Goal: Transaction & Acquisition: Purchase product/service

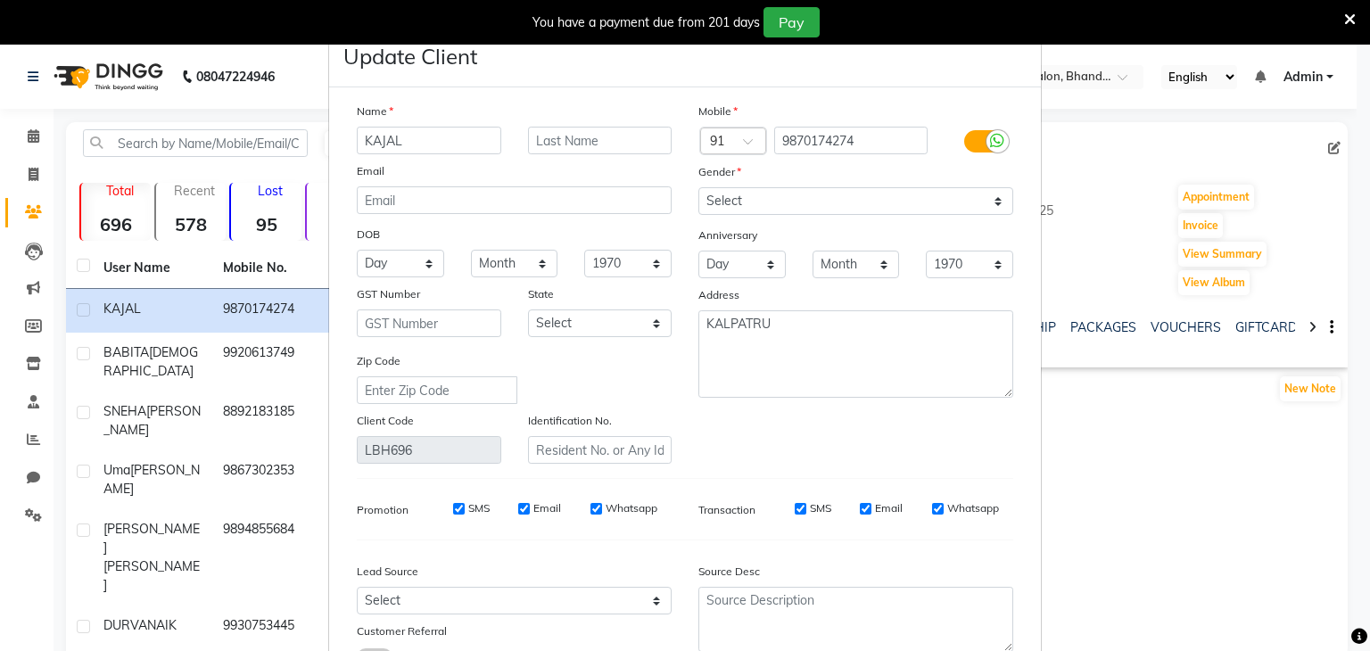
select select "[DEMOGRAPHIC_DATA]"
click at [38, 179] on ngb-modal-window "Update Client Name KAJAL Email DOB Day 01 02 03 04 05 06 07 08 09 10 11 12 13 1…" at bounding box center [685, 325] width 1370 height 651
click at [29, 177] on ngb-modal-window "Update Client Name KAJAL Email DOB Day 01 02 03 04 05 06 07 08 09 10 11 12 13 1…" at bounding box center [685, 325] width 1370 height 651
click at [1342, 15] on div "You have a payment due from 201 days Pay" at bounding box center [675, 22] width 1337 height 30
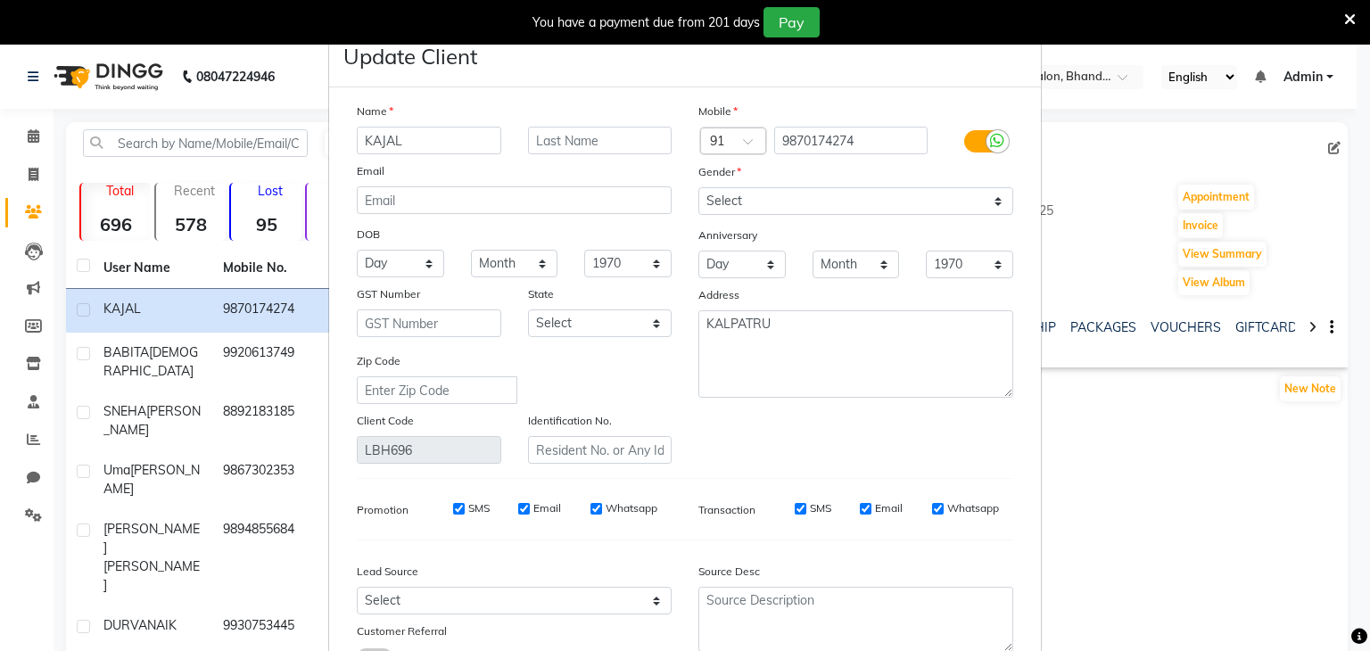
click at [1342, 15] on div "You have a payment due from 201 days Pay" at bounding box center [675, 22] width 1337 height 30
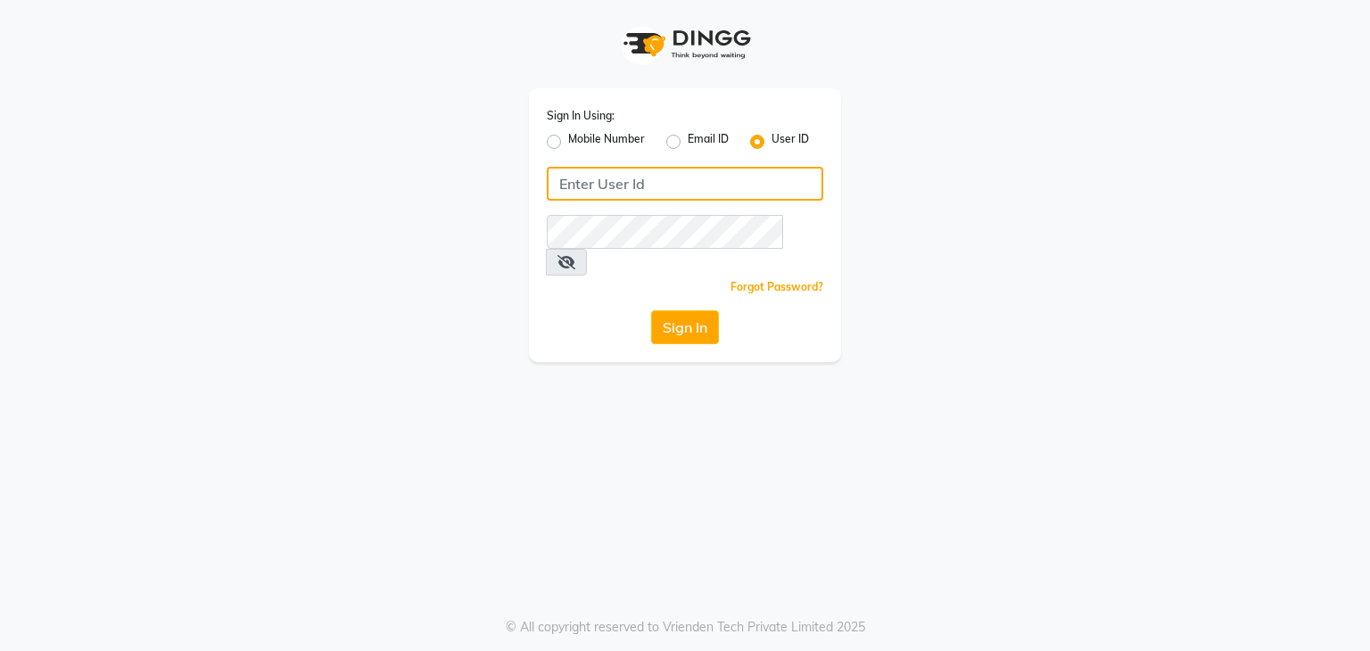
click at [571, 189] on input "Username" at bounding box center [685, 184] width 276 height 34
type input "uma@123"
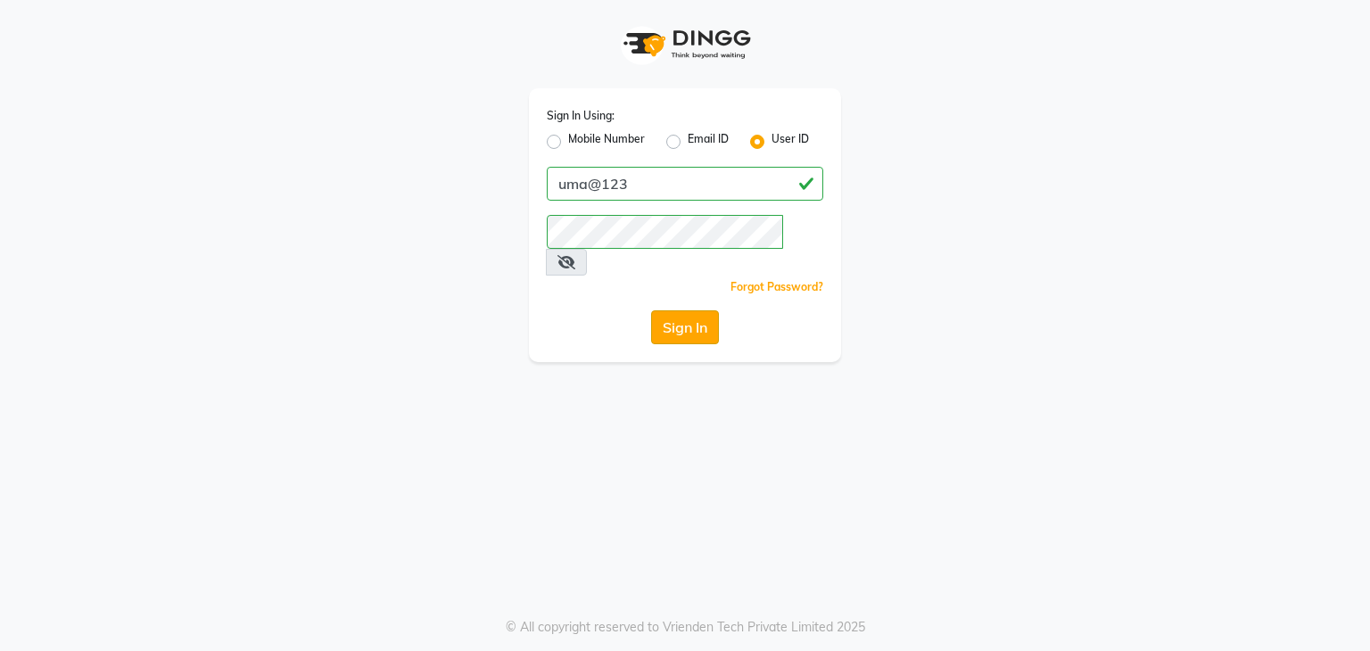
click at [674, 310] on button "Sign In" at bounding box center [685, 327] width 68 height 34
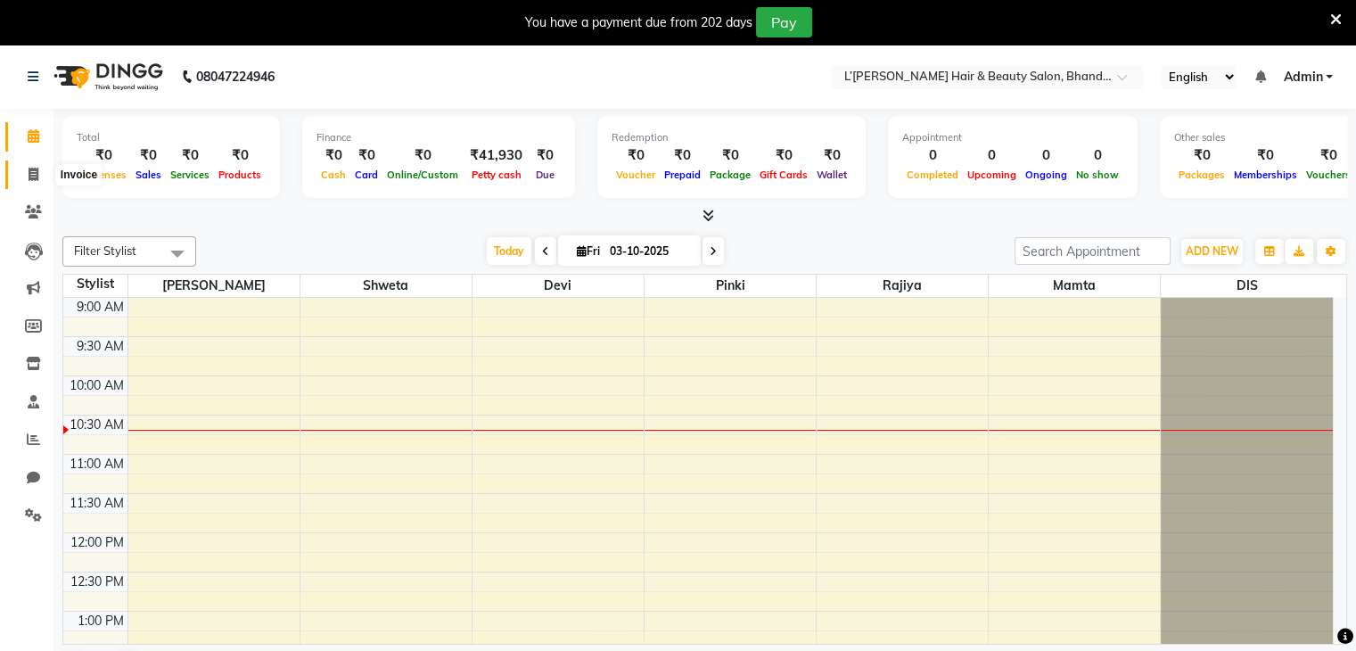
click at [29, 175] on icon at bounding box center [34, 174] width 10 height 13
select select "service"
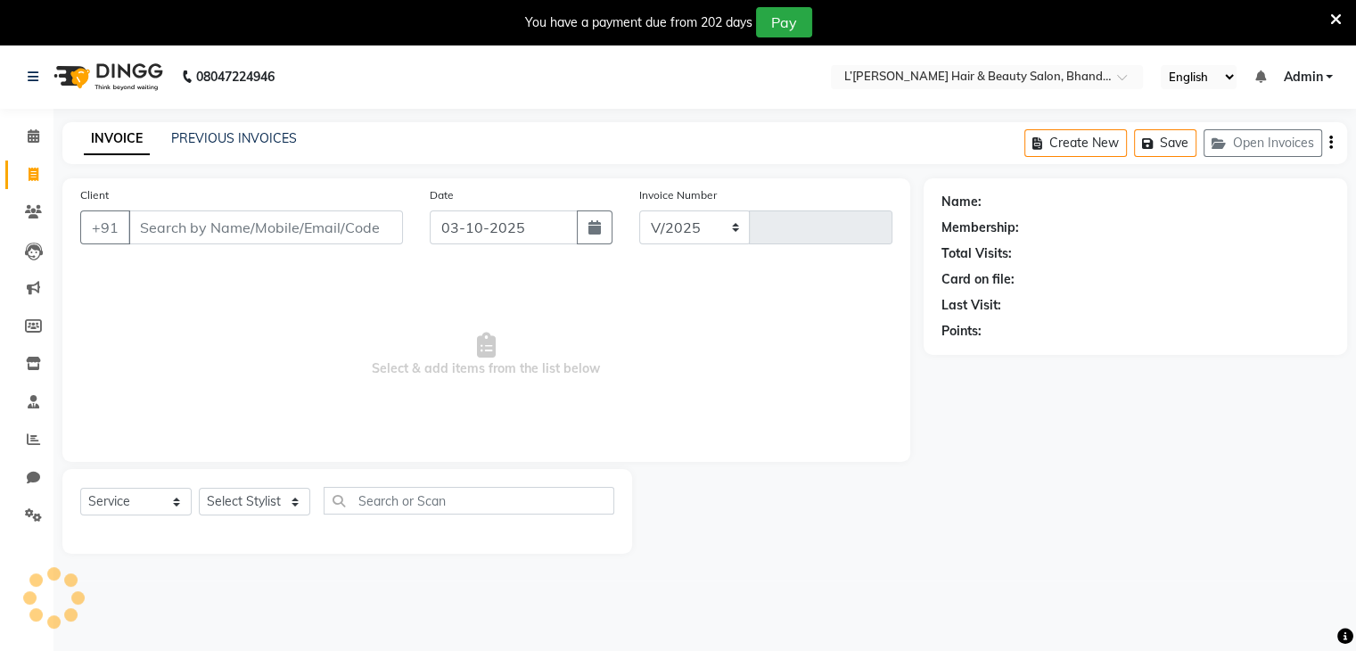
select select "7828"
type input "1585"
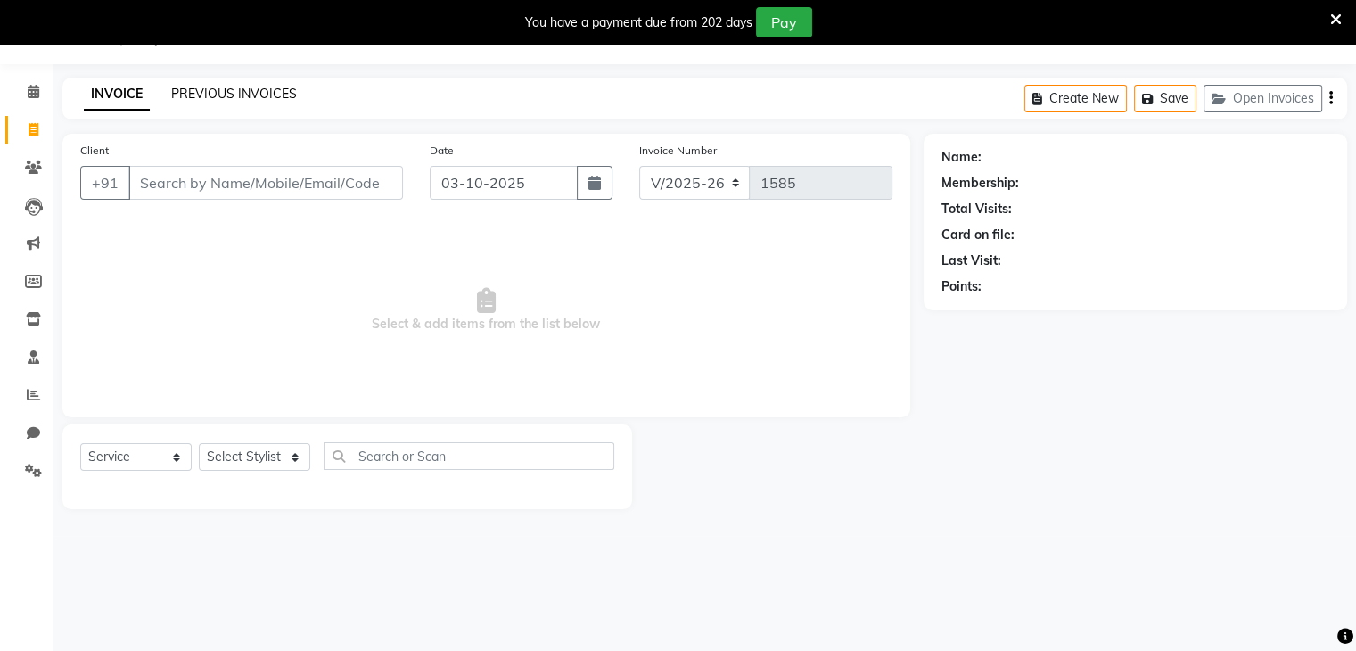
click at [245, 99] on link "PREVIOUS INVOICES" at bounding box center [234, 94] width 126 height 16
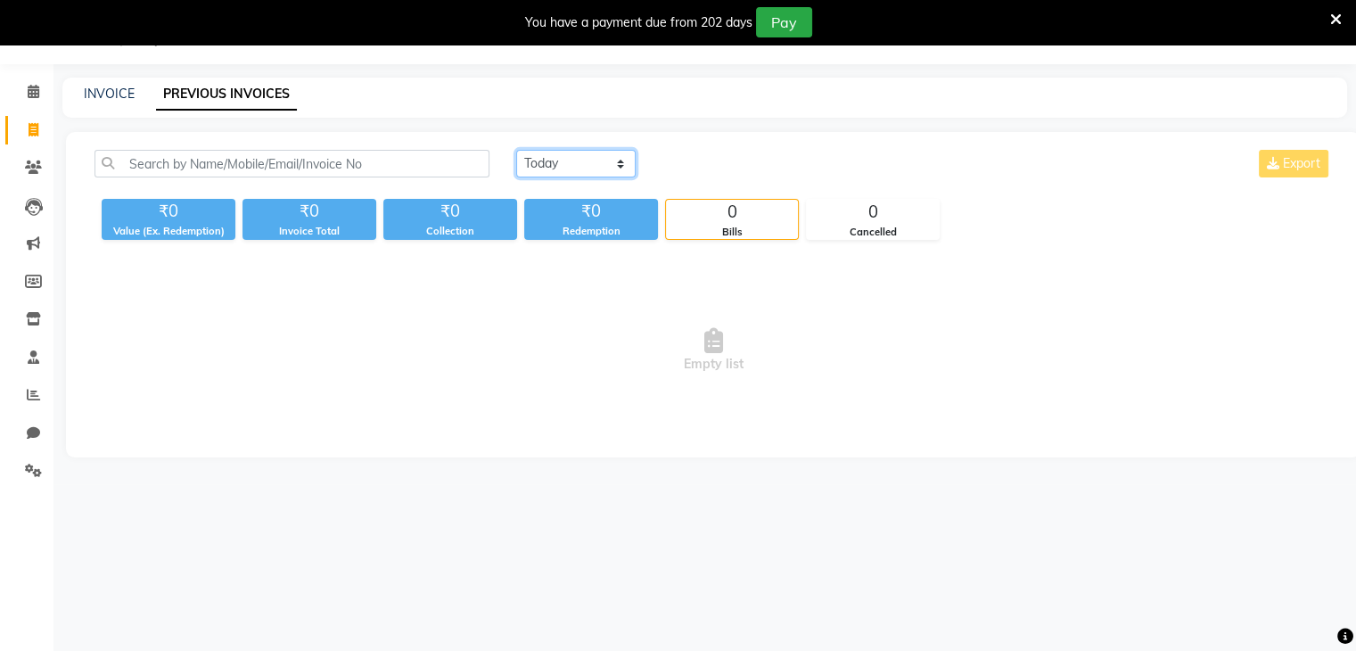
click at [606, 169] on select "Today Yesterday Custom Range" at bounding box center [575, 164] width 119 height 28
select select "yesterday"
click at [516, 150] on select "Today Yesterday Custom Range" at bounding box center [575, 164] width 119 height 28
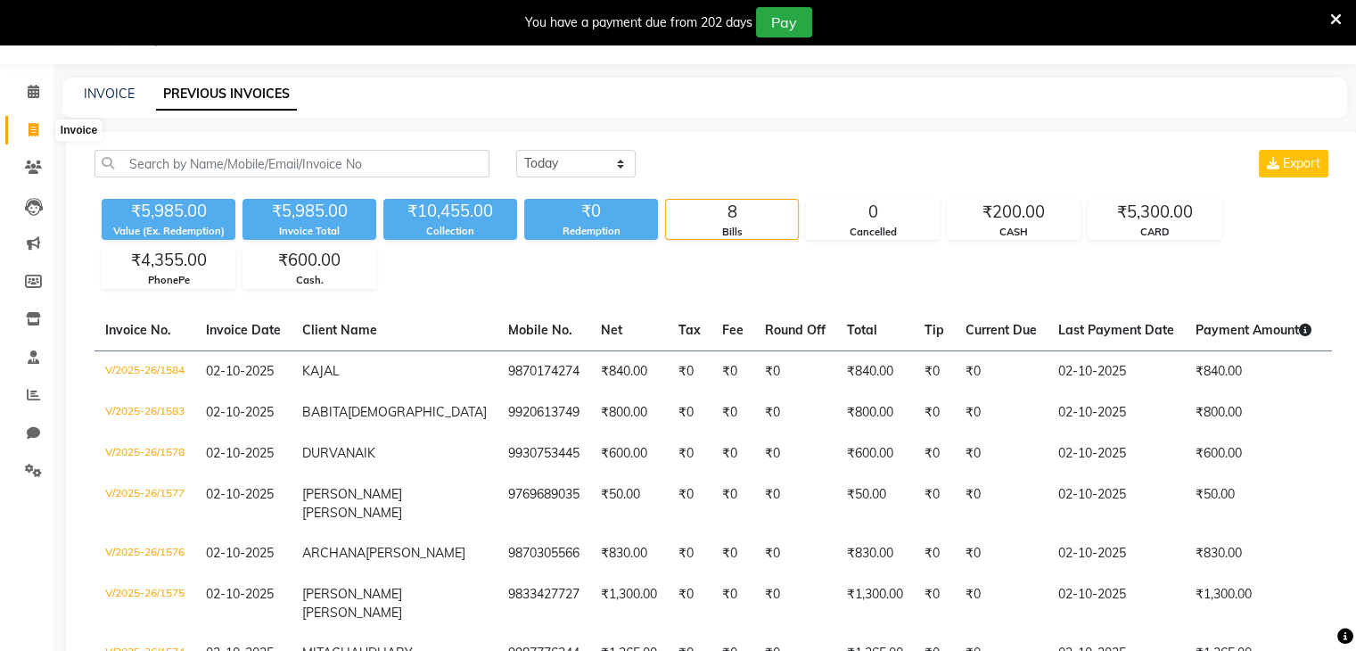
click at [32, 136] on icon at bounding box center [34, 129] width 10 height 13
select select "7828"
select select "service"
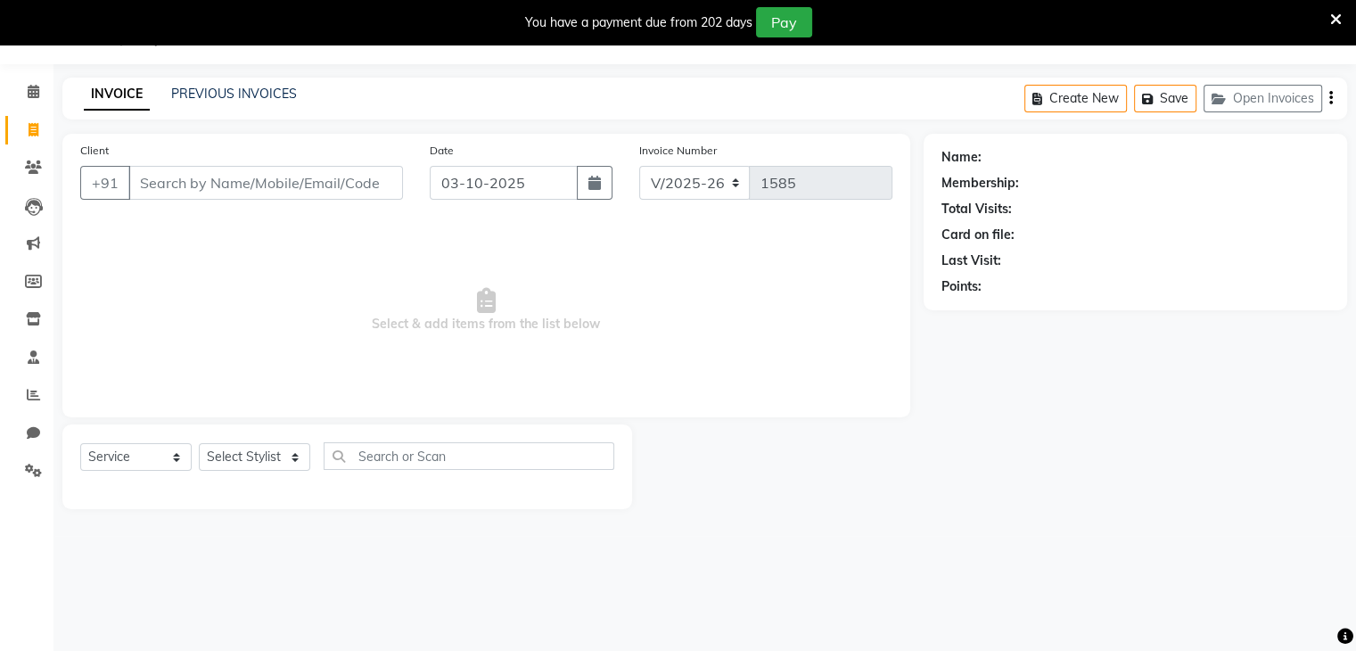
click at [144, 186] on input "Client" at bounding box center [265, 183] width 275 height 34
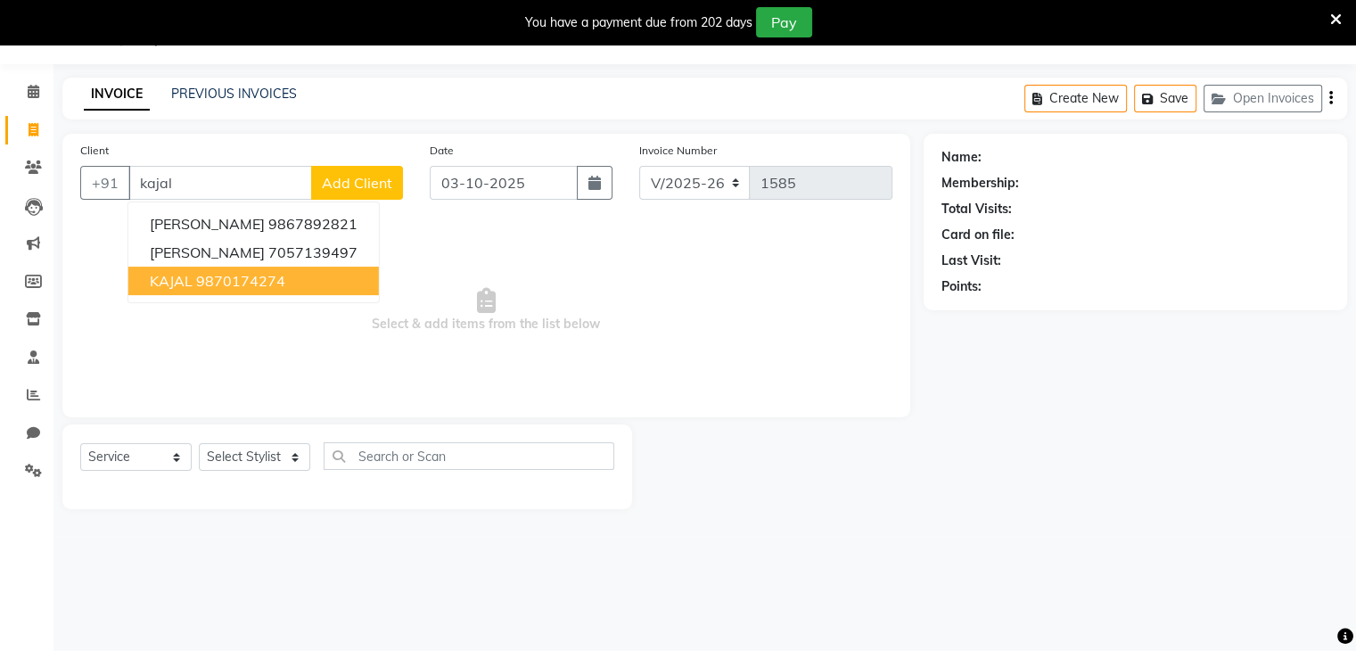
click at [180, 283] on span "KAJAL" at bounding box center [171, 281] width 43 height 18
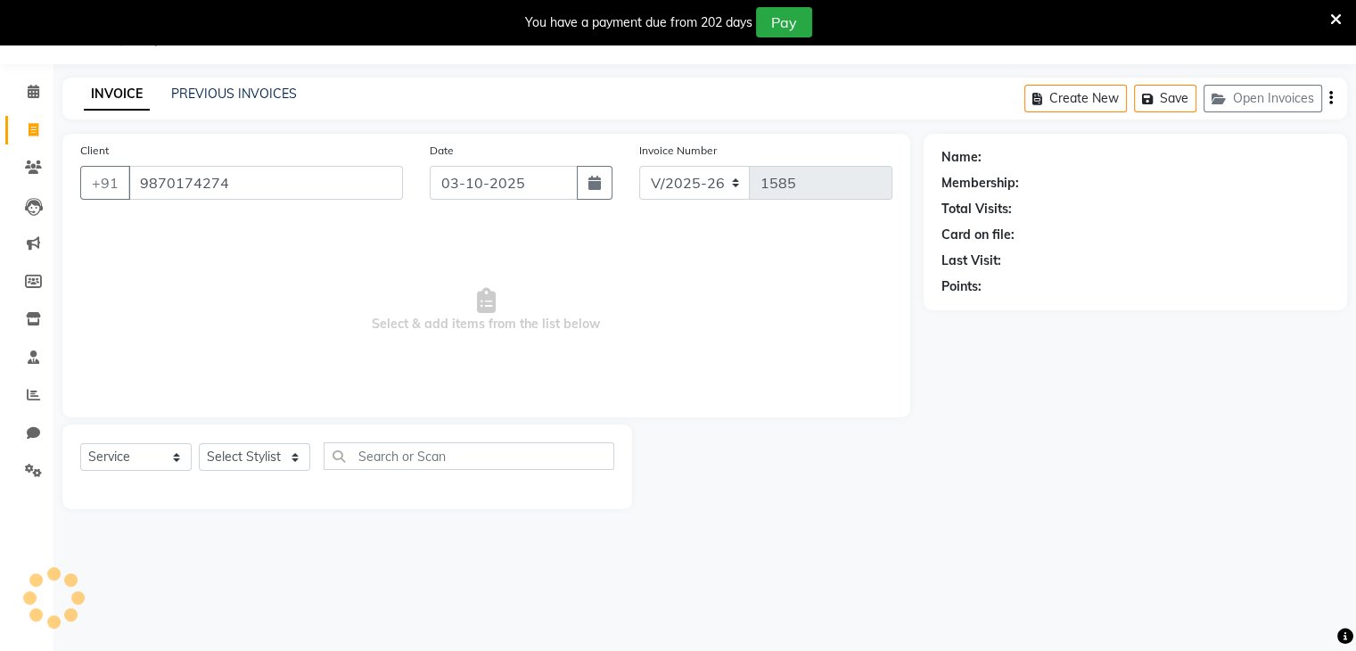
type input "9870174274"
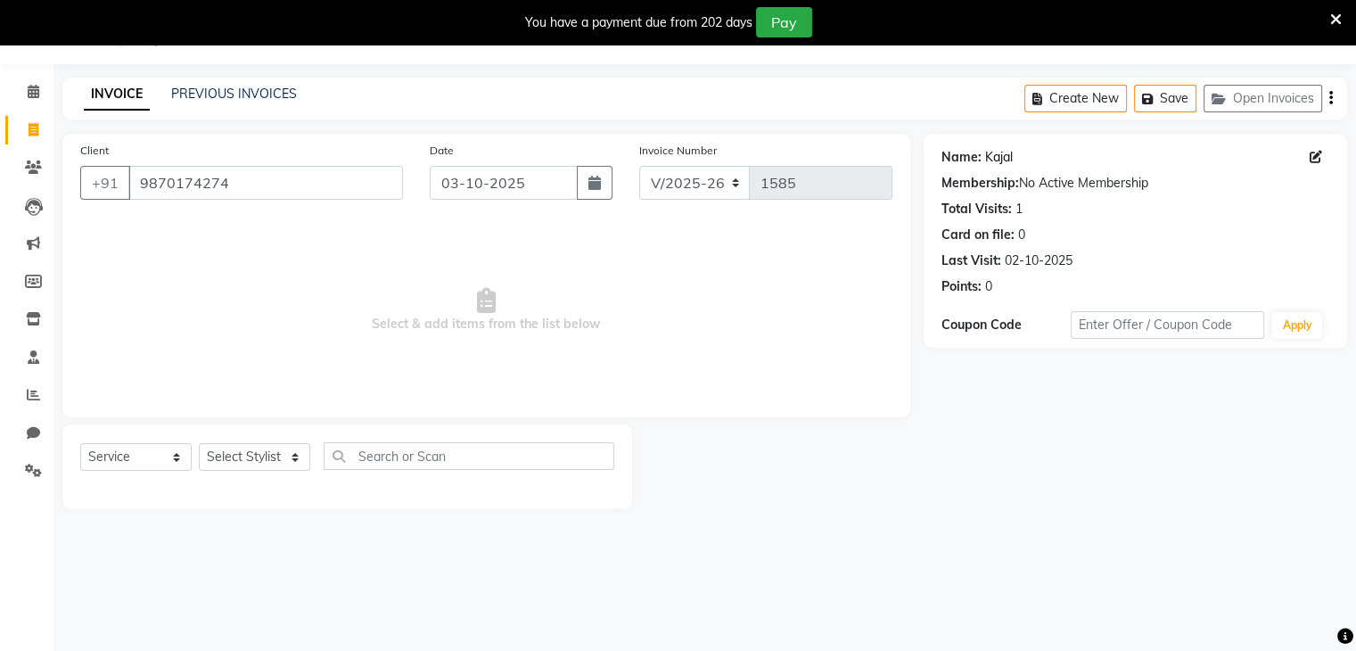
click at [1006, 157] on link "Kajal" at bounding box center [999, 157] width 28 height 19
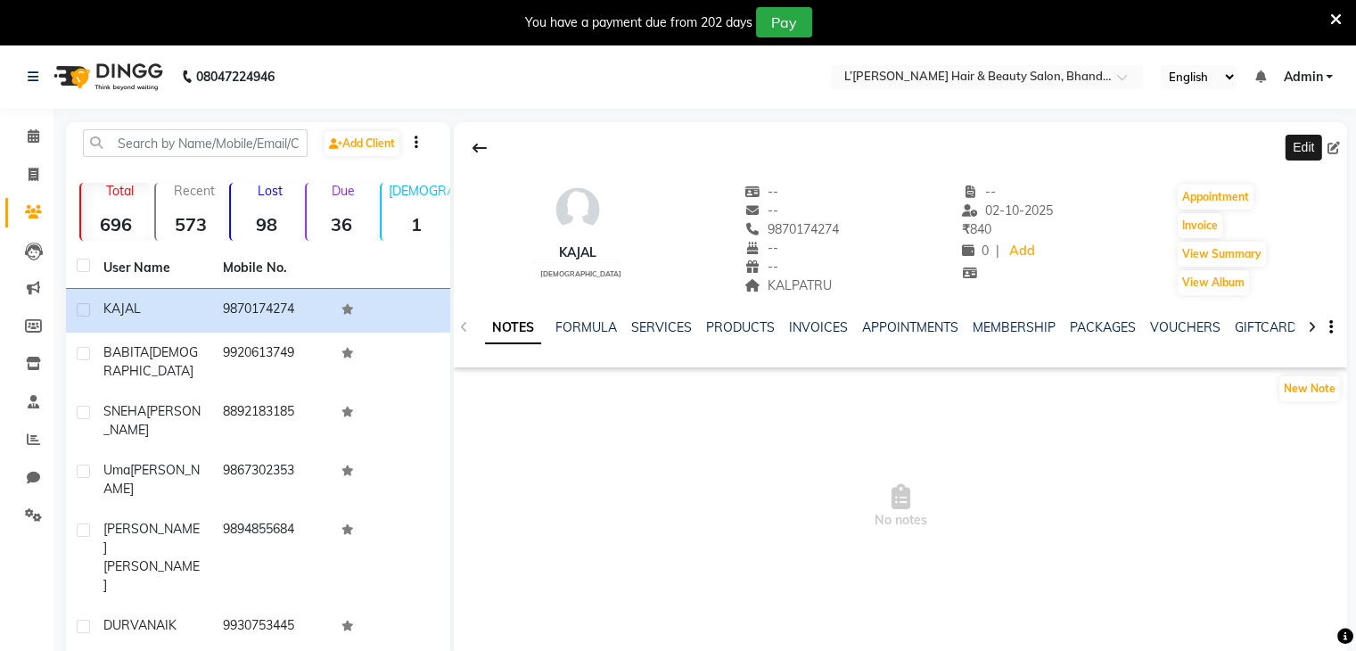
click at [1329, 144] on icon at bounding box center [1334, 148] width 12 height 12
click at [1298, 144] on div at bounding box center [901, 148] width 894 height 34
click at [1334, 147] on icon at bounding box center [1334, 148] width 12 height 12
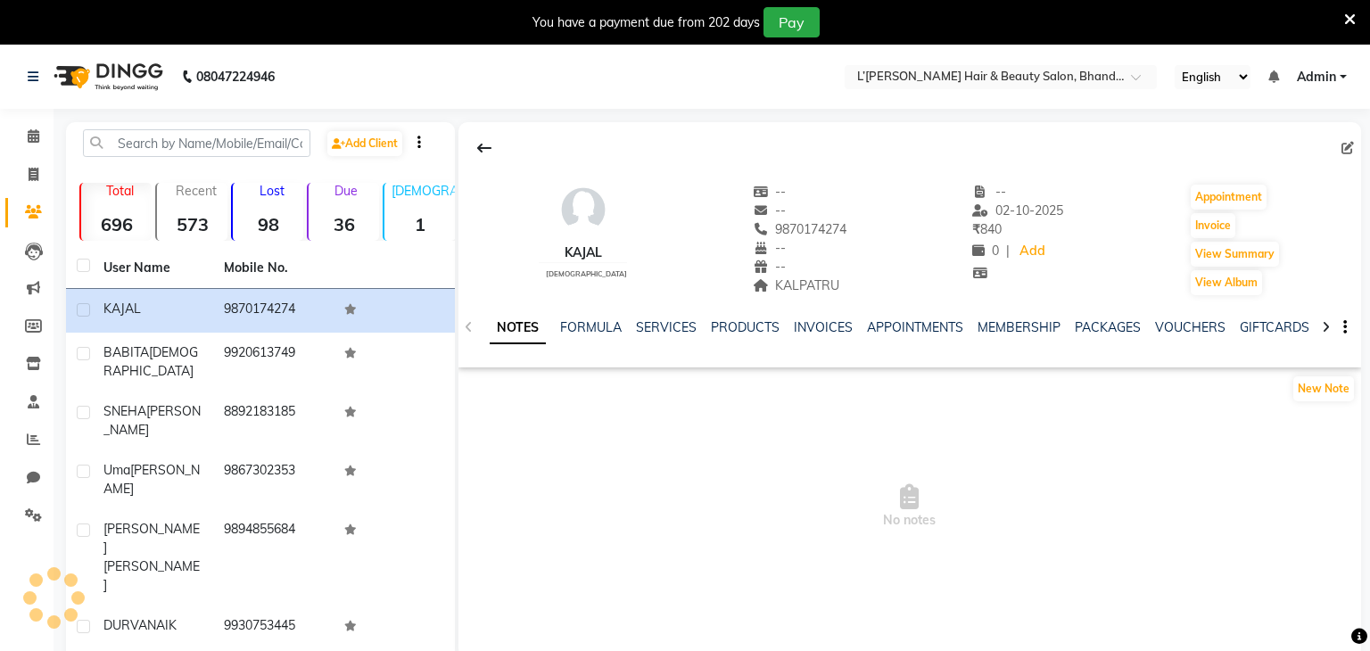
select select "[DEMOGRAPHIC_DATA]"
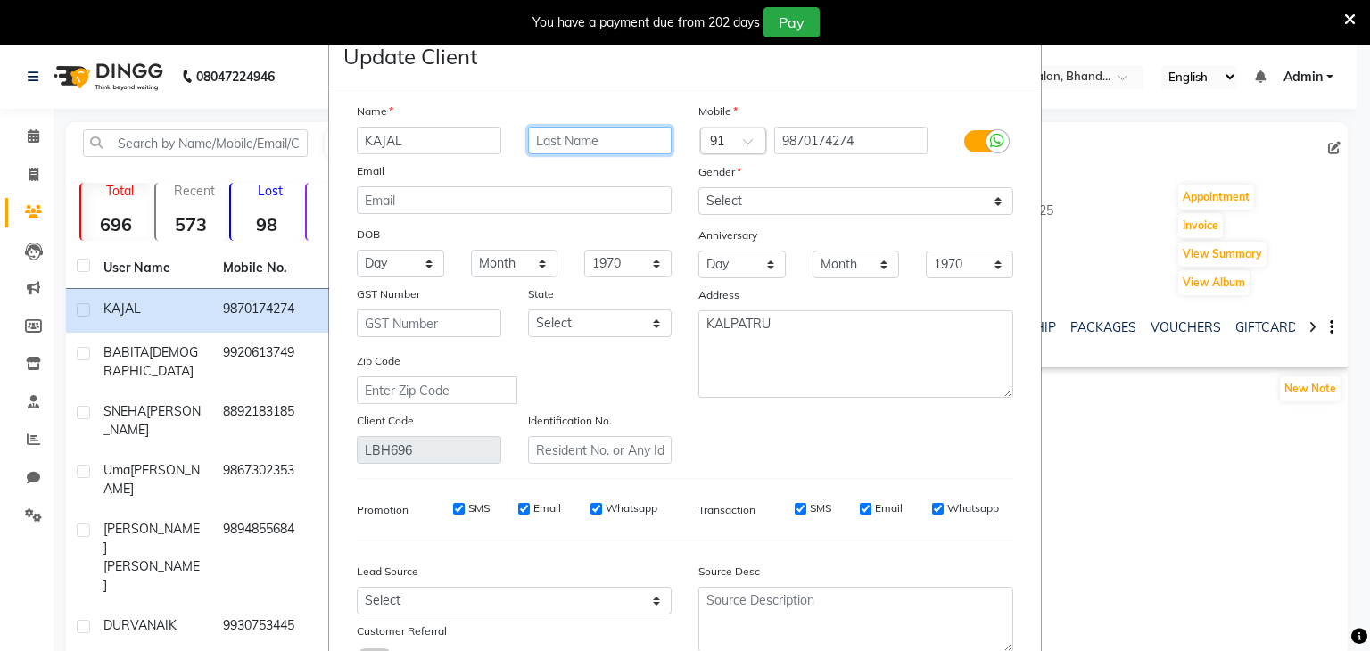
click at [598, 140] on input "text" at bounding box center [600, 141] width 144 height 28
type input "j"
type input "JOSHI"
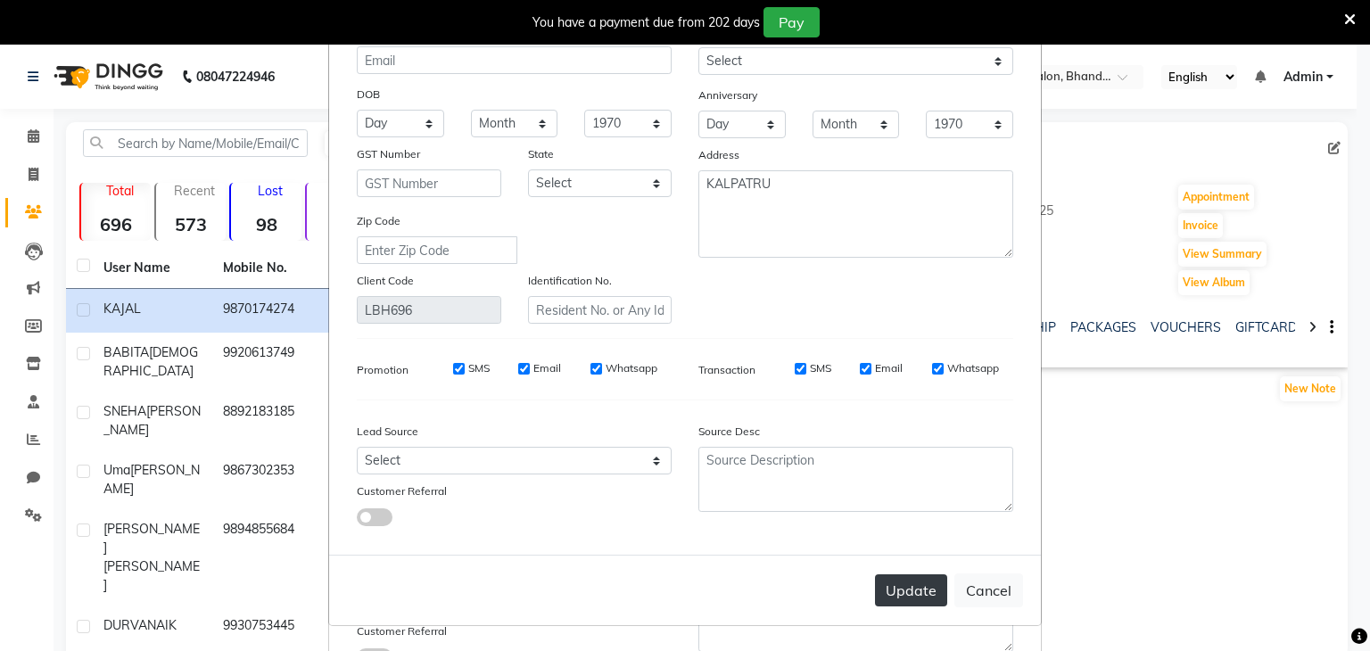
click at [902, 591] on button "Update" at bounding box center [911, 590] width 72 height 32
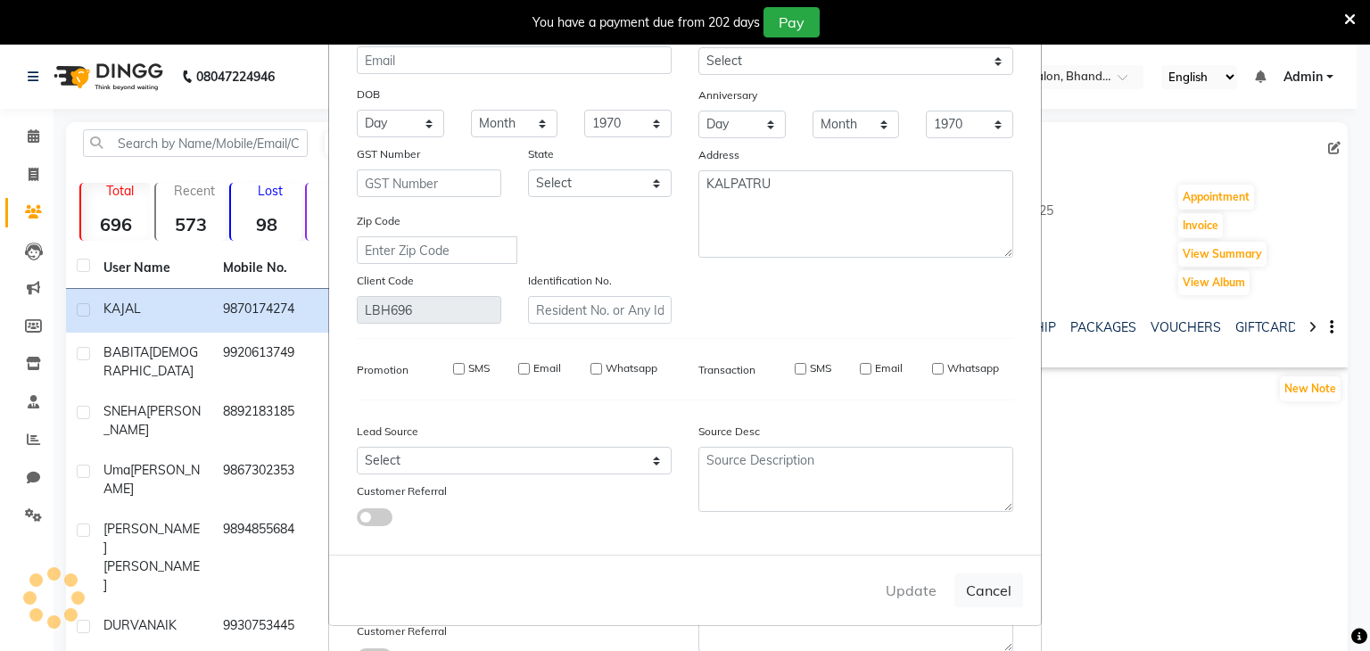
select select
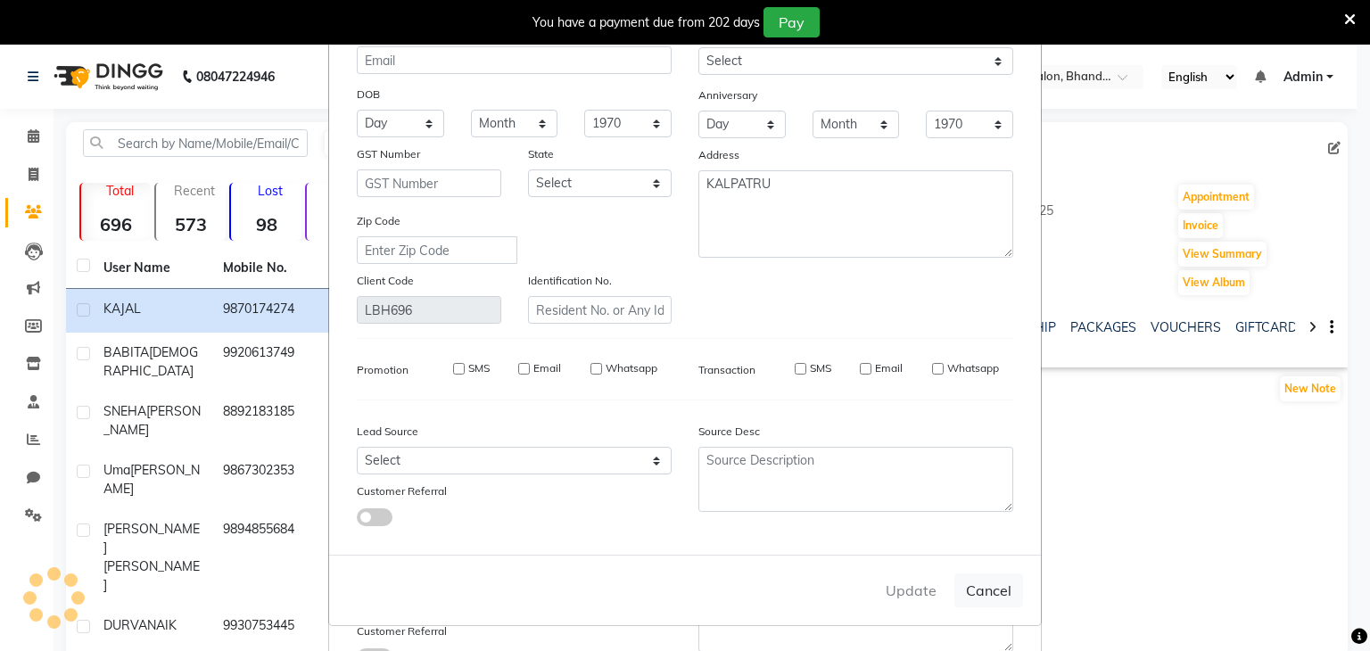
select select
checkbox input "false"
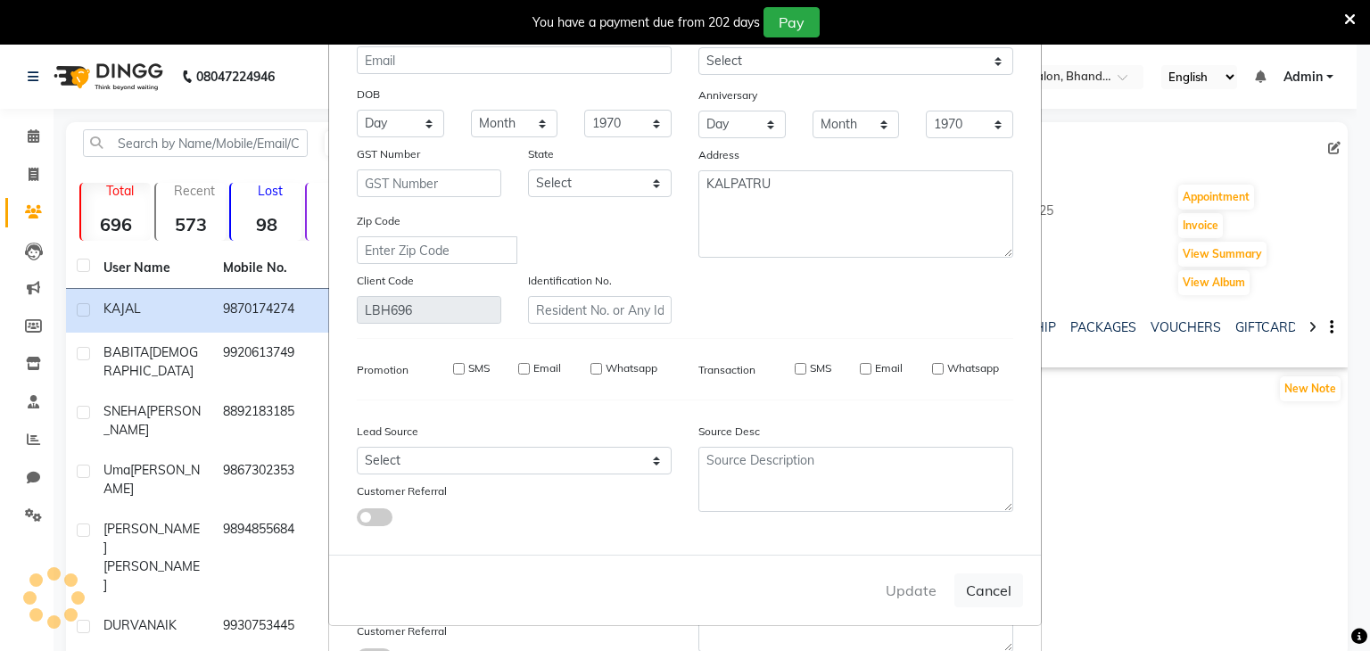
checkbox input "false"
select select
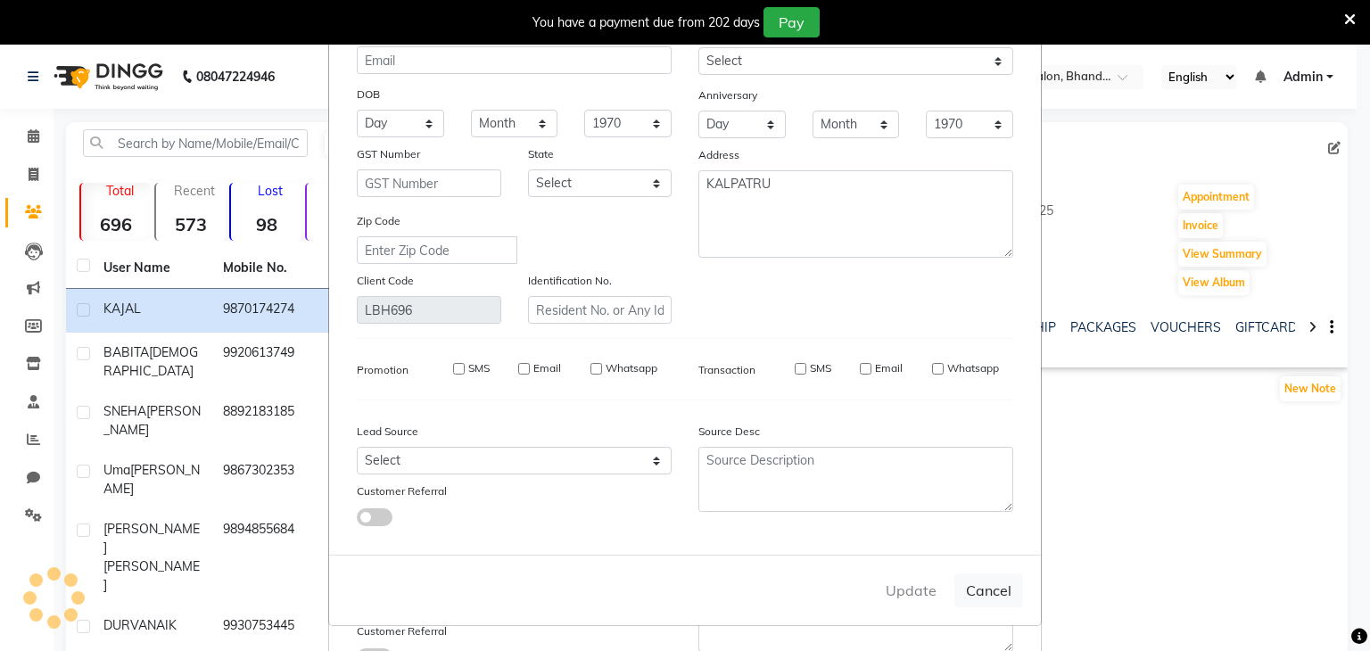
select select
checkbox input "false"
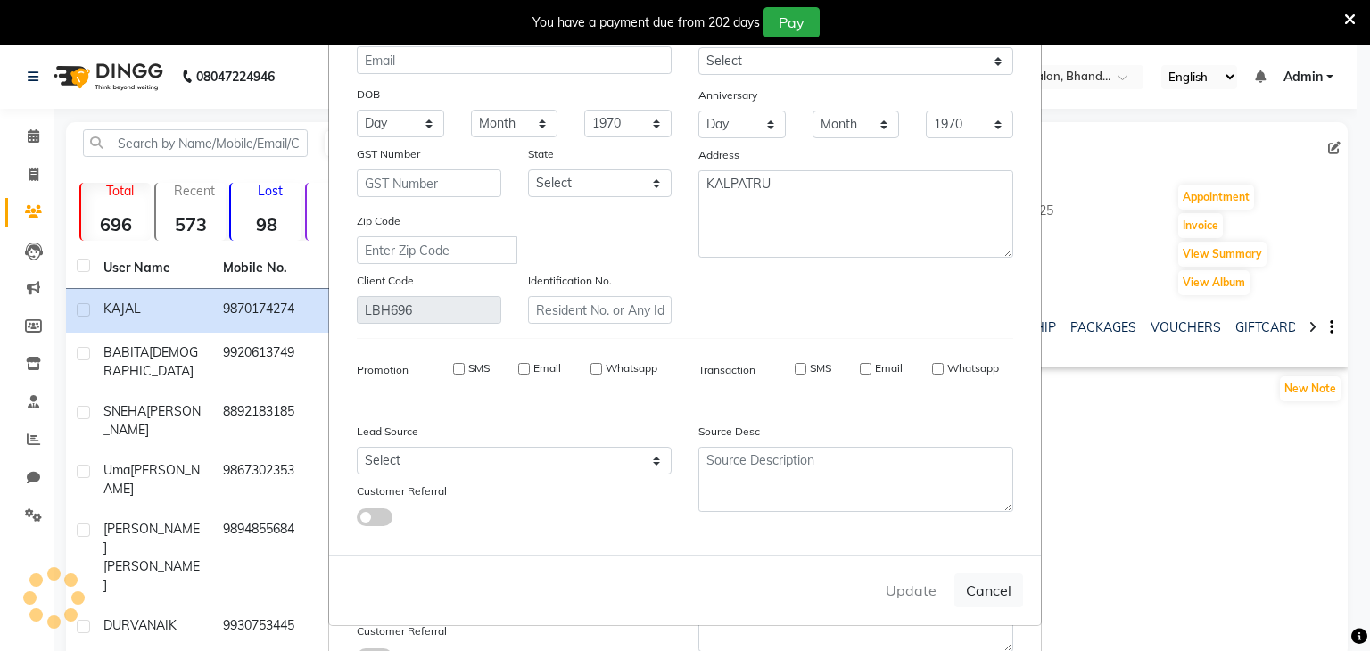
checkbox input "false"
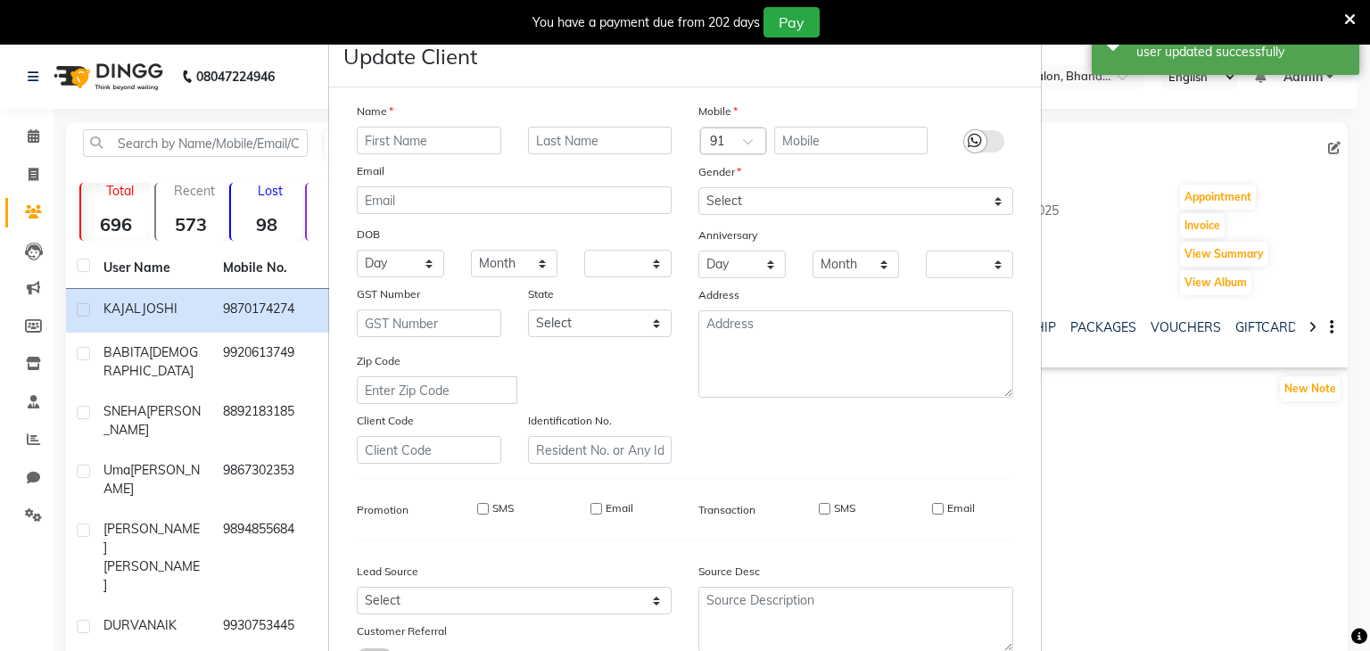
click at [1347, 15] on icon at bounding box center [1350, 20] width 12 height 16
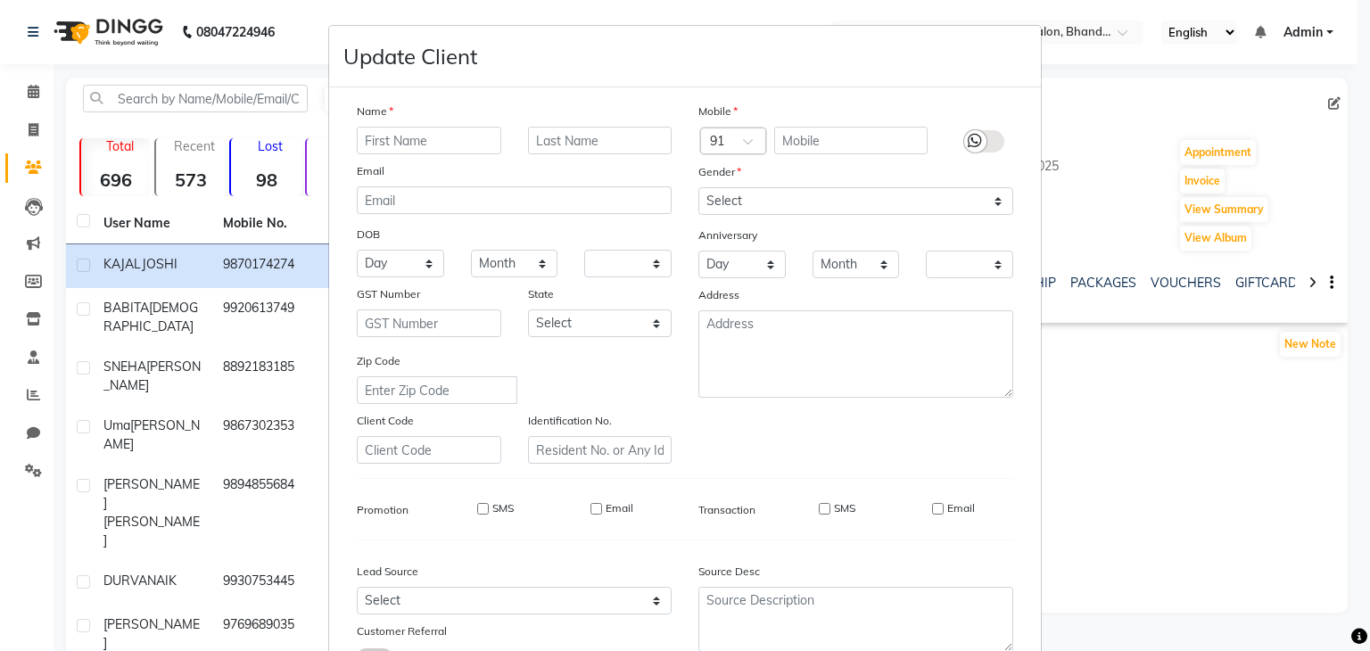
click at [1353, 606] on ngb-modal-window "Update Client Name Email DOB Day 01 02 03 04 05 06 07 08 09 10 11 12 13 14 15 1…" at bounding box center [685, 325] width 1370 height 651
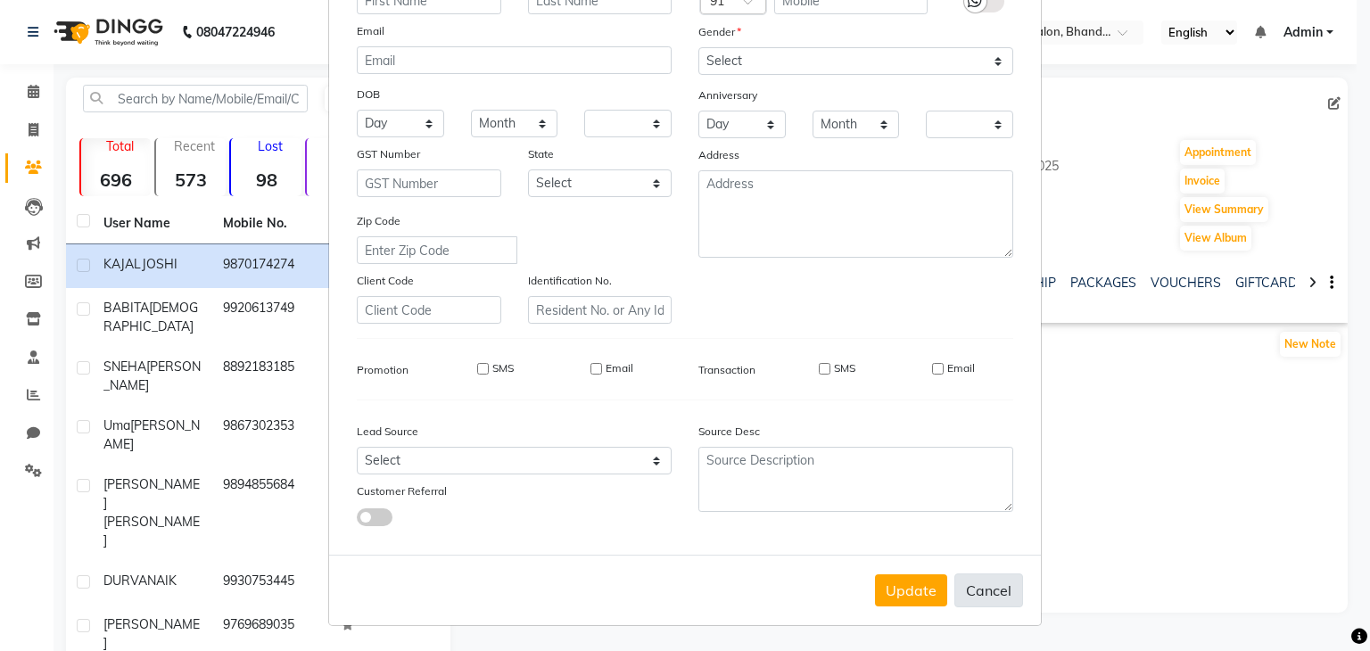
click at [977, 592] on button "Cancel" at bounding box center [988, 590] width 69 height 34
select select
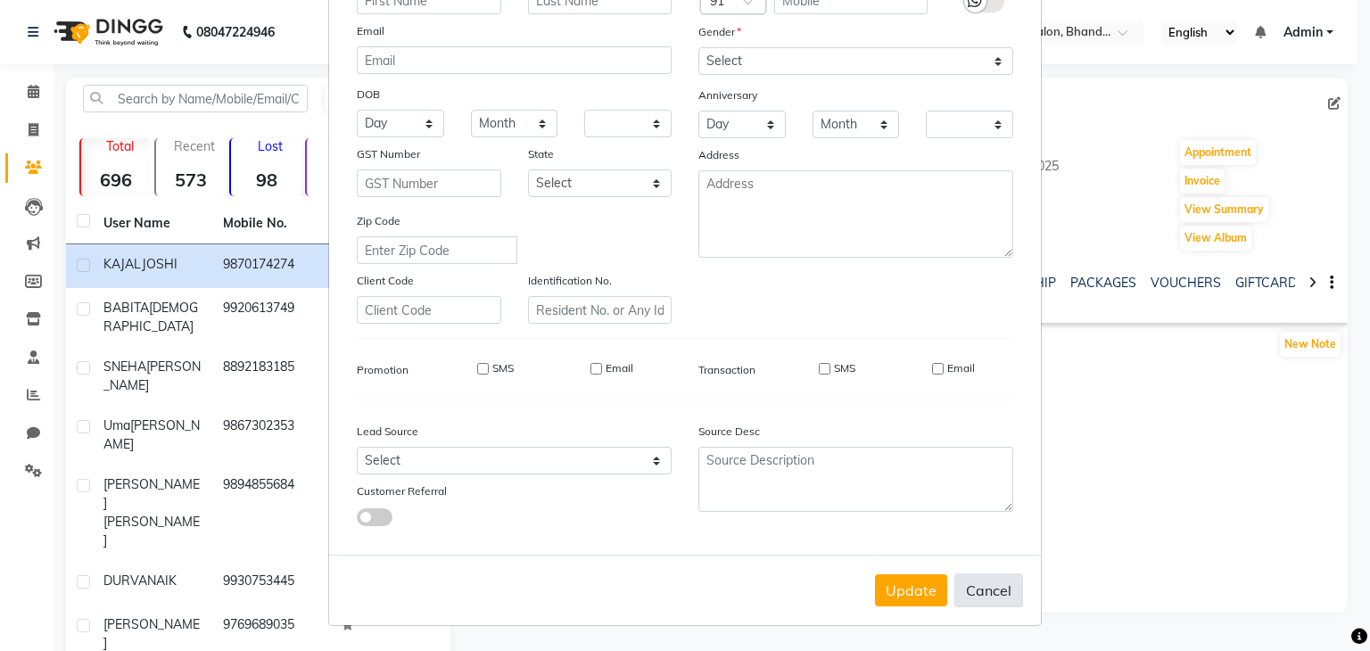
select select
checkbox input "false"
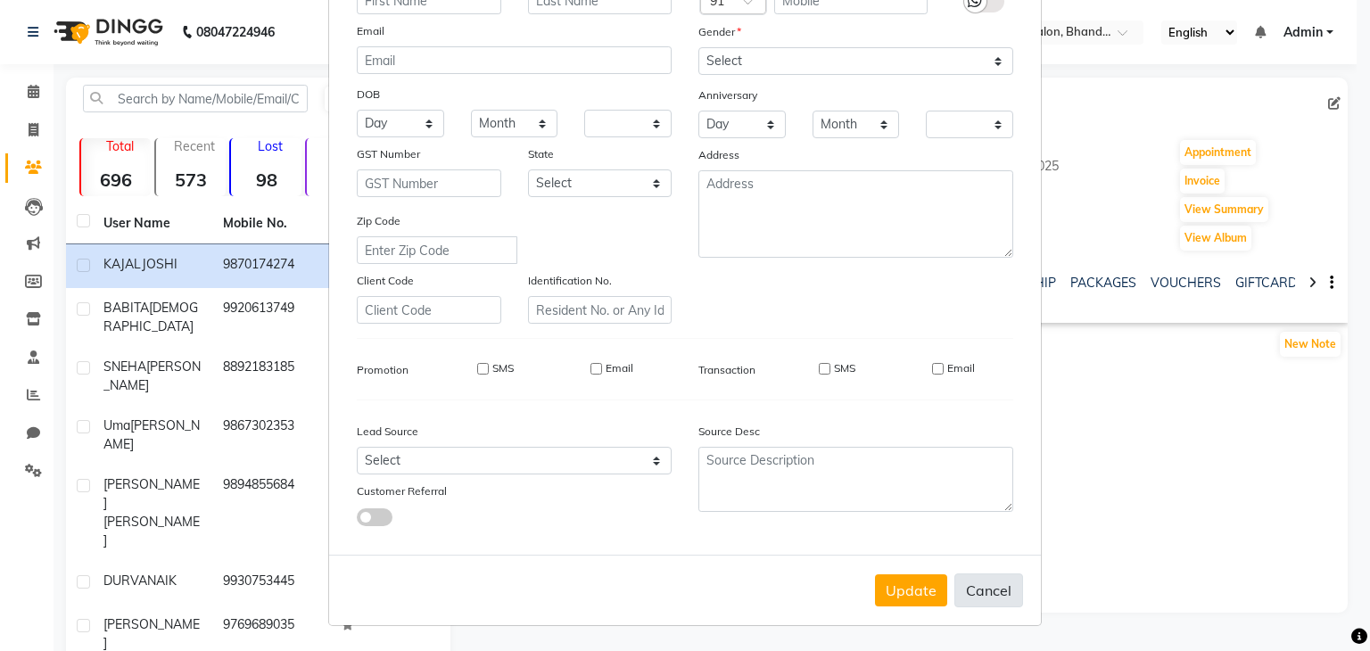
checkbox input "false"
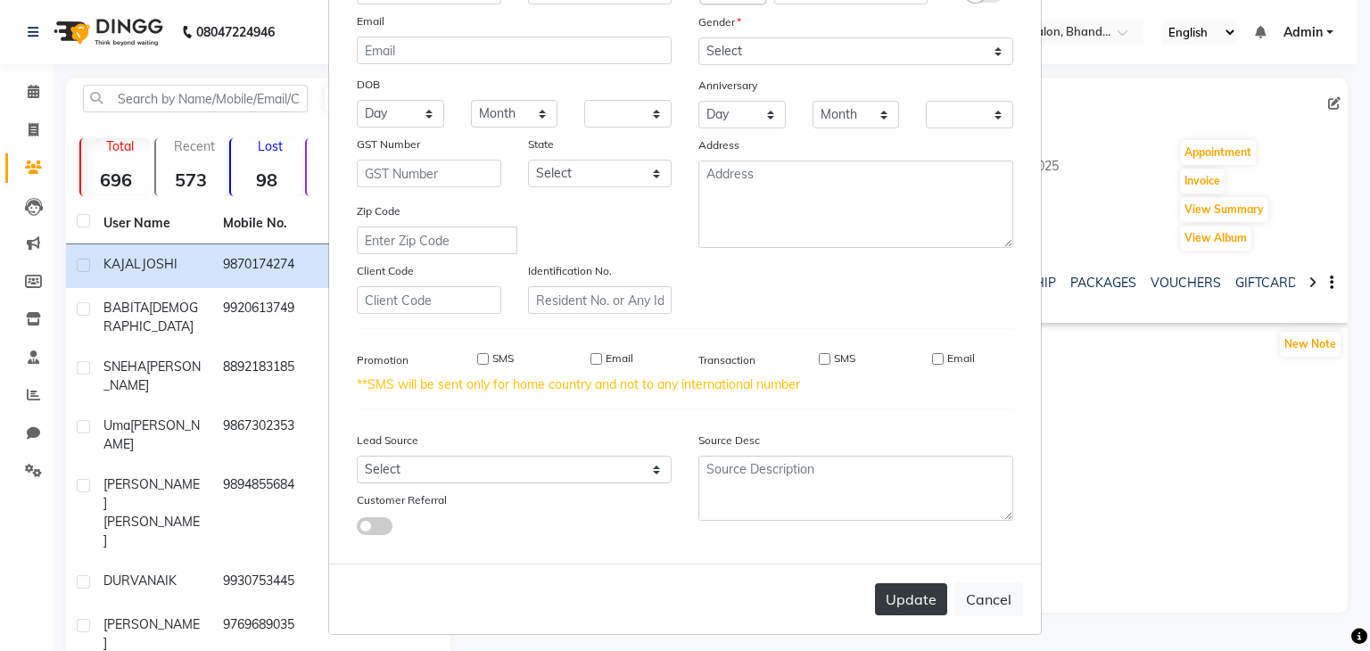
click at [882, 615] on button "Update" at bounding box center [911, 599] width 72 height 32
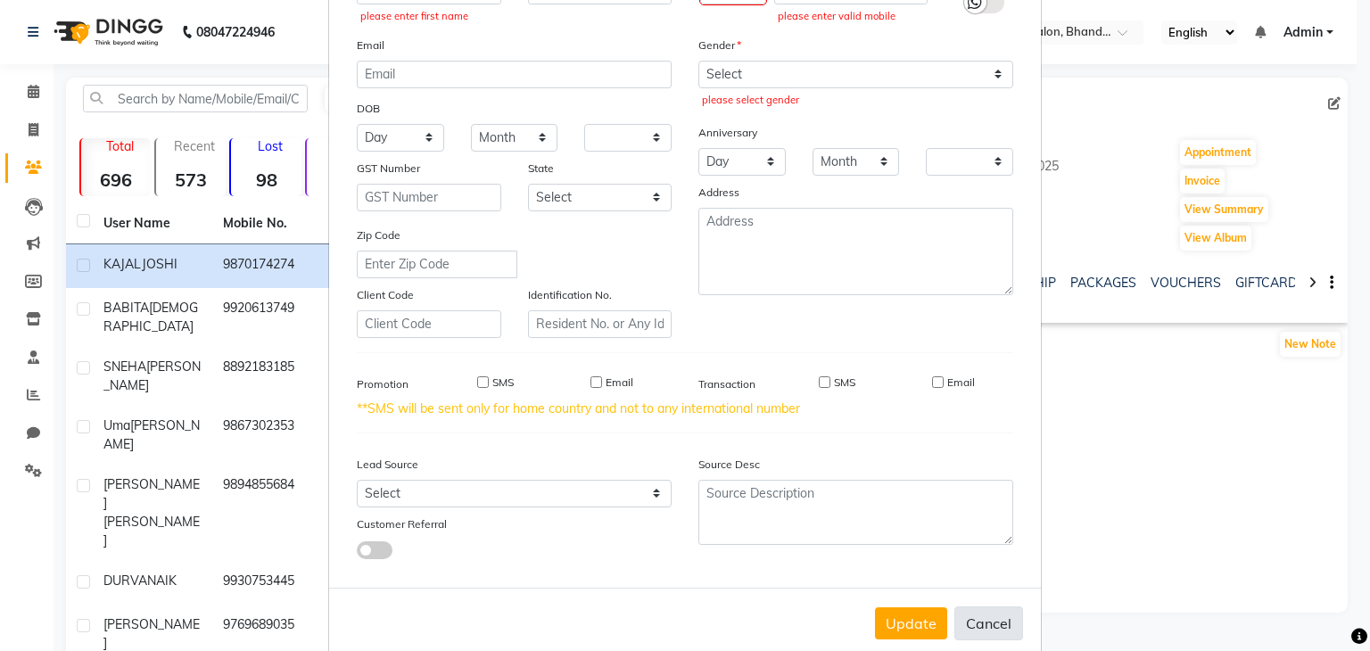
click at [988, 626] on button "Cancel" at bounding box center [988, 623] width 69 height 34
select select
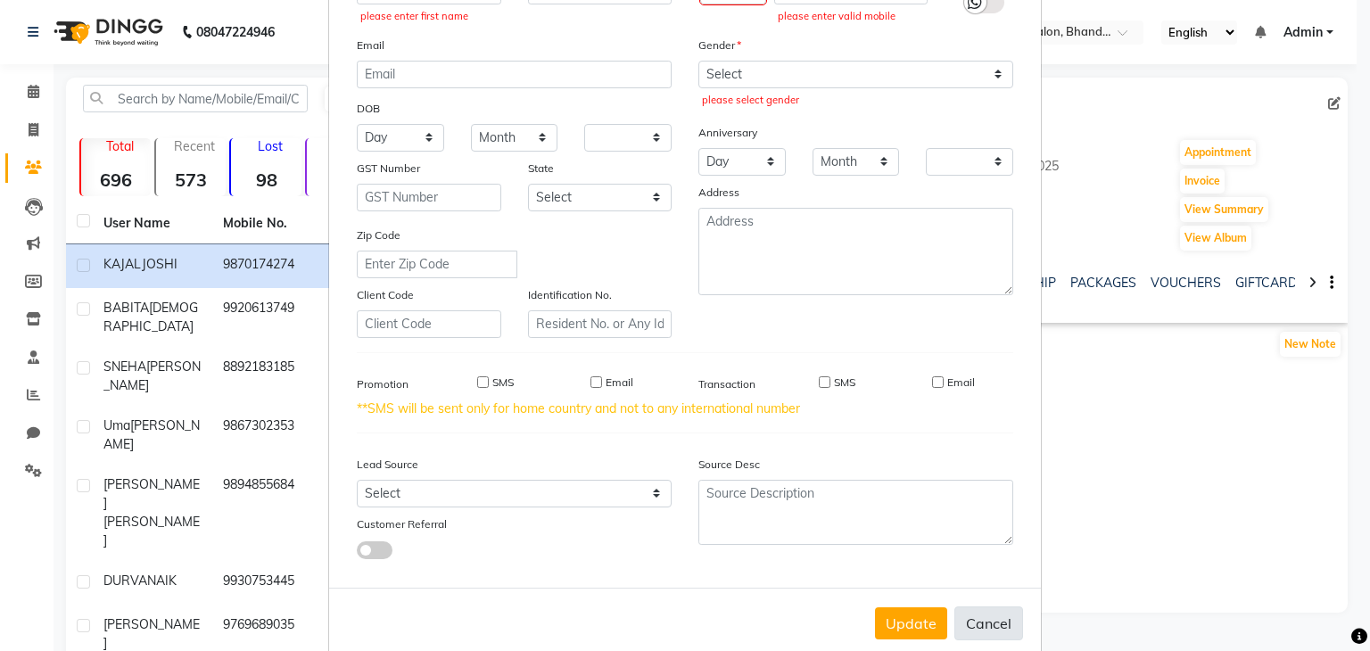
select select
checkbox input "false"
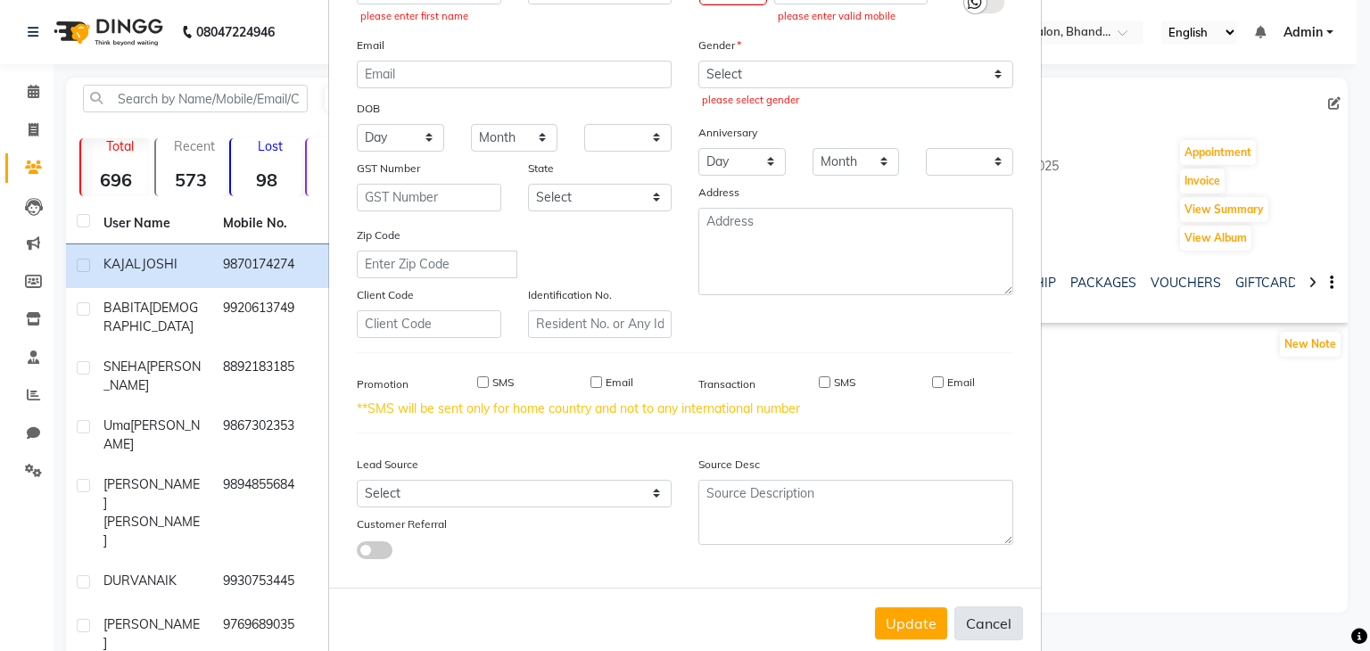
checkbox input "false"
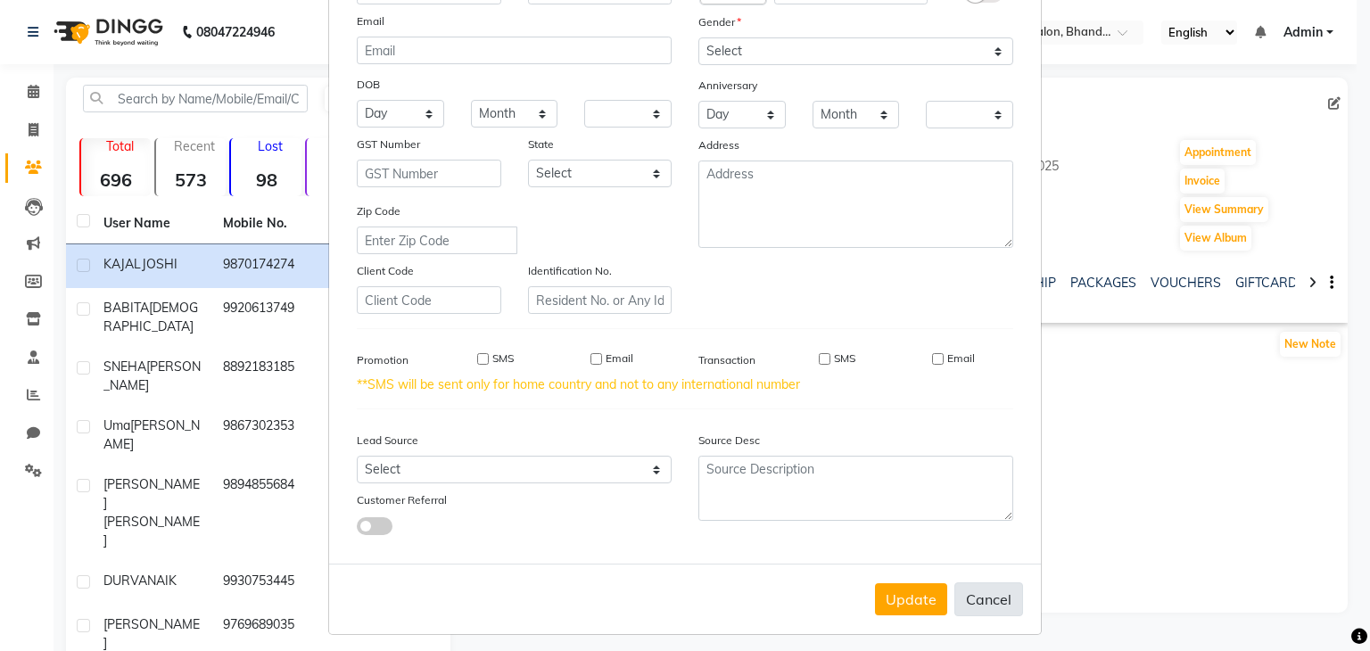
click at [988, 626] on div "Update Cancel" at bounding box center [685, 599] width 712 height 70
click at [987, 611] on button "Cancel" at bounding box center [988, 599] width 69 height 34
select select
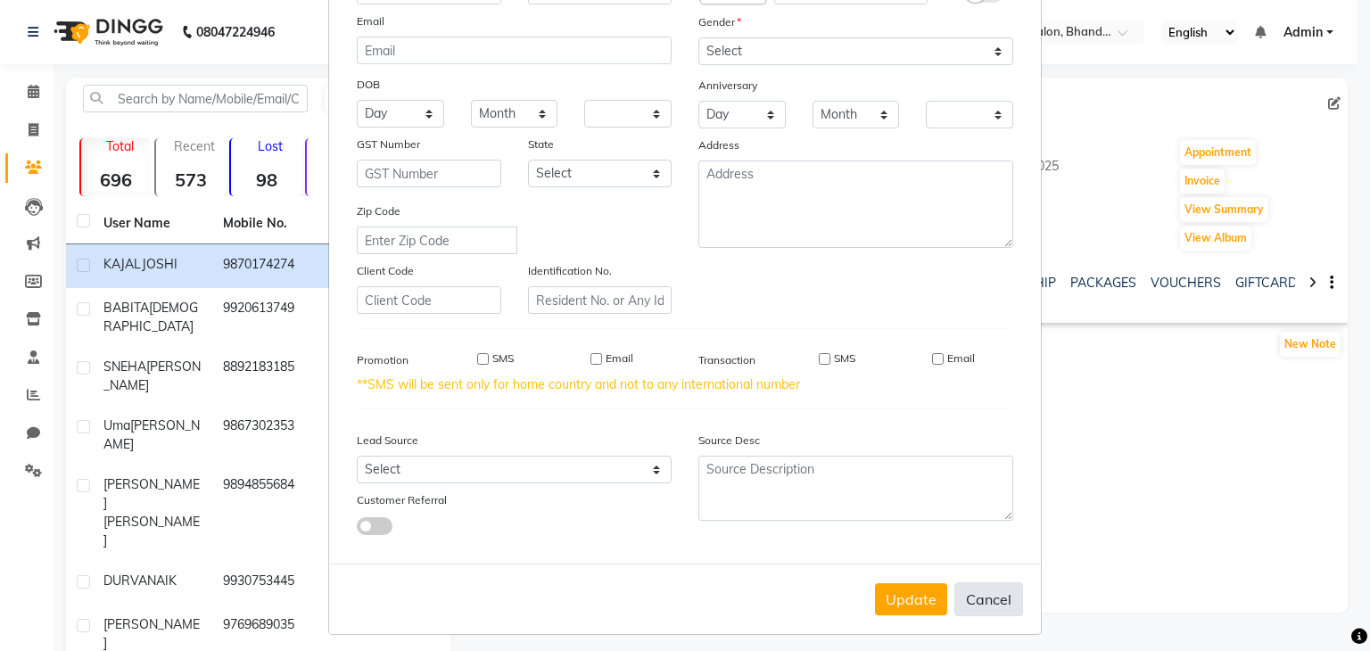
select select
checkbox input "false"
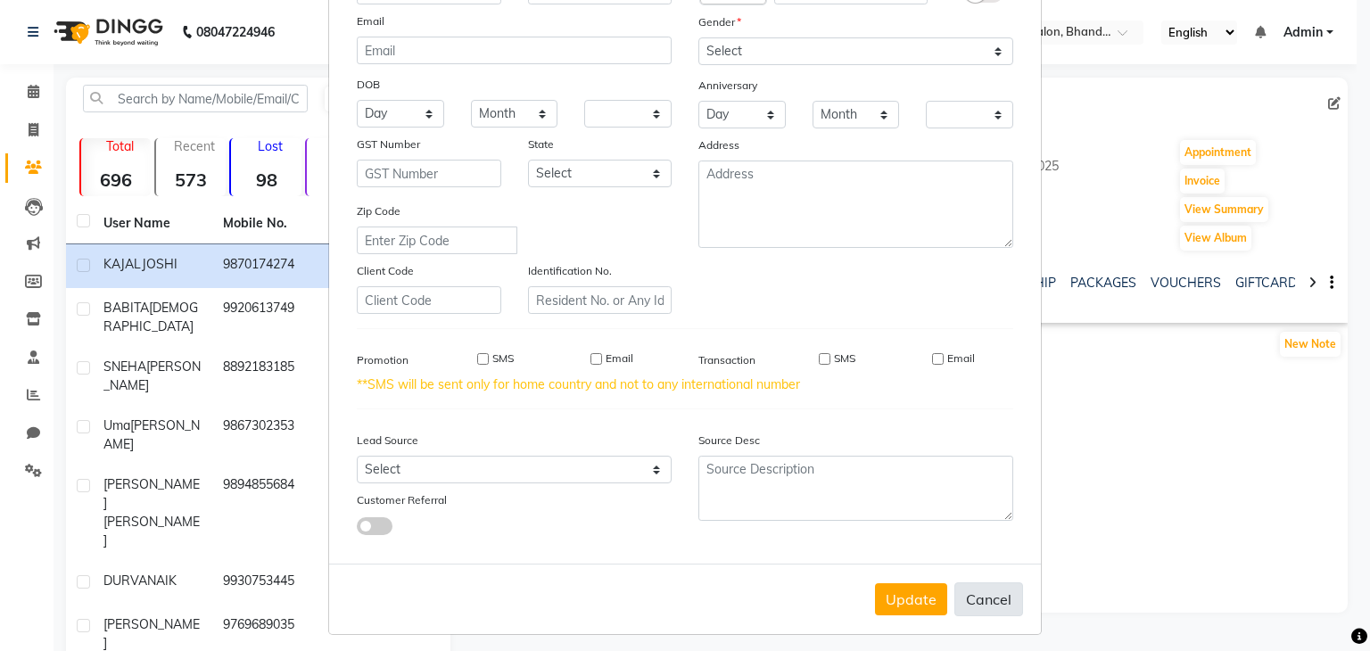
checkbox input "false"
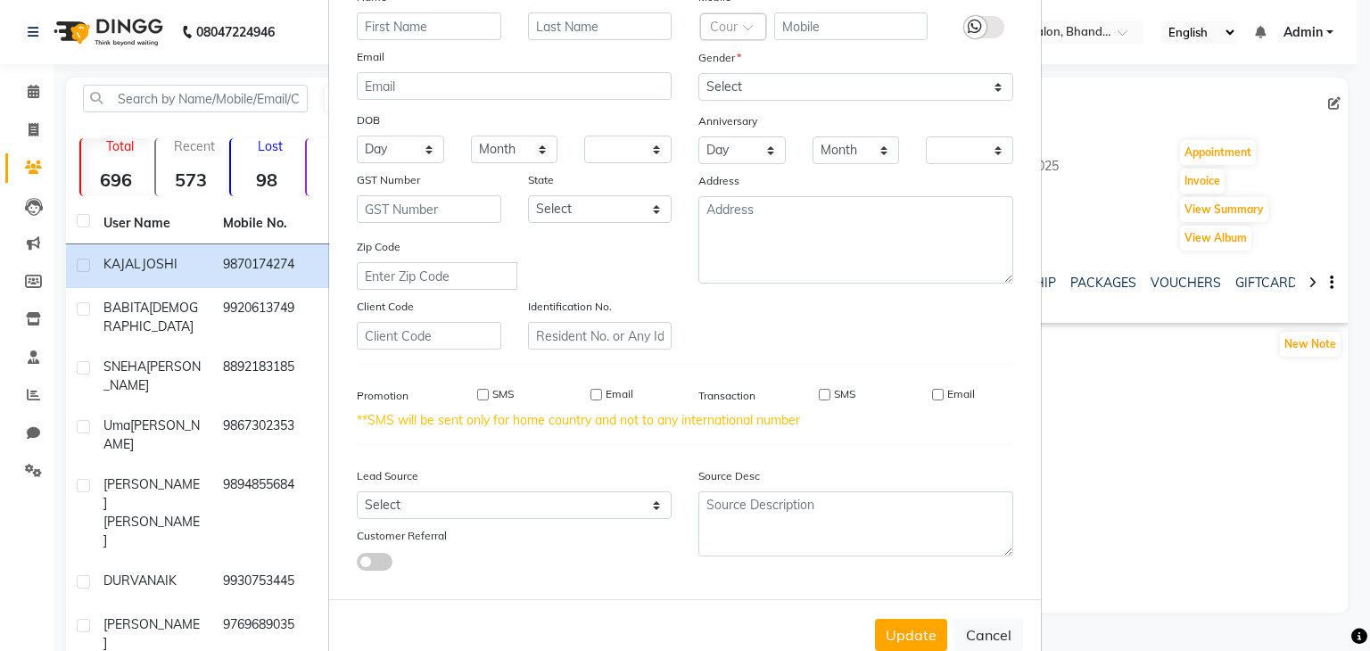
scroll to position [168, 0]
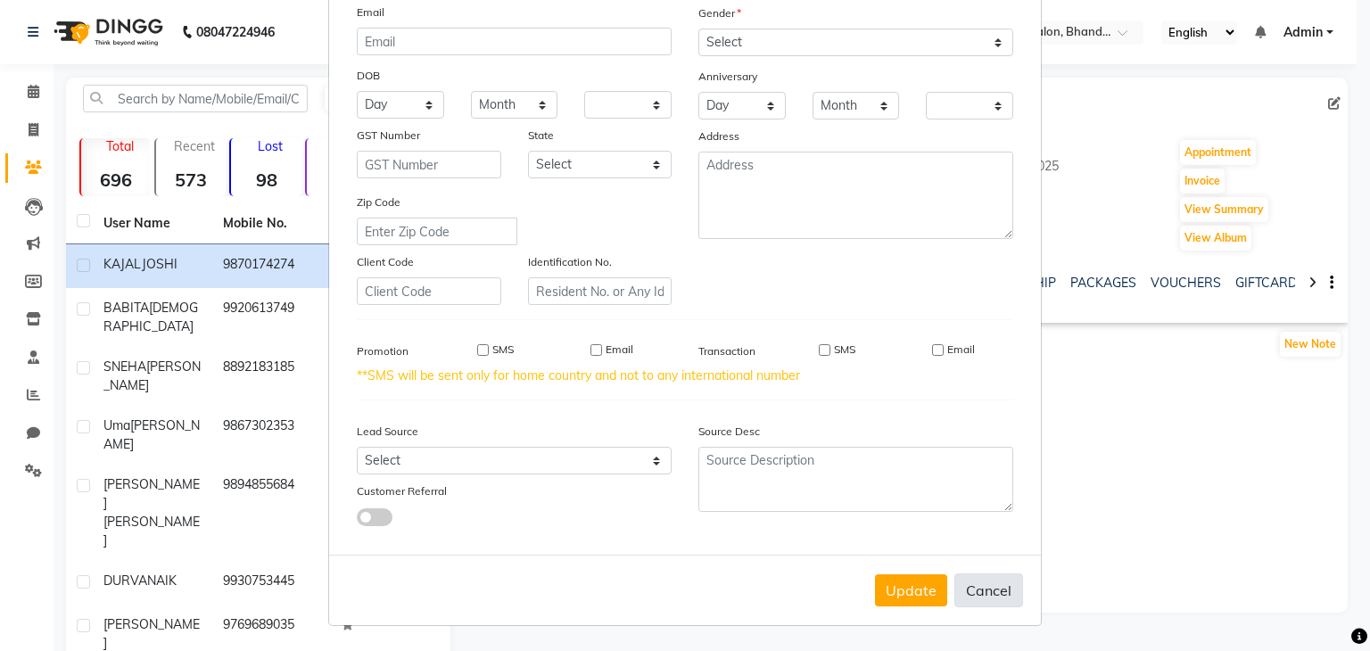
click at [1005, 591] on button "Cancel" at bounding box center [988, 590] width 69 height 34
select select
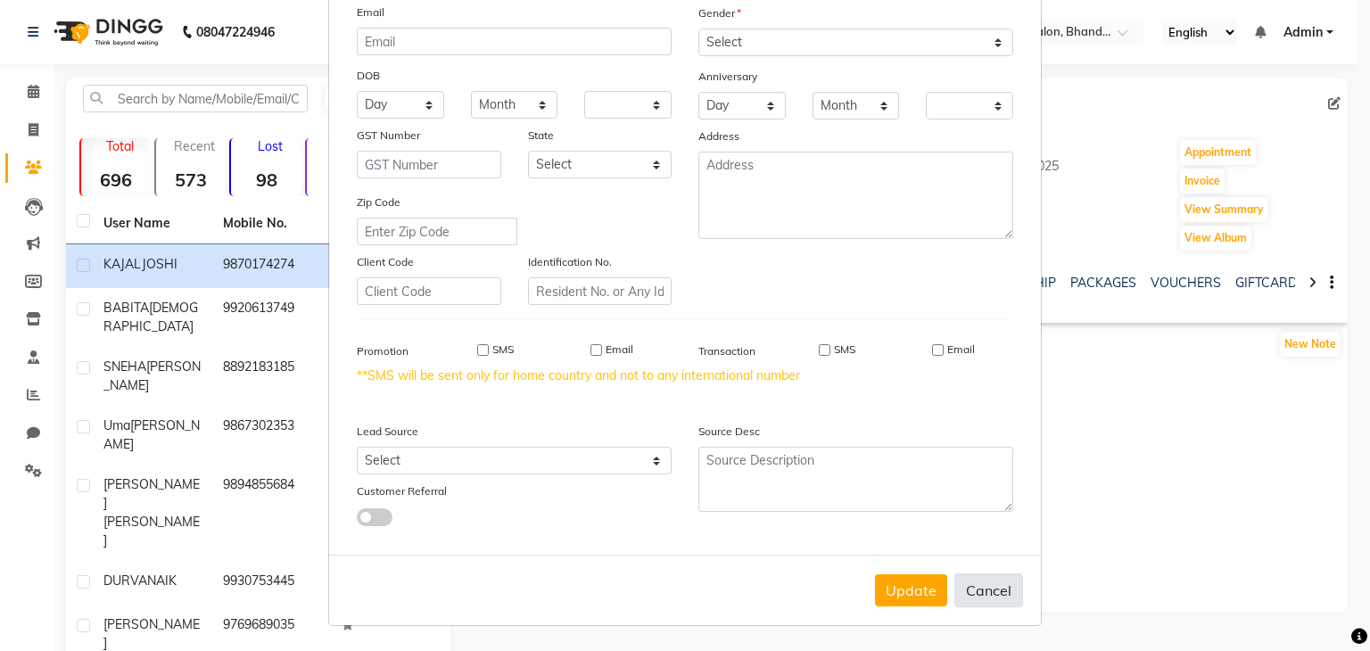
select select
checkbox input "false"
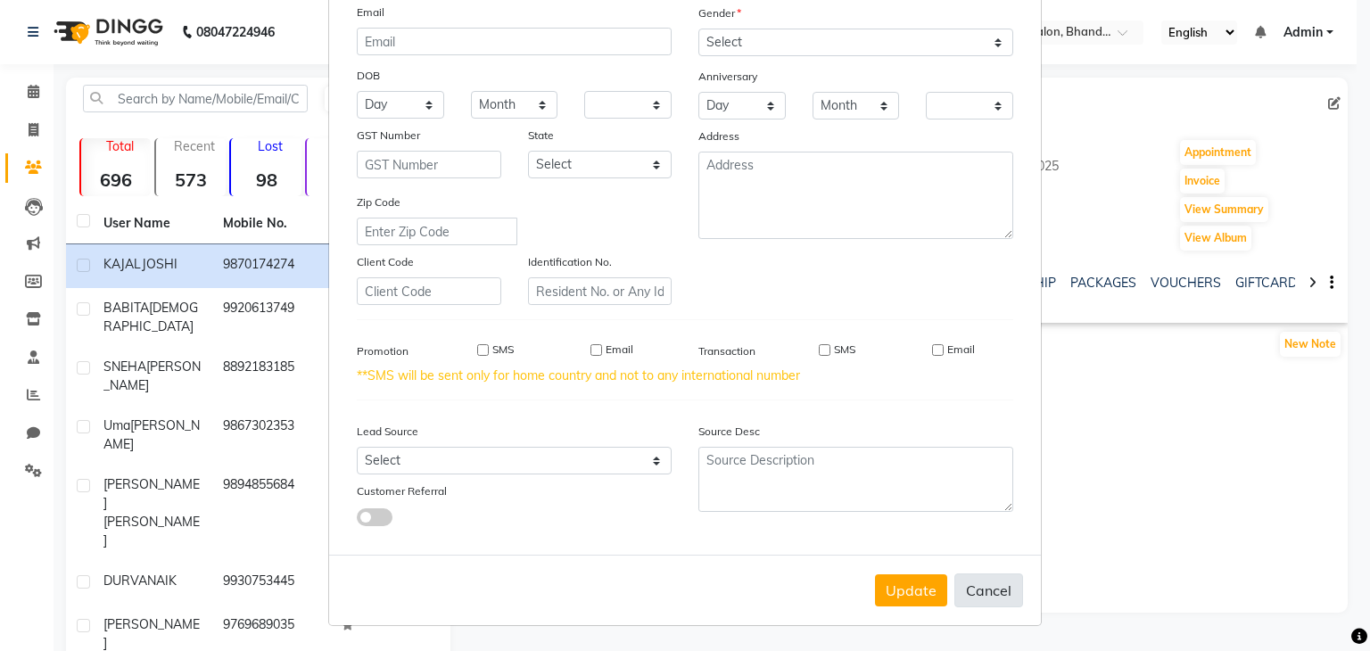
checkbox input "false"
click at [984, 589] on button "Cancel" at bounding box center [988, 590] width 69 height 34
select select
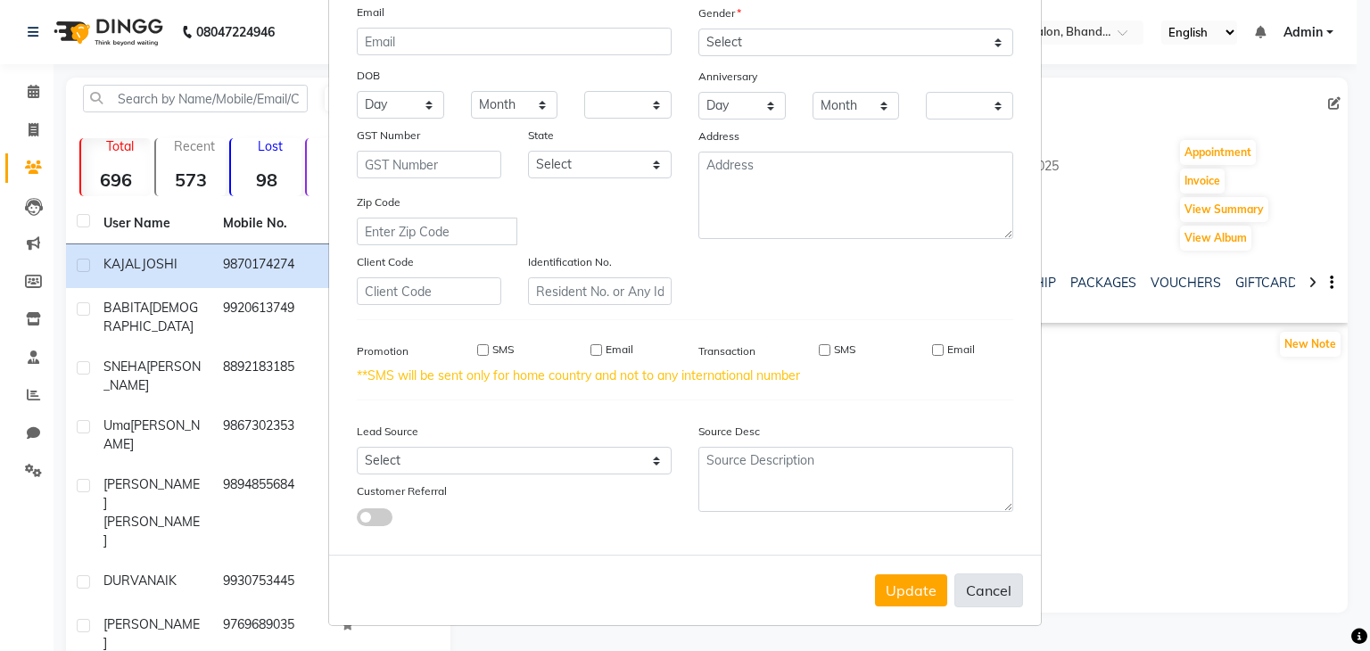
select select
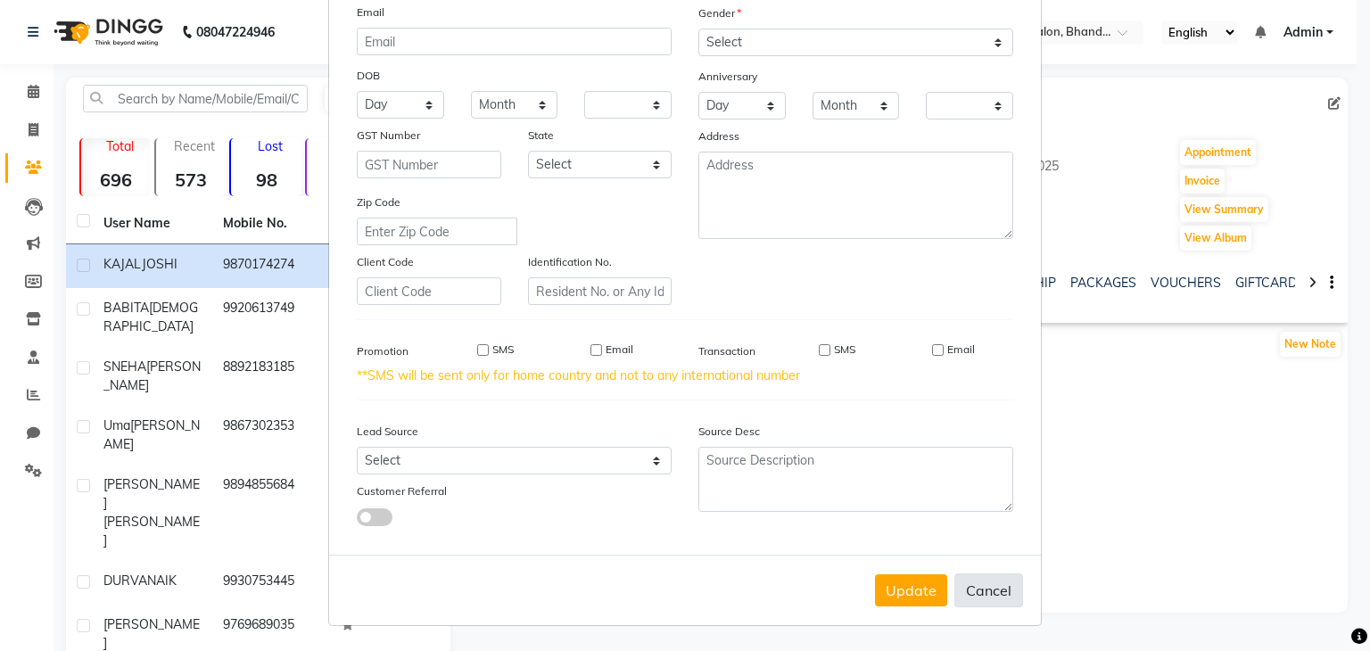
checkbox input "false"
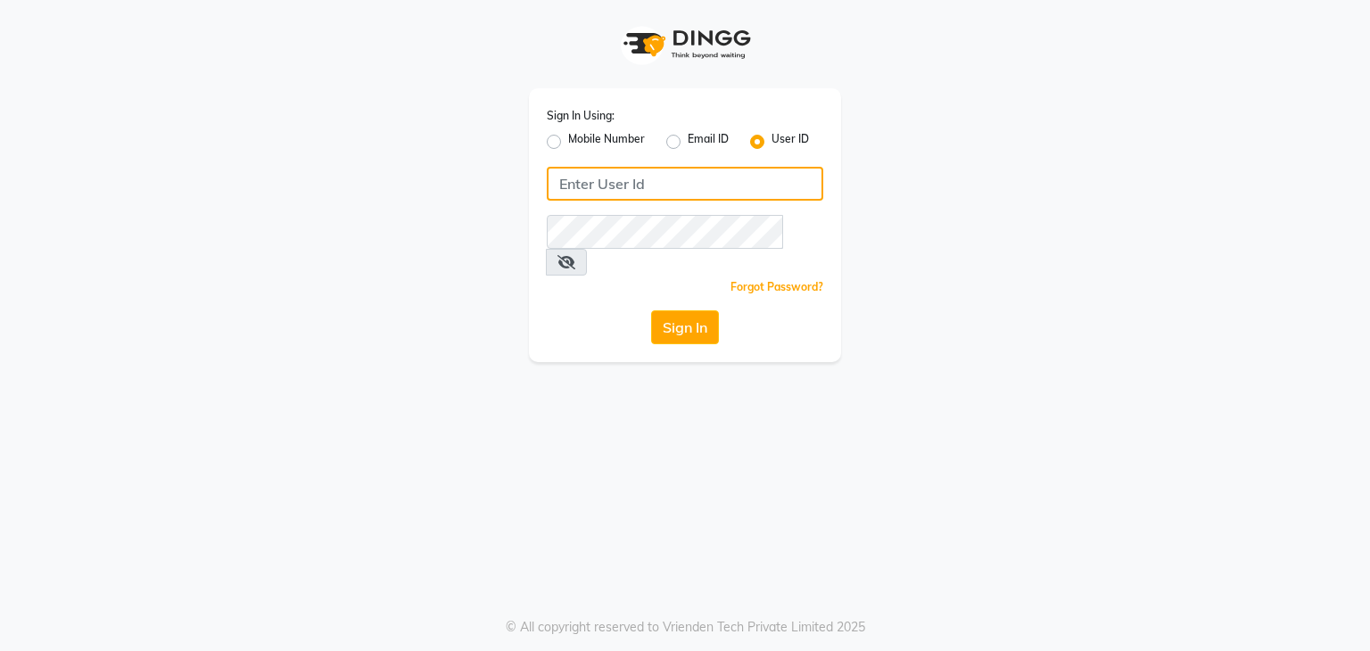
click at [570, 185] on input "Username" at bounding box center [685, 184] width 276 height 34
type input "U"
type input "uma@123"
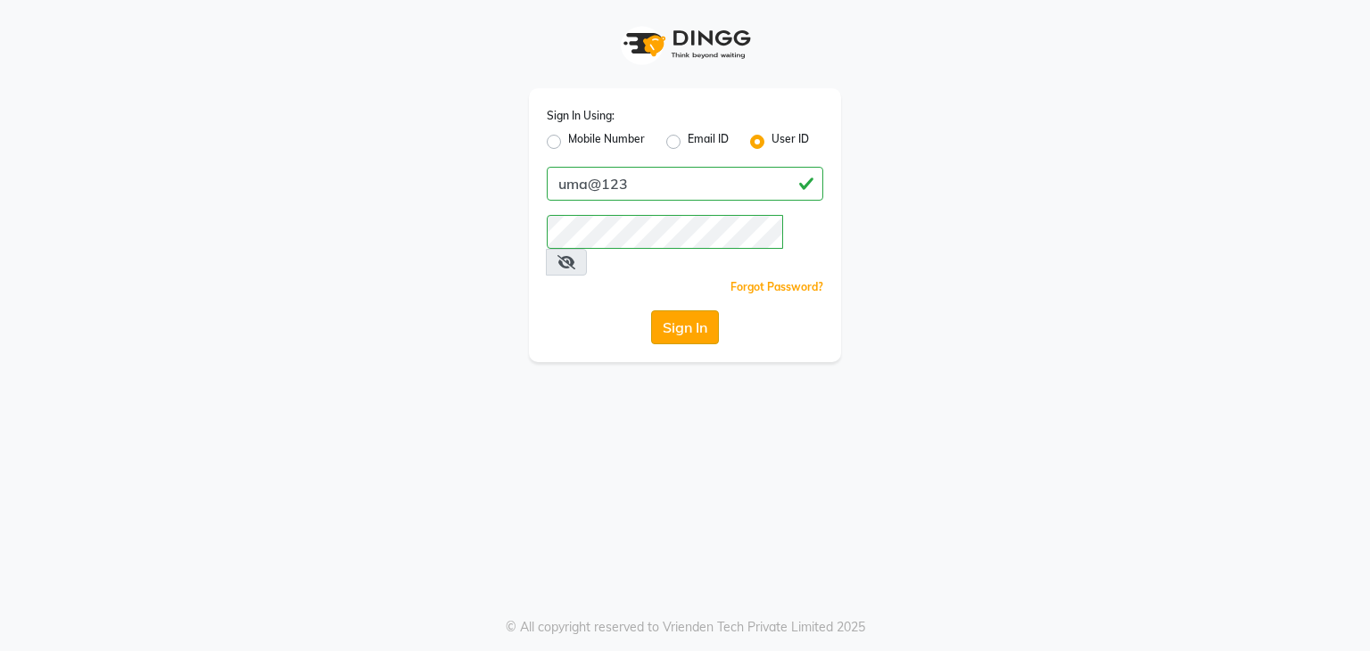
click at [684, 310] on button "Sign In" at bounding box center [685, 327] width 68 height 34
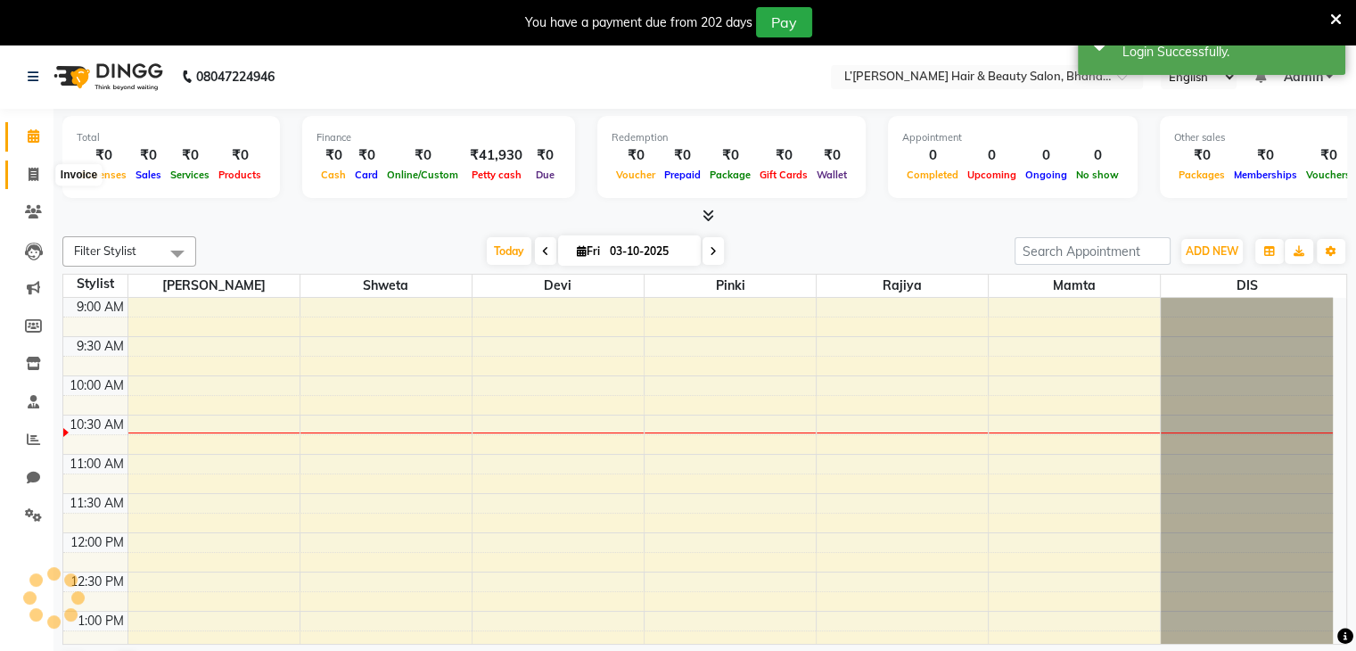
click at [30, 176] on icon at bounding box center [34, 174] width 10 height 13
select select "7828"
select select "service"
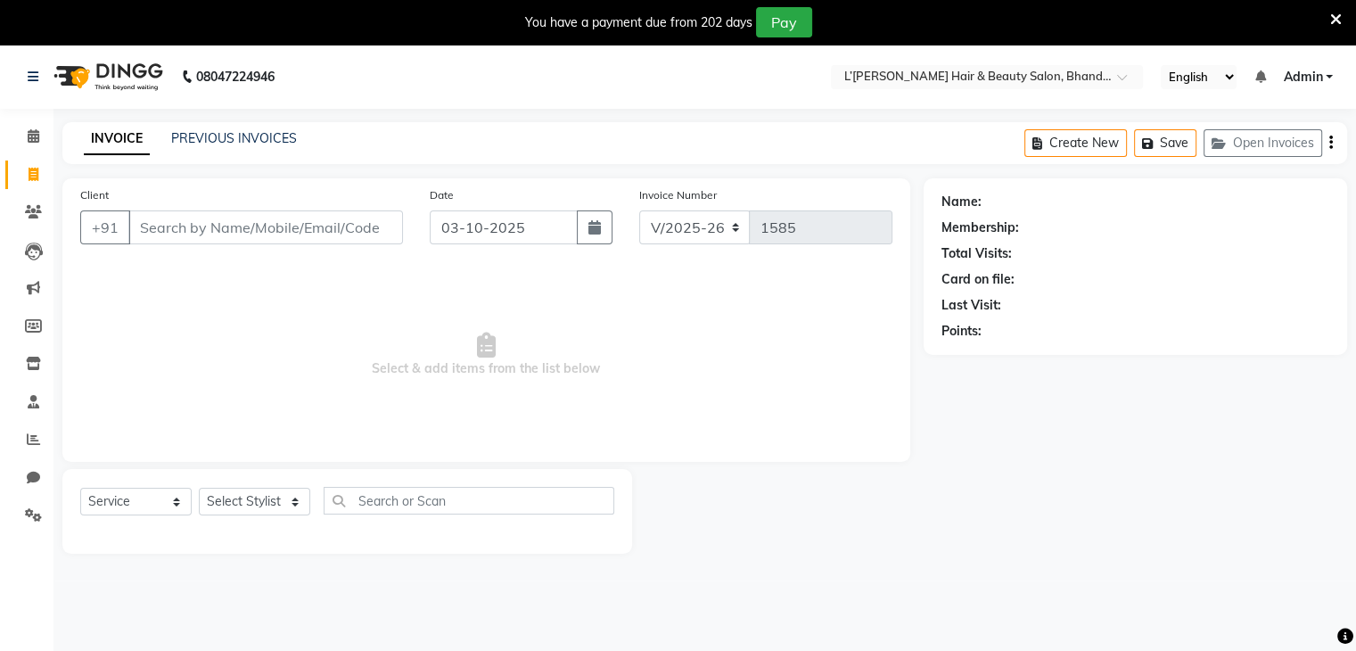
click at [162, 235] on input "Client" at bounding box center [265, 227] width 275 height 34
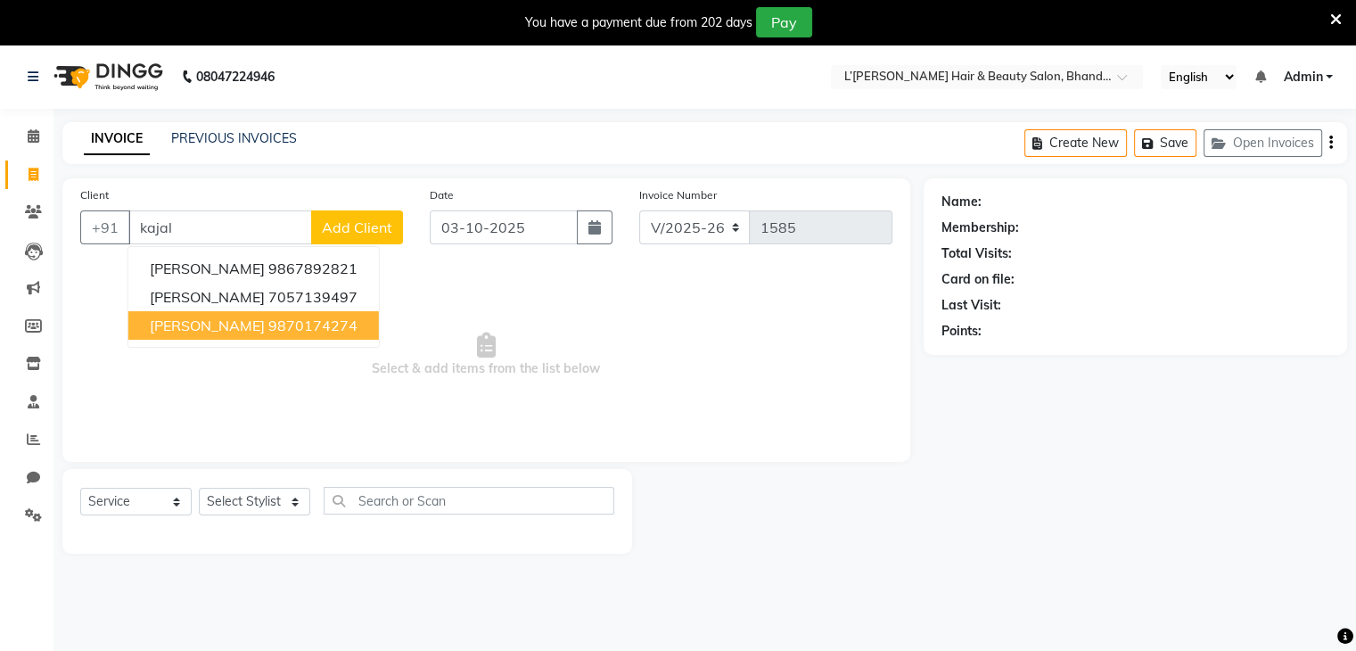
click at [216, 329] on span "KAJAL JOSHI" at bounding box center [207, 326] width 115 height 18
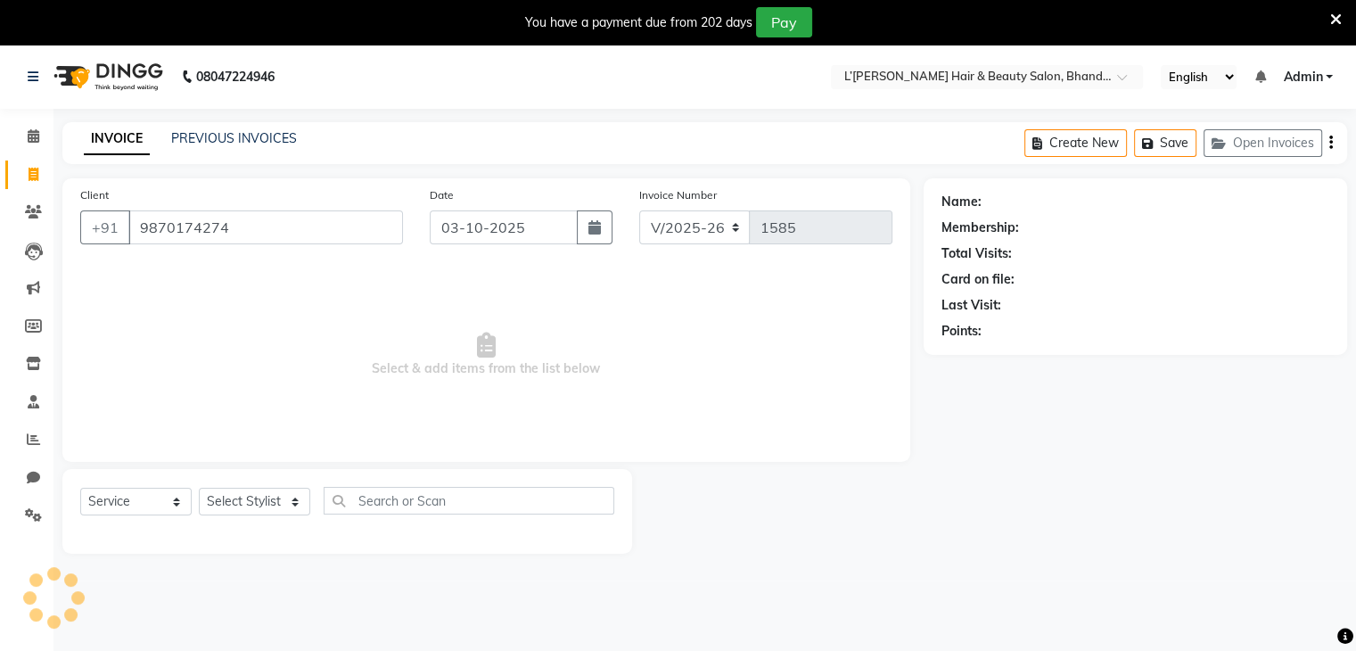
type input "9870174274"
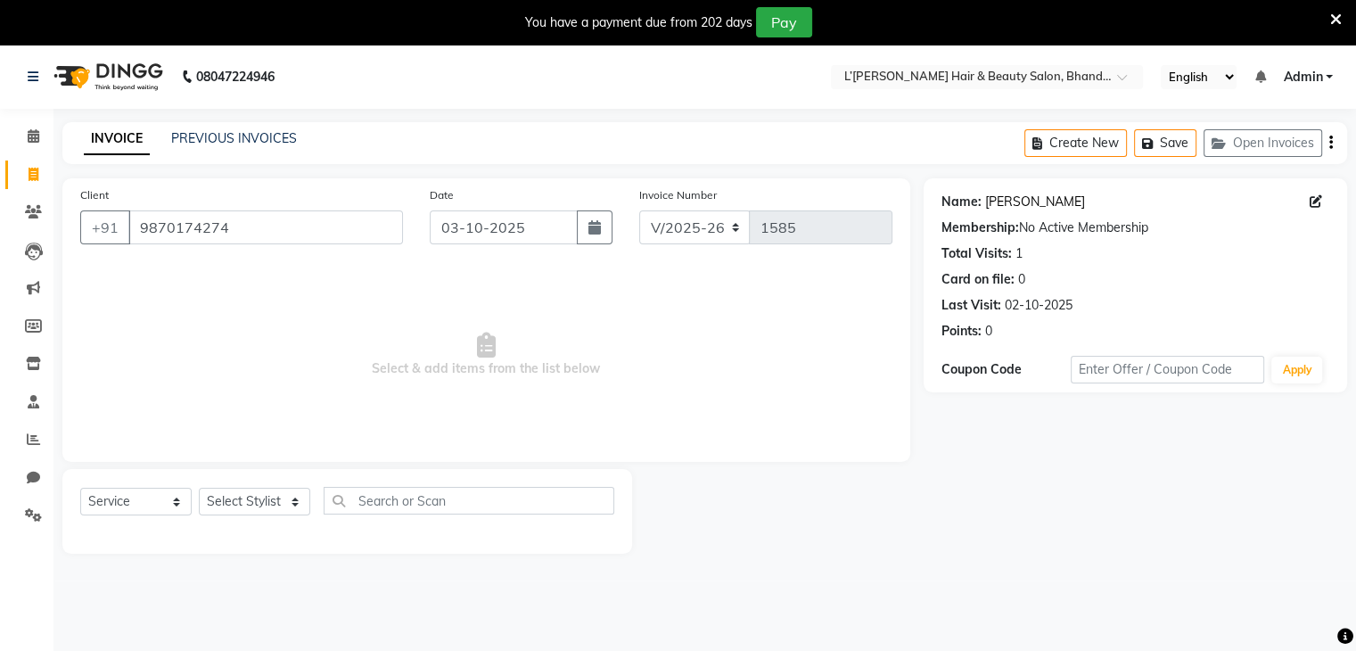
click at [1010, 200] on link "Kajal Joshi" at bounding box center [1035, 202] width 100 height 19
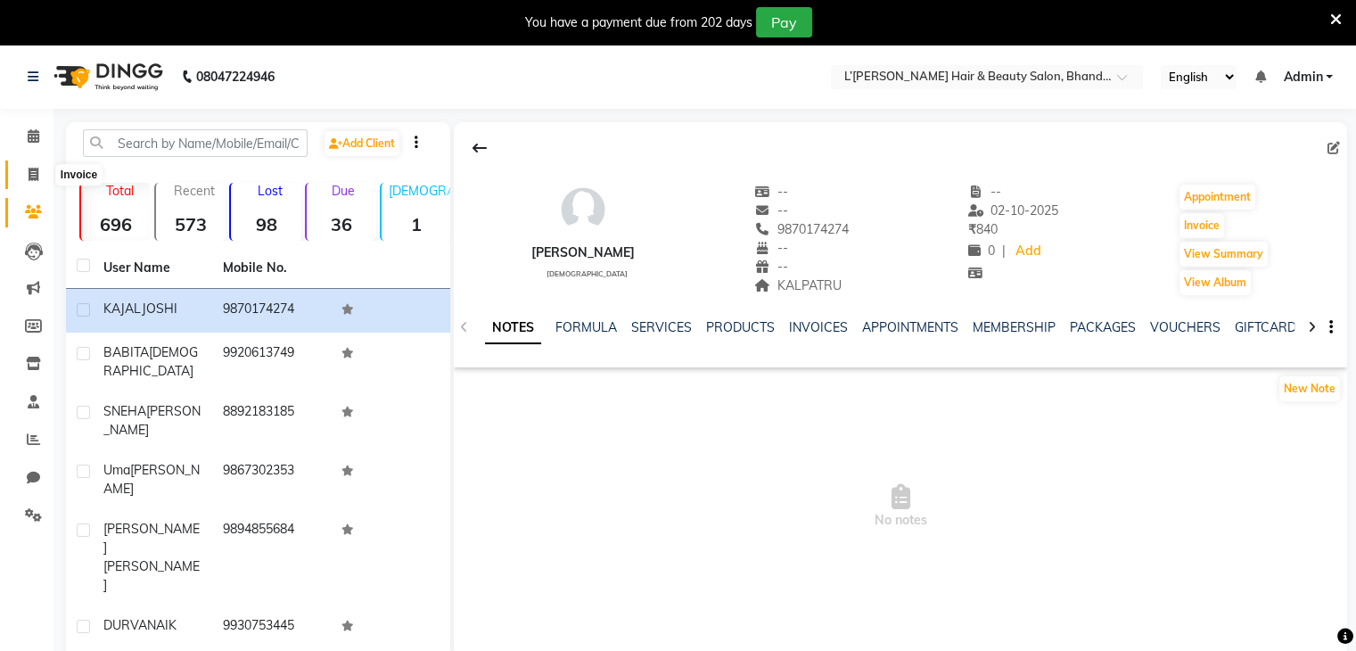
click at [33, 175] on icon at bounding box center [34, 174] width 10 height 13
select select "service"
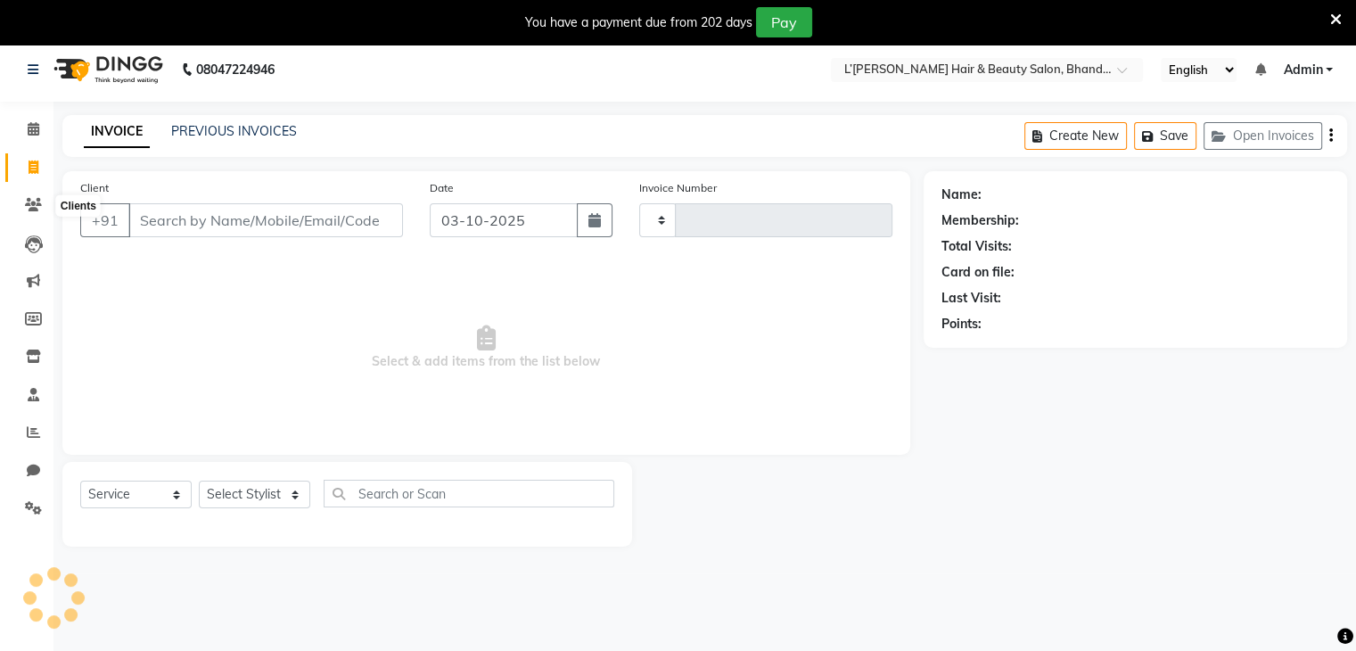
type input "1585"
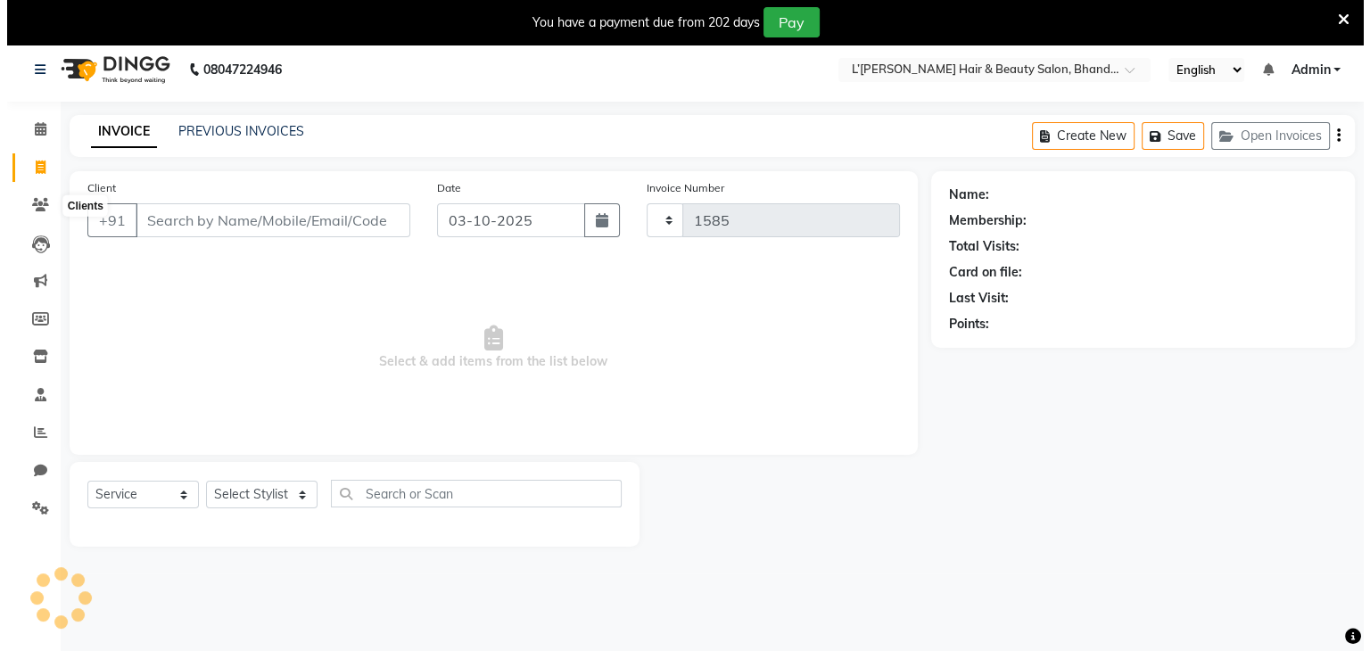
scroll to position [45, 0]
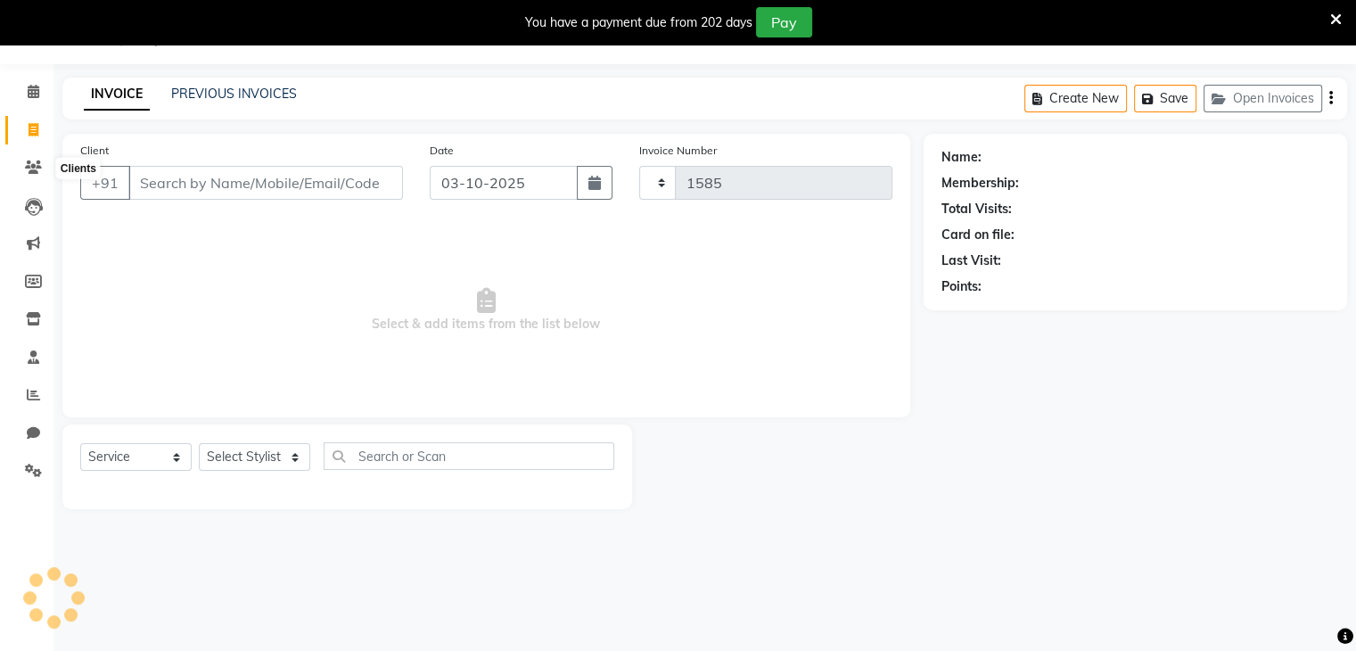
select select "7828"
click at [185, 187] on input "Client" at bounding box center [265, 183] width 275 height 34
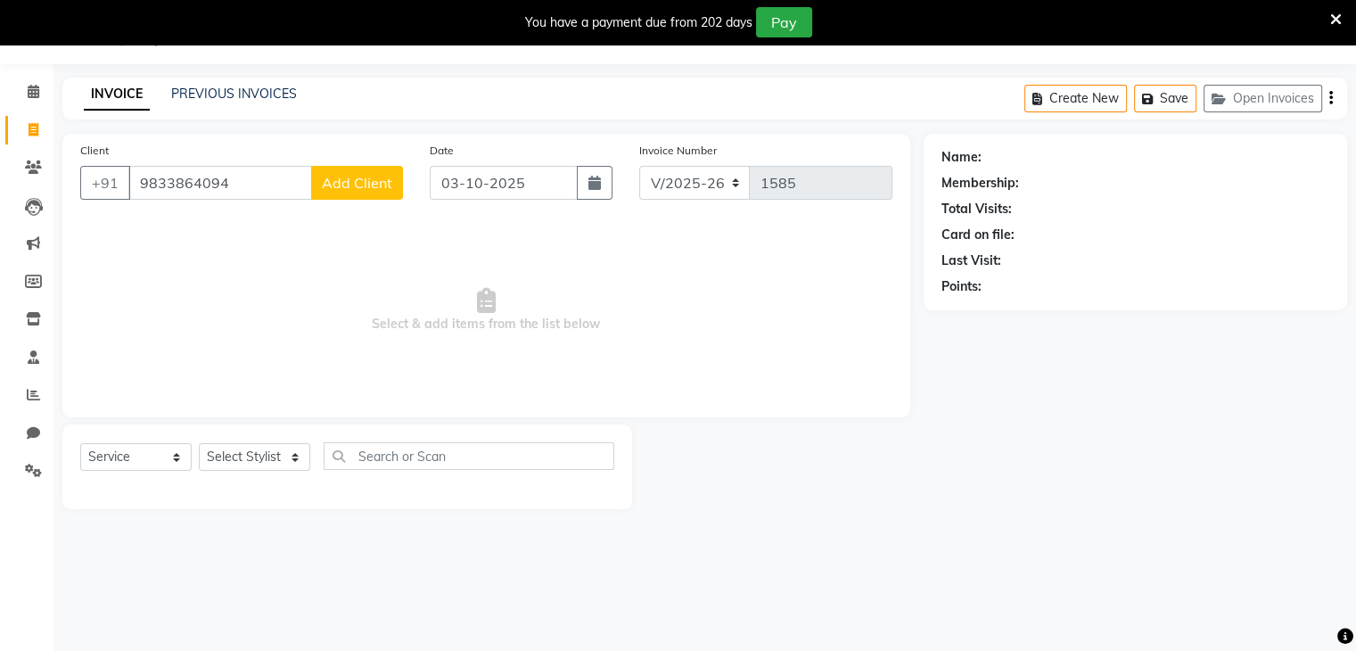
type input "9833864094"
click at [367, 174] on span "Add Client" at bounding box center [357, 183] width 70 height 18
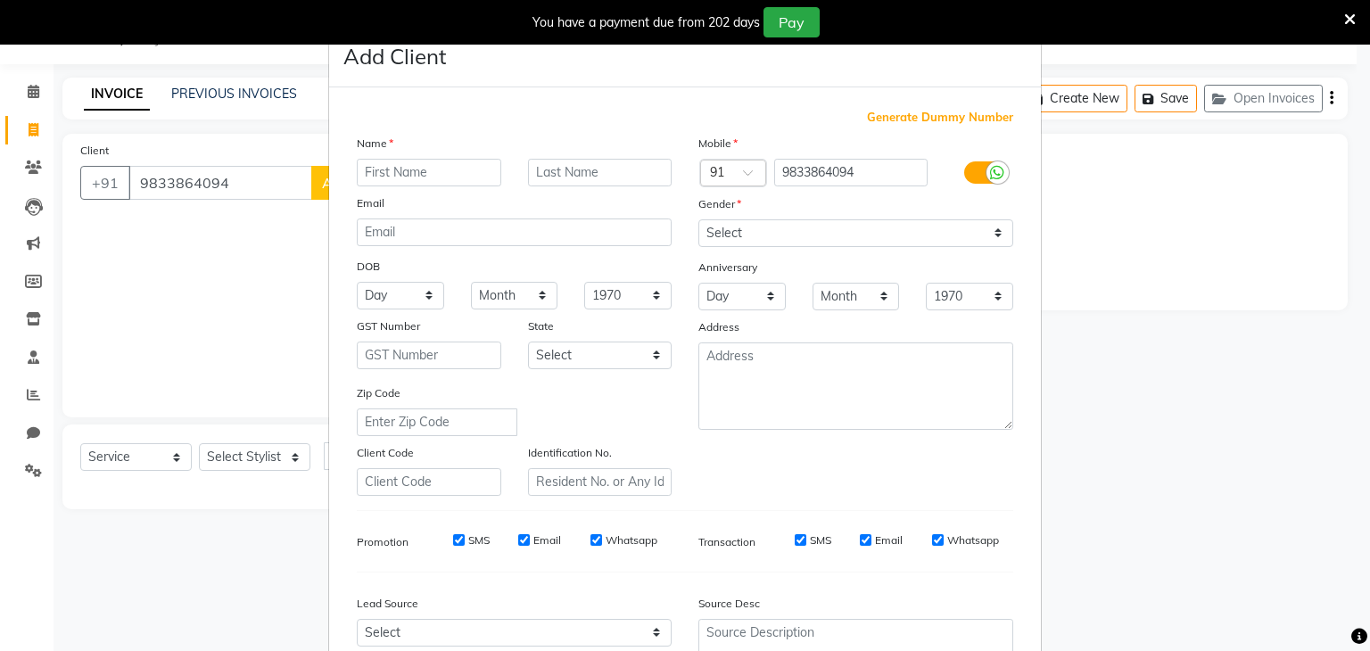
click at [376, 175] on input "text" at bounding box center [429, 173] width 144 height 28
type input "j"
type input "JAYSREE"
click at [538, 178] on input "text" at bounding box center [600, 173] width 144 height 28
type input "DHAMAL"
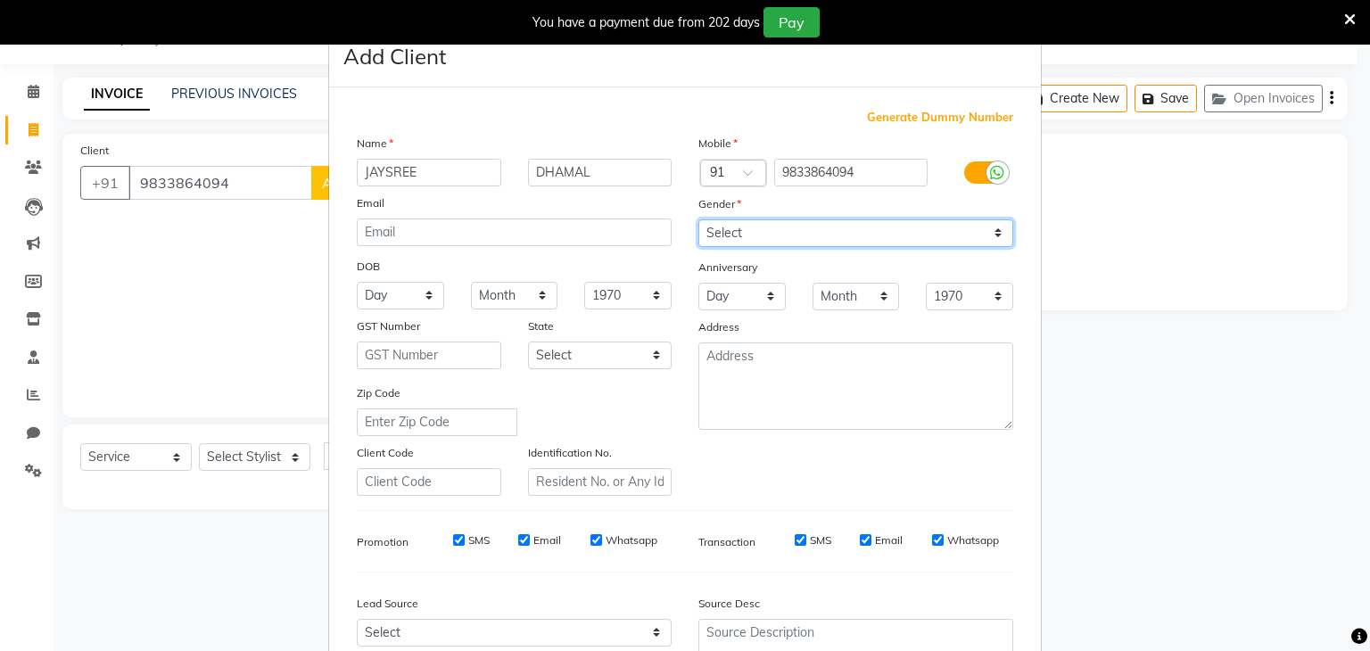
click at [729, 227] on select "Select [DEMOGRAPHIC_DATA] [DEMOGRAPHIC_DATA] Other Prefer Not To Say" at bounding box center [855, 233] width 315 height 28
select select "[DEMOGRAPHIC_DATA]"
click at [698, 220] on select "Select [DEMOGRAPHIC_DATA] [DEMOGRAPHIC_DATA] Other Prefer Not To Say" at bounding box center [855, 233] width 315 height 28
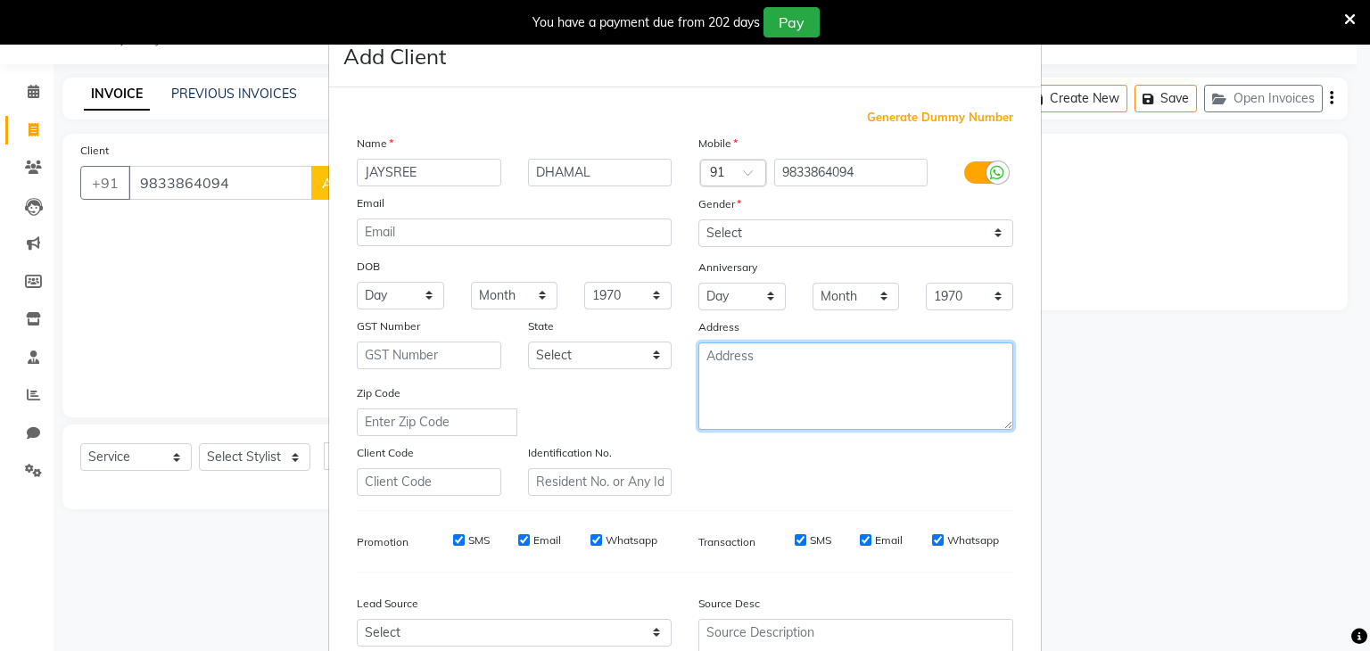
click at [729, 360] on textarea at bounding box center [855, 385] width 315 height 87
type textarea "[PERSON_NAME] RESIDENCY"
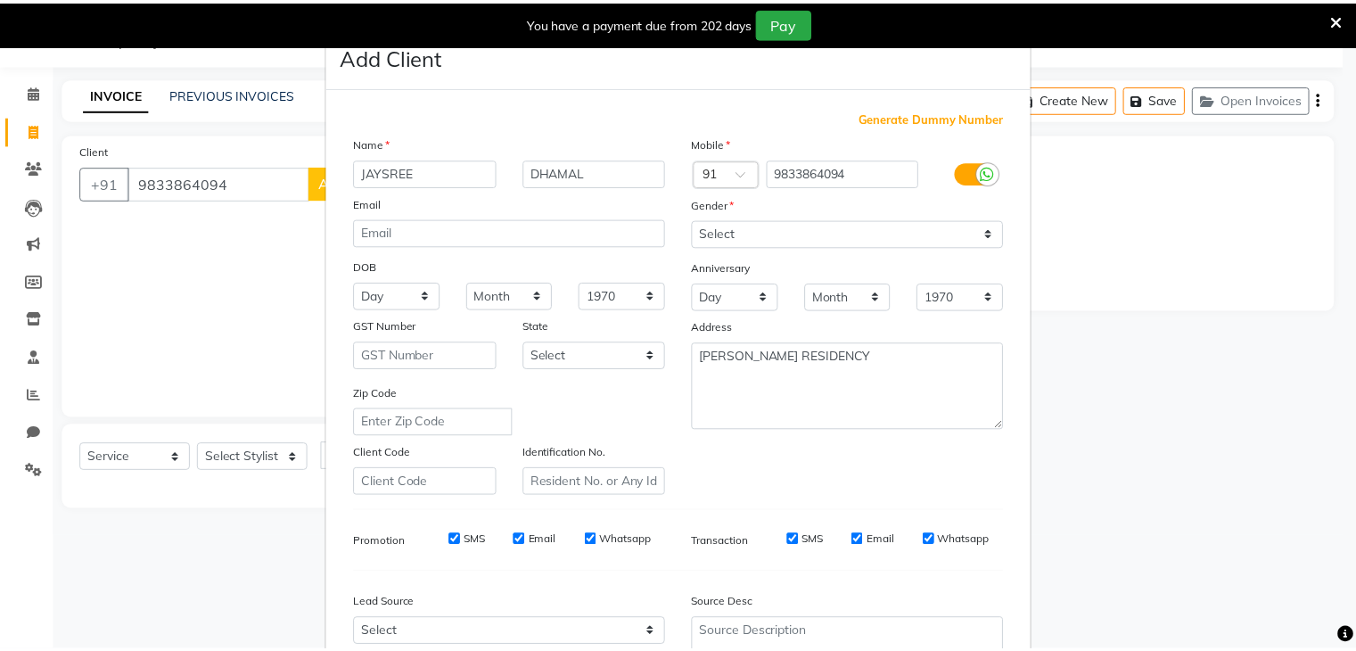
scroll to position [181, 0]
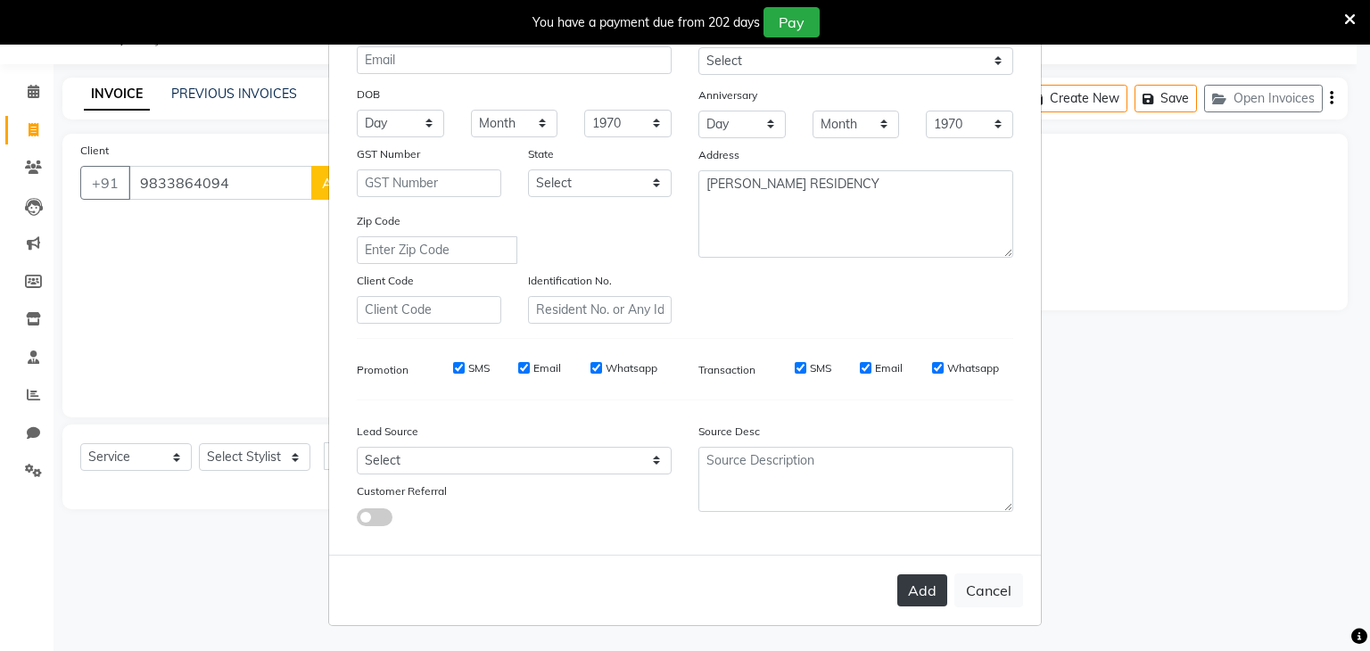
click at [912, 580] on button "Add" at bounding box center [922, 590] width 50 height 32
select select
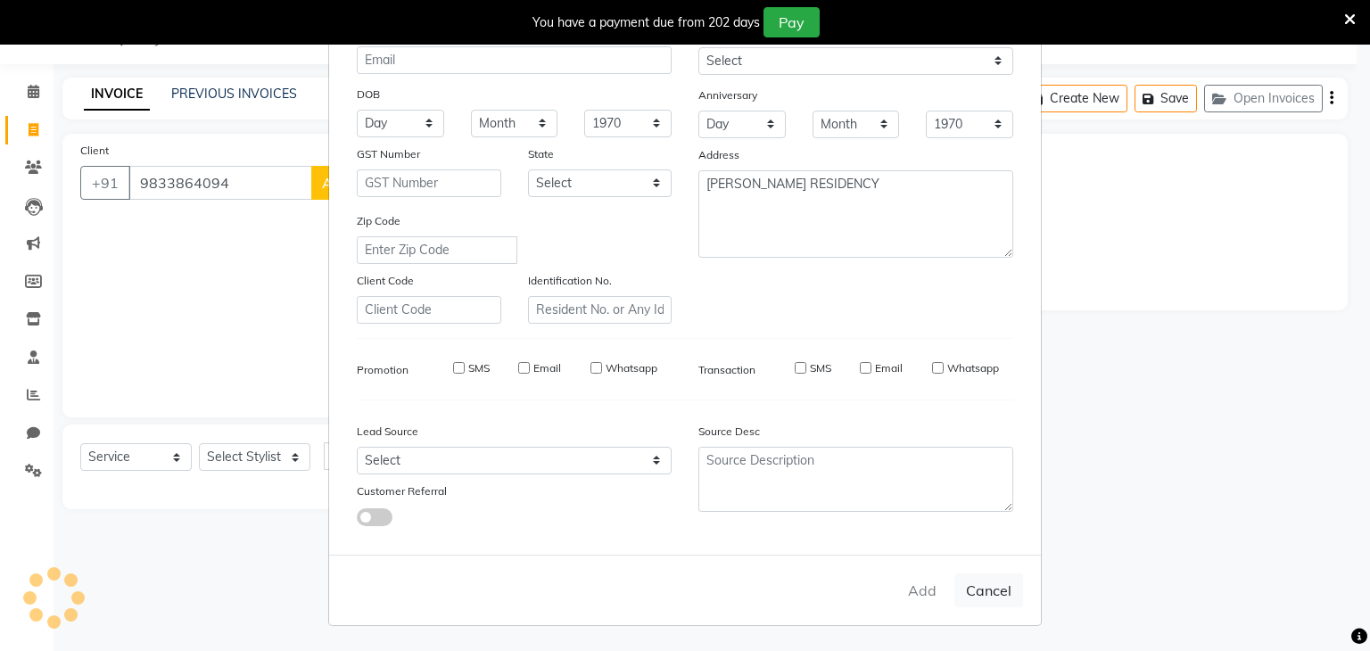
select select
checkbox input "false"
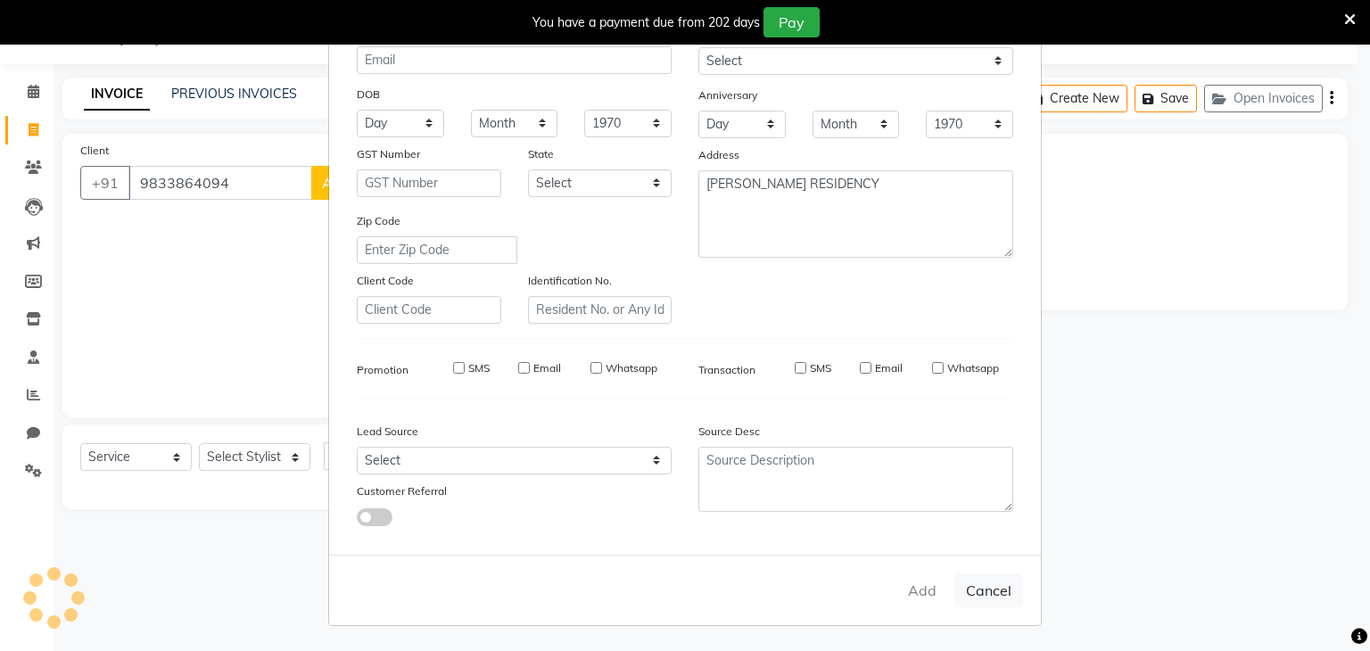
checkbox input "false"
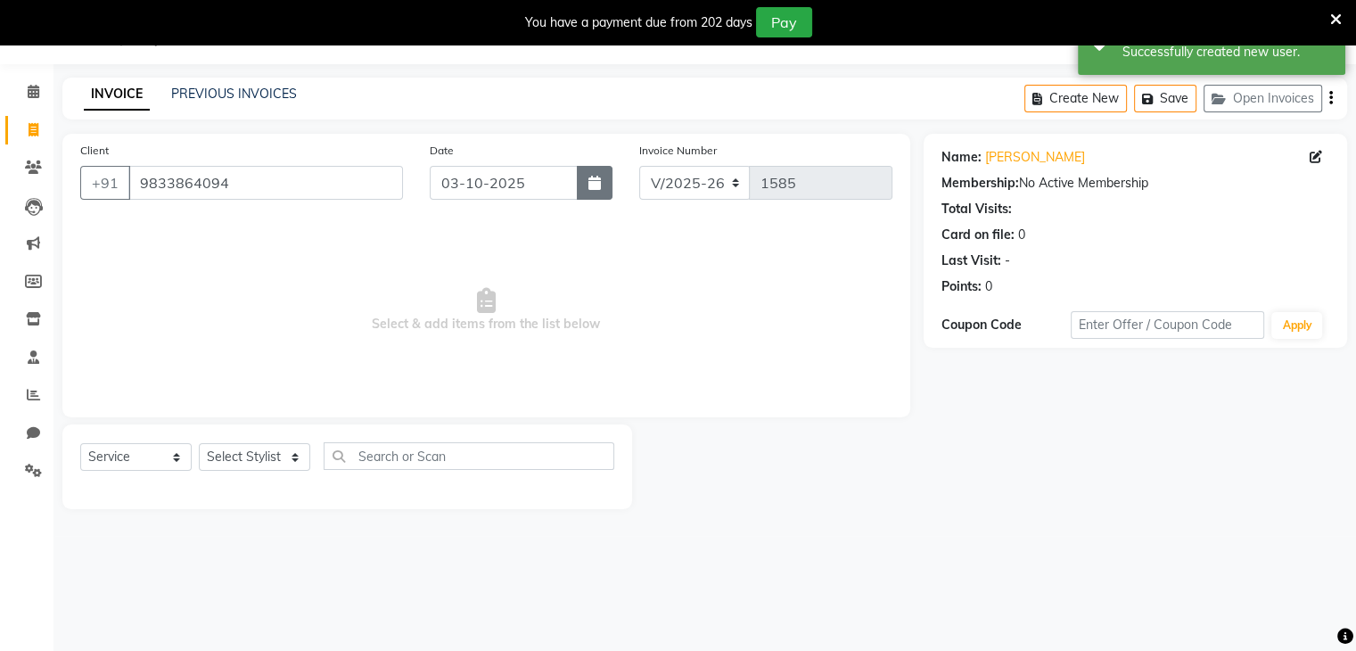
click at [591, 187] on icon "button" at bounding box center [595, 183] width 12 height 14
select select "10"
select select "2025"
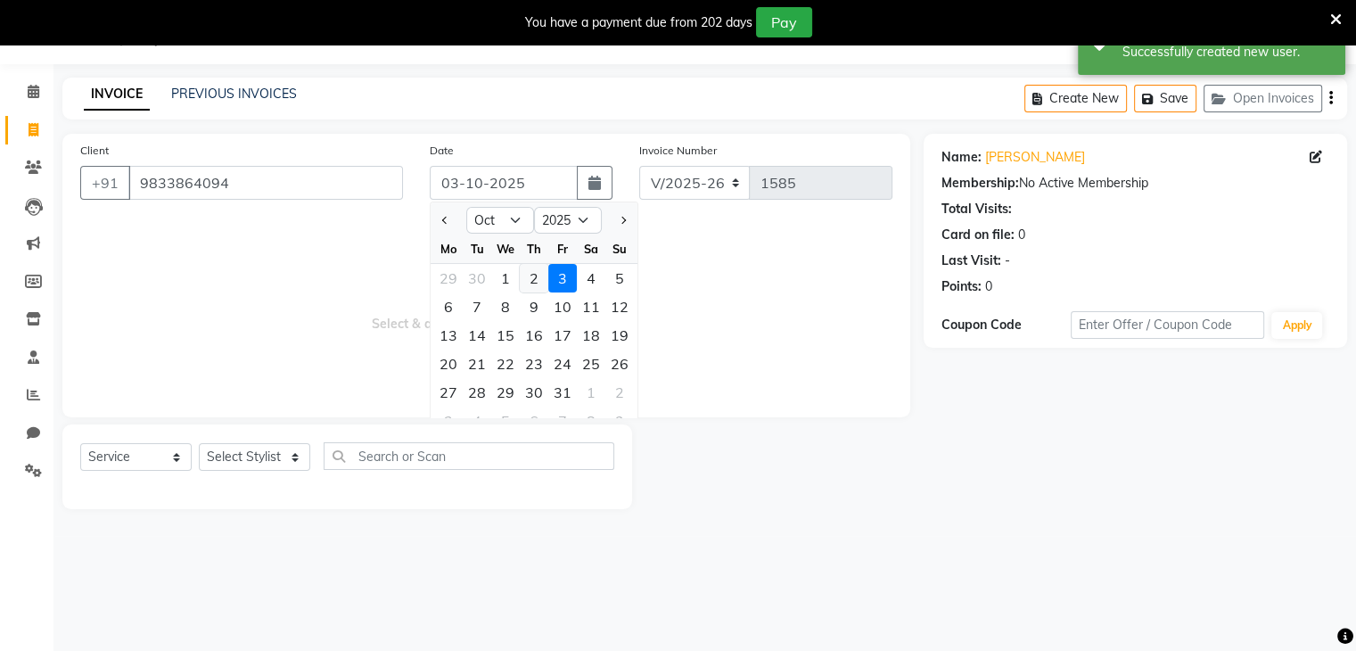
click at [531, 277] on div "2" at bounding box center [534, 278] width 29 height 29
type input "02-10-2025"
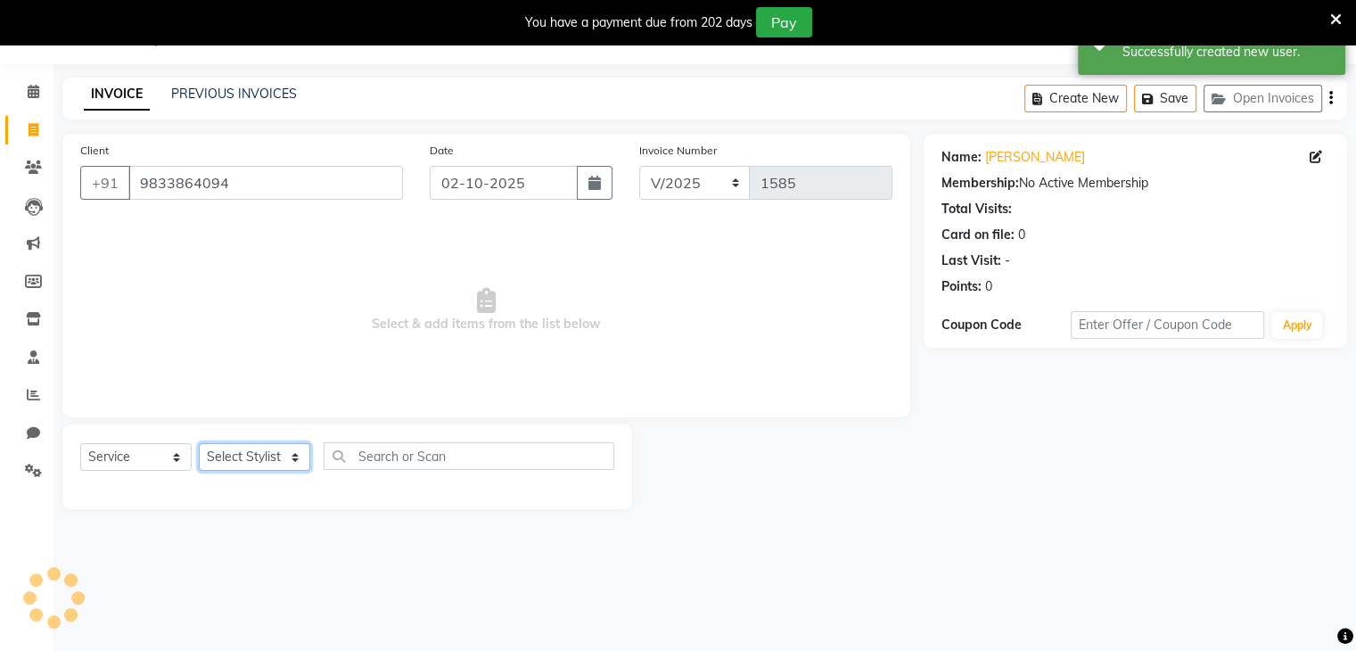
click at [288, 464] on select "Select Stylist Devi DIS Mamta Pinki [PERSON_NAME] Shweta Uma UNKNOWN [PERSON_NA…" at bounding box center [254, 457] width 111 height 28
select select "69888"
click at [199, 444] on select "Select Stylist Devi DIS Mamta Pinki [PERSON_NAME] Shweta Uma UNKNOWN [PERSON_NA…" at bounding box center [254, 457] width 111 height 28
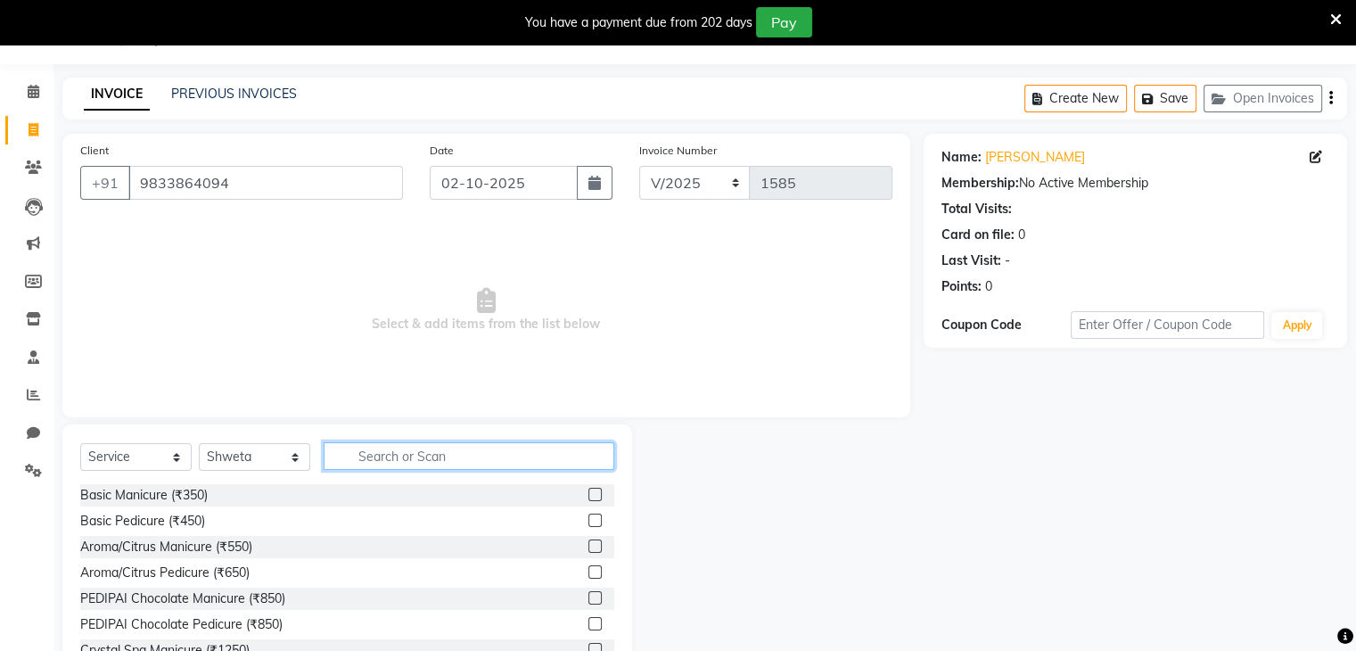
click at [353, 455] on input "text" at bounding box center [469, 456] width 291 height 28
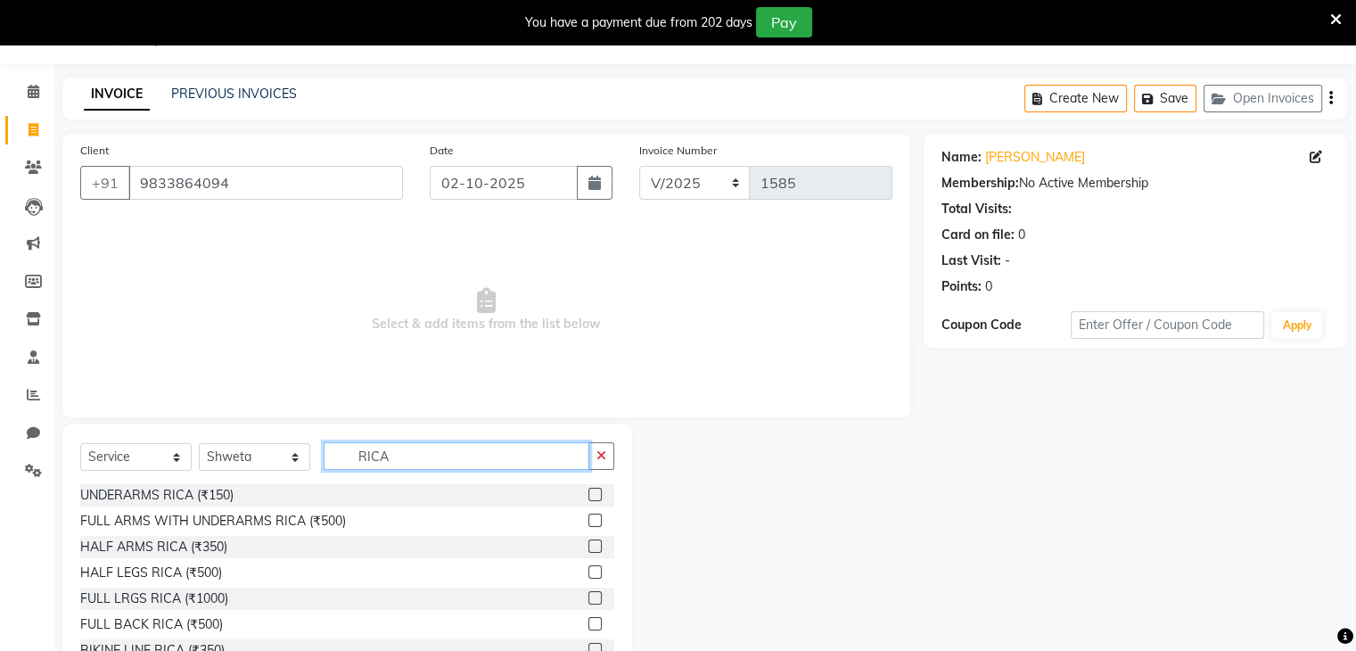
type input "RICA"
click at [589, 576] on label at bounding box center [595, 571] width 13 height 13
click at [589, 576] on input "checkbox" at bounding box center [595, 573] width 12 height 12
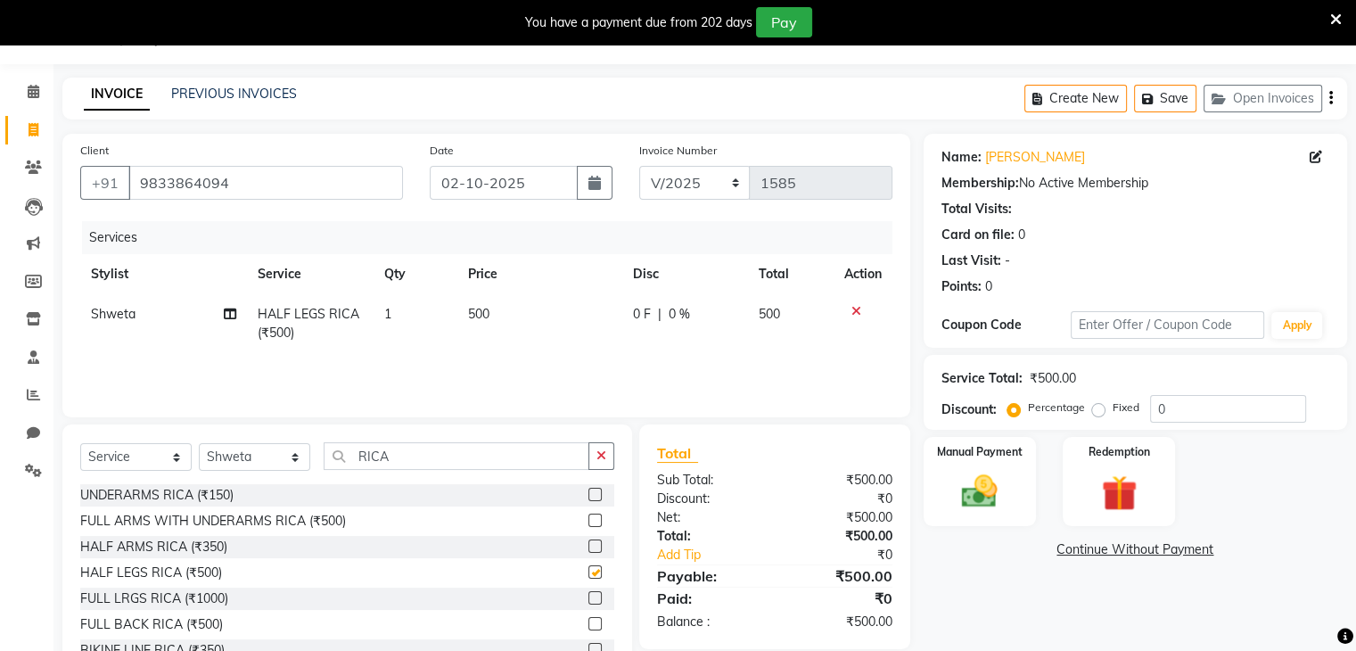
checkbox input "false"
click at [589, 525] on label at bounding box center [595, 520] width 13 height 13
click at [589, 525] on input "checkbox" at bounding box center [595, 521] width 12 height 12
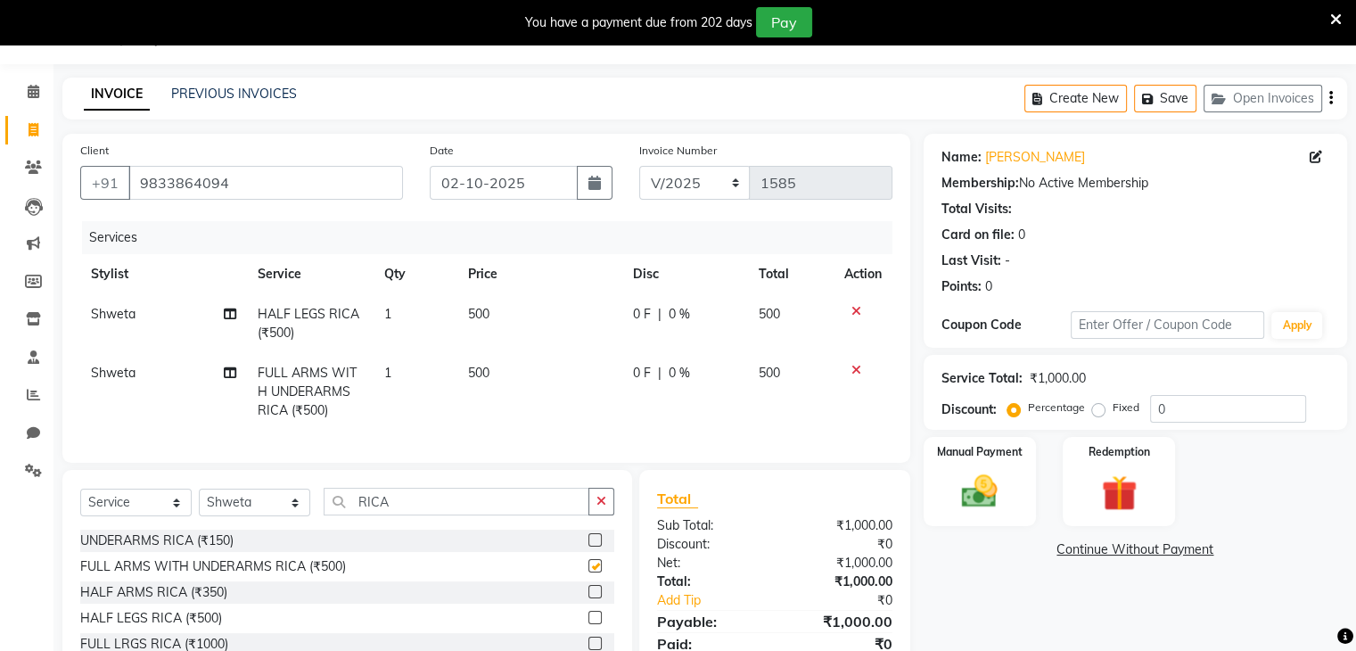
checkbox input "false"
click at [400, 511] on input "RICA" at bounding box center [457, 502] width 266 height 28
type input "R"
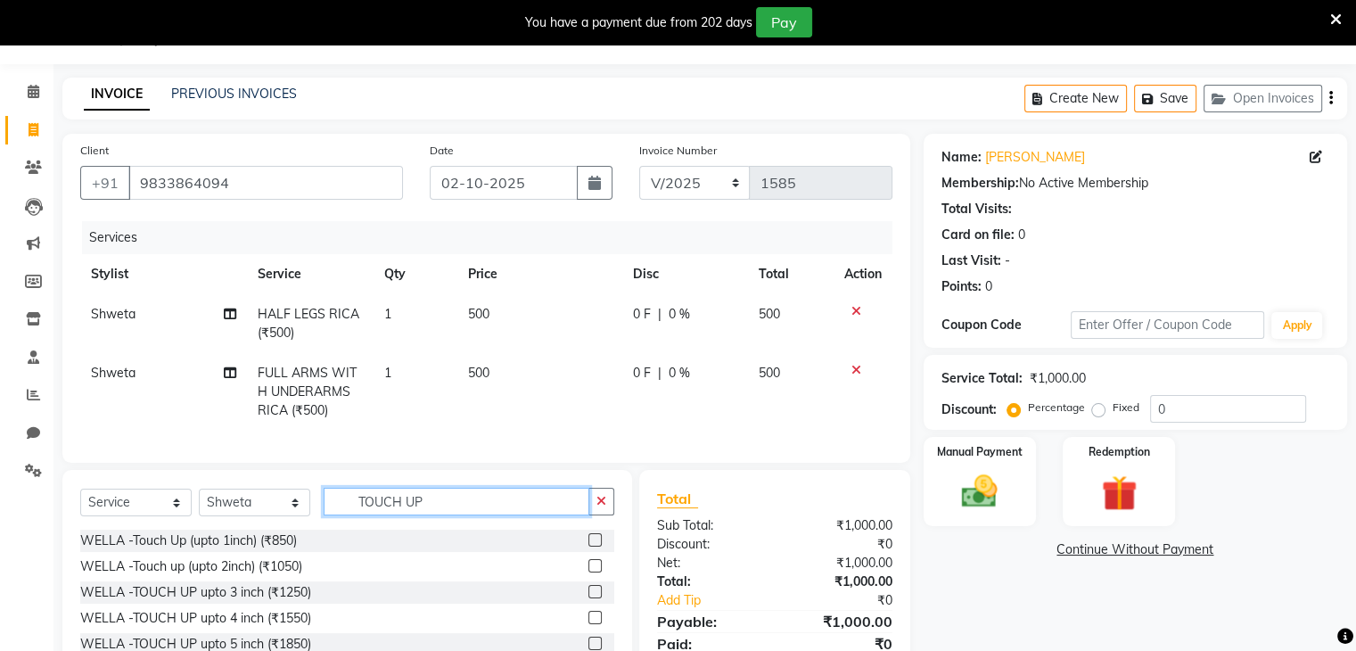
type input "TOUCH UP"
click at [589, 547] on label at bounding box center [595, 539] width 13 height 13
click at [589, 547] on input "checkbox" at bounding box center [595, 541] width 12 height 12
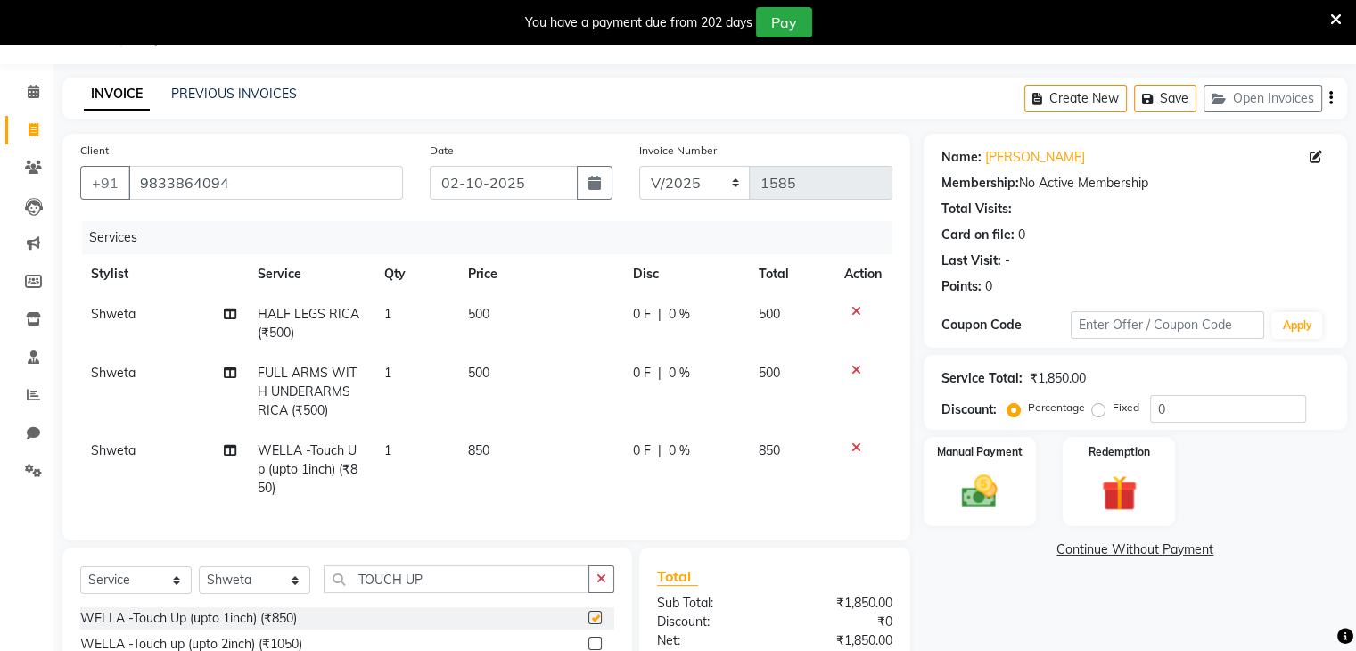
checkbox input "false"
click at [496, 447] on td "850" at bounding box center [539, 470] width 165 height 78
select select "69888"
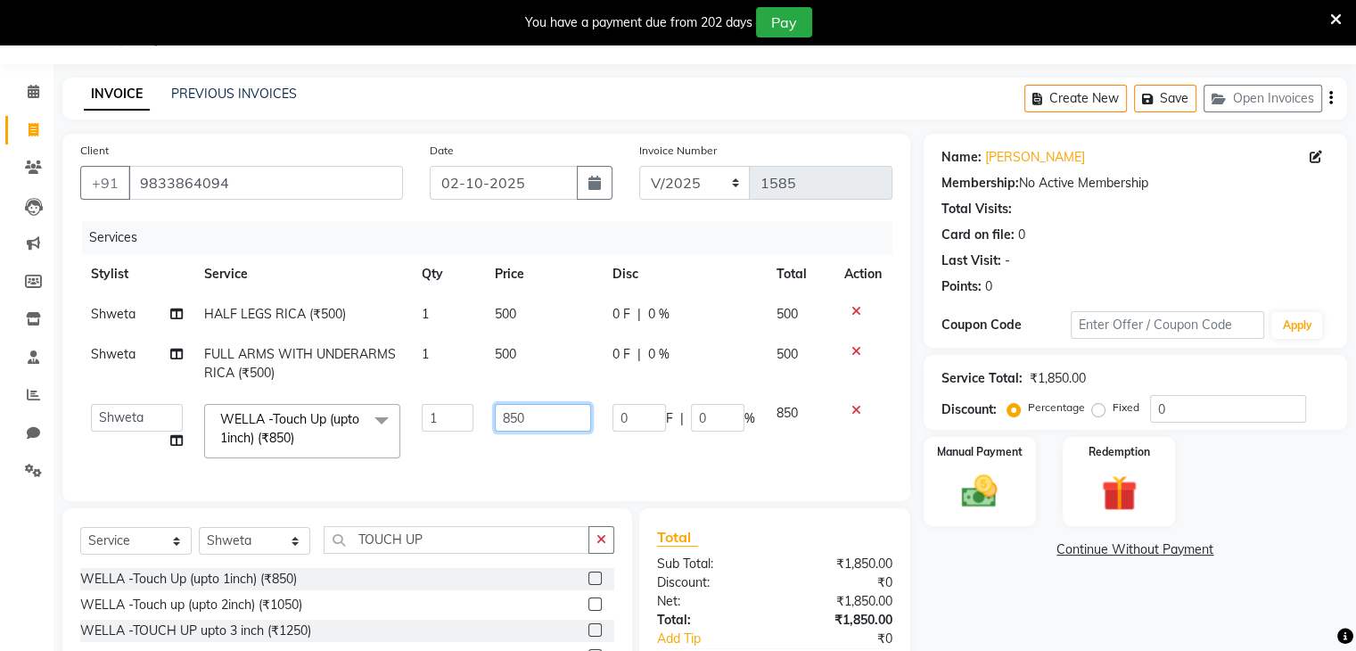
click at [532, 420] on input "850" at bounding box center [543, 418] width 96 height 28
type input "8"
type input "900"
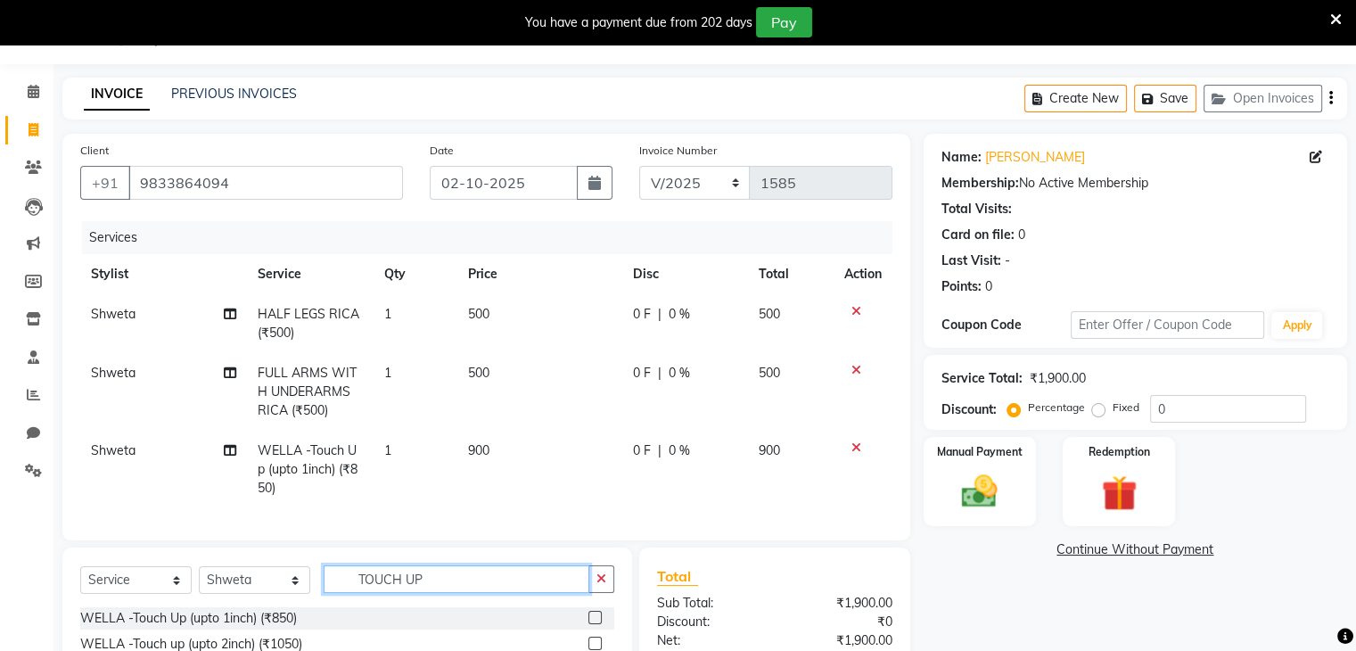
click at [430, 553] on div "Client [PHONE_NUMBER] Date [DATE] Invoice Number V/2025 V/[PHONE_NUMBER] Servic…" at bounding box center [486, 472] width 875 height 677
type input "T"
click at [376, 593] on input "text" at bounding box center [469, 579] width 291 height 28
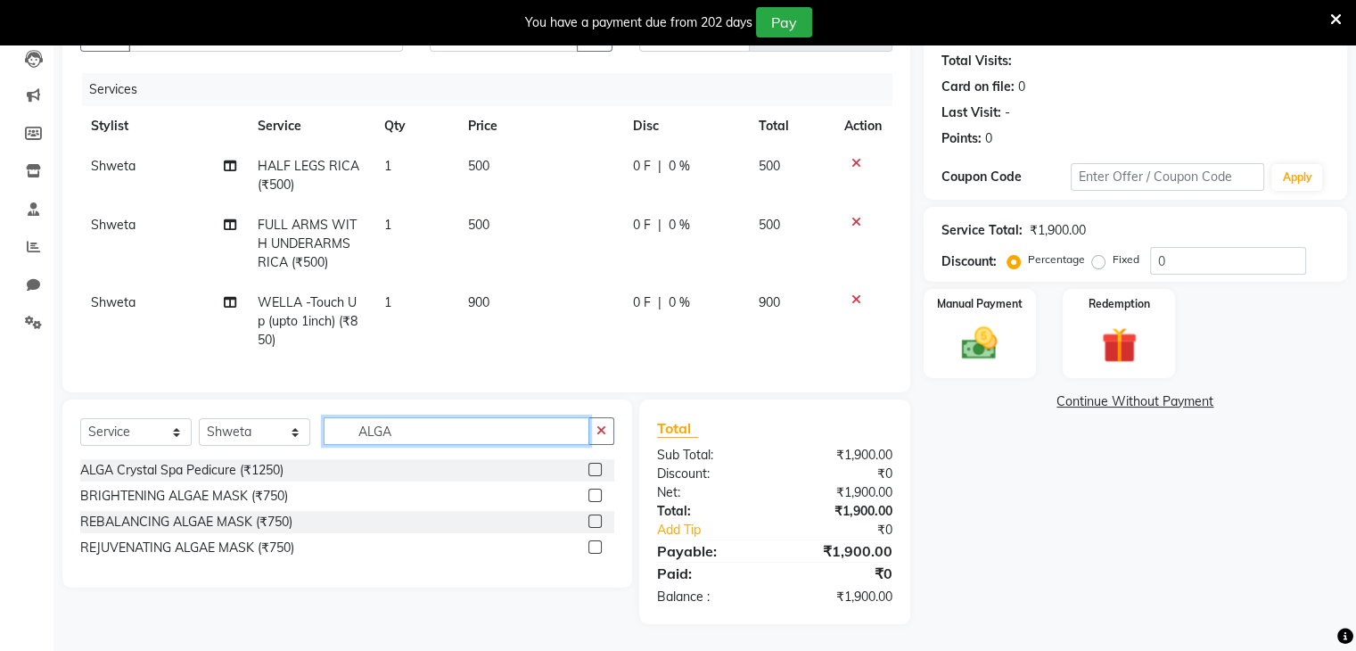
type input "ALGA"
click at [596, 472] on label at bounding box center [595, 469] width 13 height 13
click at [596, 472] on input "checkbox" at bounding box center [595, 471] width 12 height 12
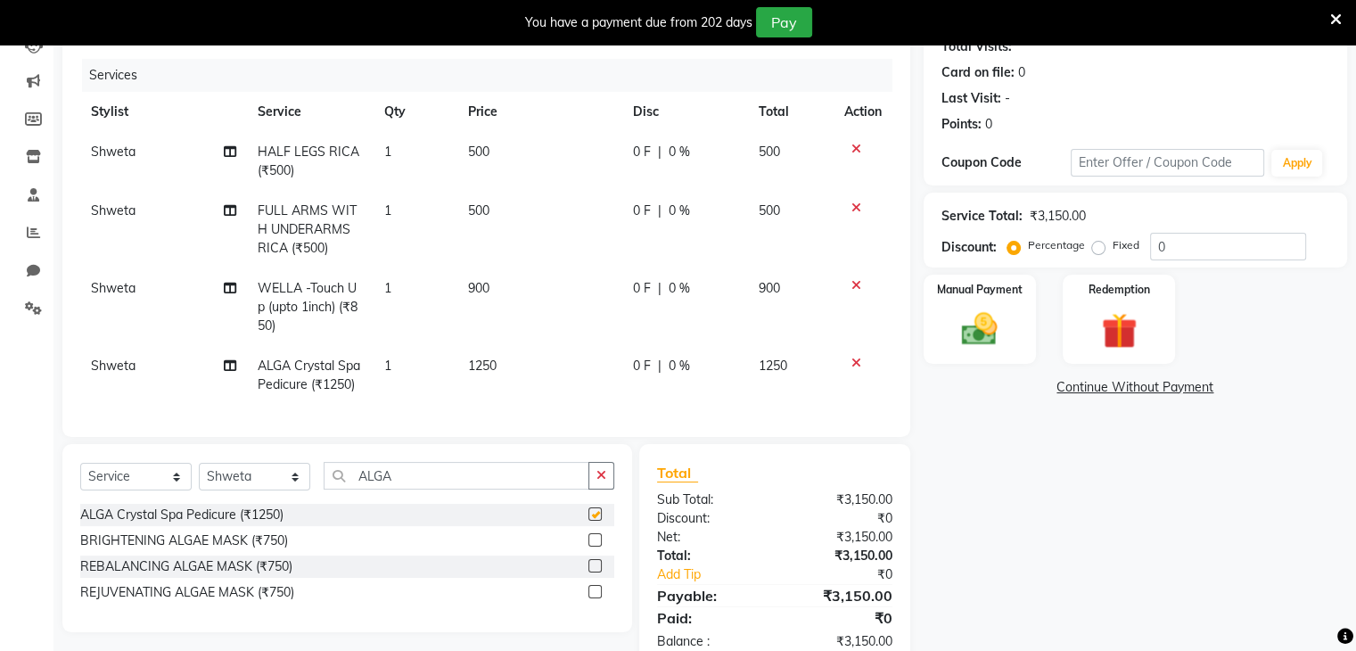
checkbox input "false"
click at [417, 490] on input "ALGA" at bounding box center [457, 476] width 266 height 28
type input "A"
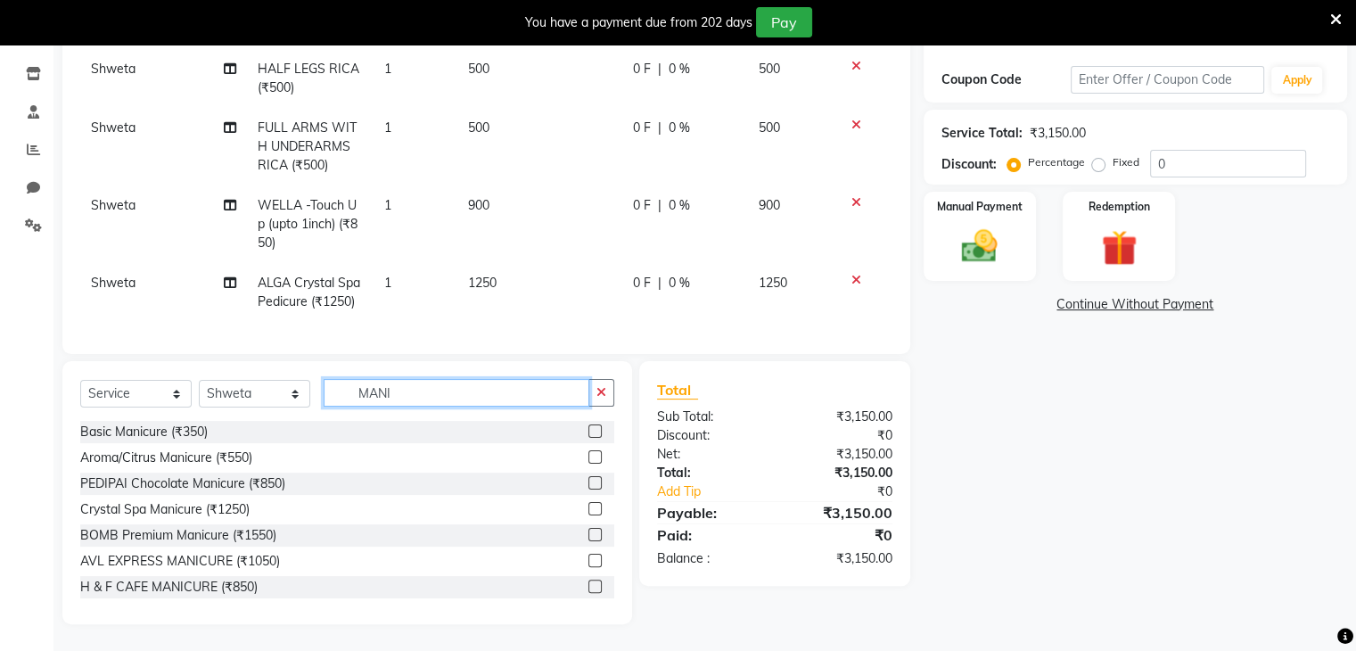
scroll to position [3, 0]
type input "MANI"
click at [589, 504] on label at bounding box center [595, 505] width 13 height 13
click at [589, 504] on input "checkbox" at bounding box center [595, 507] width 12 height 12
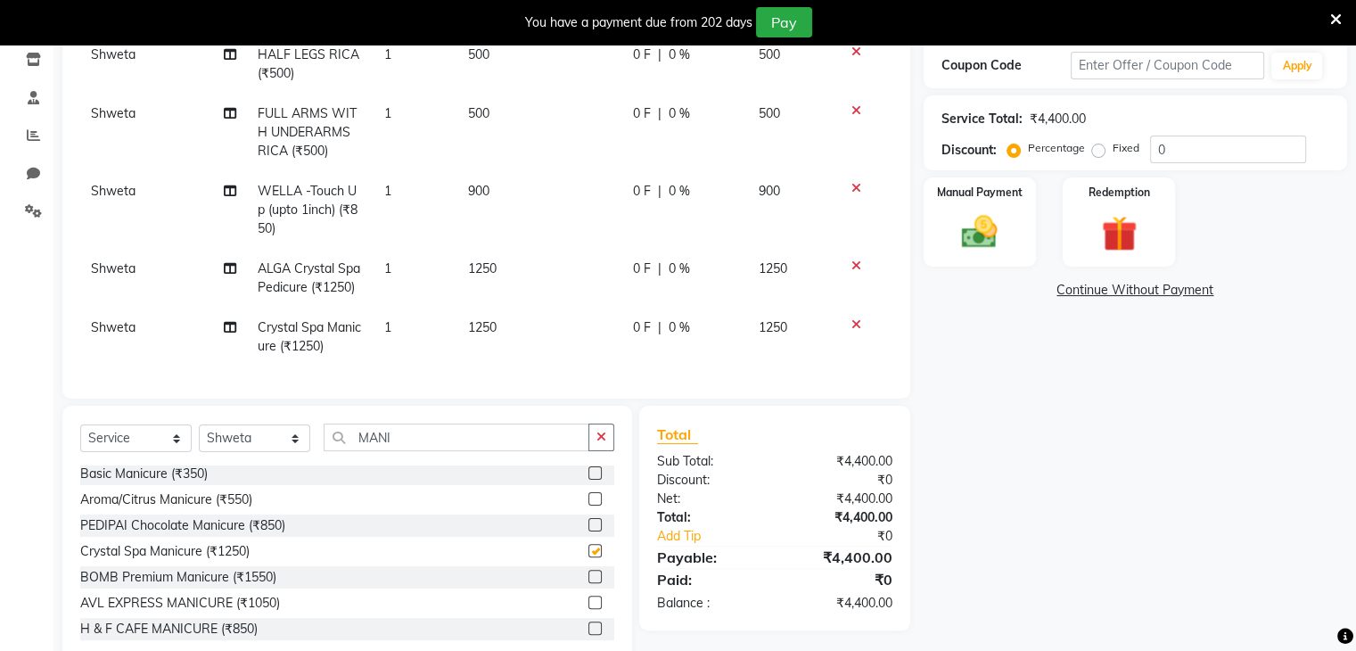
checkbox input "false"
click at [406, 451] on input "MANI" at bounding box center [457, 438] width 266 height 28
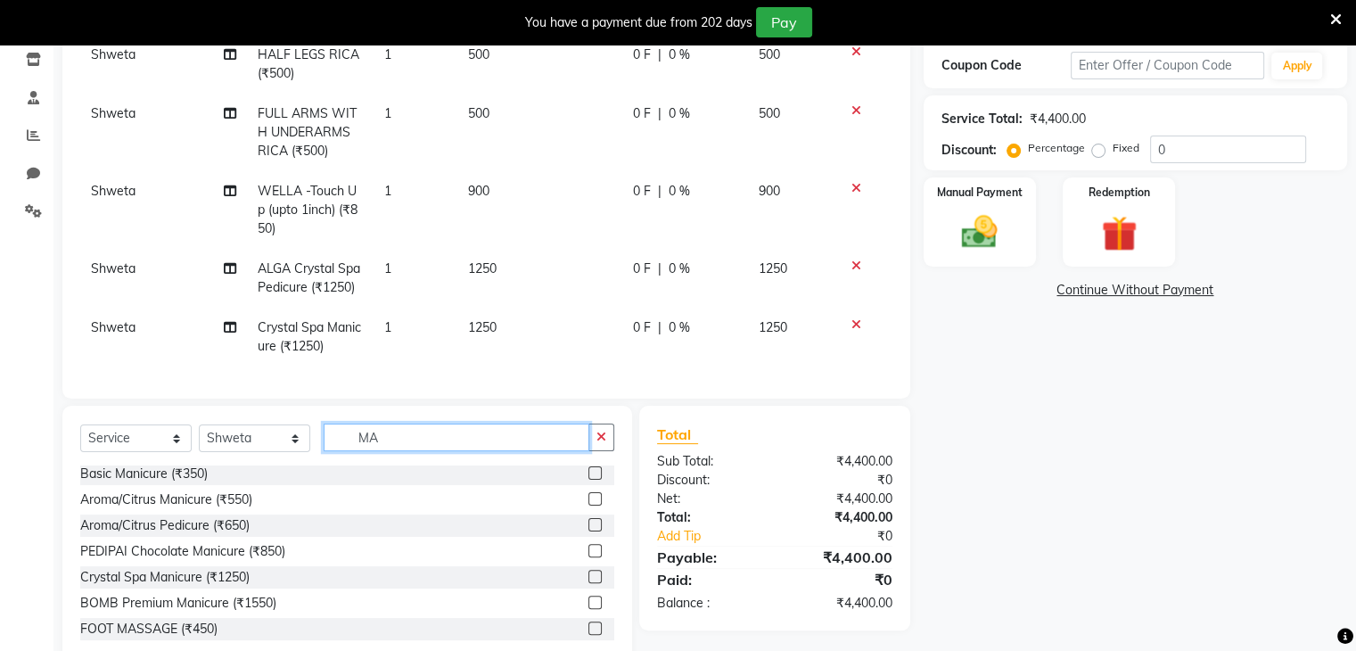
type input "M"
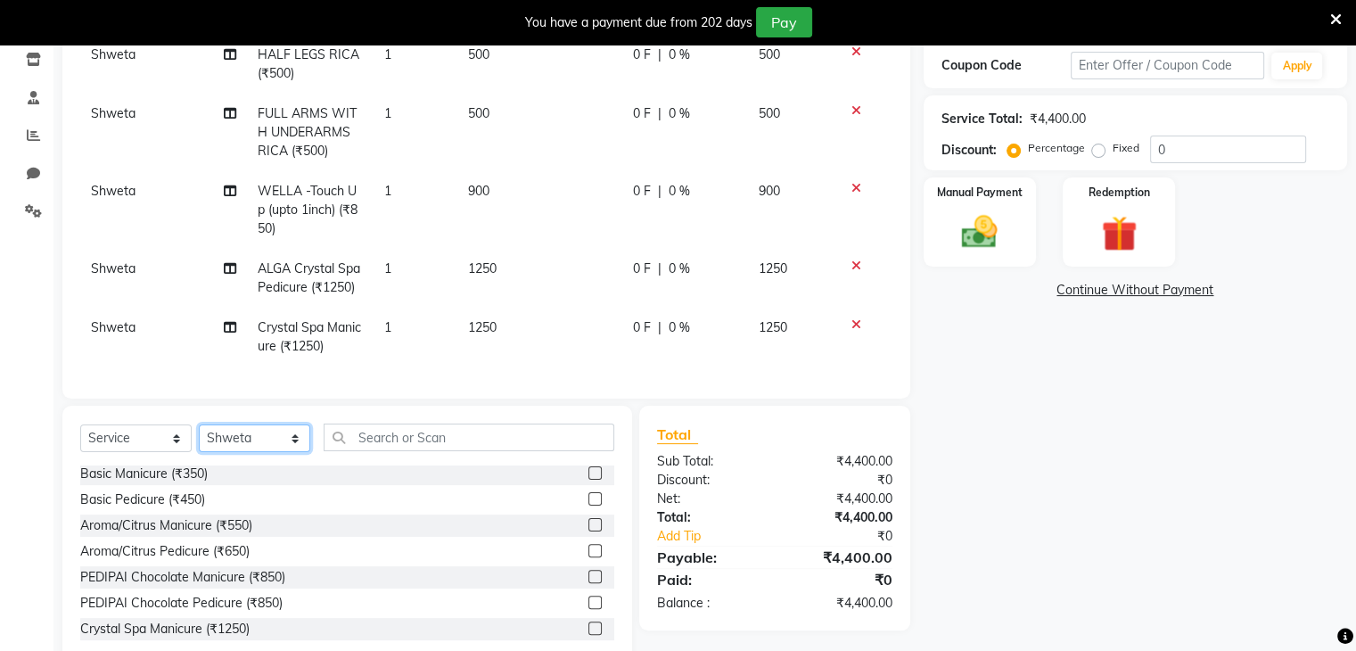
click at [293, 452] on select "Select Stylist Devi DIS Mamta Pinki [PERSON_NAME] Shweta Uma UNKNOWN [PERSON_NA…" at bounding box center [254, 438] width 111 height 28
select select "84247"
click at [199, 439] on select "Select Stylist Devi DIS Mamta Pinki [PERSON_NAME] Shweta Uma UNKNOWN [PERSON_NA…" at bounding box center [254, 438] width 111 height 28
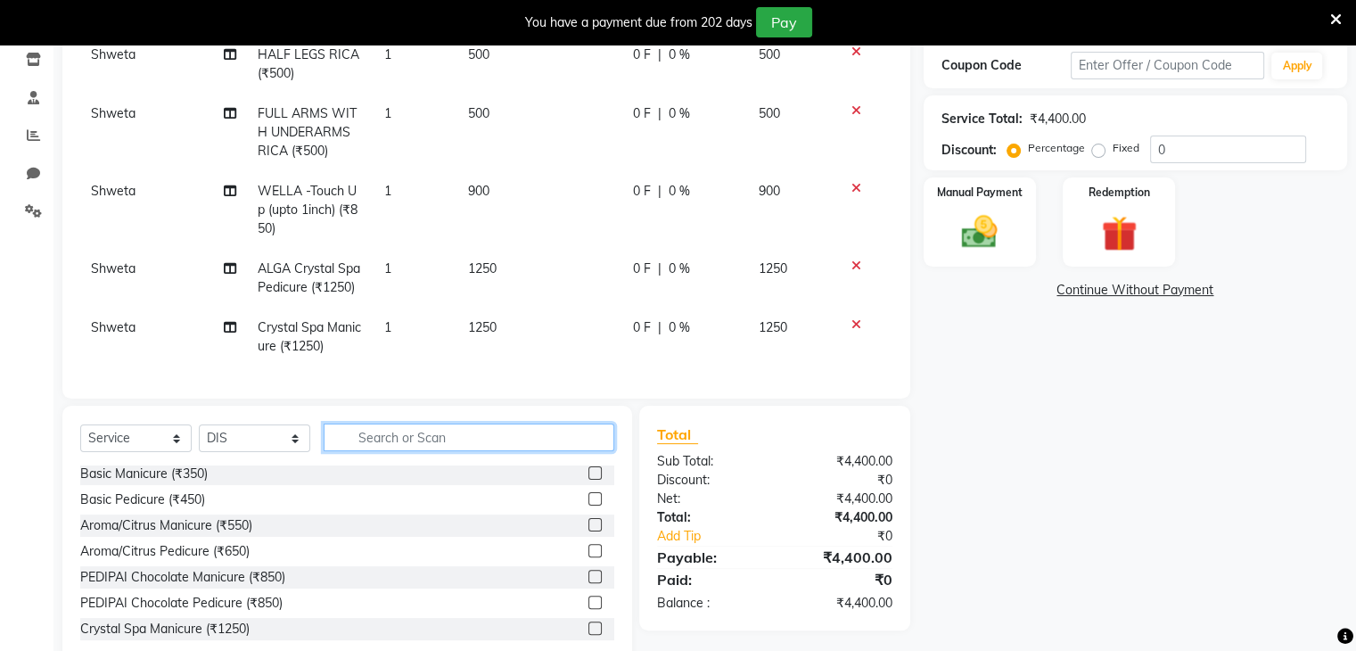
click at [350, 447] on input "text" at bounding box center [469, 438] width 291 height 28
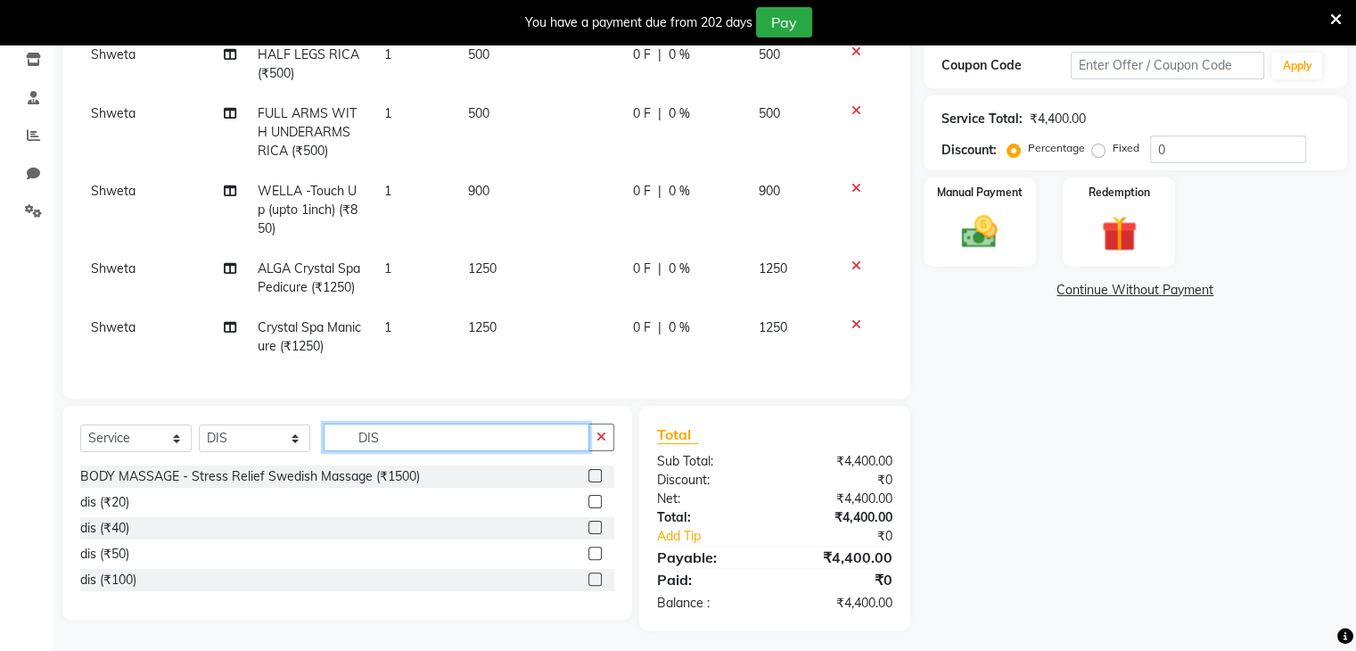
type input "DIS"
click at [595, 508] on label at bounding box center [595, 501] width 13 height 13
click at [595, 508] on input "checkbox" at bounding box center [595, 503] width 12 height 12
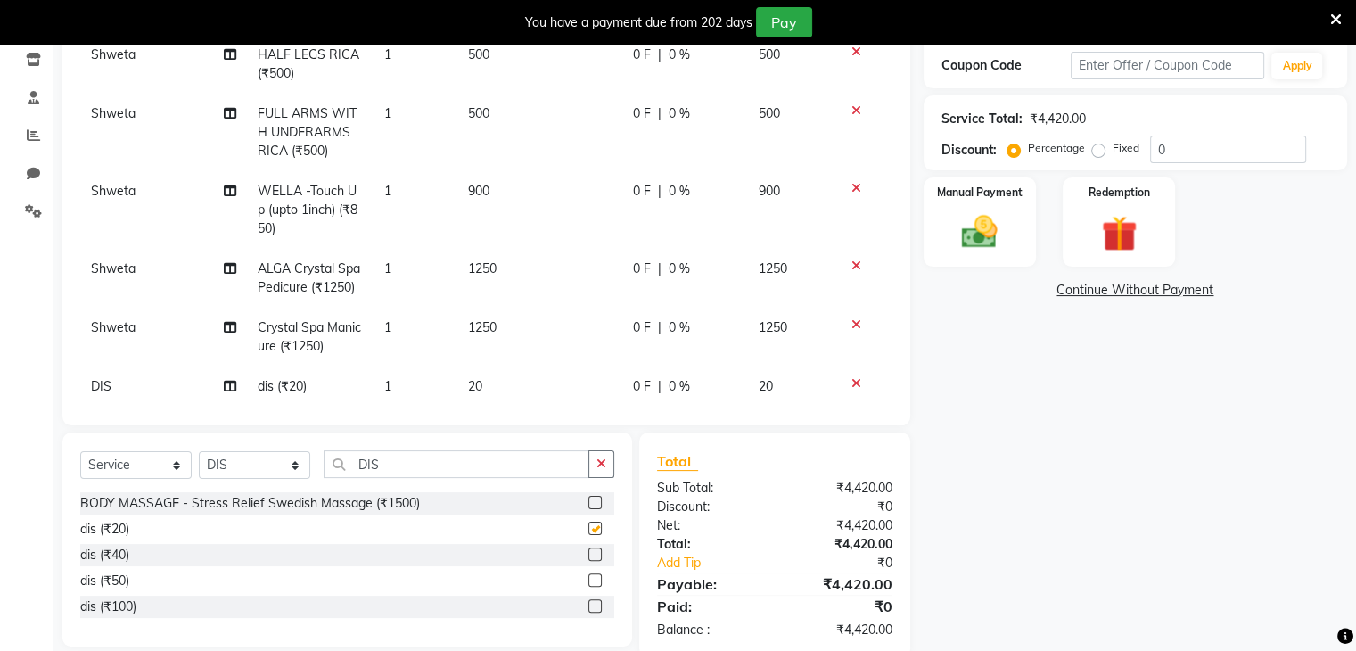
checkbox input "false"
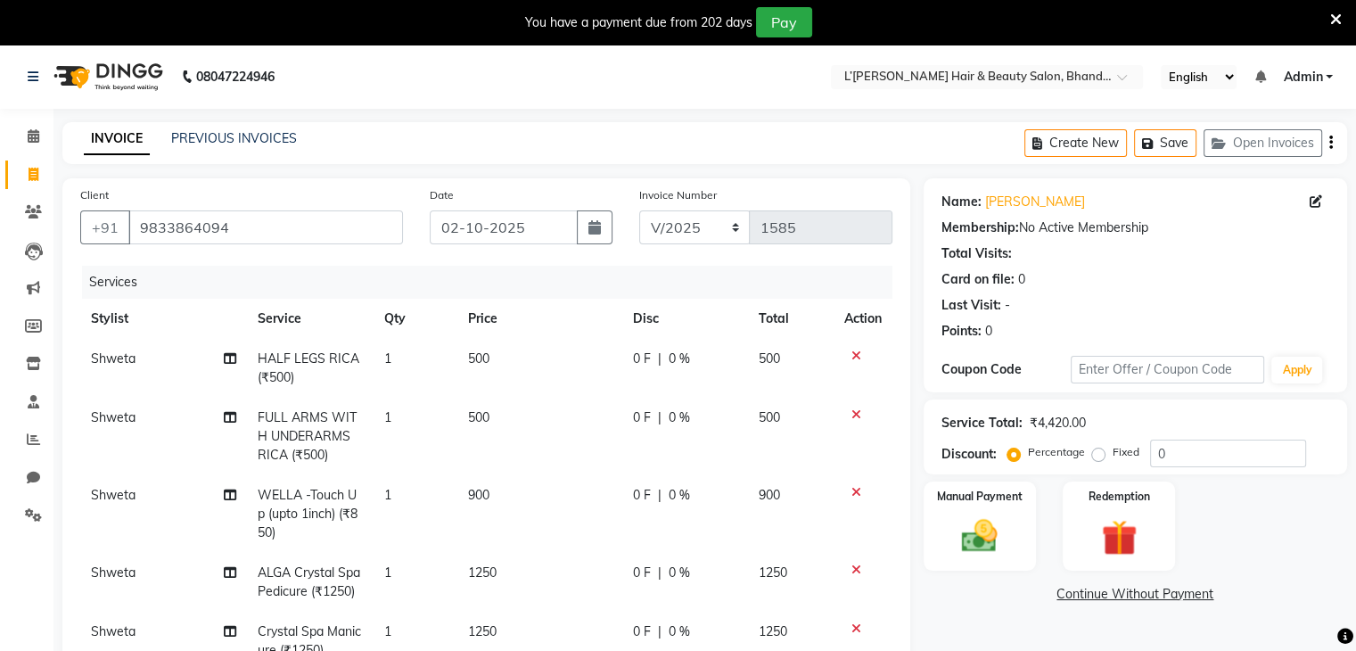
scroll to position [338, 0]
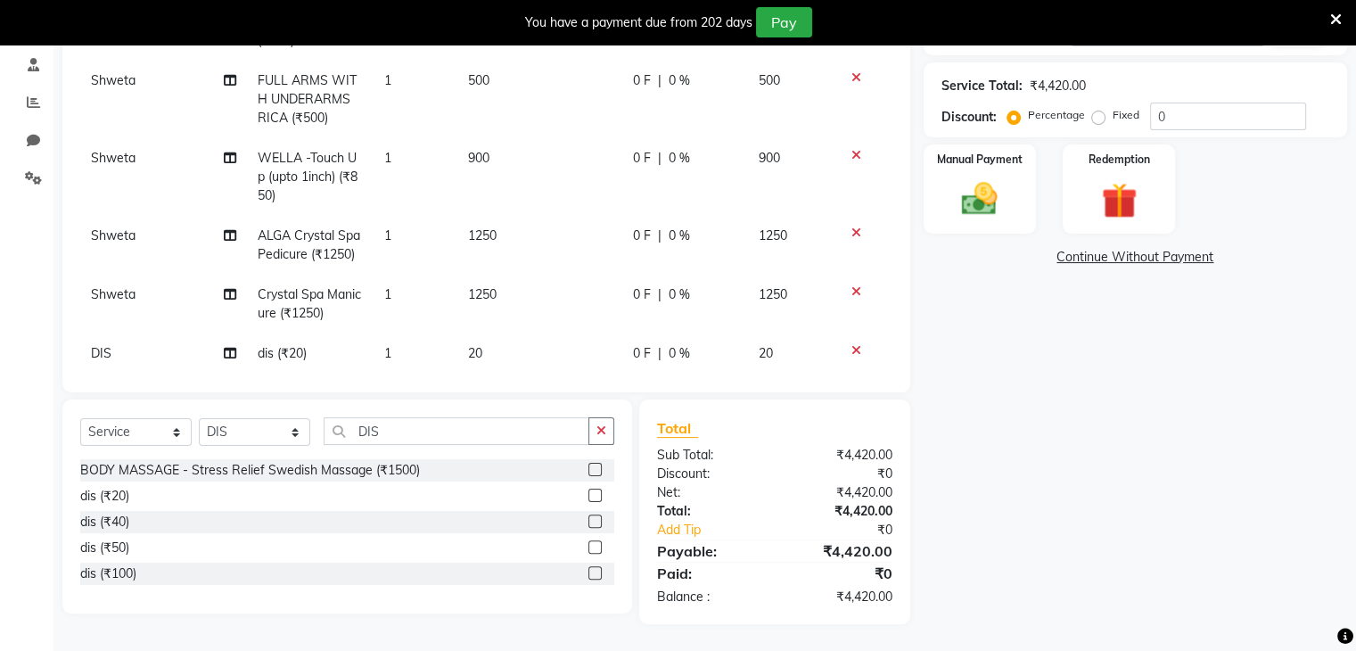
click at [140, 311] on td "Shweta" at bounding box center [163, 304] width 167 height 59
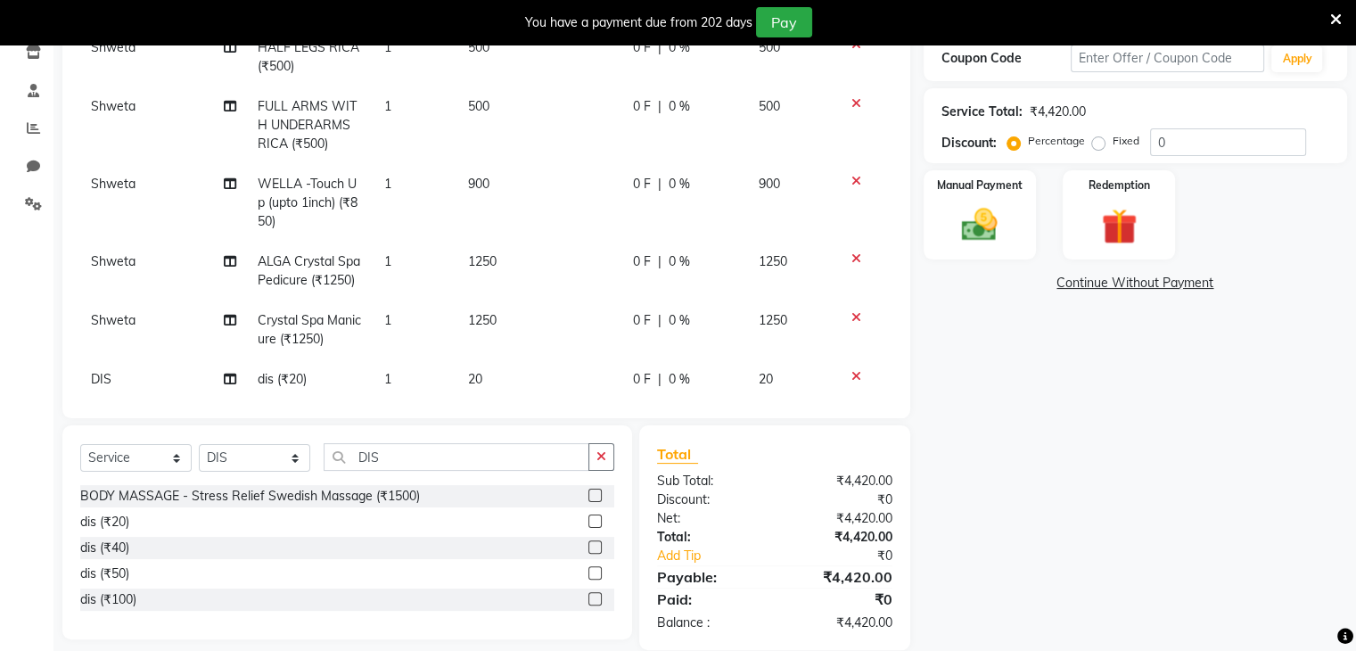
select select "69888"
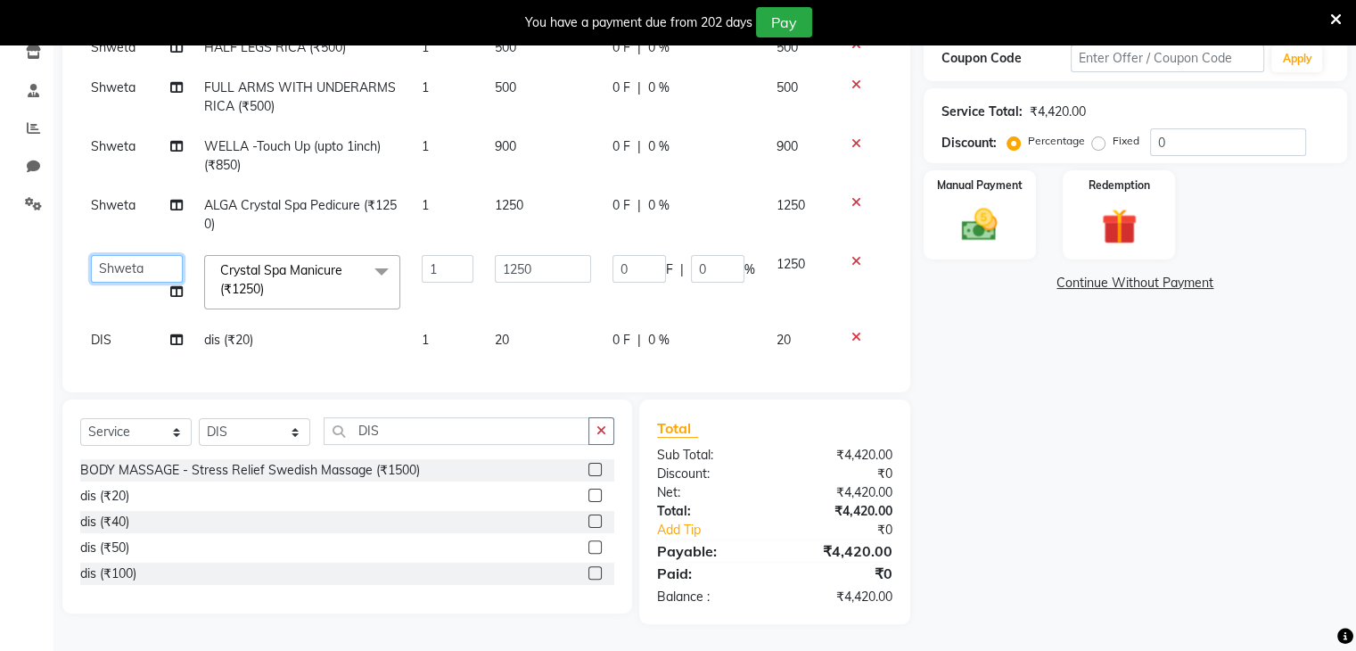
click at [154, 270] on select "Devi DIS Mamta Pinki [PERSON_NAME] Shweta Uma UNKNOWN [PERSON_NAME]" at bounding box center [137, 269] width 92 height 28
click at [1134, 398] on div "Name: [PERSON_NAME] Membership: No Active Membership Total Visits: Card on file…" at bounding box center [1142, 245] width 437 height 757
click at [979, 239] on img at bounding box center [980, 225] width 60 height 43
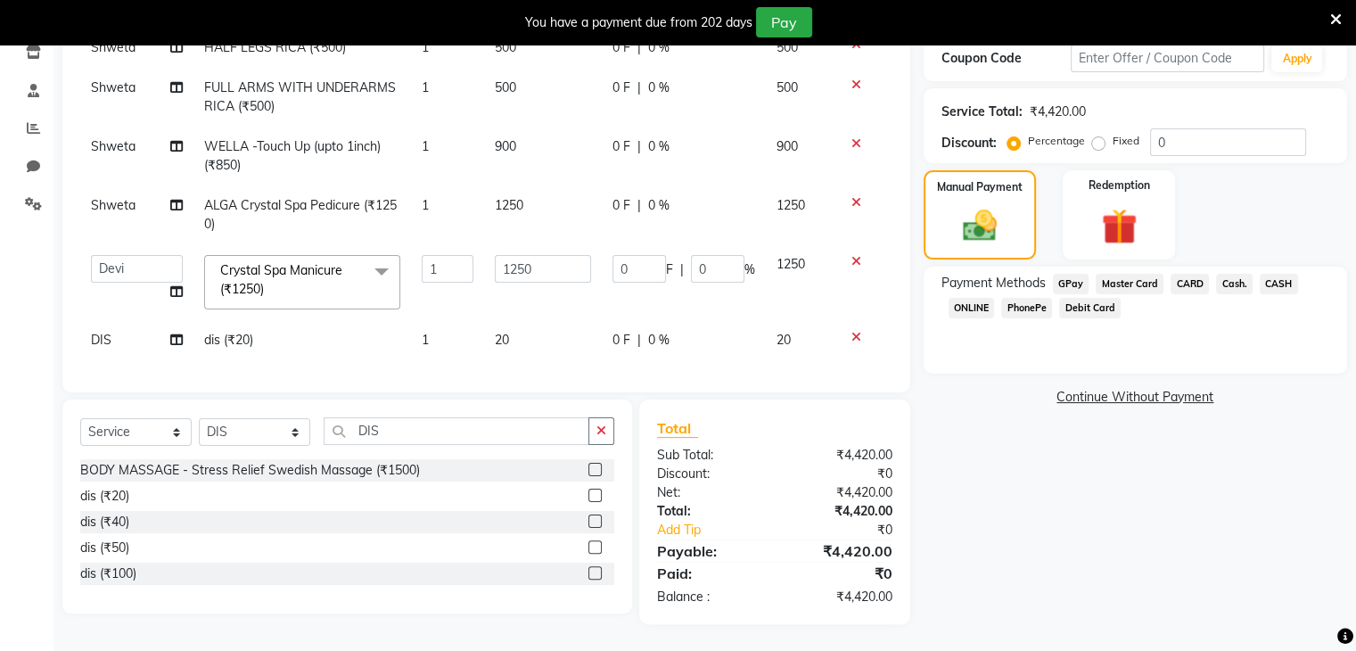
scroll to position [0, 0]
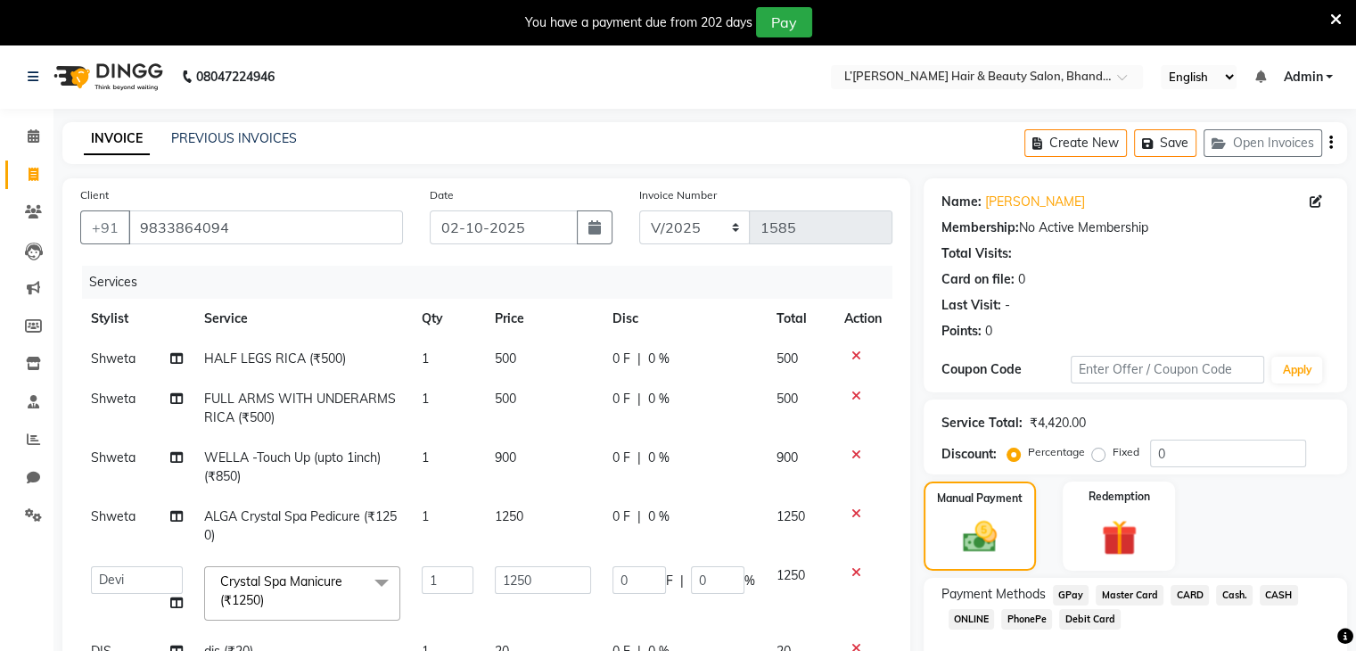
click at [1024, 619] on span "PhonePe" at bounding box center [1026, 619] width 51 height 21
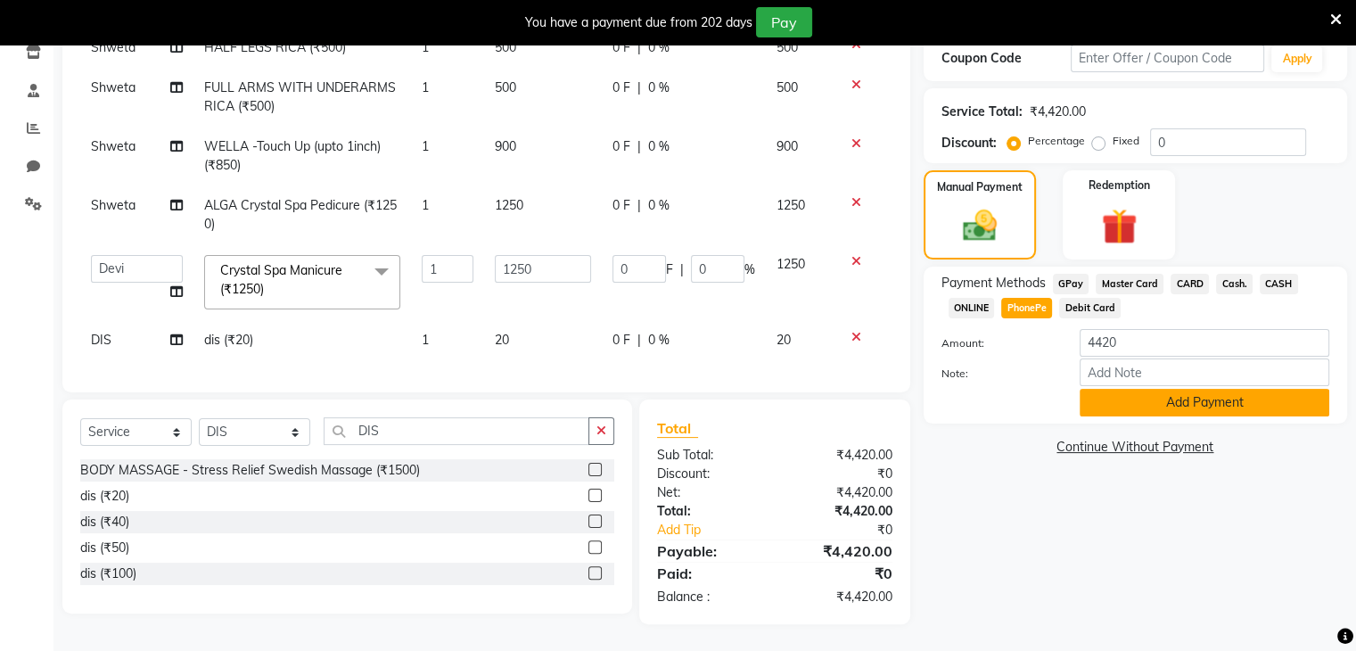
click at [1120, 411] on button "Add Payment" at bounding box center [1205, 403] width 250 height 28
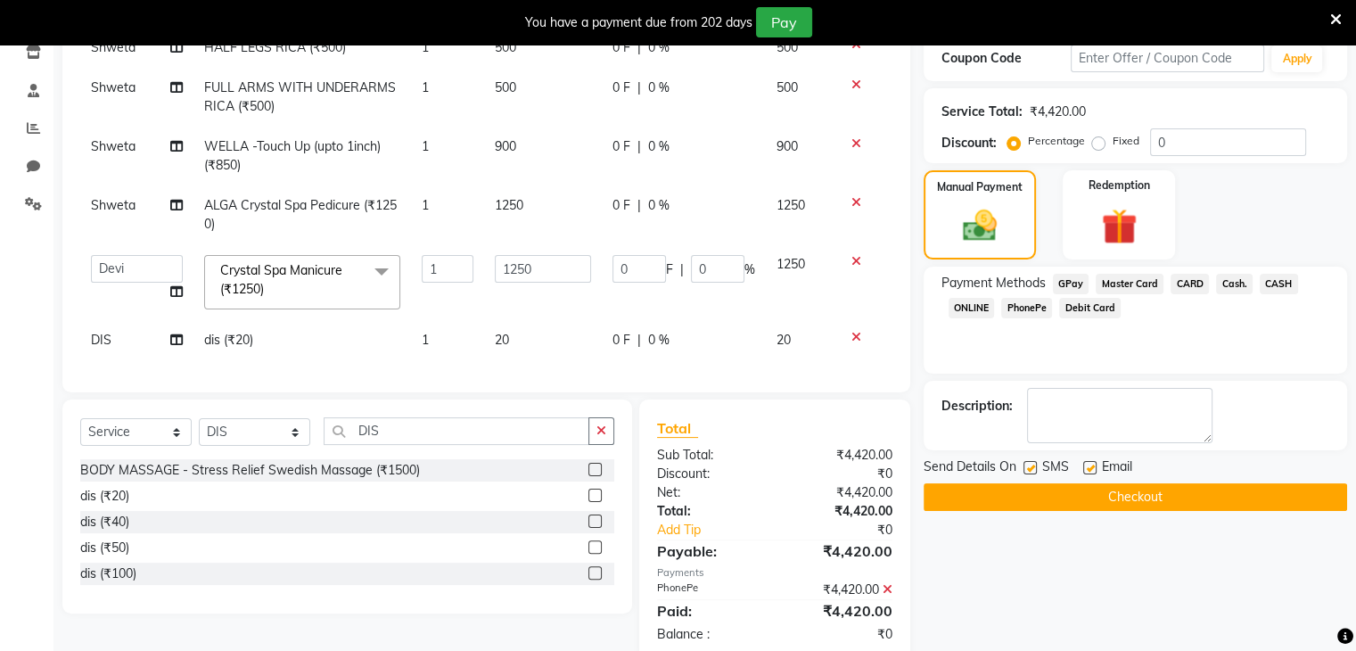
click at [1031, 468] on label at bounding box center [1030, 467] width 13 height 13
click at [1031, 468] on input "checkbox" at bounding box center [1030, 469] width 12 height 12
checkbox input "false"
click at [1038, 500] on button "Checkout" at bounding box center [1136, 497] width 424 height 28
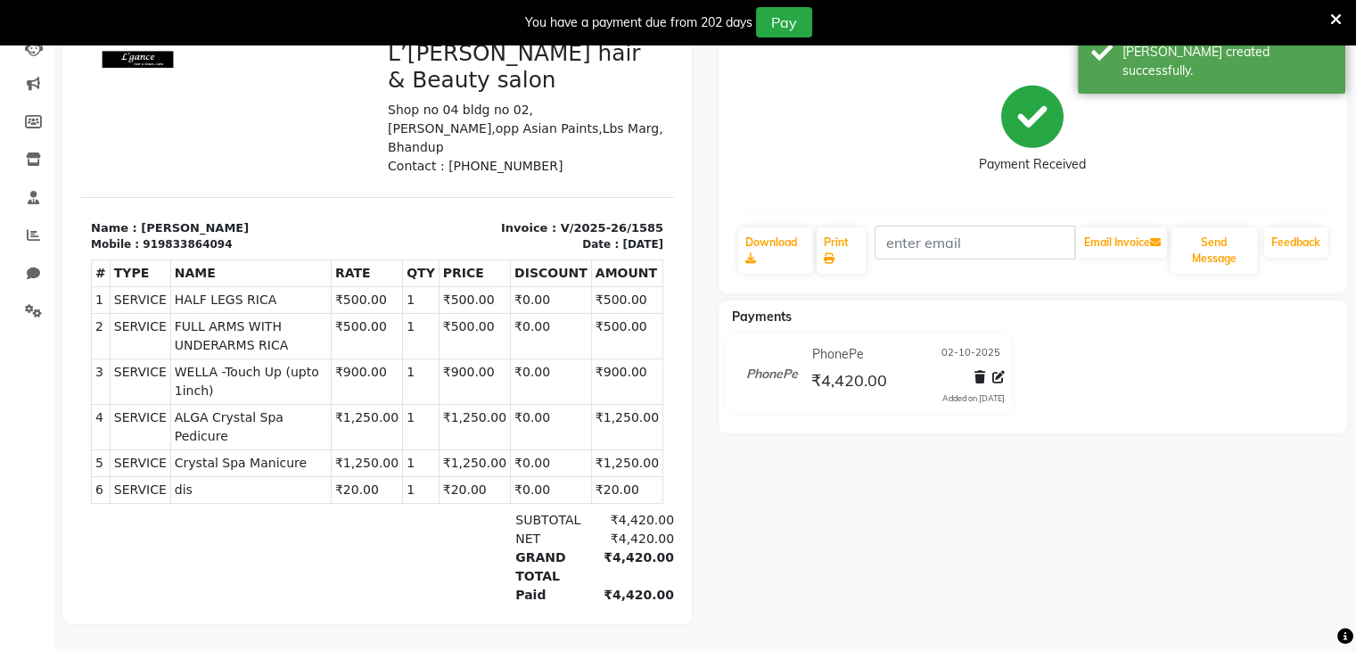
select select "7828"
select select "service"
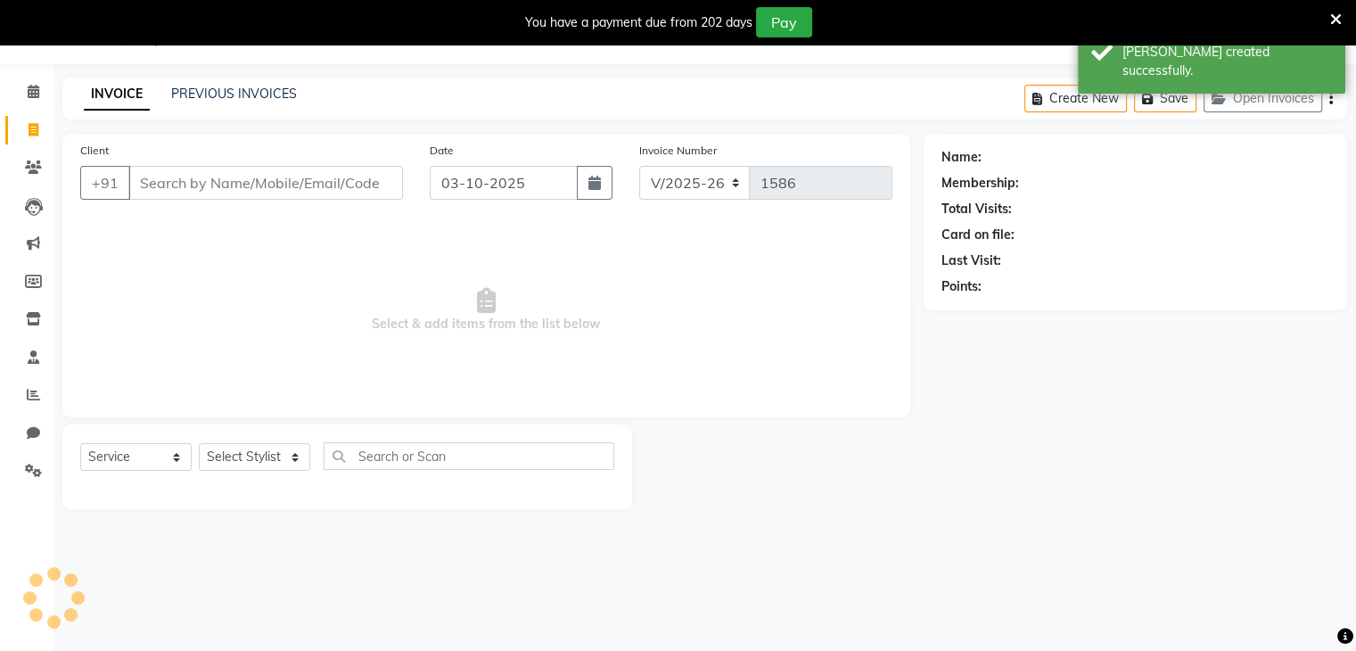
scroll to position [45, 0]
click at [149, 186] on input "Client" at bounding box center [265, 183] width 275 height 34
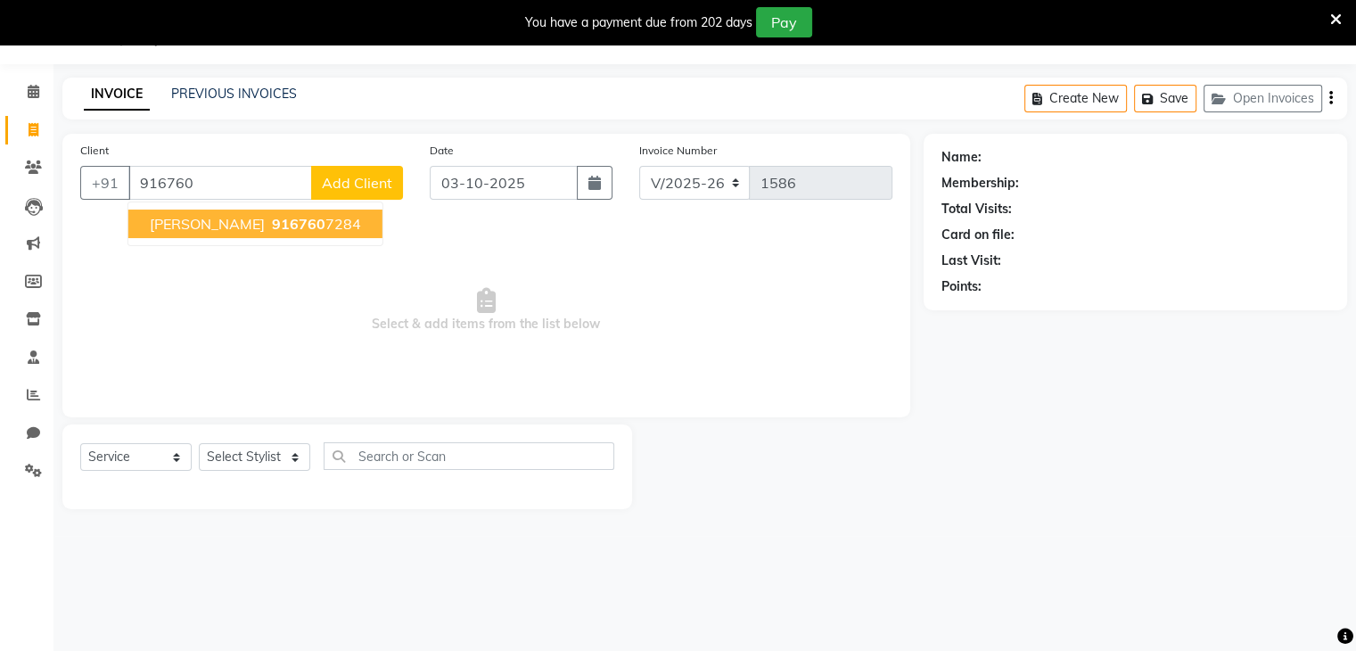
click at [177, 229] on span "[PERSON_NAME]" at bounding box center [207, 224] width 115 height 18
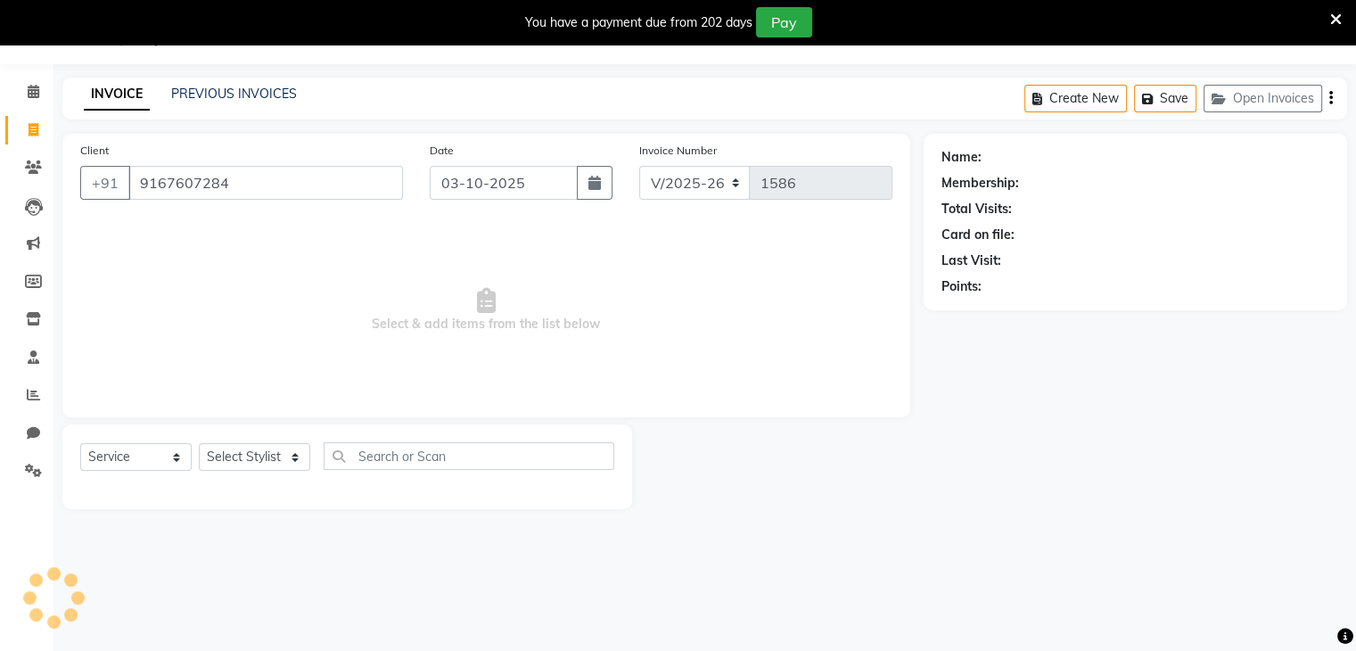
type input "9167607284"
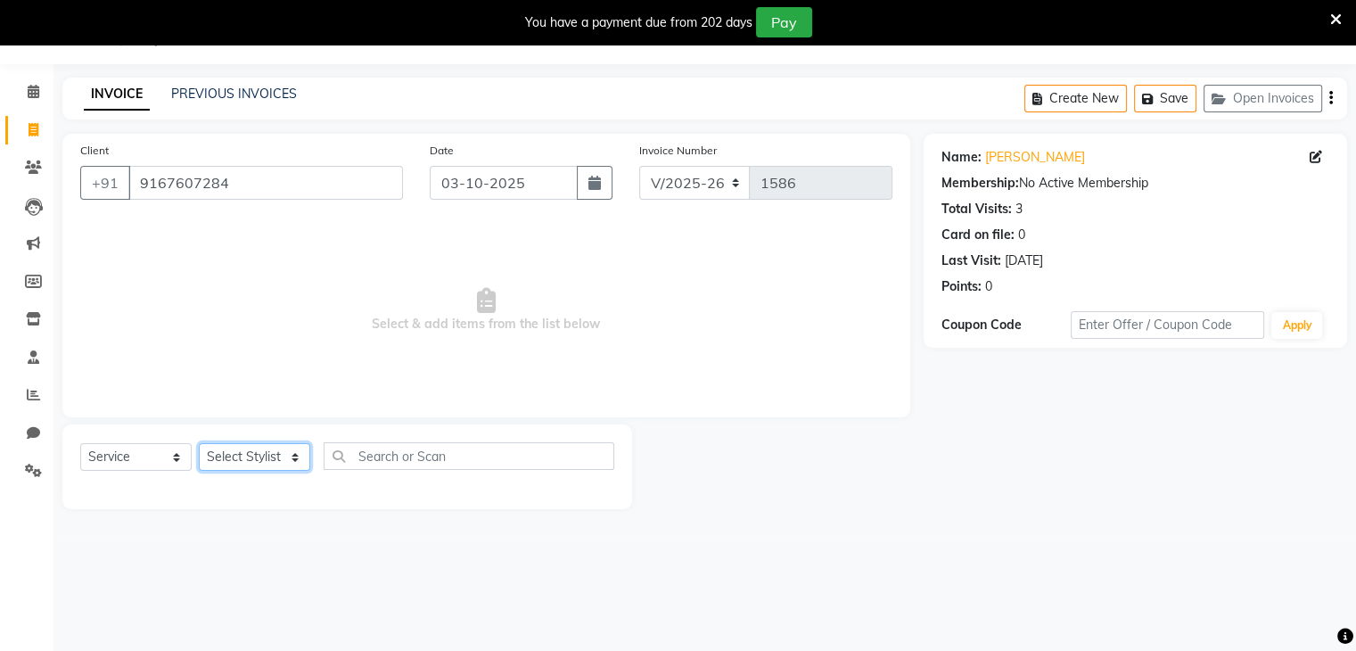
click at [218, 456] on select "Select Stylist Devi DIS Mamta Pinki [PERSON_NAME] Shweta Uma UNKNOWN [PERSON_NA…" at bounding box center [254, 457] width 111 height 28
select select "70653"
click at [199, 444] on select "Select Stylist Devi DIS Mamta Pinki [PERSON_NAME] Shweta Uma UNKNOWN [PERSON_NA…" at bounding box center [254, 457] width 111 height 28
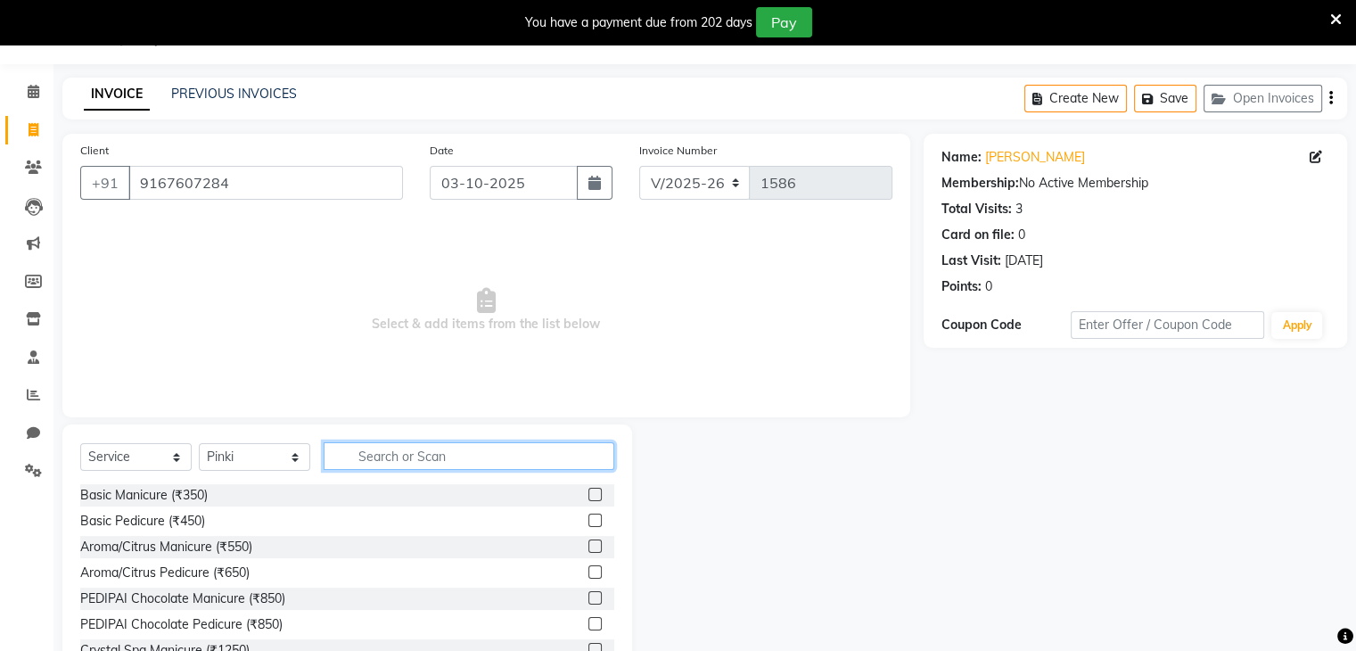
click at [350, 457] on input "text" at bounding box center [469, 456] width 291 height 28
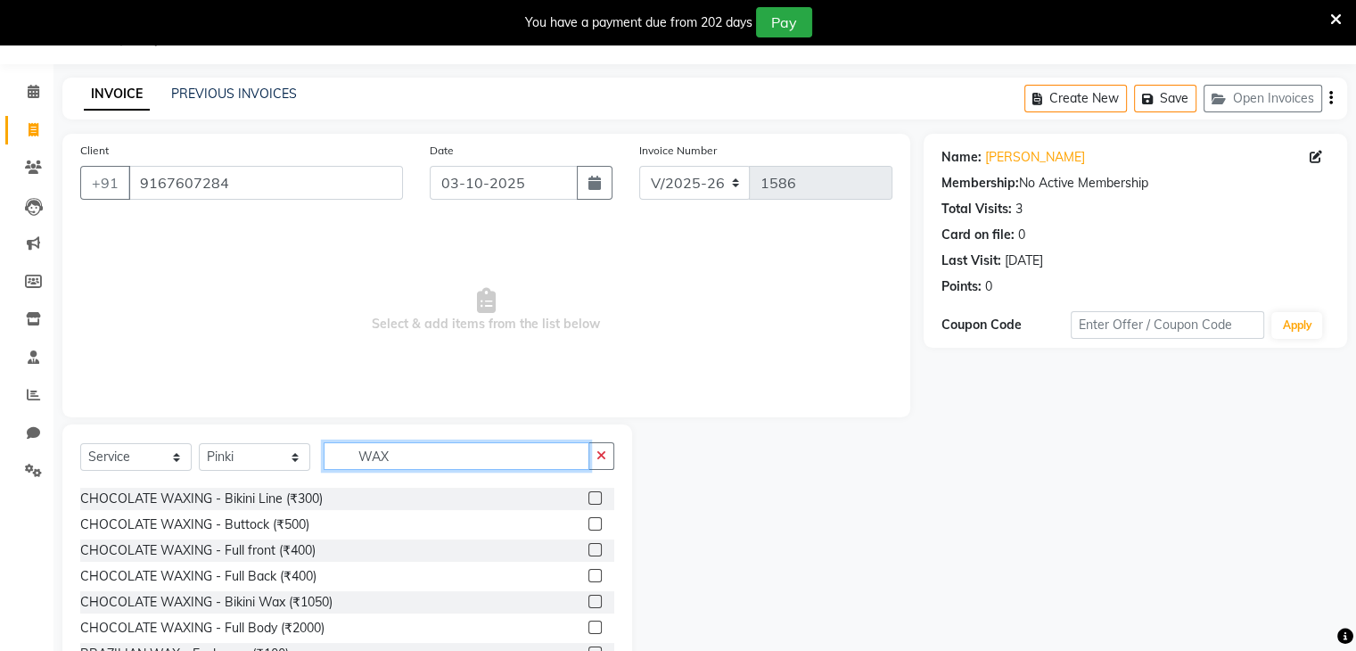
scroll to position [155, 0]
type input "WAX"
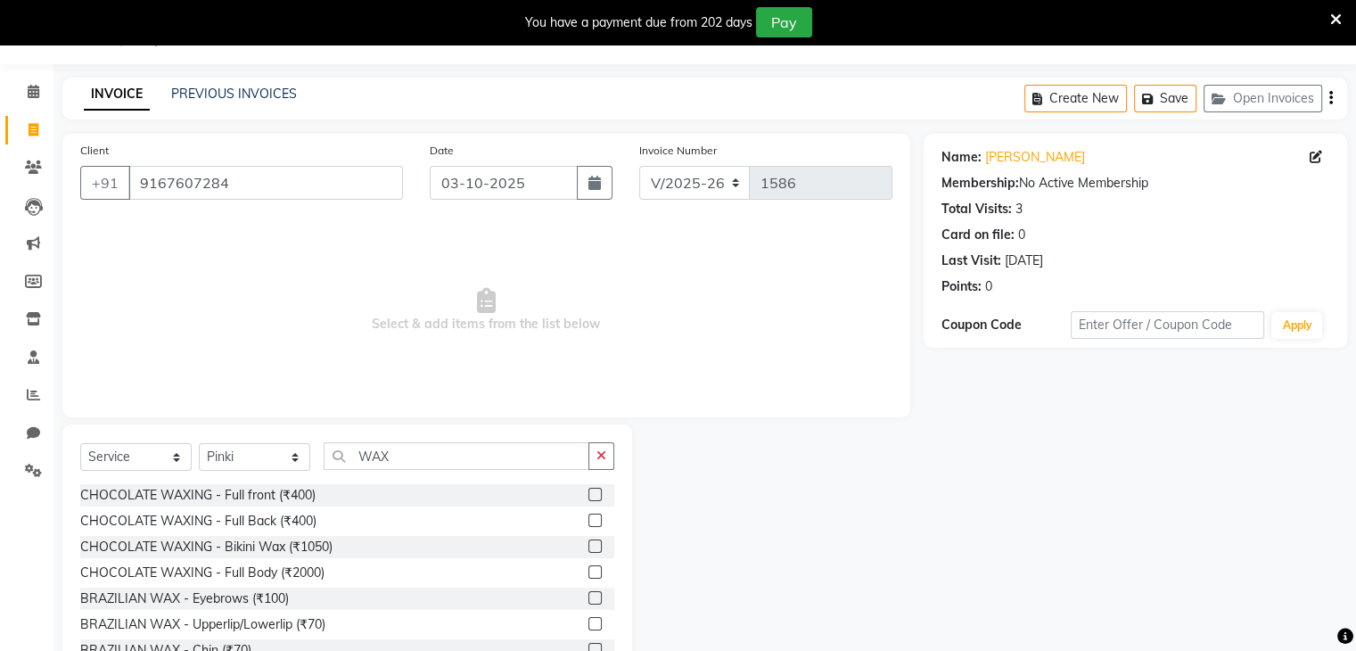
click at [589, 647] on label at bounding box center [595, 649] width 13 height 13
click at [589, 647] on input "checkbox" at bounding box center [595, 651] width 12 height 12
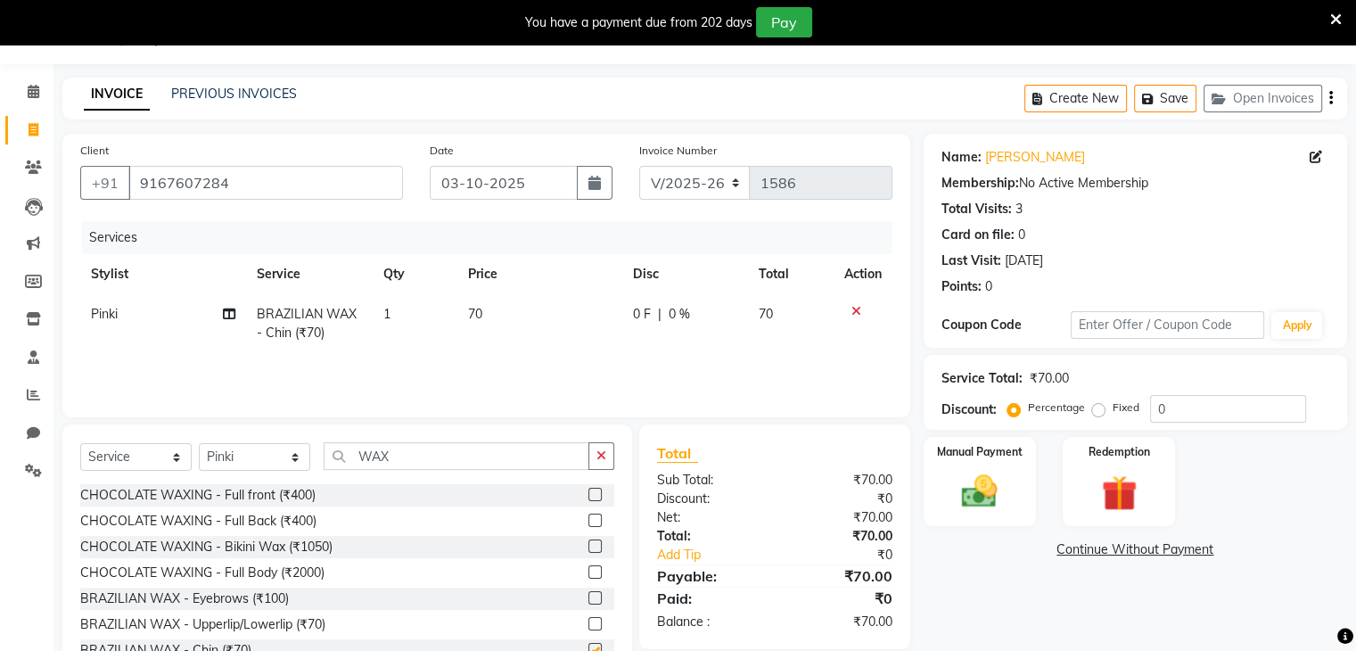
checkbox input "false"
click at [589, 623] on label at bounding box center [595, 623] width 13 height 13
click at [589, 623] on input "checkbox" at bounding box center [595, 625] width 12 height 12
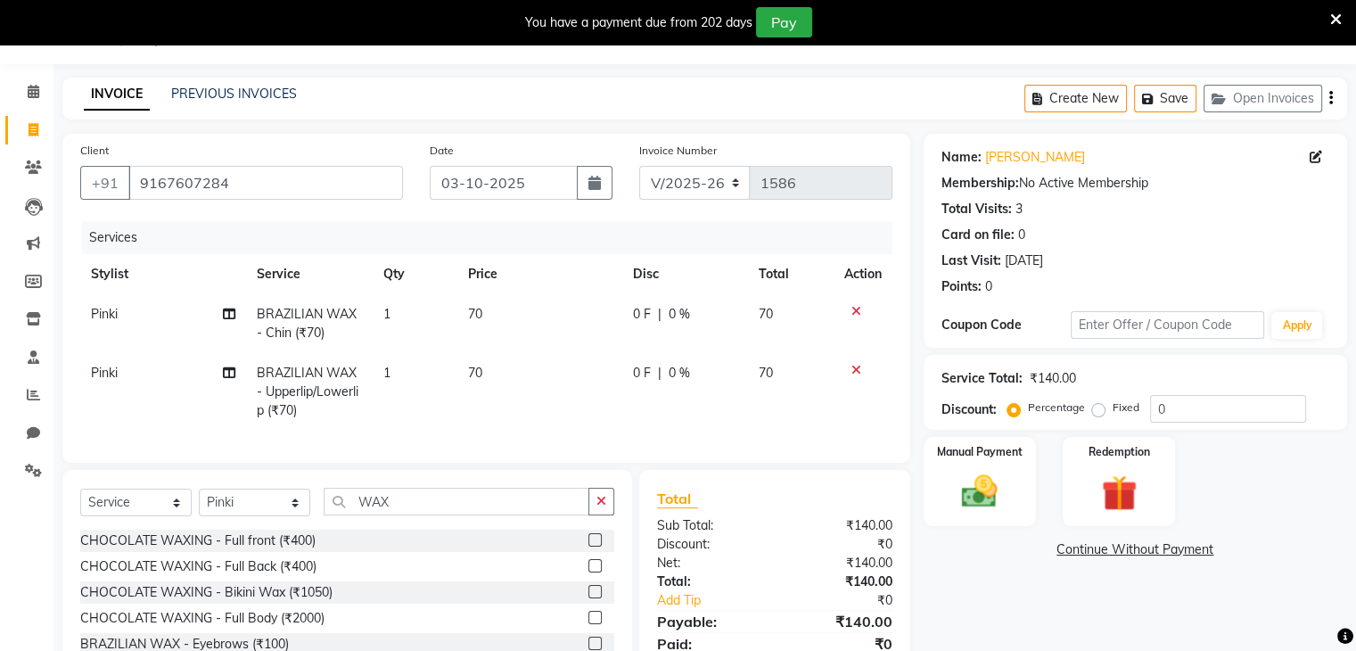
checkbox input "false"
click at [430, 510] on input "WAX" at bounding box center [457, 502] width 266 height 28
type input "W"
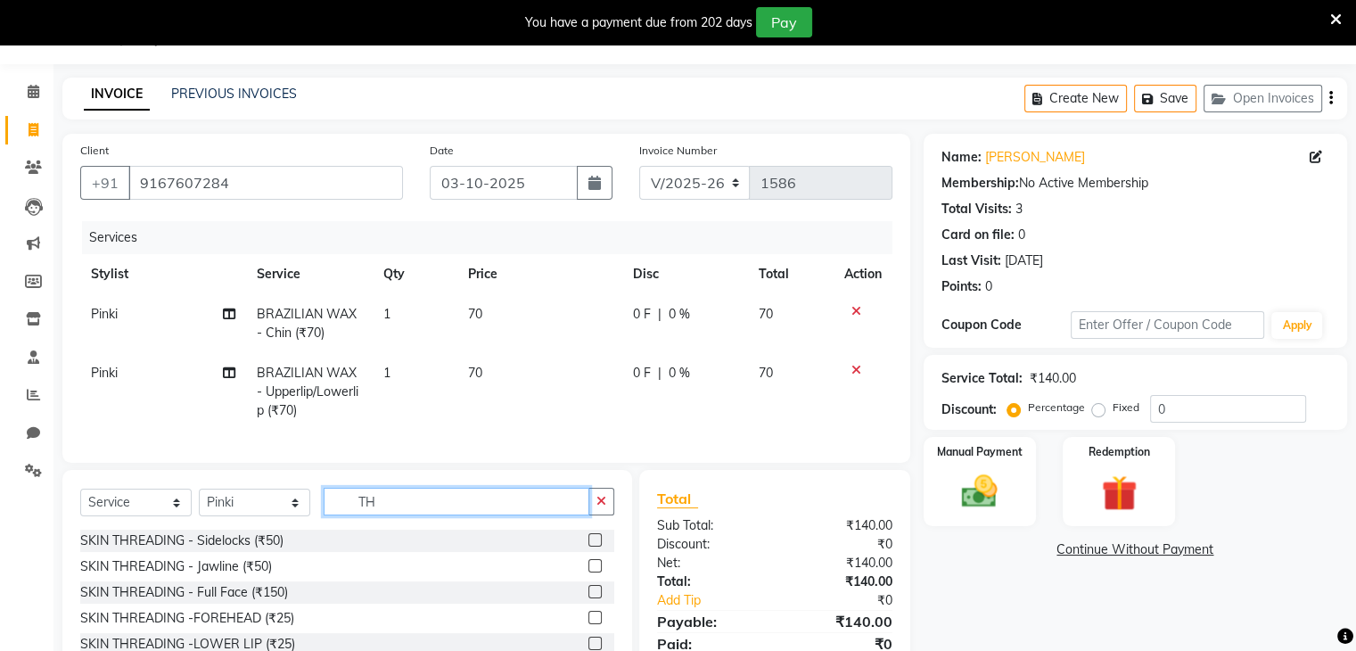
scroll to position [0, 0]
type input "THREAD"
click at [589, 573] on label at bounding box center [595, 565] width 13 height 13
click at [589, 573] on input "checkbox" at bounding box center [595, 567] width 12 height 12
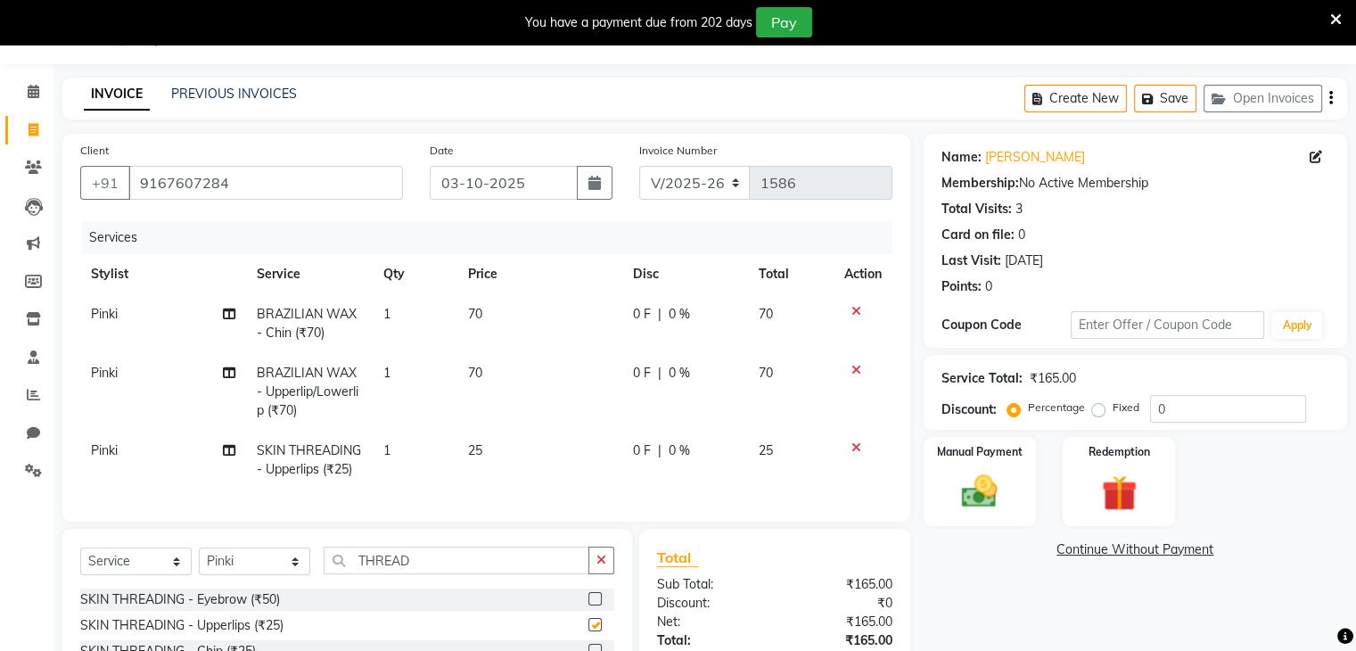
checkbox input "false"
click at [589, 606] on label at bounding box center [595, 598] width 13 height 13
click at [589, 606] on input "checkbox" at bounding box center [595, 600] width 12 height 12
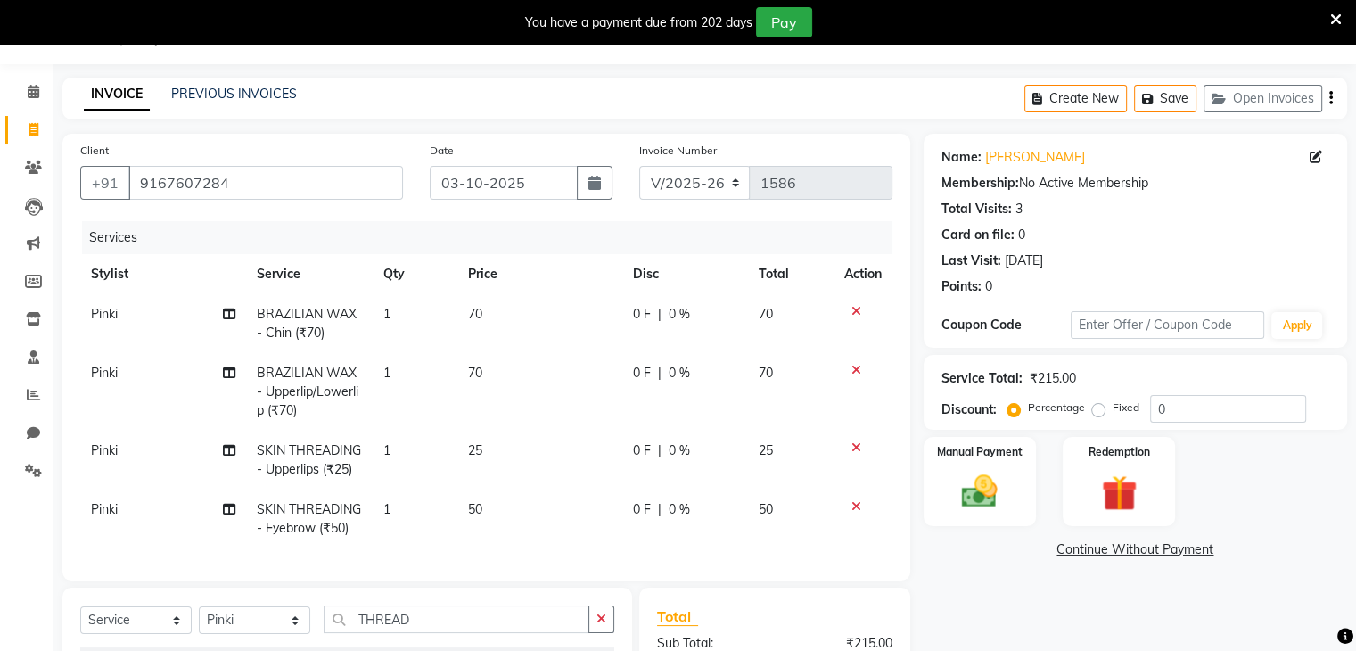
checkbox input "false"
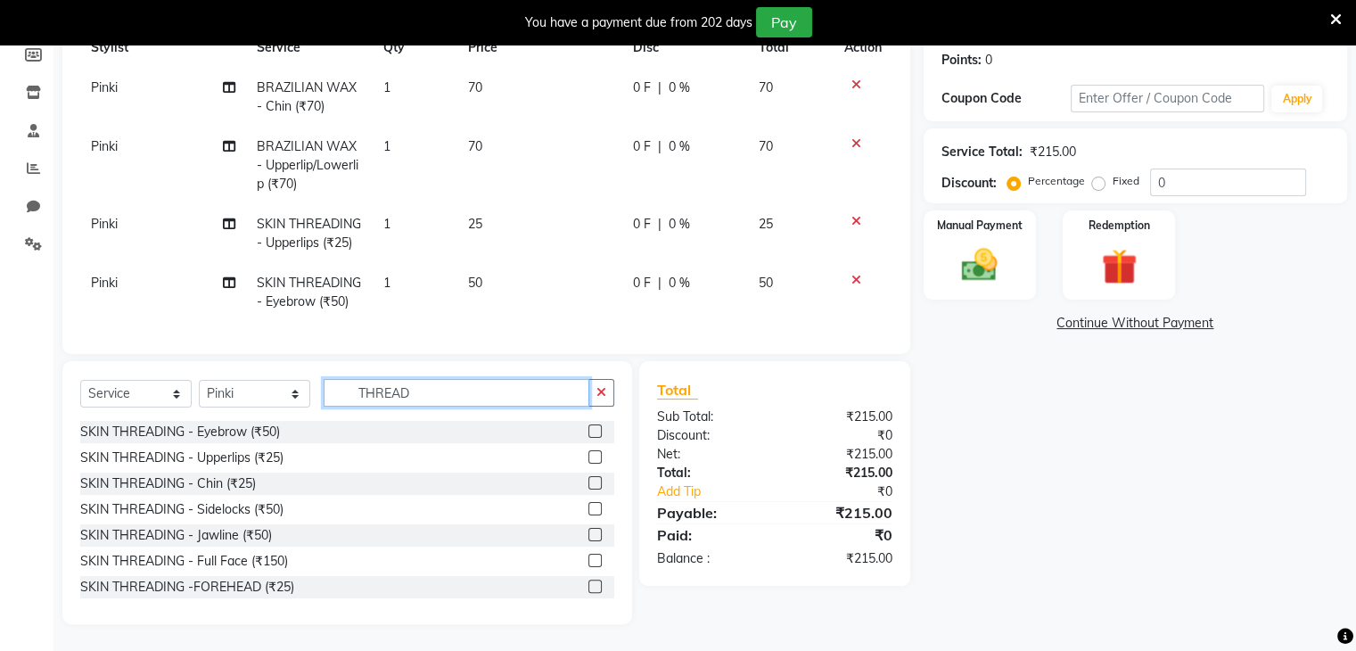
click at [421, 385] on input "THREAD" at bounding box center [457, 393] width 266 height 28
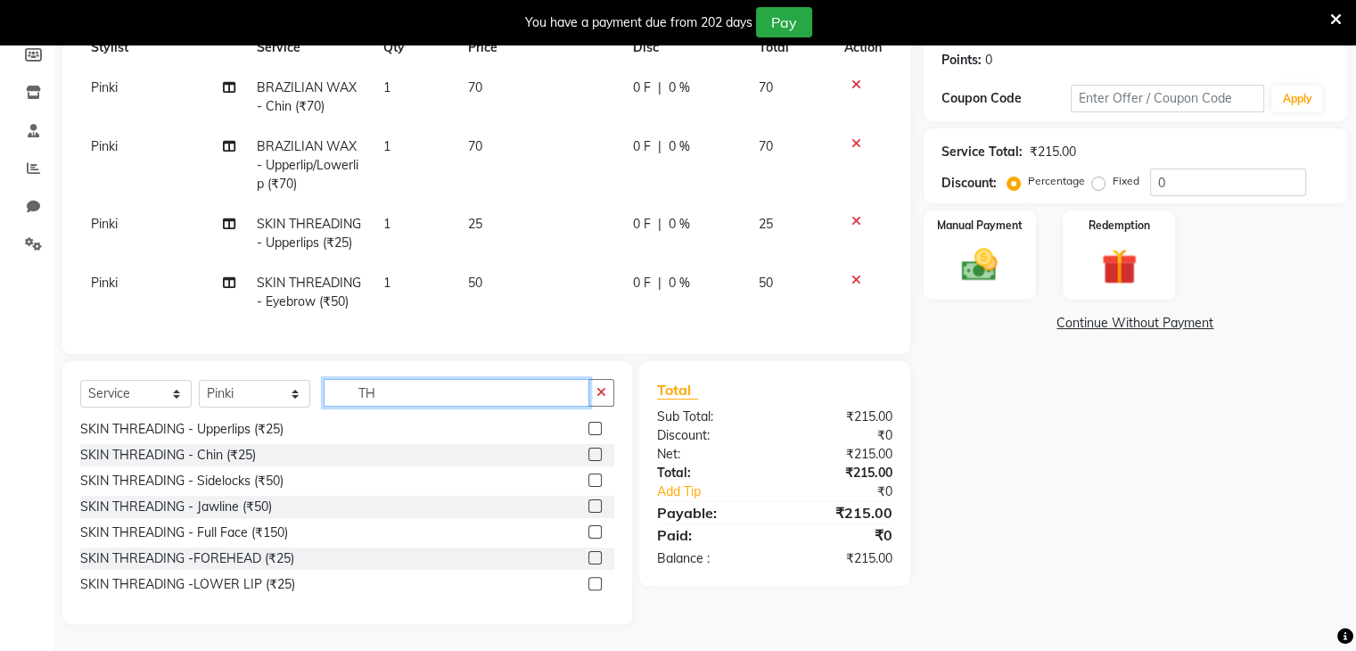
type input "T"
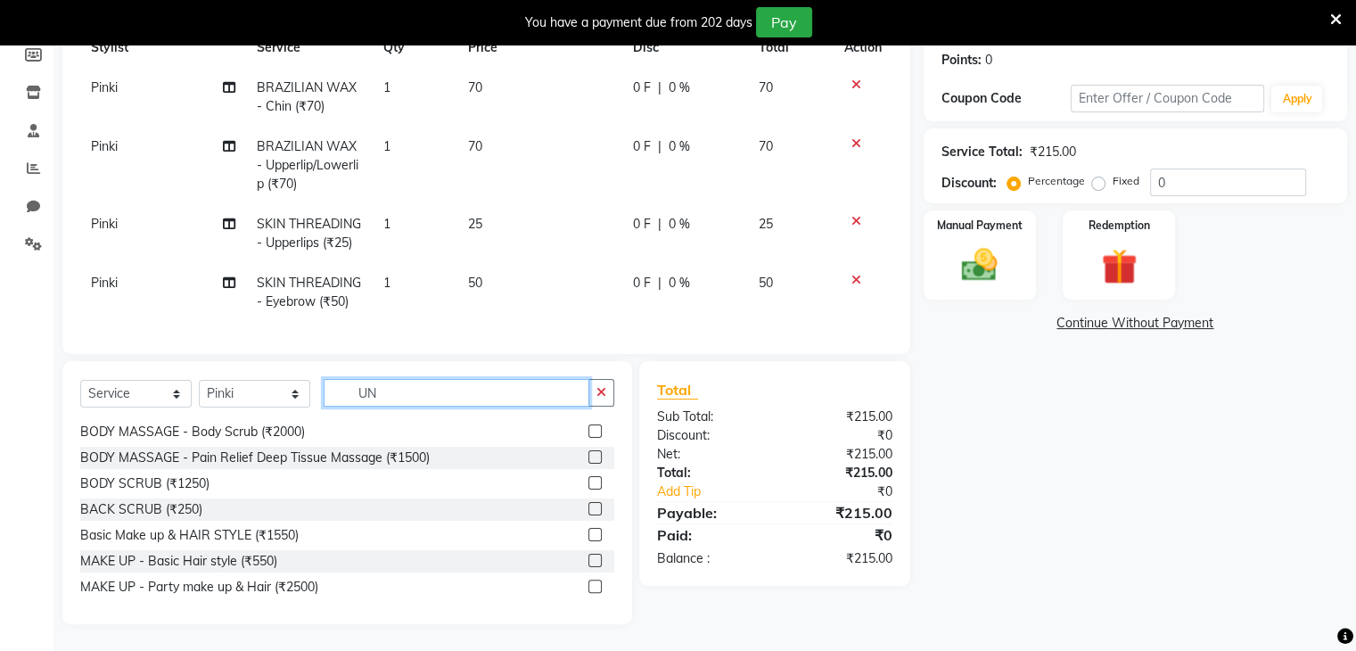
scroll to position [3, 0]
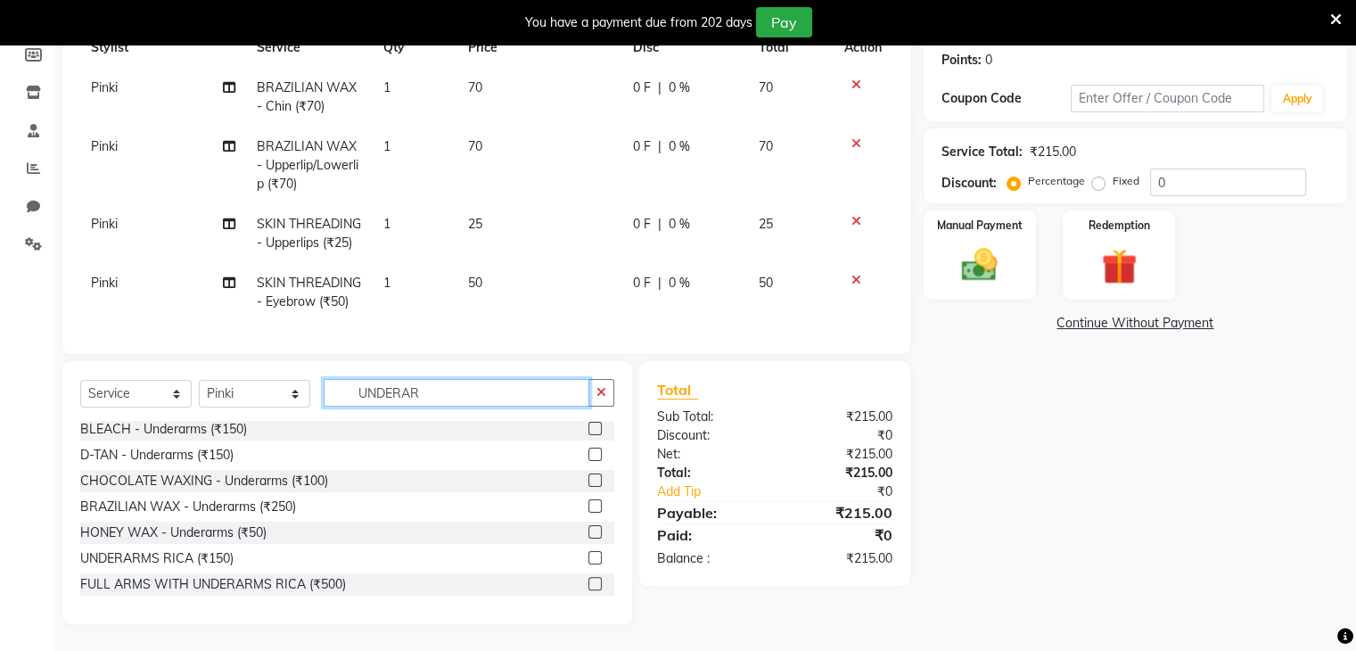
type input "UNDERAR"
click at [589, 556] on label at bounding box center [595, 557] width 13 height 13
click at [589, 556] on input "checkbox" at bounding box center [595, 559] width 12 height 12
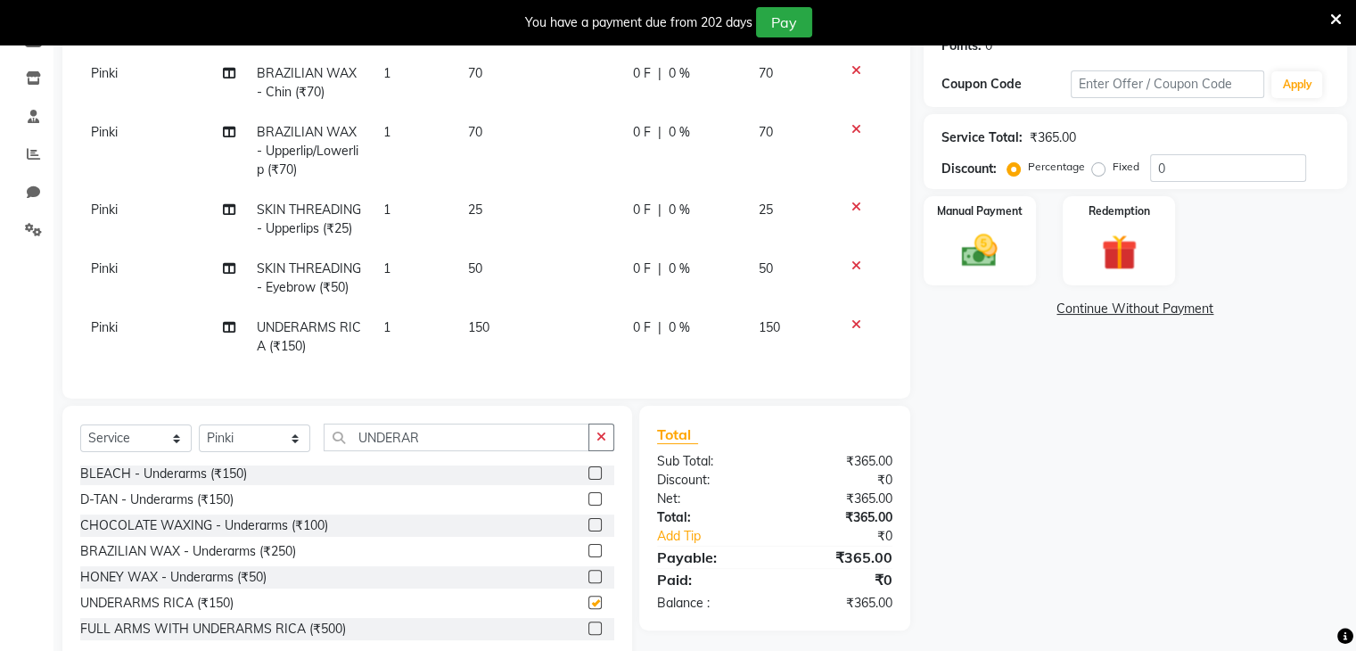
checkbox input "false"
click at [972, 249] on img at bounding box center [980, 251] width 60 height 43
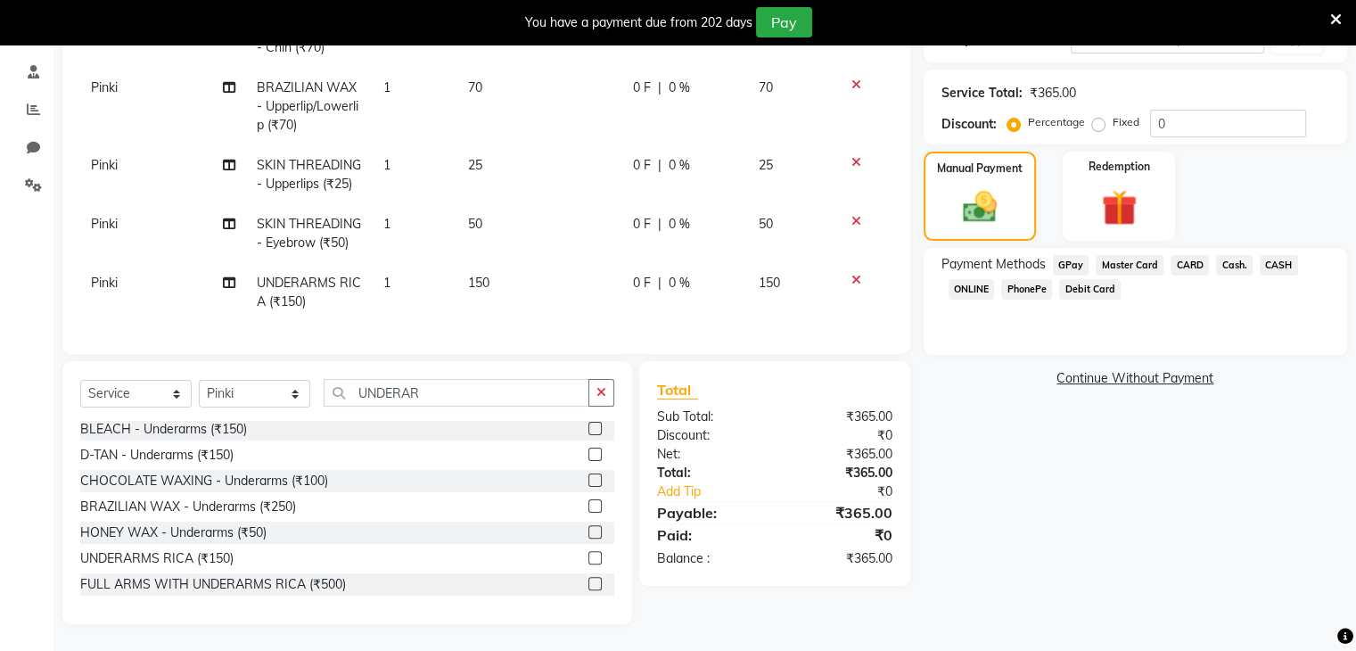
scroll to position [0, 0]
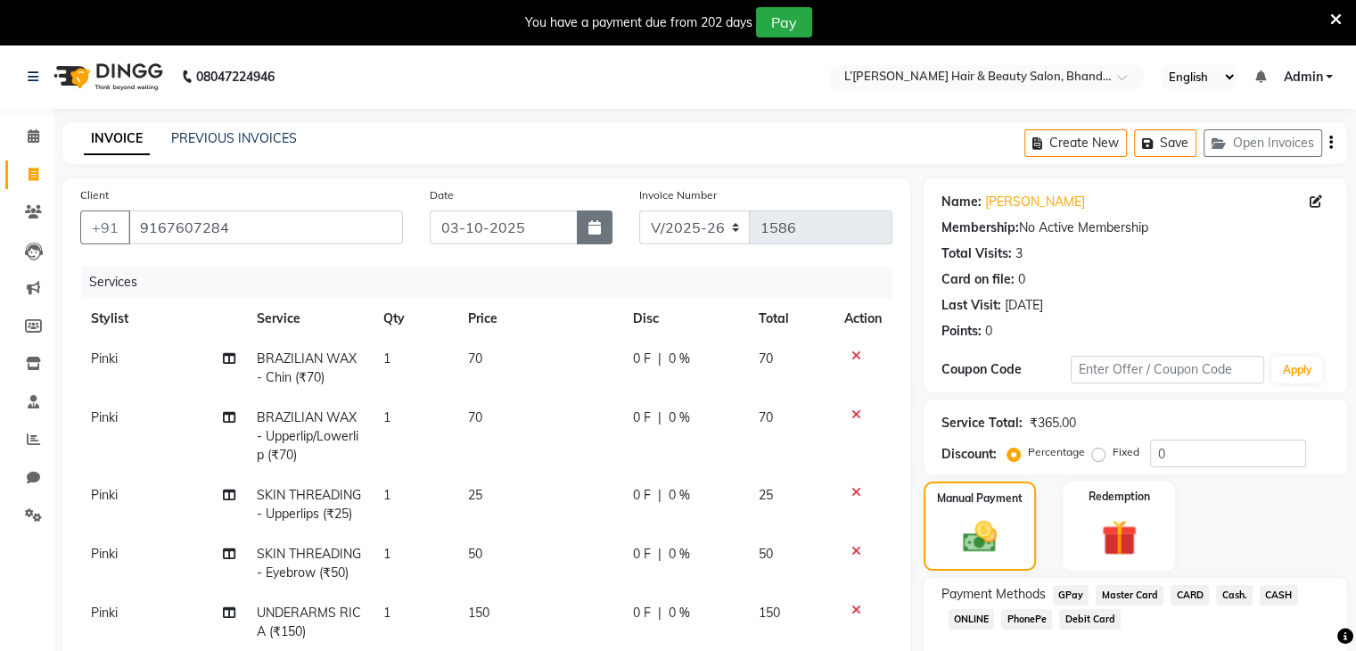
click at [599, 222] on icon "button" at bounding box center [595, 227] width 12 height 14
select select "10"
select select "2025"
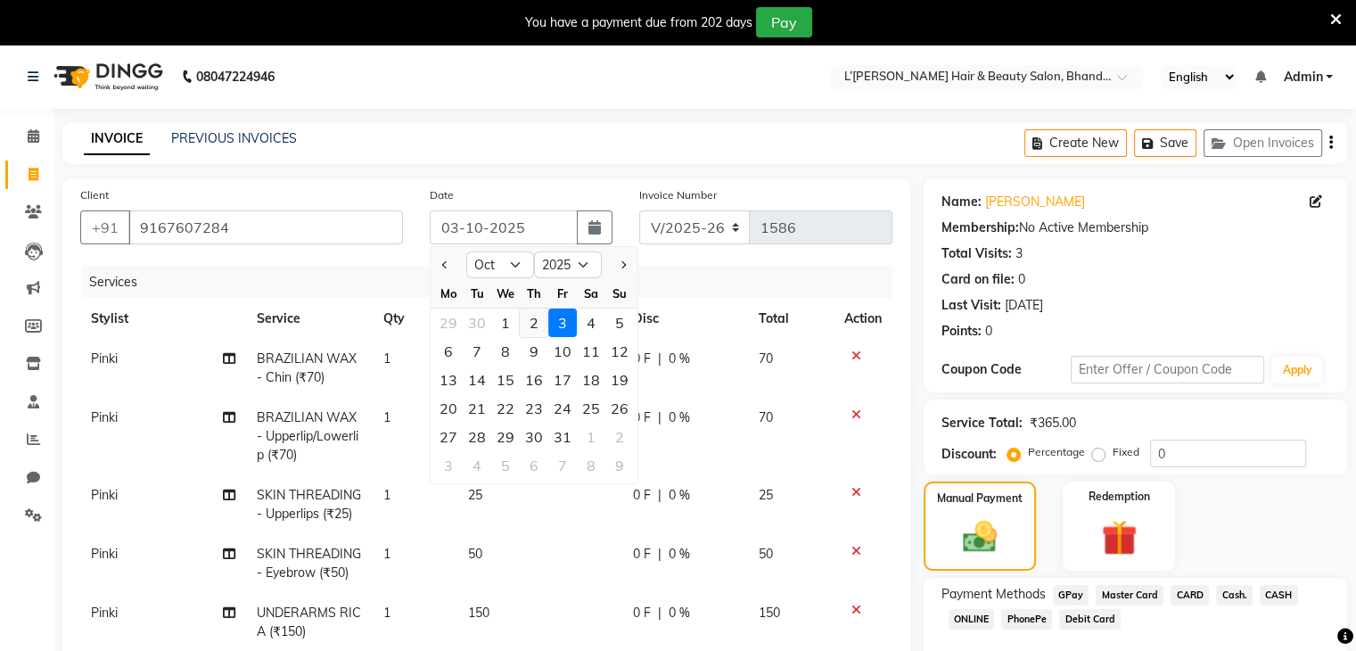
click at [531, 325] on div "2" at bounding box center [534, 323] width 29 height 29
type input "02-10-2025"
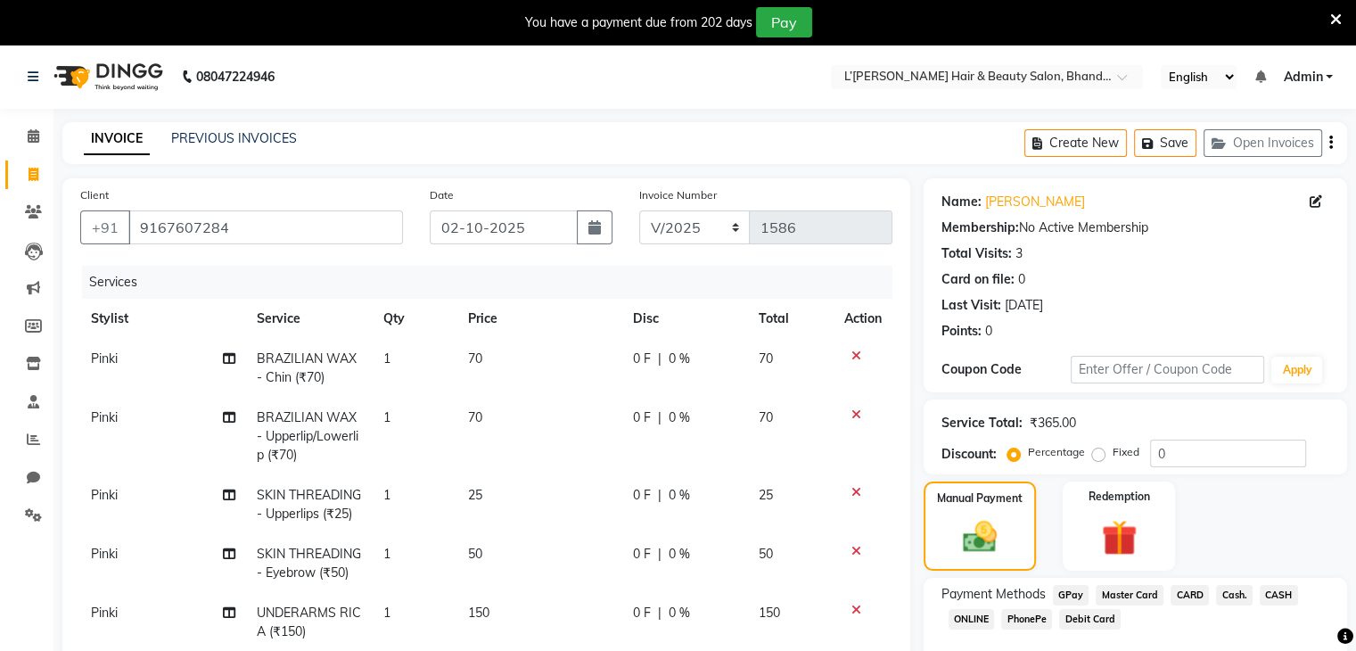
scroll to position [344, 0]
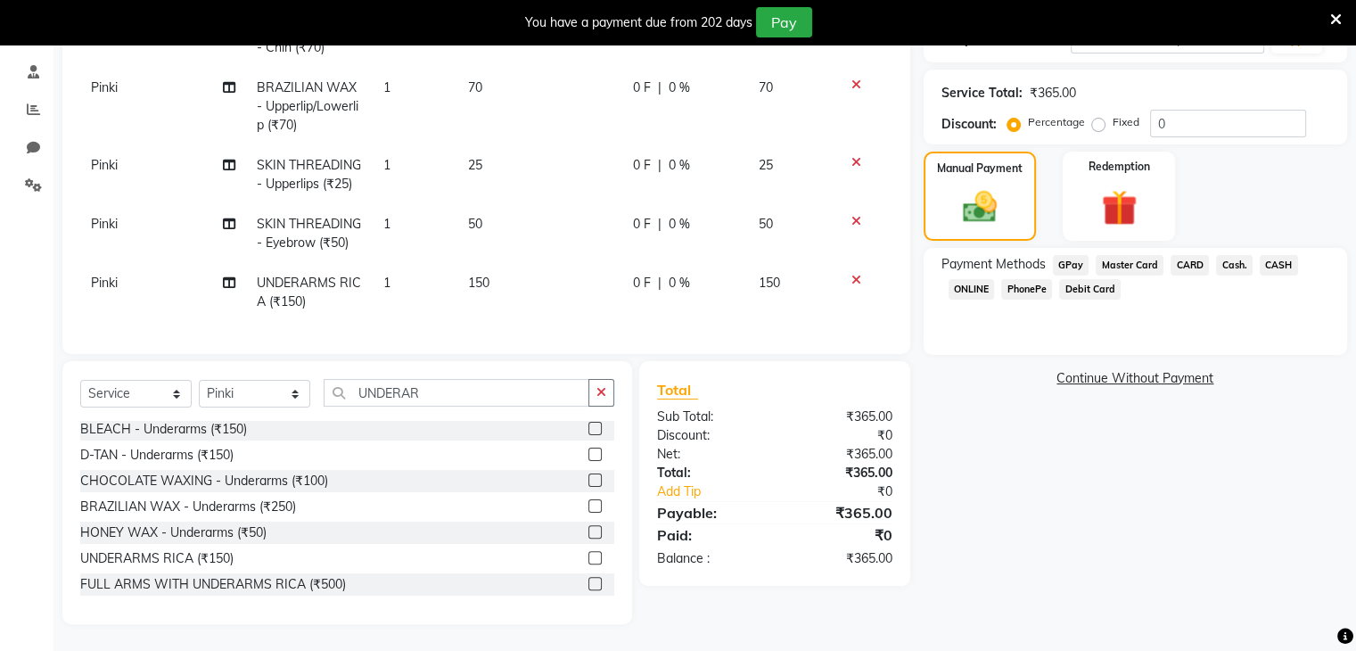
click at [1026, 279] on span "PhonePe" at bounding box center [1026, 289] width 51 height 21
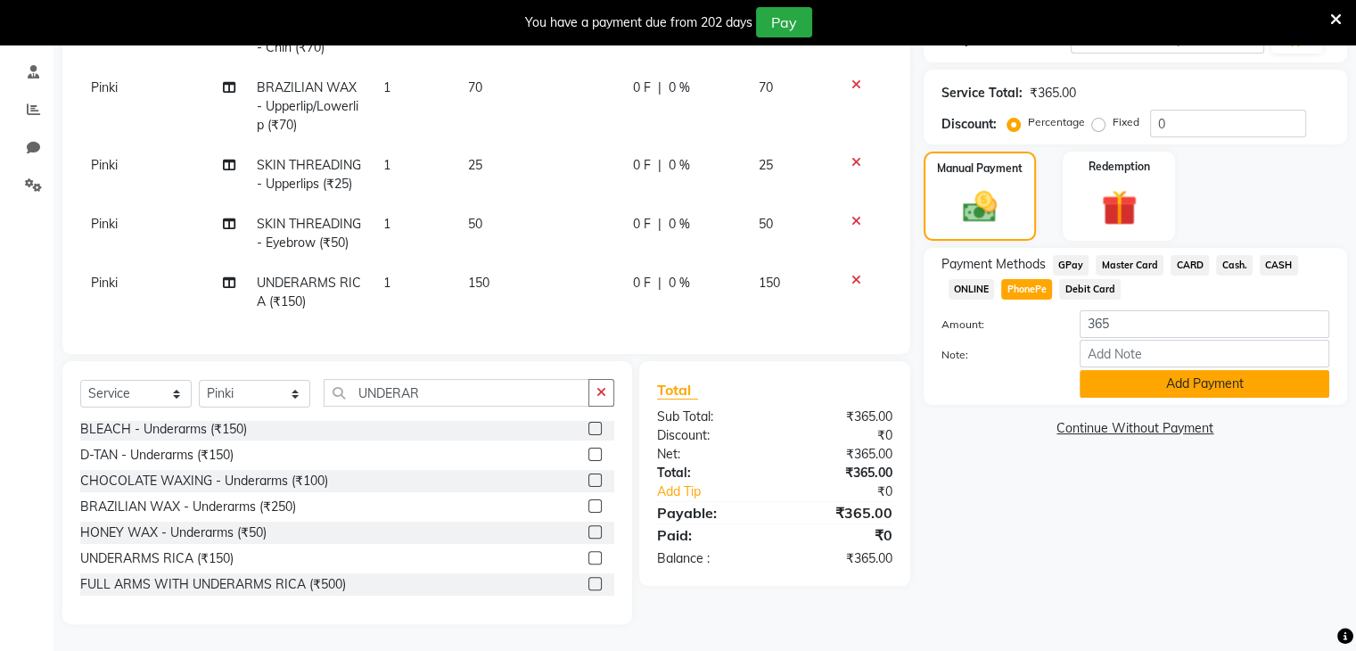
click at [1103, 375] on button "Add Payment" at bounding box center [1205, 384] width 250 height 28
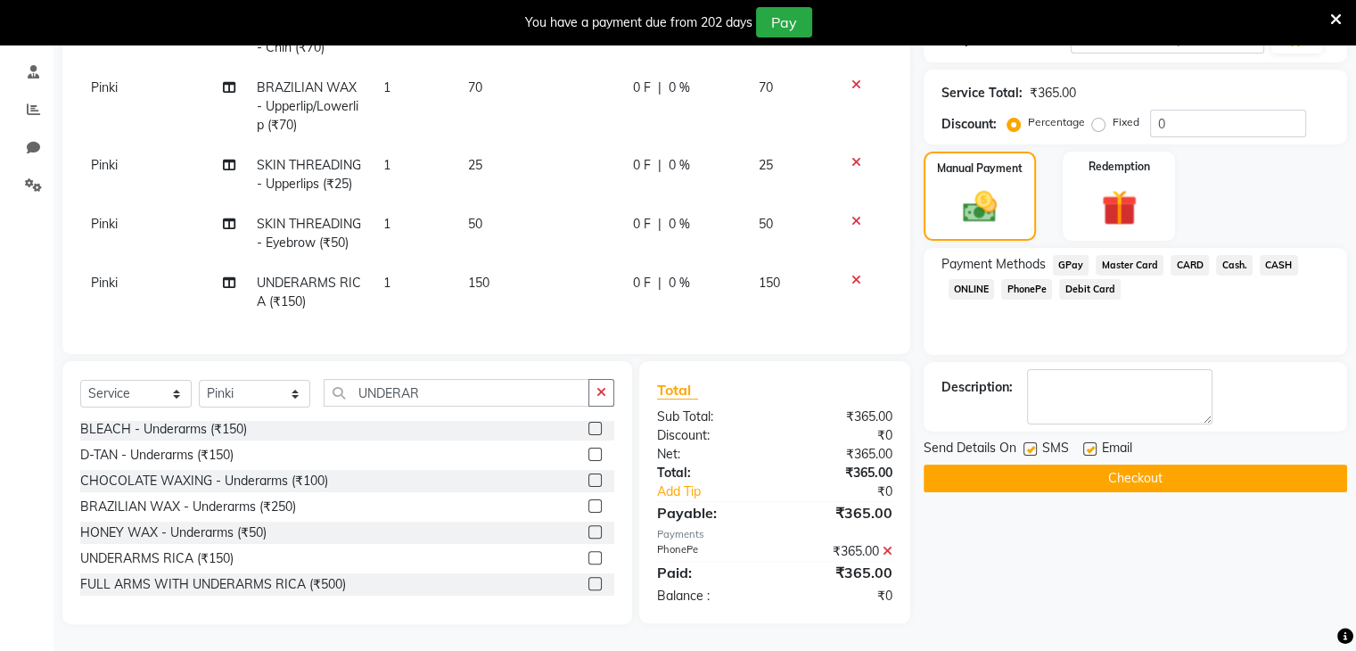
click at [1025, 442] on label at bounding box center [1030, 448] width 13 height 13
click at [1025, 444] on input "checkbox" at bounding box center [1030, 450] width 12 height 12
checkbox input "false"
click at [1026, 465] on button "Checkout" at bounding box center [1136, 479] width 424 height 28
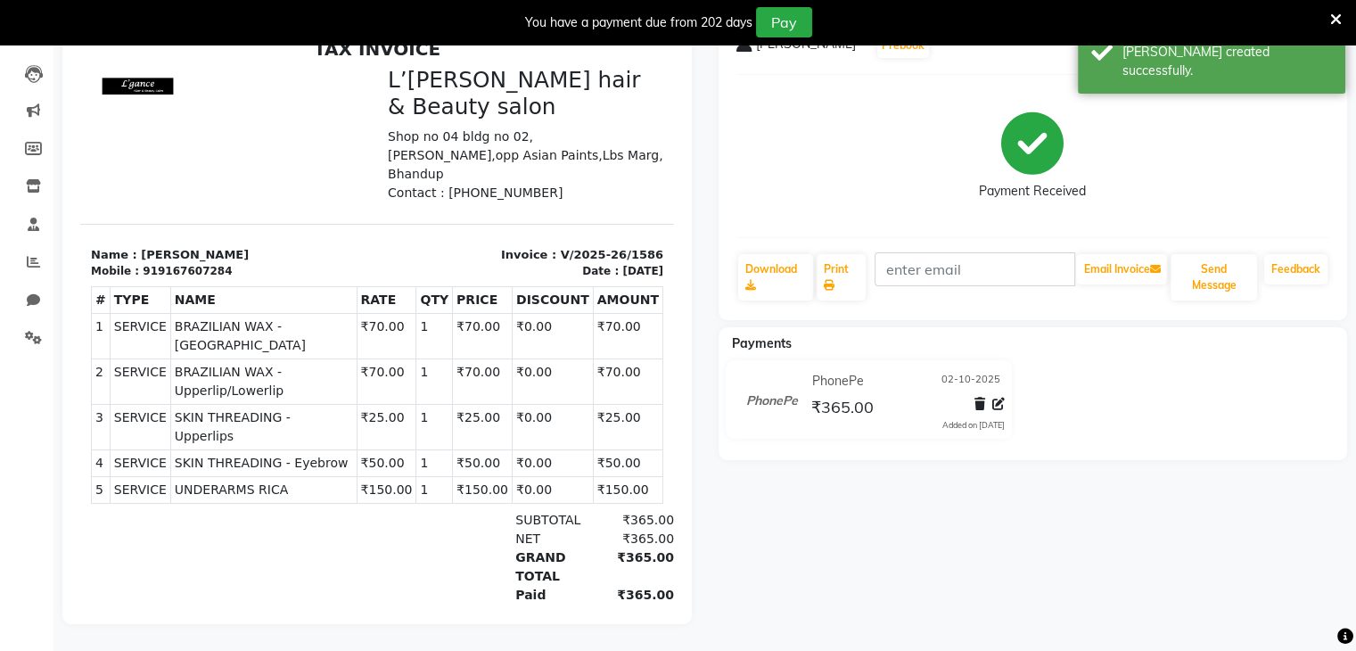
select select "7828"
select select "service"
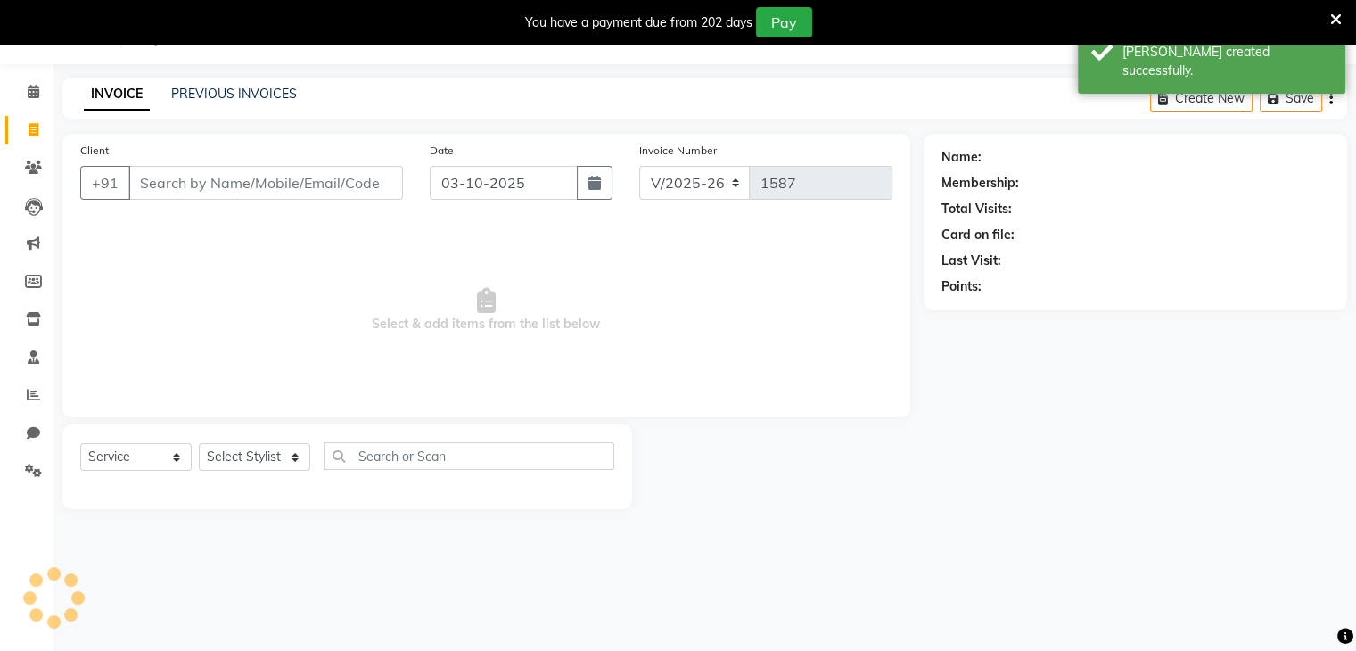
scroll to position [45, 0]
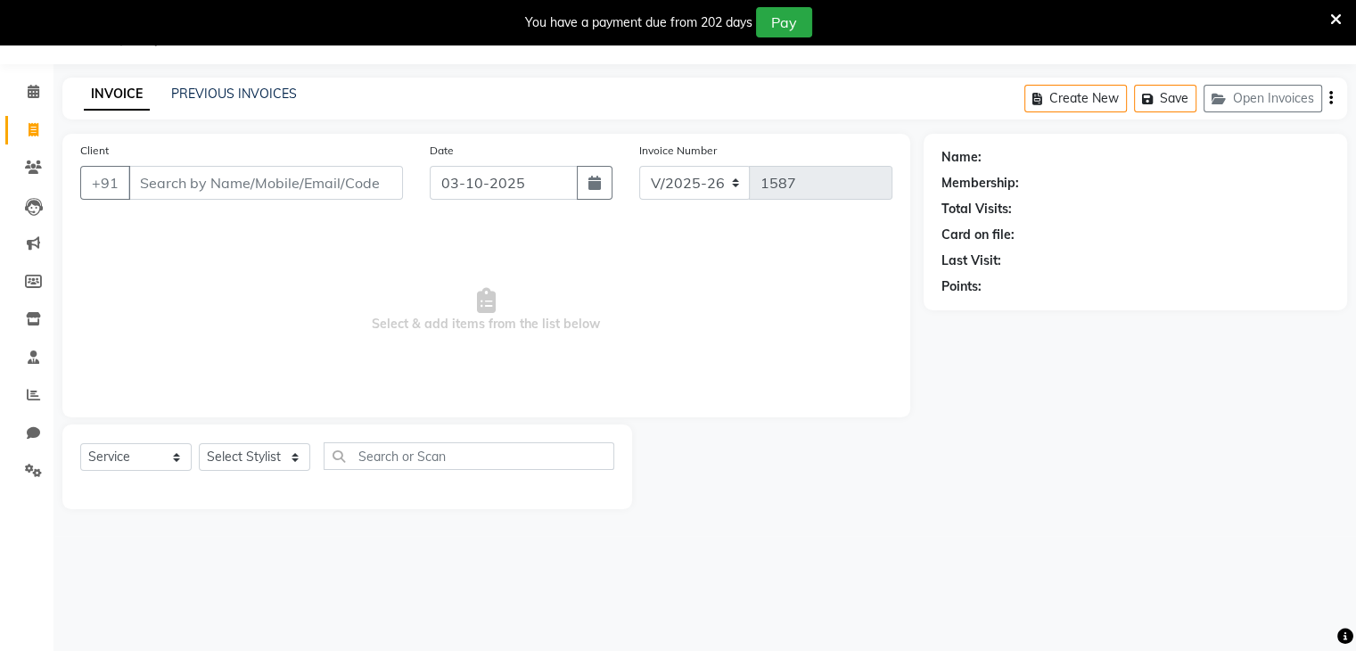
click at [152, 182] on input "Client" at bounding box center [265, 183] width 275 height 34
click at [148, 177] on input "Client" at bounding box center [265, 183] width 275 height 34
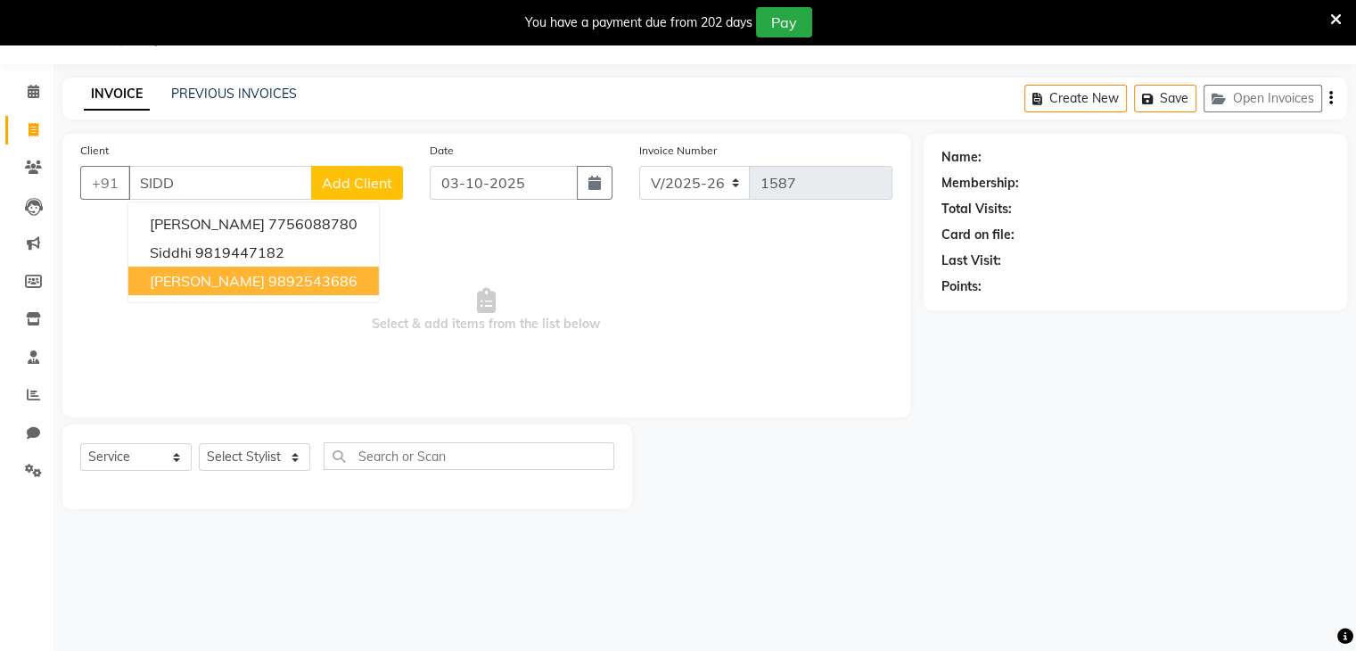
click at [214, 278] on span "[PERSON_NAME]" at bounding box center [207, 281] width 115 height 18
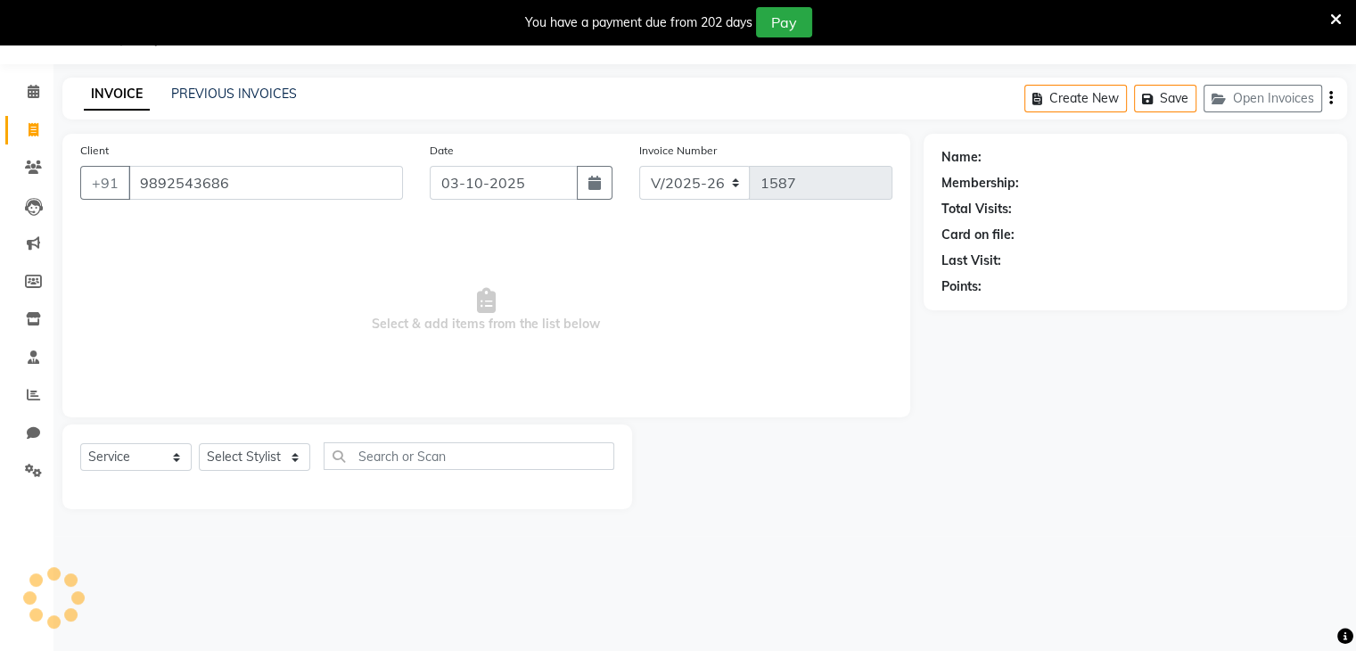
type input "9892543686"
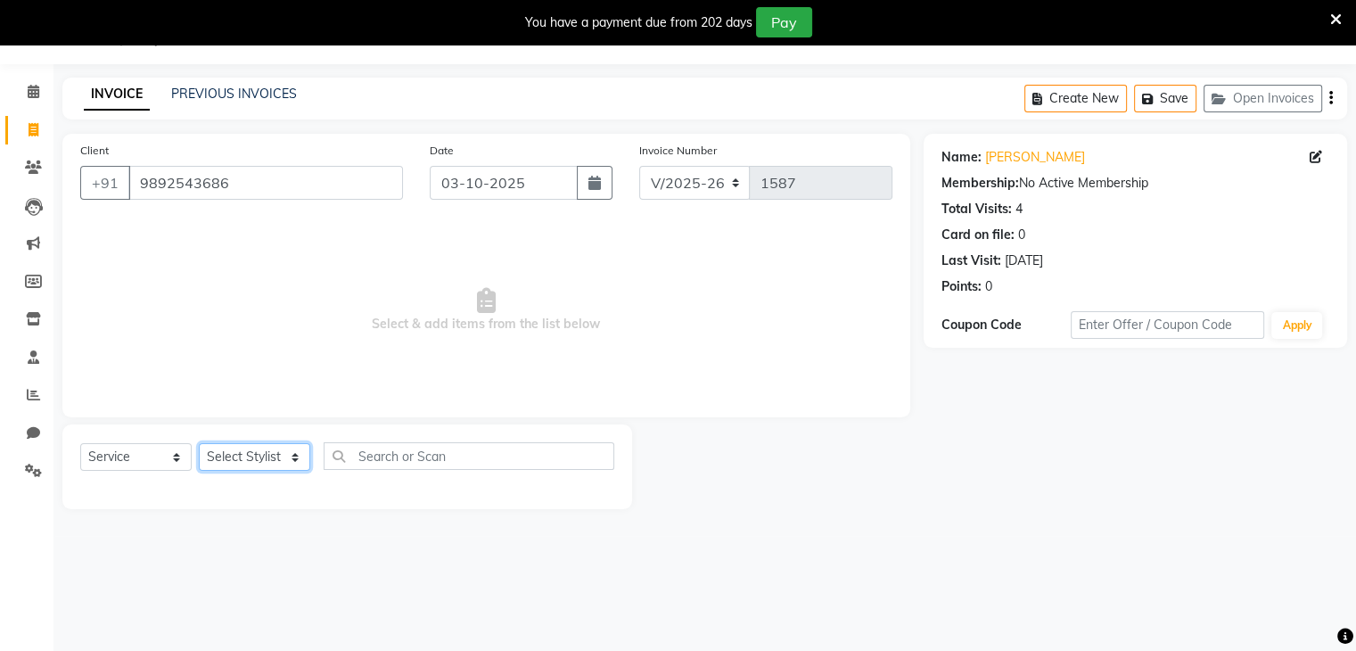
click at [243, 454] on select "Select Stylist Devi DIS Mamta Pinki [PERSON_NAME] Shweta Uma UNKNOWN [PERSON_NA…" at bounding box center [254, 457] width 111 height 28
select select "69887"
click at [199, 444] on select "Select Stylist Devi DIS Mamta Pinki [PERSON_NAME] Shweta Uma UNKNOWN [PERSON_NA…" at bounding box center [254, 457] width 111 height 28
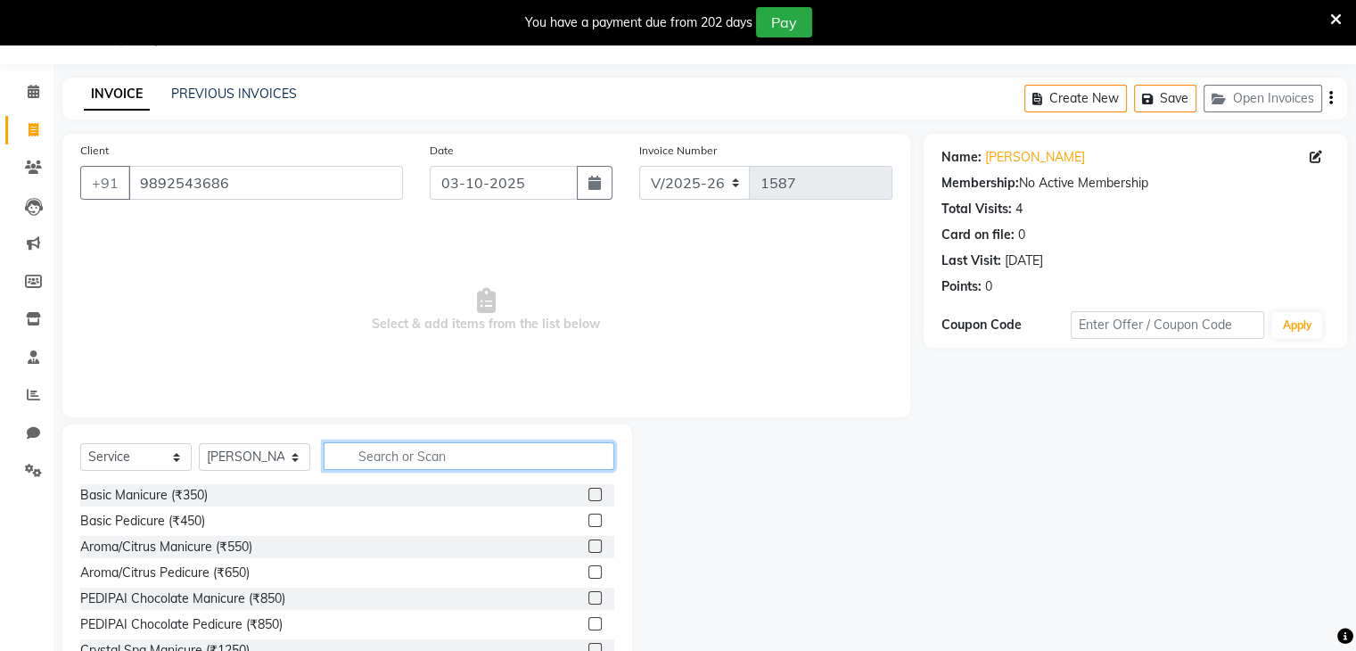
click at [347, 456] on input "text" at bounding box center [469, 456] width 291 height 28
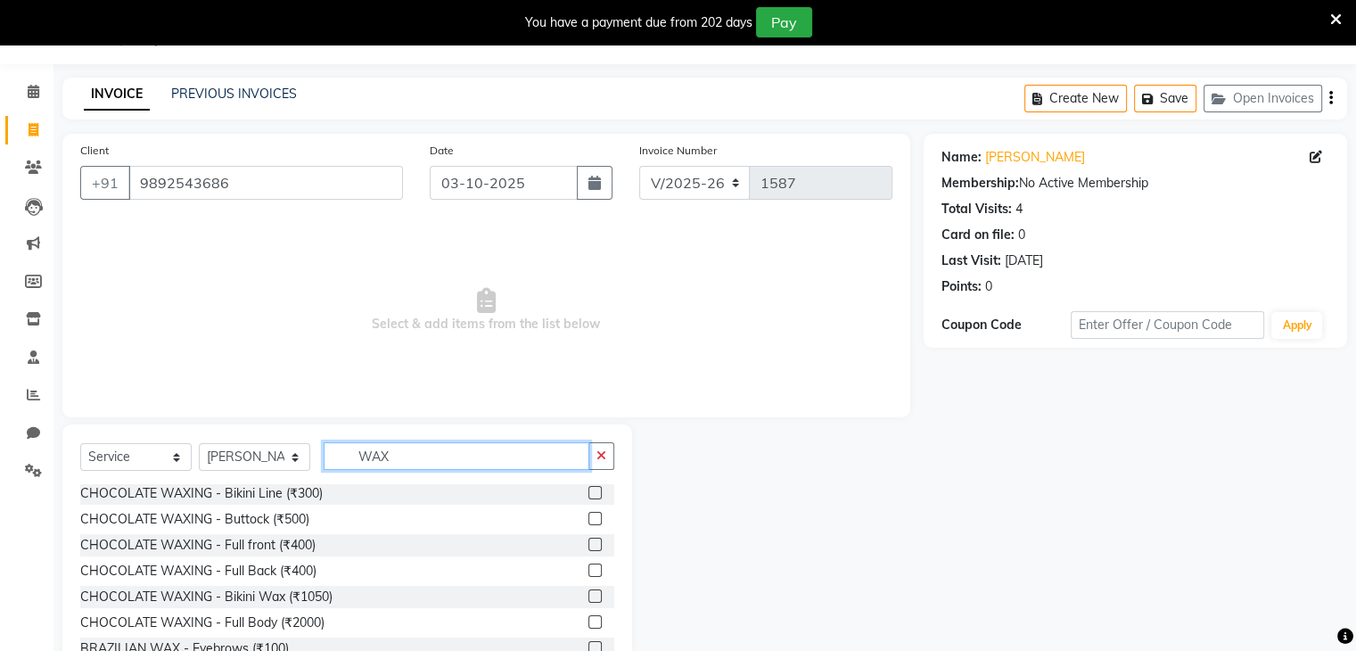
scroll to position [155, 0]
type input "WAX"
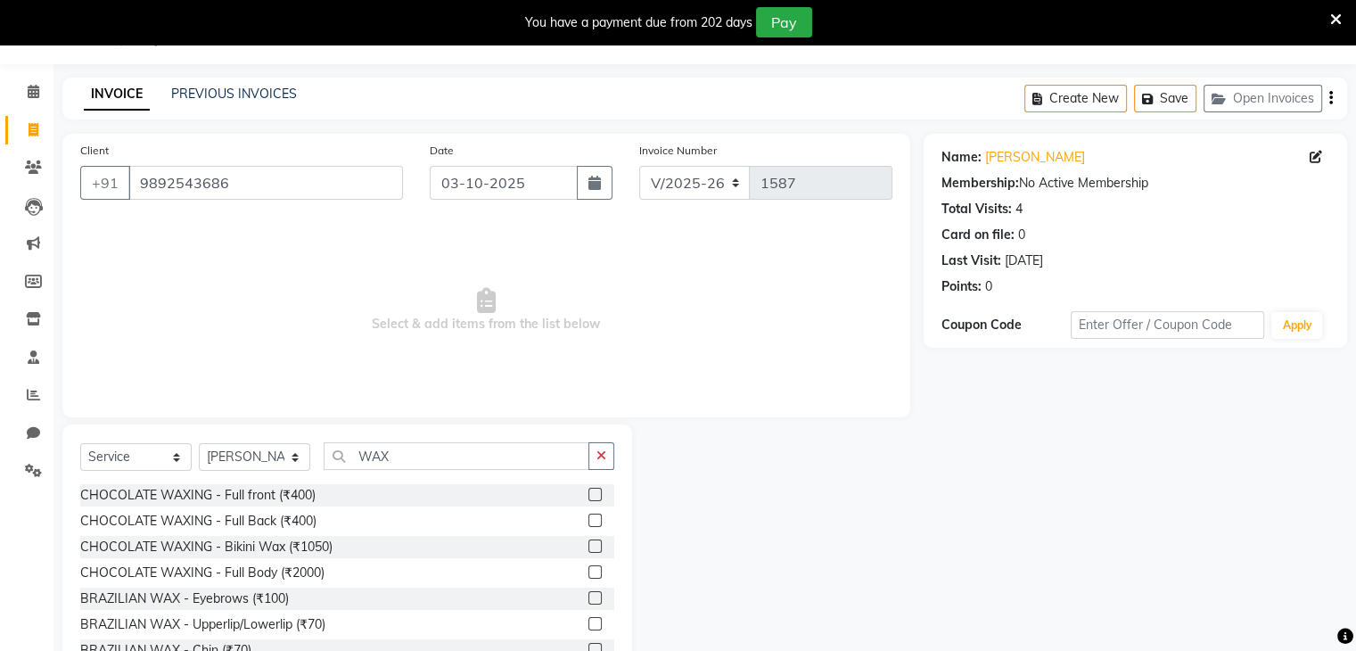
click at [589, 597] on label at bounding box center [595, 597] width 13 height 13
click at [589, 597] on input "checkbox" at bounding box center [595, 599] width 12 height 12
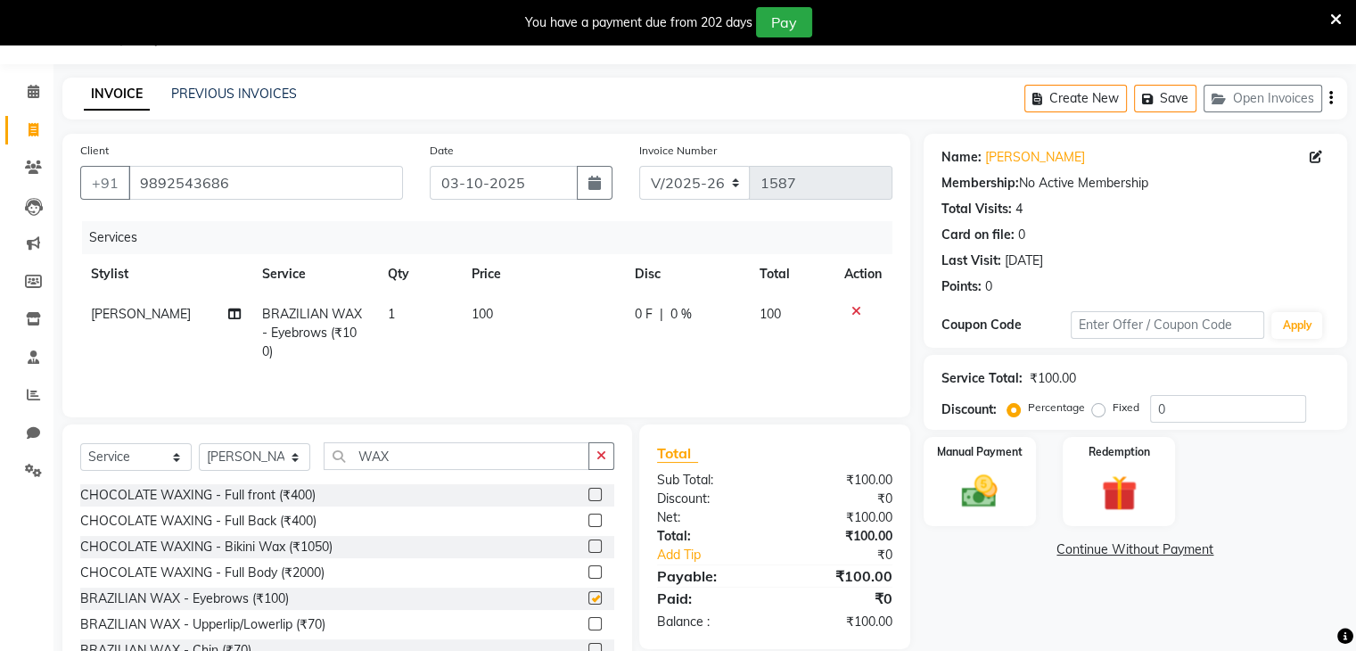
checkbox input "false"
click at [589, 622] on label at bounding box center [595, 623] width 13 height 13
click at [589, 622] on input "checkbox" at bounding box center [595, 625] width 12 height 12
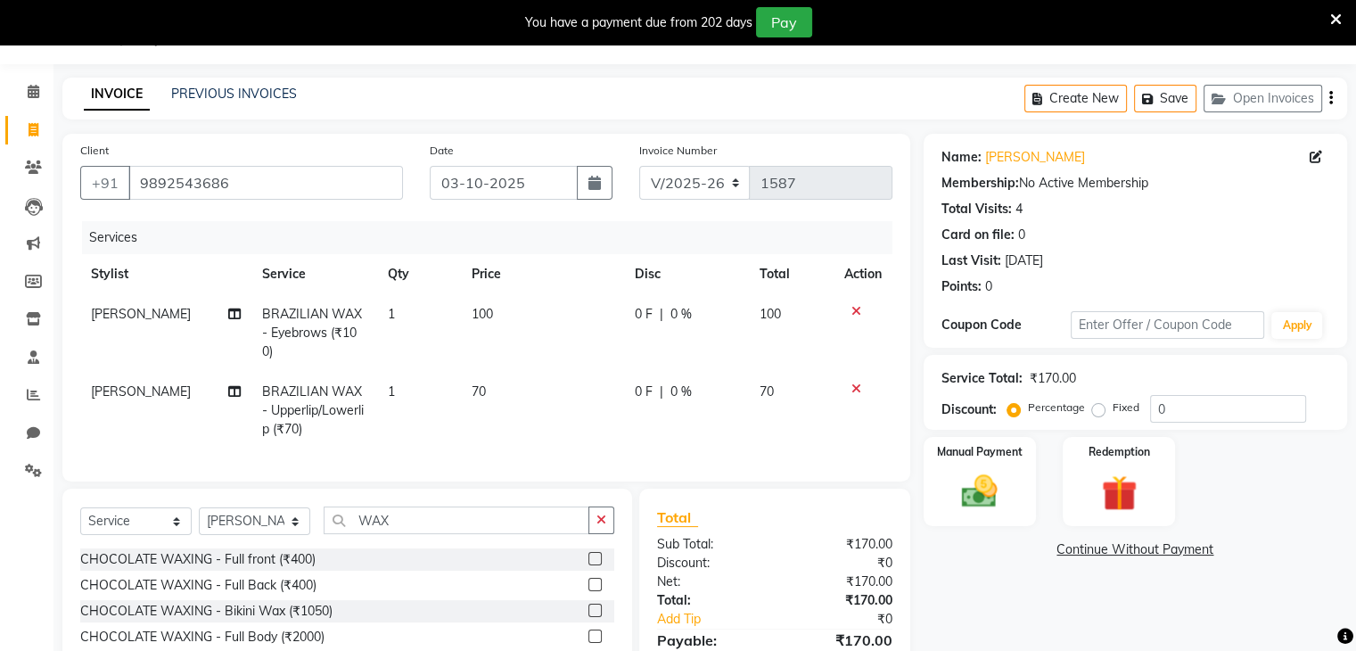
checkbox input "false"
click at [447, 534] on input "WAX" at bounding box center [457, 521] width 266 height 28
type input "W"
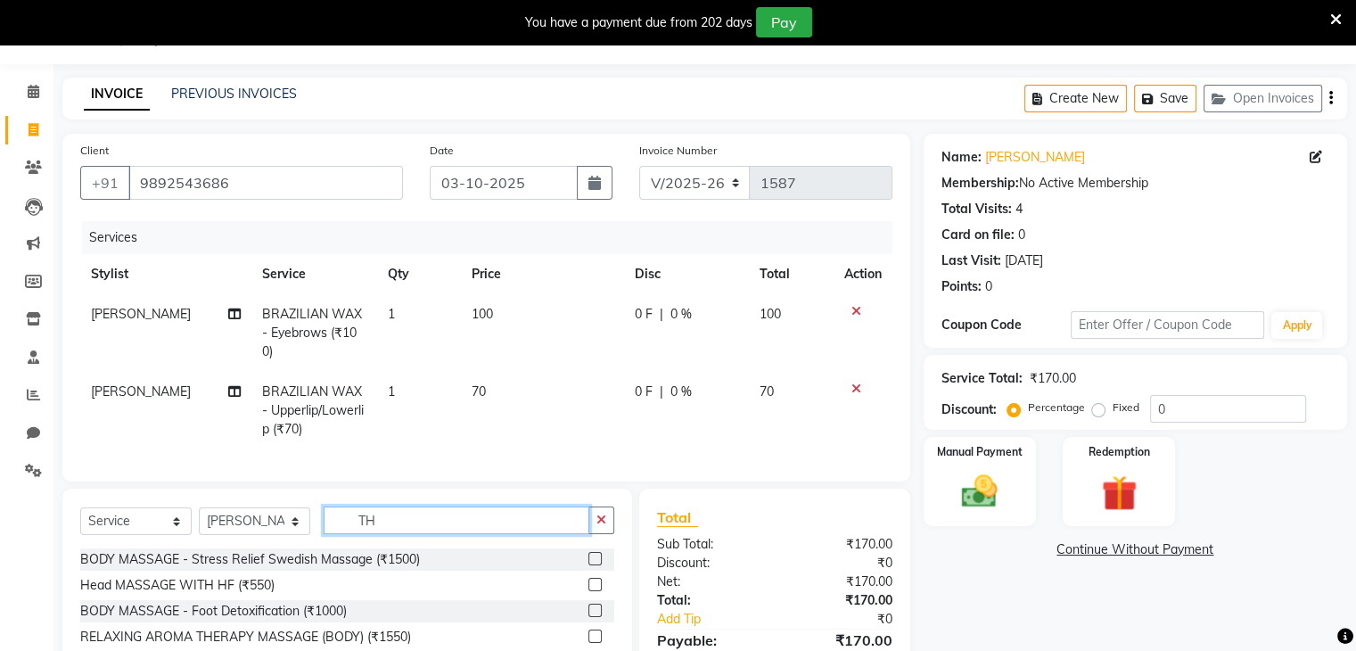
scroll to position [0, 0]
type input "THREAD"
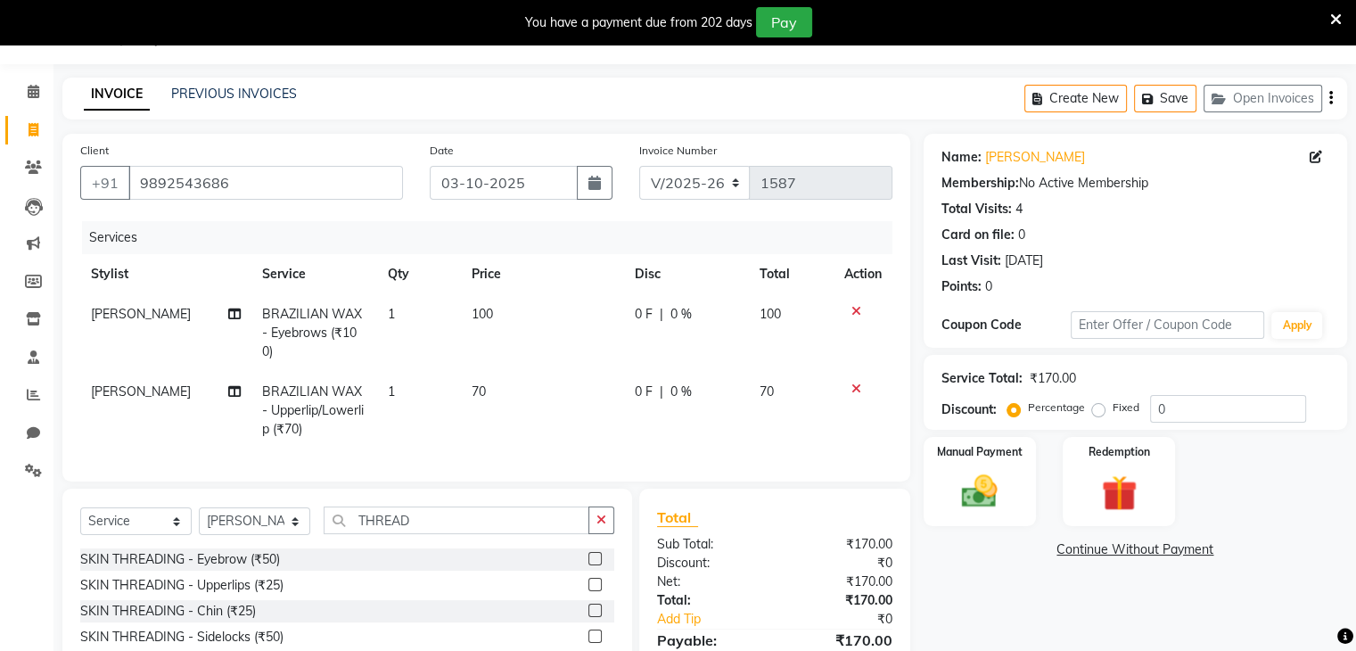
click at [589, 617] on label at bounding box center [595, 610] width 13 height 13
click at [589, 617] on input "checkbox" at bounding box center [595, 612] width 12 height 12
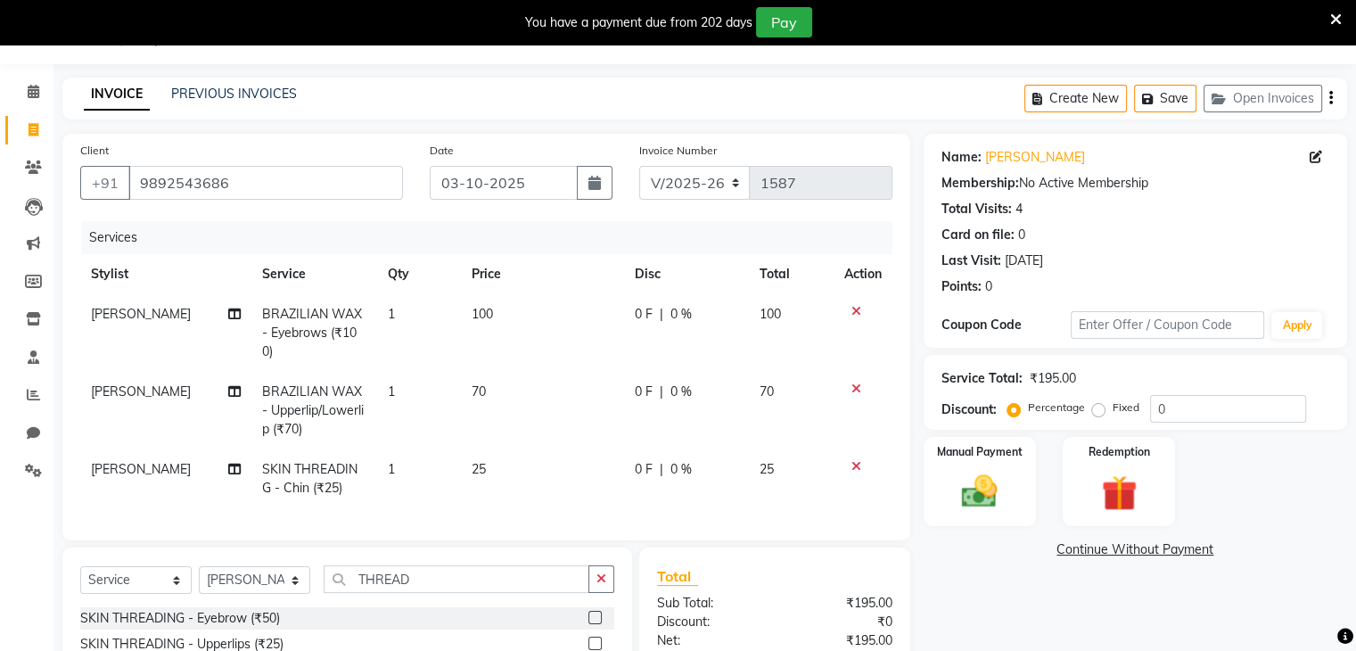
checkbox input "false"
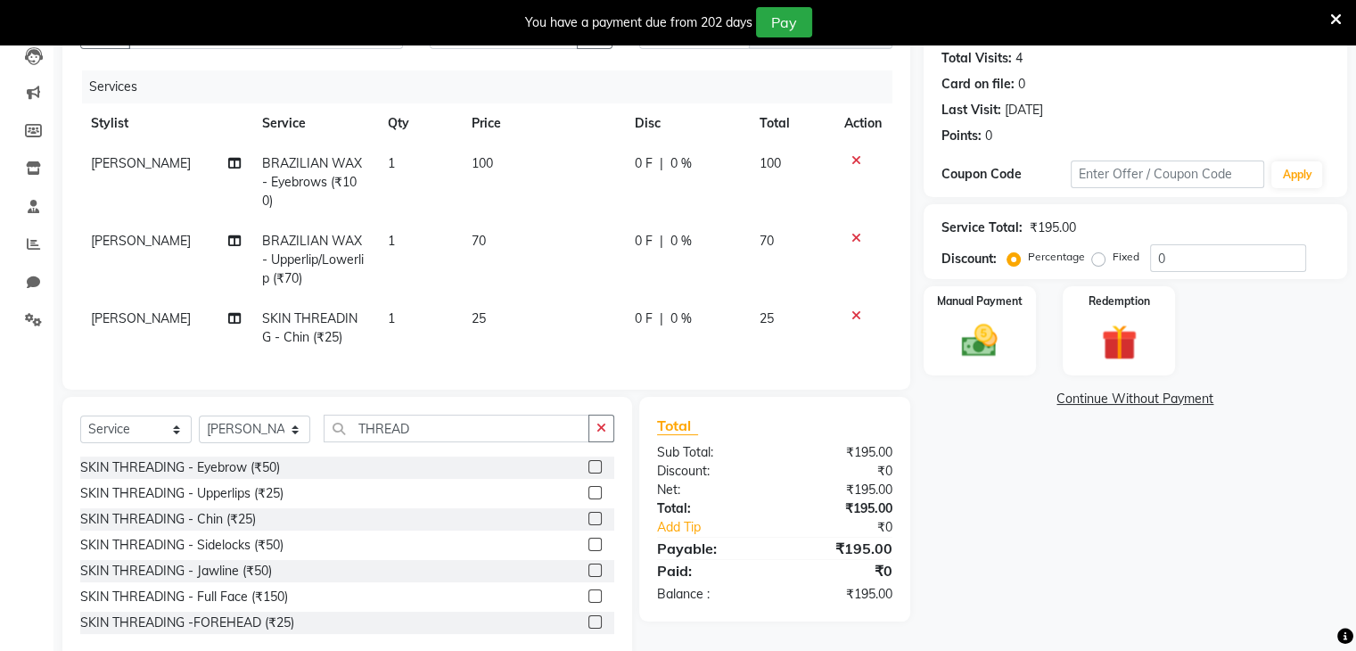
scroll to position [245, 0]
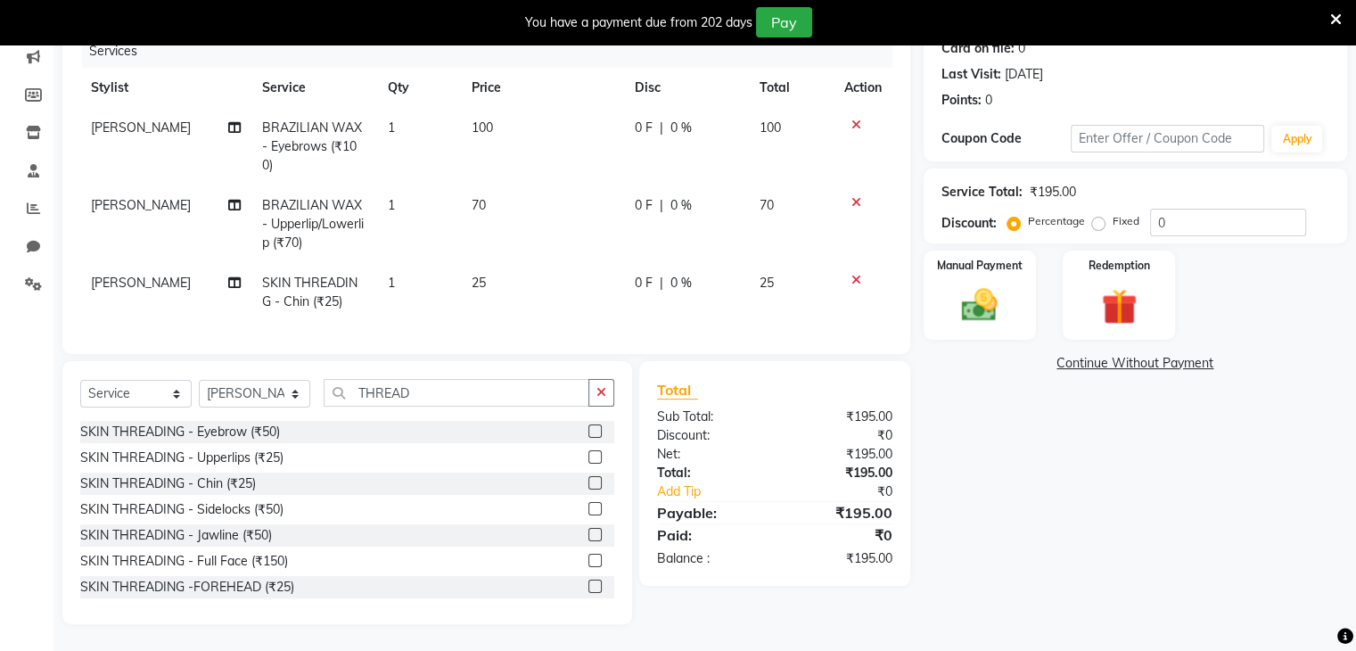
click at [589, 586] on label at bounding box center [595, 586] width 13 height 13
click at [589, 586] on input "checkbox" at bounding box center [595, 587] width 12 height 12
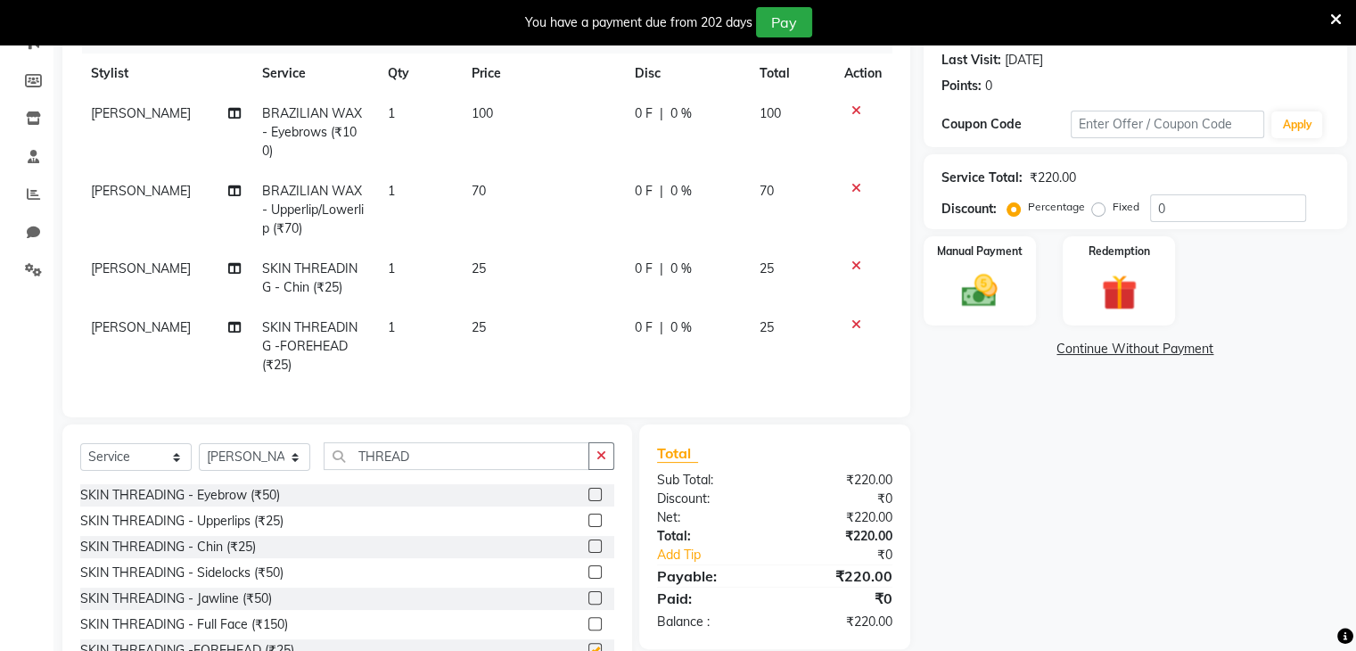
checkbox input "false"
click at [855, 265] on icon at bounding box center [857, 266] width 10 height 12
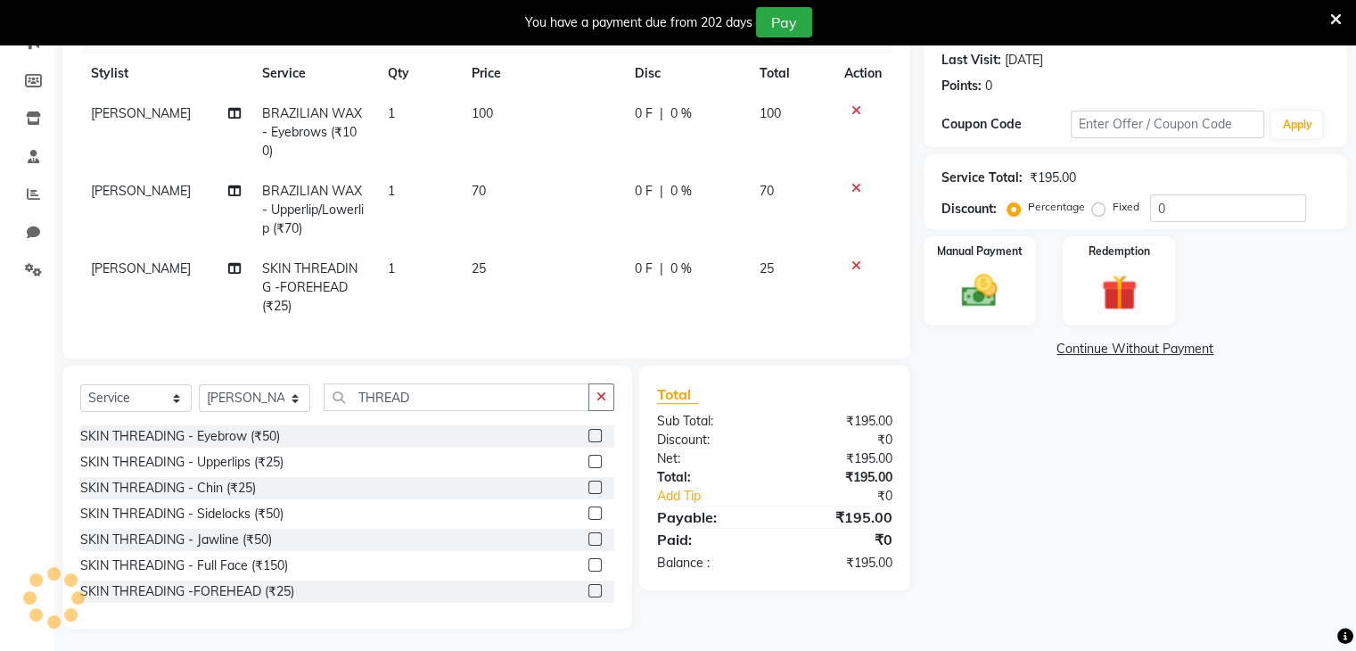
scroll to position [0, 0]
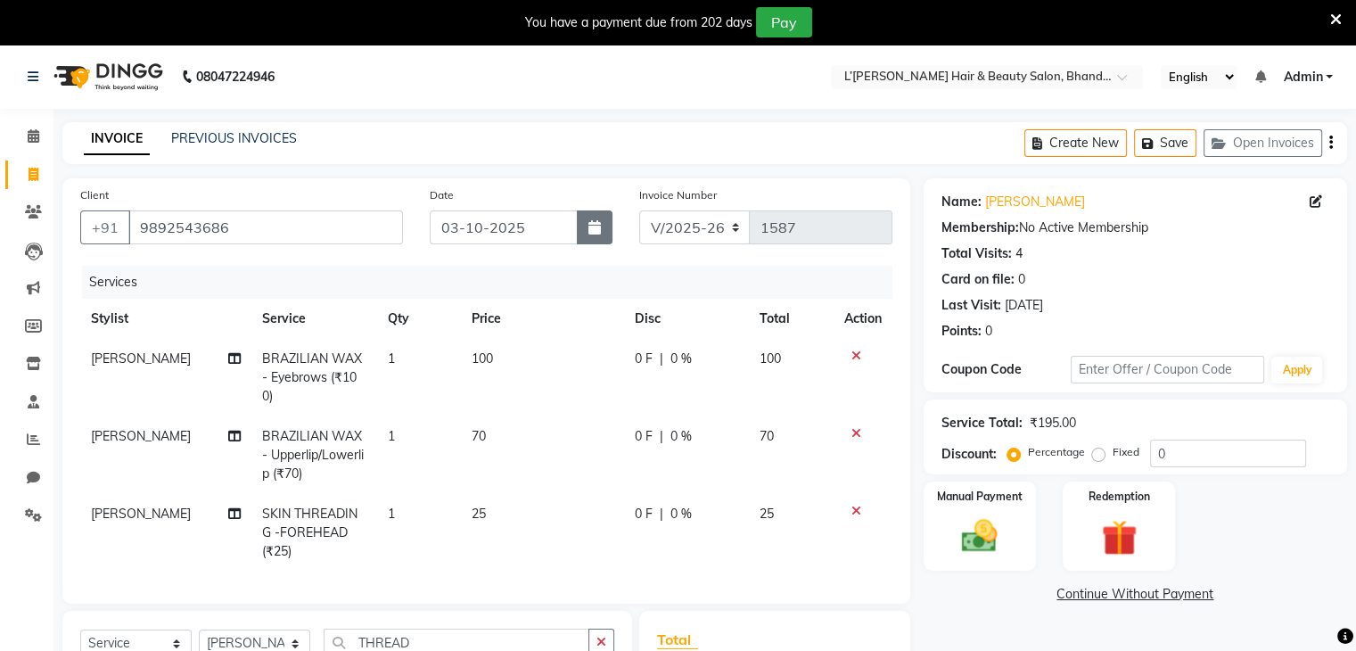
click at [596, 224] on icon "button" at bounding box center [595, 227] width 12 height 14
select select "10"
select select "2025"
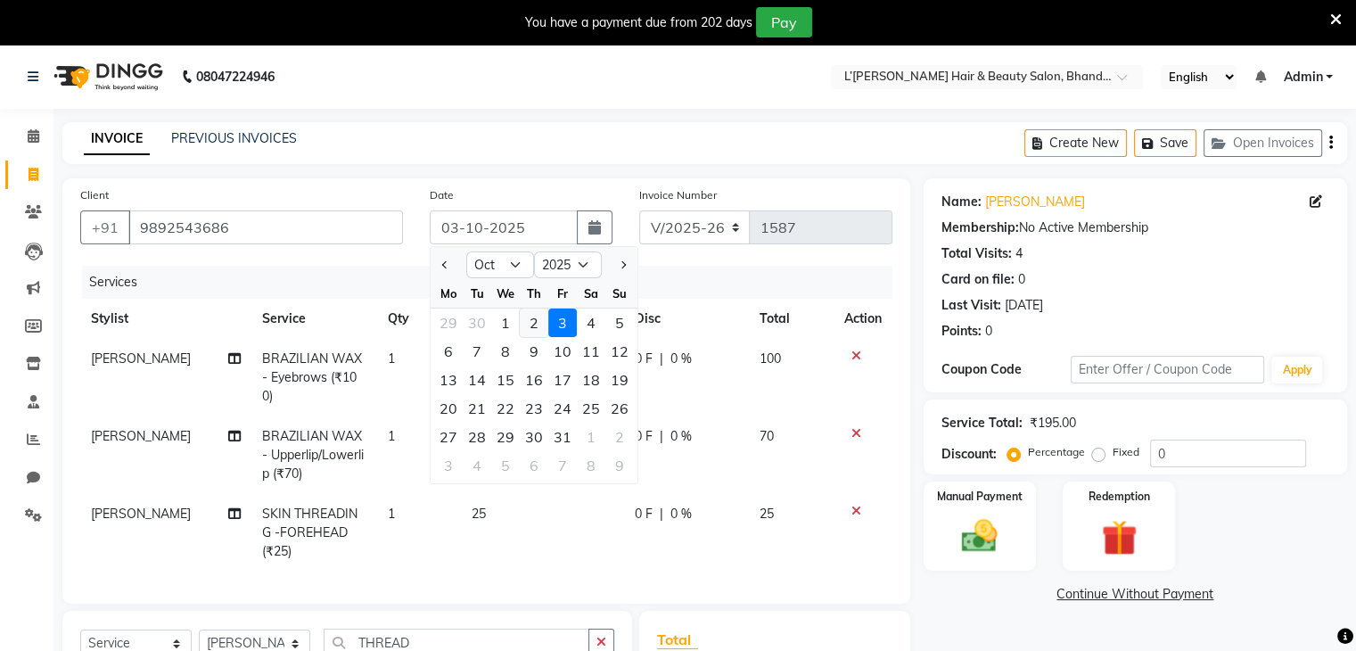
click at [531, 318] on div "2" at bounding box center [534, 323] width 29 height 29
type input "02-10-2025"
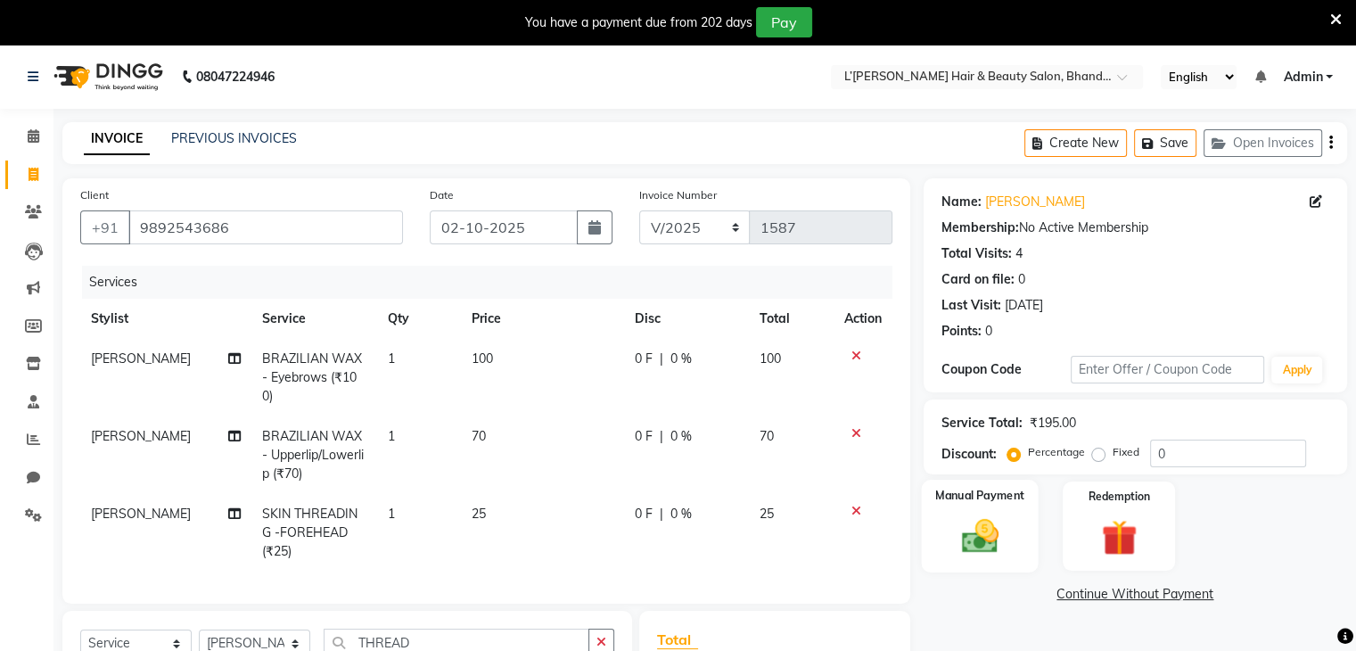
click at [955, 532] on img at bounding box center [980, 536] width 60 height 43
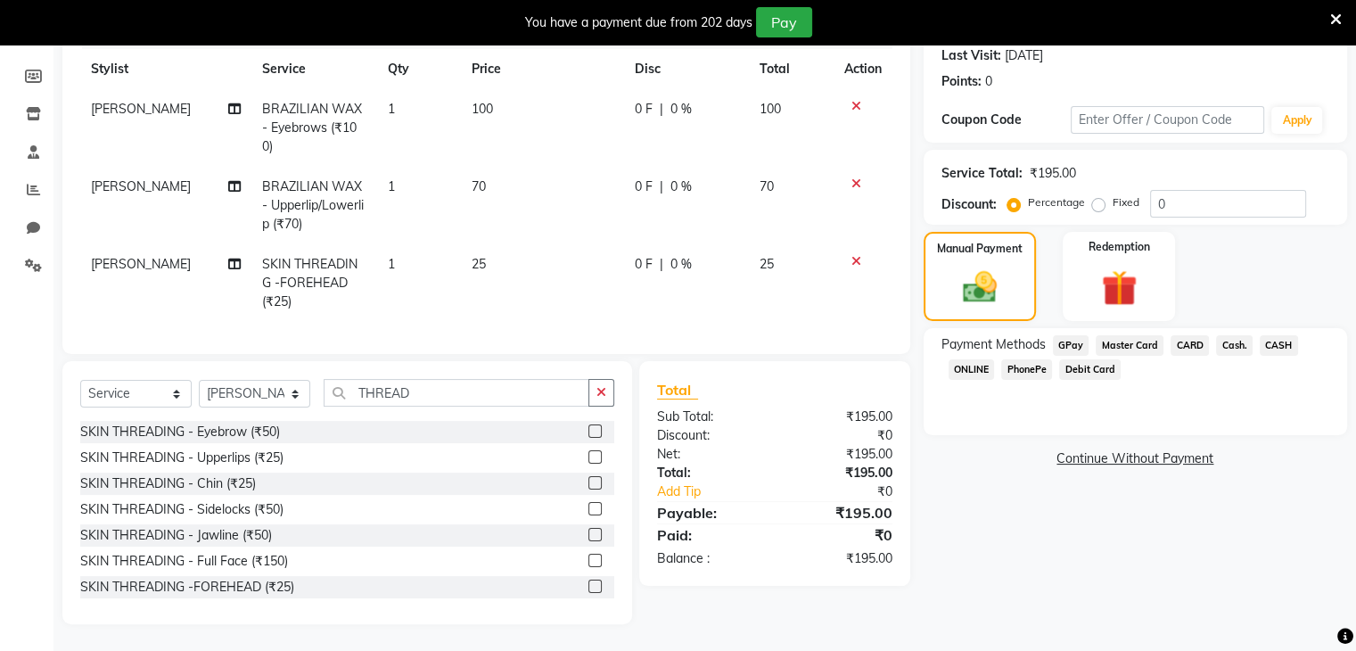
scroll to position [264, 0]
click at [1034, 359] on span "PhonePe" at bounding box center [1026, 369] width 51 height 21
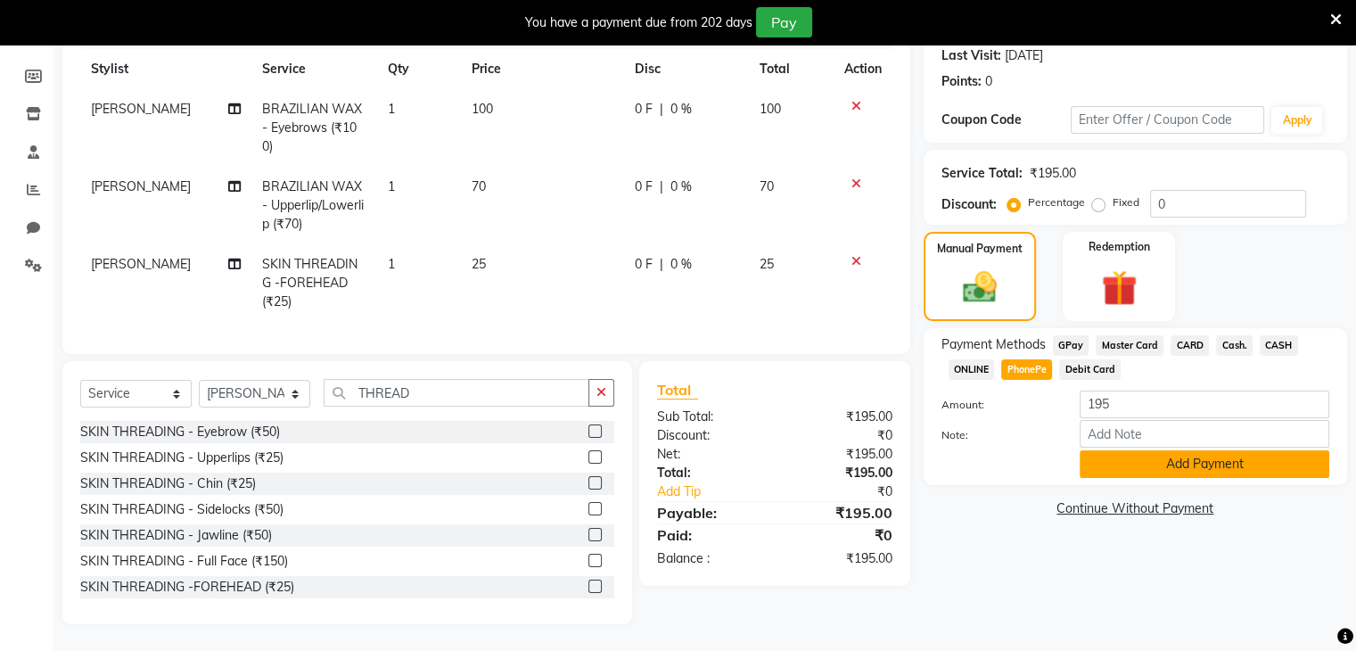
click at [1099, 452] on button "Add Payment" at bounding box center [1205, 464] width 250 height 28
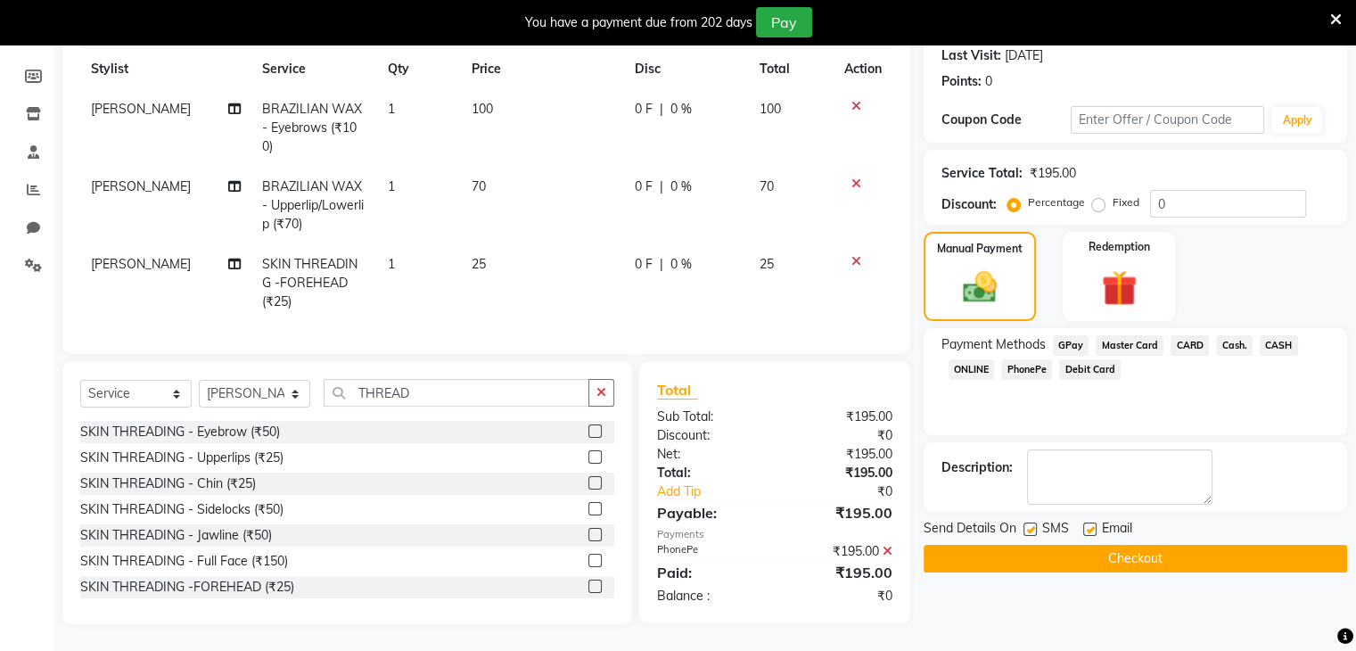
click at [1028, 523] on label at bounding box center [1030, 529] width 13 height 13
click at [1028, 524] on input "checkbox" at bounding box center [1030, 530] width 12 height 12
checkbox input "false"
click at [1038, 549] on button "Checkout" at bounding box center [1136, 559] width 424 height 28
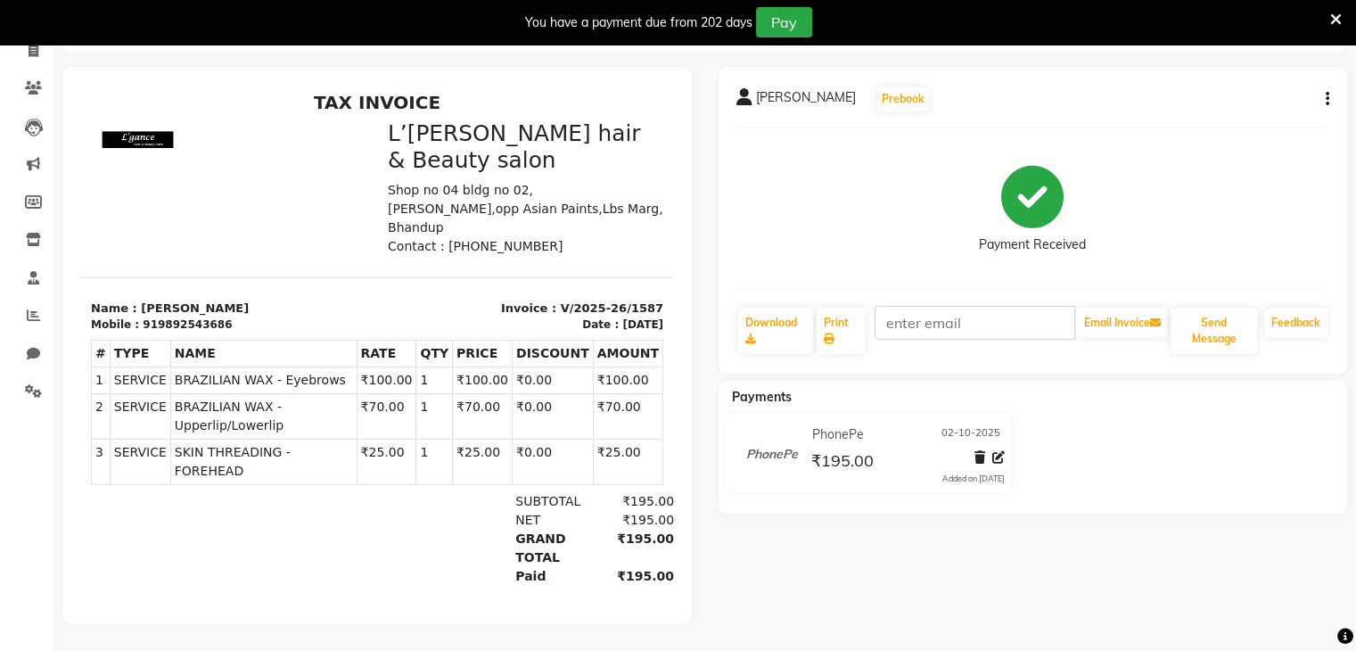
select select "service"
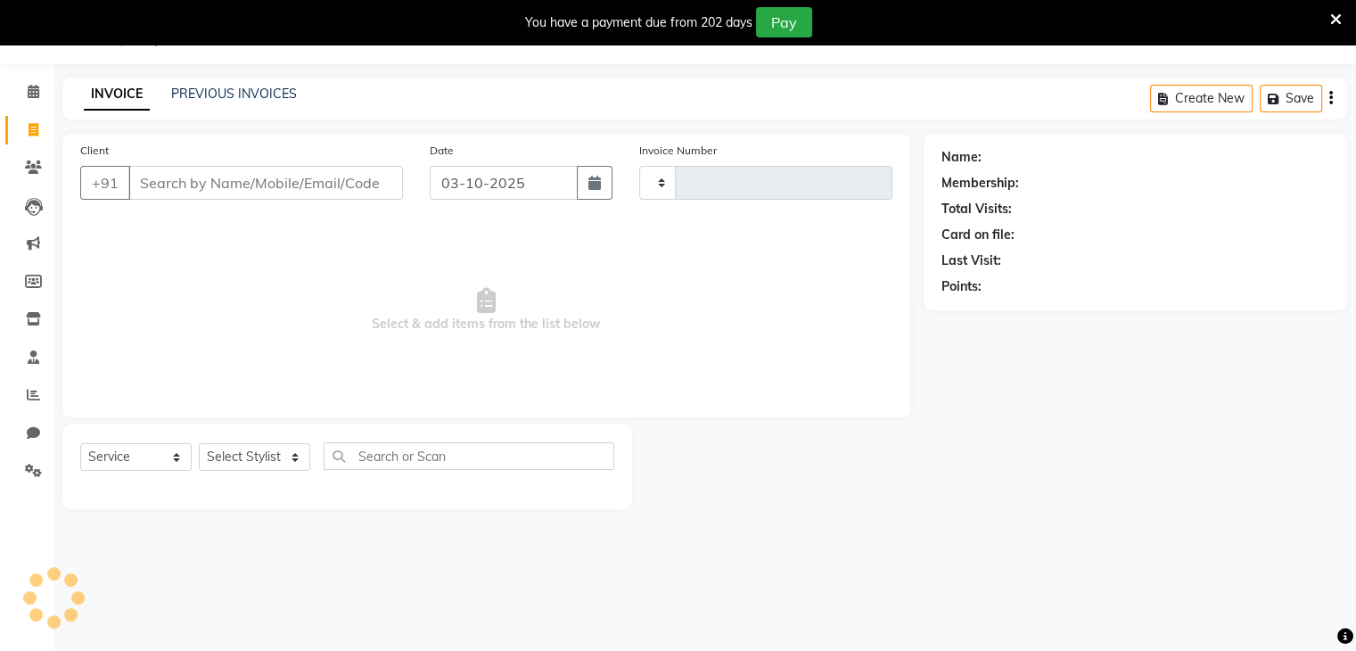
type input "1588"
select select "7828"
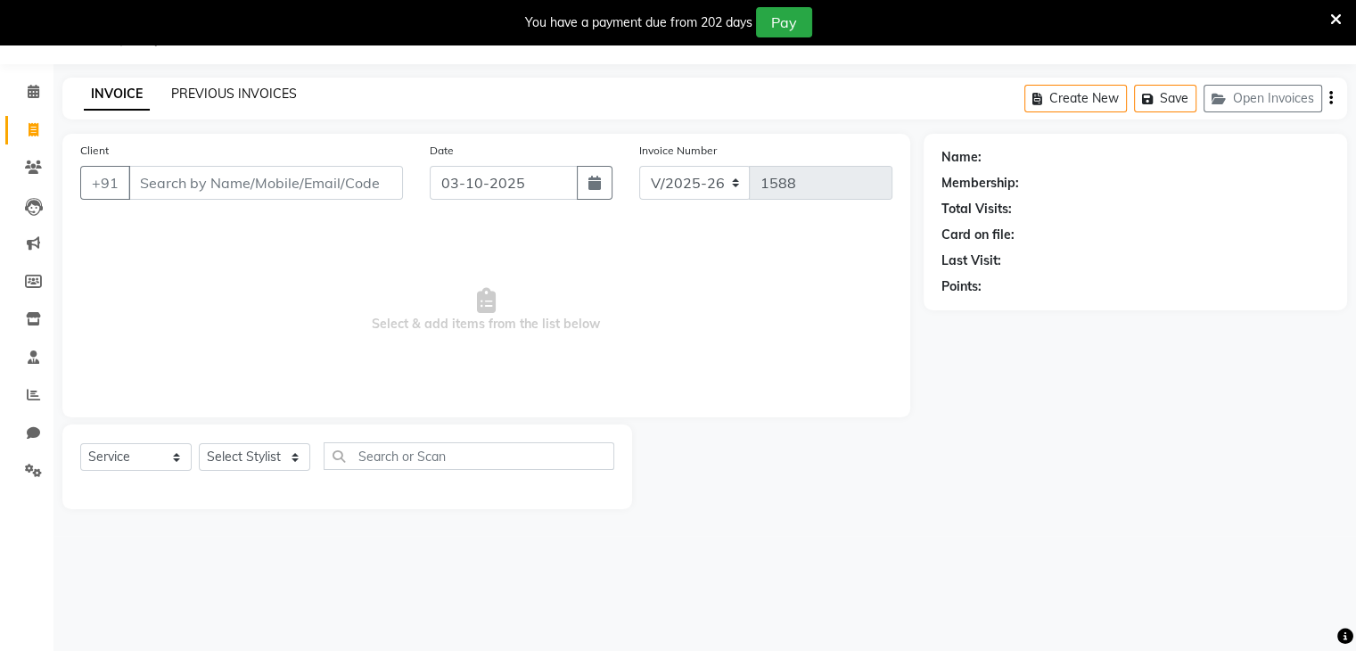
click at [232, 94] on link "PREVIOUS INVOICES" at bounding box center [234, 94] width 126 height 16
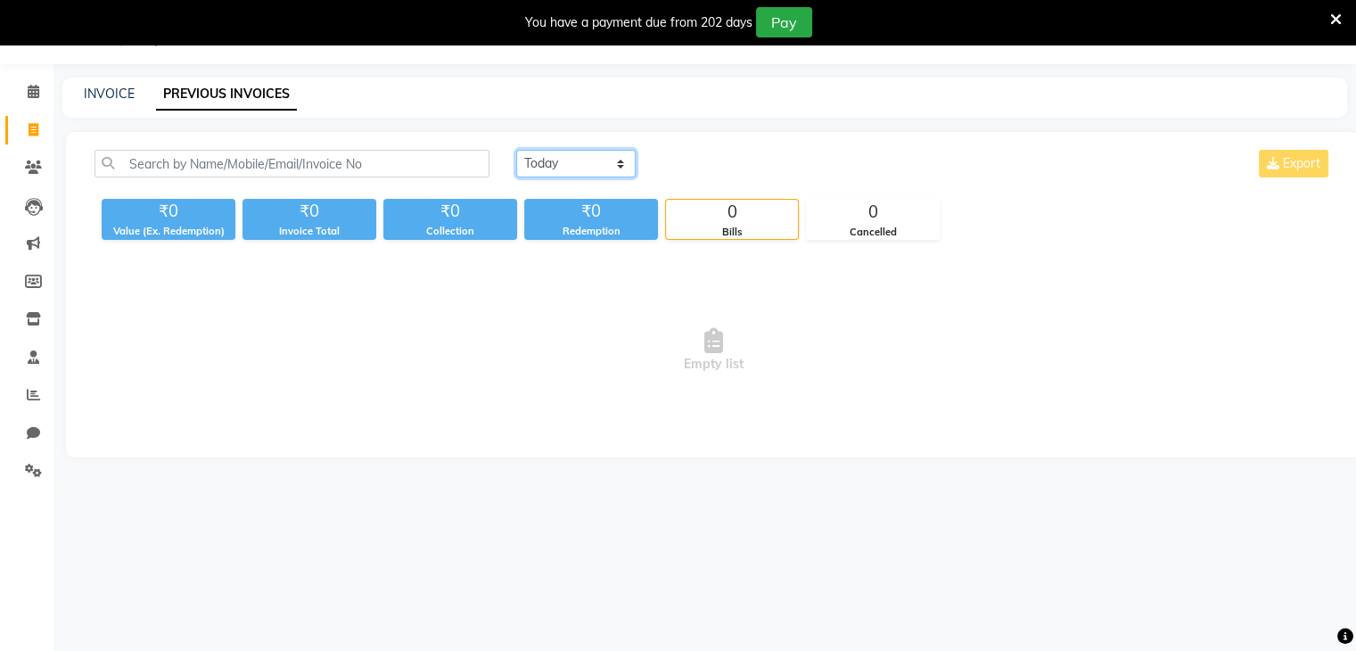
click at [607, 167] on select "[DATE] [DATE] Custom Range" at bounding box center [575, 164] width 119 height 28
select select "[DATE]"
click at [516, 150] on select "[DATE] [DATE] Custom Range" at bounding box center [575, 164] width 119 height 28
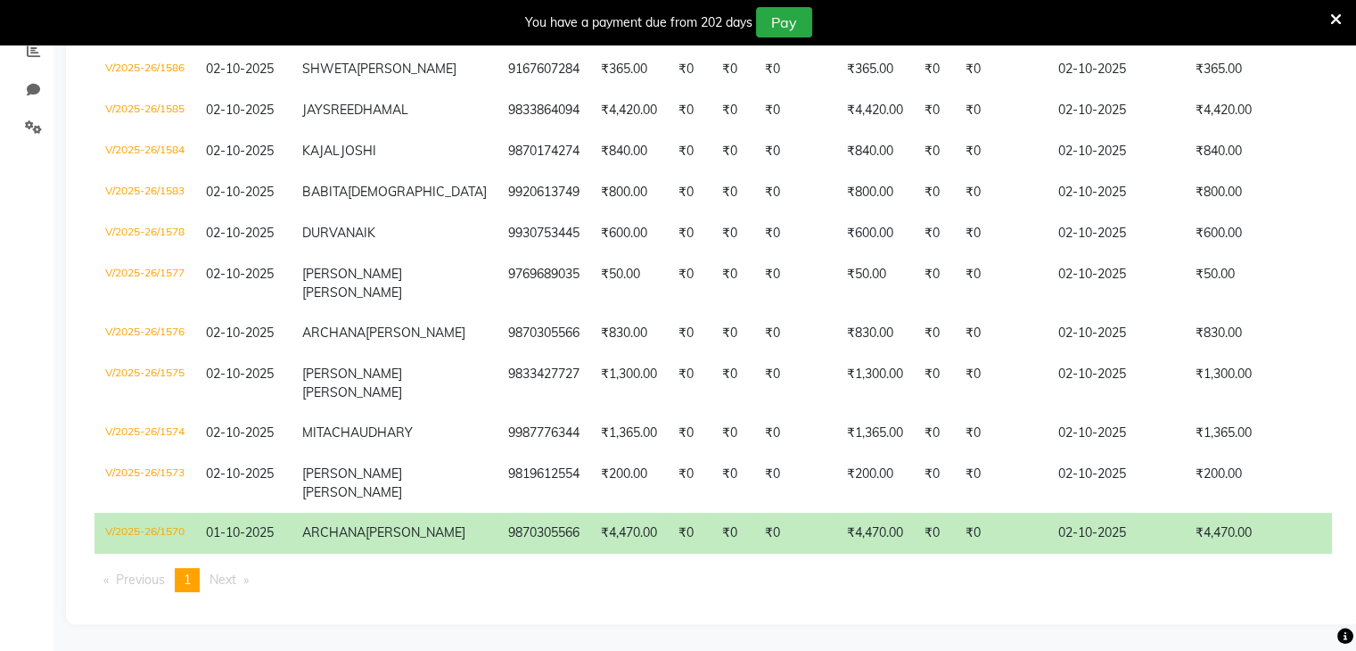
scroll to position [461, 0]
select select "7828"
select select "service"
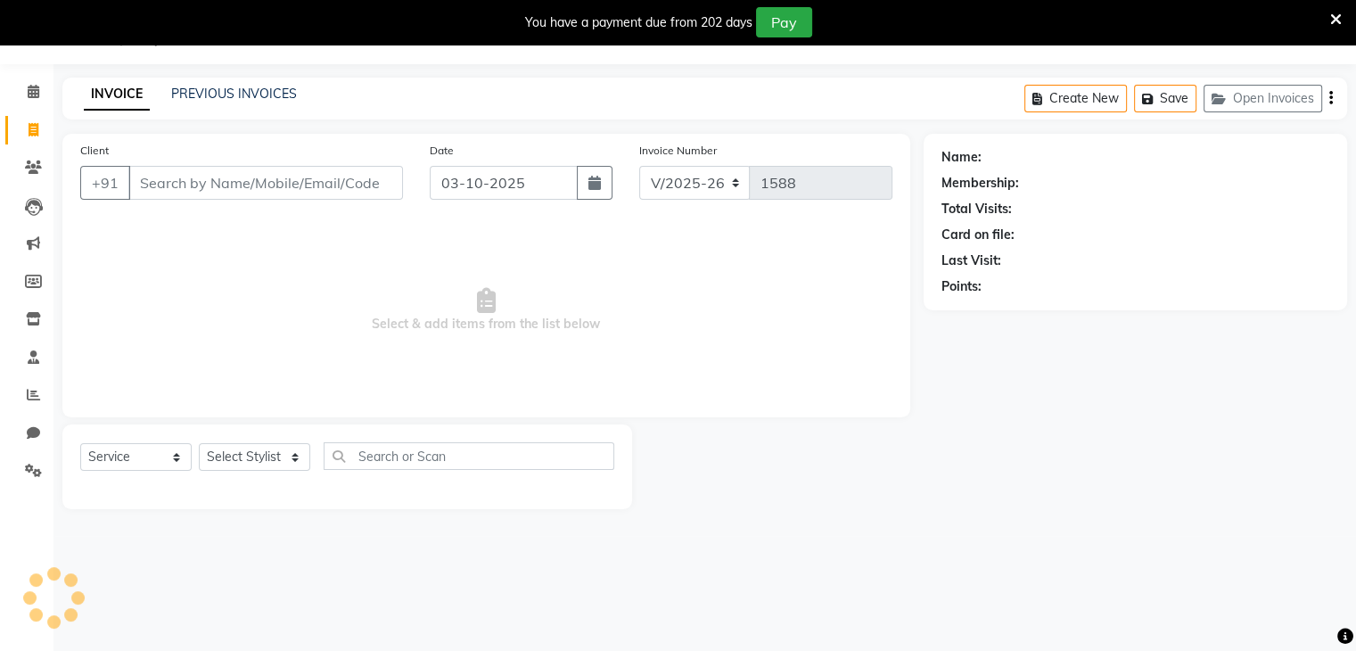
scroll to position [45, 0]
click at [137, 185] on input "Client" at bounding box center [265, 183] width 275 height 34
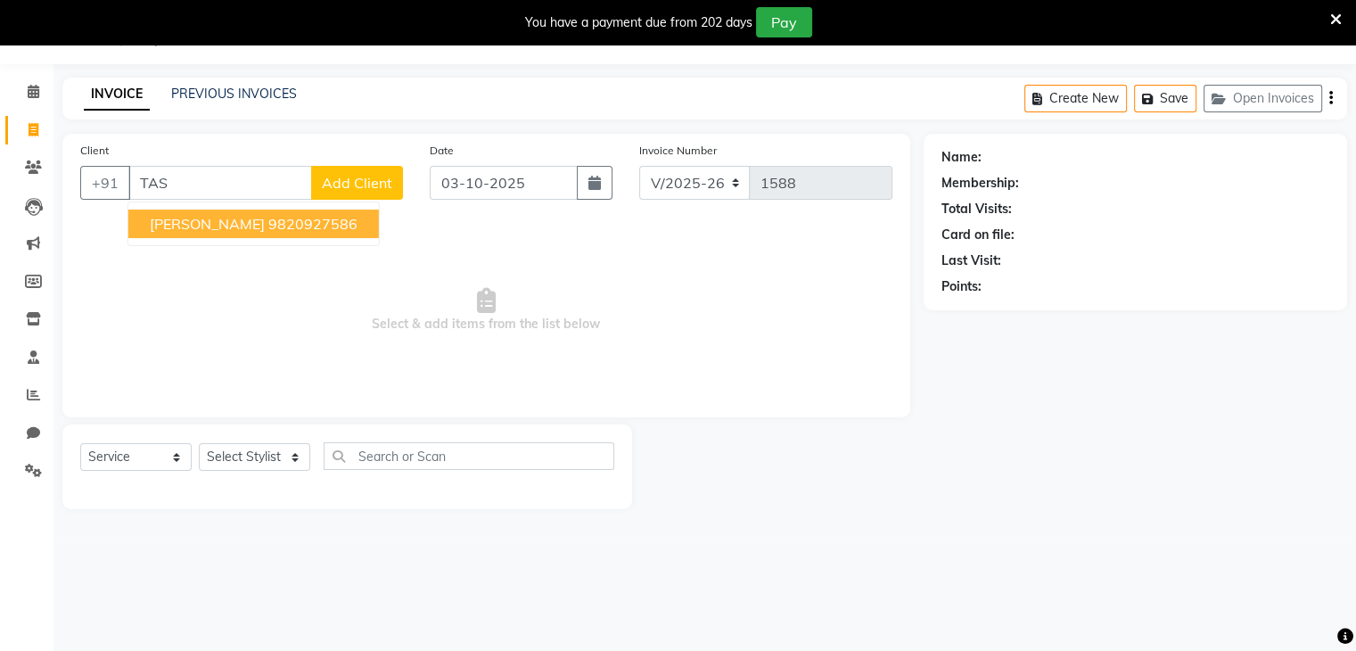
click at [209, 229] on span "[PERSON_NAME]" at bounding box center [207, 224] width 115 height 18
type input "9820927586"
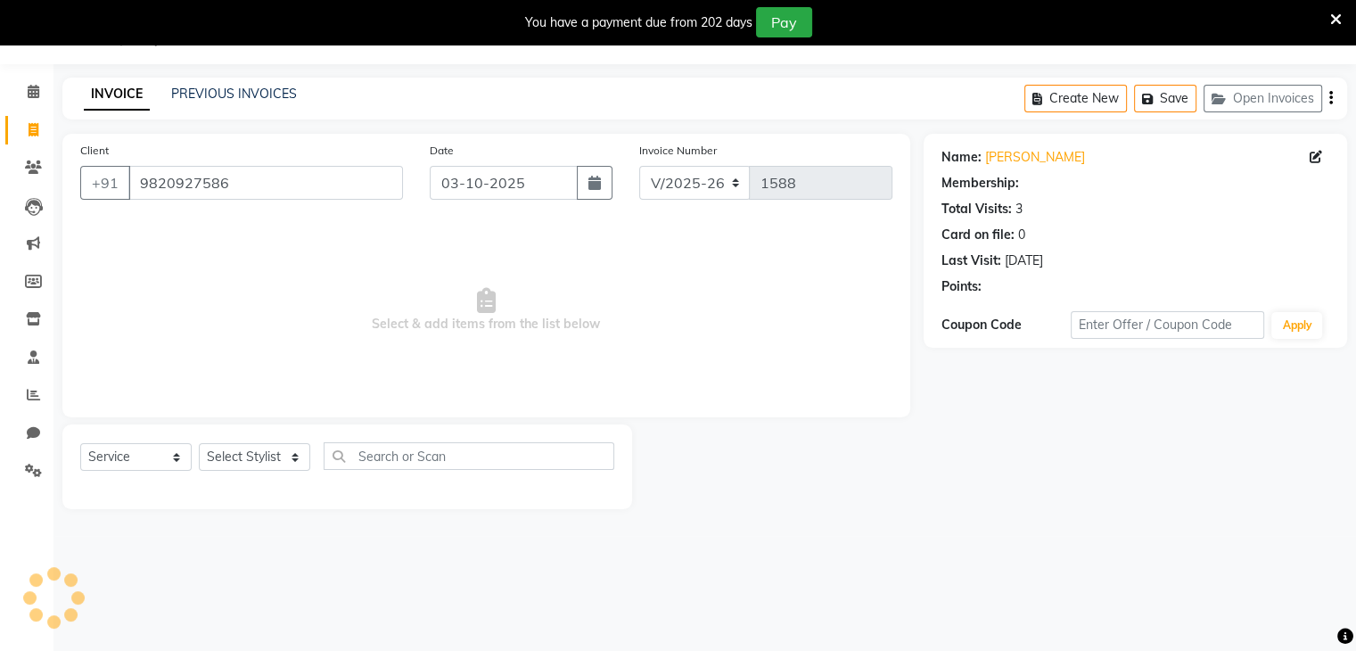
select select "1: Object"
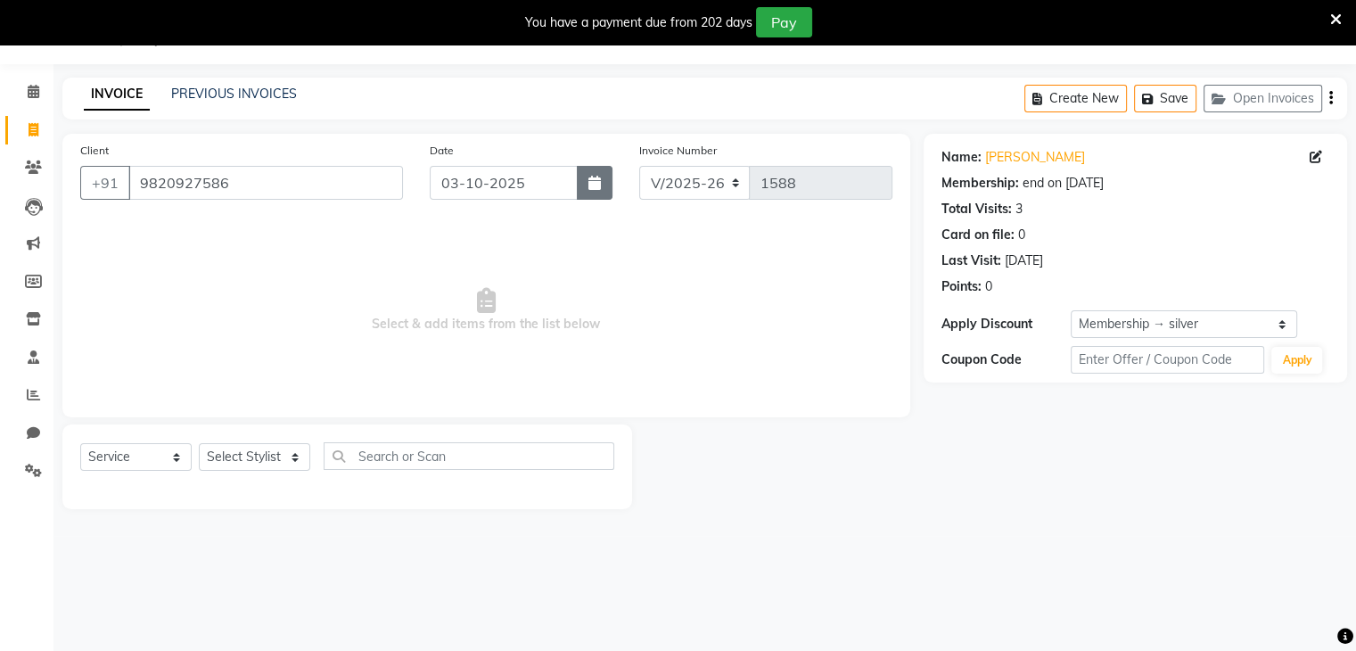
click at [596, 179] on icon "button" at bounding box center [595, 183] width 12 height 14
select select "10"
select select "2025"
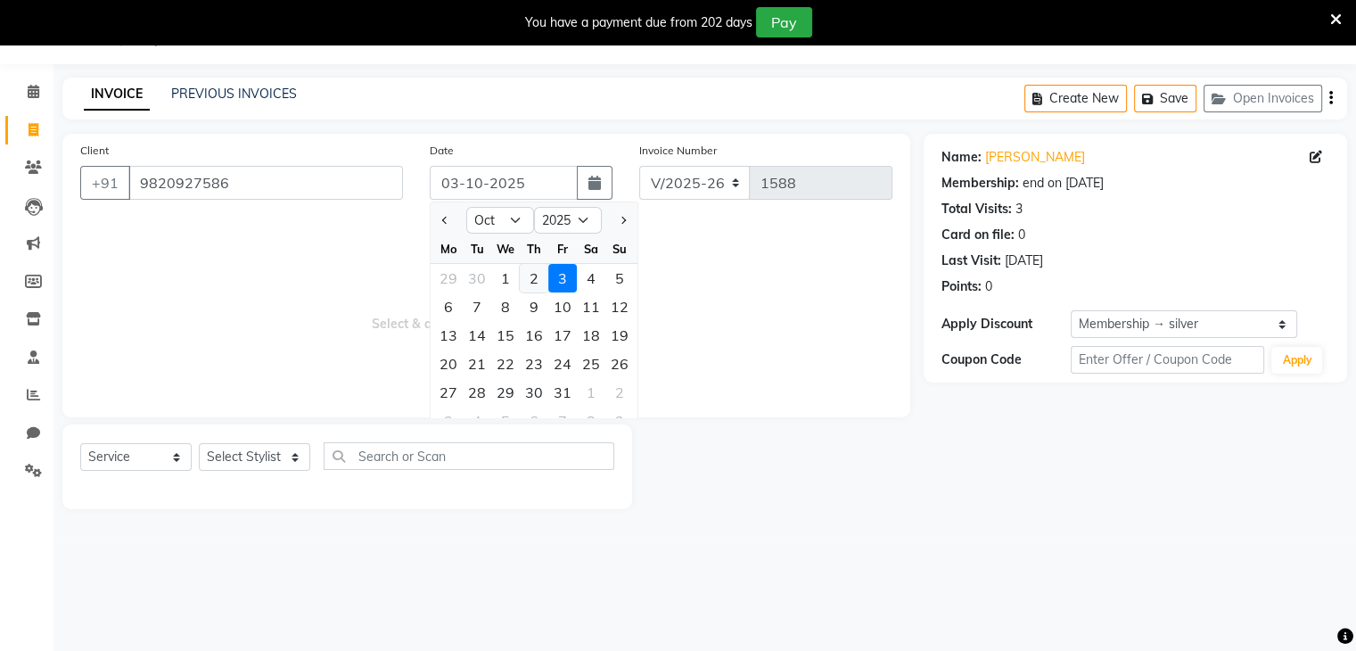
click at [535, 276] on div "2" at bounding box center [534, 278] width 29 height 29
type input "02-10-2025"
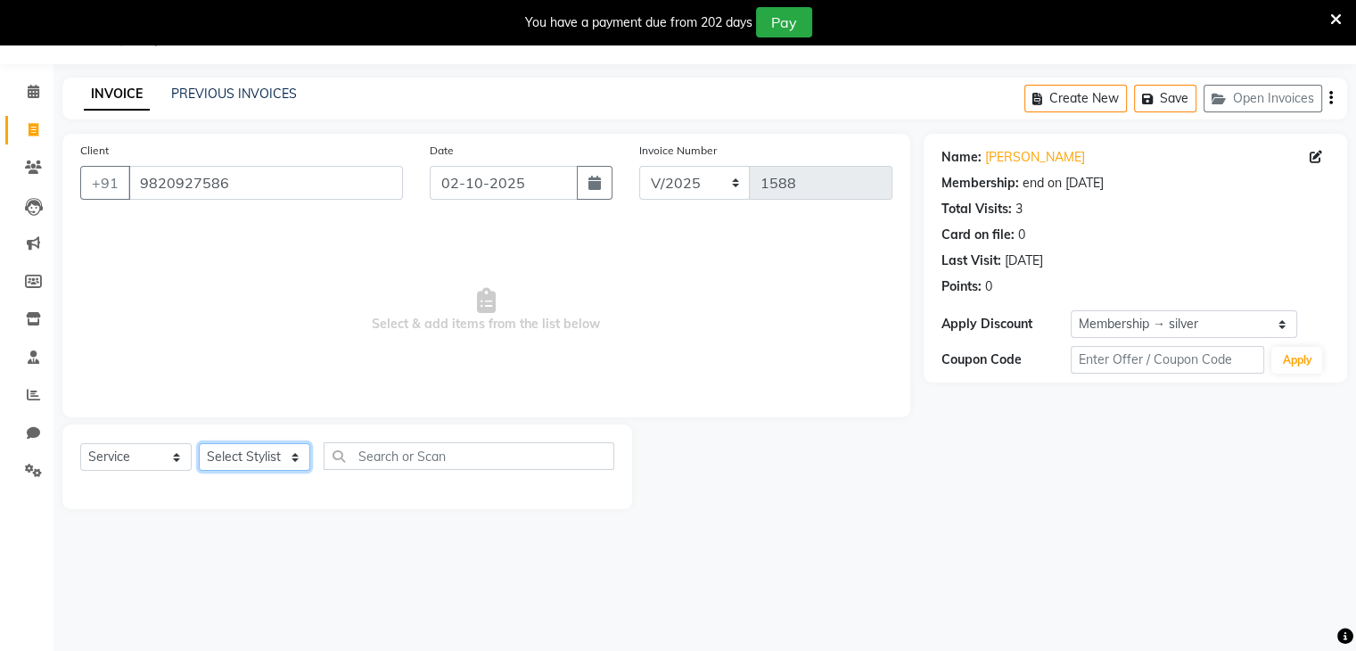
click at [284, 456] on select "Select Stylist Devi DIS Mamta Pinki [PERSON_NAME] Shweta Uma UNKNOWN [PERSON_NA…" at bounding box center [254, 457] width 111 height 28
select select "69887"
click at [199, 444] on select "Select Stylist Devi DIS Mamta Pinki [PERSON_NAME] Shweta Uma UNKNOWN [PERSON_NA…" at bounding box center [254, 457] width 111 height 28
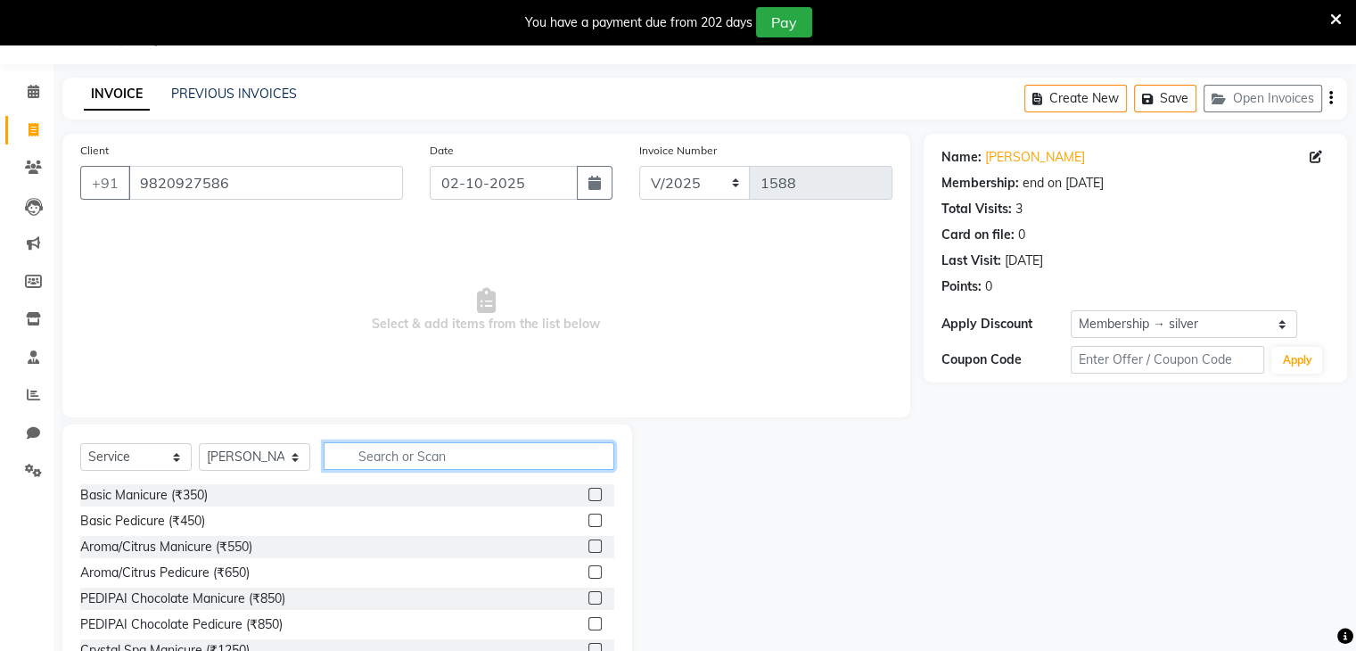
click at [367, 457] on input "text" at bounding box center [469, 456] width 291 height 28
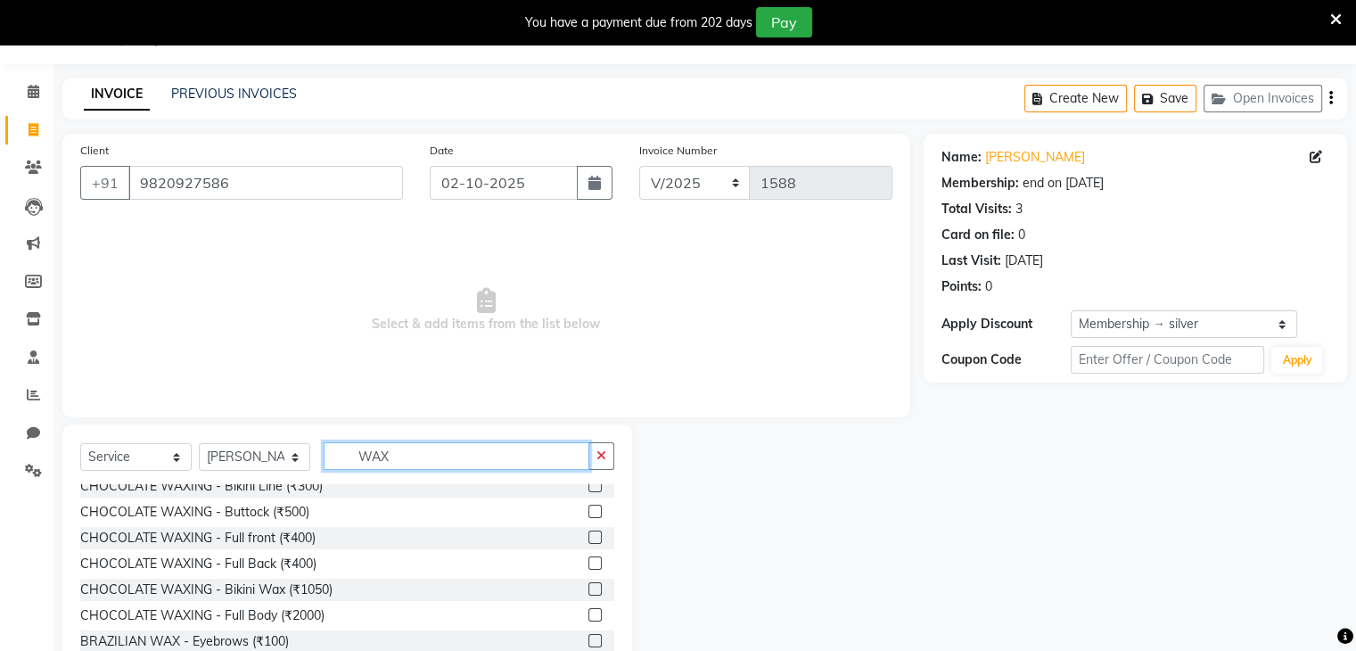
scroll to position [155, 0]
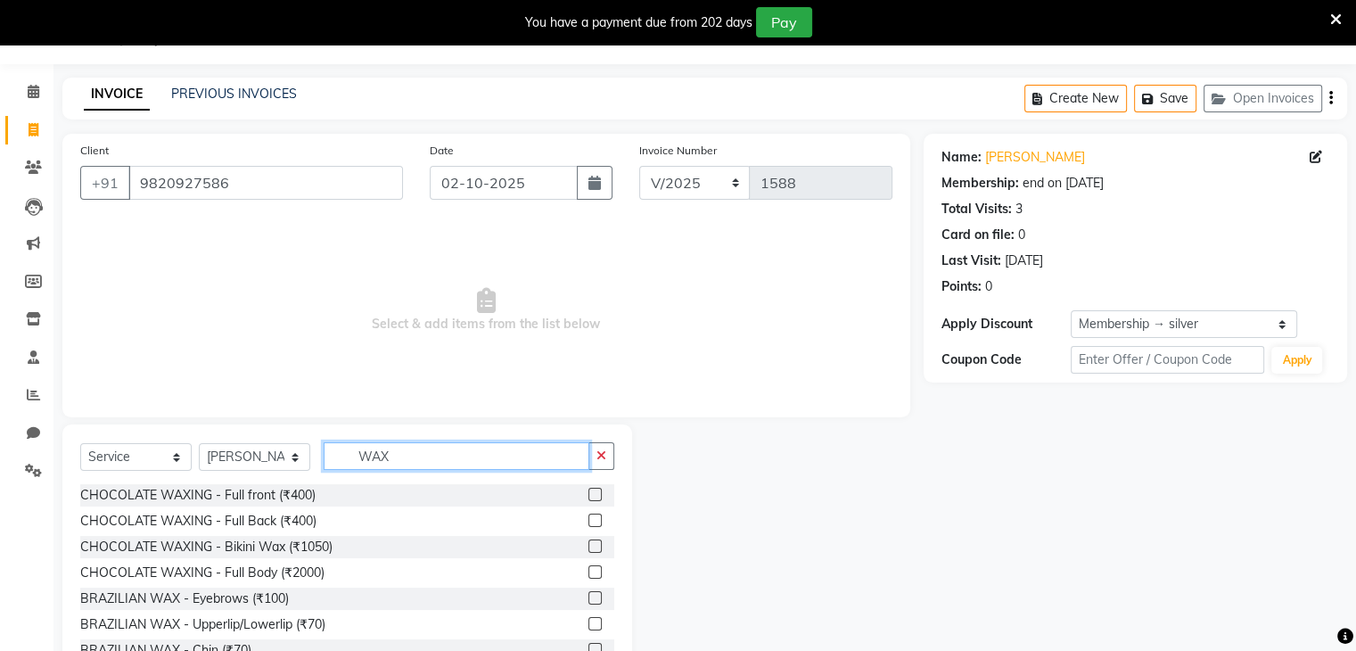
type input "WAX"
click at [589, 647] on label at bounding box center [595, 649] width 13 height 13
click at [589, 647] on input "checkbox" at bounding box center [595, 651] width 12 height 12
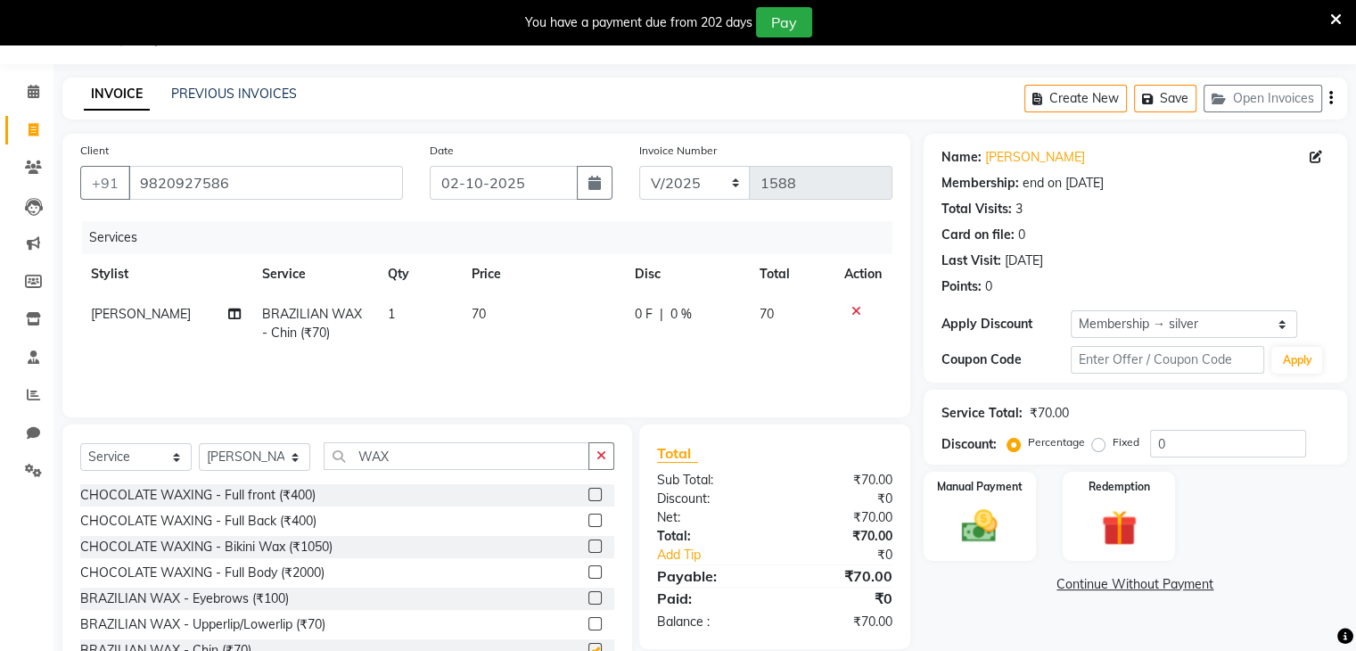
checkbox input "false"
click at [589, 622] on label at bounding box center [595, 623] width 13 height 13
click at [589, 622] on input "checkbox" at bounding box center [595, 625] width 12 height 12
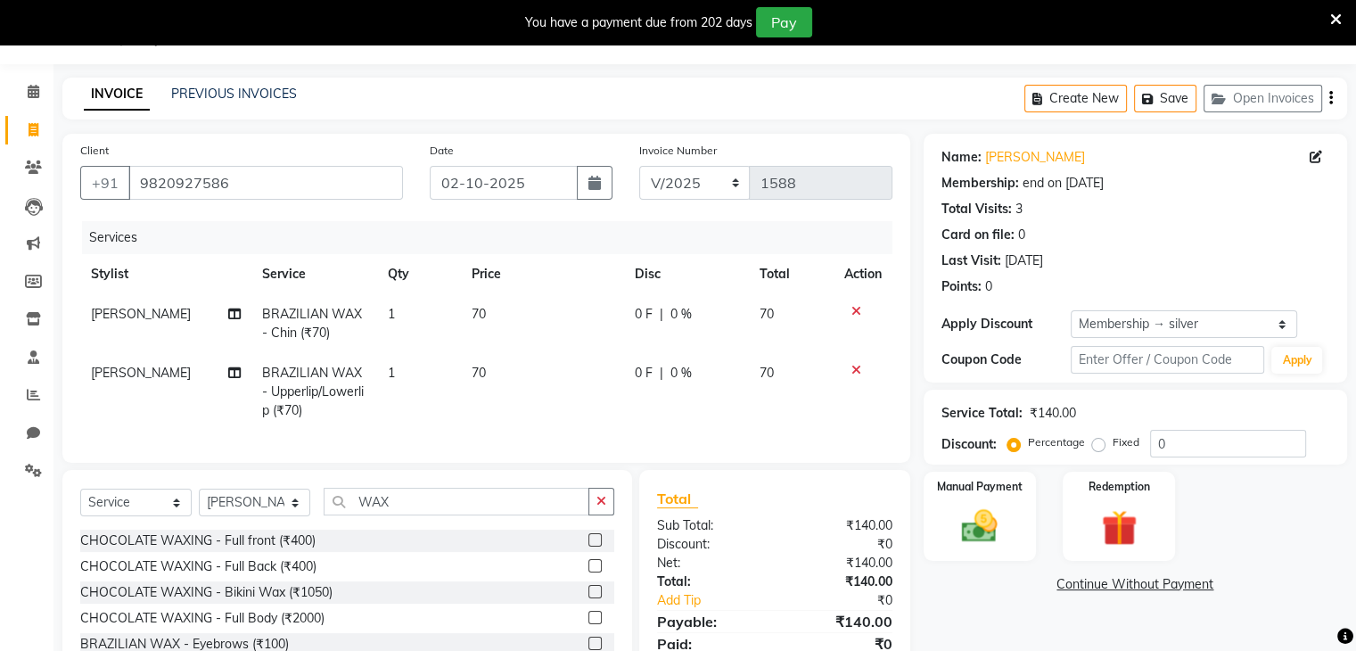
checkbox input "false"
click at [407, 512] on input "WAX" at bounding box center [457, 502] width 266 height 28
type input "W"
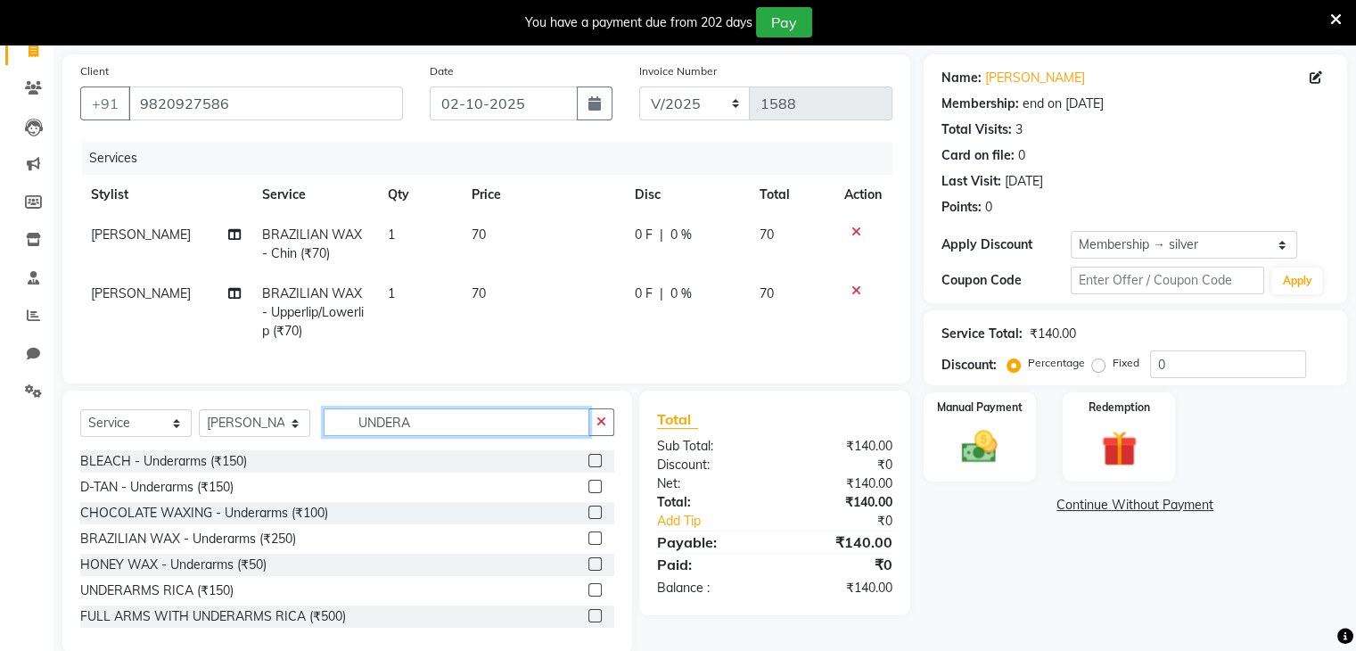
scroll to position [168, 0]
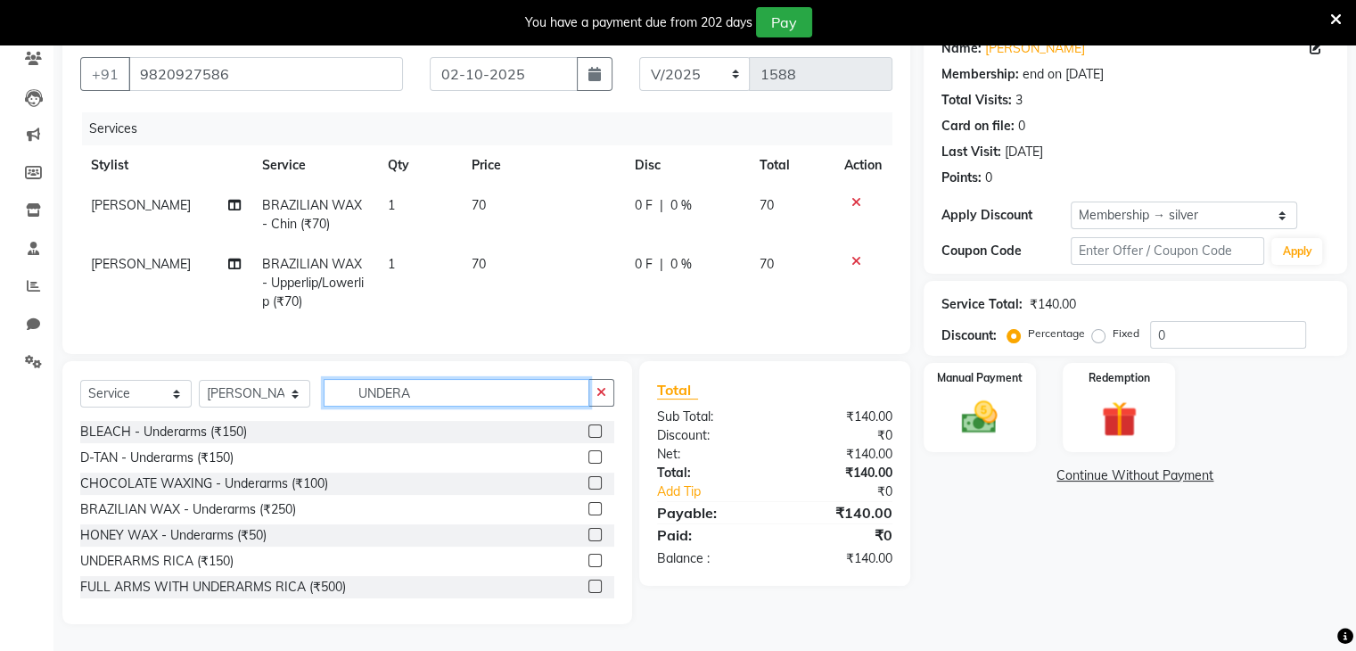
type input "UNDERA"
click at [589, 561] on label at bounding box center [595, 560] width 13 height 13
click at [589, 561] on input "checkbox" at bounding box center [595, 562] width 12 height 12
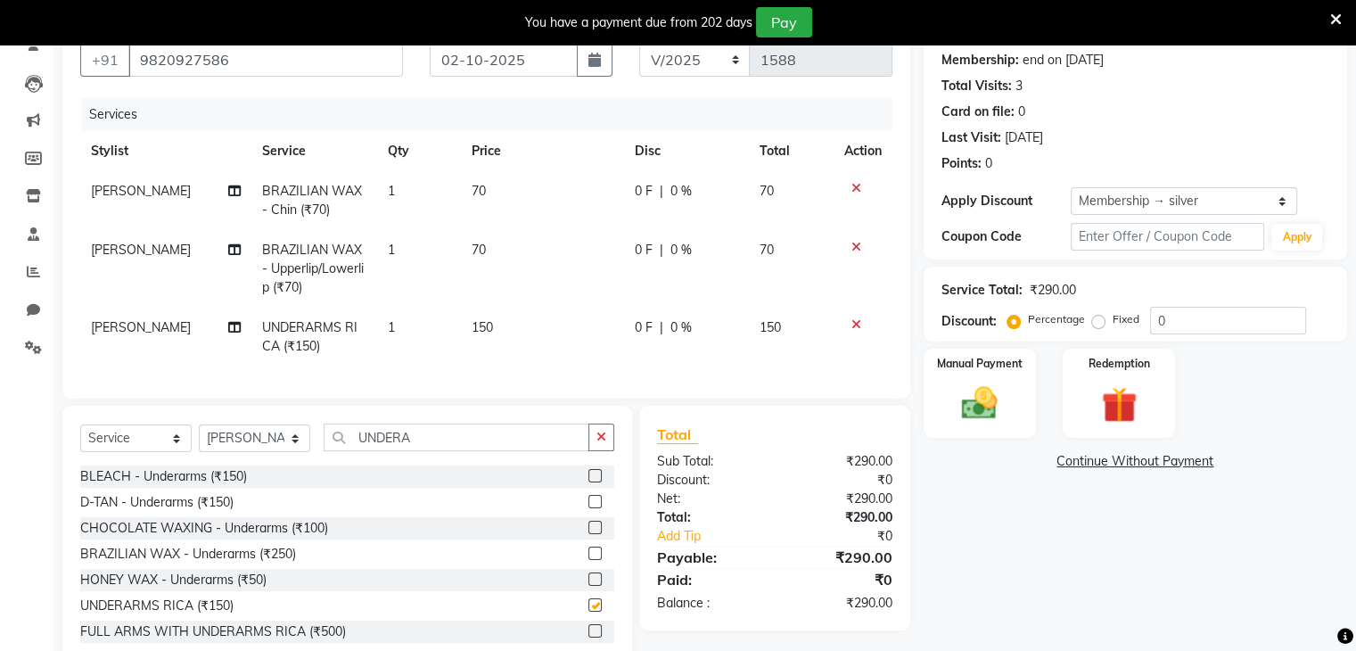
checkbox input "false"
click at [435, 447] on input "UNDERA" at bounding box center [457, 438] width 266 height 28
type input "U"
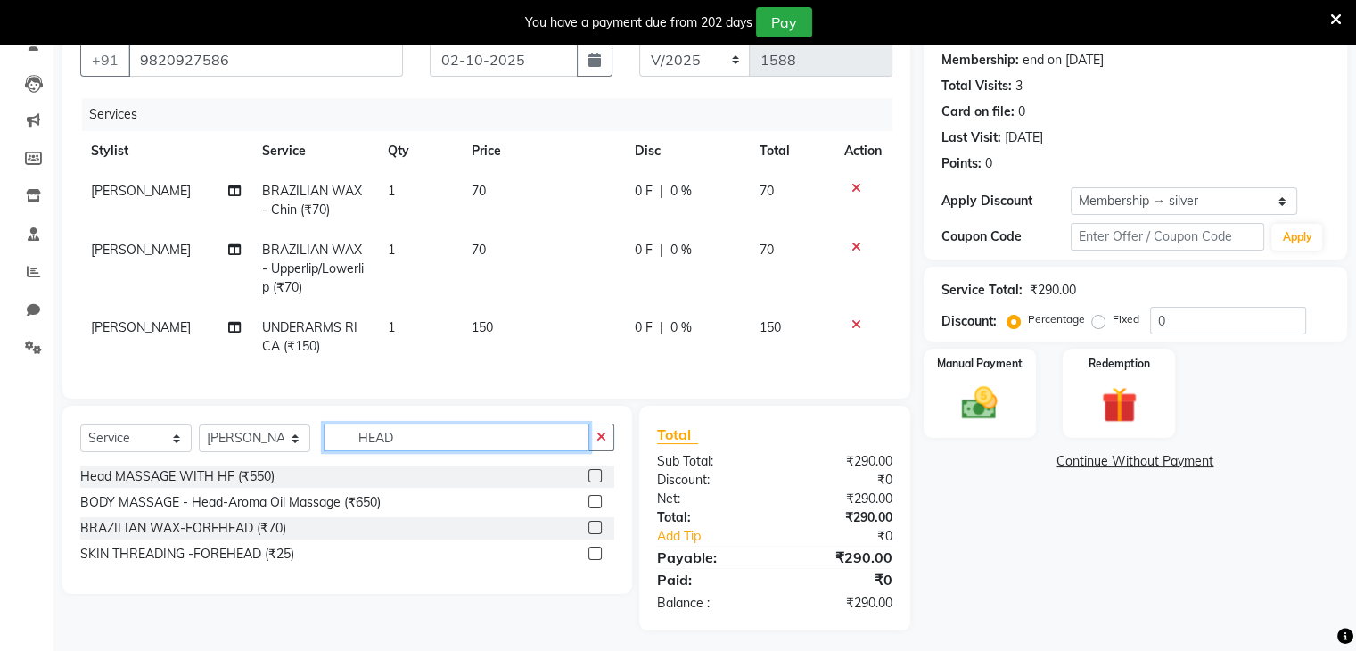
type input "HEAD"
click at [597, 482] on label at bounding box center [595, 475] width 13 height 13
click at [597, 482] on input "checkbox" at bounding box center [595, 477] width 12 height 12
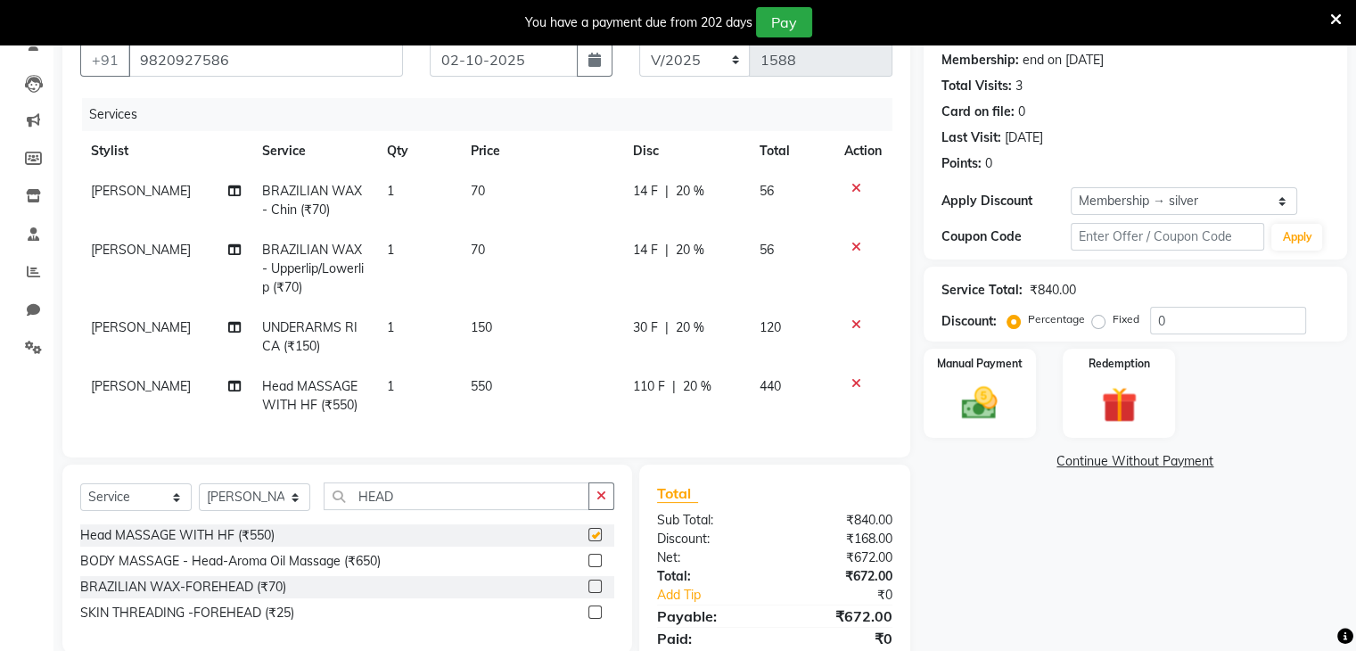
checkbox input "false"
click at [441, 504] on input "HEAD" at bounding box center [457, 496] width 266 height 28
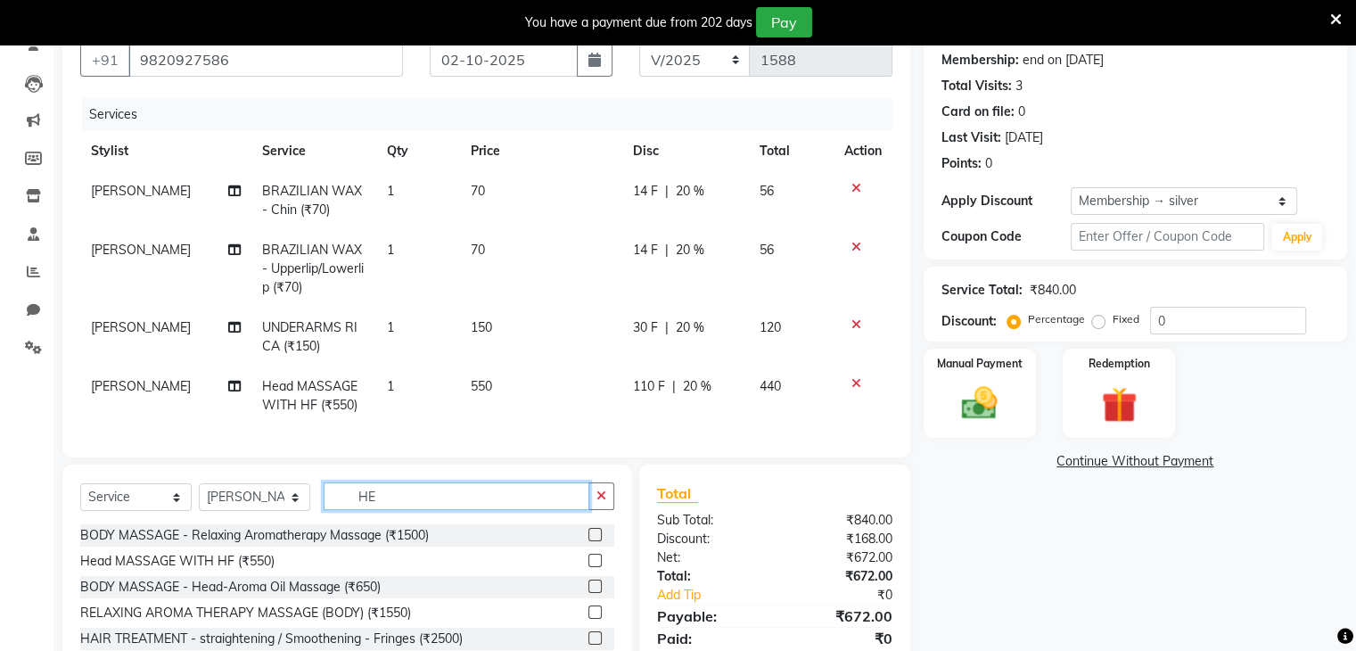
type input "H"
type input "HAIR WASH"
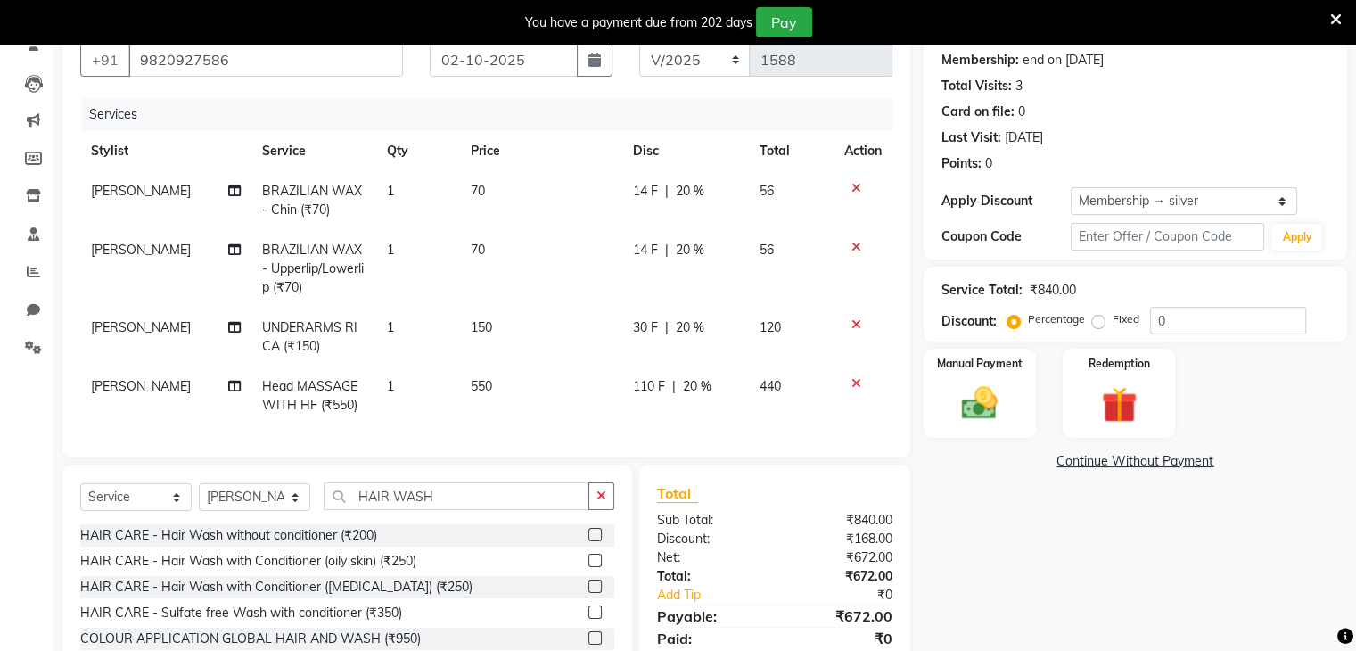
click at [596, 619] on label at bounding box center [595, 612] width 13 height 13
click at [596, 619] on input "checkbox" at bounding box center [595, 613] width 12 height 12
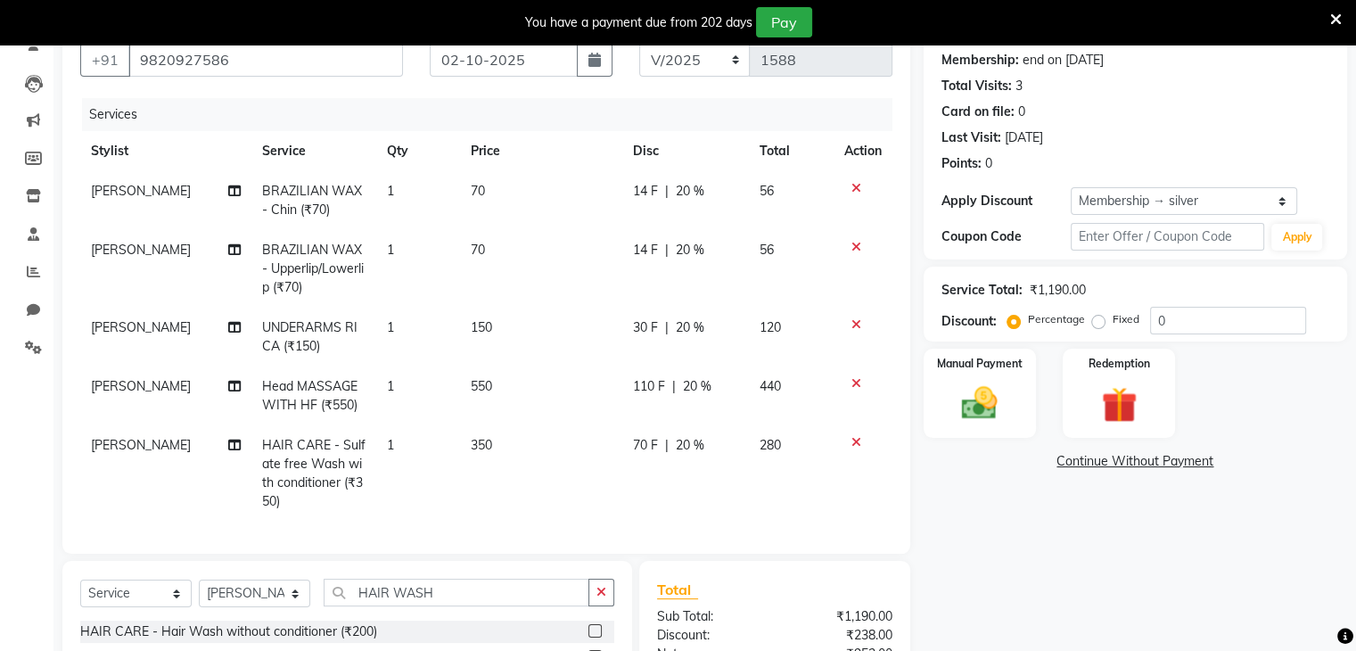
checkbox input "false"
click at [461, 604] on input "HAIR WASH" at bounding box center [457, 593] width 266 height 28
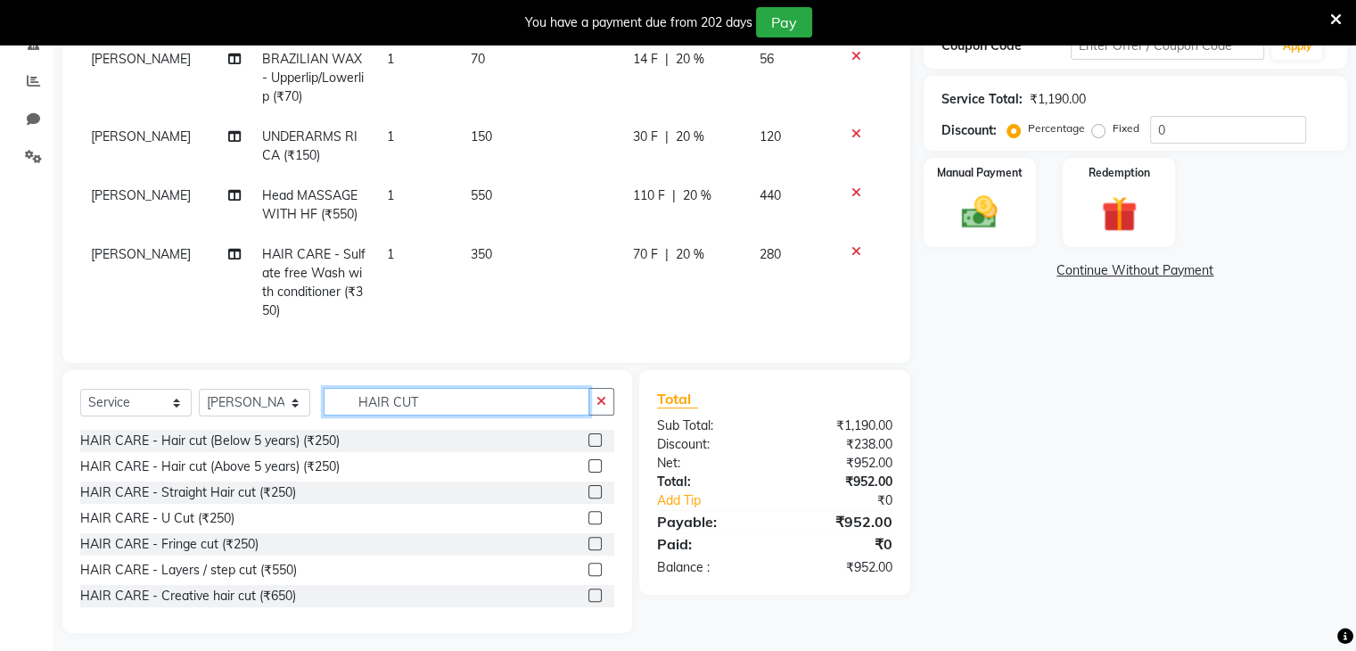
scroll to position [376, 0]
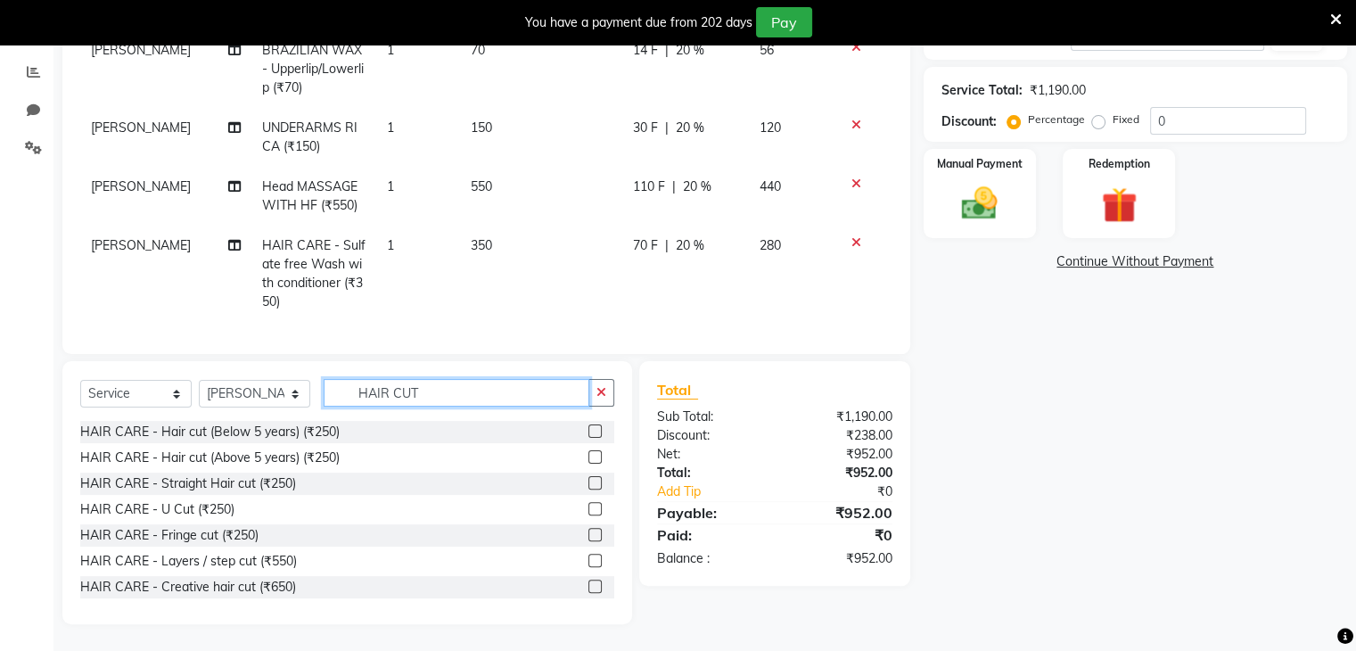
type input "HAIR CUT"
click at [589, 561] on label at bounding box center [595, 560] width 13 height 13
click at [589, 561] on input "checkbox" at bounding box center [595, 562] width 12 height 12
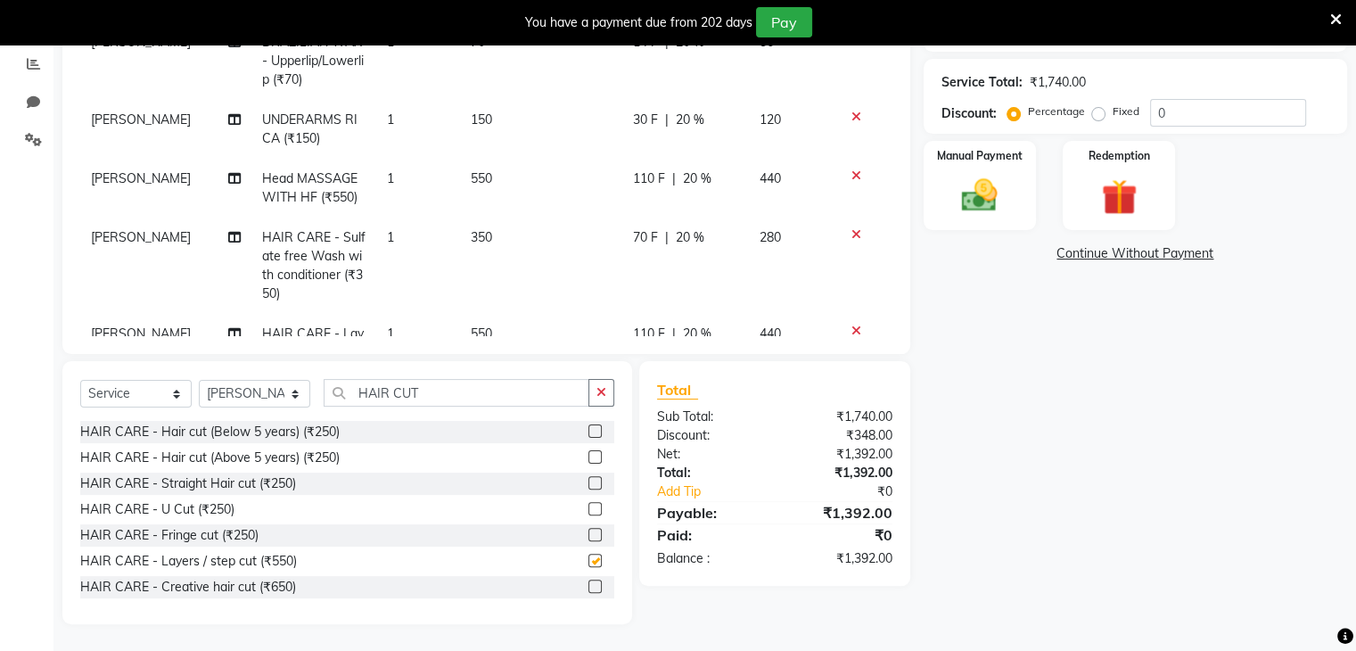
checkbox input "false"
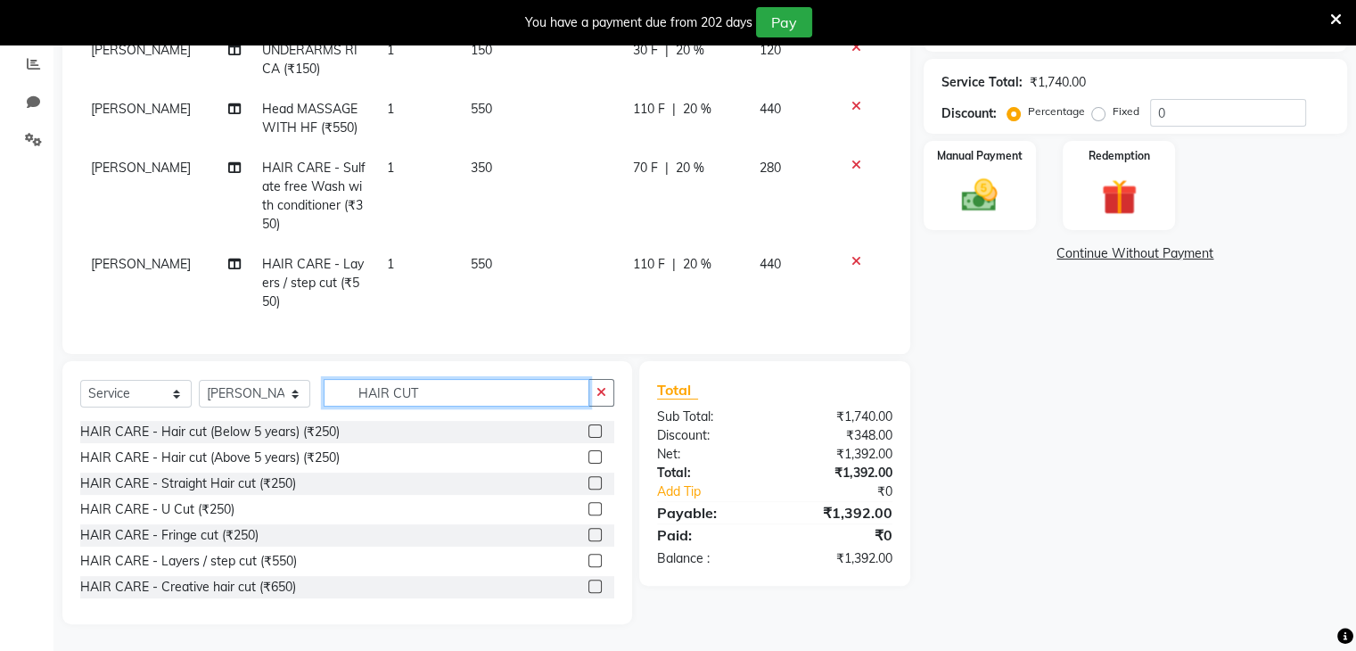
click at [435, 393] on input "HAIR CUT" at bounding box center [457, 393] width 266 height 28
type input "H"
type input "PEDI"
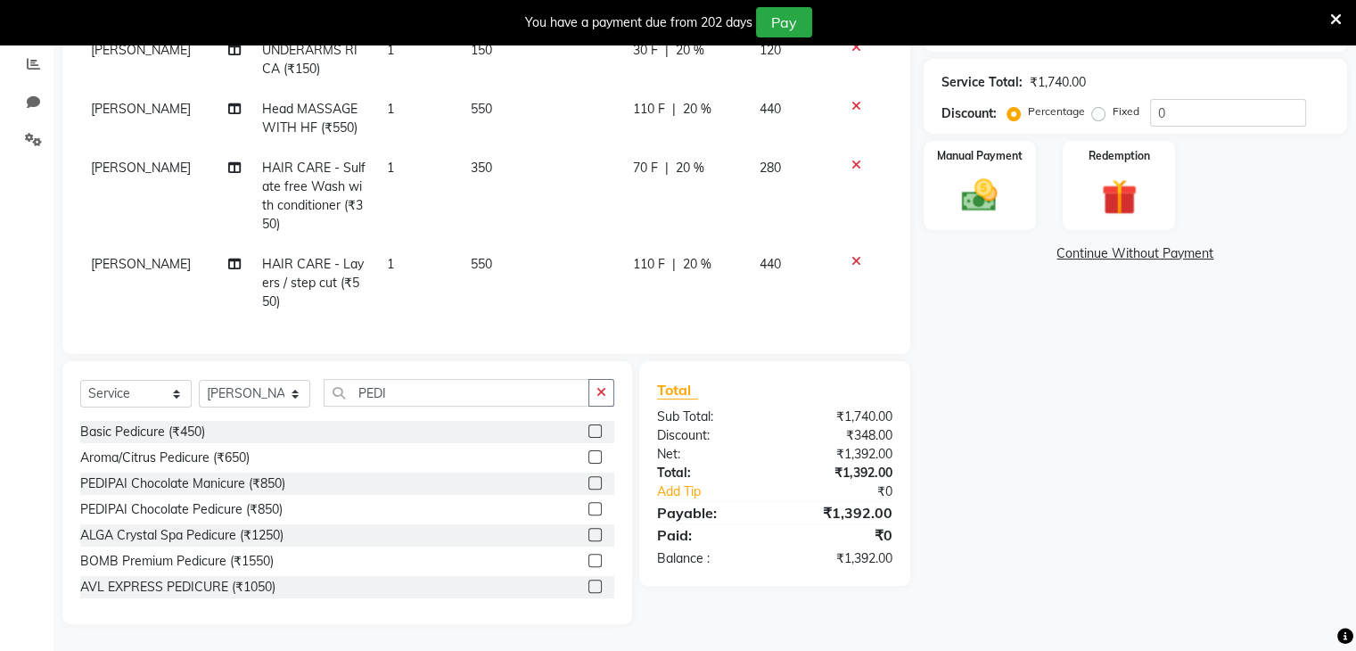
click at [589, 509] on label at bounding box center [595, 508] width 13 height 13
click at [589, 509] on input "checkbox" at bounding box center [595, 510] width 12 height 12
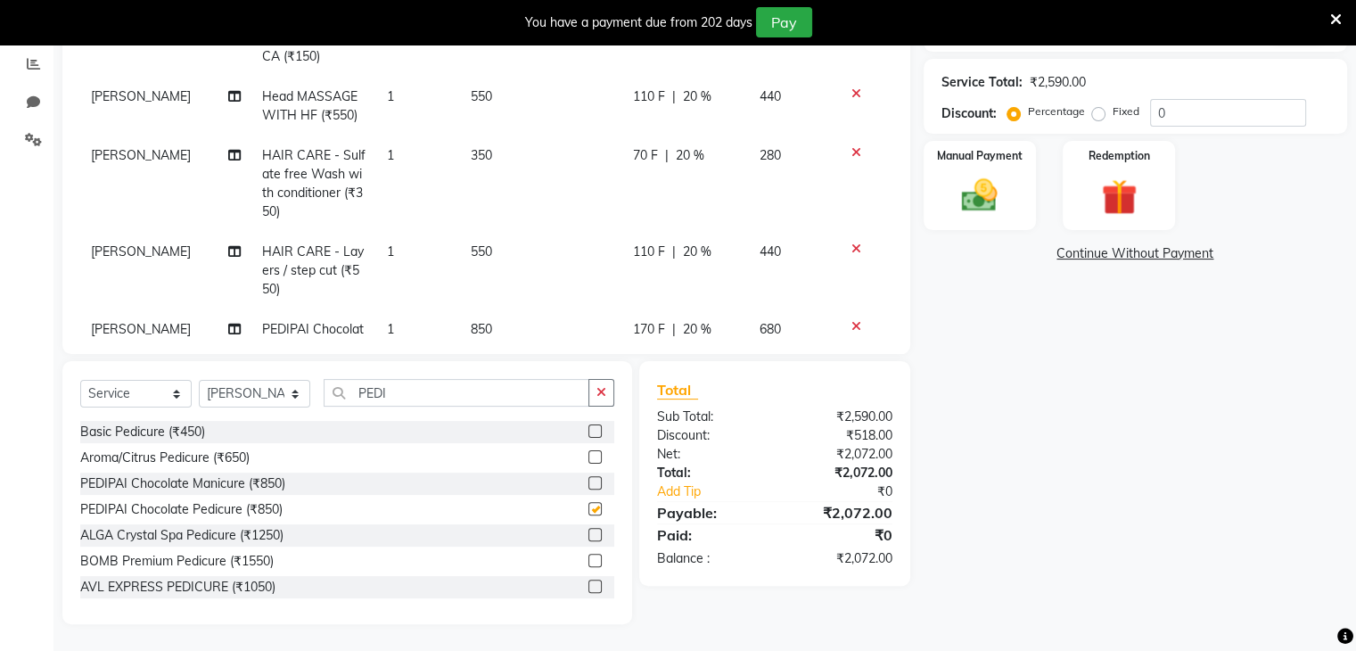
checkbox input "false"
click at [417, 393] on input "PEDI" at bounding box center [457, 393] width 266 height 28
type input "P"
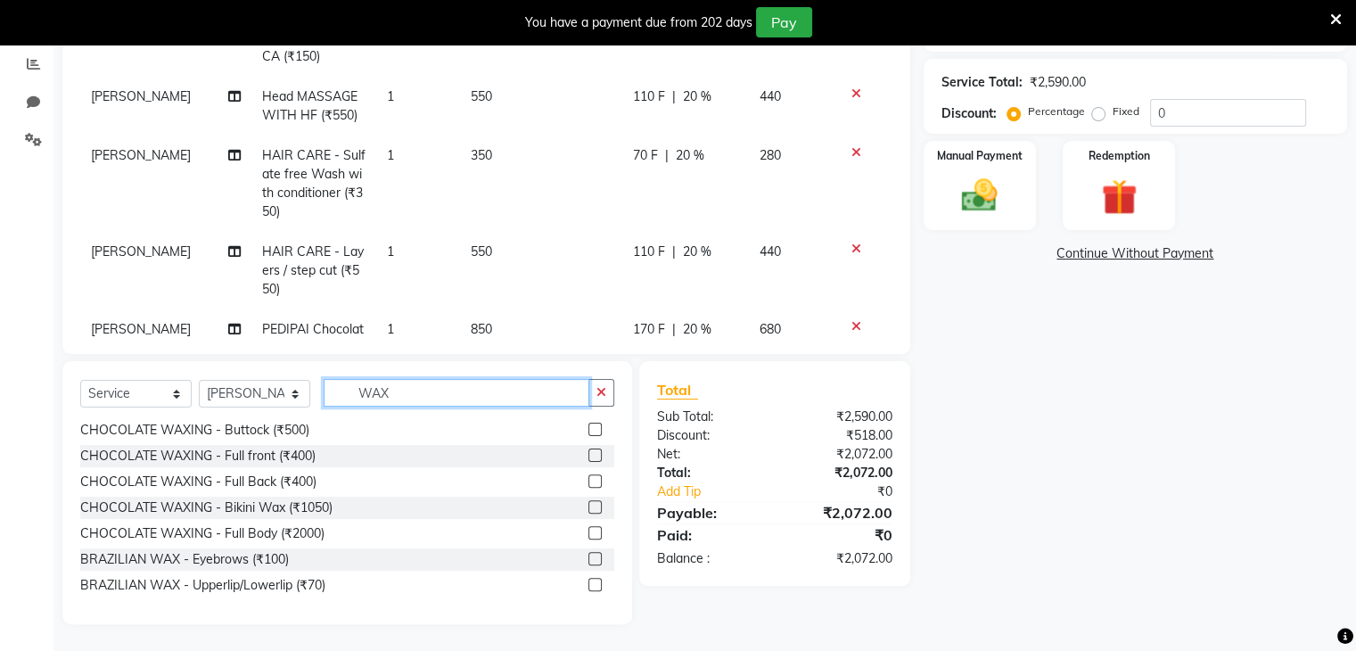
scroll to position [167, 0]
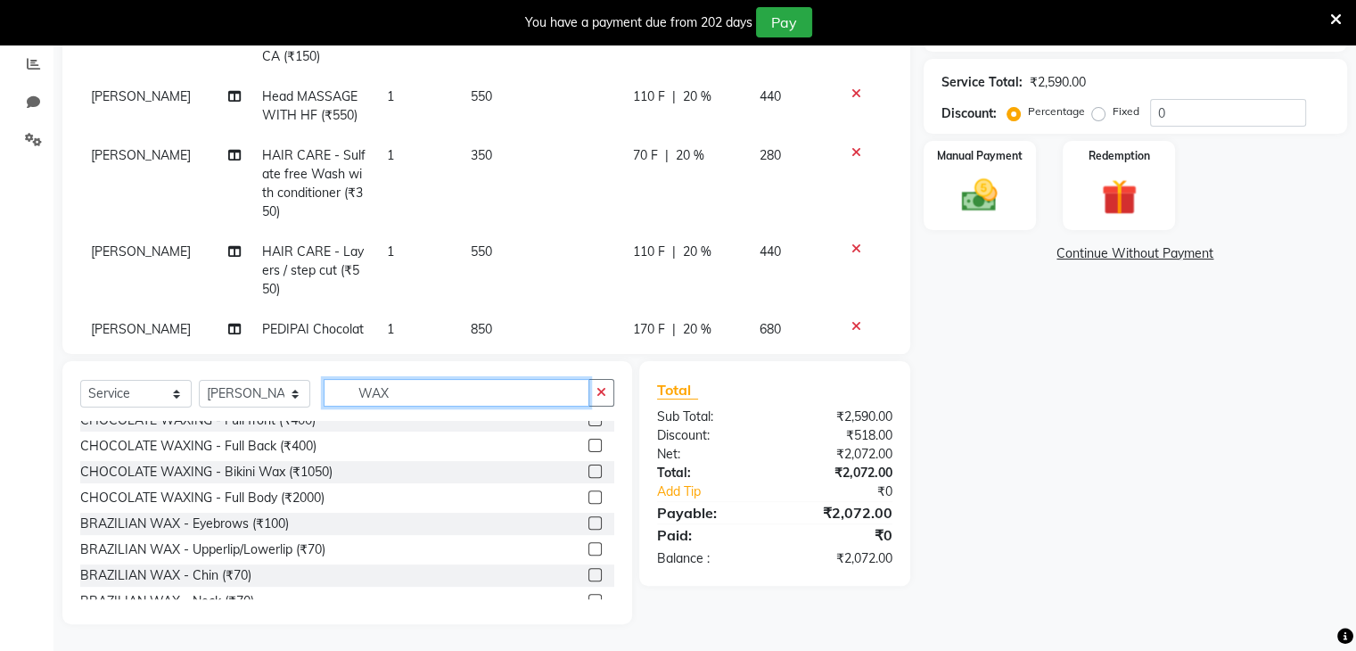
type input "WAX"
click at [589, 519] on label at bounding box center [595, 522] width 13 height 13
click at [589, 519] on input "checkbox" at bounding box center [595, 524] width 12 height 12
checkbox input "false"
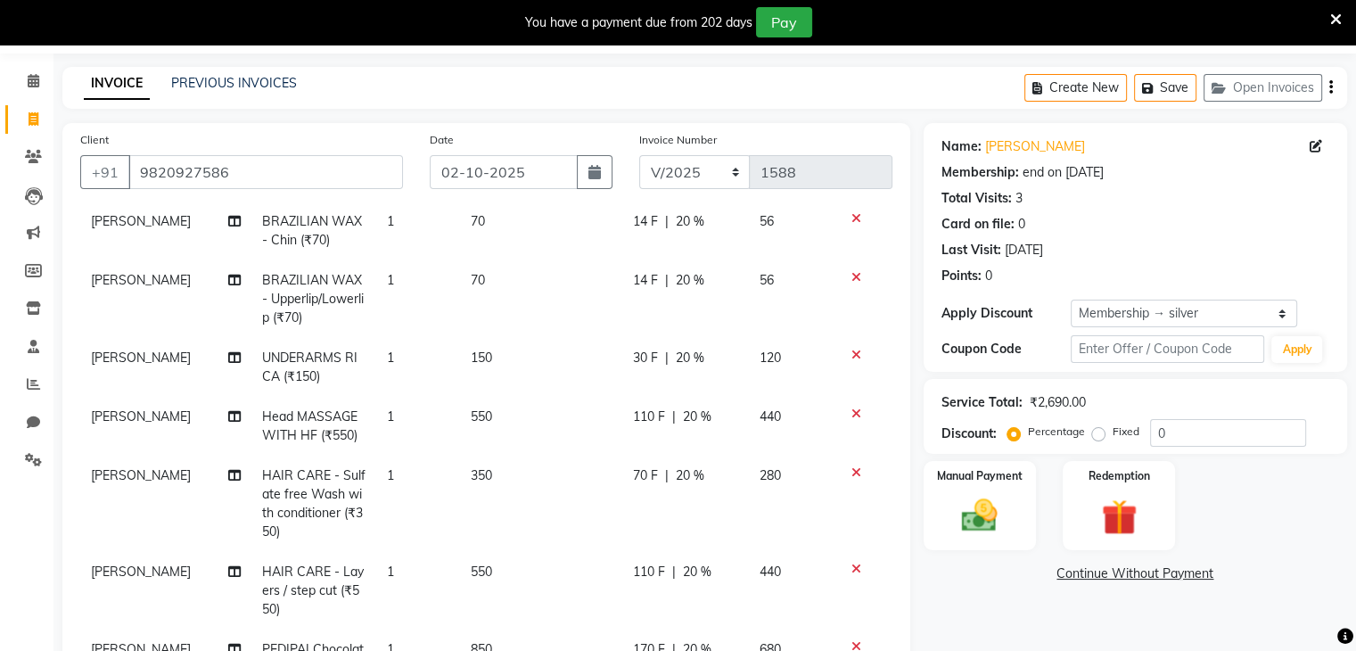
scroll to position [0, 0]
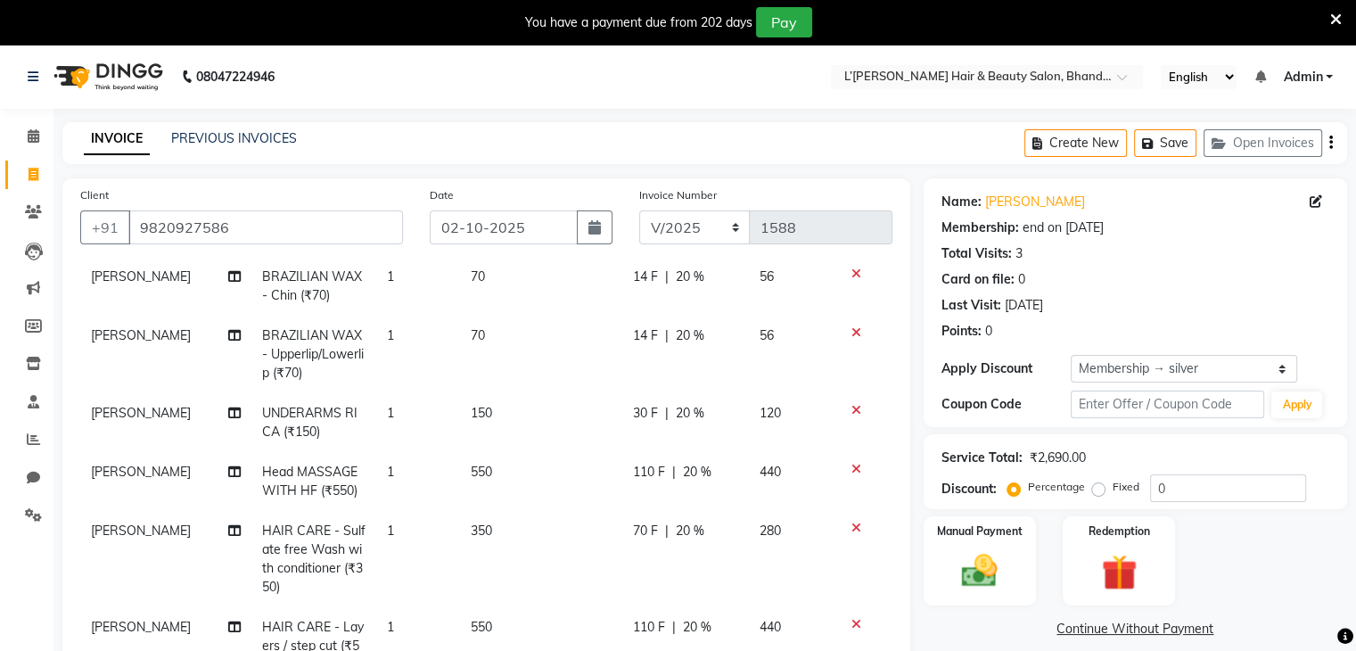
click at [852, 330] on icon at bounding box center [857, 332] width 10 height 12
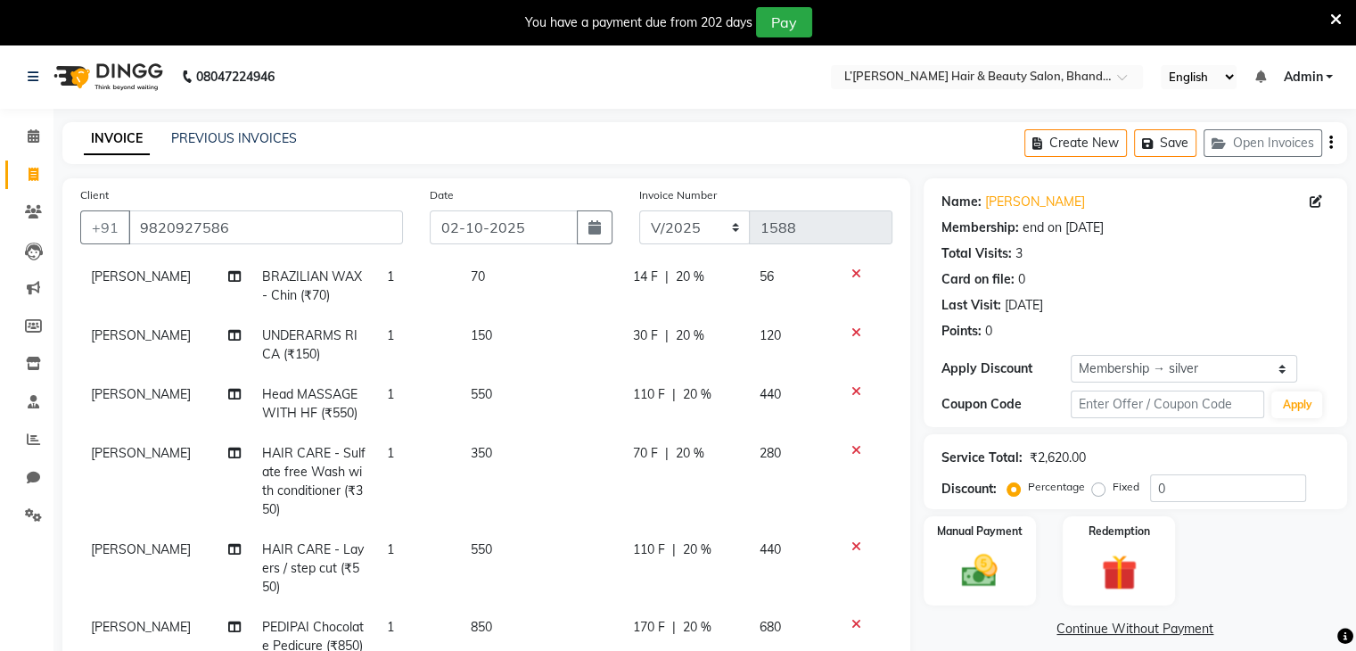
scroll to position [376, 0]
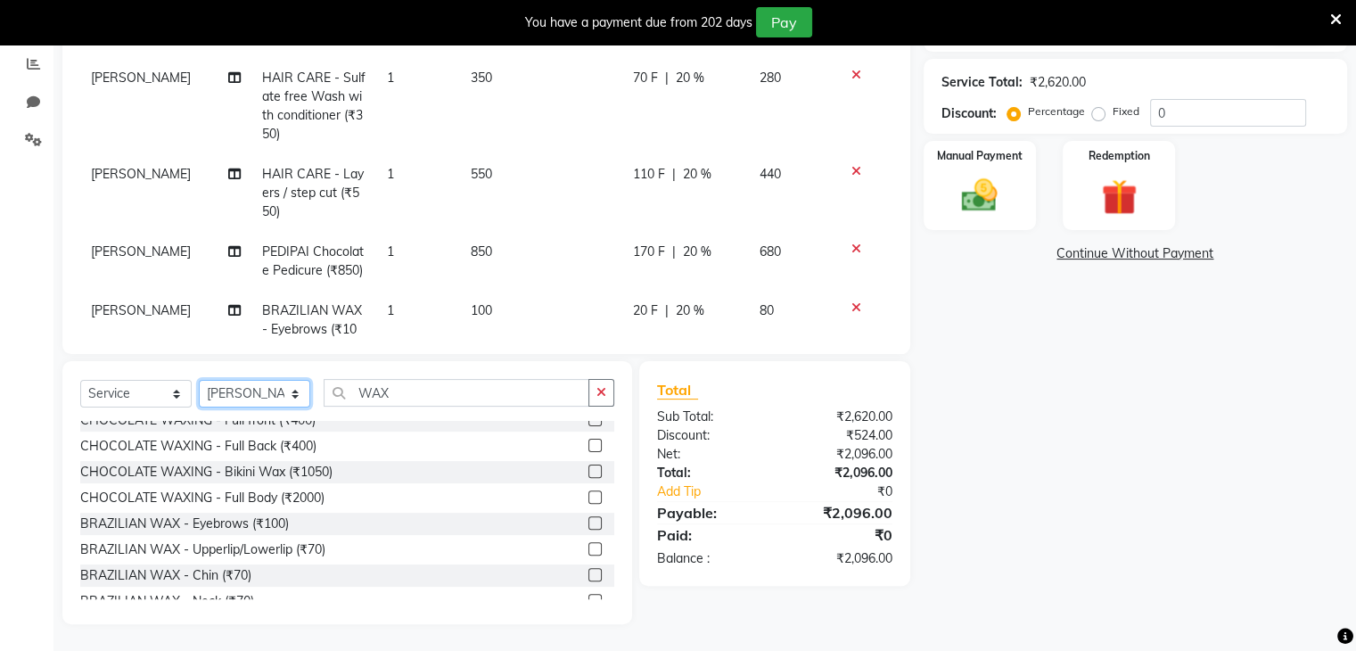
click at [295, 395] on select "Select Stylist Devi DIS Mamta Pinki [PERSON_NAME] Shweta Uma UNKNOWN [PERSON_NA…" at bounding box center [254, 394] width 111 height 28
select select "84247"
click at [199, 380] on select "Select Stylist Devi DIS Mamta Pinki [PERSON_NAME] Shweta Uma UNKNOWN [PERSON_NA…" at bounding box center [254, 394] width 111 height 28
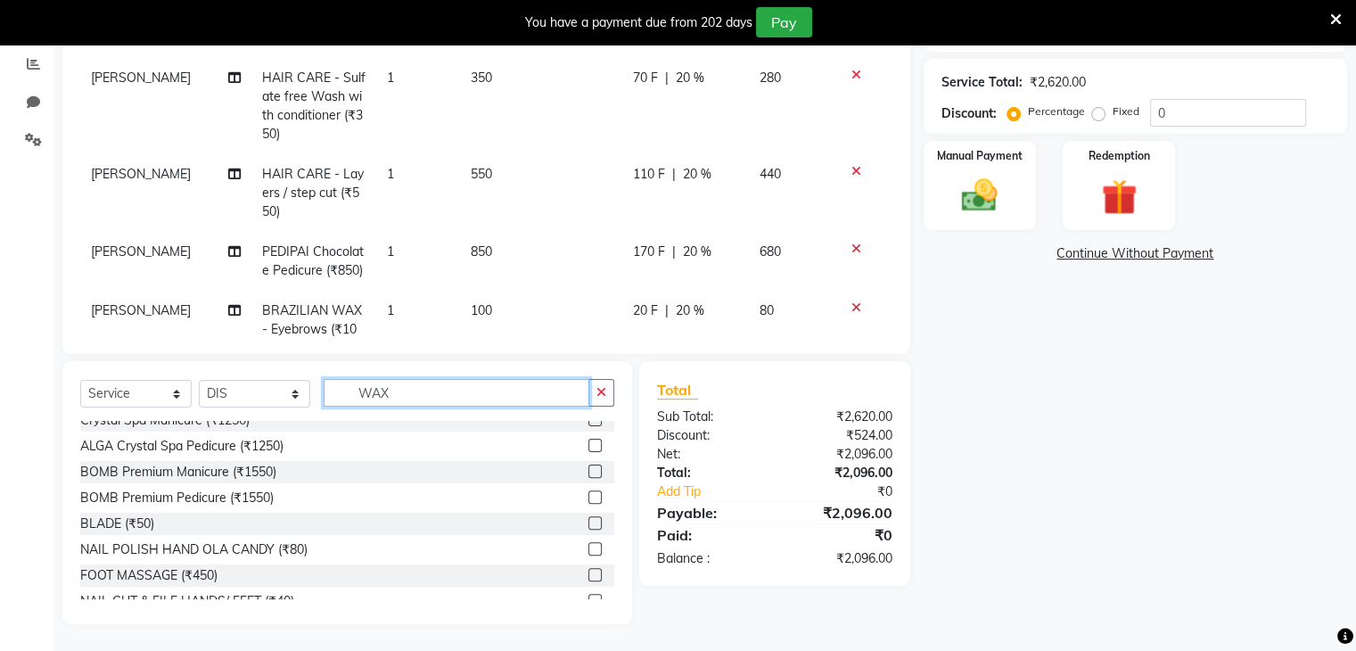
click at [403, 383] on input "WAX" at bounding box center [457, 393] width 266 height 28
type input "W"
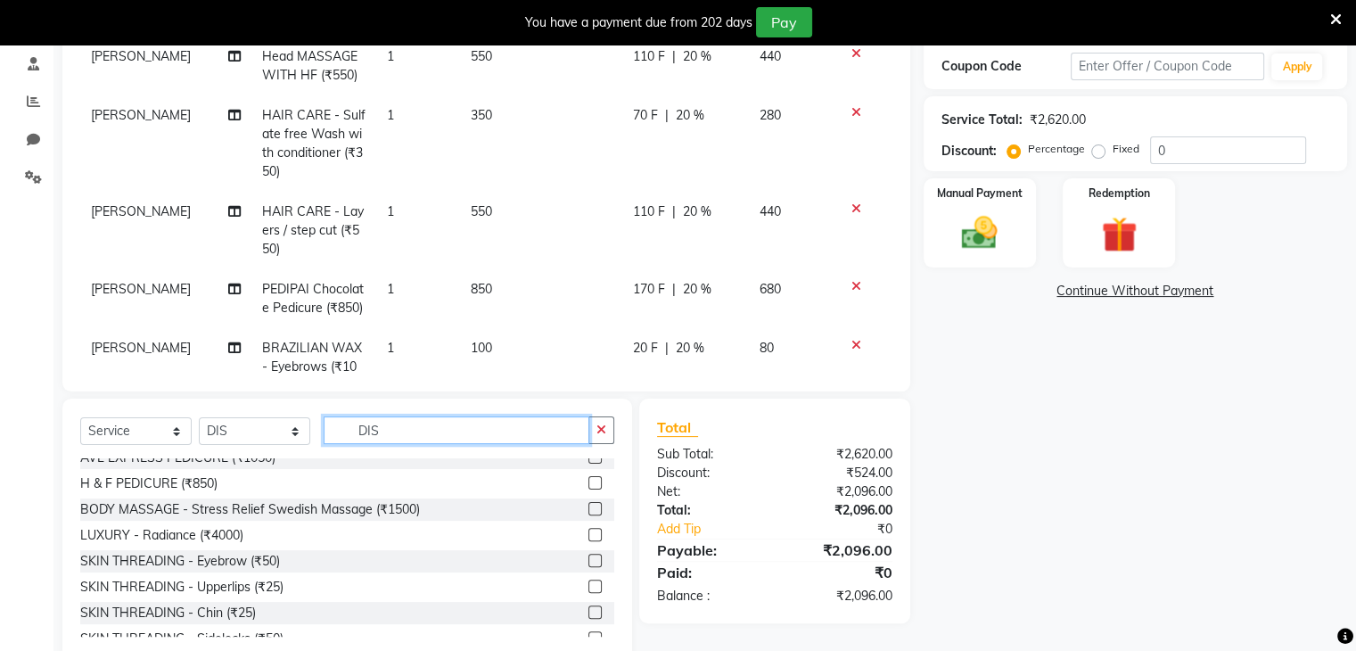
scroll to position [0, 0]
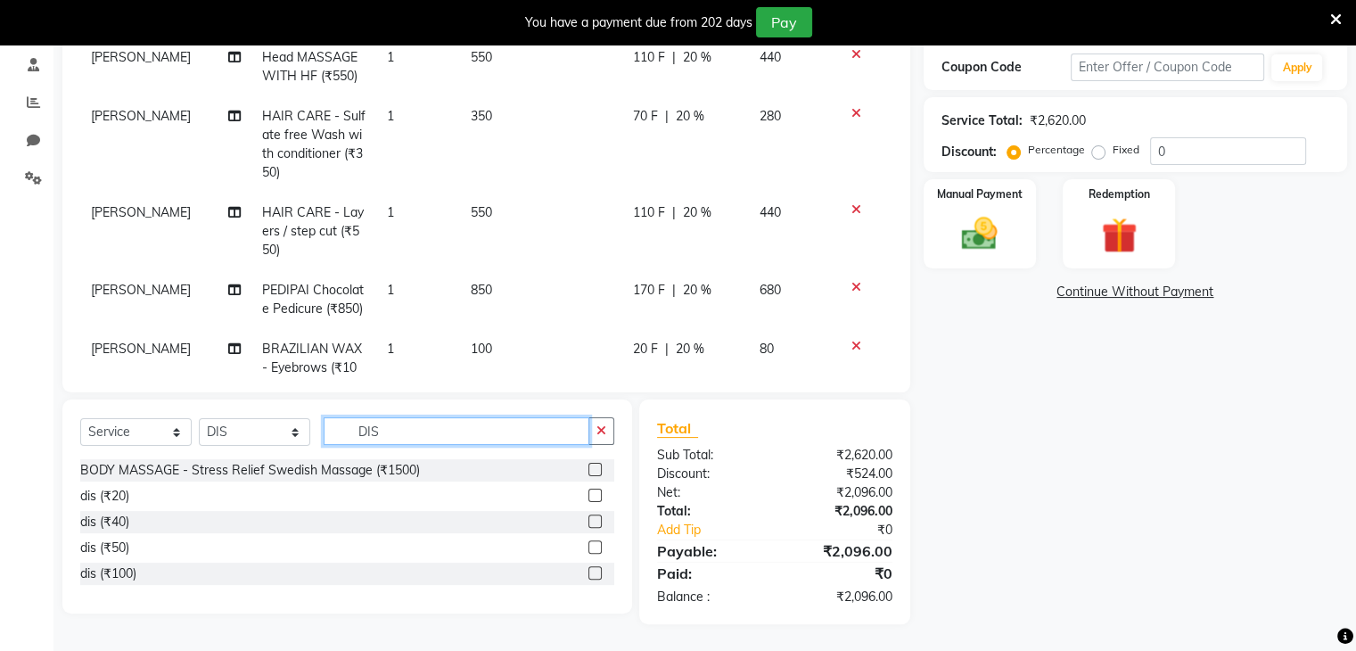
type input "DIS"
click at [593, 520] on label at bounding box center [595, 521] width 13 height 13
click at [593, 520] on input "checkbox" at bounding box center [595, 522] width 12 height 12
checkbox input "false"
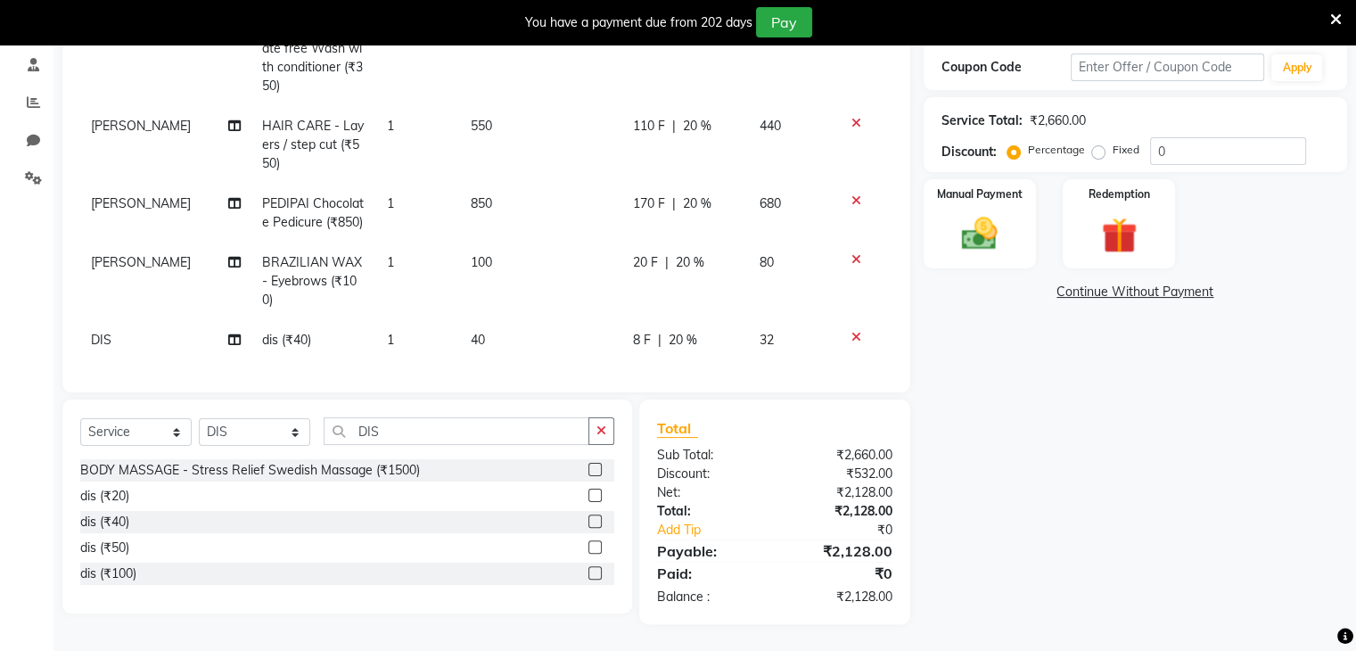
scroll to position [182, 0]
click at [669, 331] on span "20 %" at bounding box center [683, 340] width 29 height 19
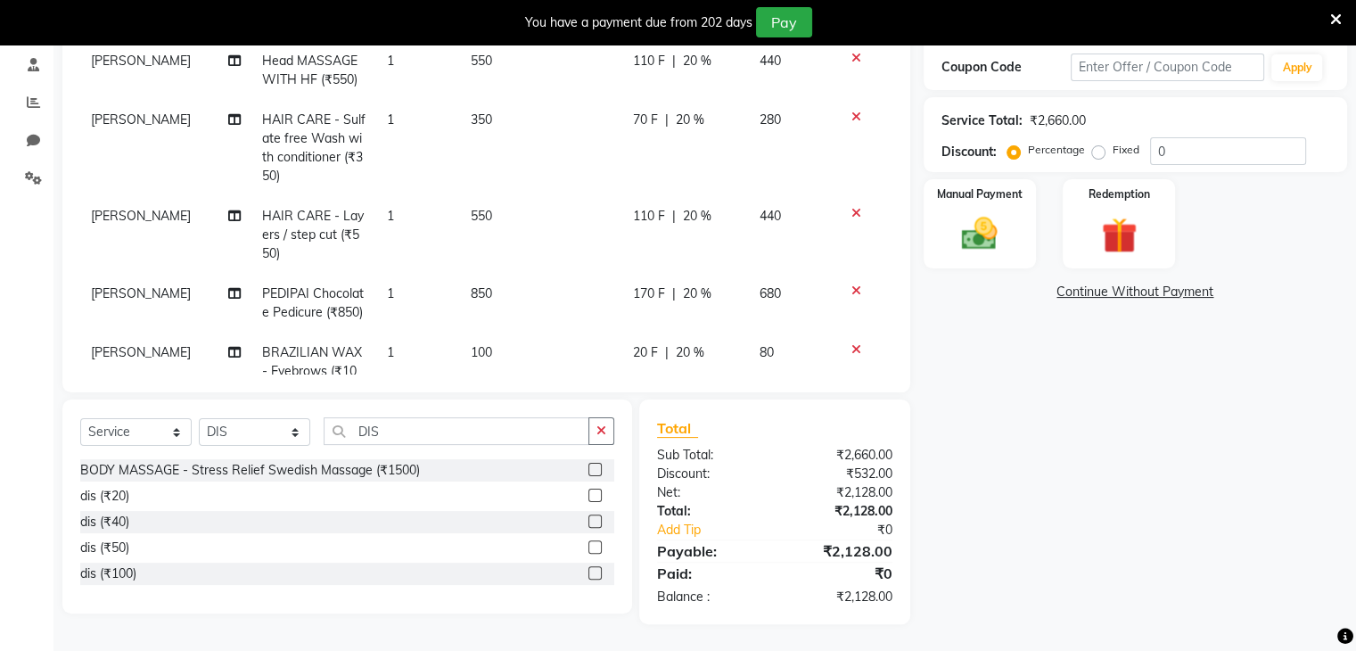
select select "84247"
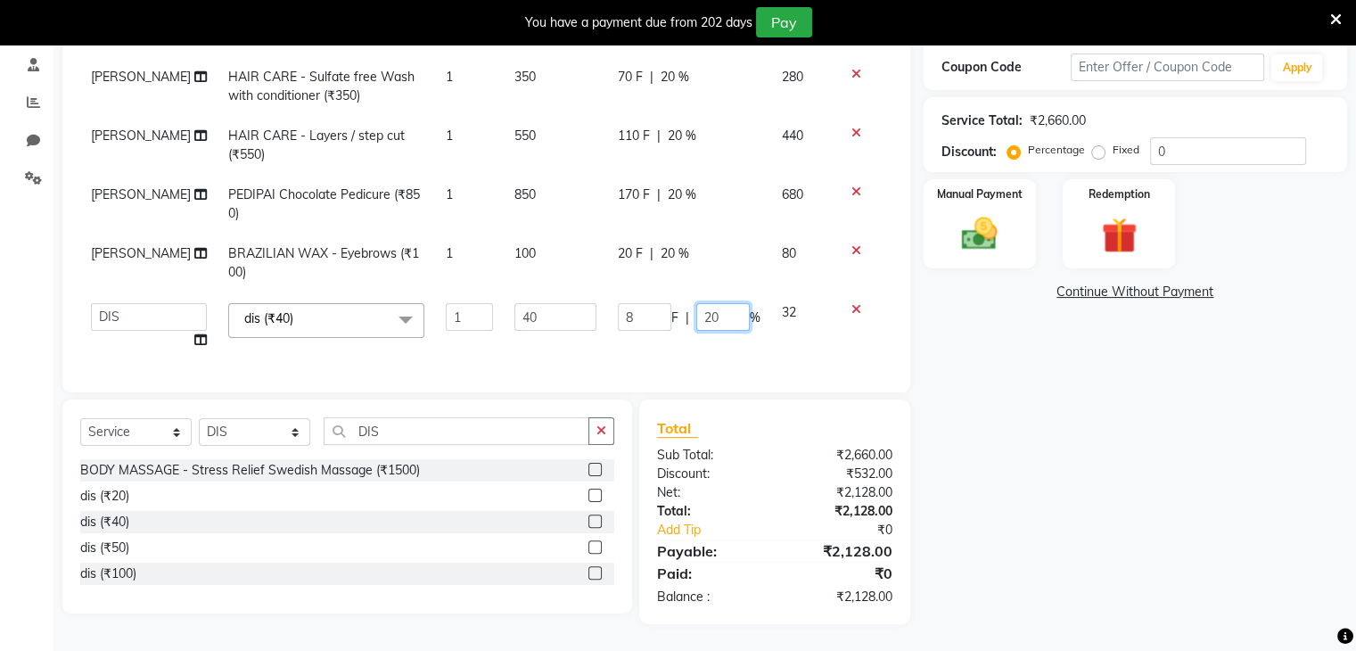
click at [706, 305] on input "20" at bounding box center [723, 317] width 54 height 28
type input "2"
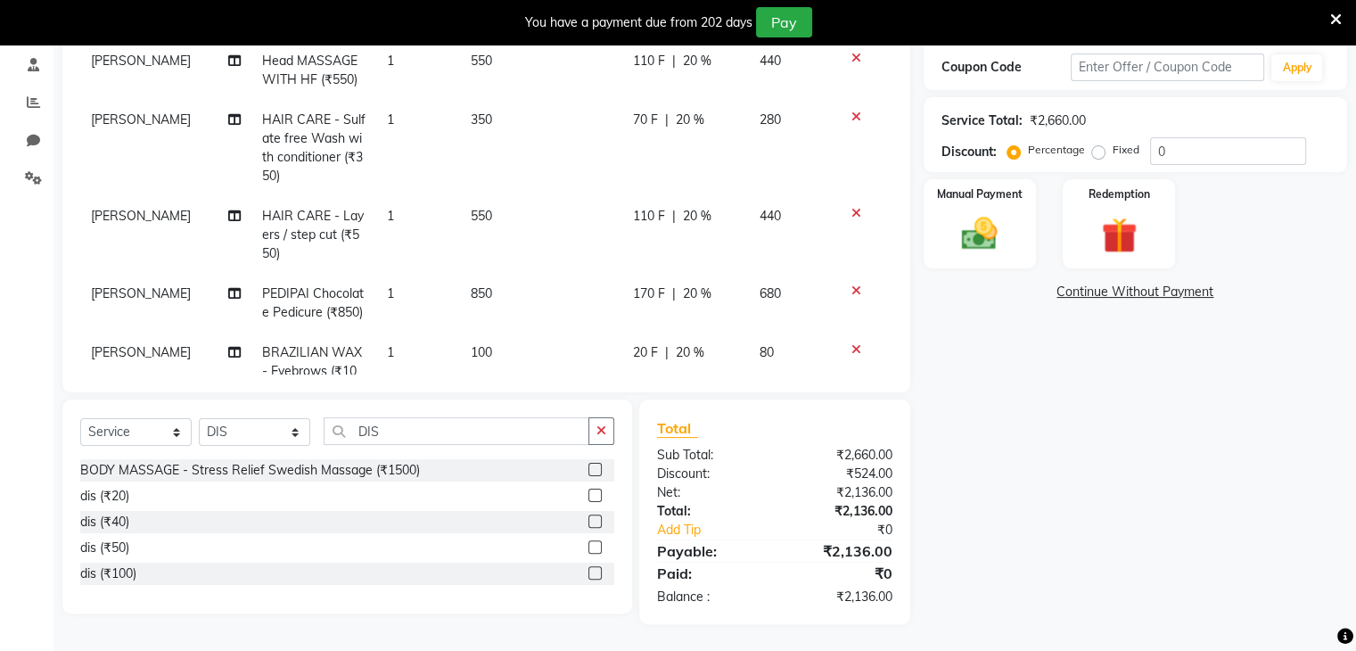
click at [963, 391] on div "Name: [PERSON_NAME] Membership: end on [DATE] Total Visits: 3 Card on file: 0 L…" at bounding box center [1142, 232] width 437 height 783
click at [298, 428] on select "Select Stylist Devi DIS Mamta Pinki [PERSON_NAME] Shweta Uma UNKNOWN [PERSON_NA…" at bounding box center [254, 432] width 111 height 28
select select "70654"
click at [199, 418] on select "Select Stylist Devi DIS Mamta Pinki [PERSON_NAME] Shweta Uma UNKNOWN [PERSON_NA…" at bounding box center [254, 432] width 111 height 28
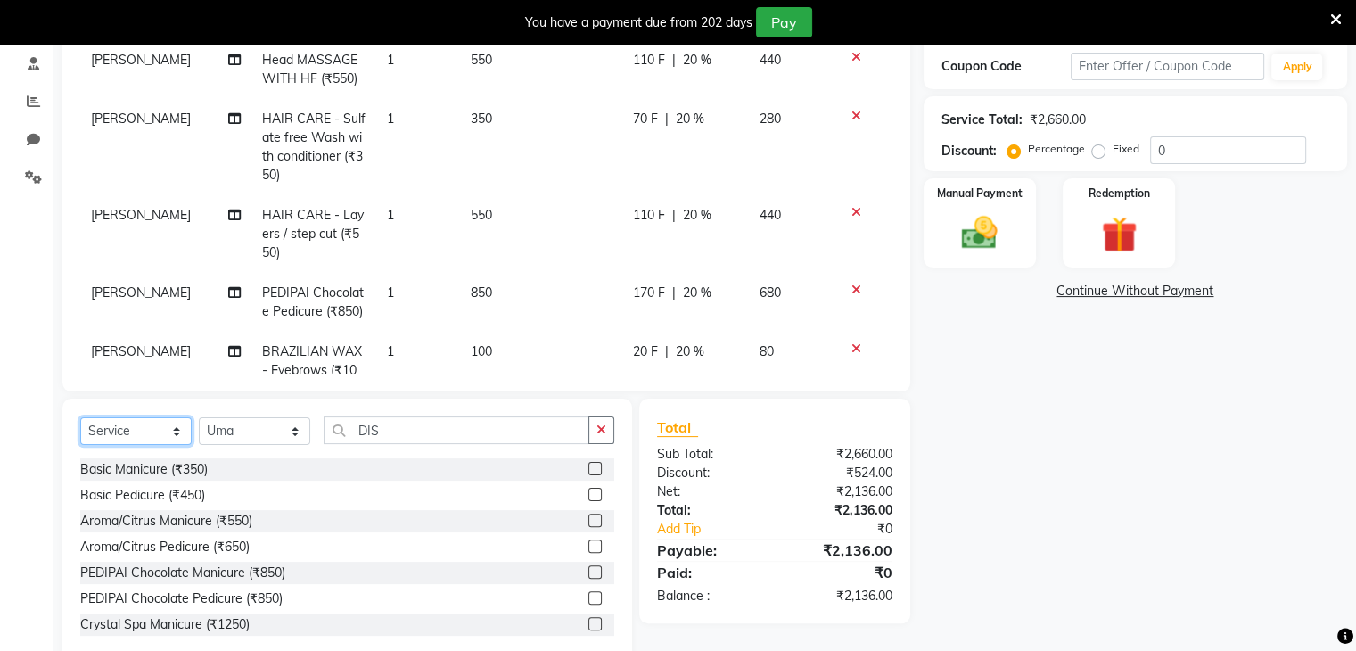
click at [179, 429] on select "Select Service Product Membership Package Voucher Prepaid Gift Card" at bounding box center [135, 431] width 111 height 28
select select "product"
click at [80, 418] on select "Select Service Product Membership Package Voucher Prepaid Gift Card" at bounding box center [135, 431] width 111 height 28
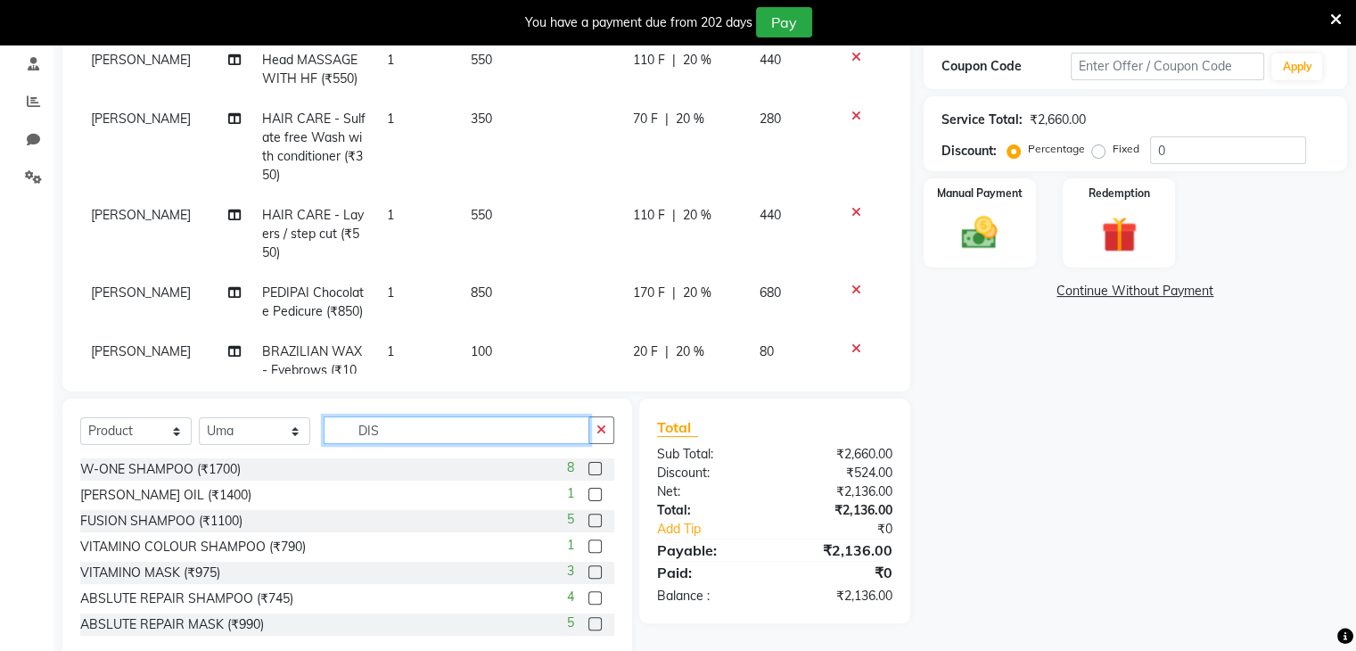
click at [385, 429] on input "DIS" at bounding box center [457, 430] width 266 height 28
type input "D"
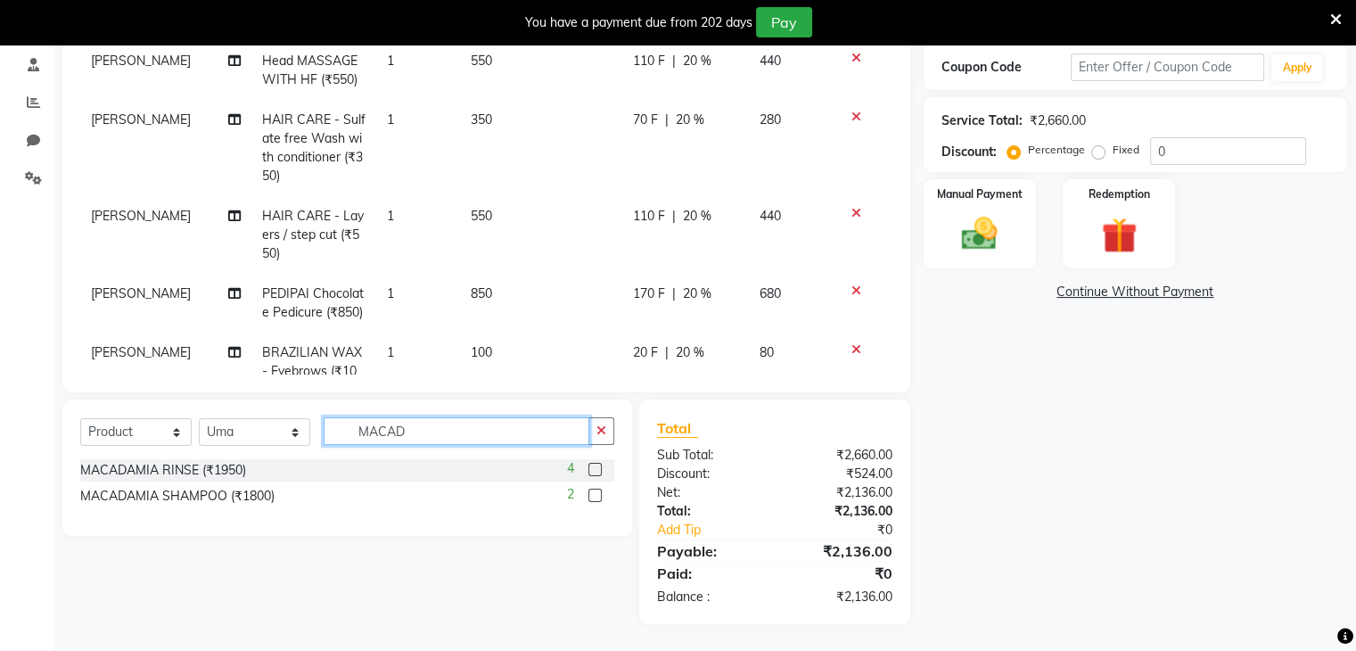
type input "MACAD"
click at [593, 471] on label at bounding box center [595, 469] width 13 height 13
click at [593, 471] on input "checkbox" at bounding box center [595, 471] width 12 height 12
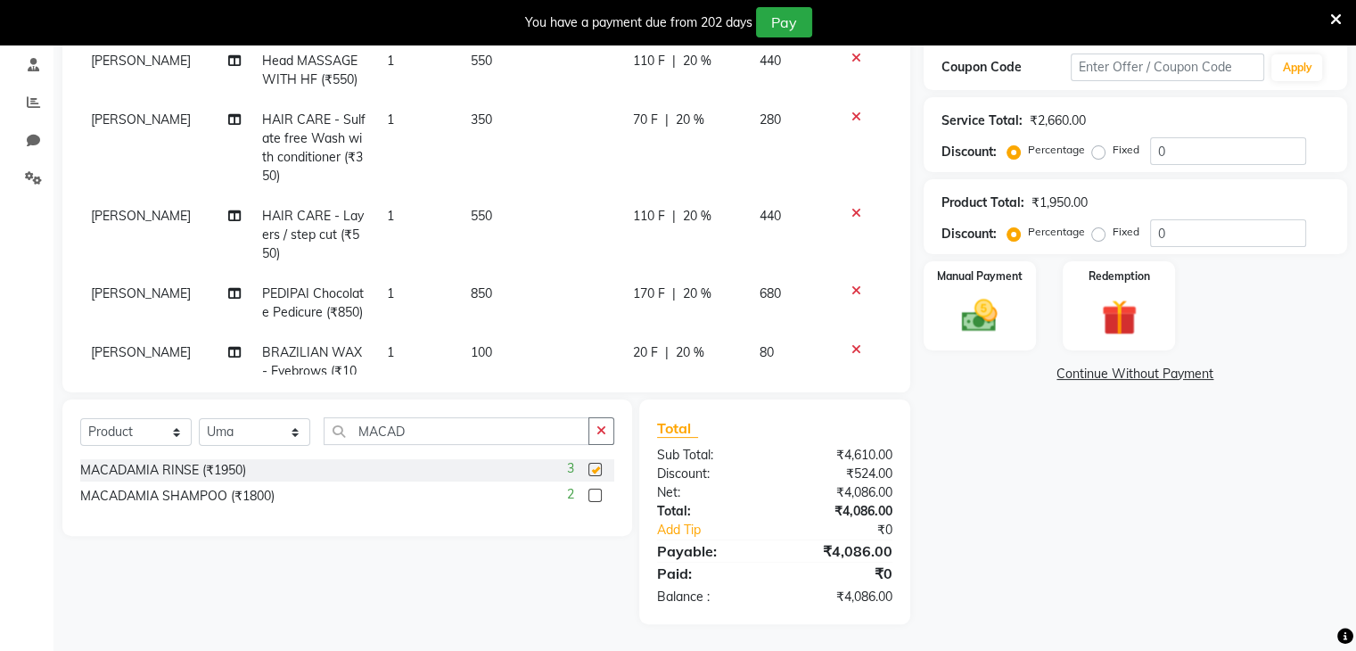
checkbox input "false"
click at [1185, 229] on input "0" at bounding box center [1228, 233] width 156 height 28
type input "5"
click at [992, 315] on img at bounding box center [980, 316] width 60 height 43
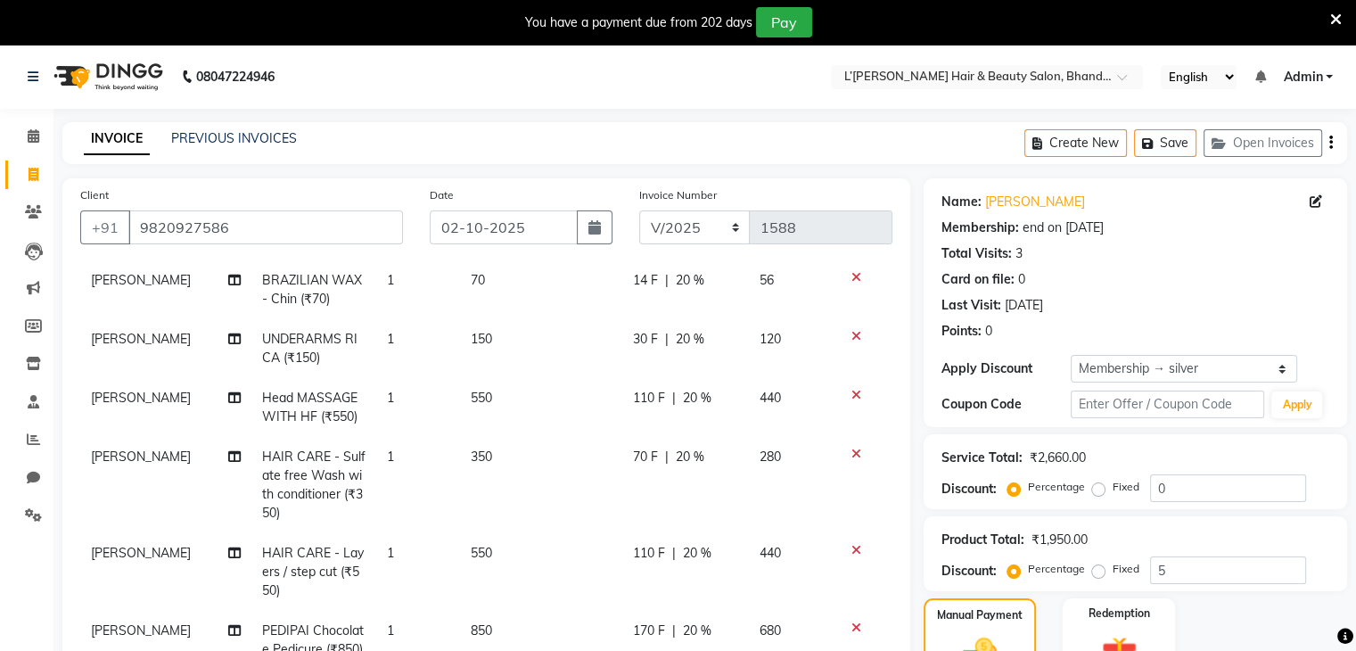
scroll to position [338, 0]
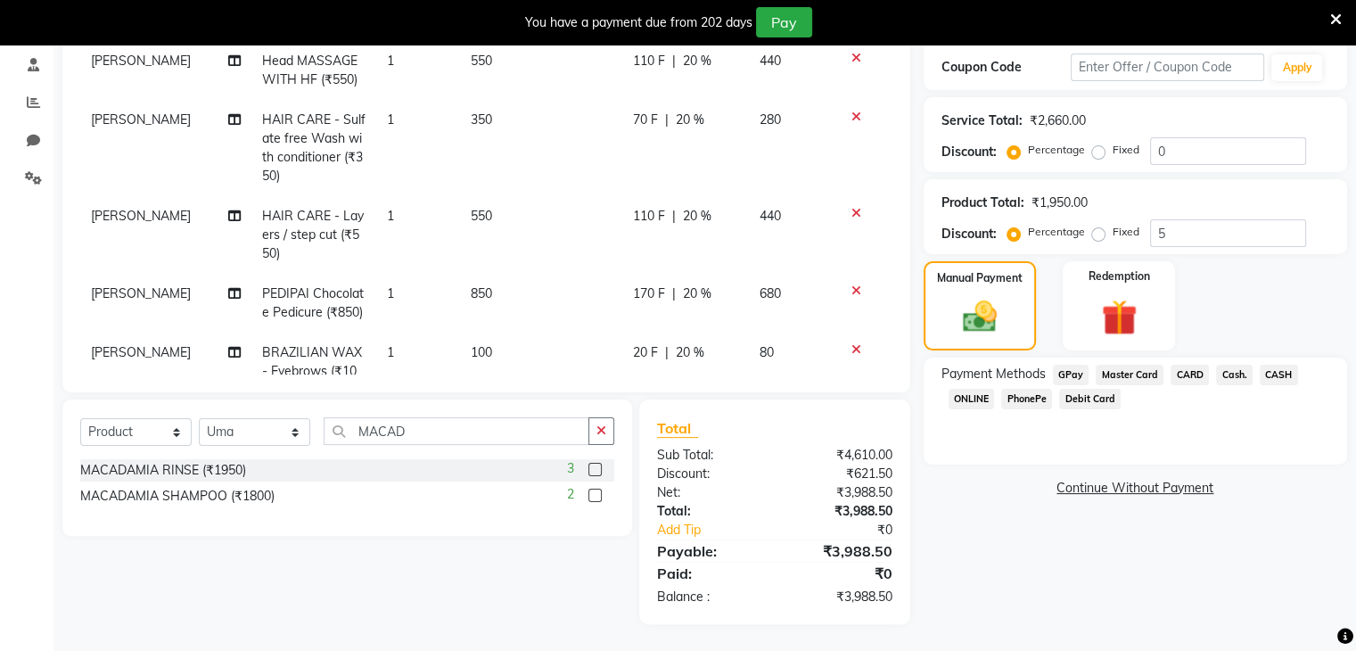
click at [1024, 398] on span "PhonePe" at bounding box center [1026, 399] width 51 height 21
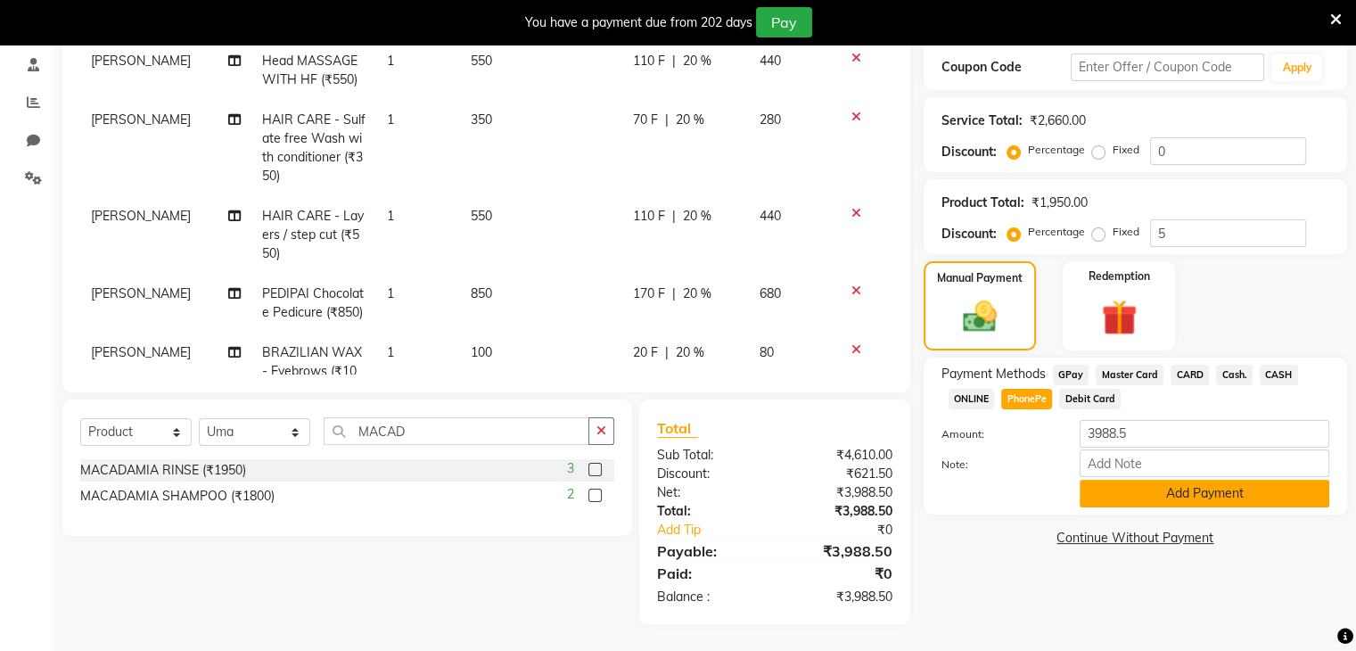
click at [1096, 487] on button "Add Payment" at bounding box center [1205, 494] width 250 height 28
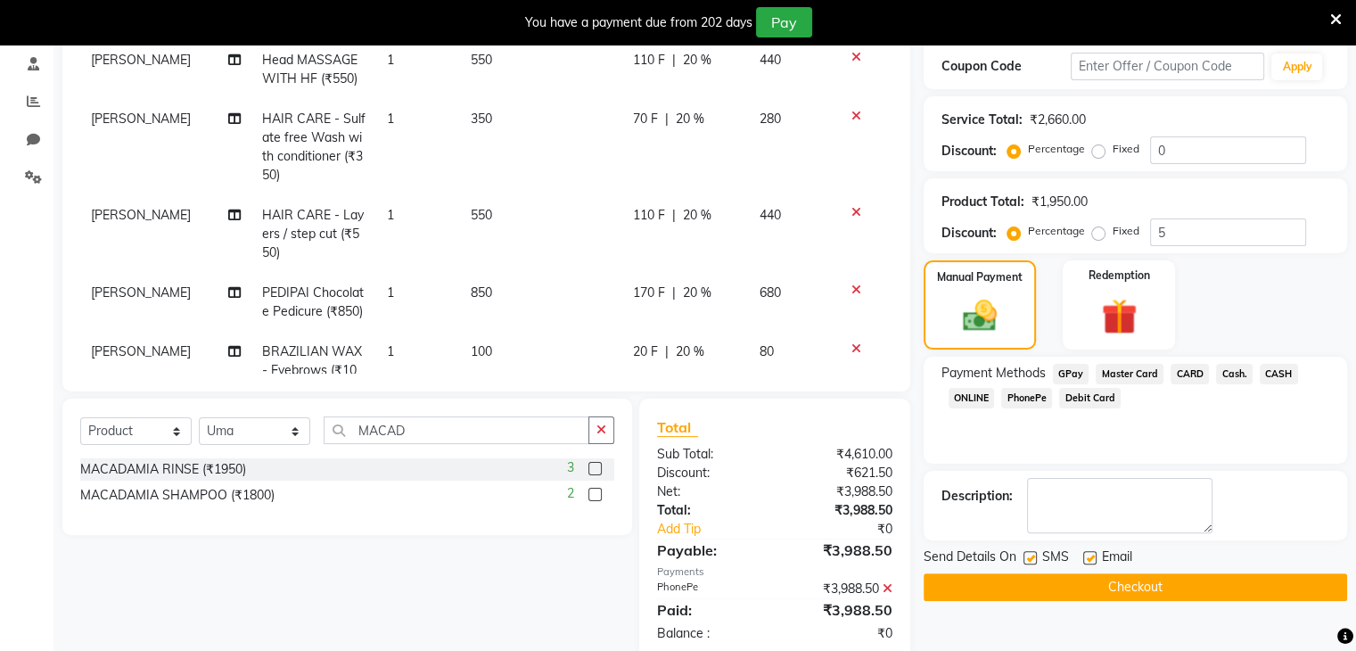
click at [1031, 557] on label at bounding box center [1030, 557] width 13 height 13
click at [1031, 557] on input "checkbox" at bounding box center [1030, 559] width 12 height 12
checkbox input "false"
click at [1091, 558] on label at bounding box center [1089, 557] width 13 height 13
click at [1091, 558] on input "checkbox" at bounding box center [1089, 559] width 12 height 12
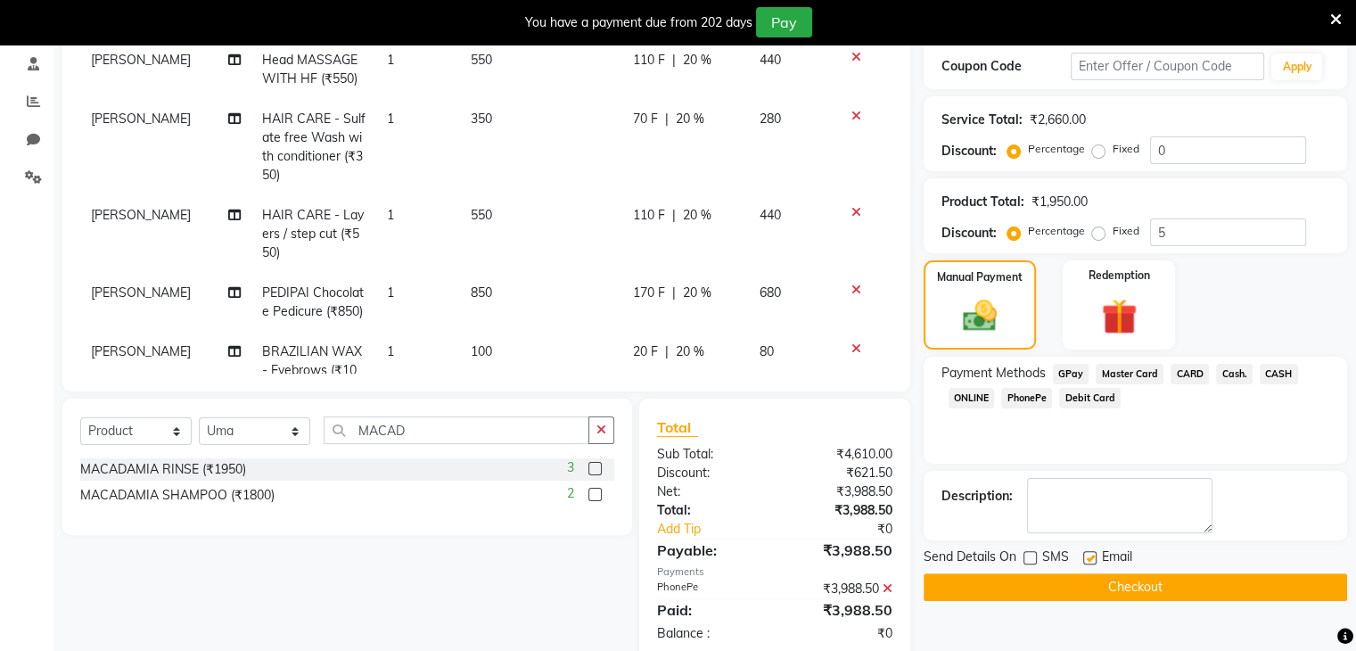
checkbox input "false"
click at [1084, 592] on button "Checkout" at bounding box center [1136, 587] width 424 height 28
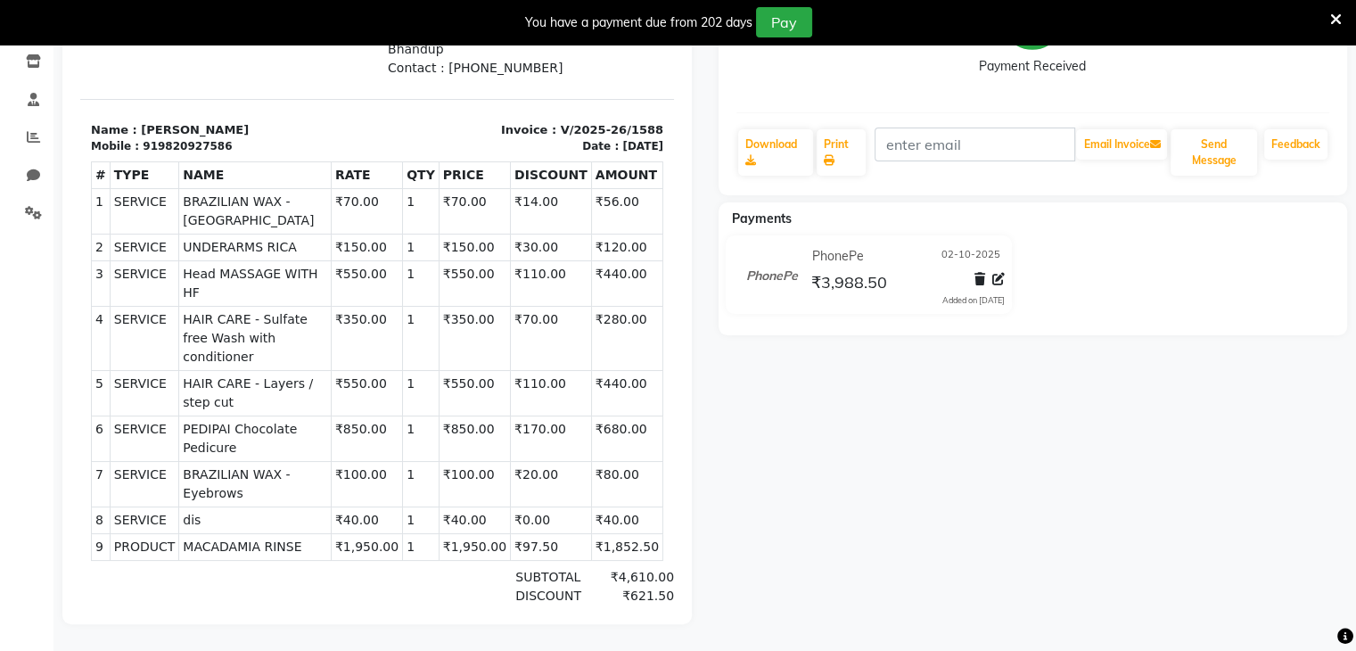
select select "service"
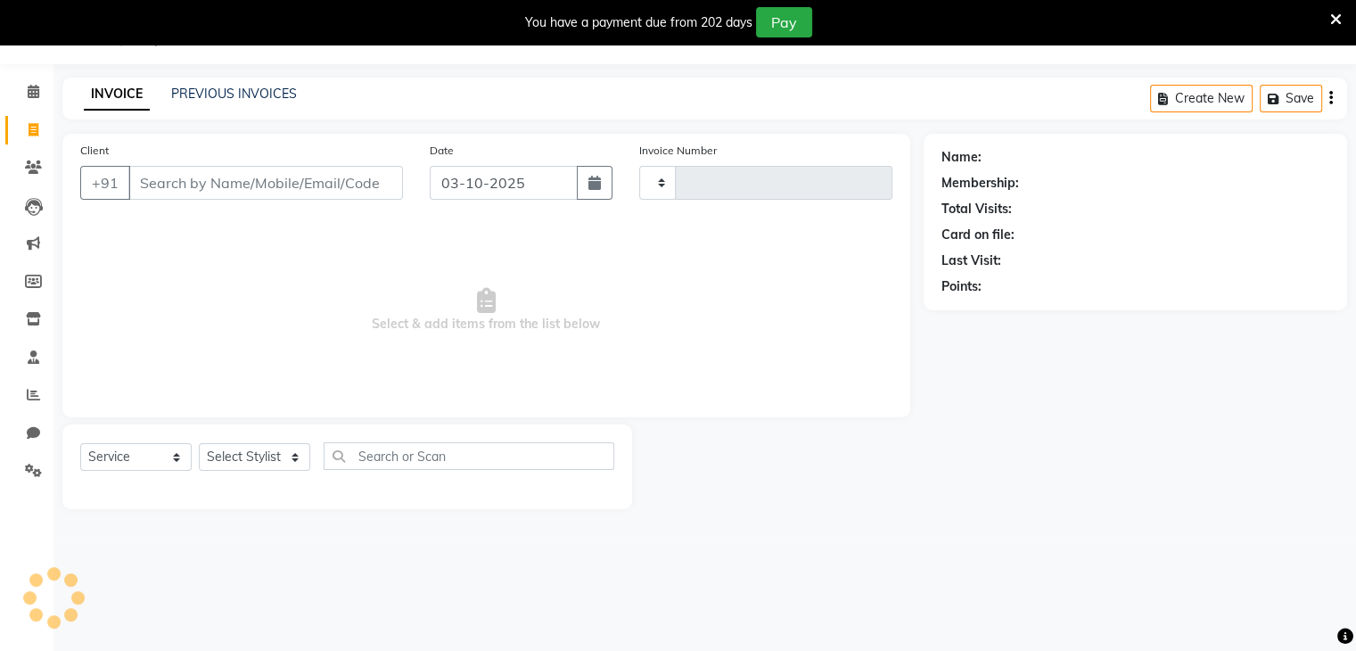
scroll to position [45, 0]
type input "1589"
select select "7828"
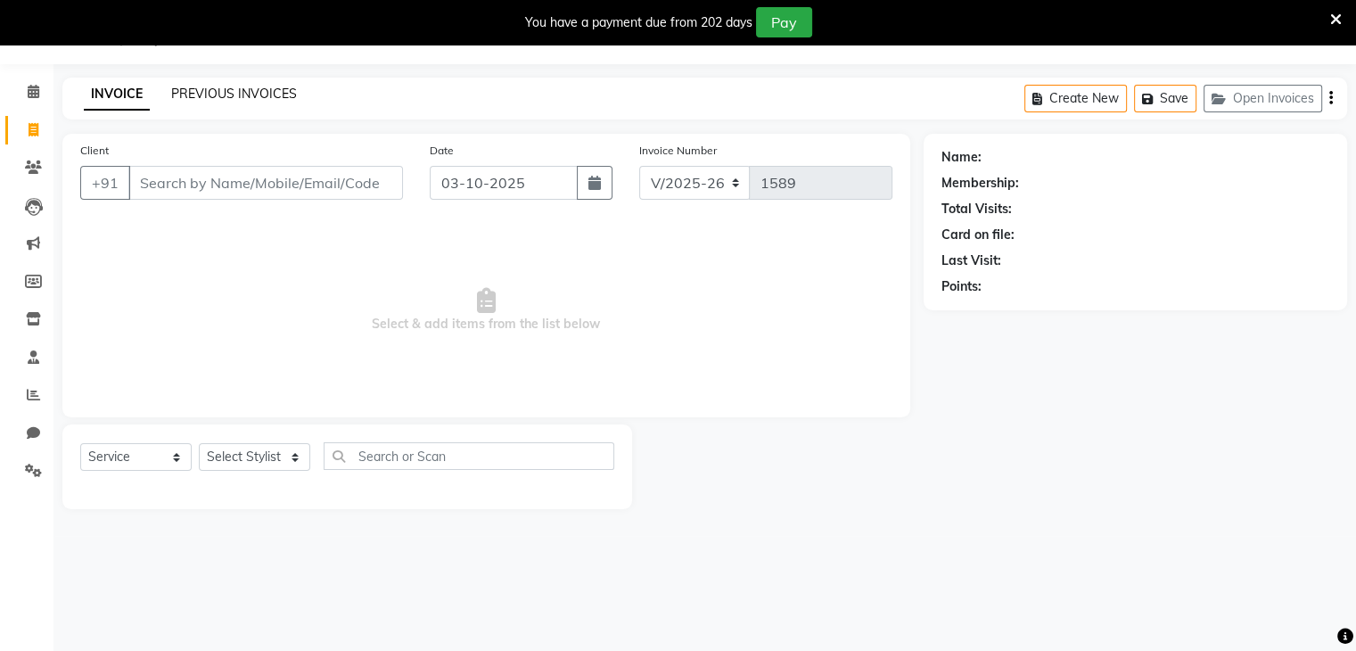
click at [243, 87] on link "PREVIOUS INVOICES" at bounding box center [234, 94] width 126 height 16
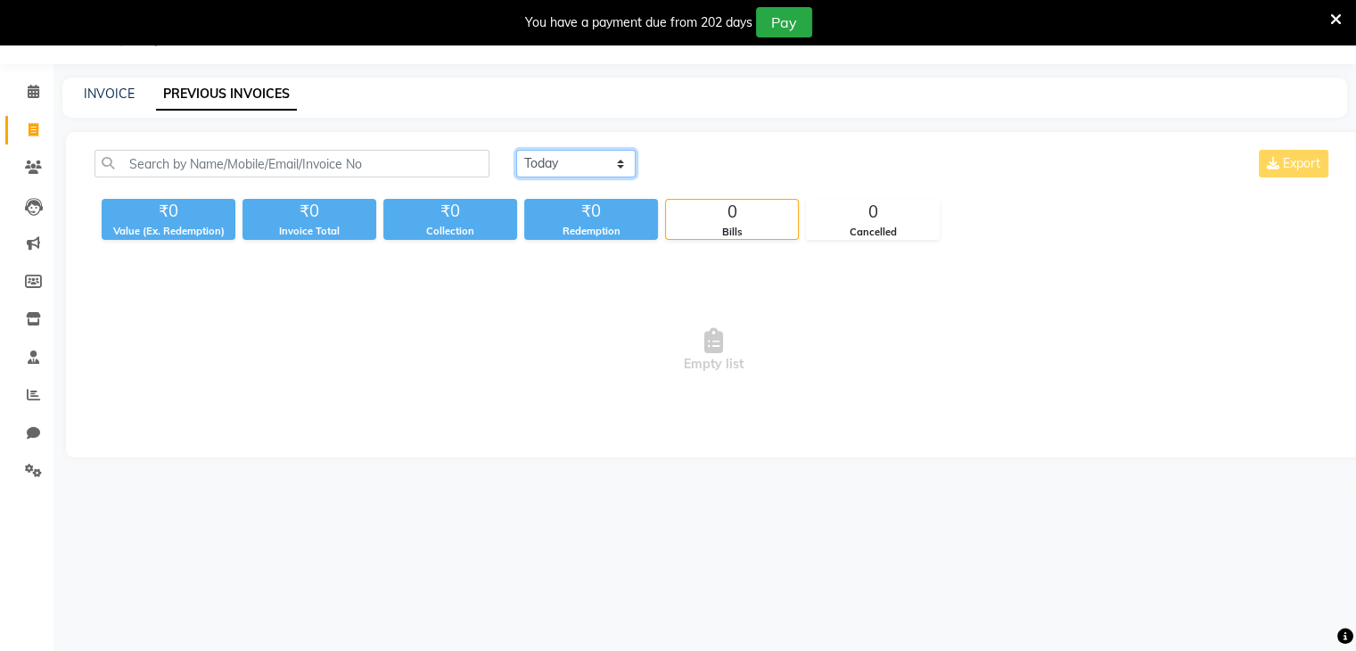
click at [578, 170] on select "[DATE] [DATE] Custom Range" at bounding box center [575, 164] width 119 height 28
select select "[DATE]"
click at [516, 150] on select "[DATE] [DATE] Custom Range" at bounding box center [575, 164] width 119 height 28
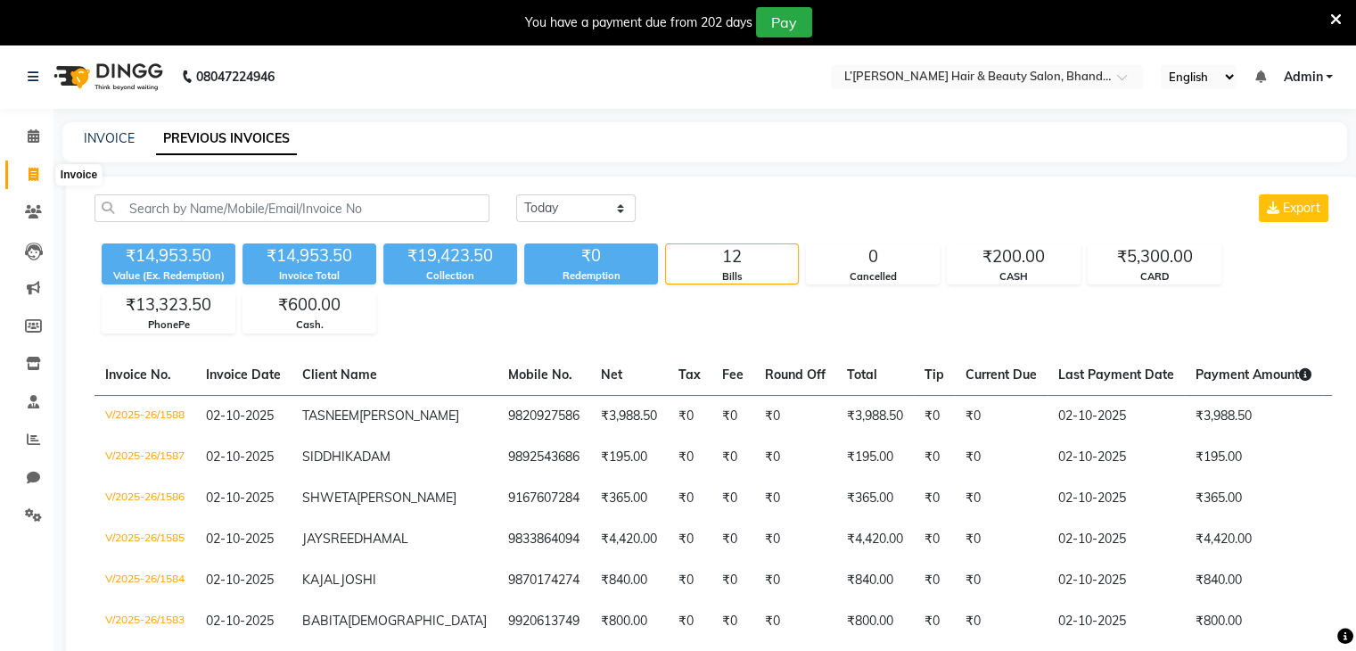
click at [32, 175] on icon at bounding box center [34, 174] width 10 height 13
select select "service"
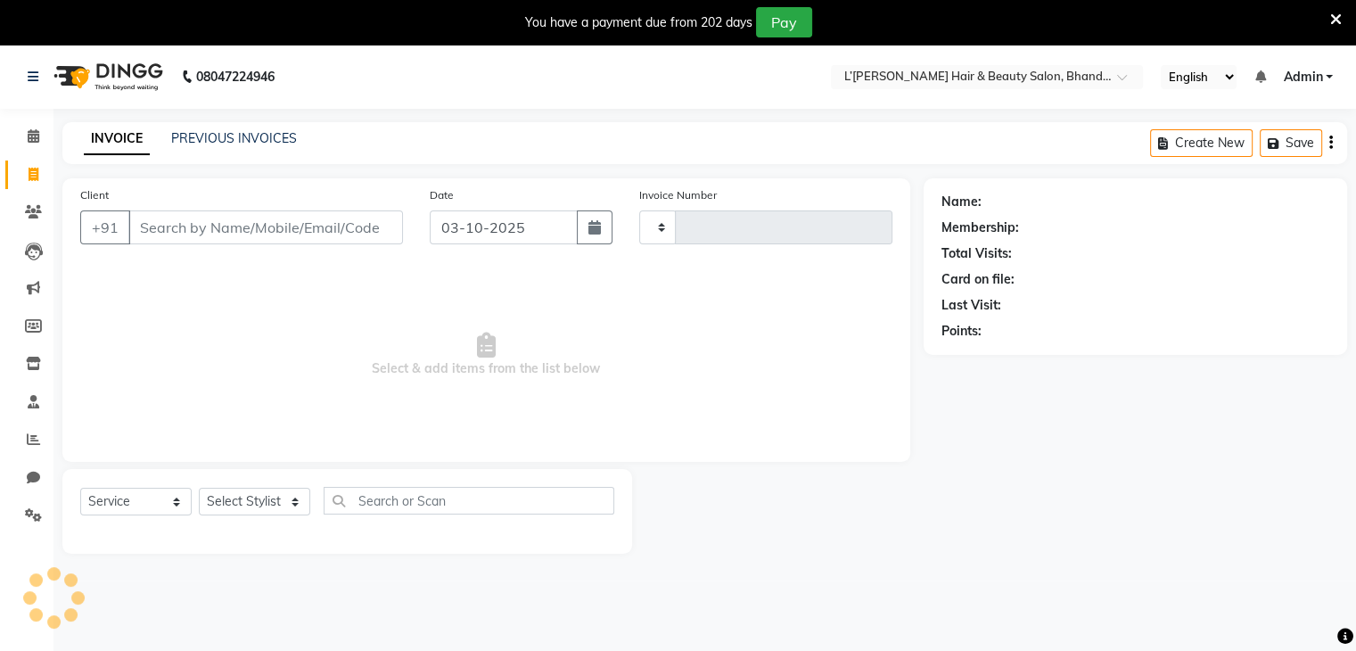
scroll to position [45, 0]
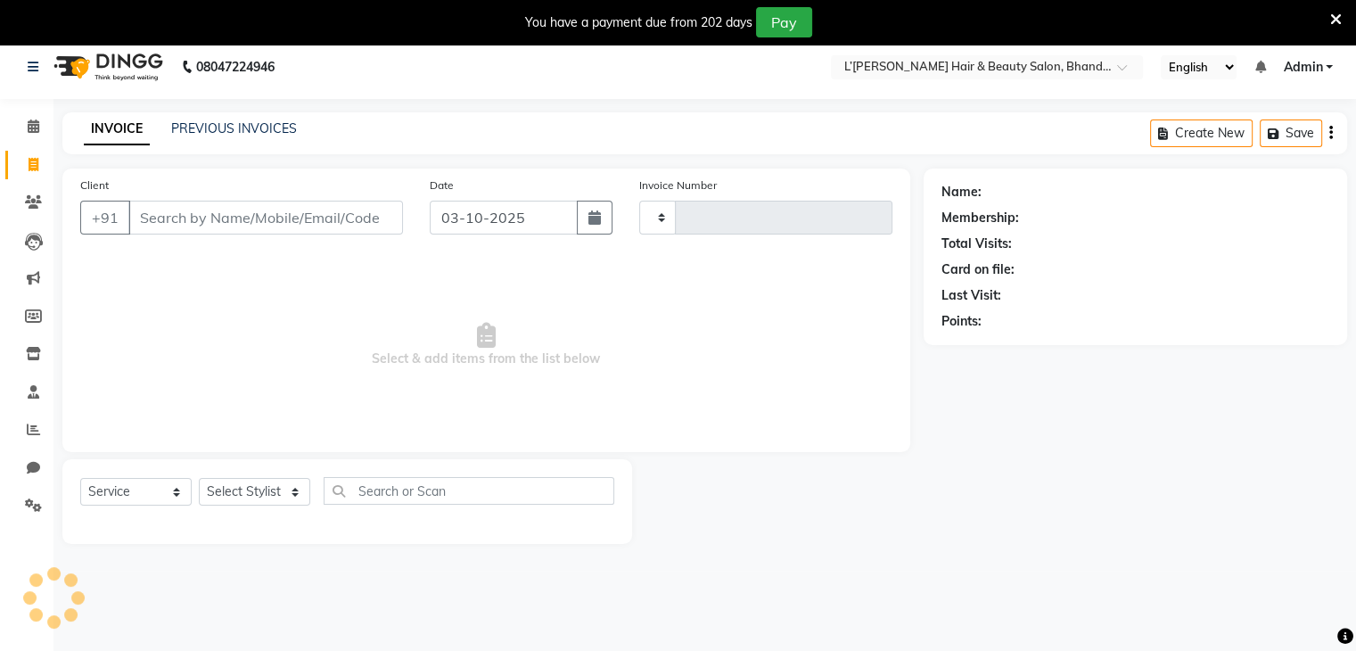
type input "1589"
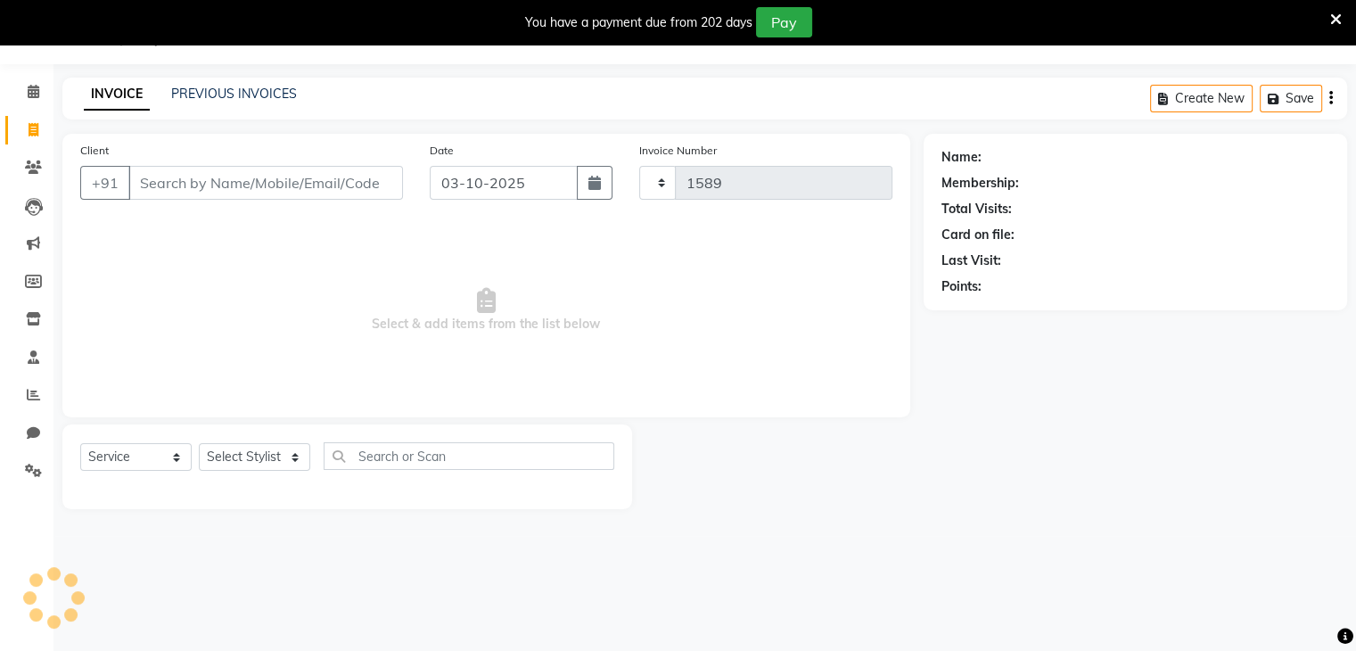
select select "7828"
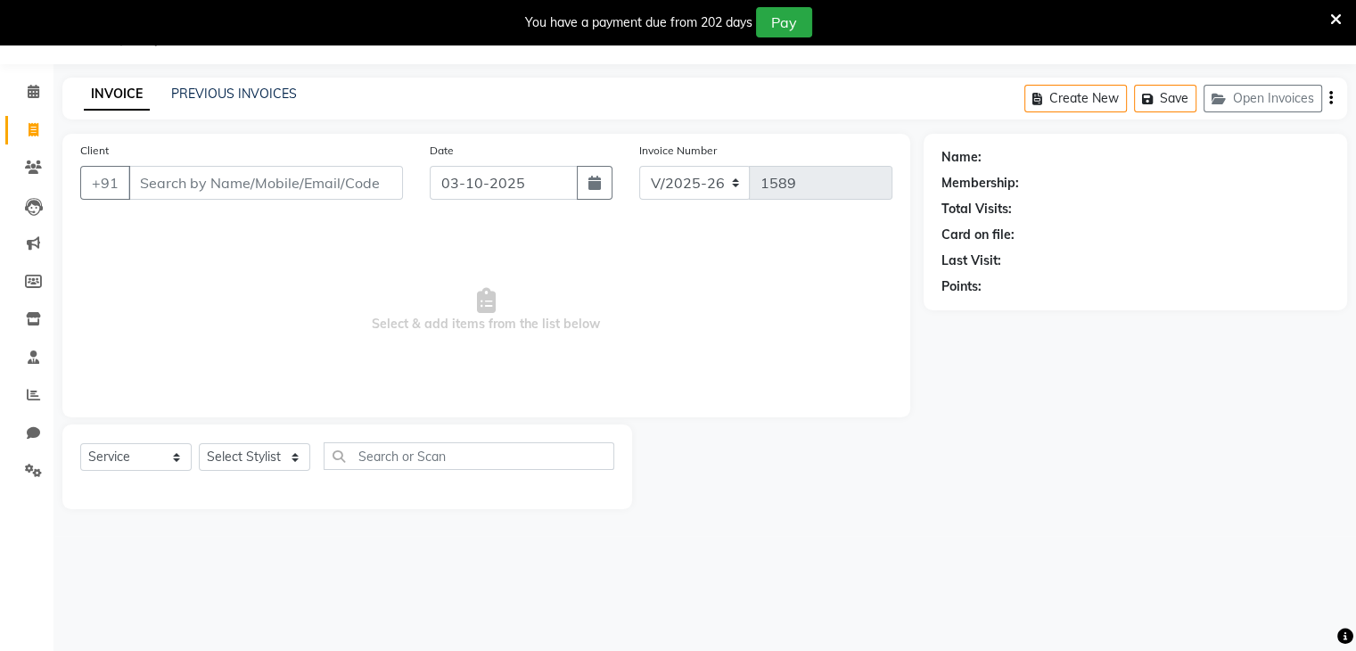
click at [148, 185] on input "Client" at bounding box center [265, 183] width 275 height 34
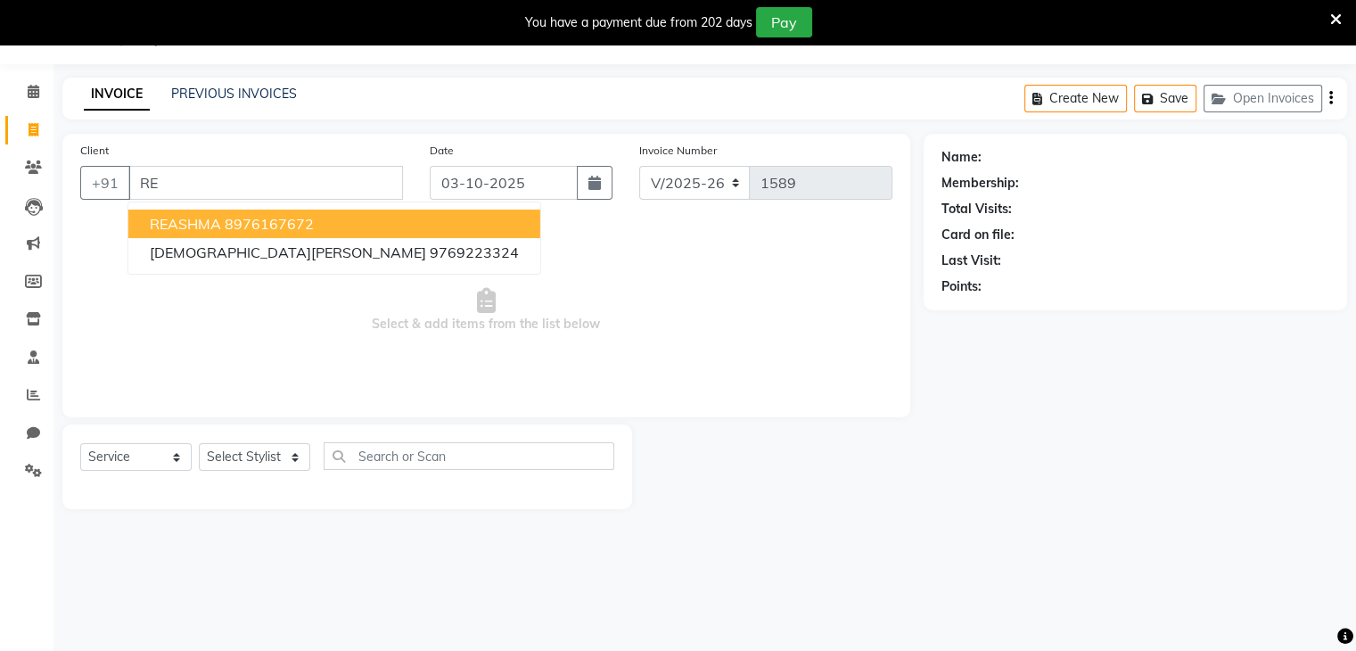
type input "R"
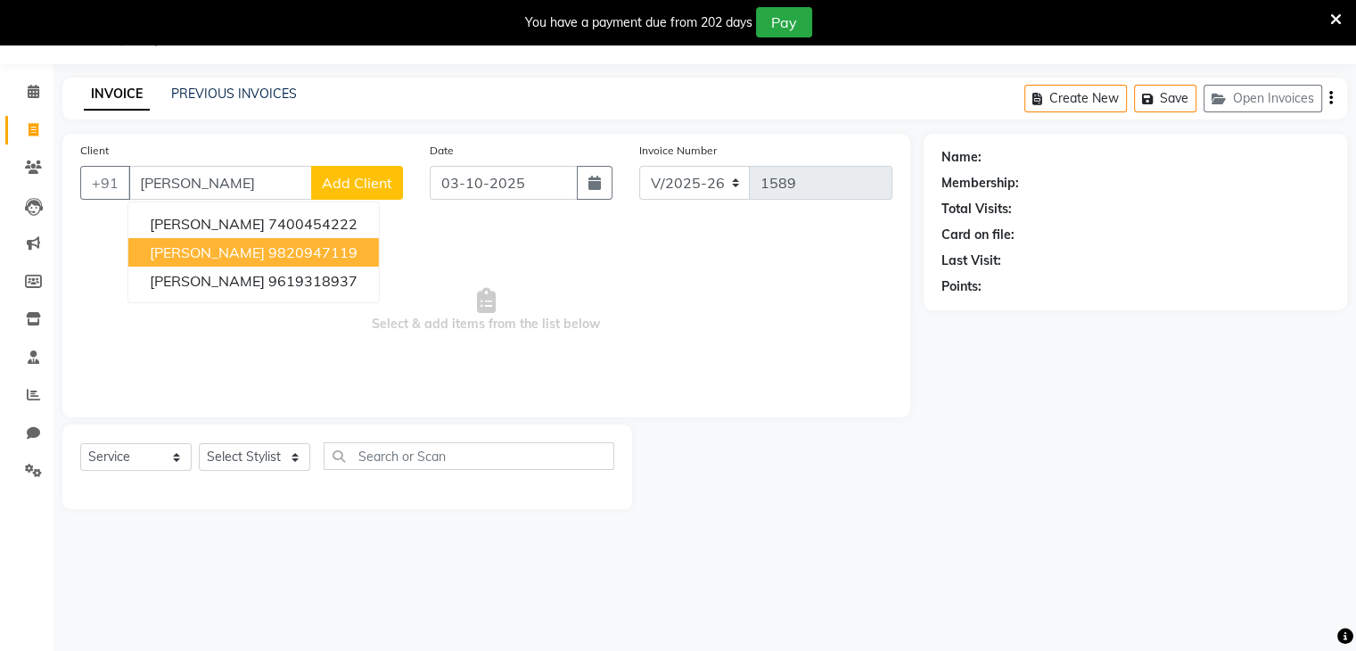
click at [185, 253] on span "[PERSON_NAME]" at bounding box center [207, 252] width 115 height 18
type input "9820947119"
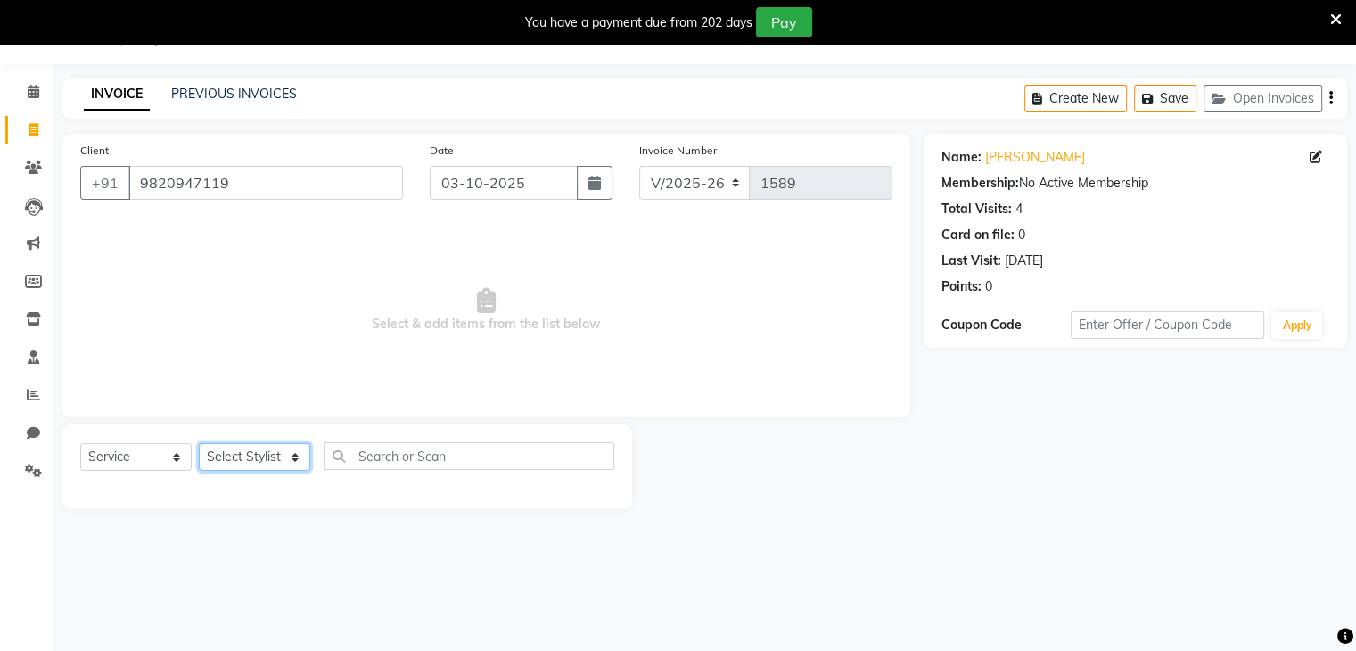
click at [238, 458] on select "Select Stylist Devi DIS Mamta Pinki [PERSON_NAME] Shweta Uma UNKNOWN [PERSON_NA…" at bounding box center [254, 457] width 111 height 28
select select "69889"
click at [199, 444] on select "Select Stylist Devi DIS Mamta Pinki [PERSON_NAME] Shweta Uma UNKNOWN [PERSON_NA…" at bounding box center [254, 457] width 111 height 28
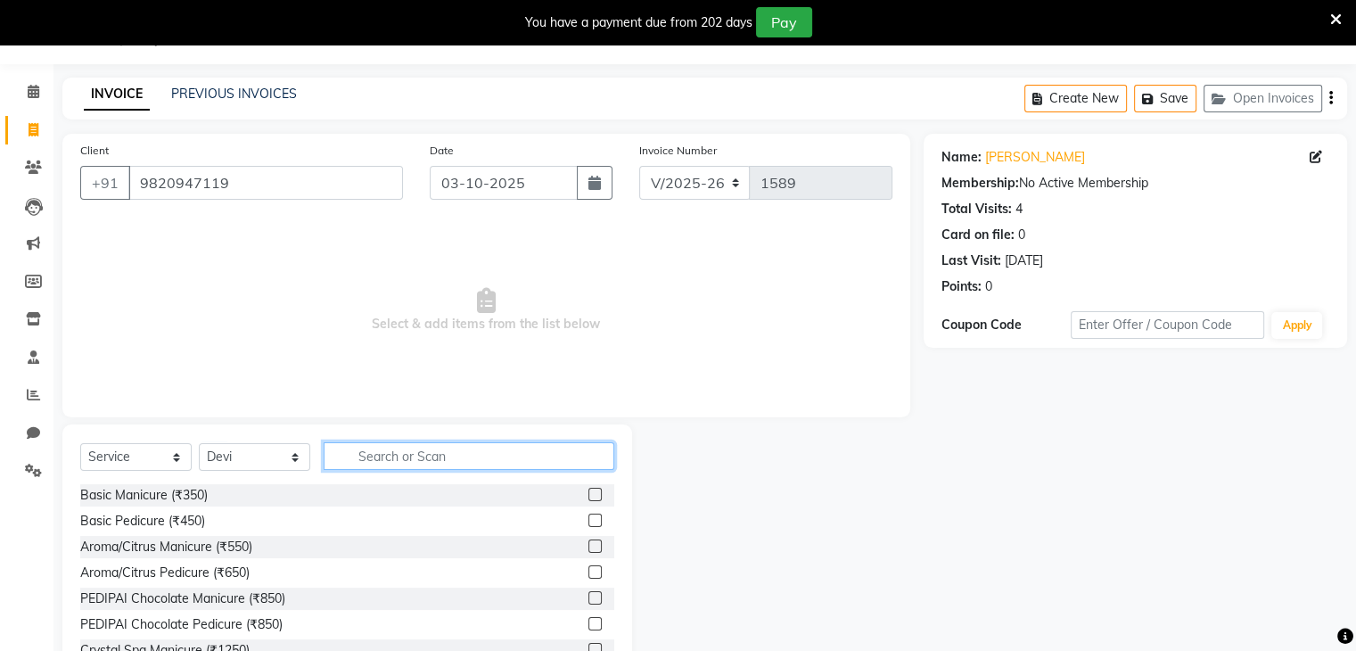
click at [358, 461] on input "text" at bounding box center [469, 456] width 291 height 28
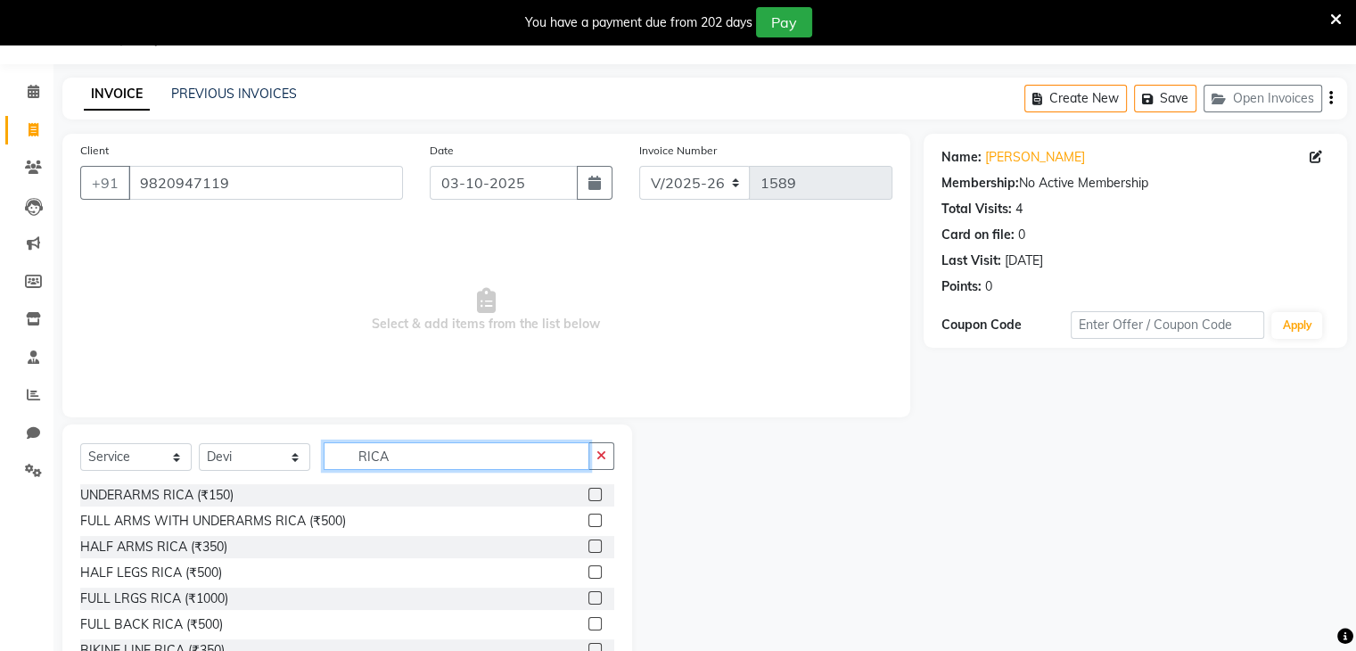
type input "RICA"
click at [589, 599] on label at bounding box center [595, 597] width 13 height 13
click at [589, 599] on input "checkbox" at bounding box center [595, 599] width 12 height 12
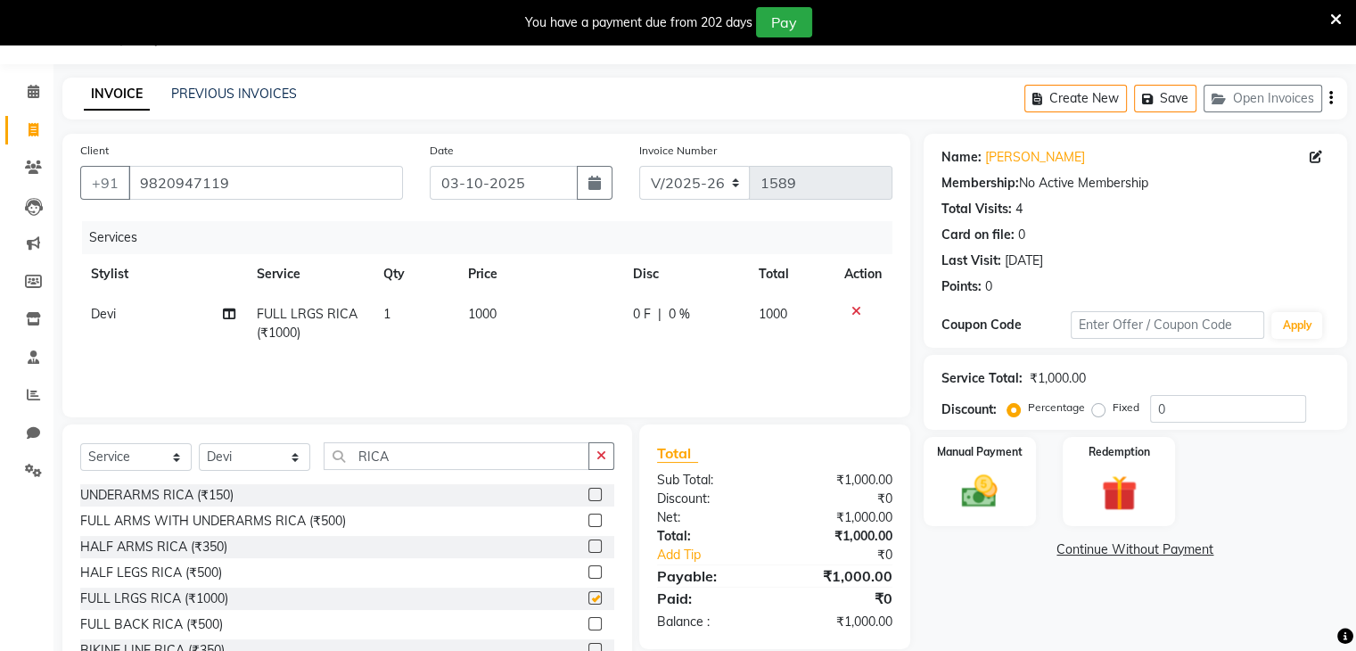
checkbox input "false"
click at [589, 520] on label at bounding box center [595, 520] width 13 height 13
click at [589, 520] on input "checkbox" at bounding box center [595, 521] width 12 height 12
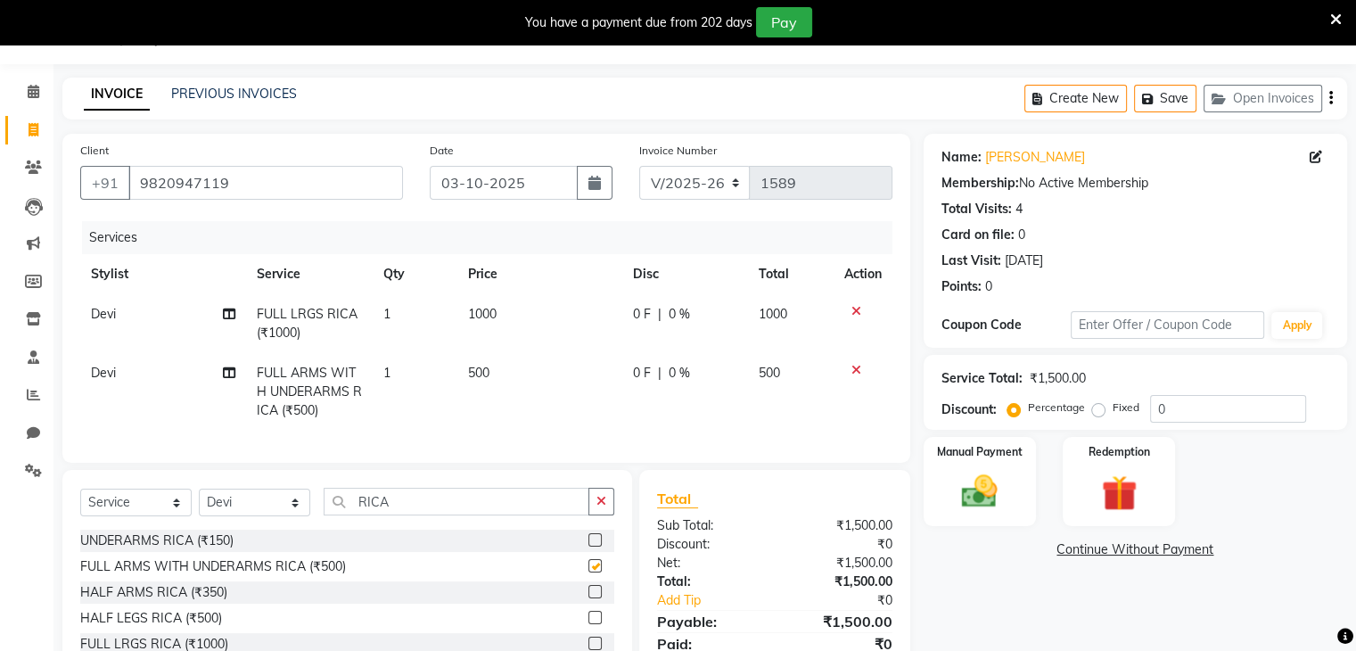
checkbox input "false"
click at [440, 515] on input "RICA" at bounding box center [457, 502] width 266 height 28
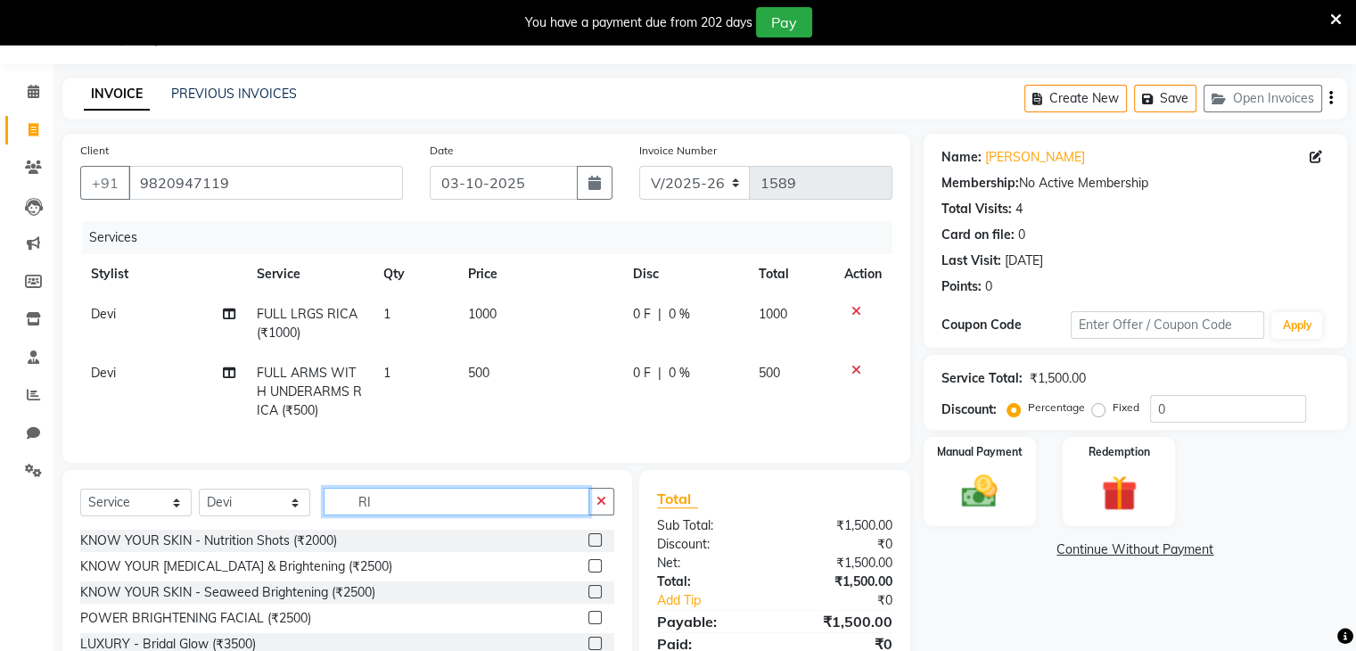
type input "R"
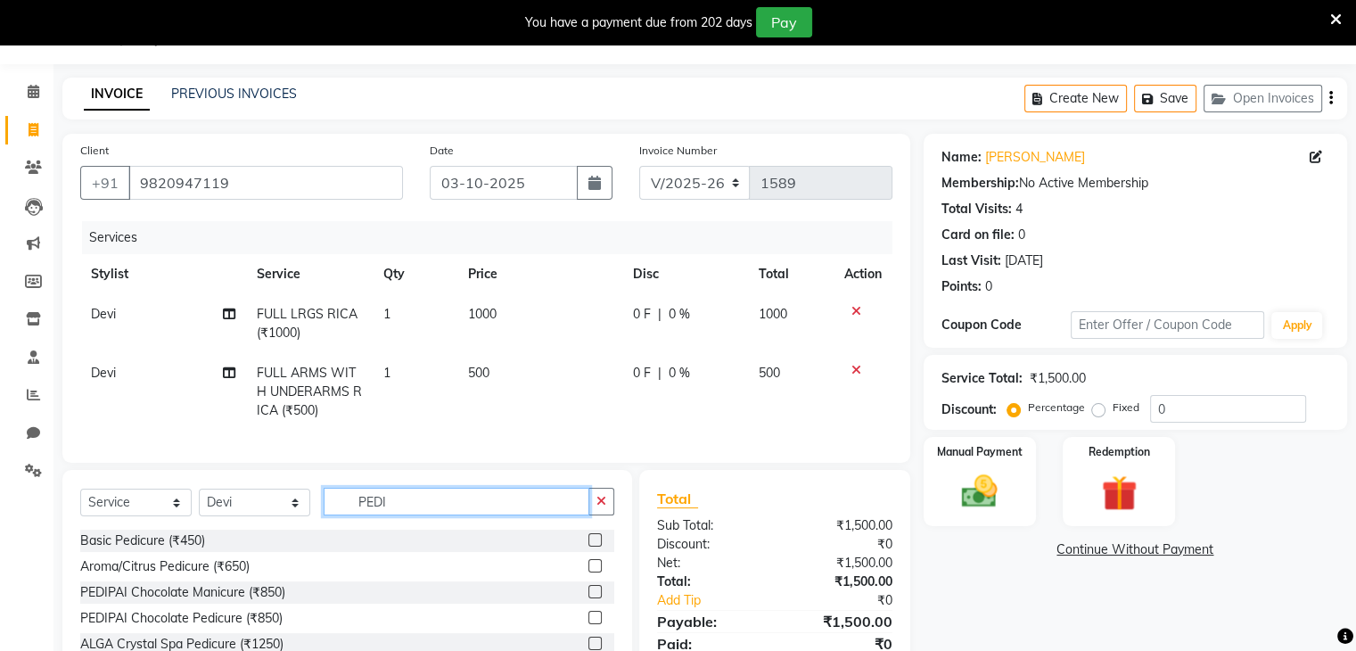
type input "PEDI"
click at [589, 624] on label at bounding box center [595, 617] width 13 height 13
click at [589, 624] on input "checkbox" at bounding box center [595, 619] width 12 height 12
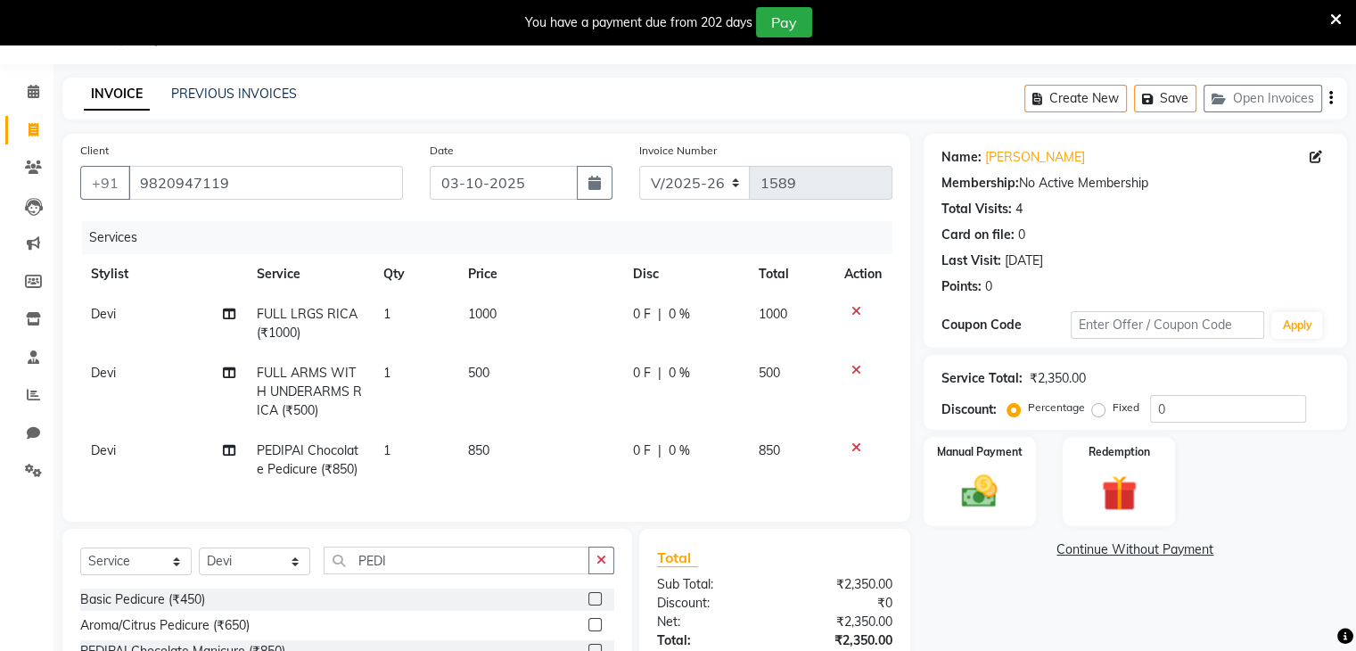
checkbox input "false"
click at [418, 574] on input "PEDI" at bounding box center [457, 561] width 266 height 28
type input "P"
type input "THREAD"
click at [589, 606] on label at bounding box center [595, 598] width 13 height 13
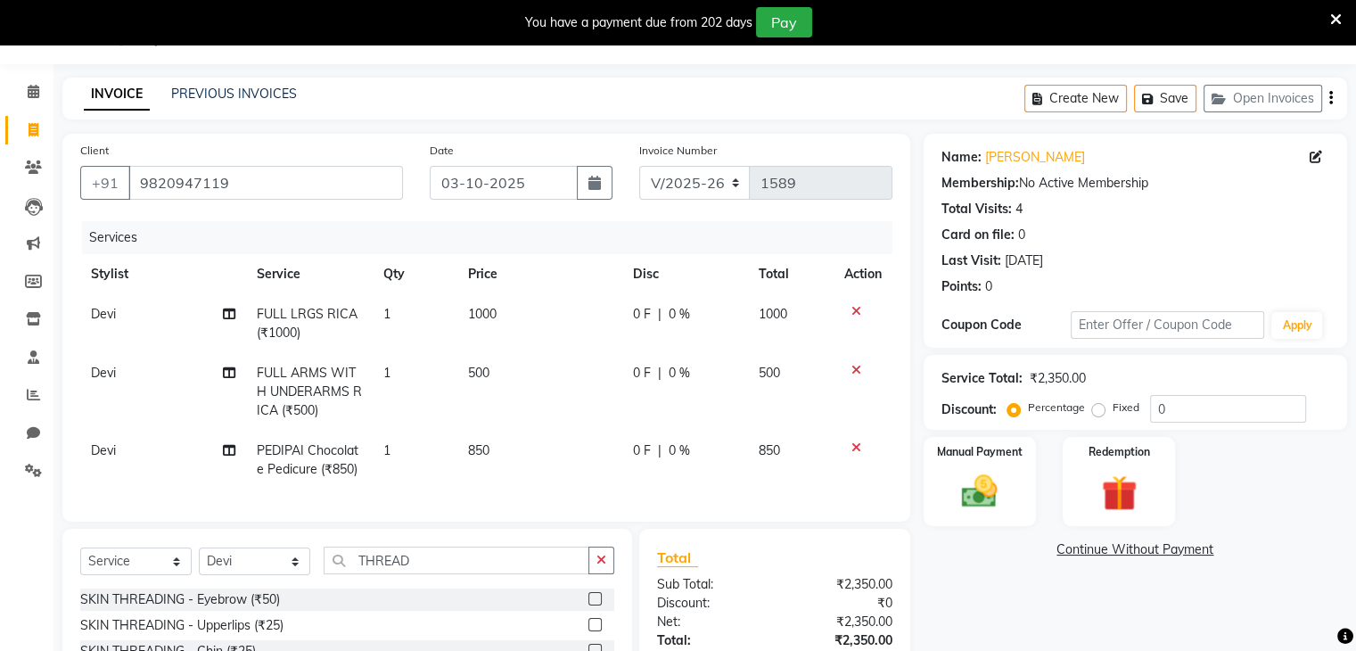
click at [589, 606] on input "checkbox" at bounding box center [595, 600] width 12 height 12
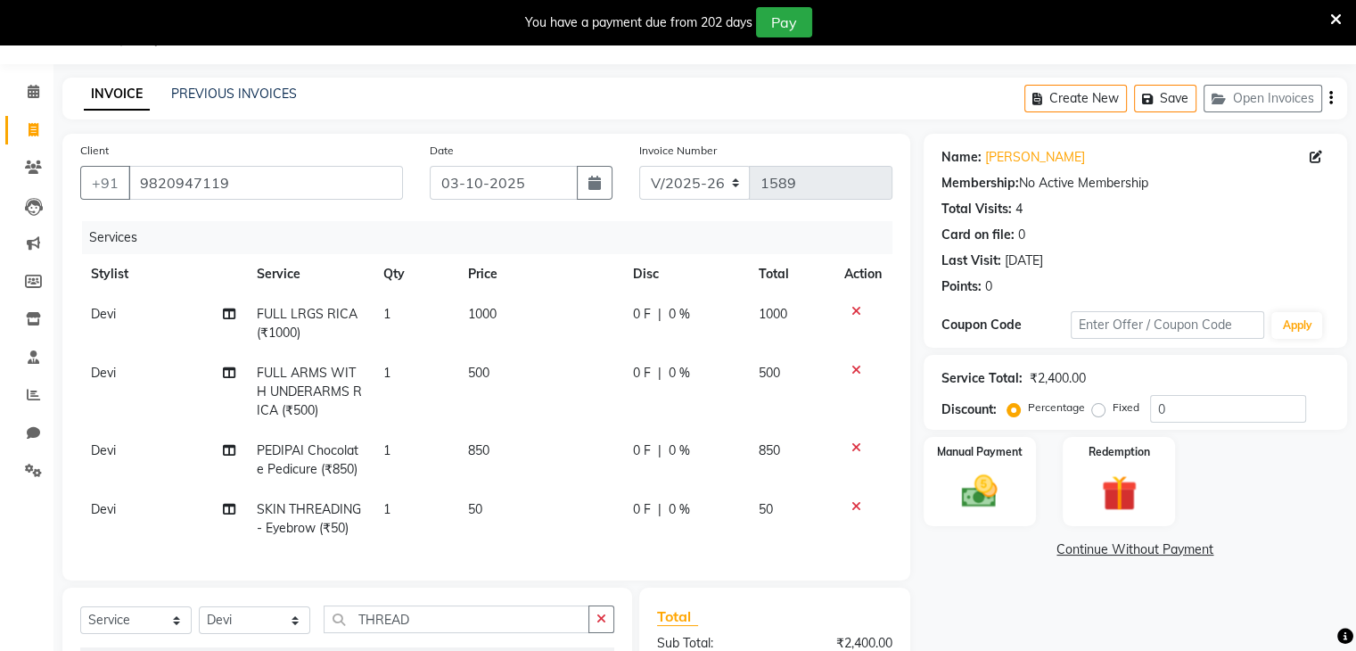
checkbox input "false"
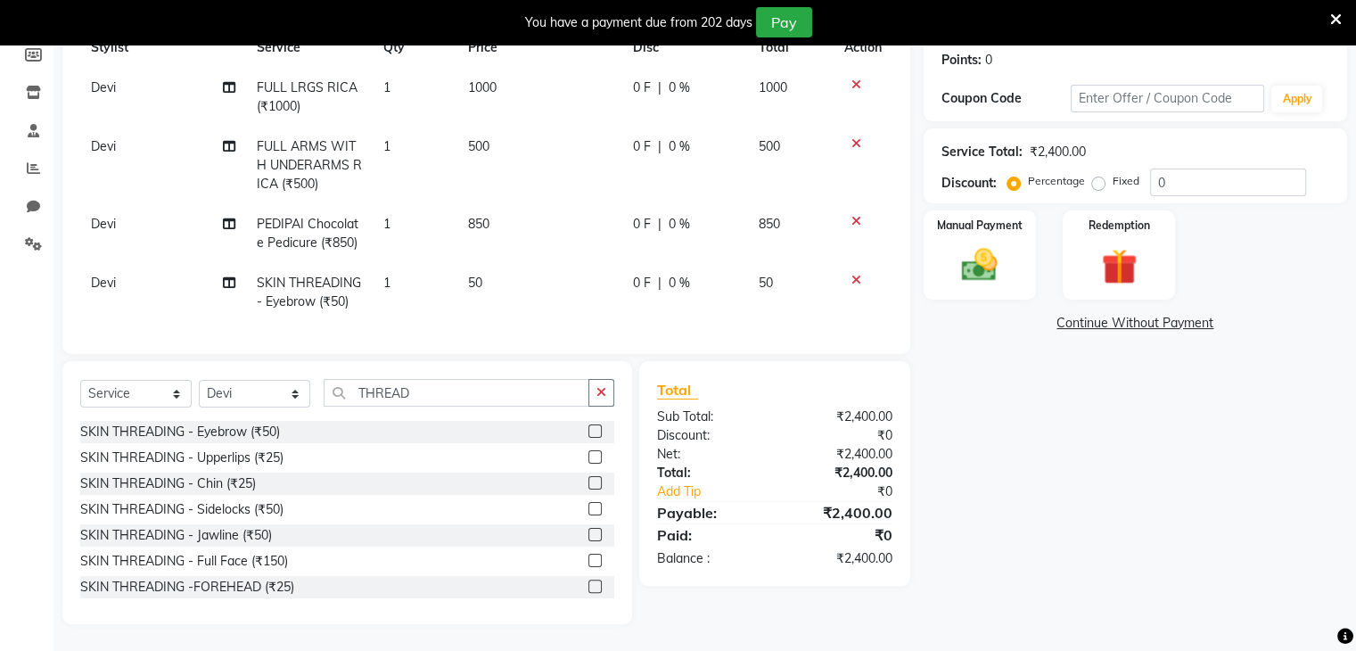
scroll to position [285, 0]
click at [443, 394] on input "THREAD" at bounding box center [457, 393] width 266 height 28
type input "T"
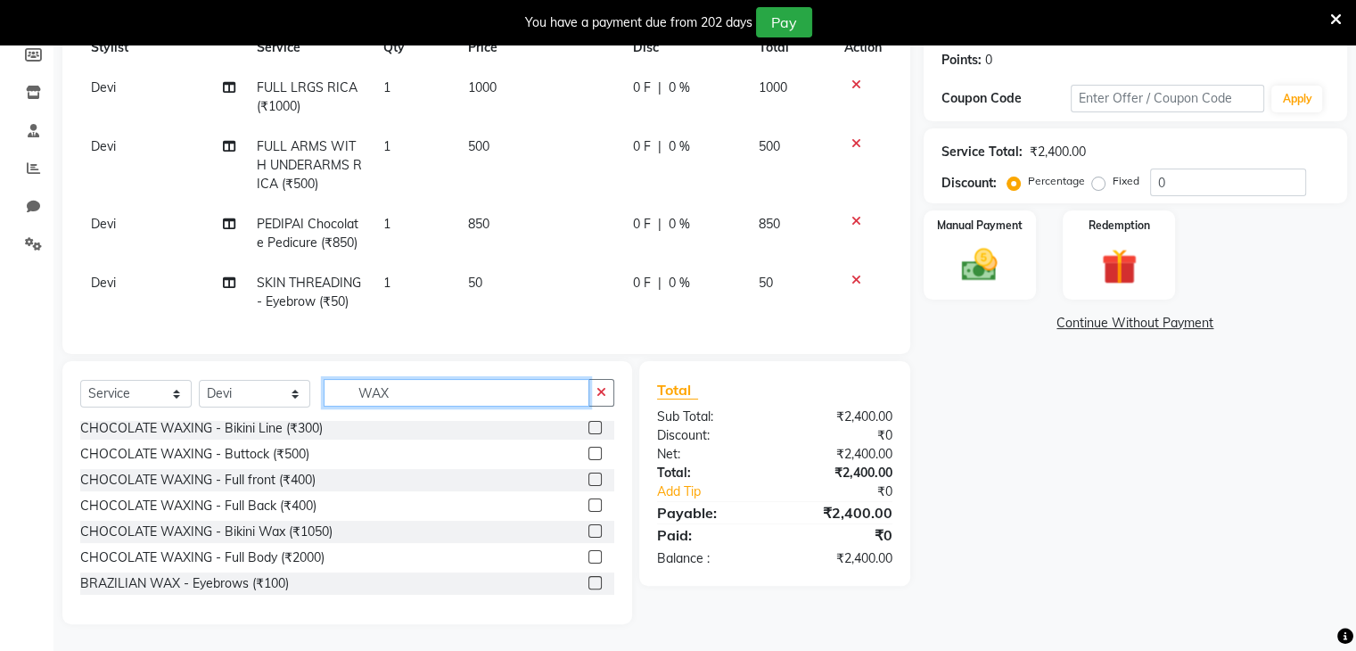
scroll to position [143, 0]
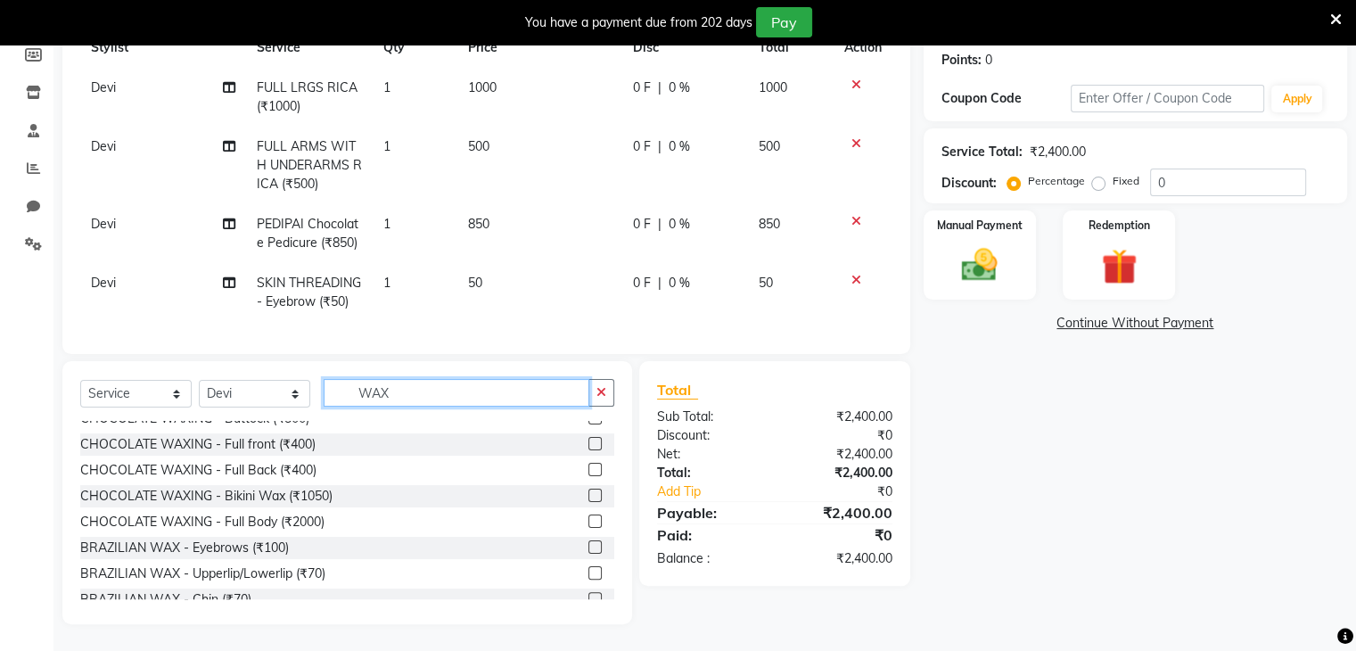
type input "WAX"
click at [589, 572] on label at bounding box center [595, 572] width 13 height 13
click at [589, 572] on input "checkbox" at bounding box center [595, 574] width 12 height 12
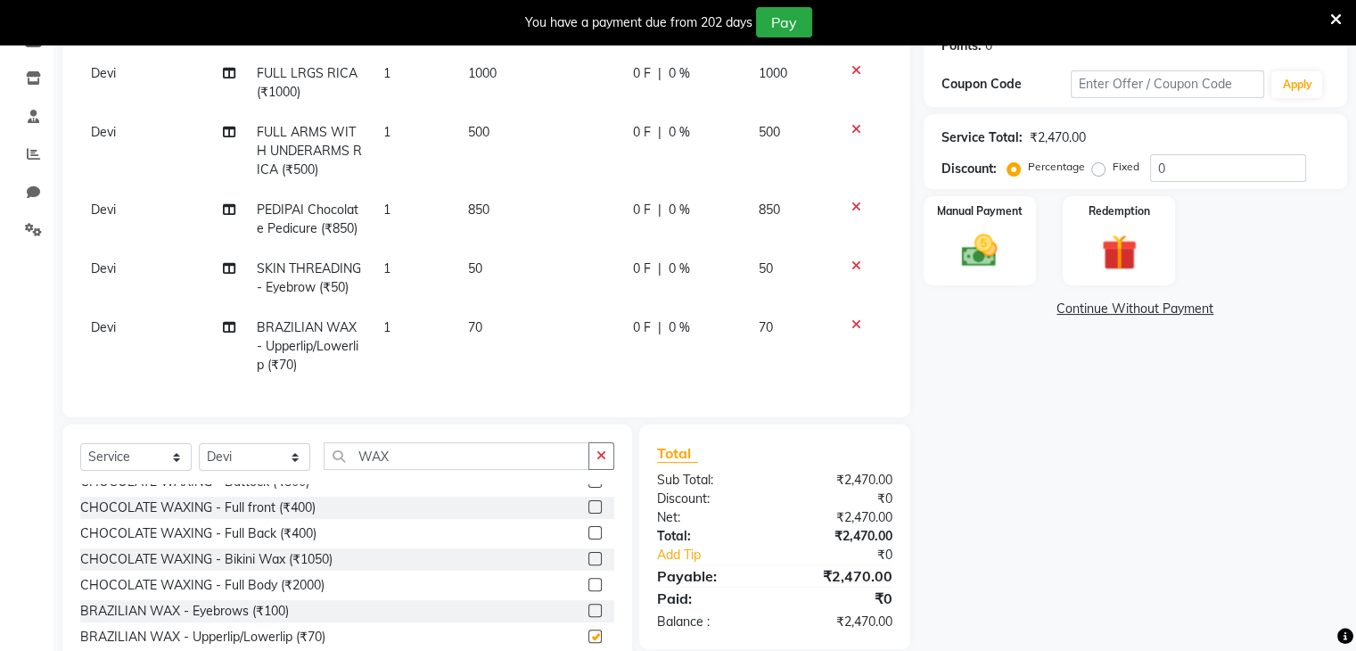
checkbox input "false"
click at [407, 464] on input "WAX" at bounding box center [457, 456] width 266 height 28
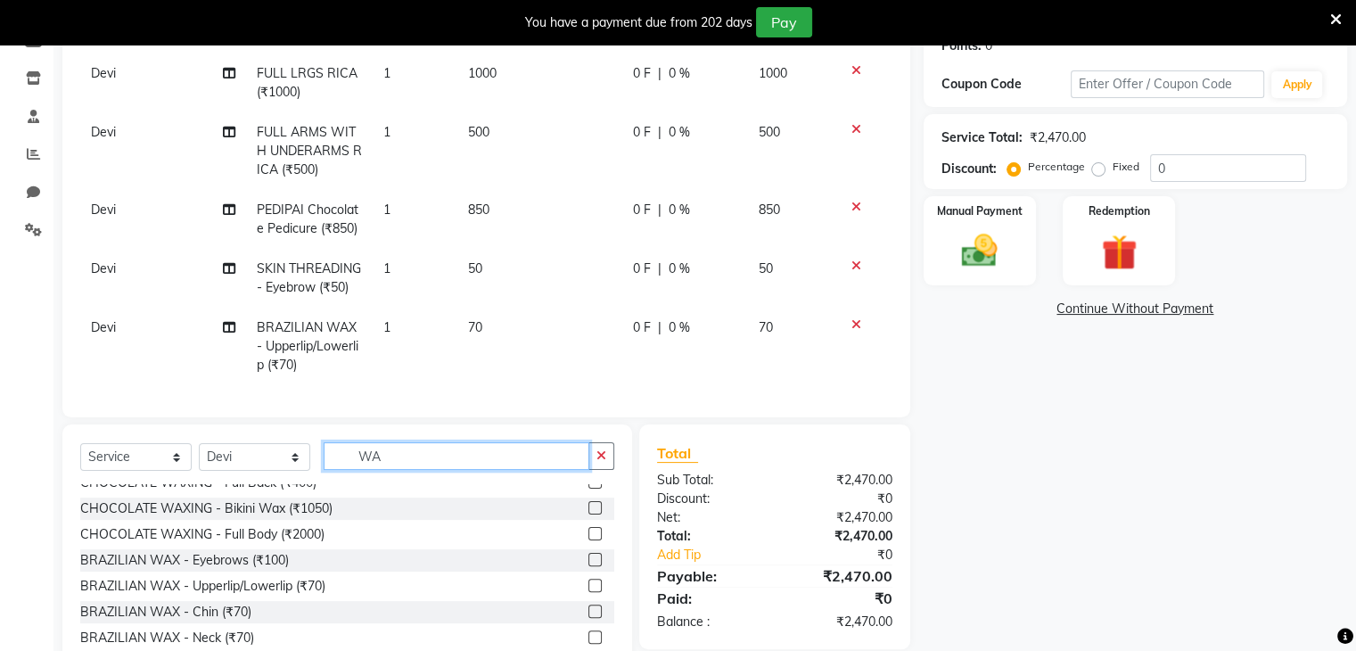
type input "W"
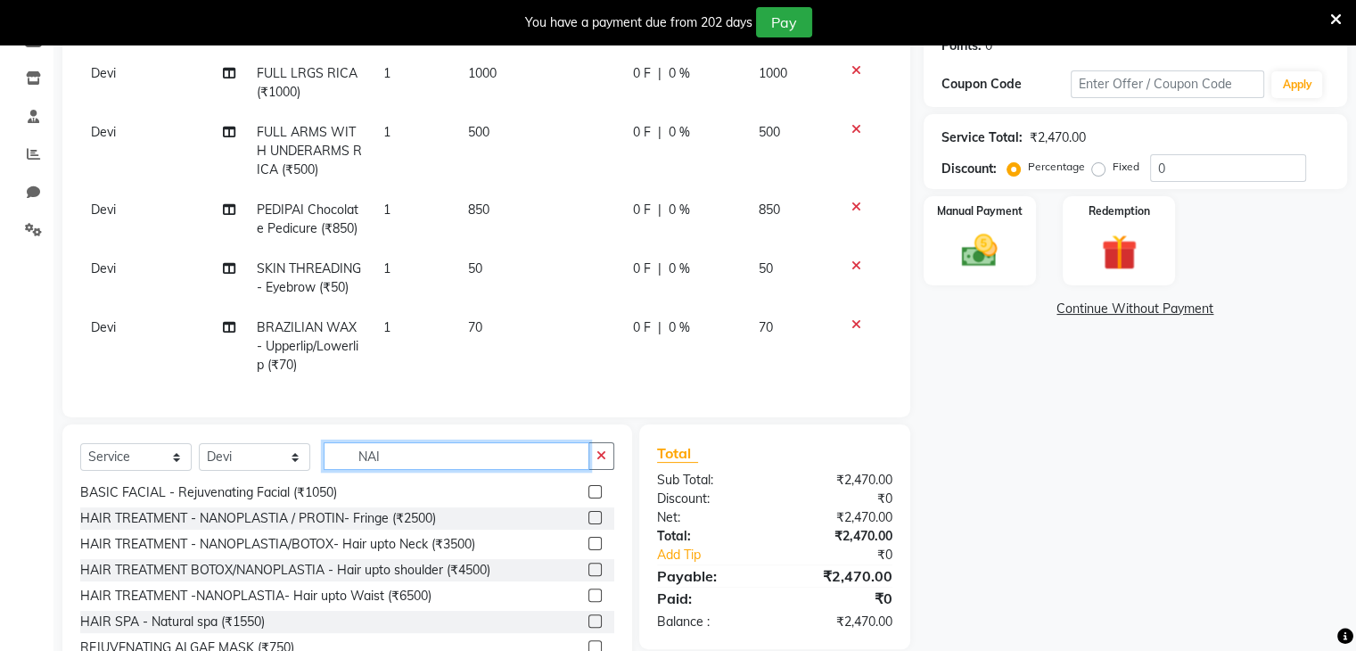
scroll to position [0, 0]
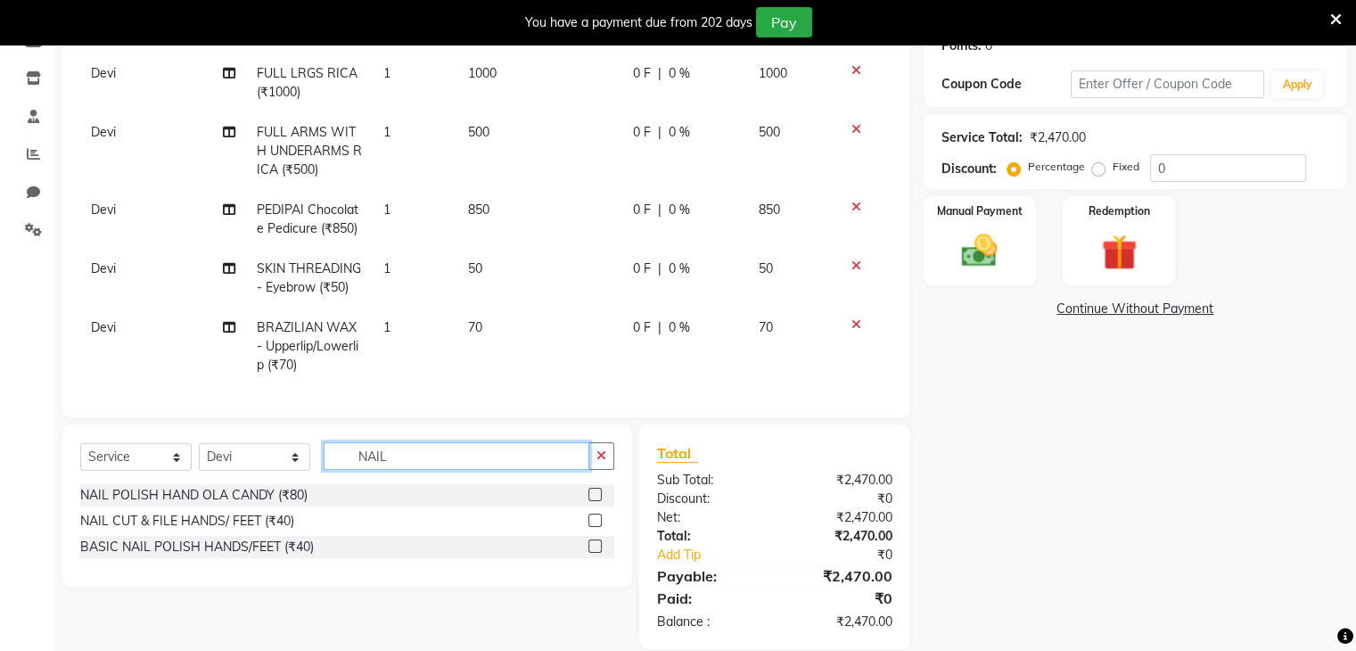
type input "NAIL"
click at [594, 527] on label at bounding box center [595, 520] width 13 height 13
click at [594, 527] on input "checkbox" at bounding box center [595, 521] width 12 height 12
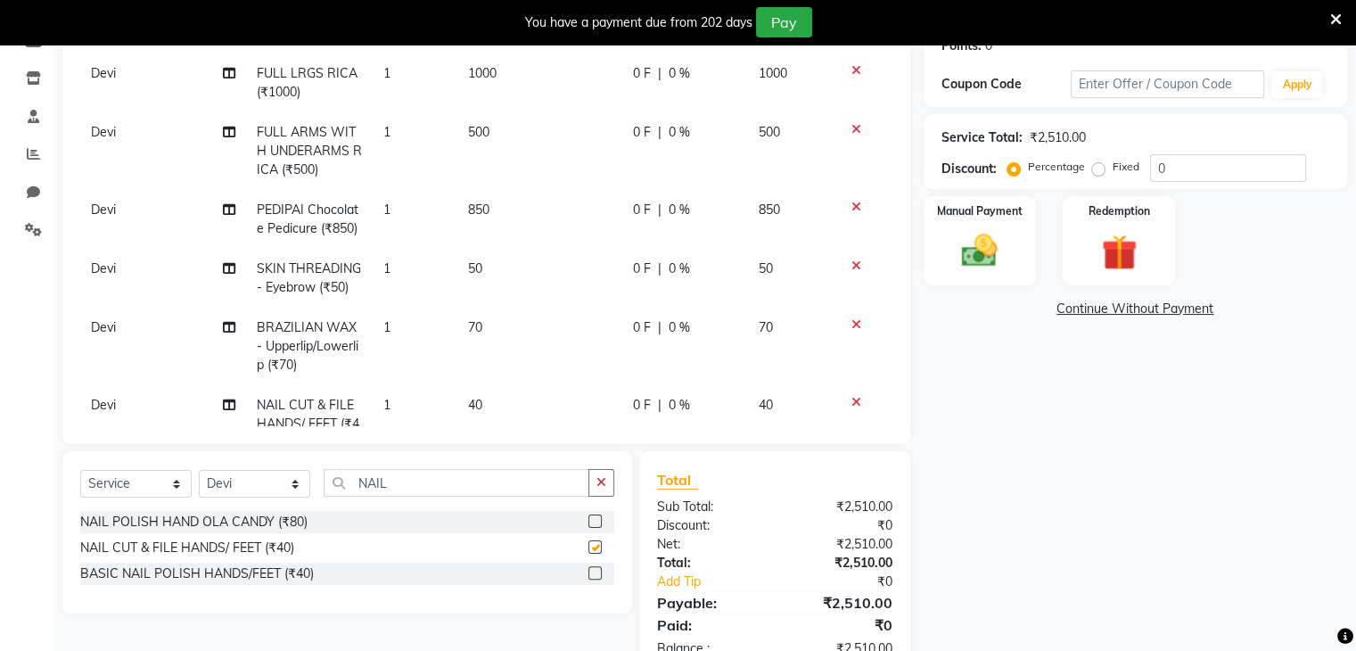
checkbox input "false"
click at [407, 482] on input "NAIL" at bounding box center [457, 483] width 266 height 28
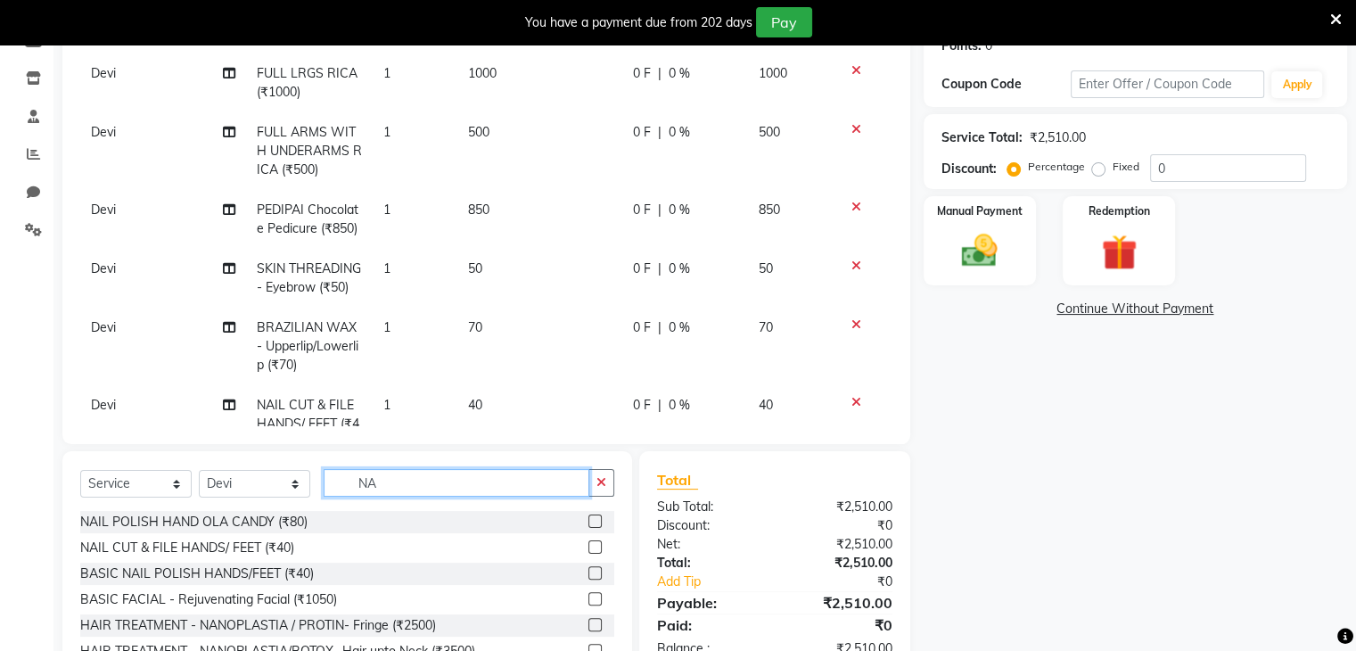
type input "N"
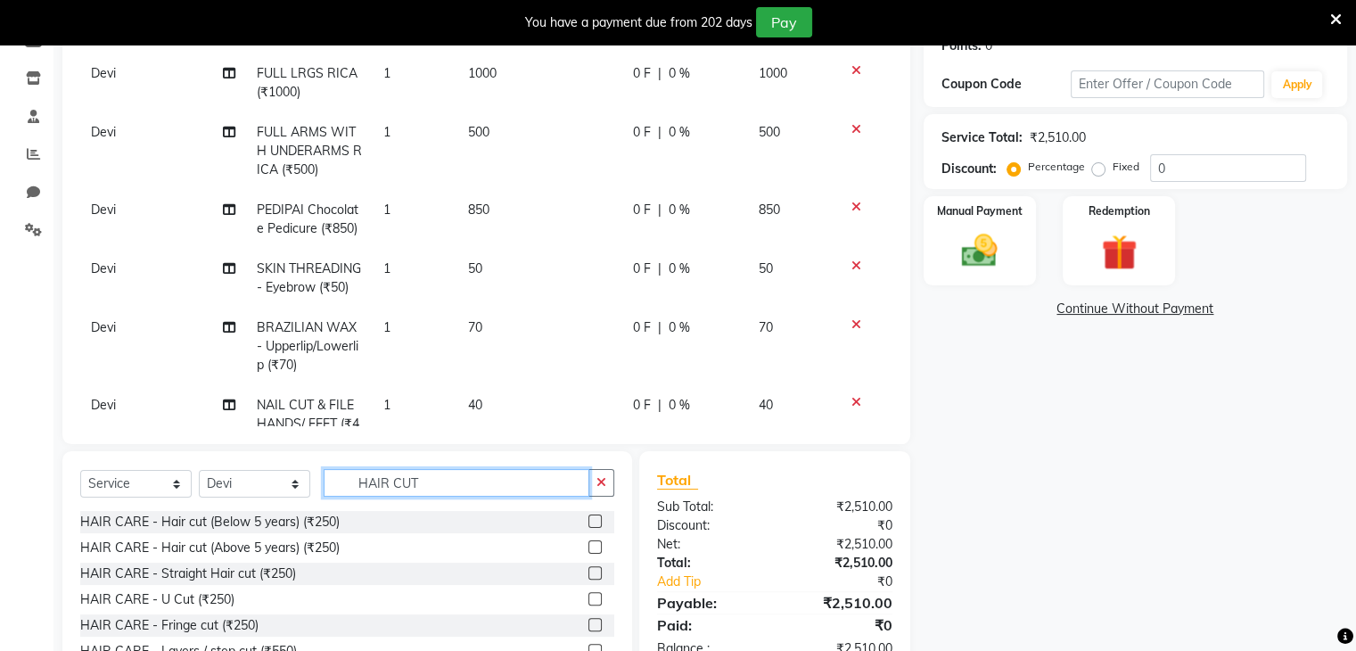
scroll to position [376, 0]
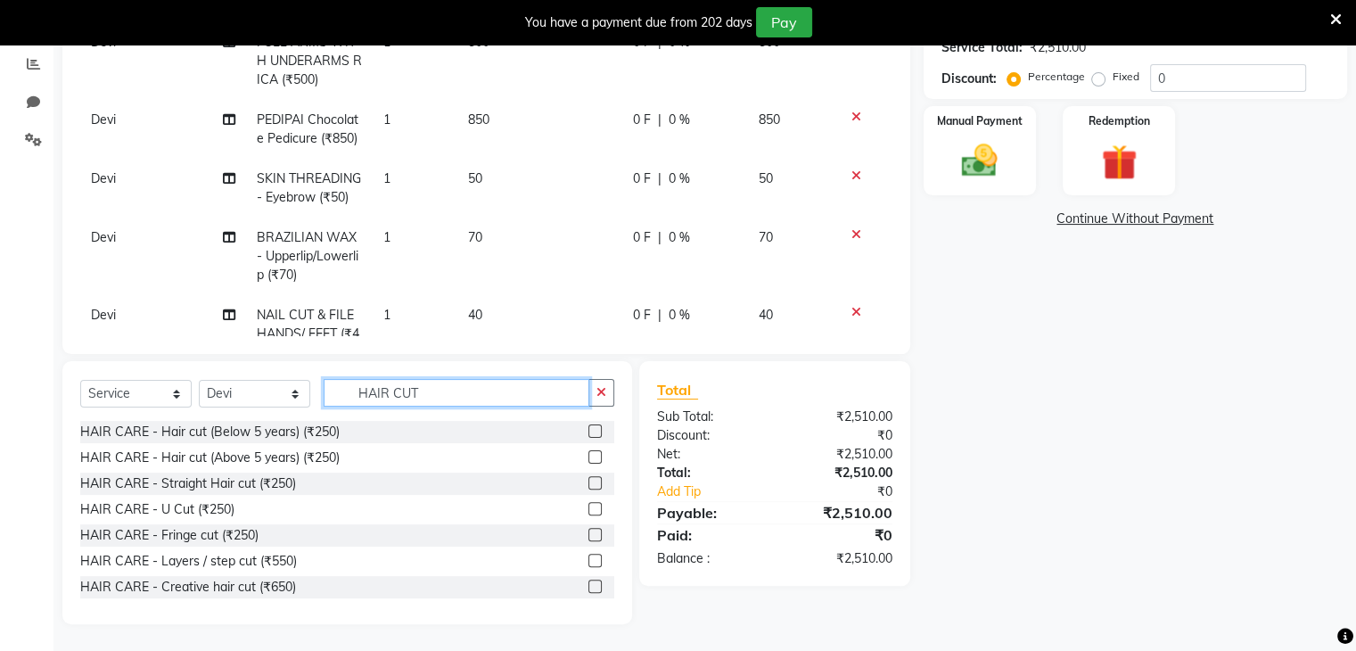
type input "HAIR CUT"
click at [589, 560] on label at bounding box center [595, 560] width 13 height 13
click at [589, 560] on input "checkbox" at bounding box center [595, 562] width 12 height 12
checkbox input "false"
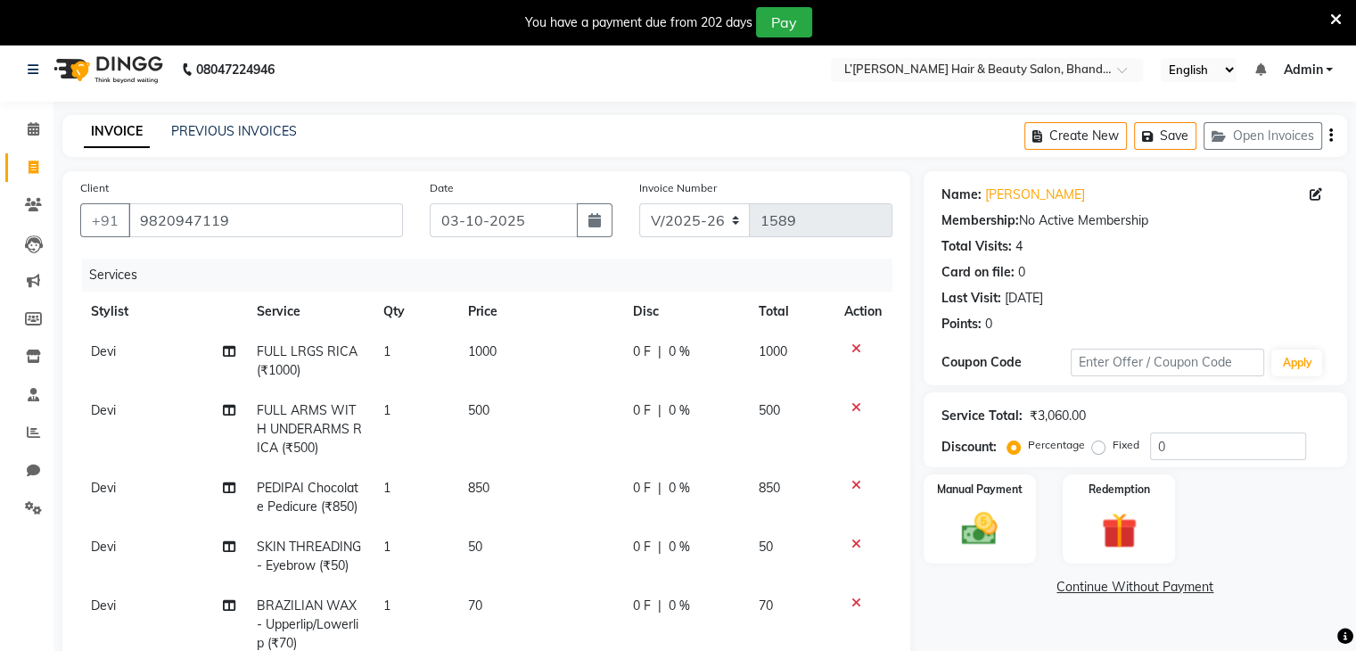
scroll to position [0, 0]
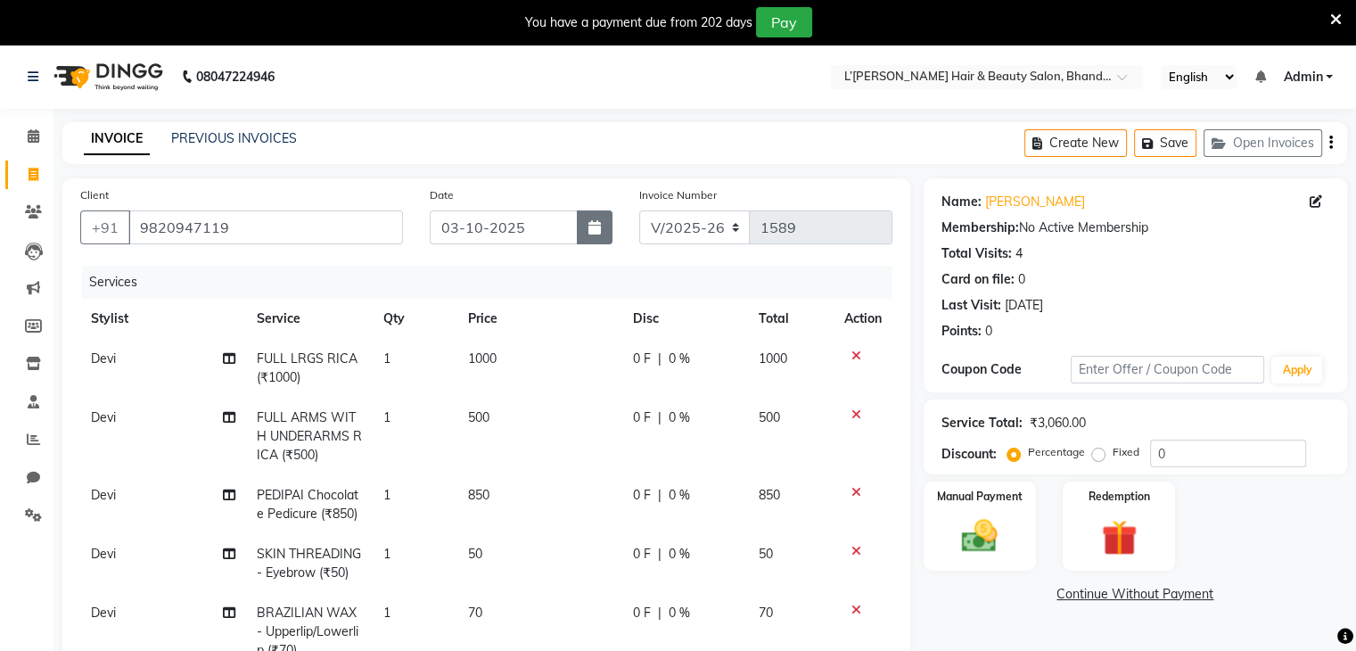
click at [595, 233] on icon "button" at bounding box center [595, 227] width 12 height 14
select select "10"
select select "2025"
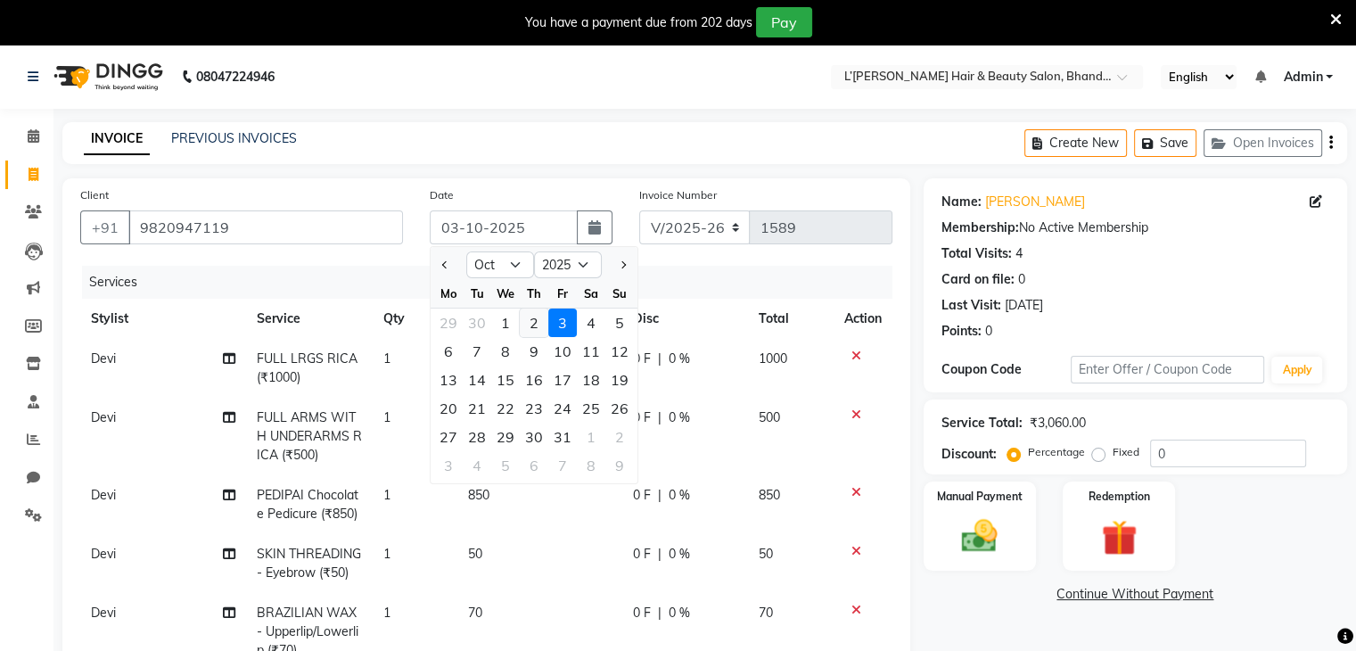
click at [526, 324] on div "2" at bounding box center [534, 323] width 29 height 29
type input "02-10-2025"
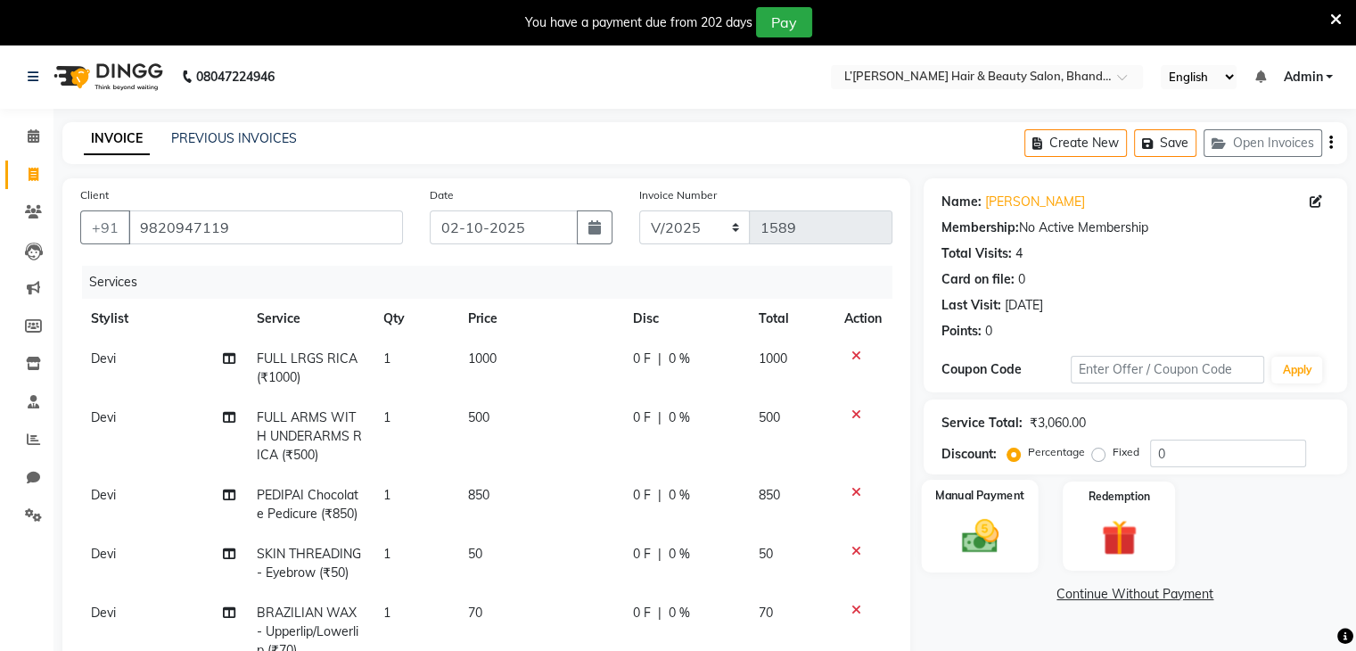
click at [963, 556] on img at bounding box center [980, 536] width 60 height 43
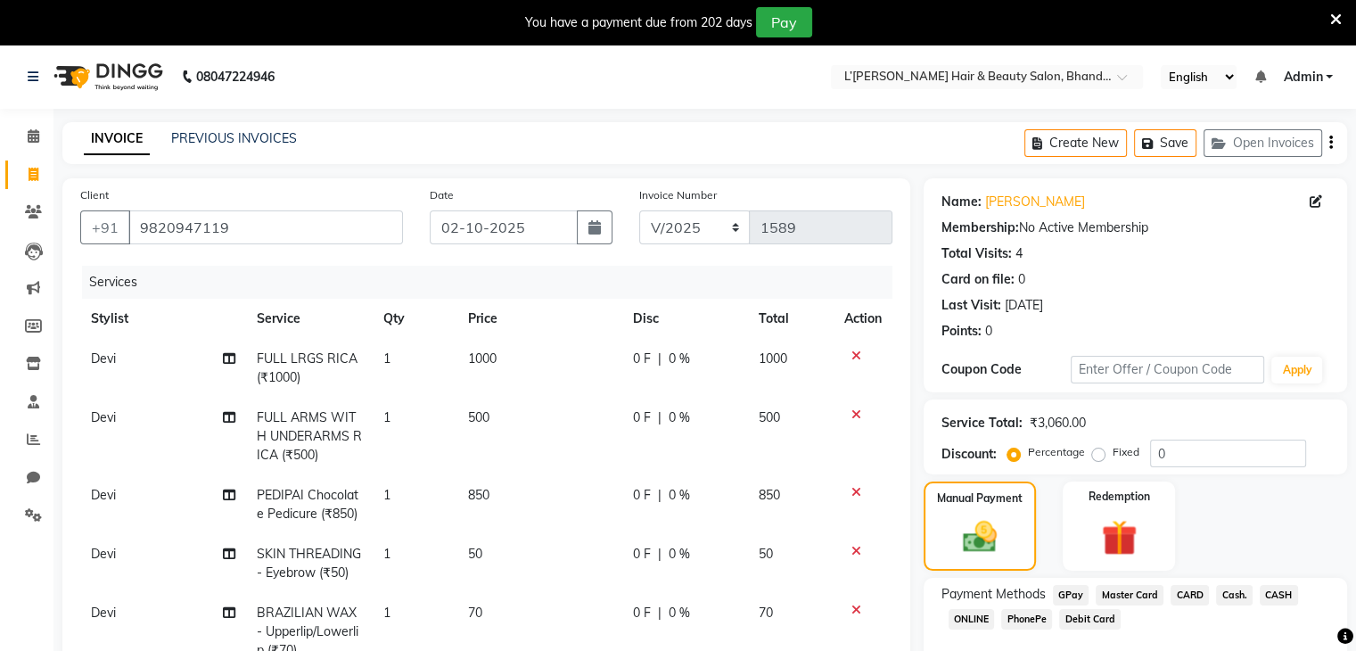
click at [1024, 614] on span "PhonePe" at bounding box center [1026, 619] width 51 height 21
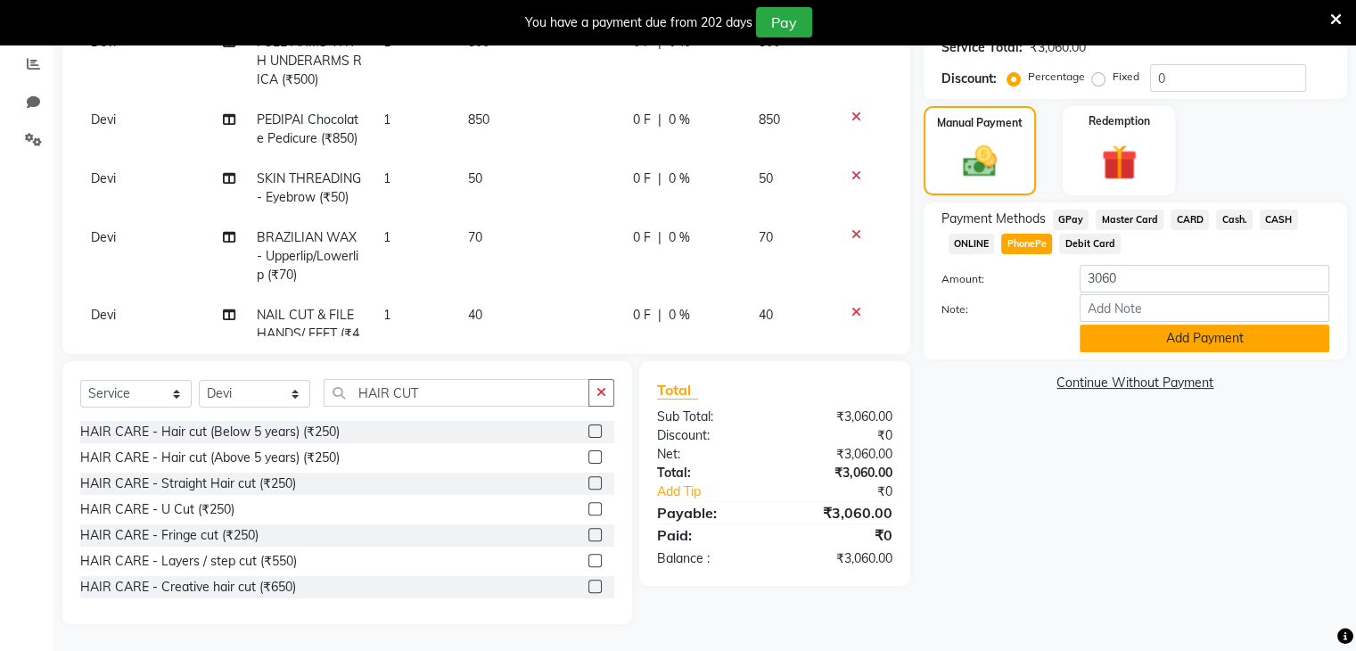
click at [1128, 340] on button "Add Payment" at bounding box center [1205, 339] width 250 height 28
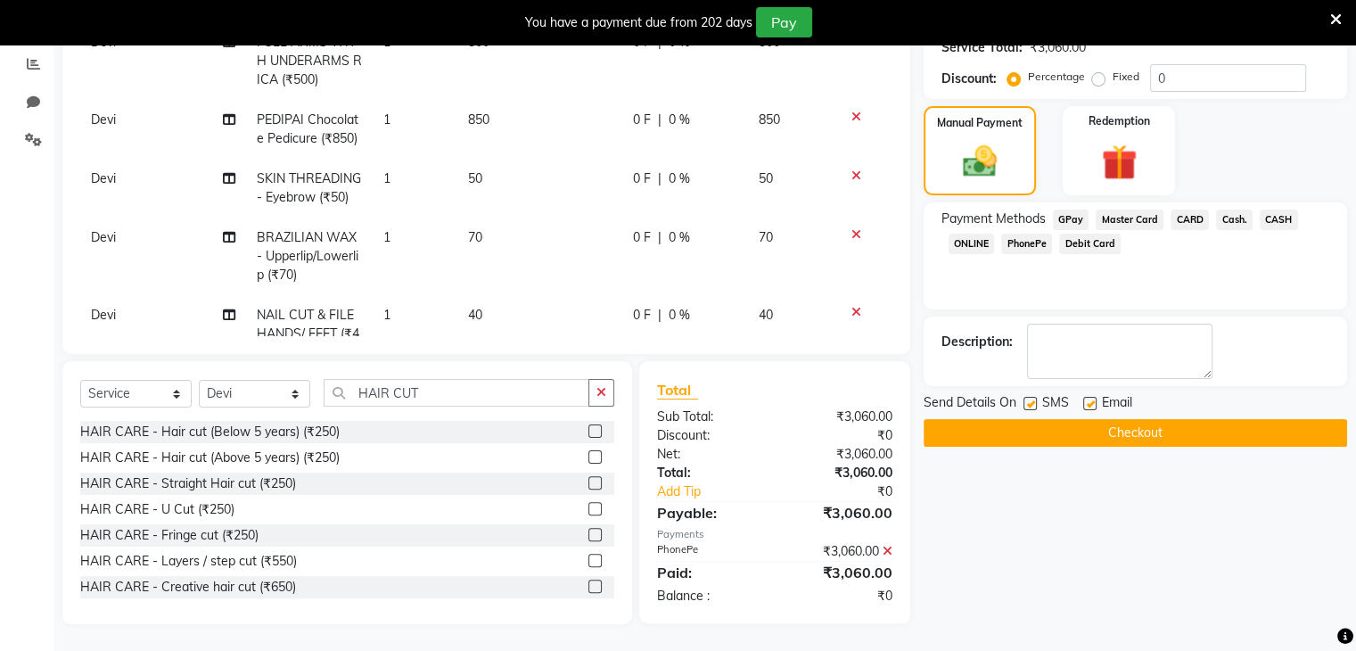
click at [1030, 399] on label at bounding box center [1030, 403] width 13 height 13
click at [1030, 399] on input "checkbox" at bounding box center [1030, 405] width 12 height 12
checkbox input "false"
click at [1047, 430] on button "Checkout" at bounding box center [1136, 433] width 424 height 28
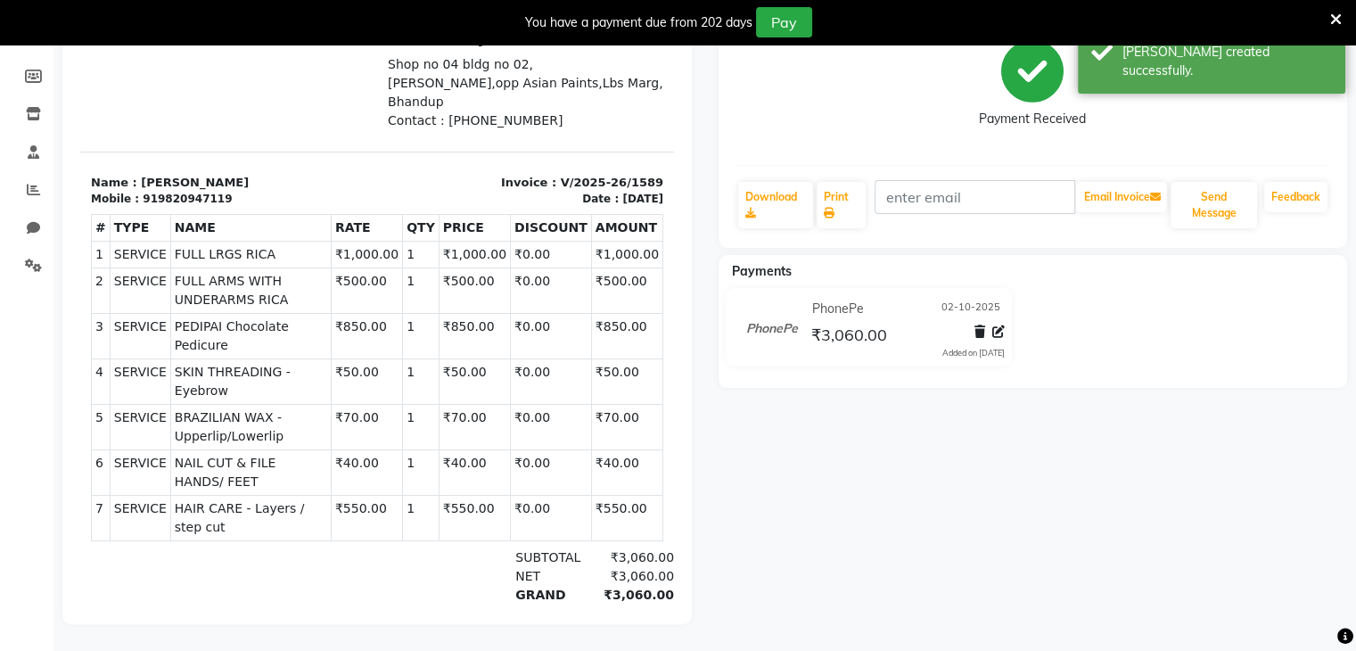
select select "service"
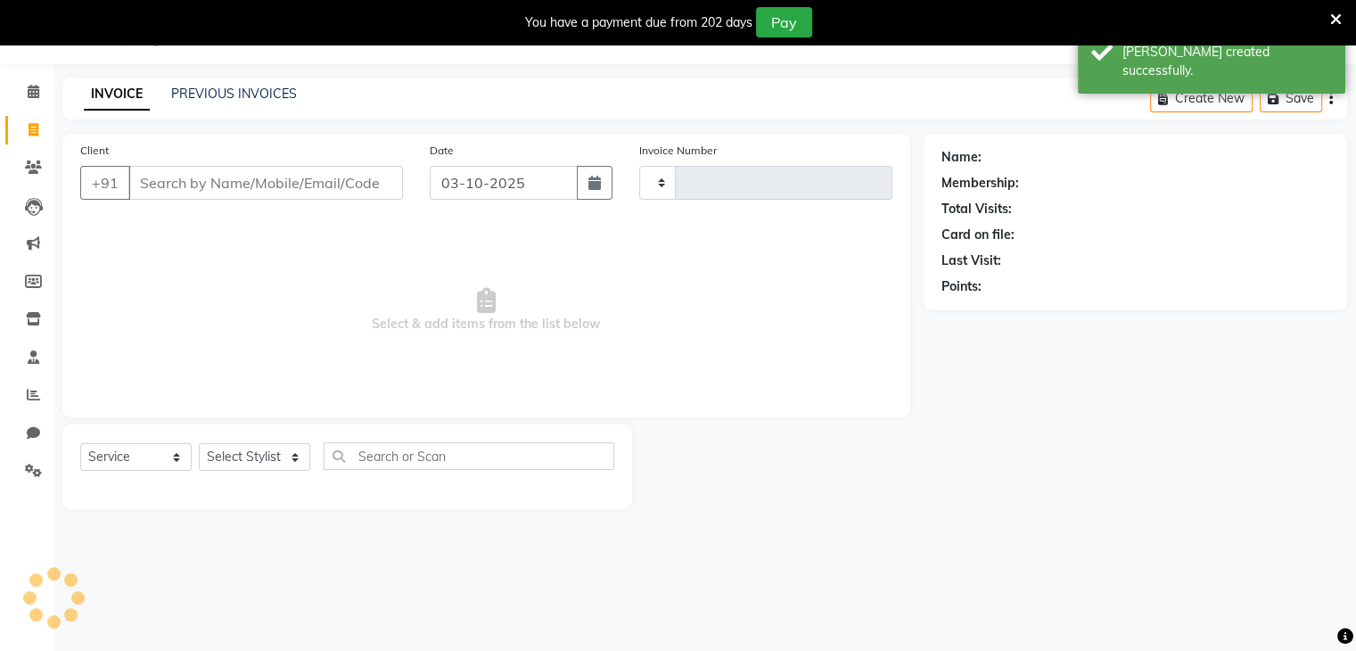
type input "1590"
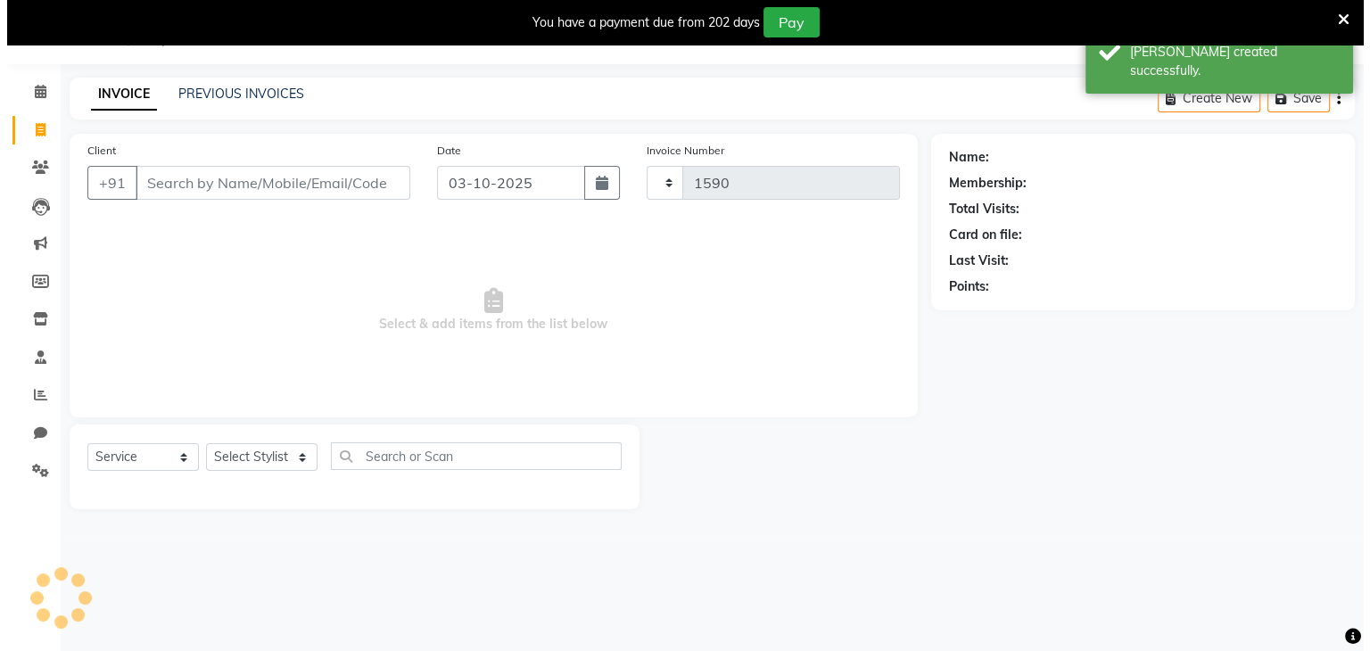
scroll to position [45, 0]
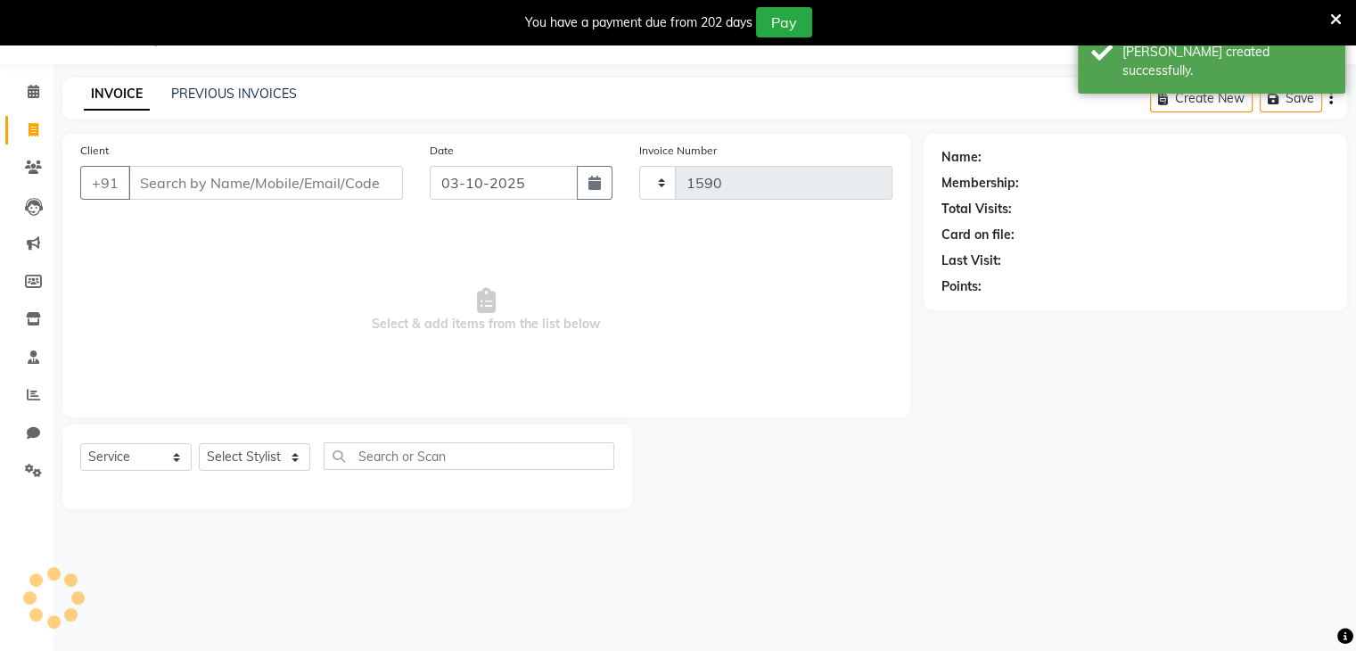
select select "7828"
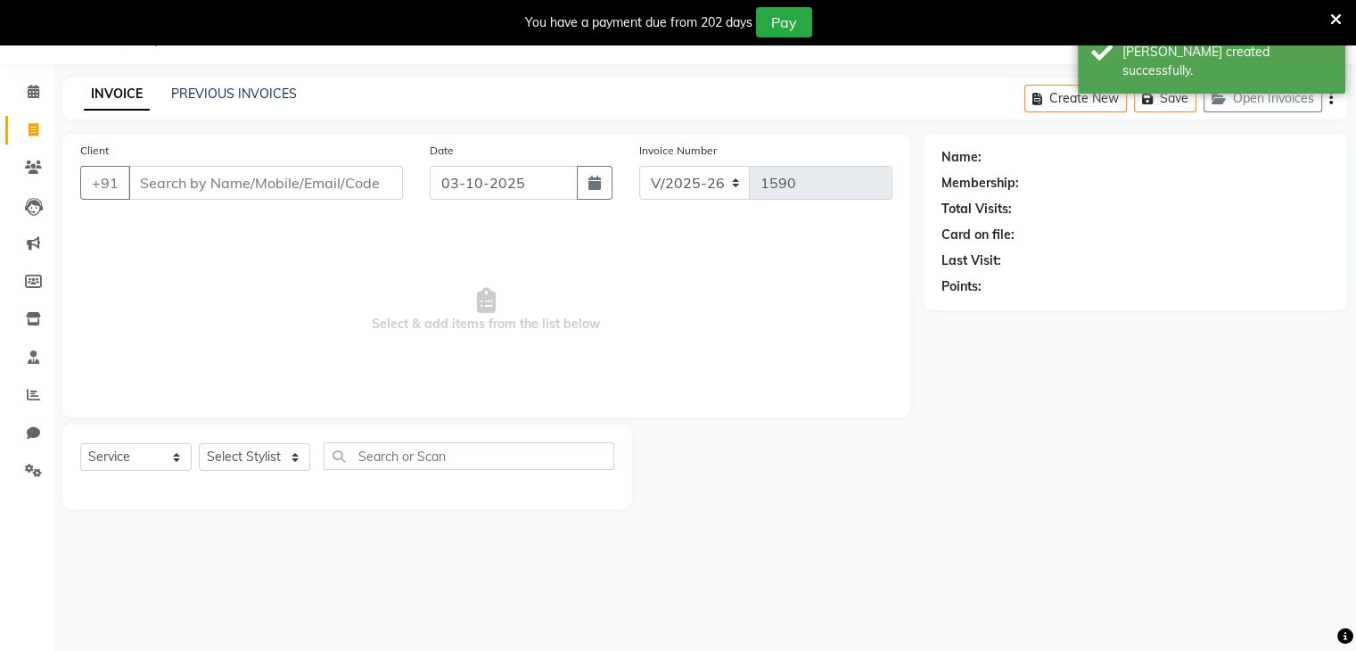
click at [145, 187] on input "Client" at bounding box center [265, 183] width 275 height 34
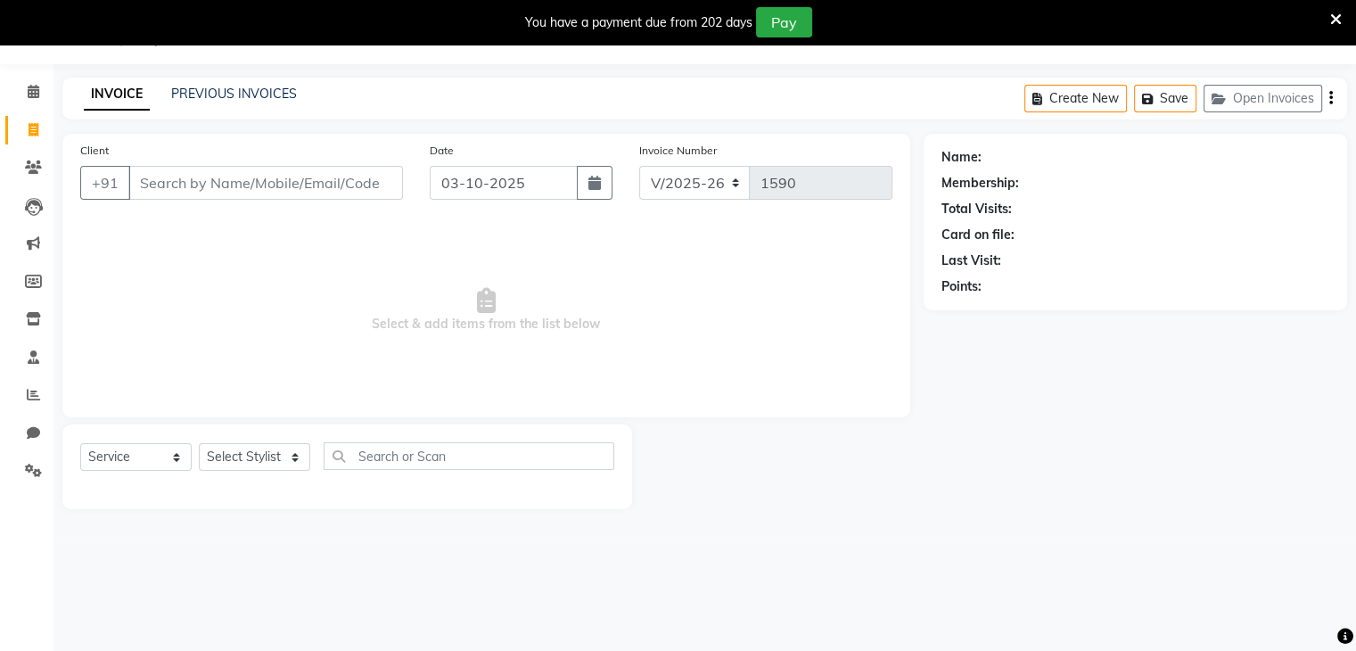
click at [148, 176] on input "Client" at bounding box center [265, 183] width 275 height 34
type input "7506976652"
click at [369, 179] on span "Add Client" at bounding box center [357, 183] width 70 height 18
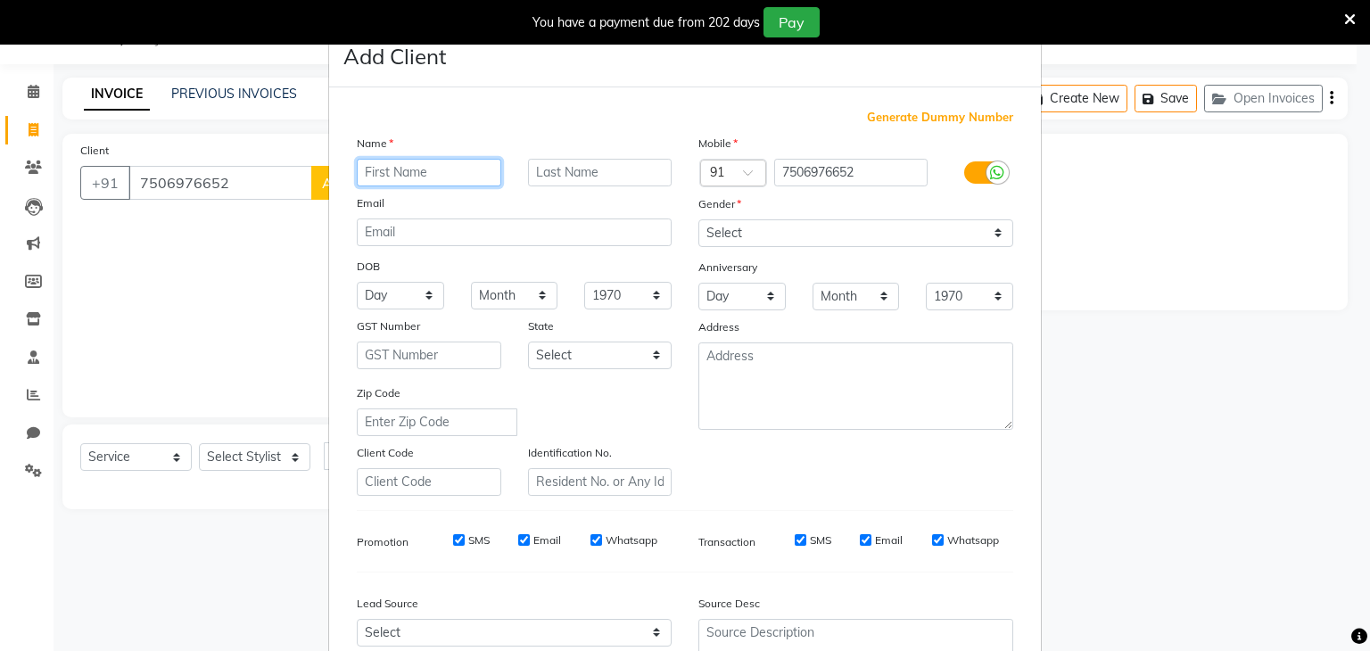
click at [396, 172] on input "text" at bounding box center [429, 173] width 144 height 28
click at [364, 175] on input "text" at bounding box center [429, 173] width 144 height 28
click at [361, 179] on input "text" at bounding box center [429, 173] width 144 height 28
type input "BABITA"
click at [535, 178] on input "text" at bounding box center [600, 173] width 144 height 28
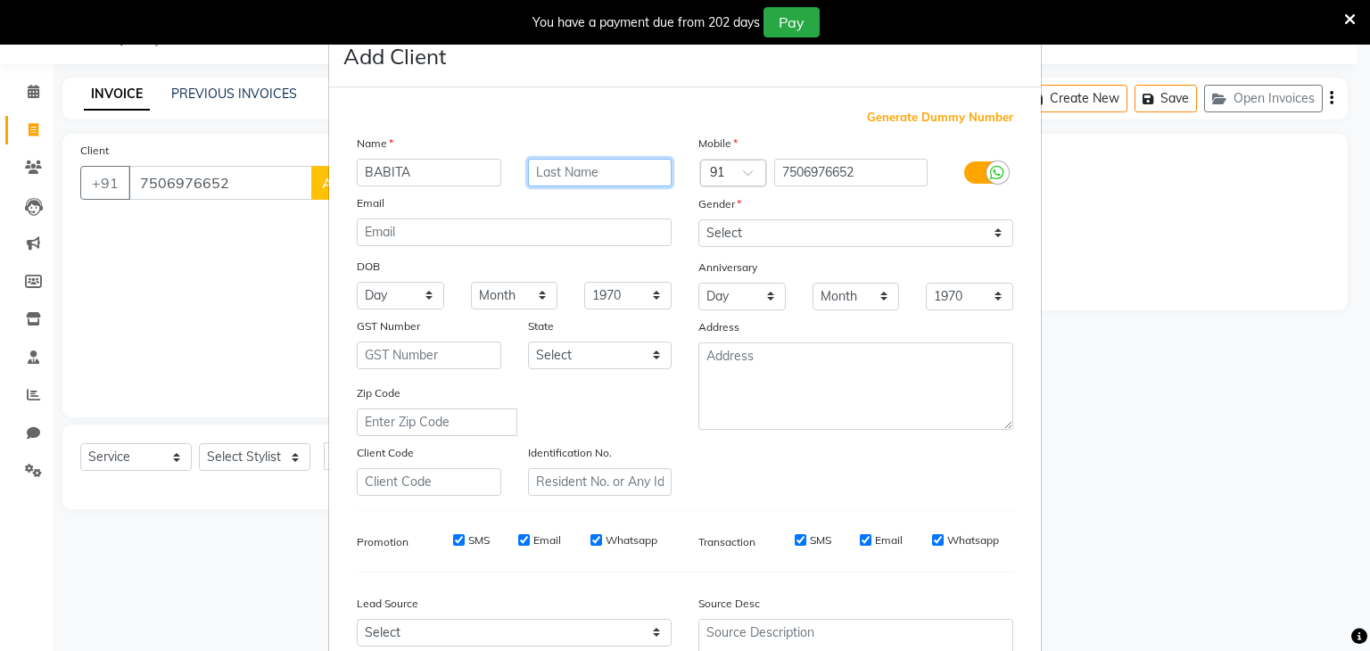
click at [556, 171] on input "text" at bounding box center [600, 173] width 144 height 28
click at [539, 171] on input "text" at bounding box center [600, 173] width 144 height 28
click at [539, 169] on input "text" at bounding box center [600, 173] width 144 height 28
type input "[PERSON_NAME]"
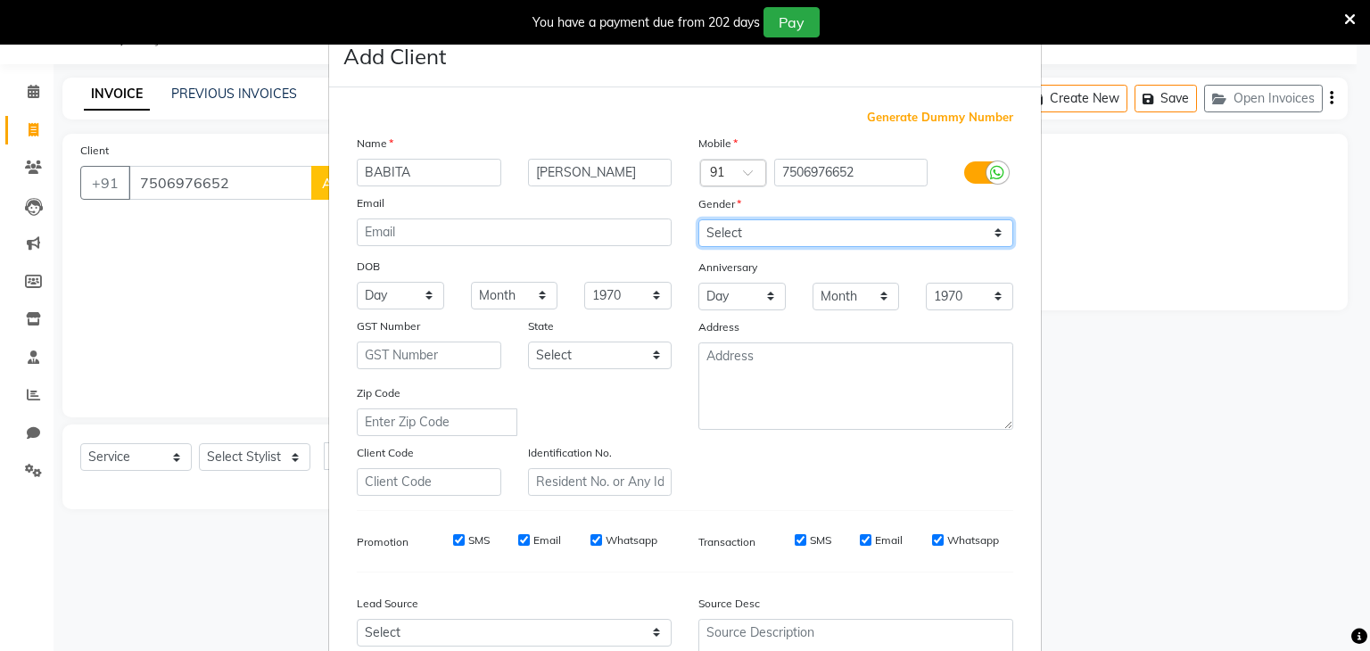
click at [722, 228] on select "Select [DEMOGRAPHIC_DATA] [DEMOGRAPHIC_DATA] Other Prefer Not To Say" at bounding box center [855, 233] width 315 height 28
select select "[DEMOGRAPHIC_DATA]"
click at [698, 220] on select "Select [DEMOGRAPHIC_DATA] [DEMOGRAPHIC_DATA] Other Prefer Not To Say" at bounding box center [855, 233] width 315 height 28
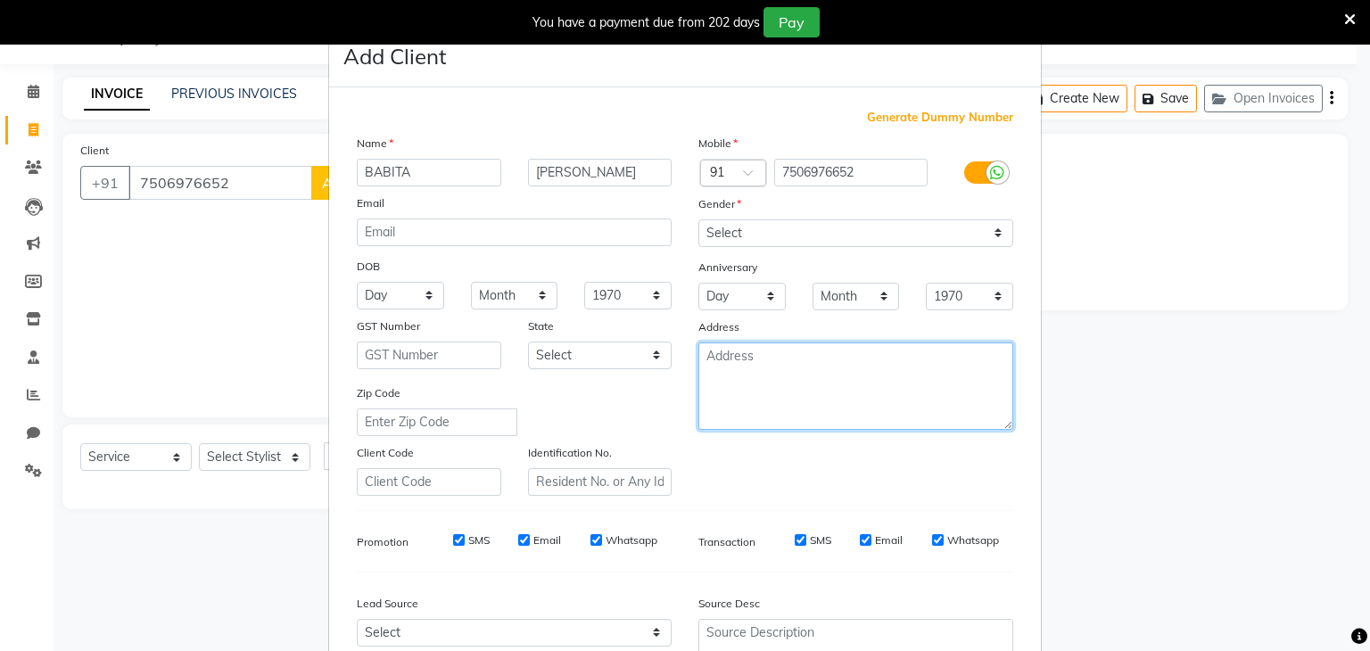
click at [746, 358] on textarea at bounding box center [855, 385] width 315 height 87
type textarea "KALPATRU"
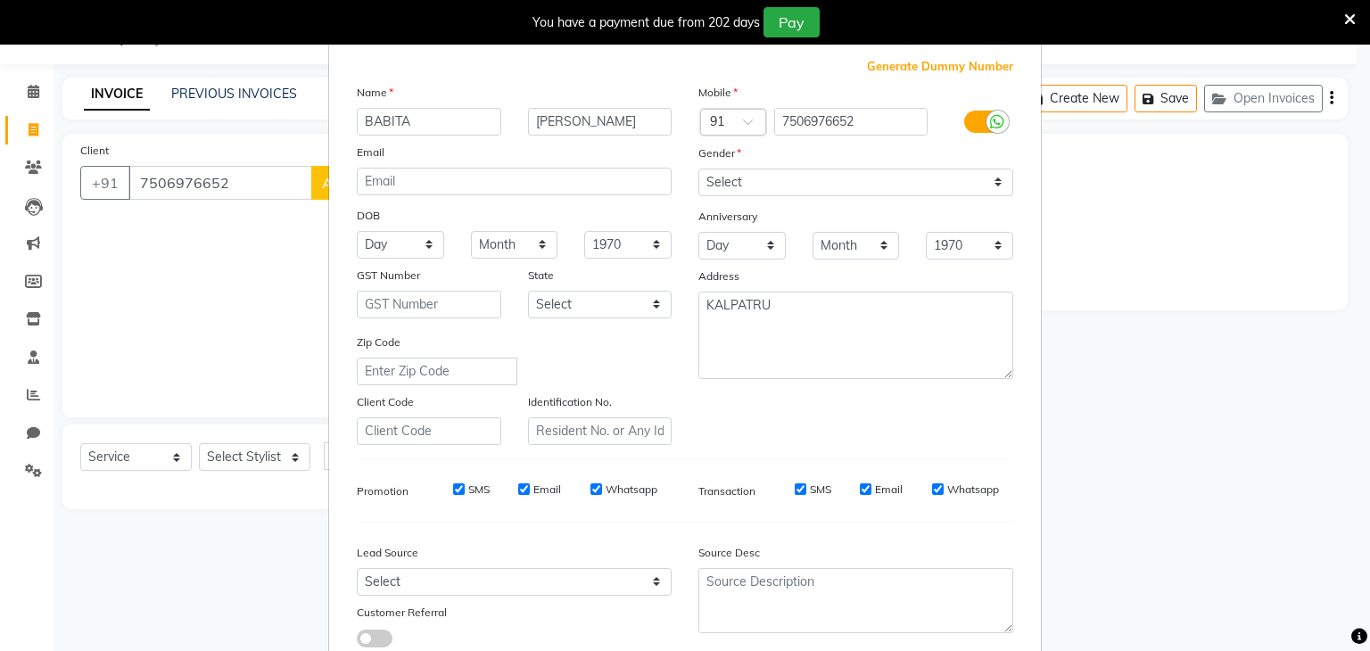
scroll to position [0, 0]
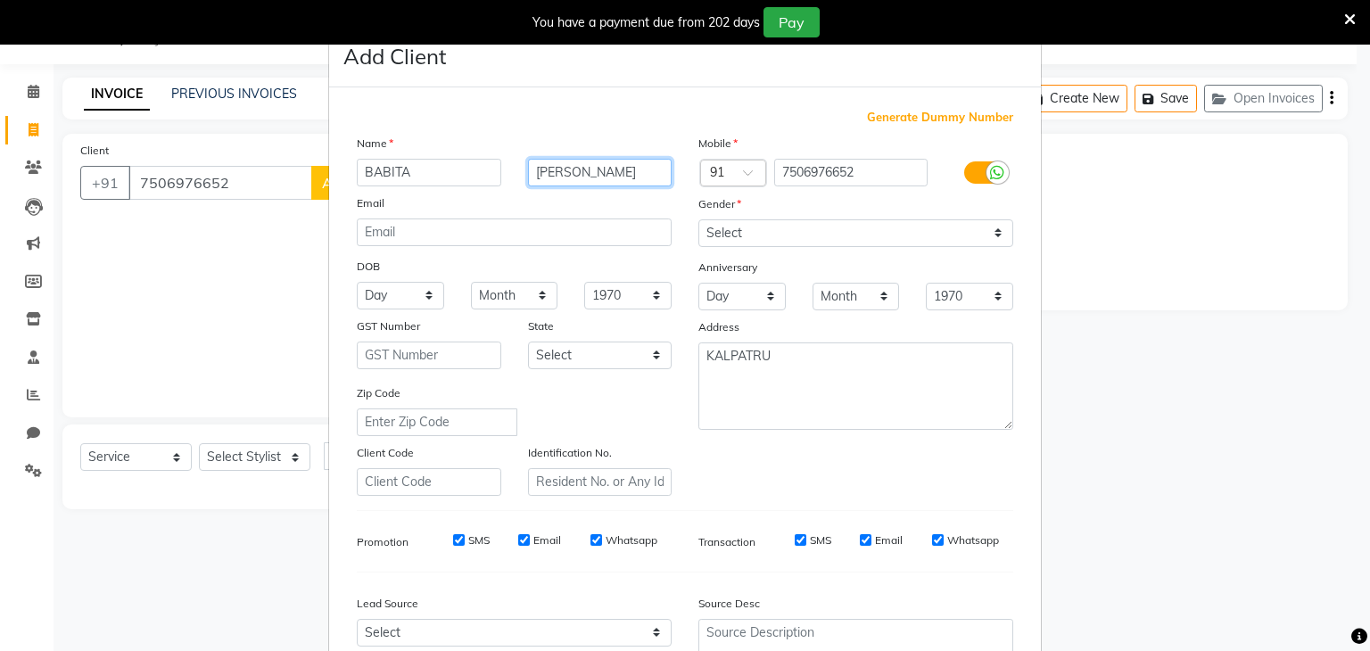
click at [577, 175] on input "[PERSON_NAME]" at bounding box center [600, 173] width 144 height 28
type input "K"
type input "POONJA"
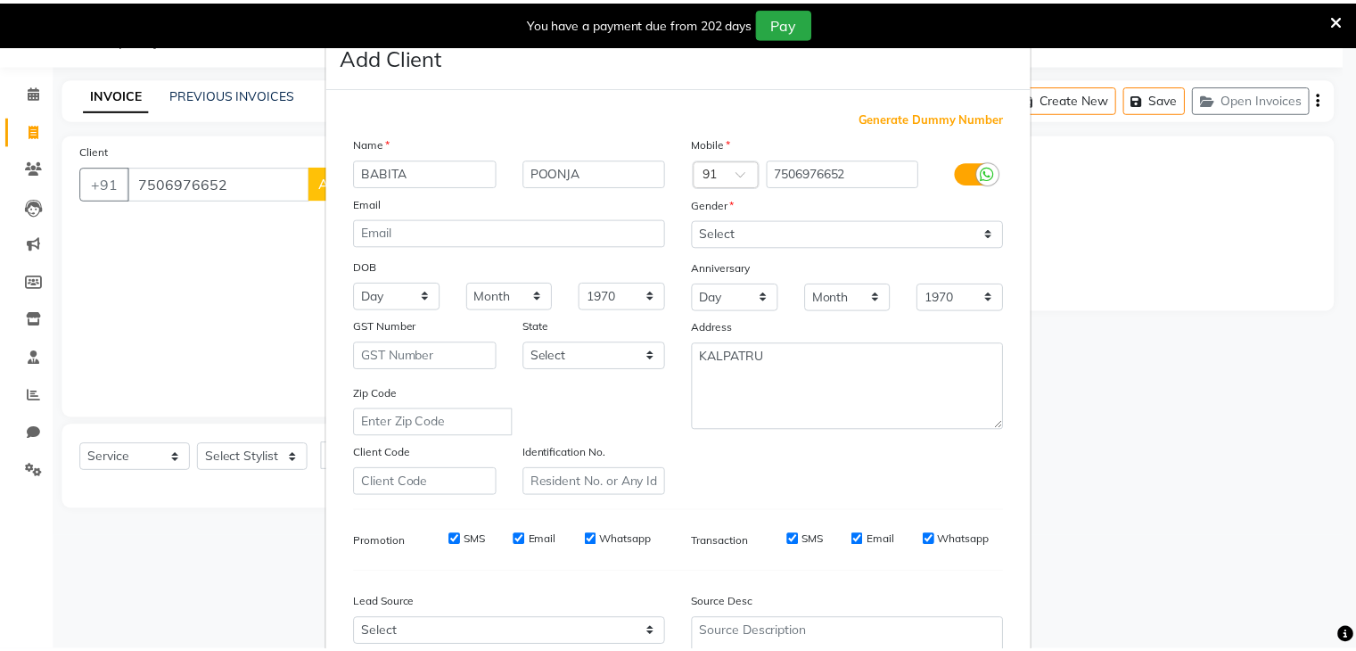
scroll to position [181, 0]
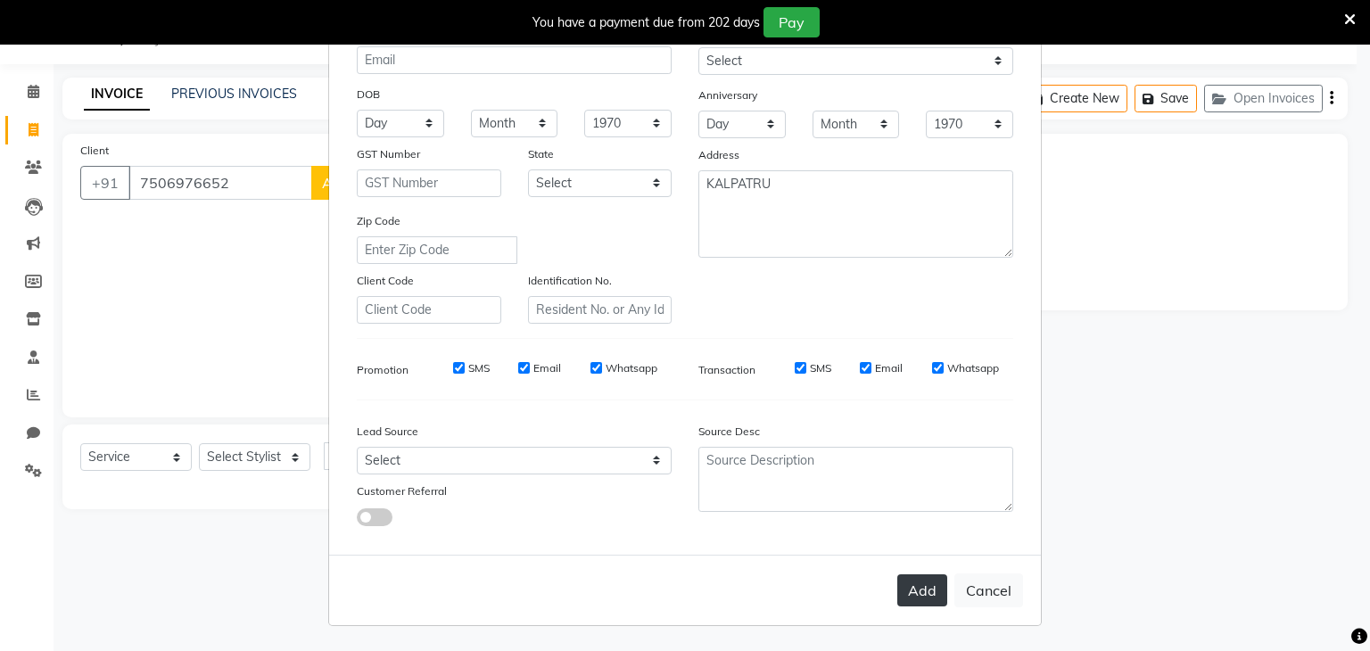
click at [910, 594] on button "Add" at bounding box center [922, 590] width 50 height 32
select select
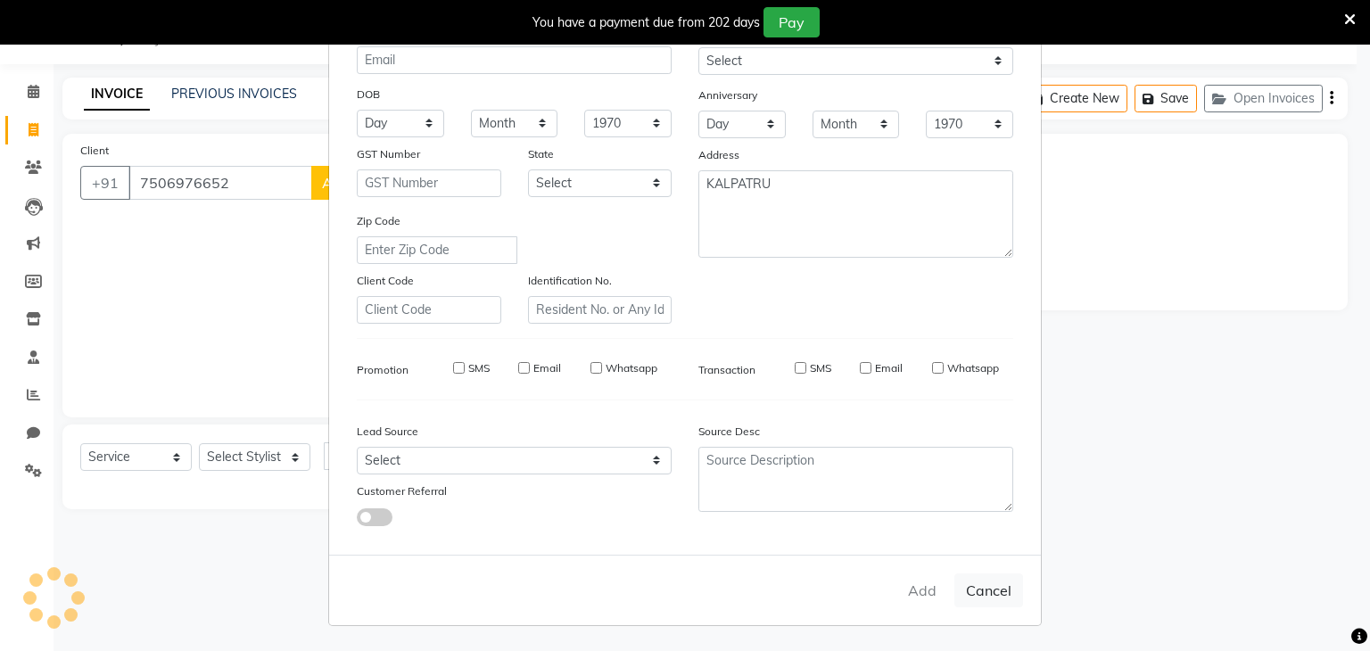
select select
checkbox input "false"
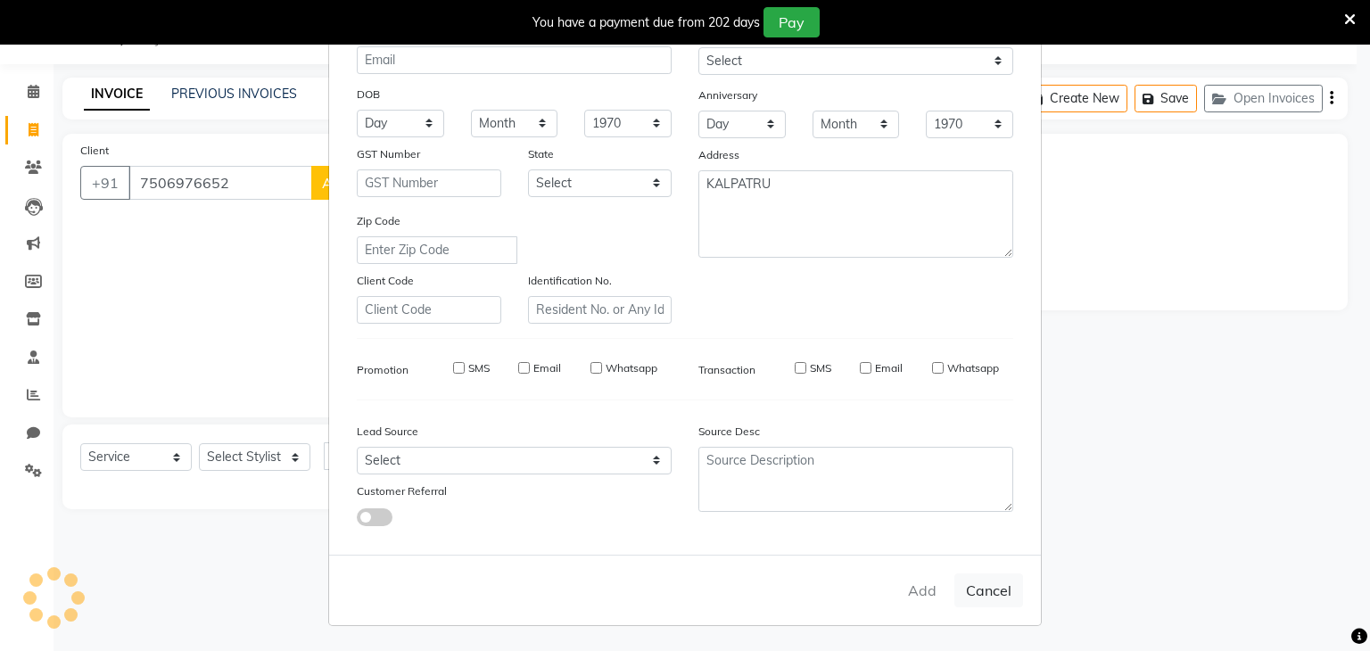
checkbox input "false"
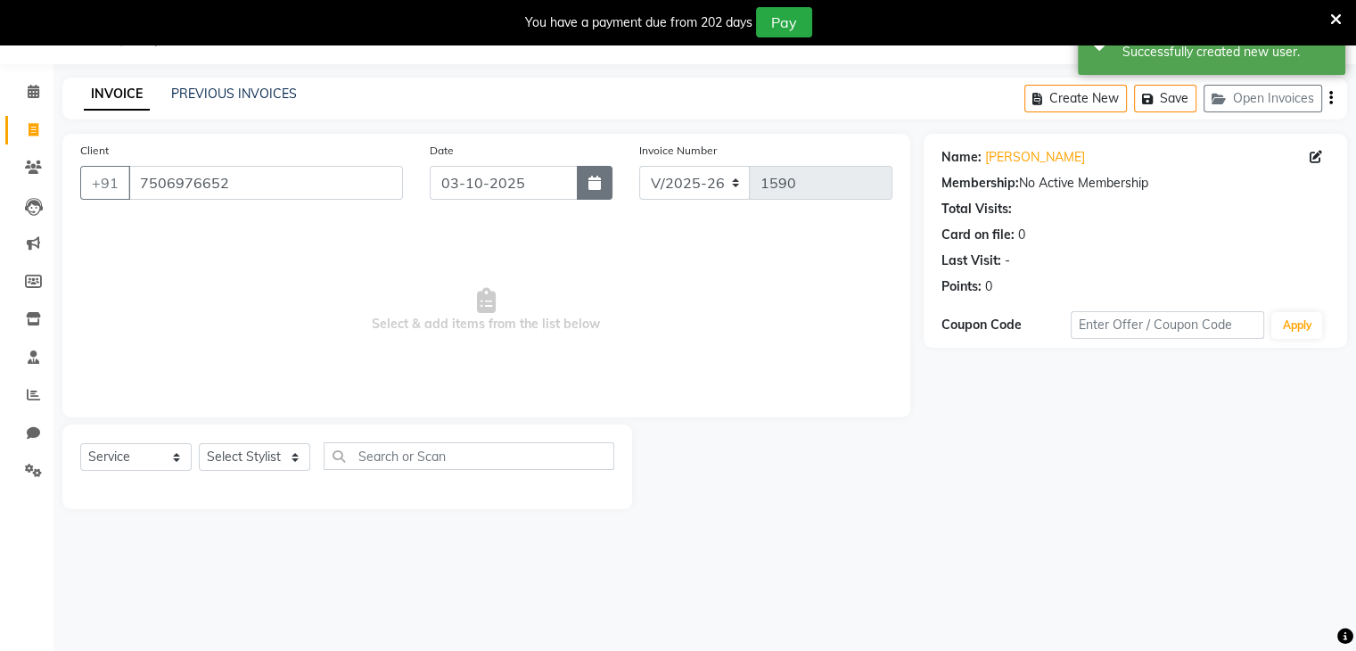
click at [595, 177] on icon "button" at bounding box center [595, 183] width 12 height 14
select select "10"
select select "2025"
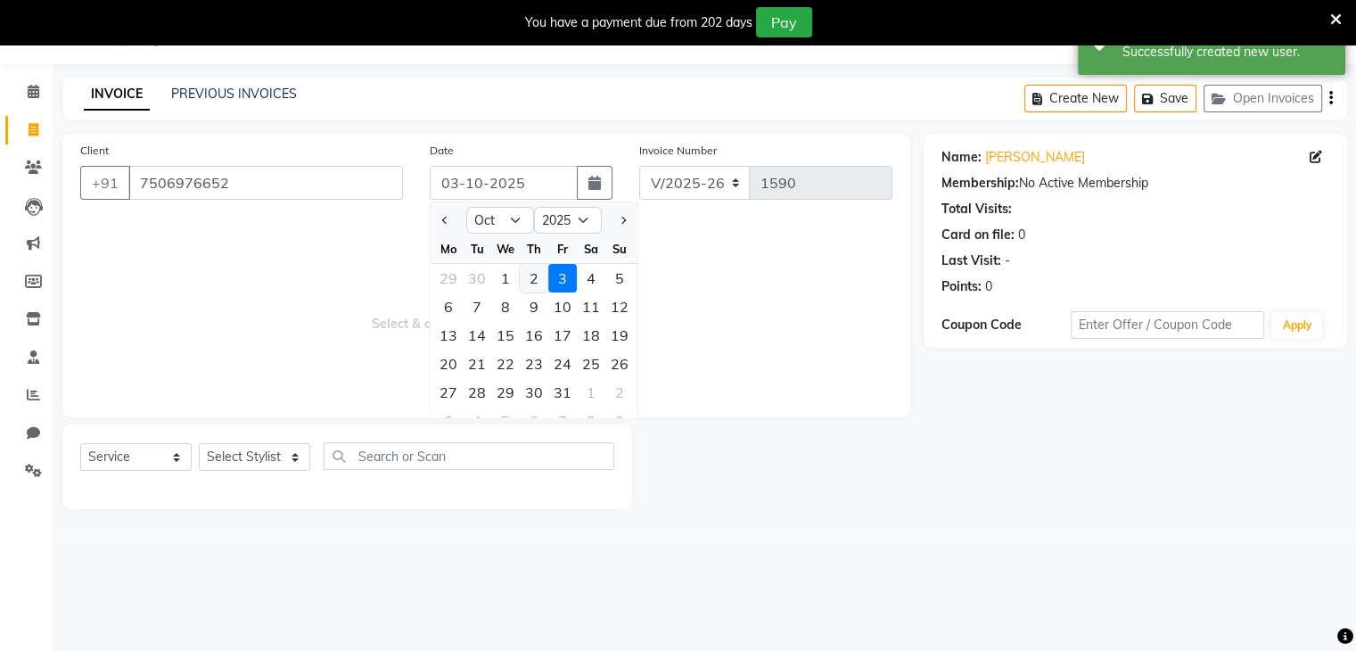
click at [531, 271] on div "2" at bounding box center [534, 278] width 29 height 29
type input "02-10-2025"
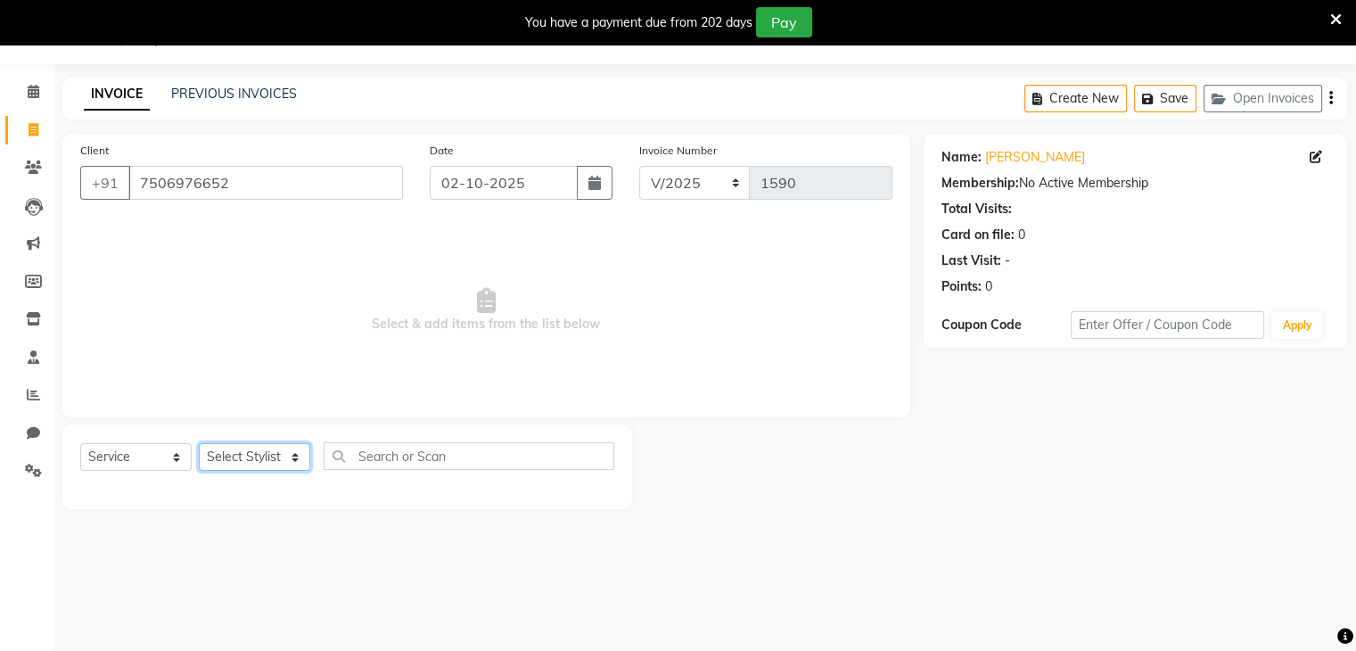
click at [268, 458] on select "Select Stylist Devi DIS Mamta Pinki [PERSON_NAME] Shweta Uma UNKNOWN [PERSON_NA…" at bounding box center [254, 457] width 111 height 28
select select "70653"
click at [199, 444] on select "Select Stylist Devi DIS Mamta Pinki [PERSON_NAME] Shweta Uma UNKNOWN [PERSON_NA…" at bounding box center [254, 457] width 111 height 28
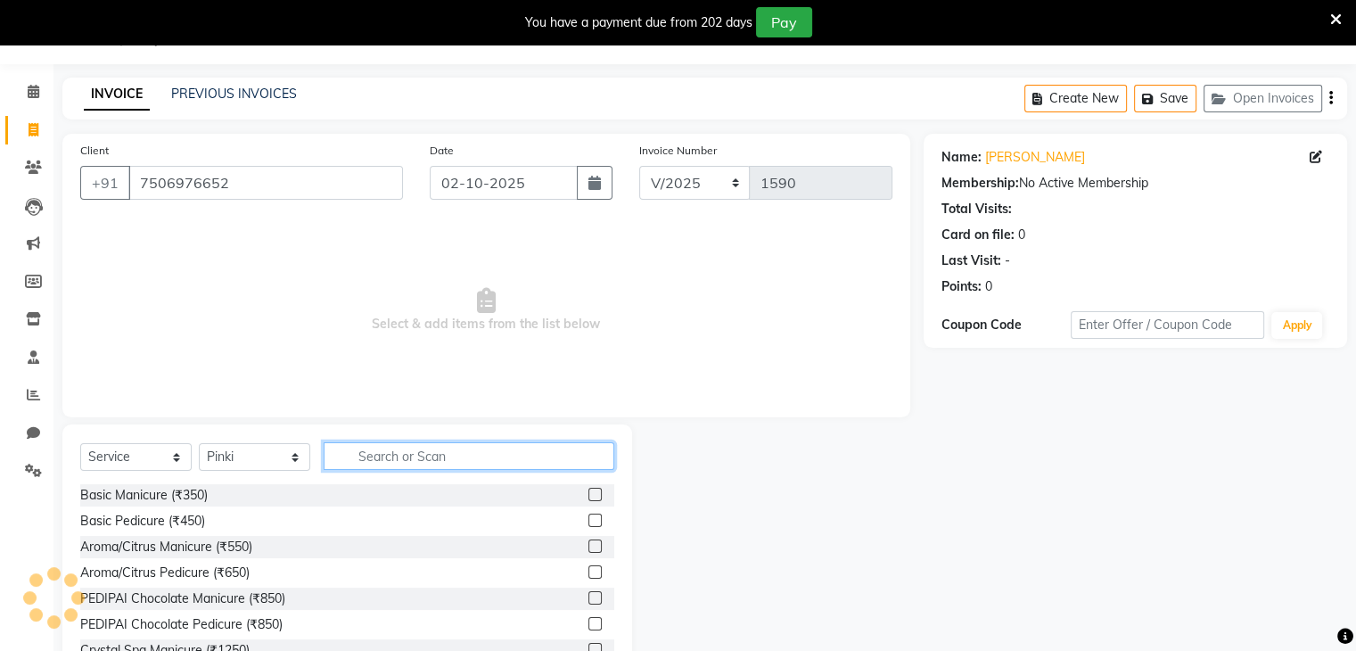
click at [360, 460] on input "text" at bounding box center [469, 456] width 291 height 28
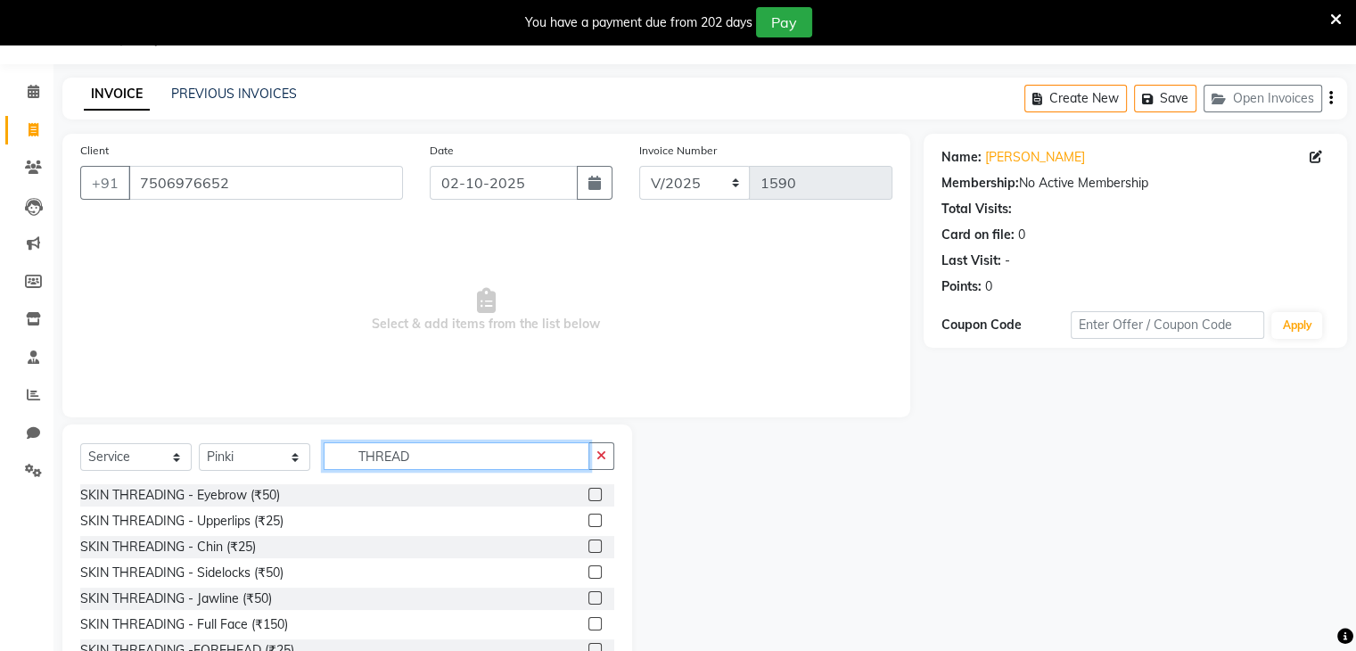
type input "THREAD"
click at [589, 497] on label at bounding box center [595, 494] width 13 height 13
click at [589, 497] on input "checkbox" at bounding box center [595, 496] width 12 height 12
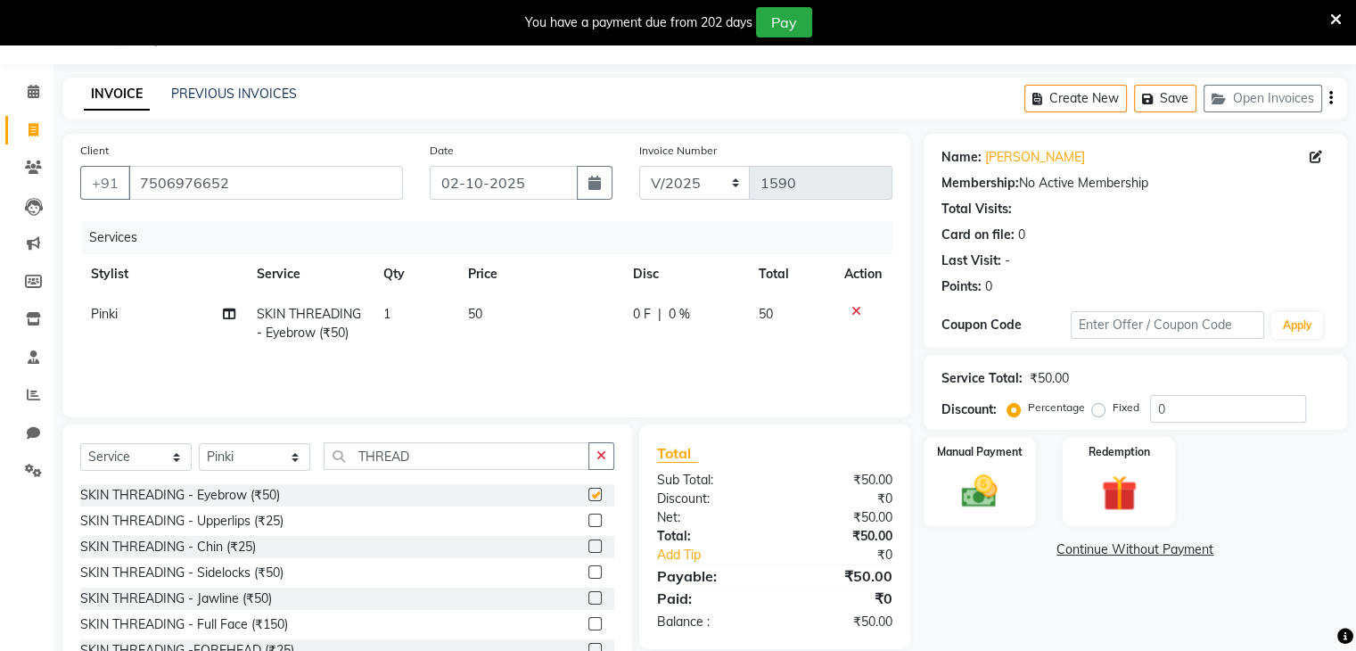
checkbox input "false"
click at [426, 443] on input "THREAD" at bounding box center [457, 456] width 266 height 28
type input "T"
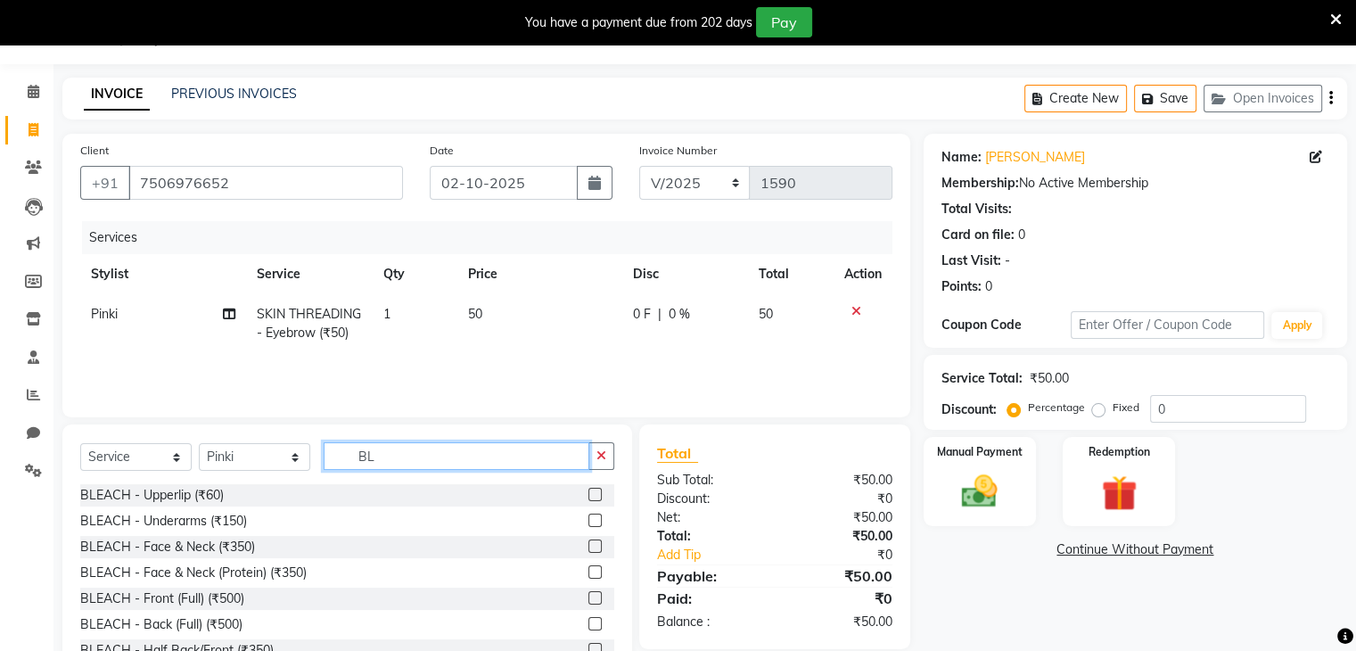
type input "B"
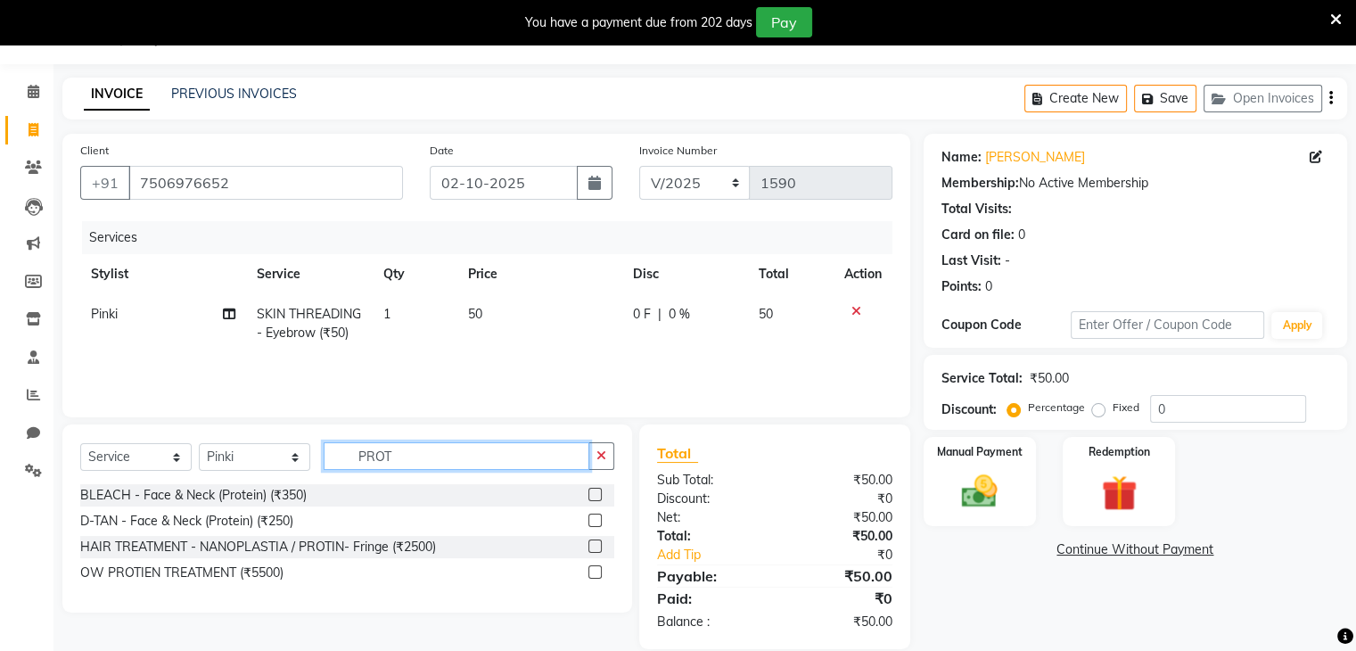
type input "PROT"
click at [595, 497] on label at bounding box center [595, 494] width 13 height 13
click at [595, 497] on input "checkbox" at bounding box center [595, 496] width 12 height 12
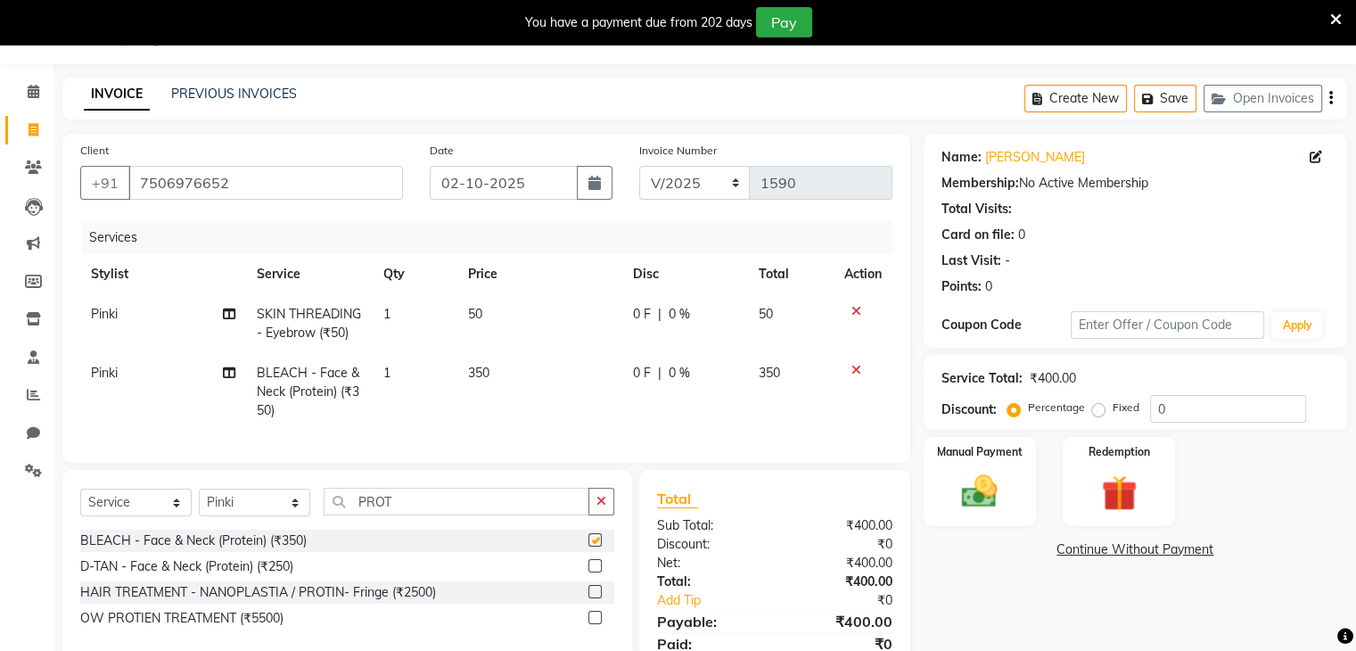
checkbox input "false"
click at [453, 515] on input "PROT" at bounding box center [457, 502] width 266 height 28
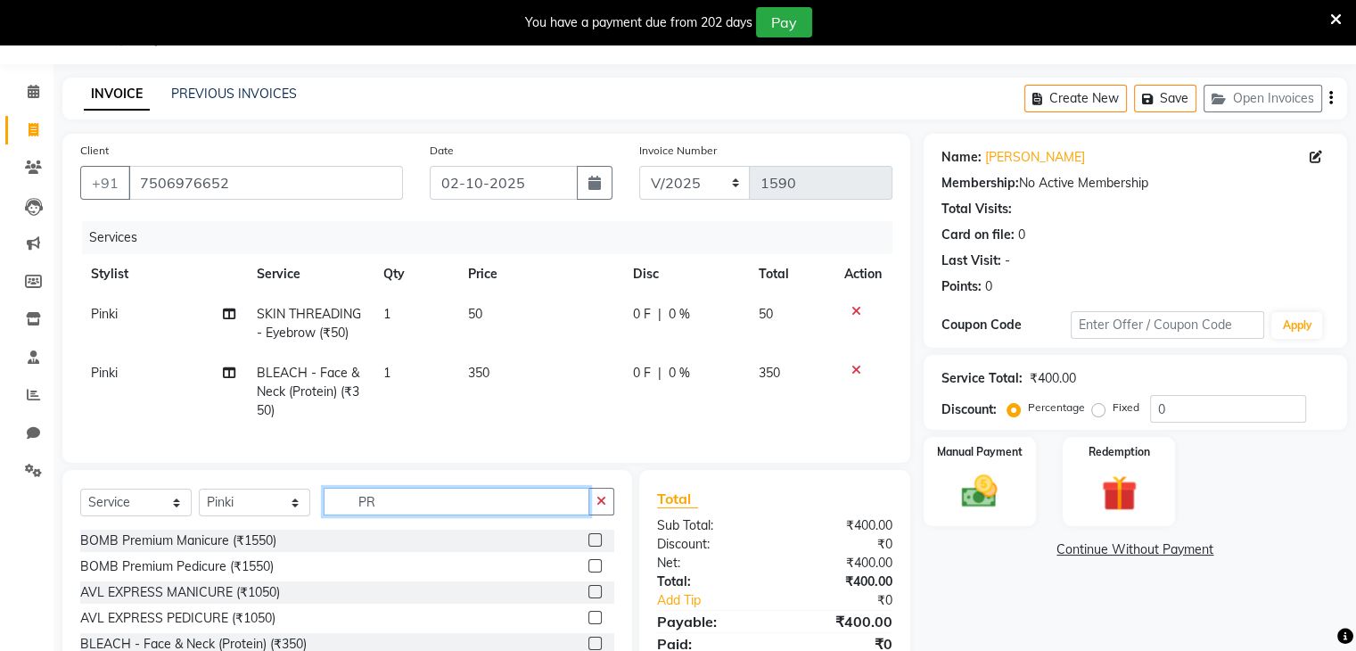
type input "P"
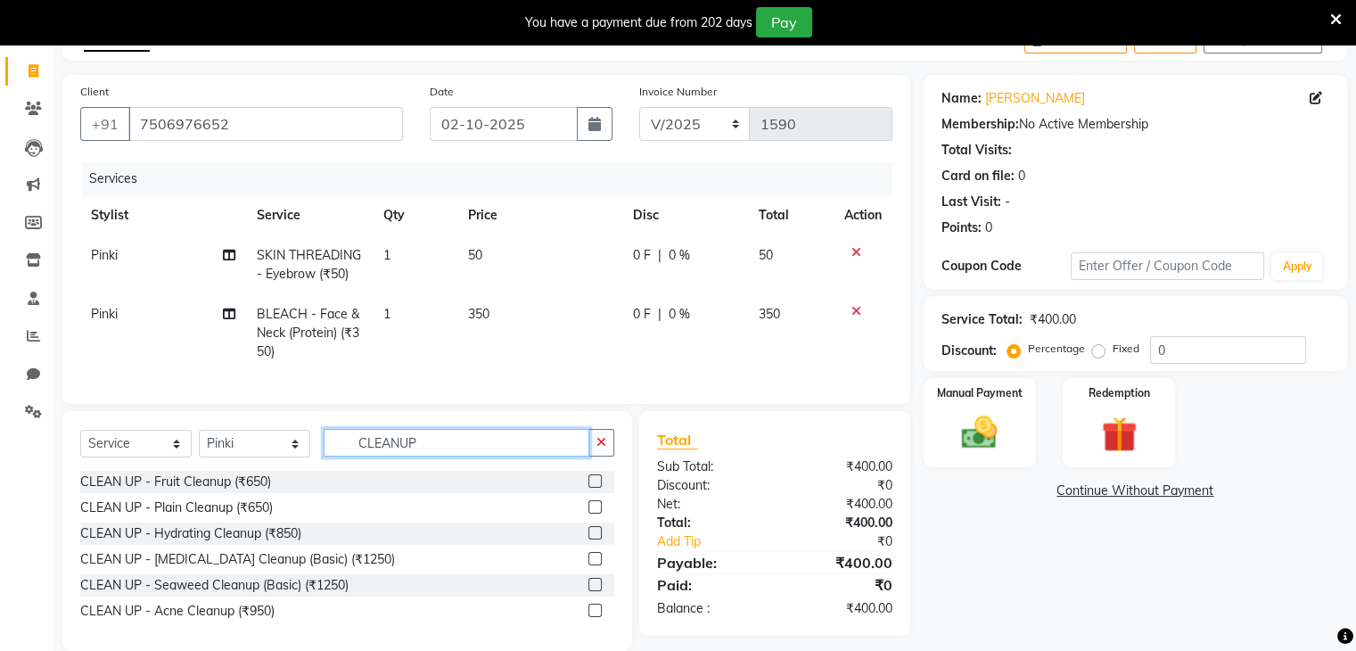
scroll to position [144, 0]
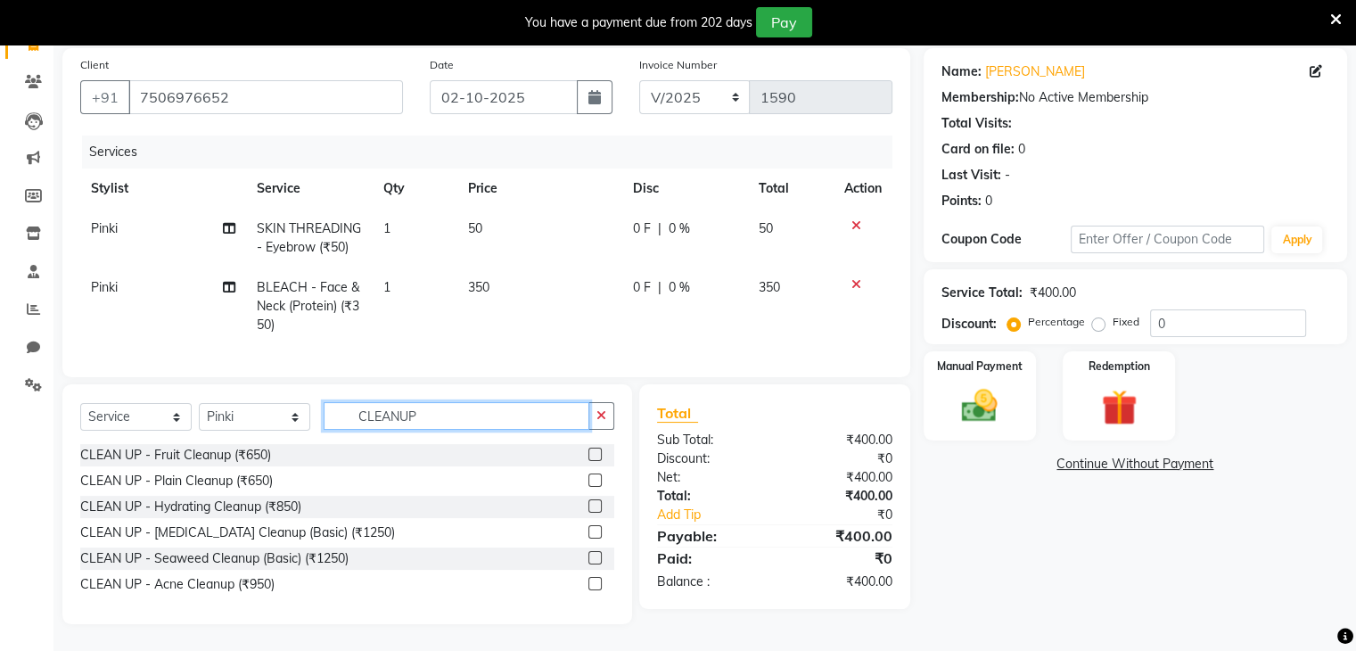
click at [432, 404] on input "CLEANUP" at bounding box center [457, 416] width 266 height 28
click at [432, 414] on input "CLEANUP" at bounding box center [457, 416] width 266 height 28
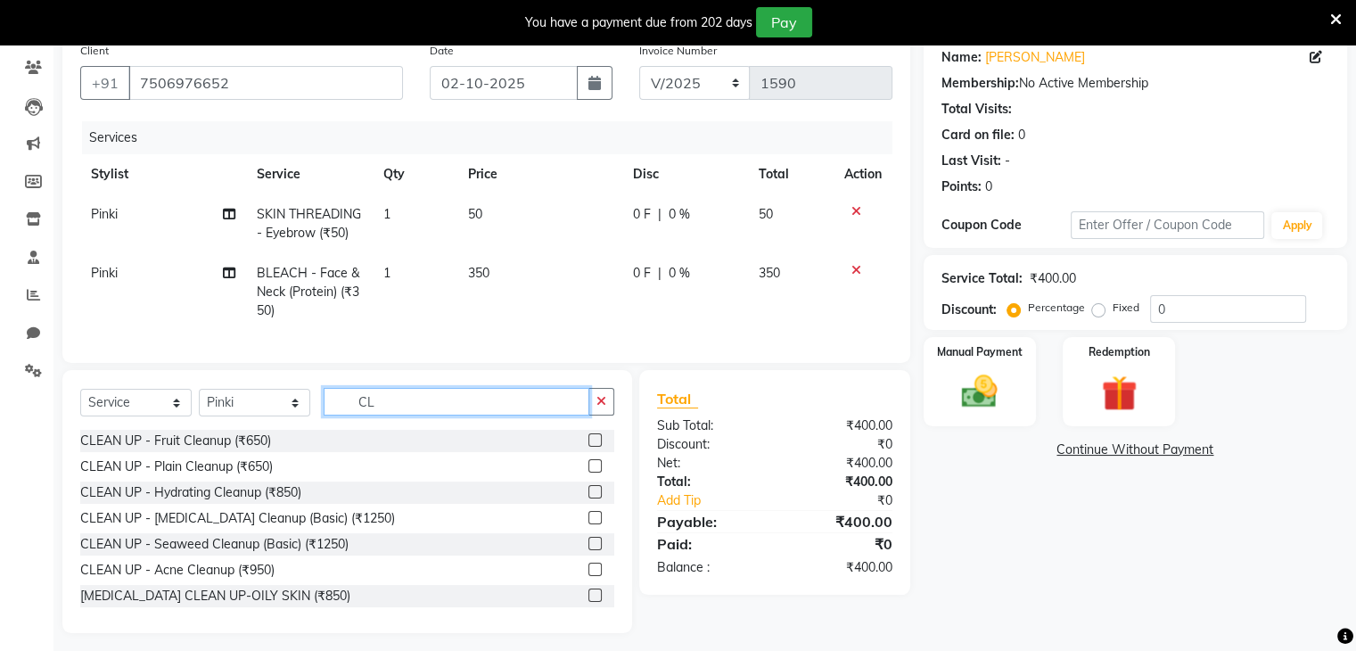
type input "C"
type input "1050"
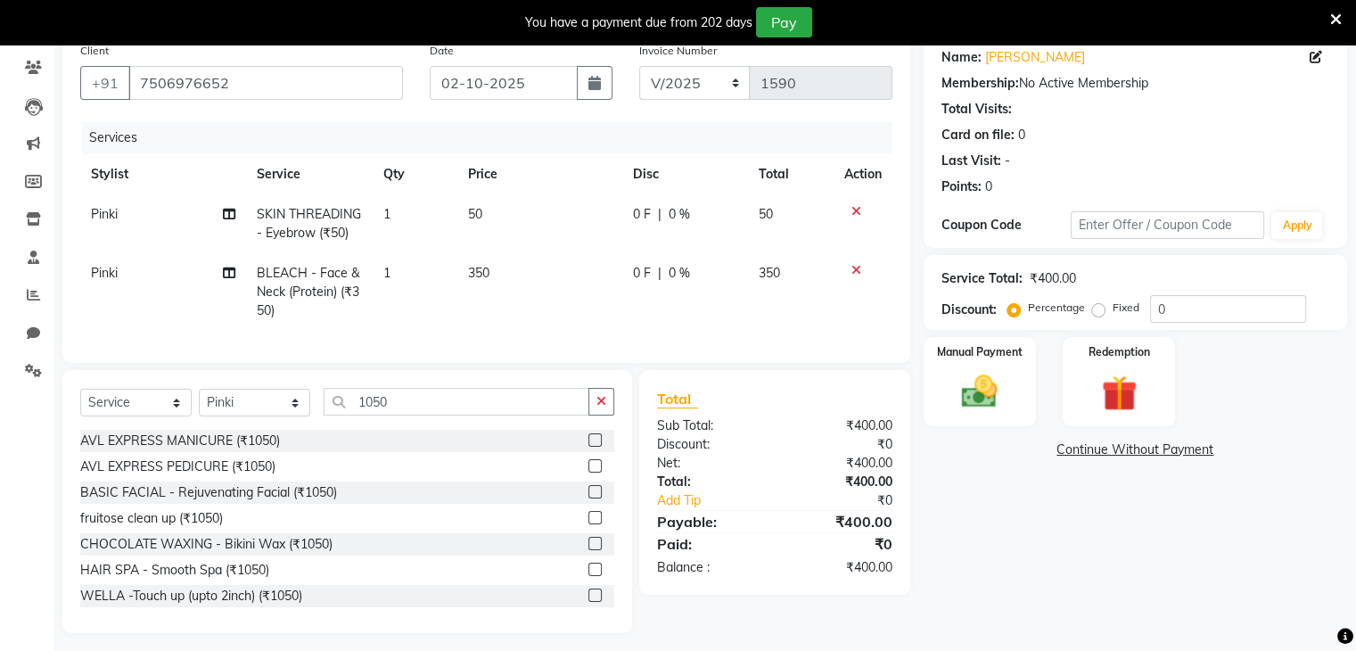
click at [589, 524] on label at bounding box center [595, 517] width 13 height 13
click at [589, 524] on input "checkbox" at bounding box center [595, 519] width 12 height 12
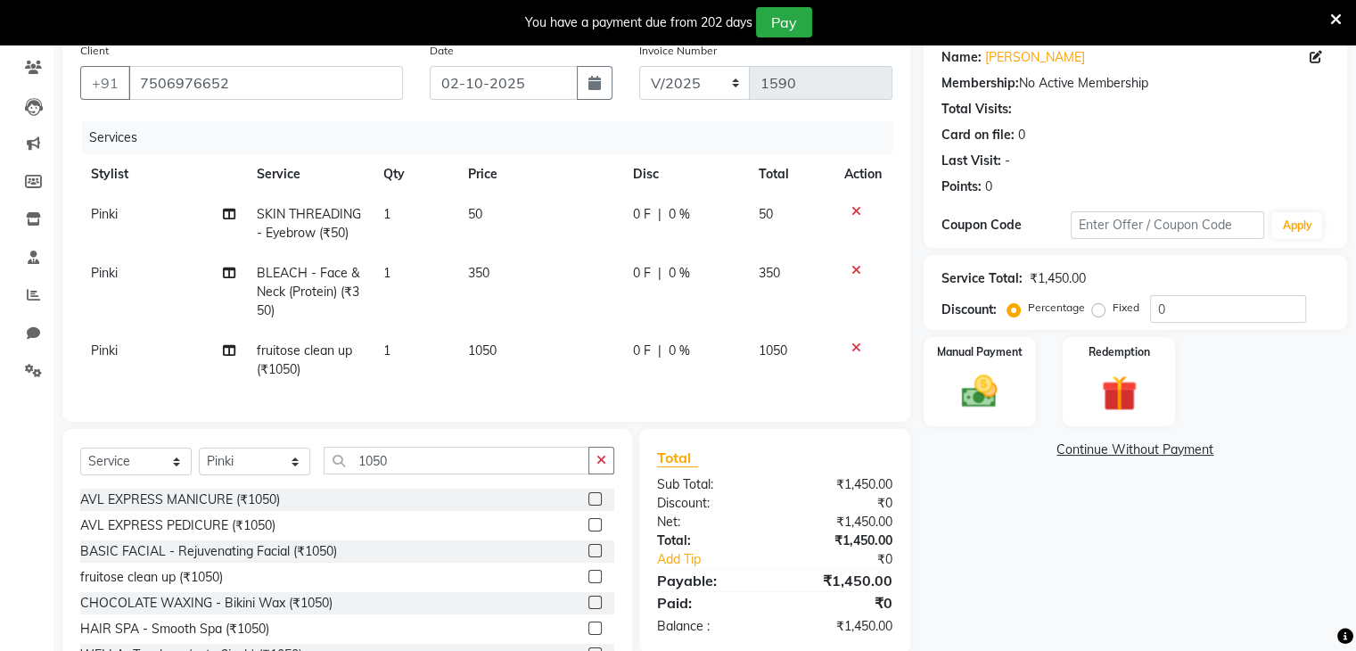
click at [855, 212] on icon at bounding box center [857, 211] width 10 height 12
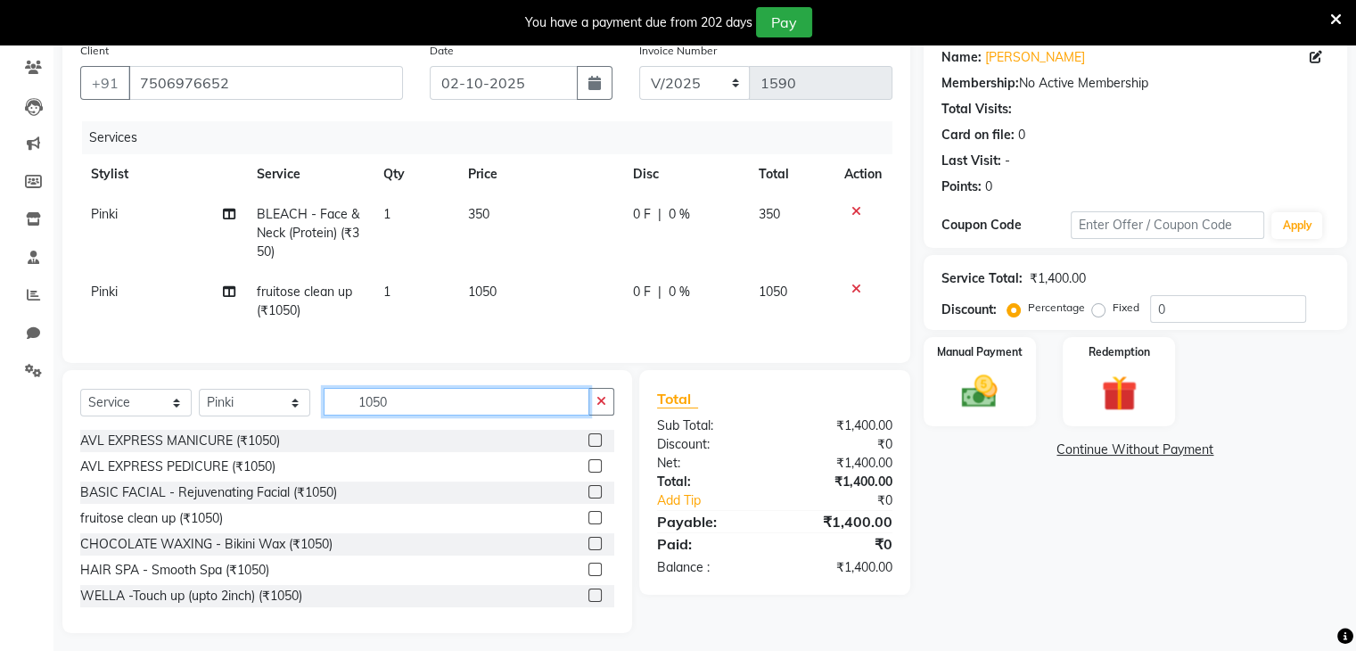
click at [415, 416] on input "1050" at bounding box center [457, 402] width 266 height 28
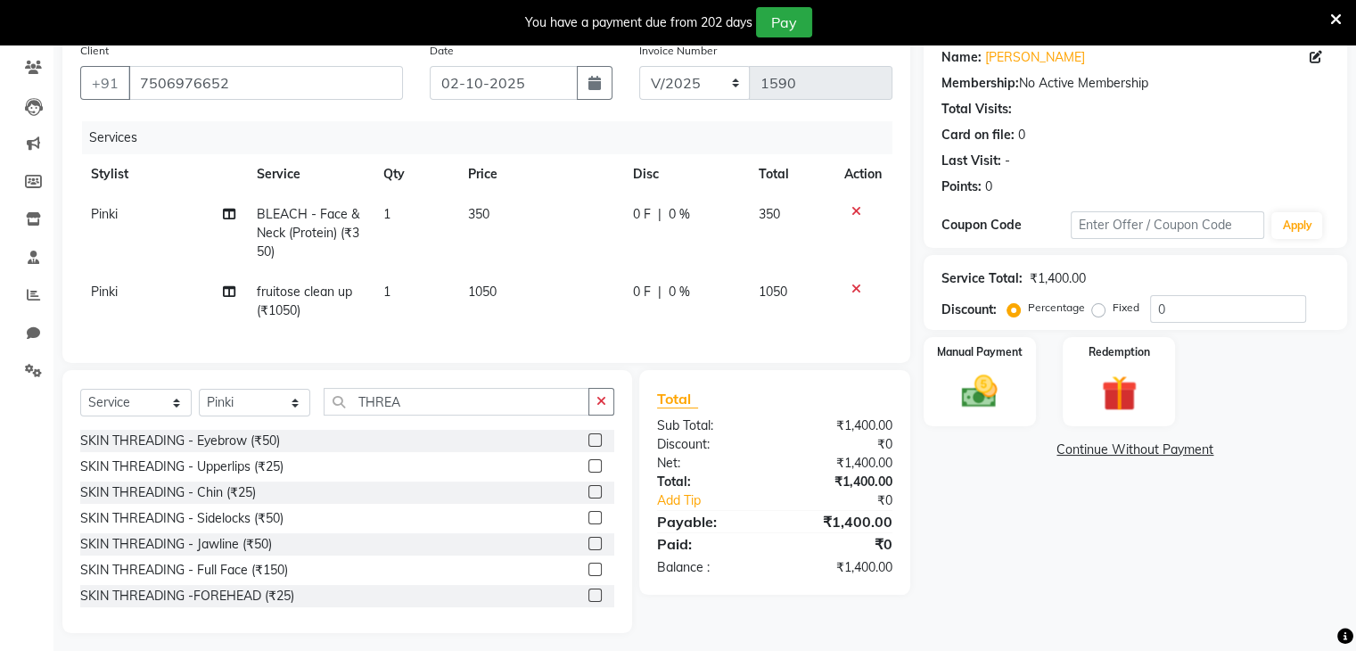
click at [589, 473] on label at bounding box center [595, 465] width 13 height 13
click at [589, 473] on input "checkbox" at bounding box center [595, 467] width 12 height 12
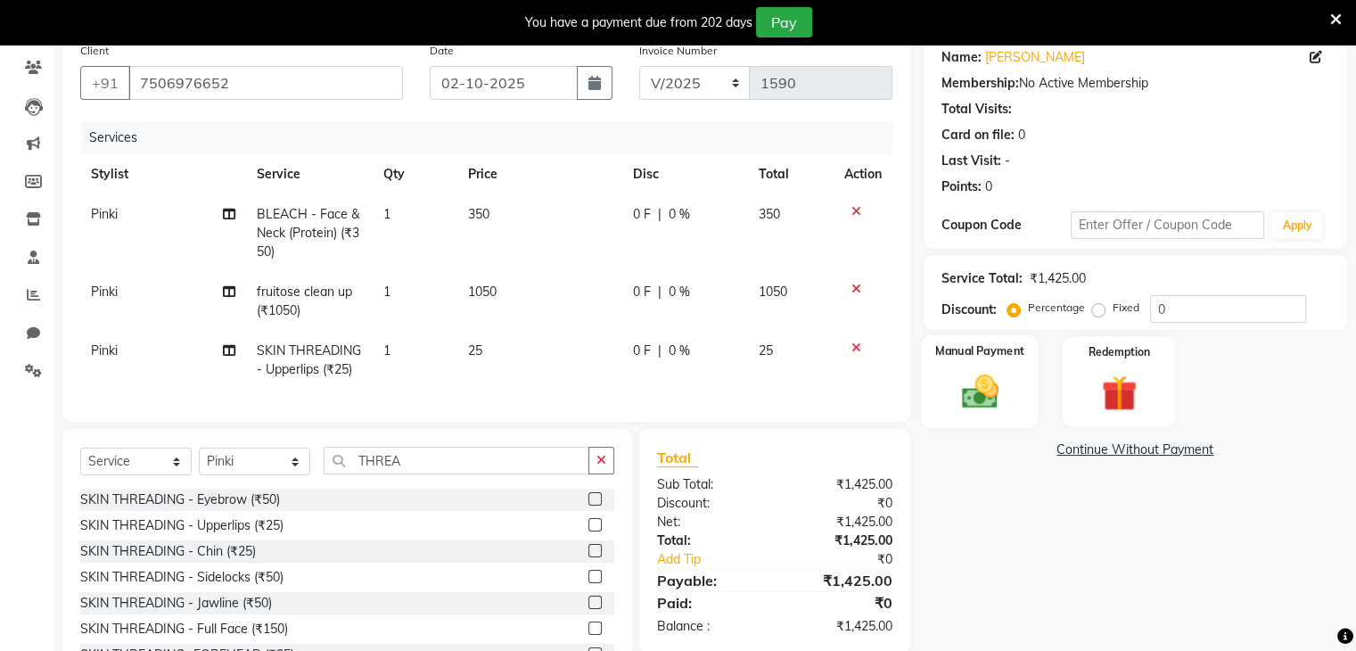
click at [974, 375] on img at bounding box center [980, 392] width 60 height 43
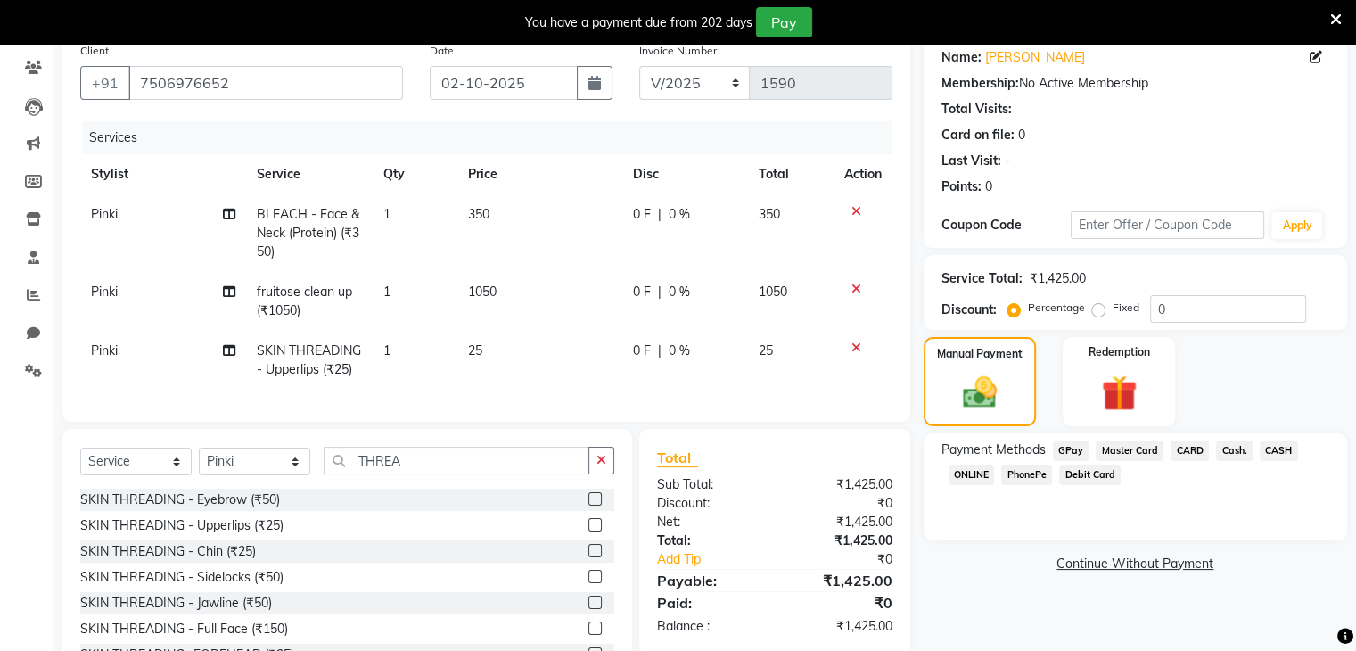
click at [1026, 474] on span "PhonePe" at bounding box center [1026, 475] width 51 height 21
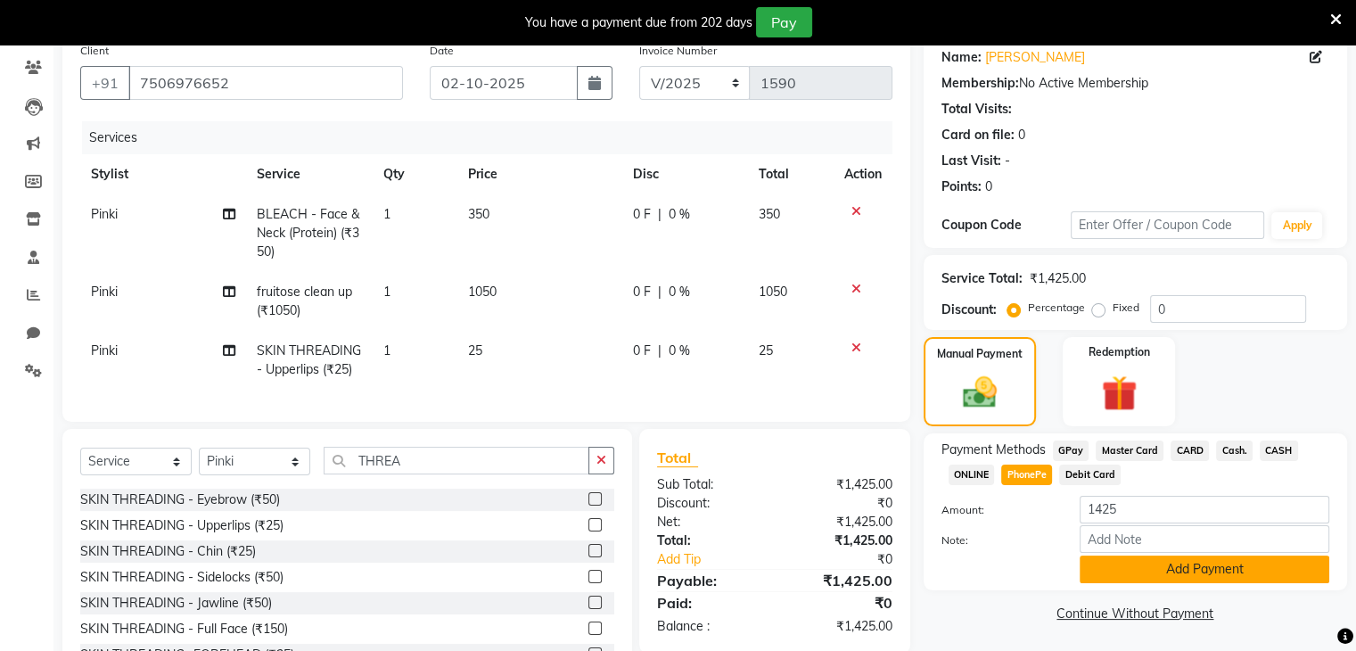
click at [1141, 573] on button "Add Payment" at bounding box center [1205, 570] width 250 height 28
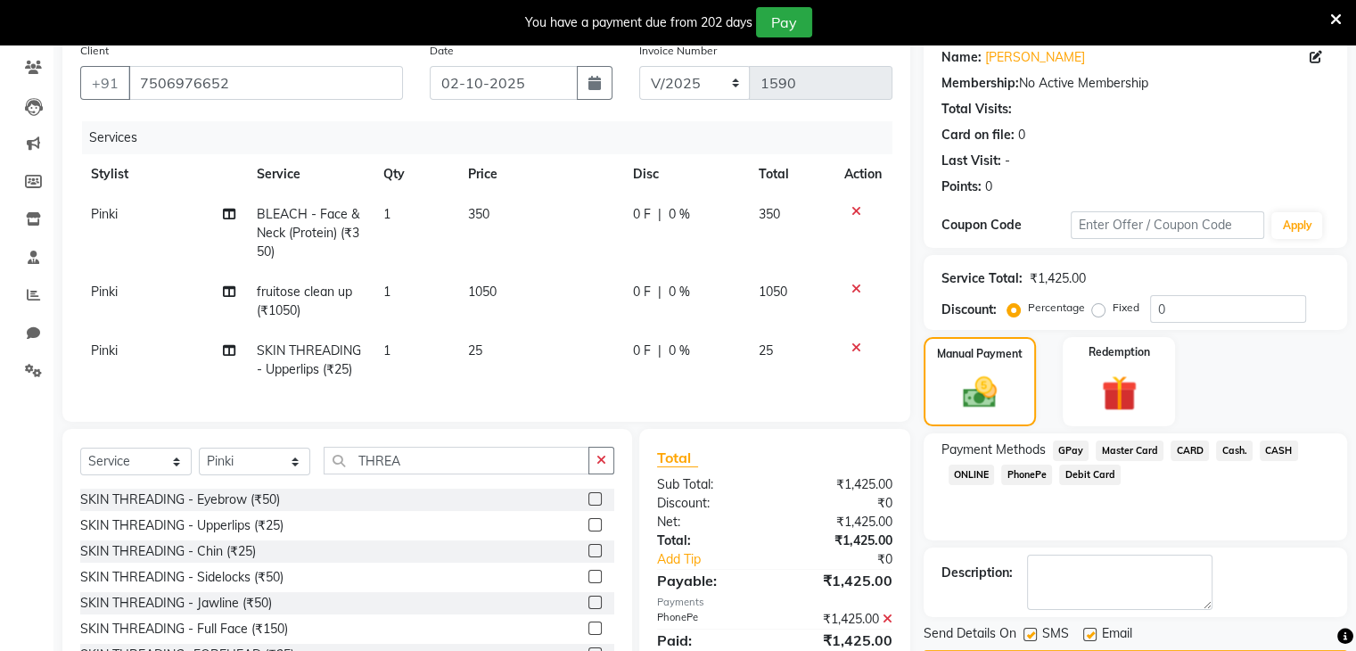
scroll to position [227, 0]
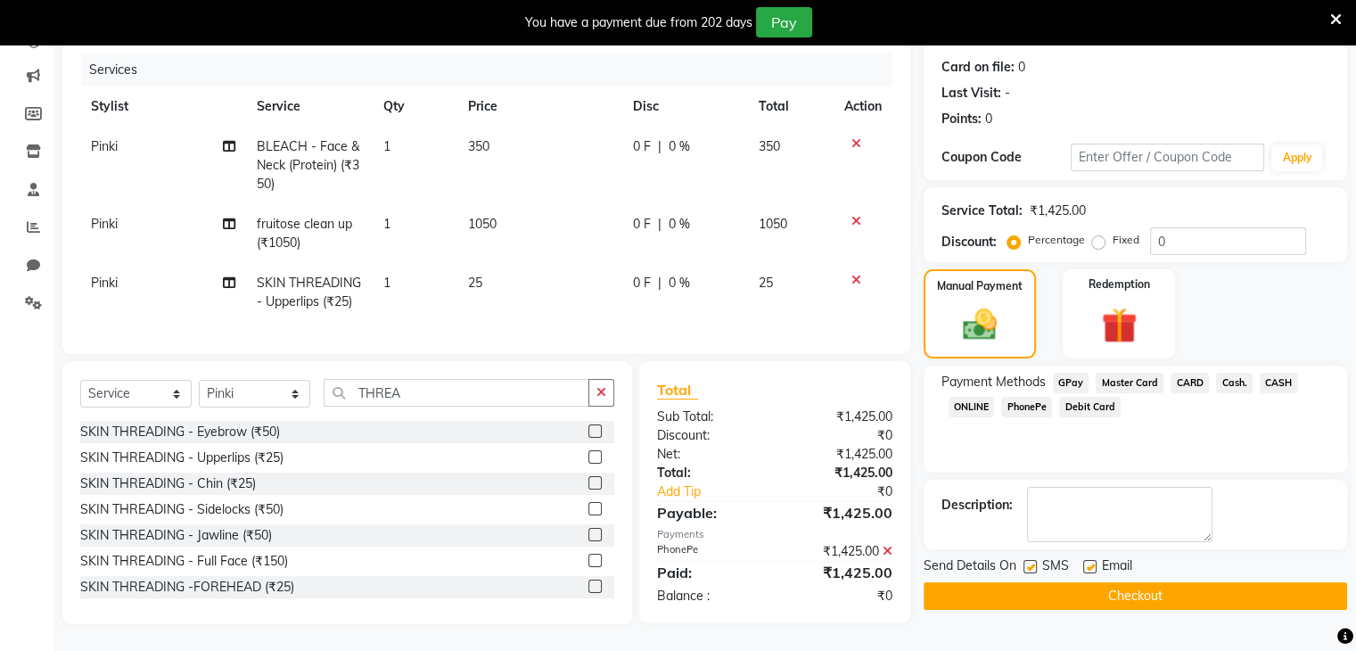
click at [1032, 560] on label at bounding box center [1030, 566] width 13 height 13
click at [1032, 562] on input "checkbox" at bounding box center [1030, 568] width 12 height 12
click at [1042, 582] on button "Checkout" at bounding box center [1136, 596] width 424 height 28
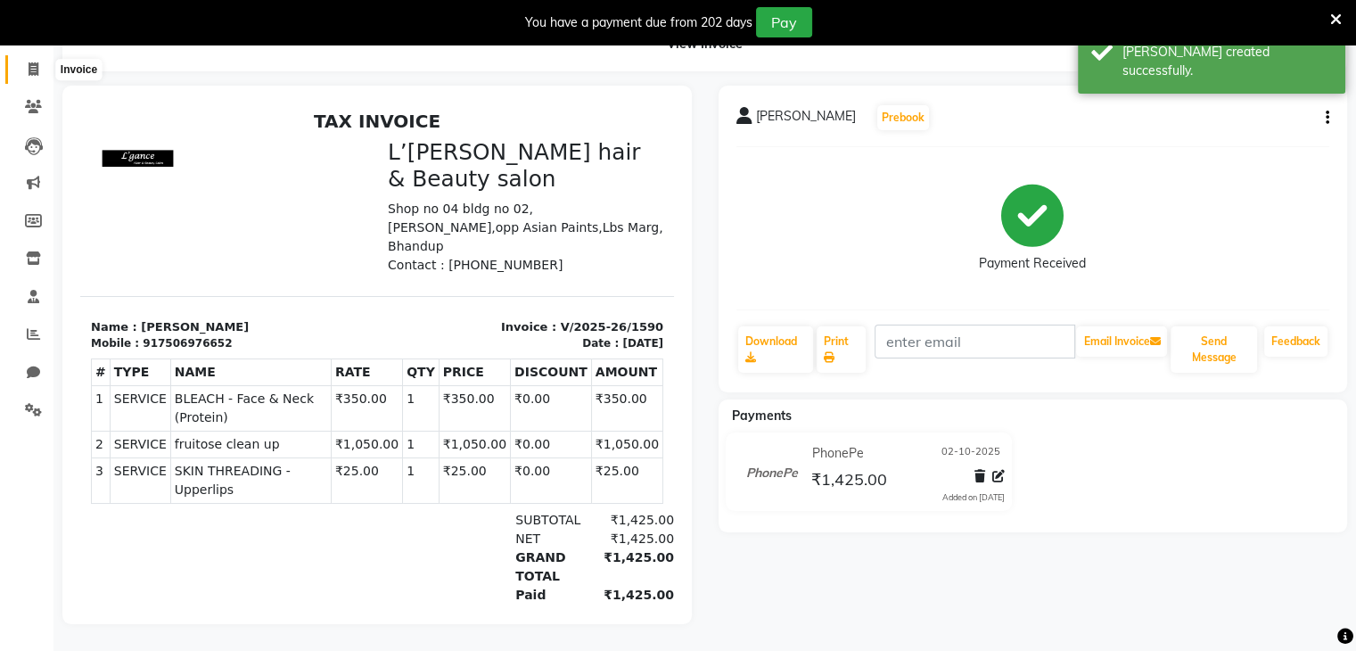
click at [32, 62] on icon at bounding box center [34, 68] width 10 height 13
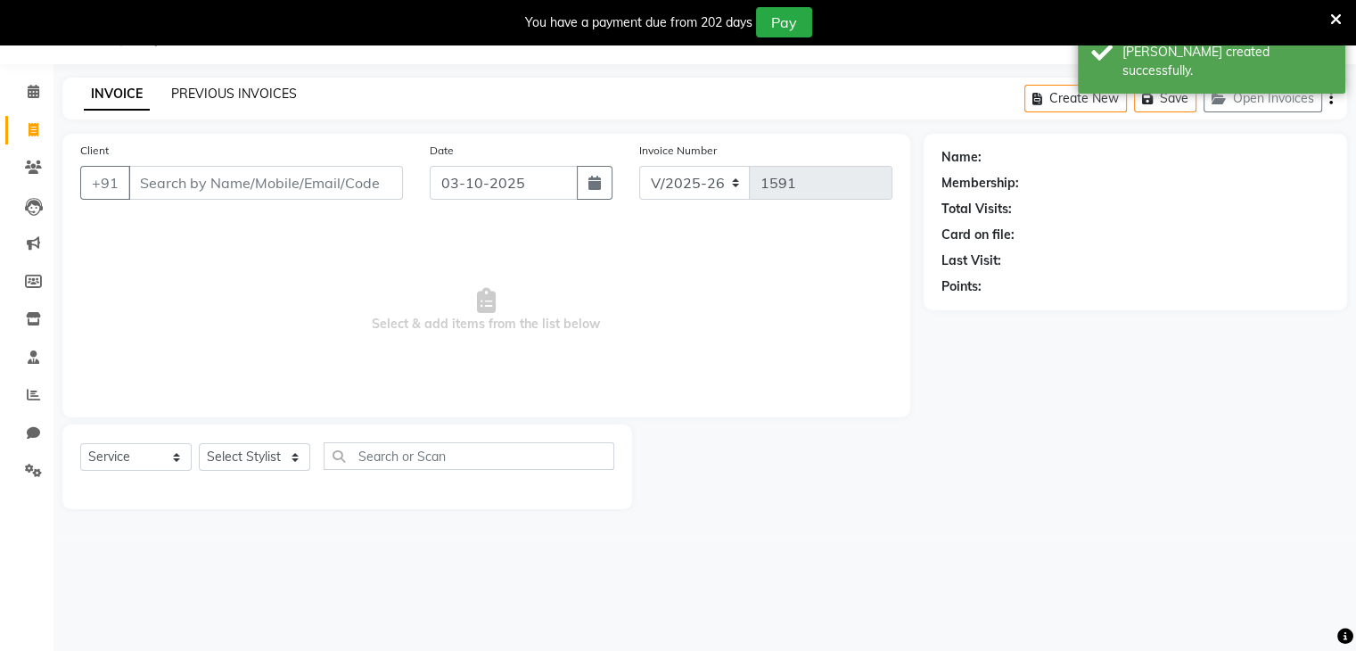
click at [232, 87] on link "PREVIOUS INVOICES" at bounding box center [234, 94] width 126 height 16
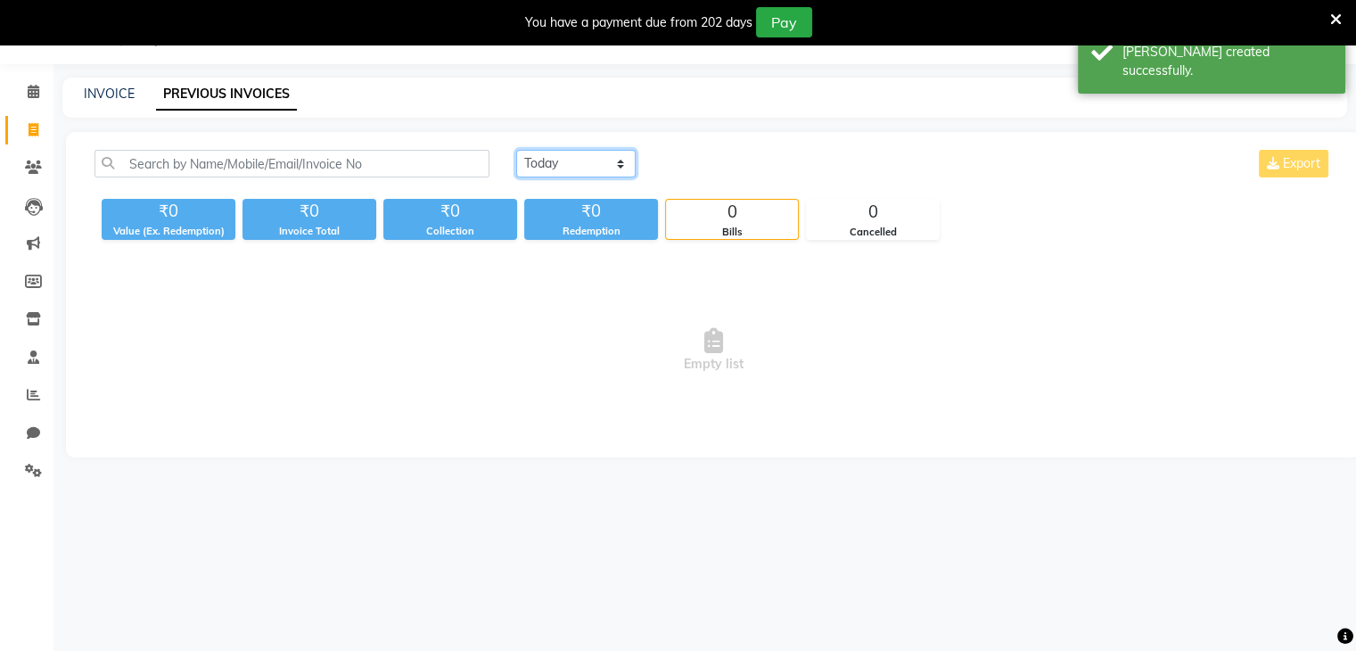
click at [621, 170] on select "[DATE] [DATE] Custom Range" at bounding box center [575, 164] width 119 height 28
click at [516, 150] on select "[DATE] [DATE] Custom Range" at bounding box center [575, 164] width 119 height 28
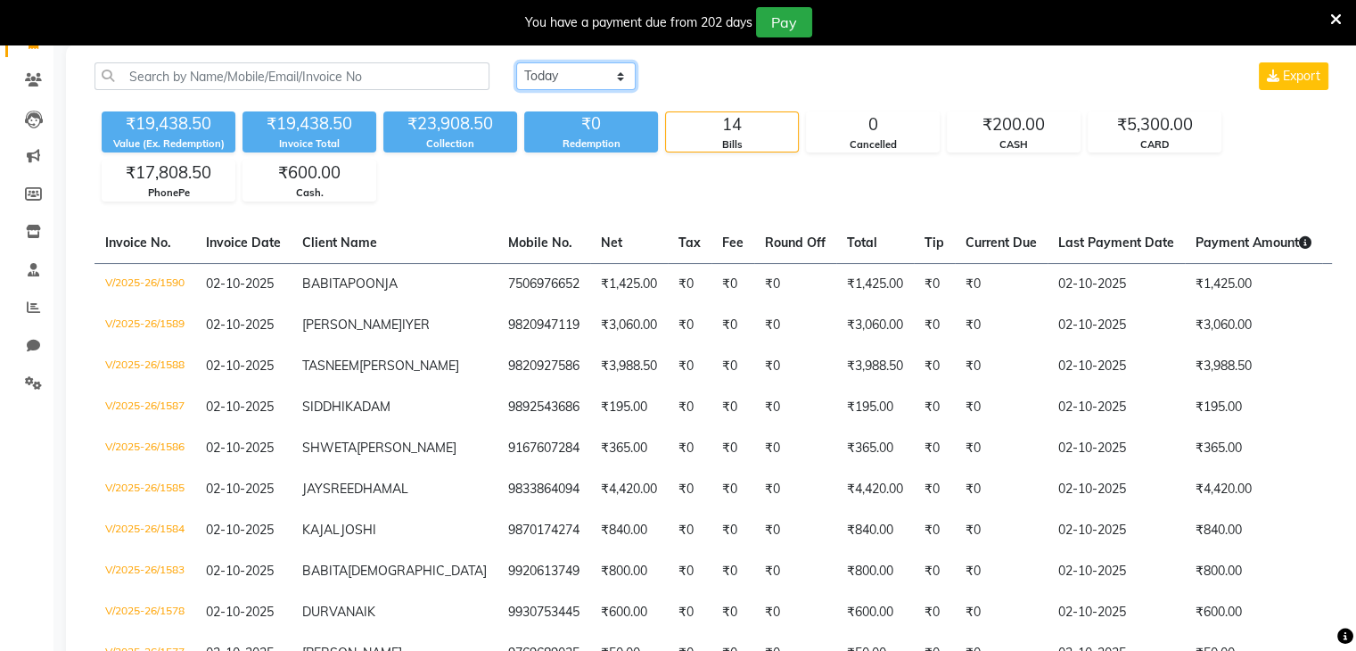
scroll to position [114, 0]
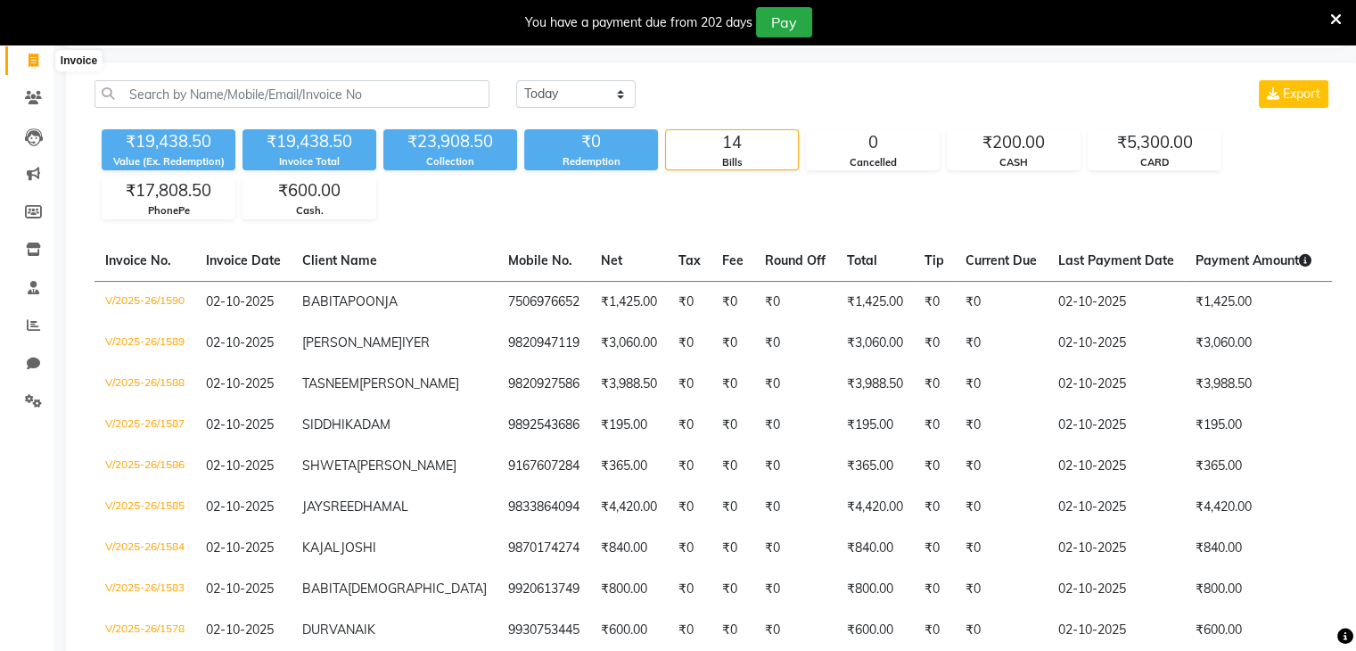
click at [36, 59] on icon at bounding box center [34, 60] width 10 height 13
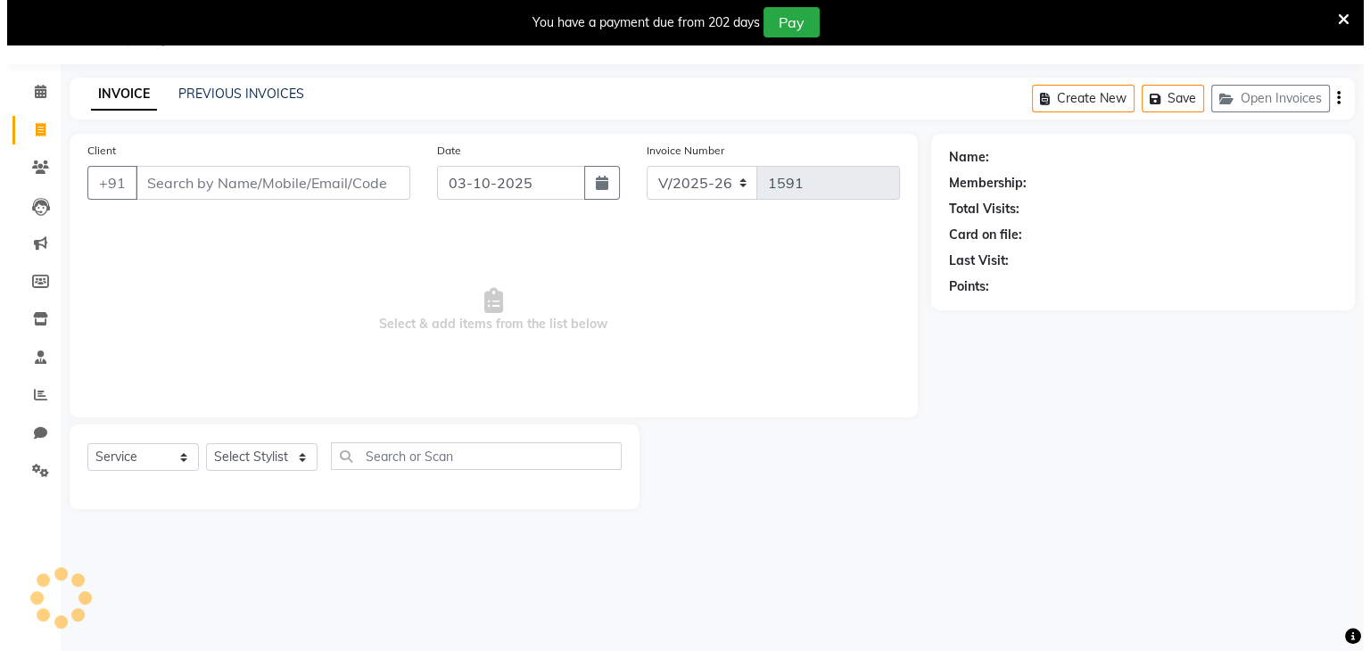
scroll to position [45, 0]
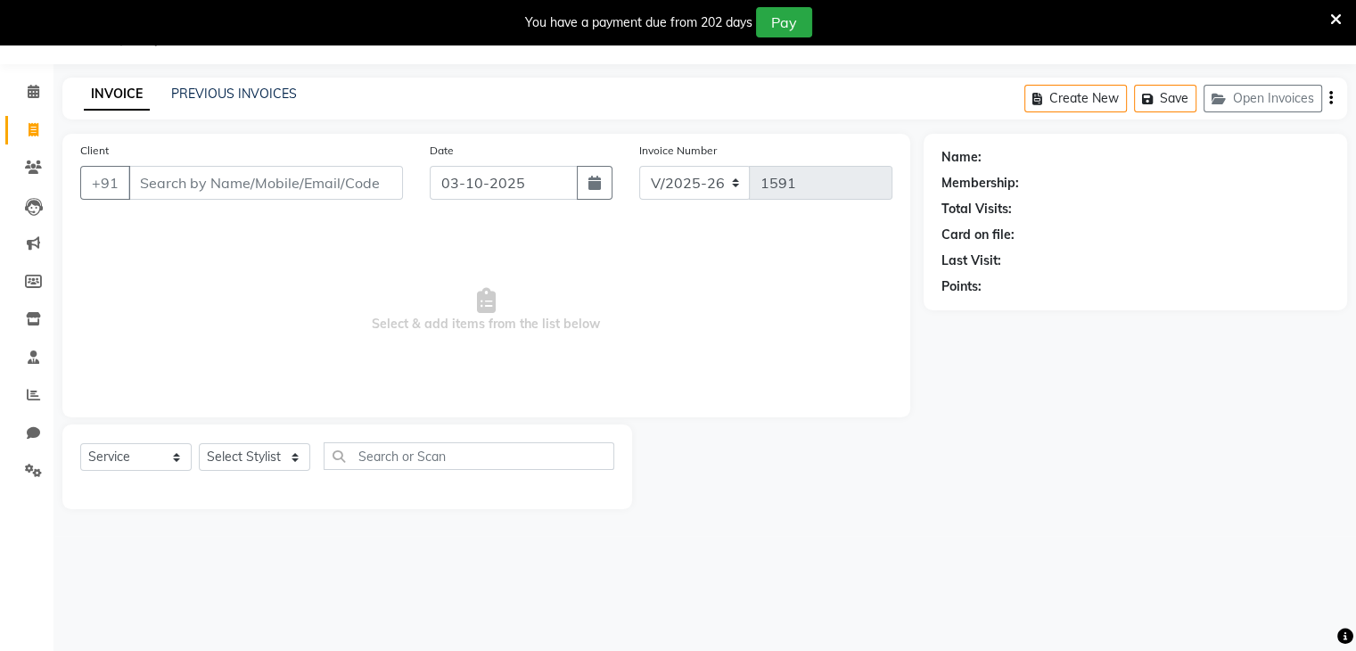
click at [155, 184] on input "Client" at bounding box center [265, 183] width 275 height 34
click at [143, 185] on input "Client" at bounding box center [265, 183] width 275 height 34
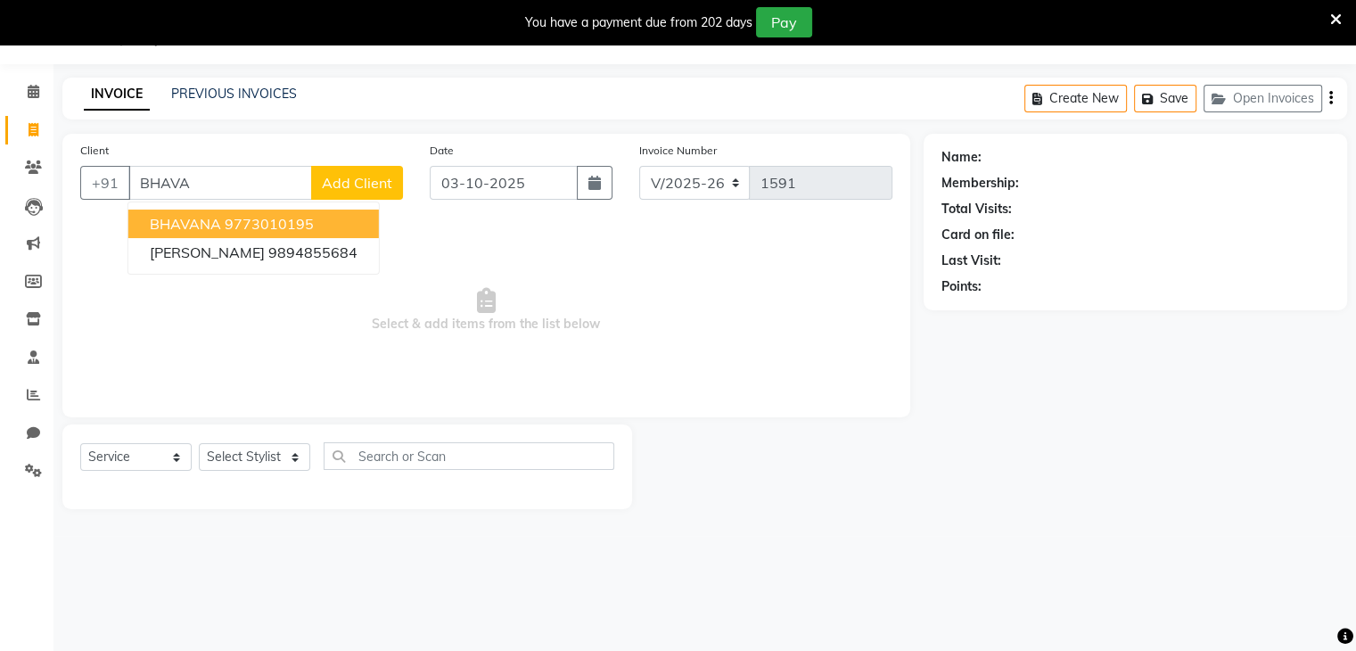
click at [187, 229] on span "BHAVANA" at bounding box center [185, 224] width 71 height 18
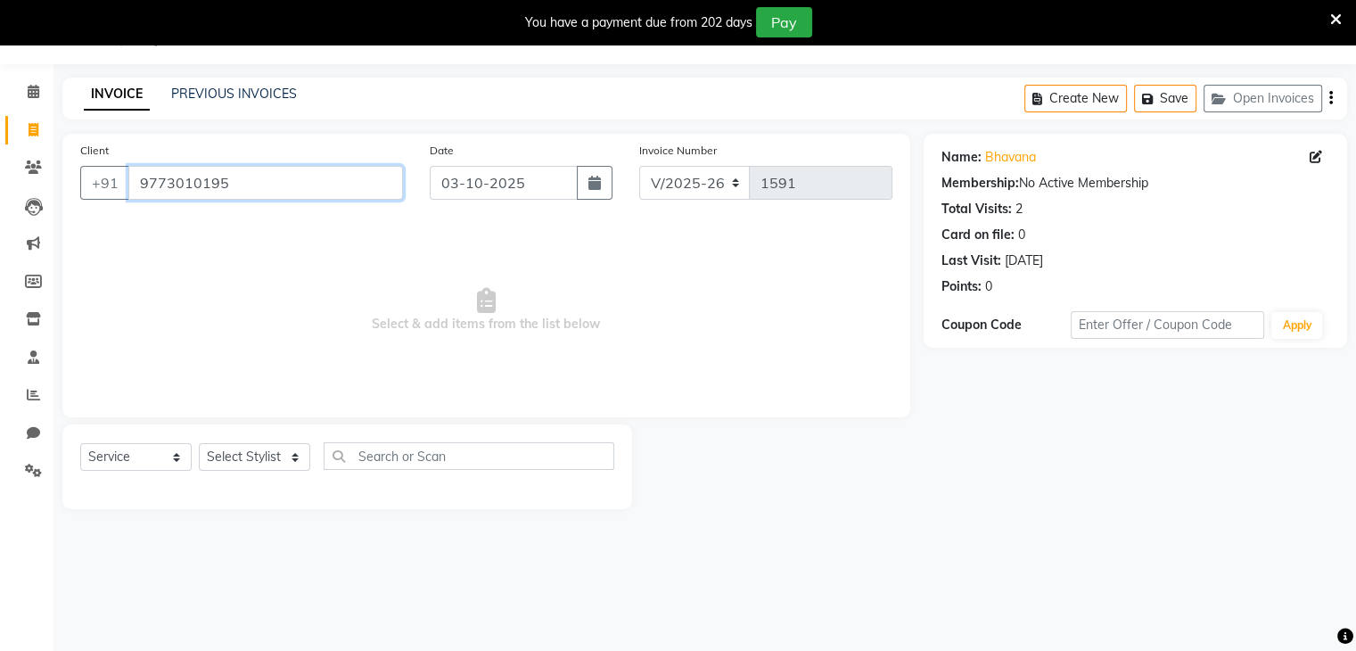
click at [253, 190] on input "9773010195" at bounding box center [265, 183] width 275 height 34
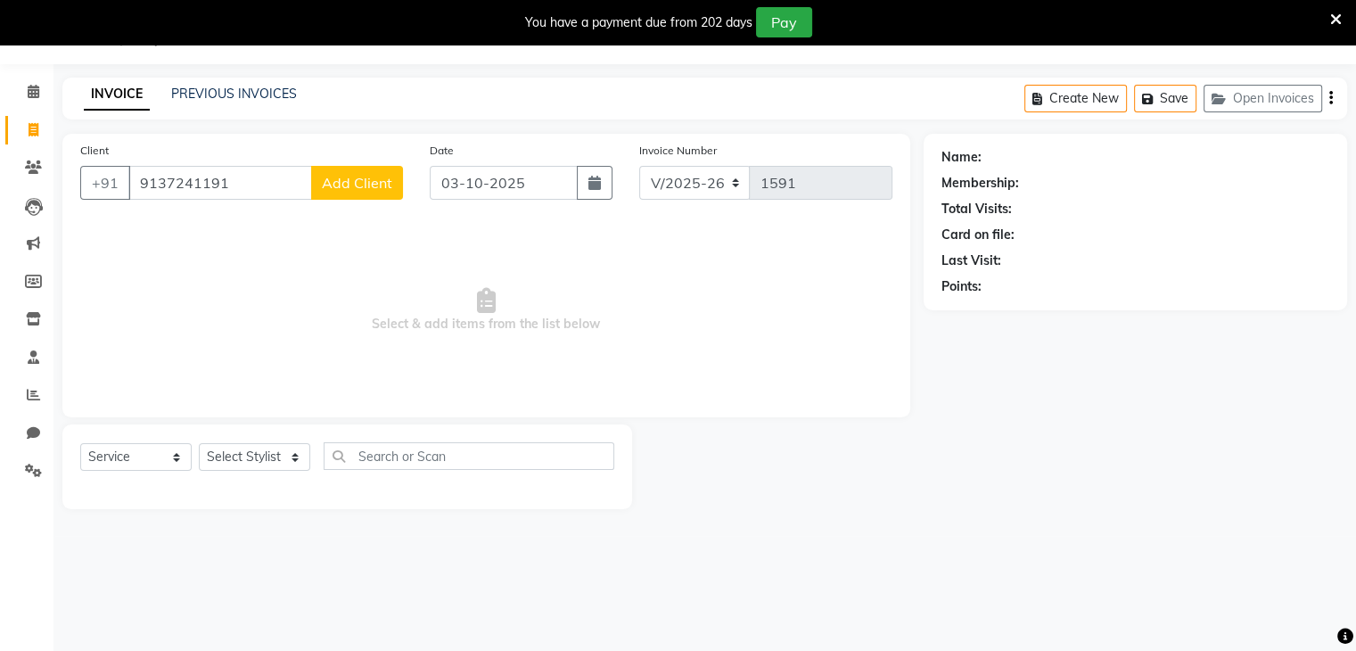
click at [350, 180] on span "Add Client" at bounding box center [357, 183] width 70 height 18
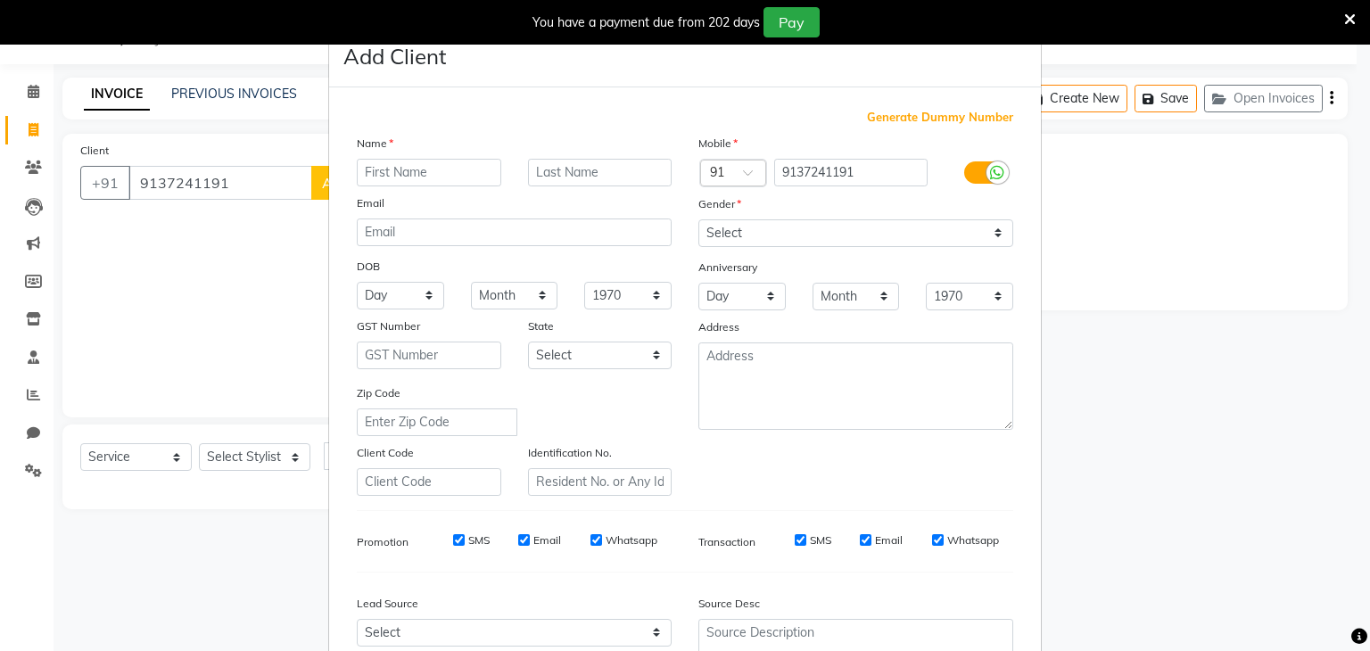
click at [363, 174] on input "text" at bounding box center [429, 173] width 144 height 28
click at [535, 173] on input "text" at bounding box center [600, 173] width 144 height 28
click at [762, 233] on select "Select [DEMOGRAPHIC_DATA] [DEMOGRAPHIC_DATA] Other Prefer Not To Say" at bounding box center [855, 233] width 315 height 28
click at [698, 220] on select "Select [DEMOGRAPHIC_DATA] [DEMOGRAPHIC_DATA] Other Prefer Not To Say" at bounding box center [855, 233] width 315 height 28
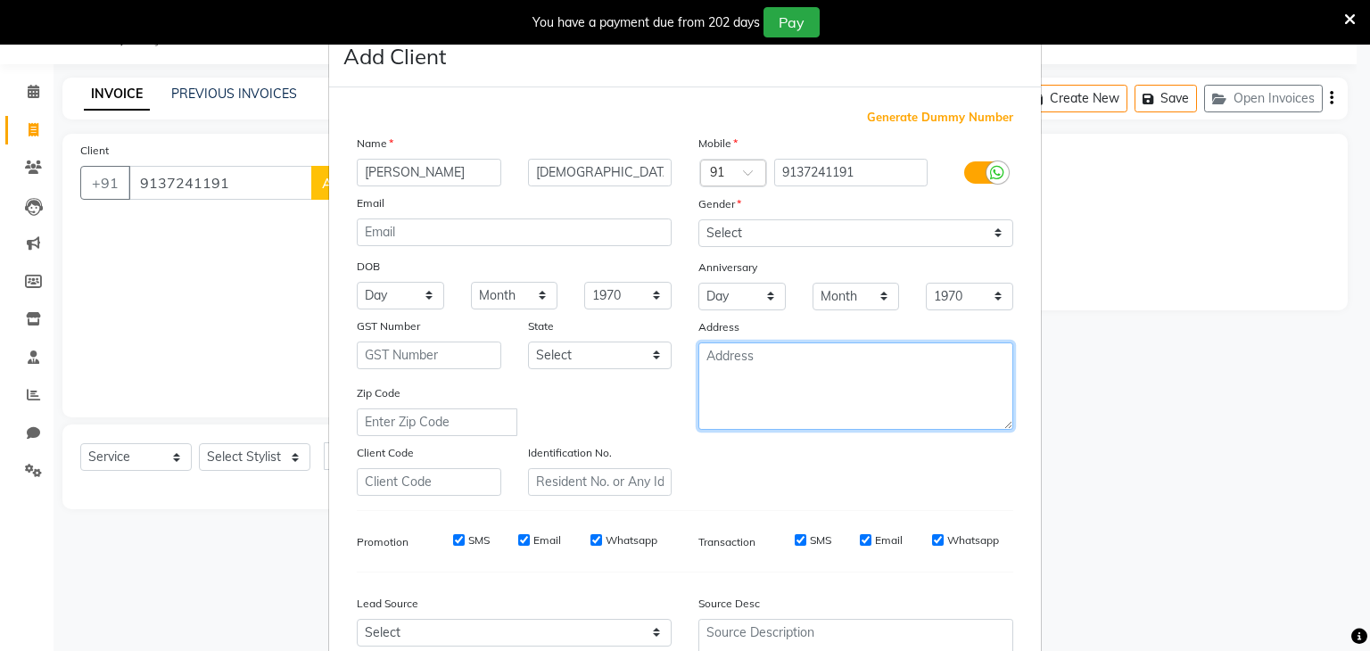
click at [732, 383] on textarea at bounding box center [855, 385] width 315 height 87
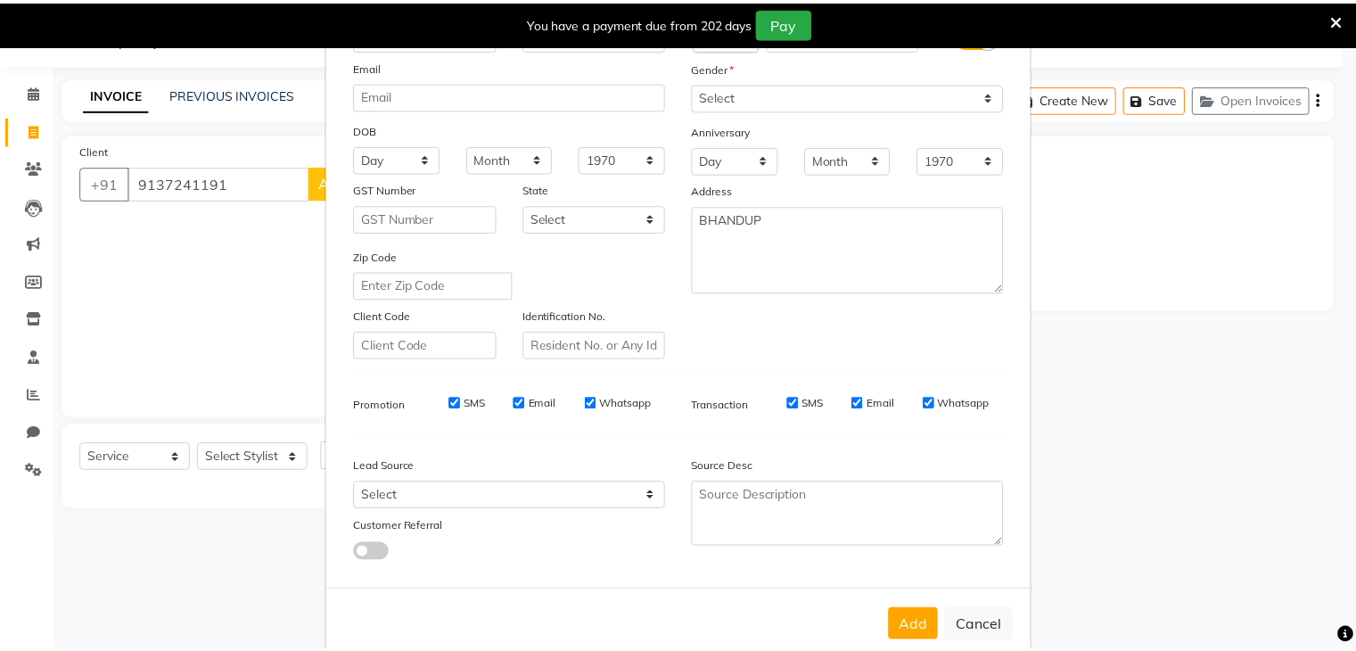
scroll to position [181, 0]
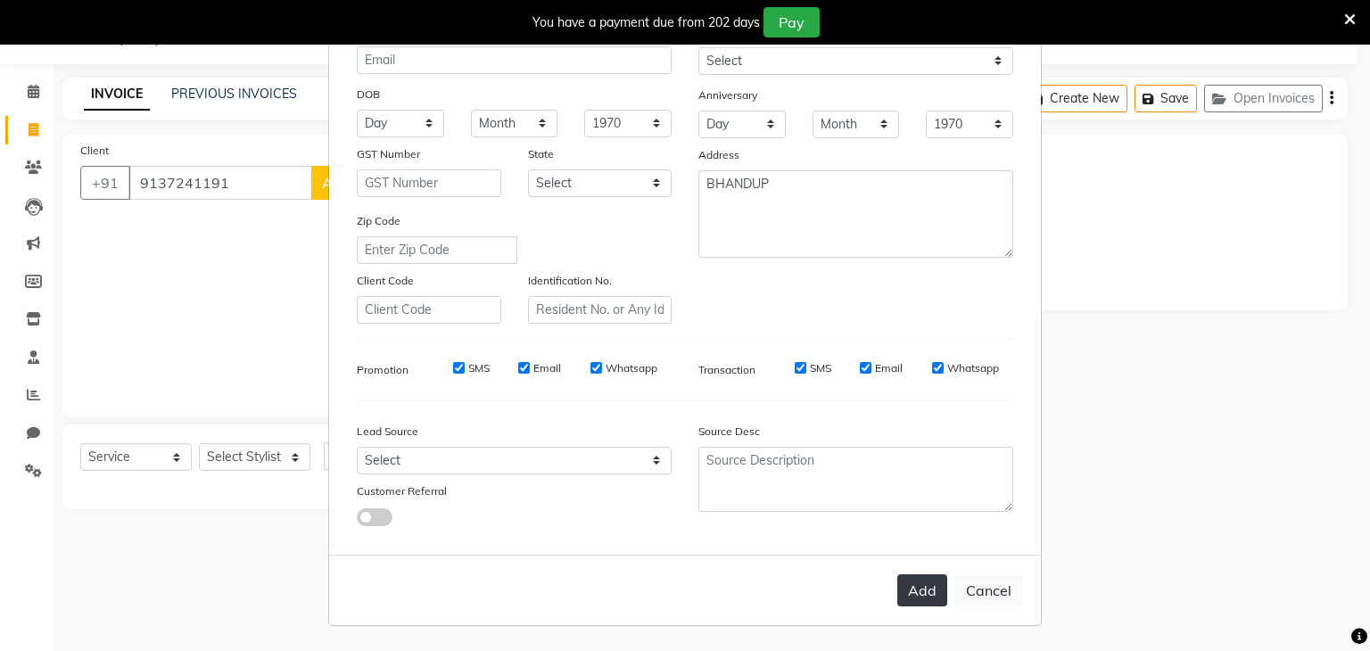
click at [920, 582] on button "Add" at bounding box center [922, 590] width 50 height 32
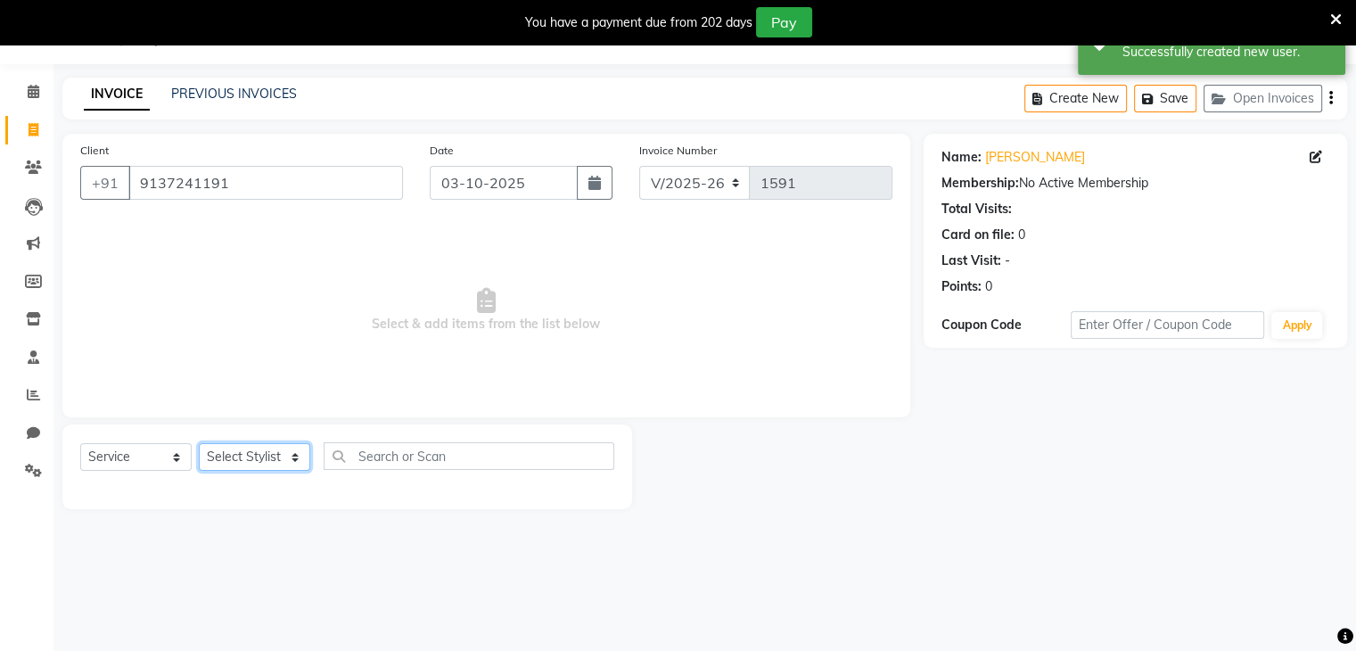
drag, startPoint x: 289, startPoint y: 457, endPoint x: 258, endPoint y: 444, distance: 34.0
click at [258, 444] on select "Select Stylist Devi DIS Mamta Pinki [PERSON_NAME] Shweta Uma UNKNOWN [PERSON_NA…" at bounding box center [254, 457] width 111 height 28
click at [199, 444] on select "Select Stylist Devi DIS Mamta Pinki [PERSON_NAME] Shweta Uma UNKNOWN [PERSON_NA…" at bounding box center [254, 457] width 111 height 28
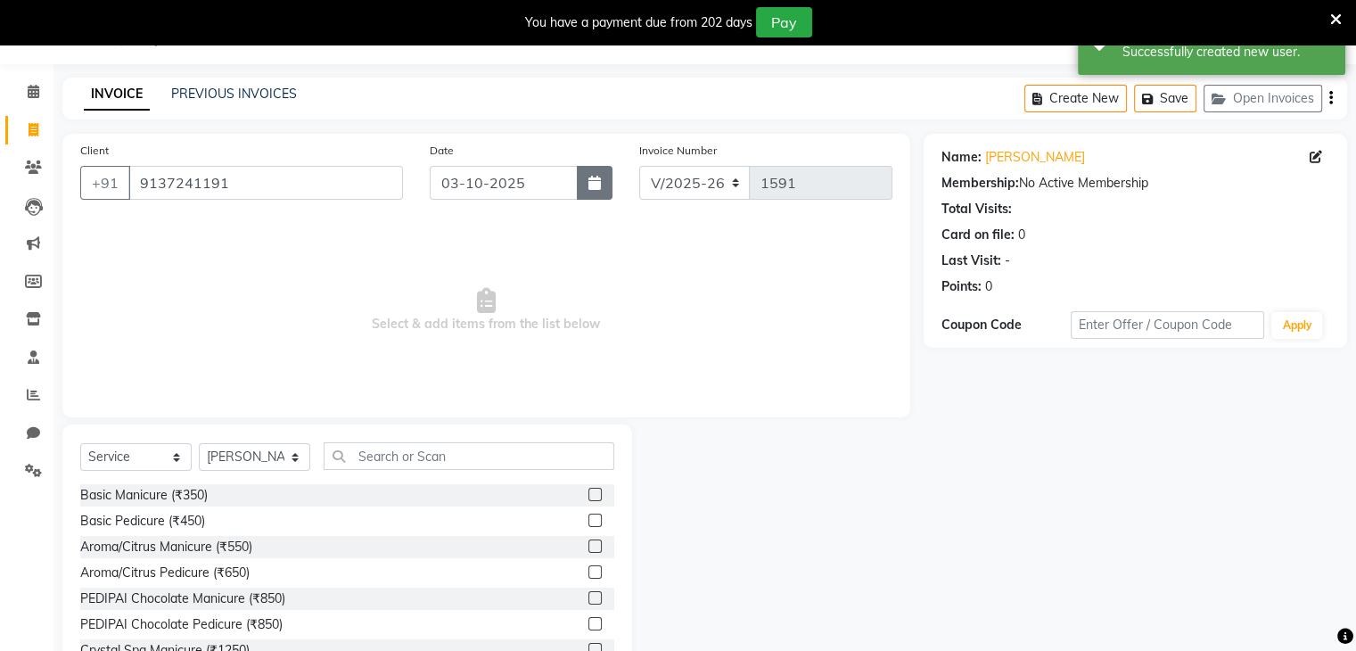
click at [588, 194] on button "button" at bounding box center [595, 183] width 36 height 34
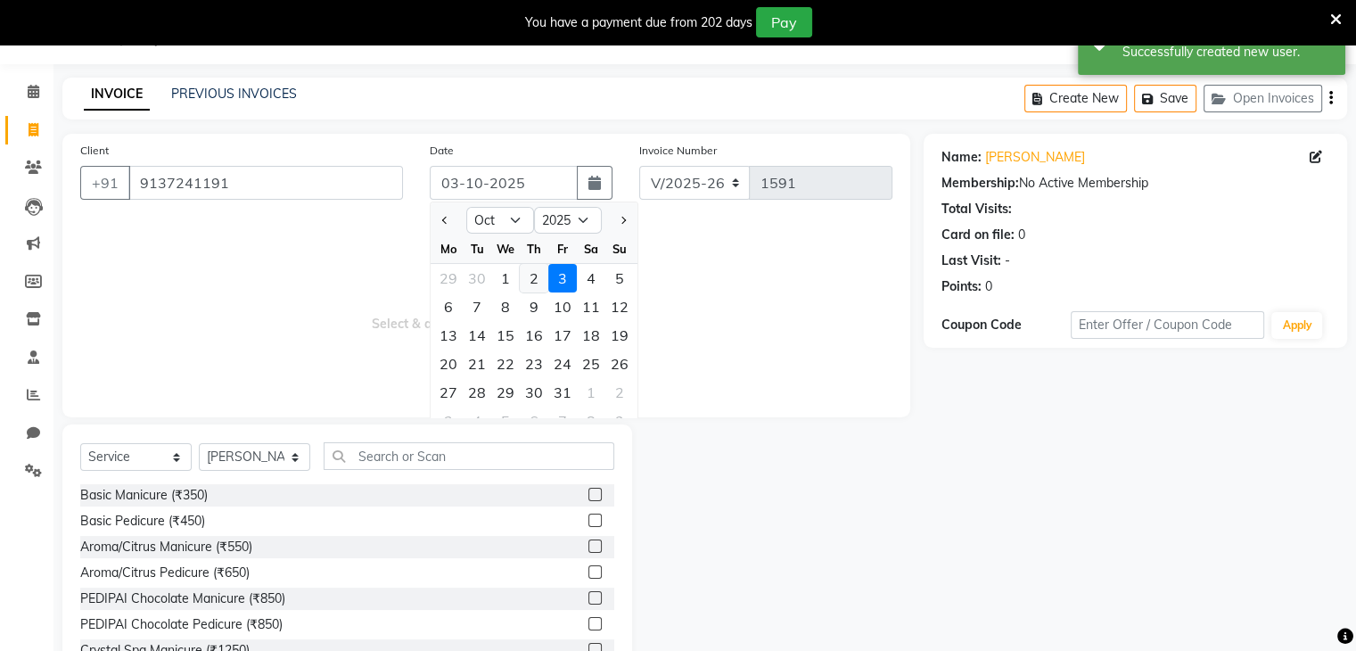
click at [531, 272] on div "2" at bounding box center [534, 278] width 29 height 29
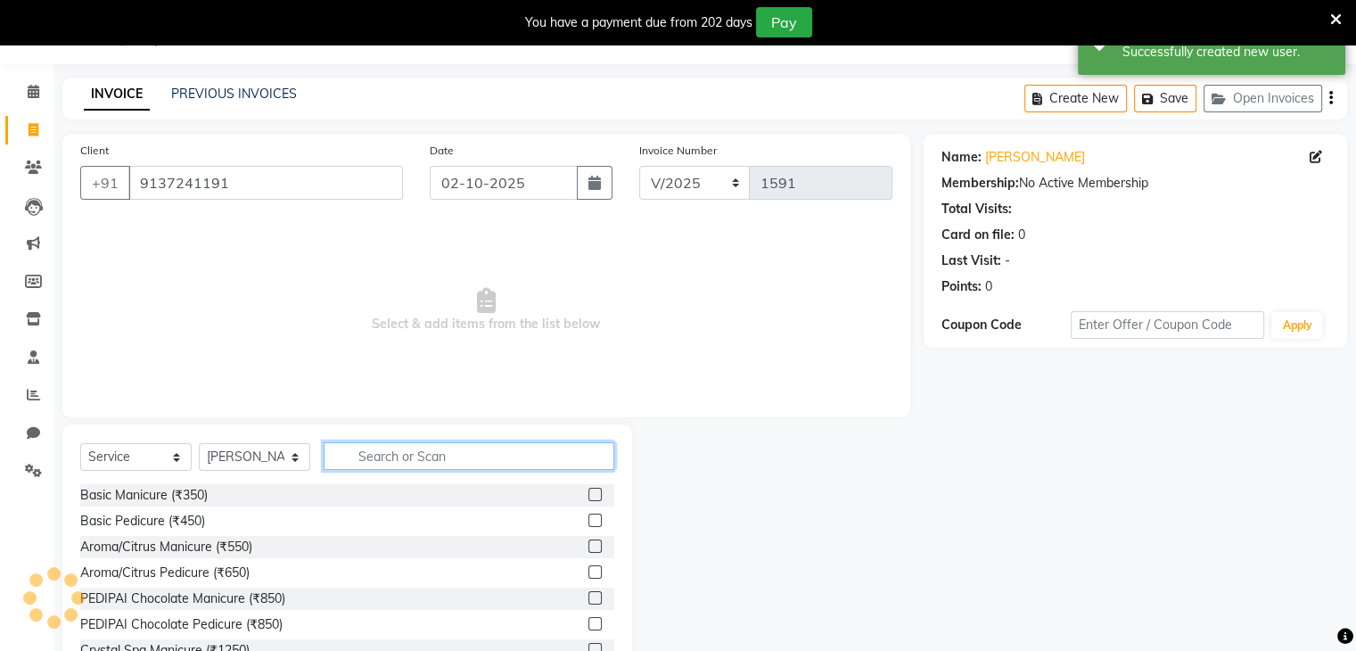
click at [366, 452] on input "text" at bounding box center [469, 456] width 291 height 28
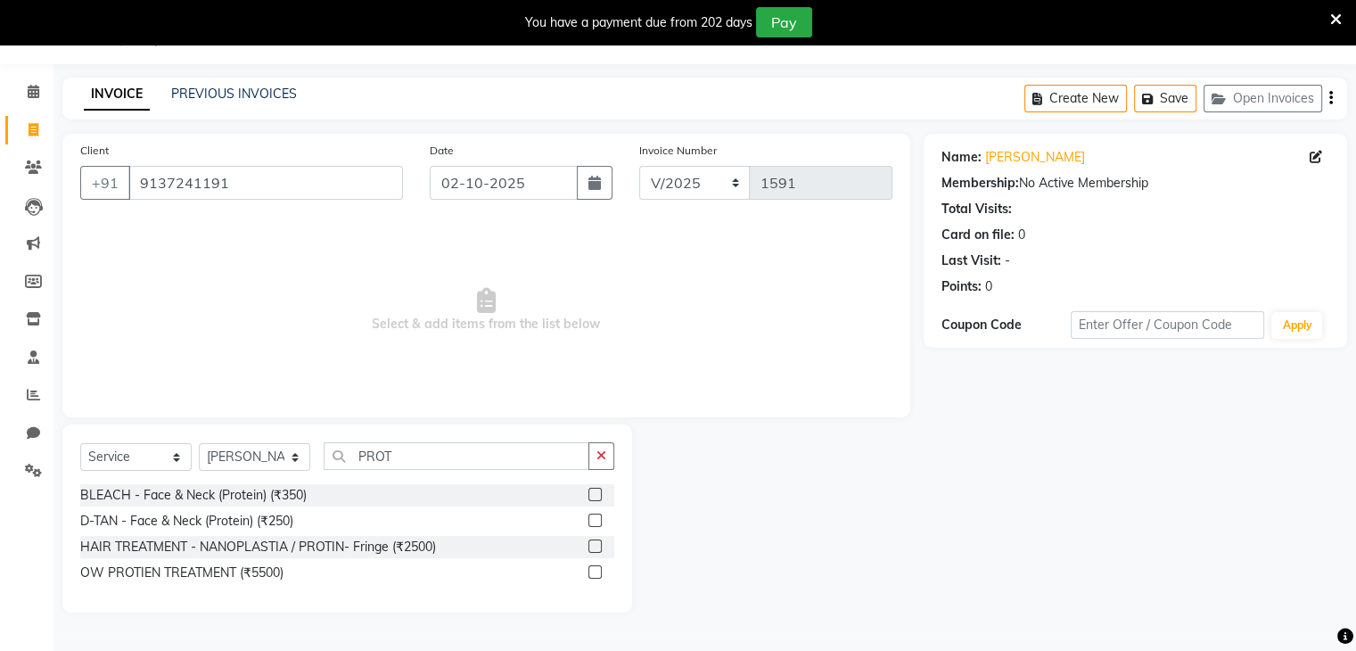
click at [592, 497] on label at bounding box center [595, 494] width 13 height 13
click at [592, 497] on input "checkbox" at bounding box center [595, 496] width 12 height 12
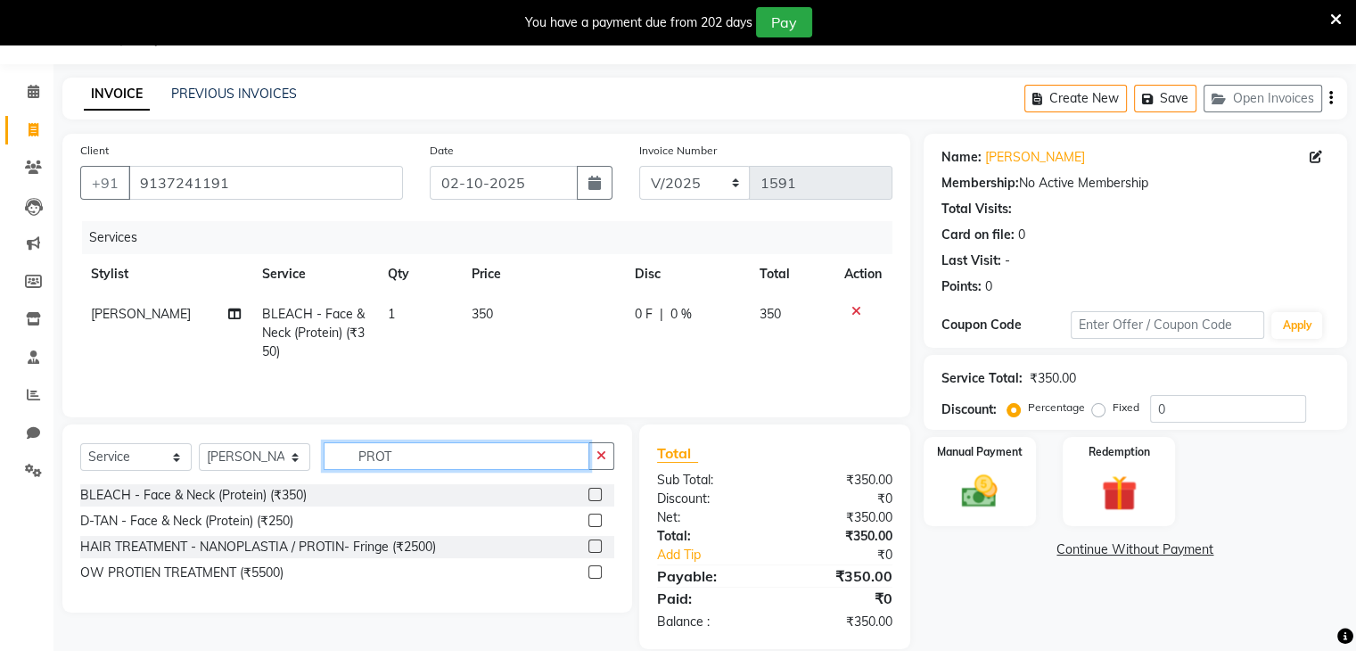
click at [417, 460] on input "PROT" at bounding box center [457, 456] width 266 height 28
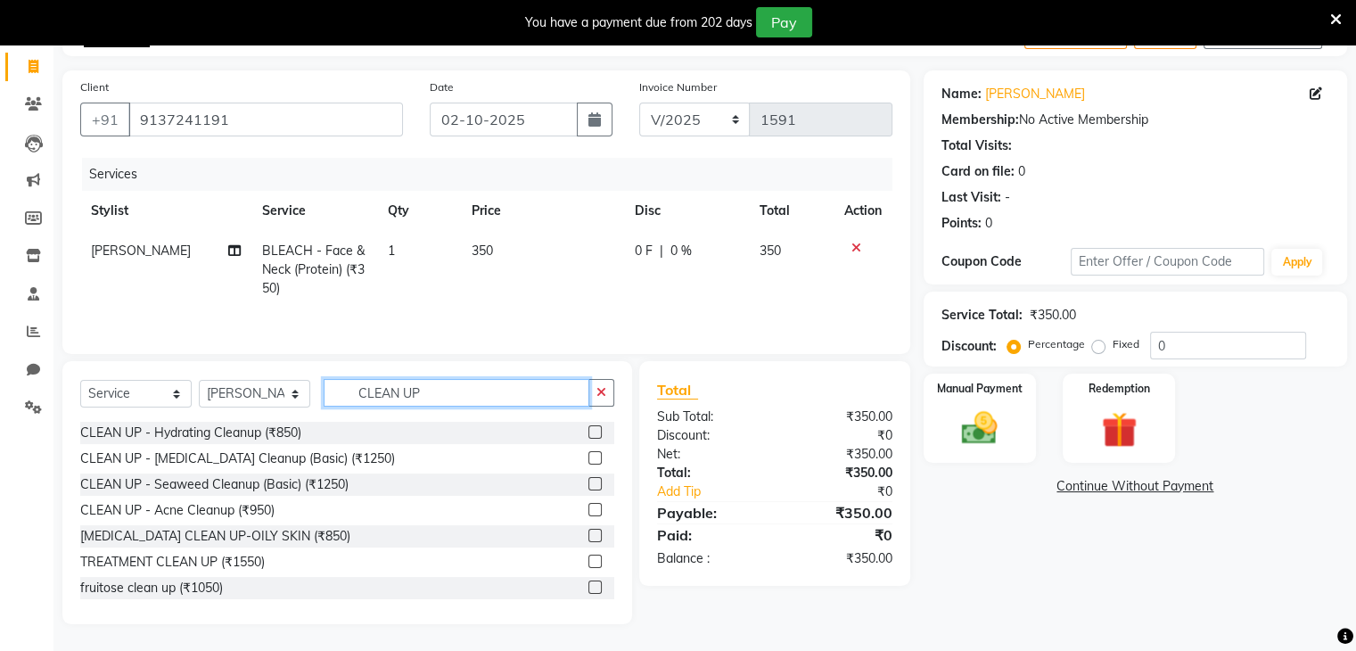
scroll to position [54, 0]
click at [589, 554] on label at bounding box center [595, 558] width 13 height 13
click at [589, 554] on input "checkbox" at bounding box center [595, 560] width 12 height 12
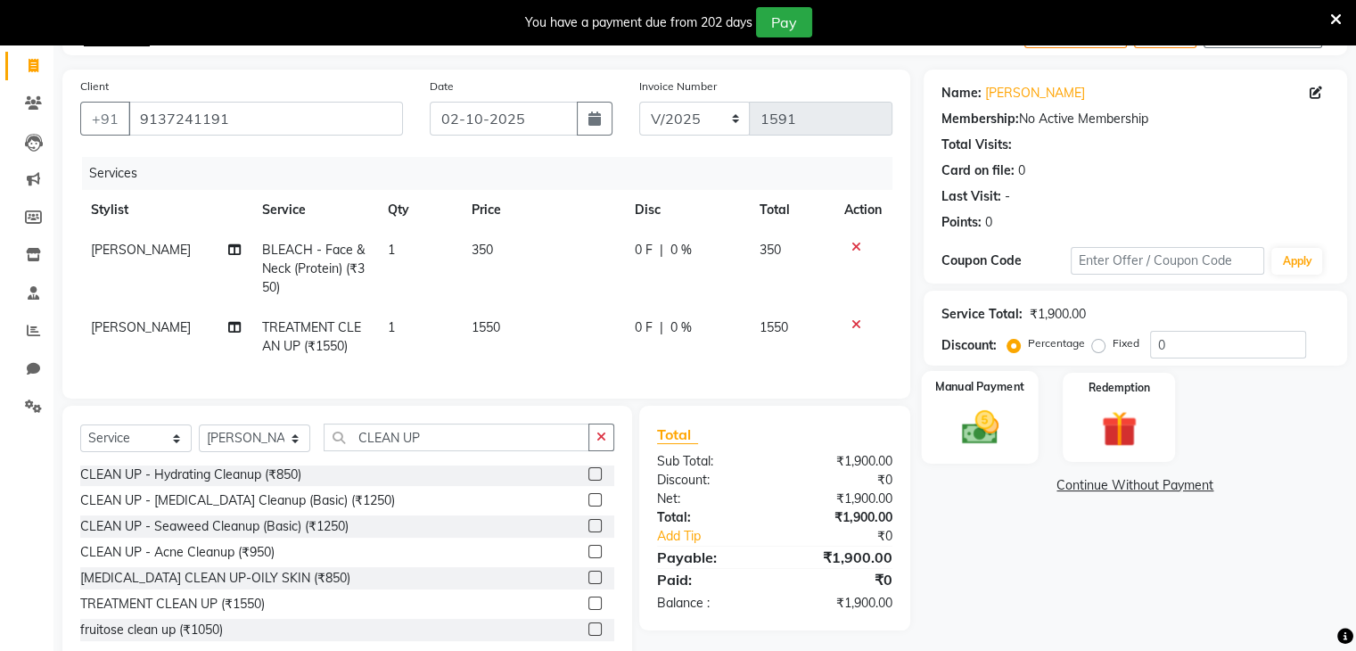
click at [984, 436] on img at bounding box center [980, 428] width 60 height 43
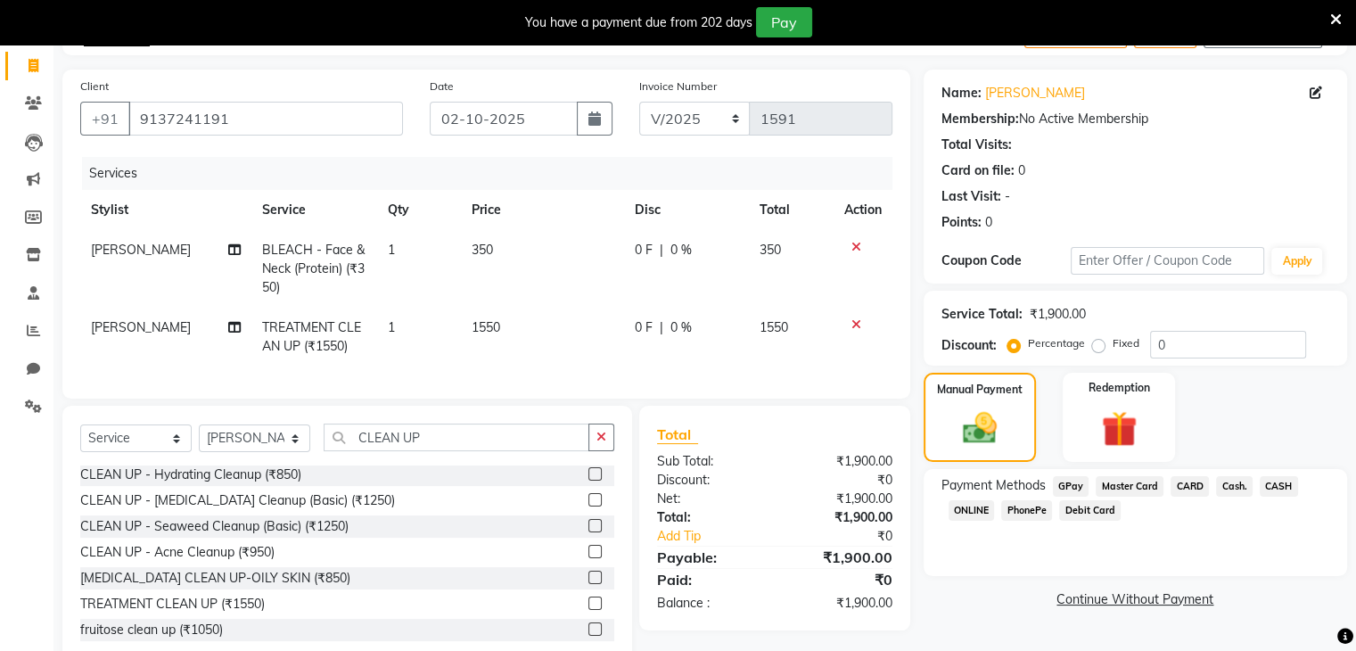
click at [1017, 507] on span "PhonePe" at bounding box center [1026, 510] width 51 height 21
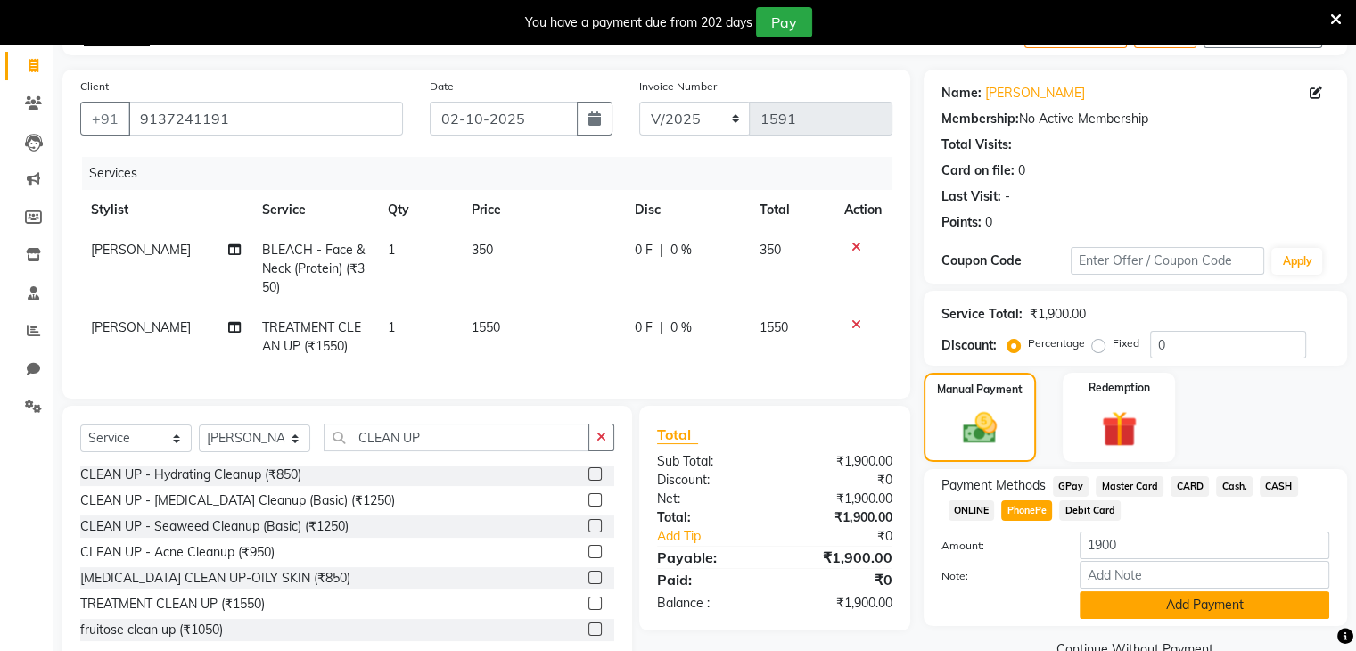
click at [1187, 596] on button "Add Payment" at bounding box center [1205, 605] width 250 height 28
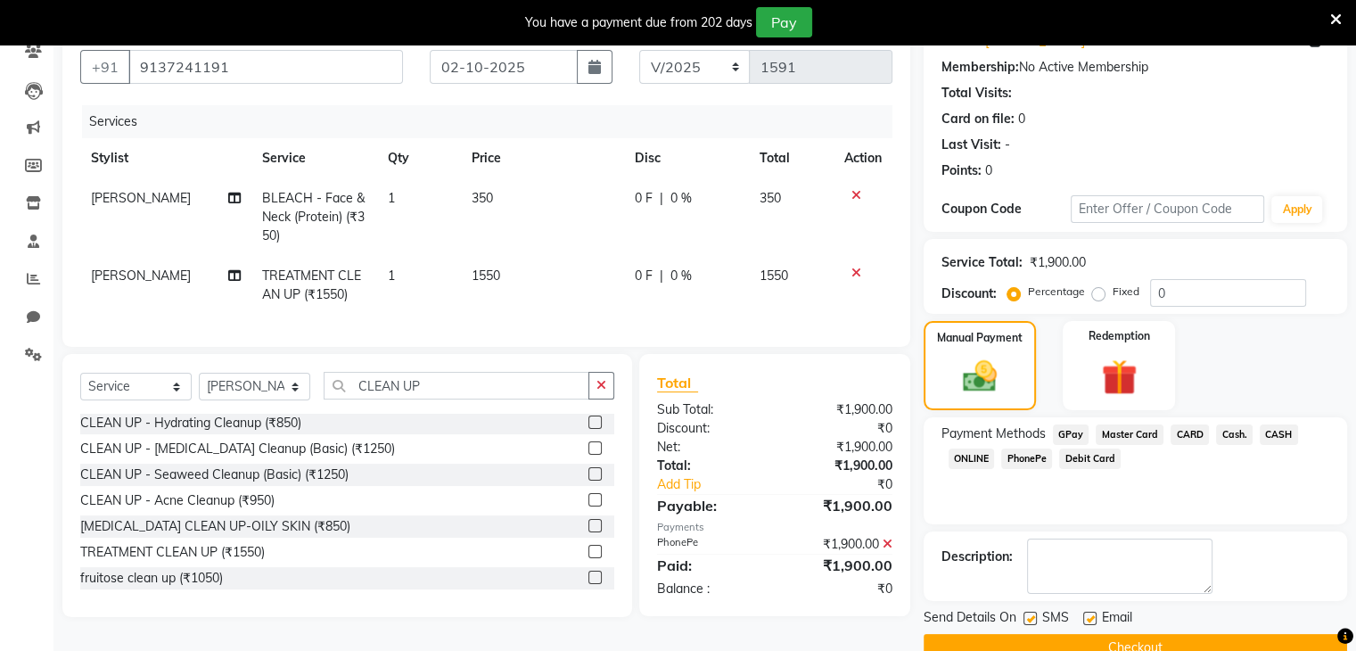
scroll to position [196, 0]
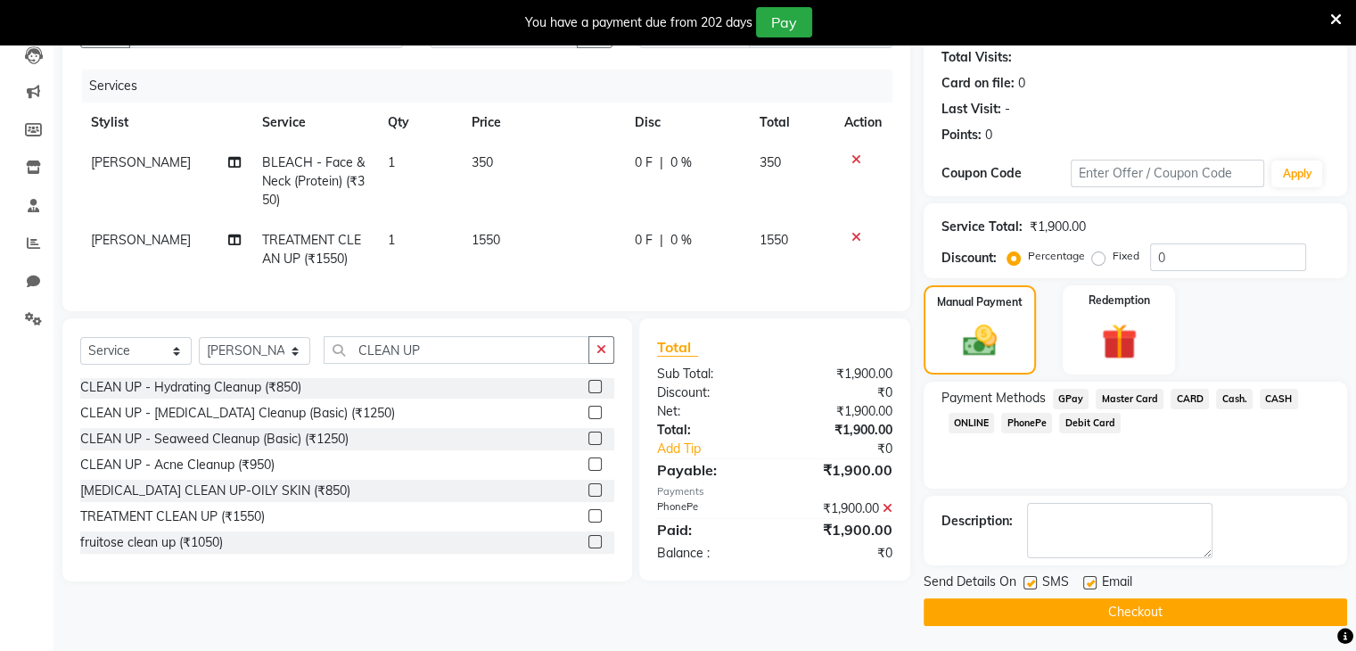
click at [1033, 583] on label at bounding box center [1030, 582] width 13 height 13
click at [1033, 583] on input "checkbox" at bounding box center [1030, 584] width 12 height 12
click at [1066, 614] on button "Checkout" at bounding box center [1136, 612] width 424 height 28
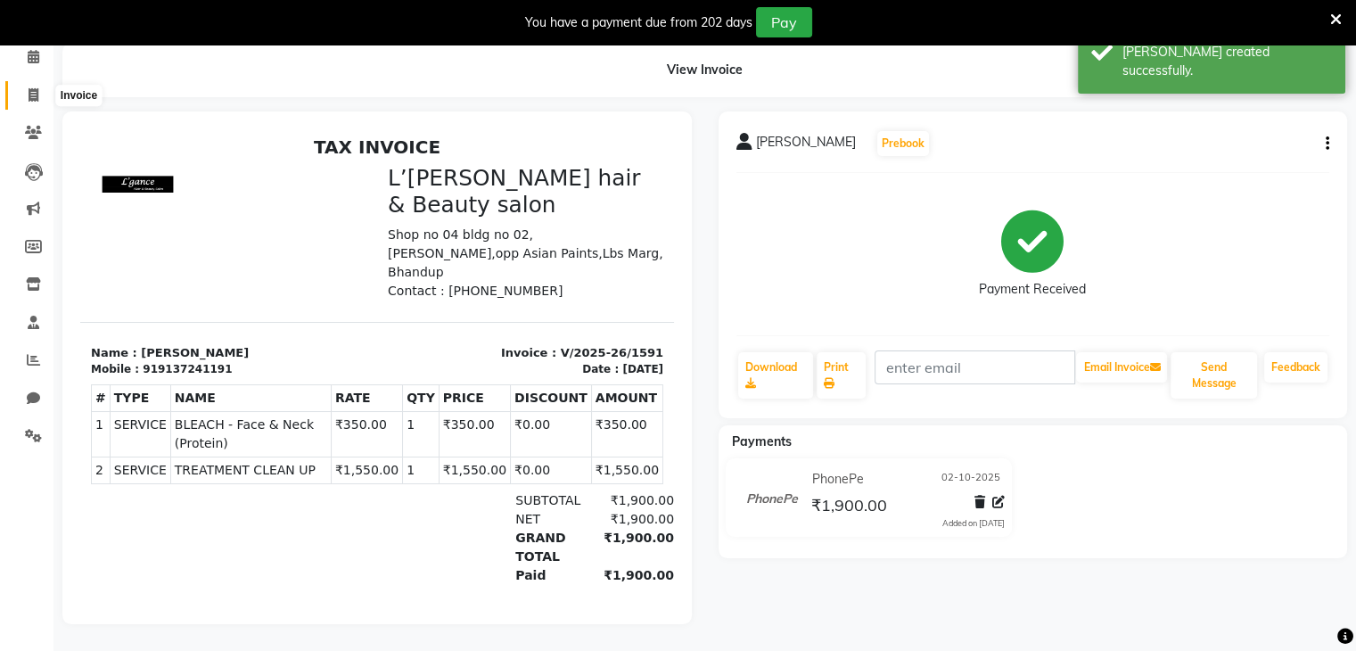
click at [32, 88] on icon at bounding box center [34, 94] width 10 height 13
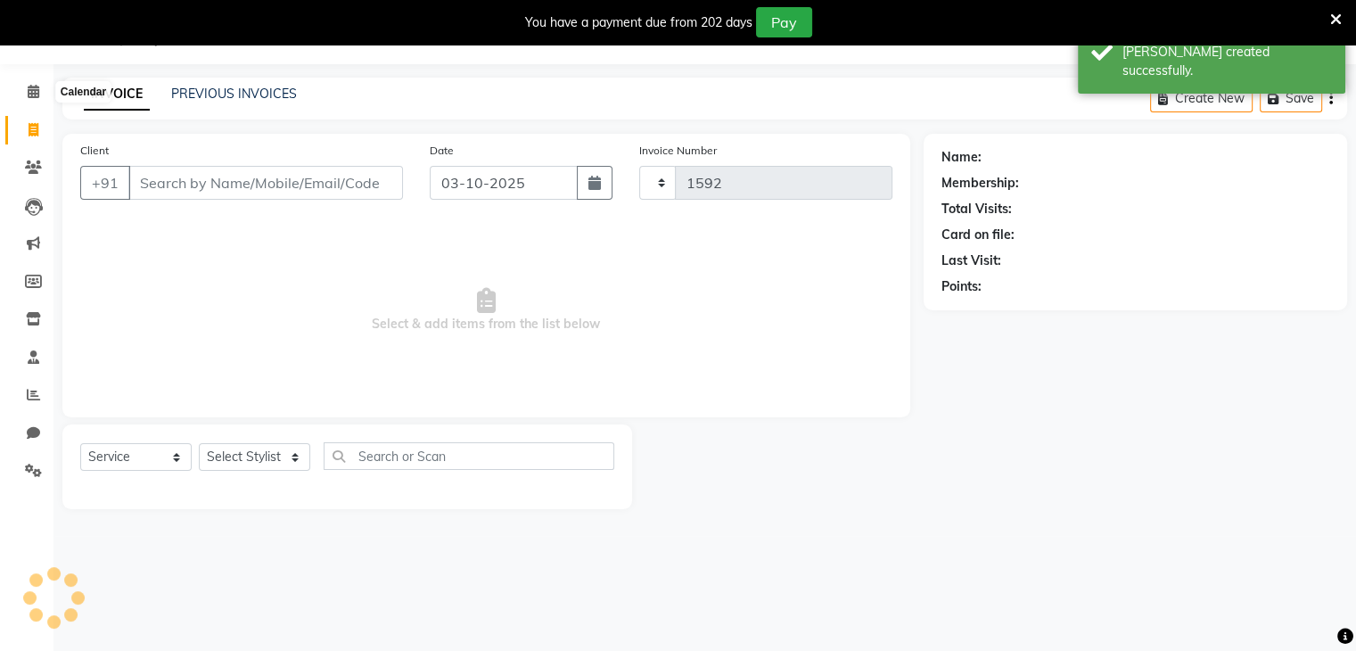
scroll to position [45, 0]
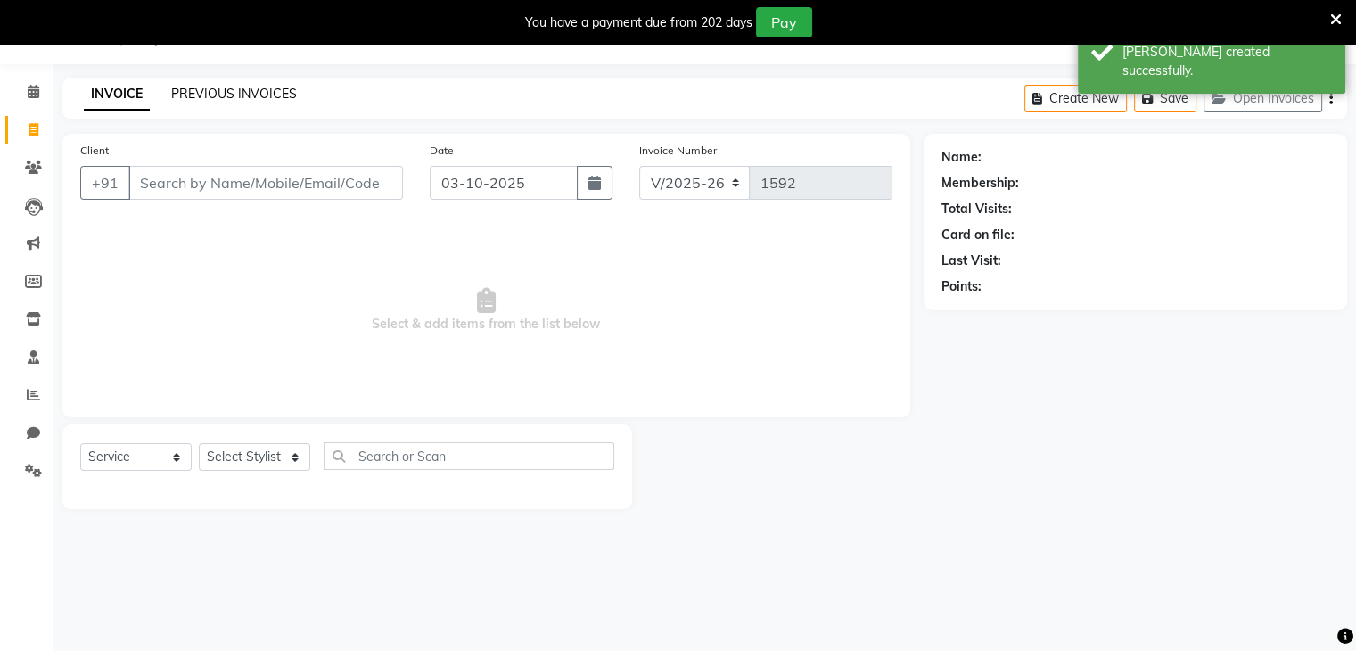
click at [258, 95] on link "PREVIOUS INVOICES" at bounding box center [234, 94] width 126 height 16
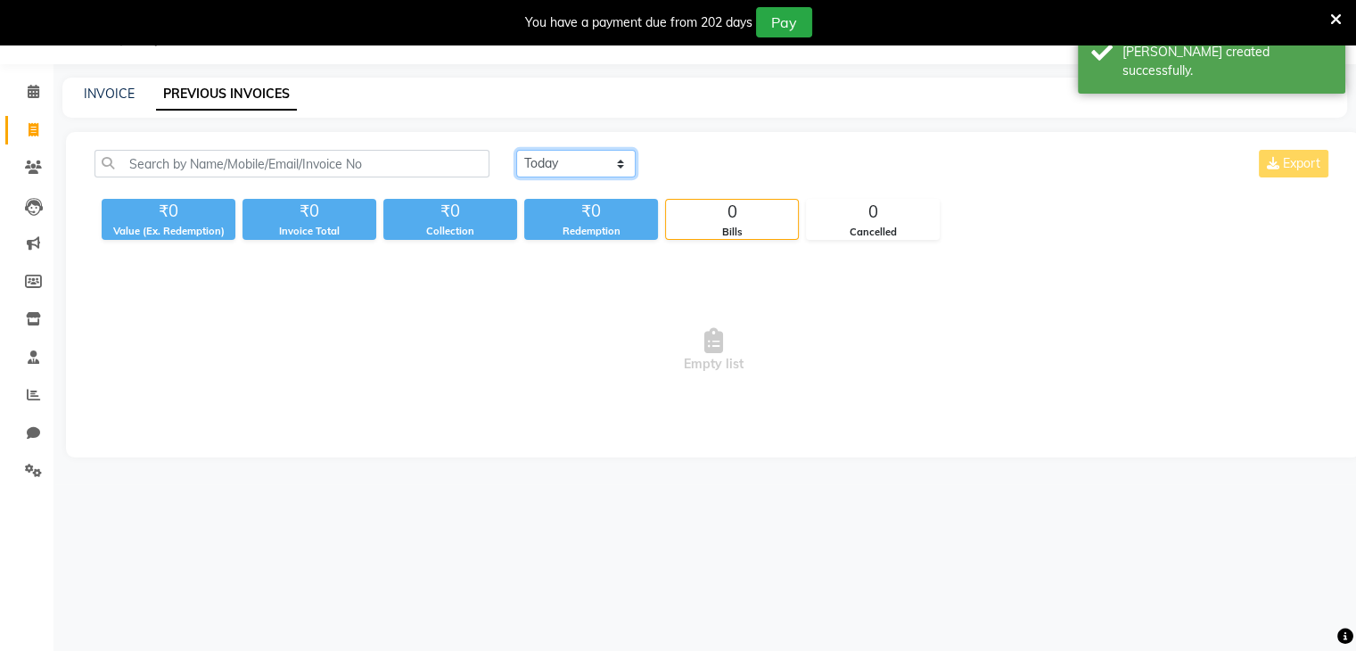
click at [595, 162] on select "[DATE] [DATE] Custom Range" at bounding box center [575, 164] width 119 height 28
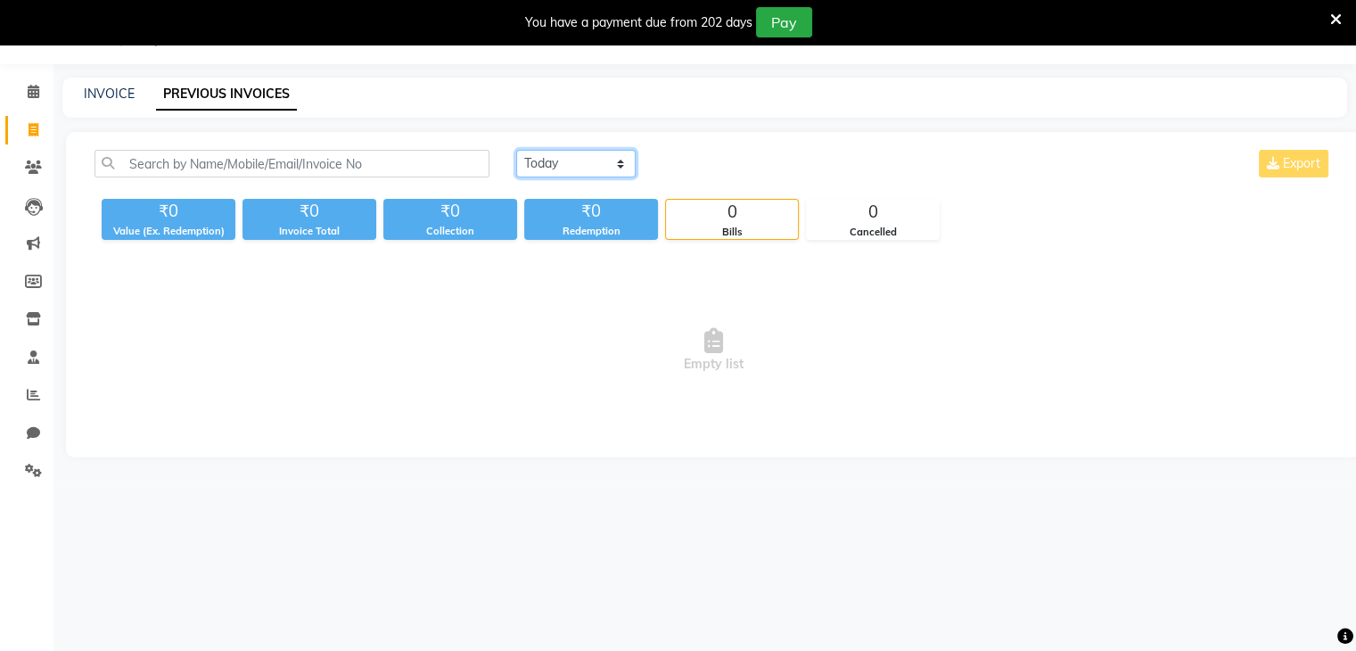
click at [516, 150] on select "[DATE] [DATE] Custom Range" at bounding box center [575, 164] width 119 height 28
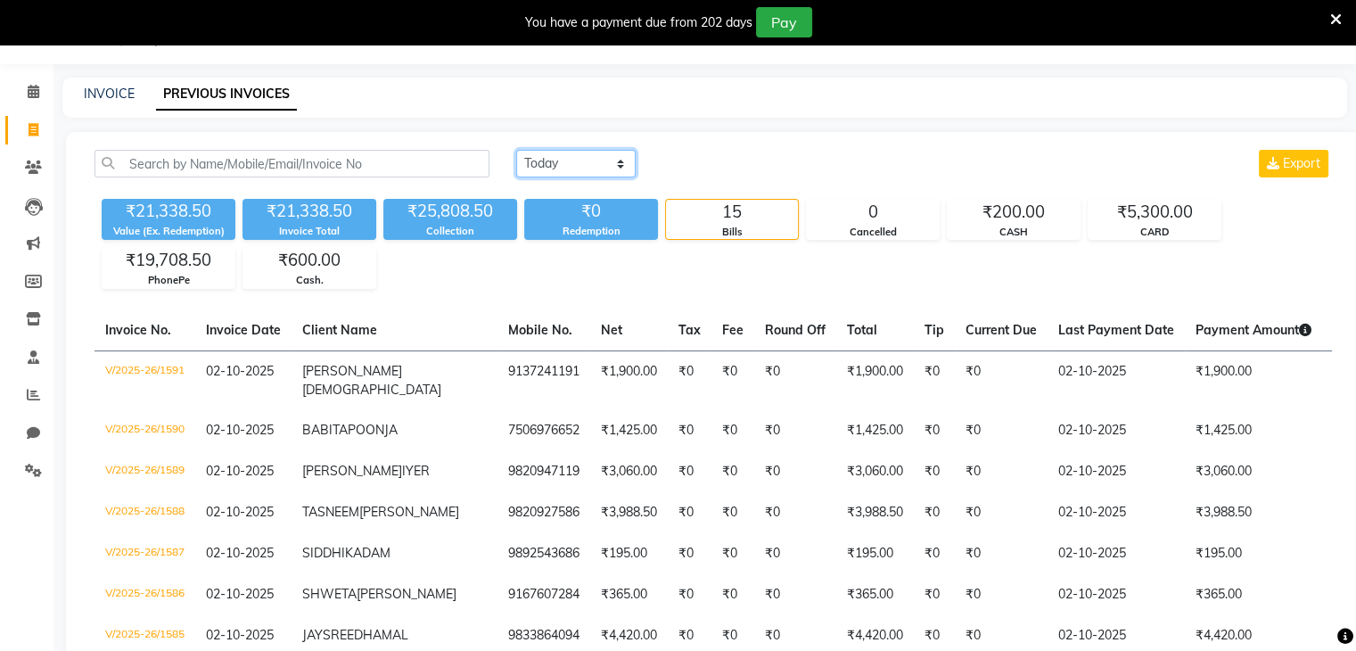
click at [617, 161] on select "[DATE] [DATE] Custom Range" at bounding box center [575, 164] width 119 height 28
click at [516, 150] on select "[DATE] [DATE] Custom Range" at bounding box center [575, 164] width 119 height 28
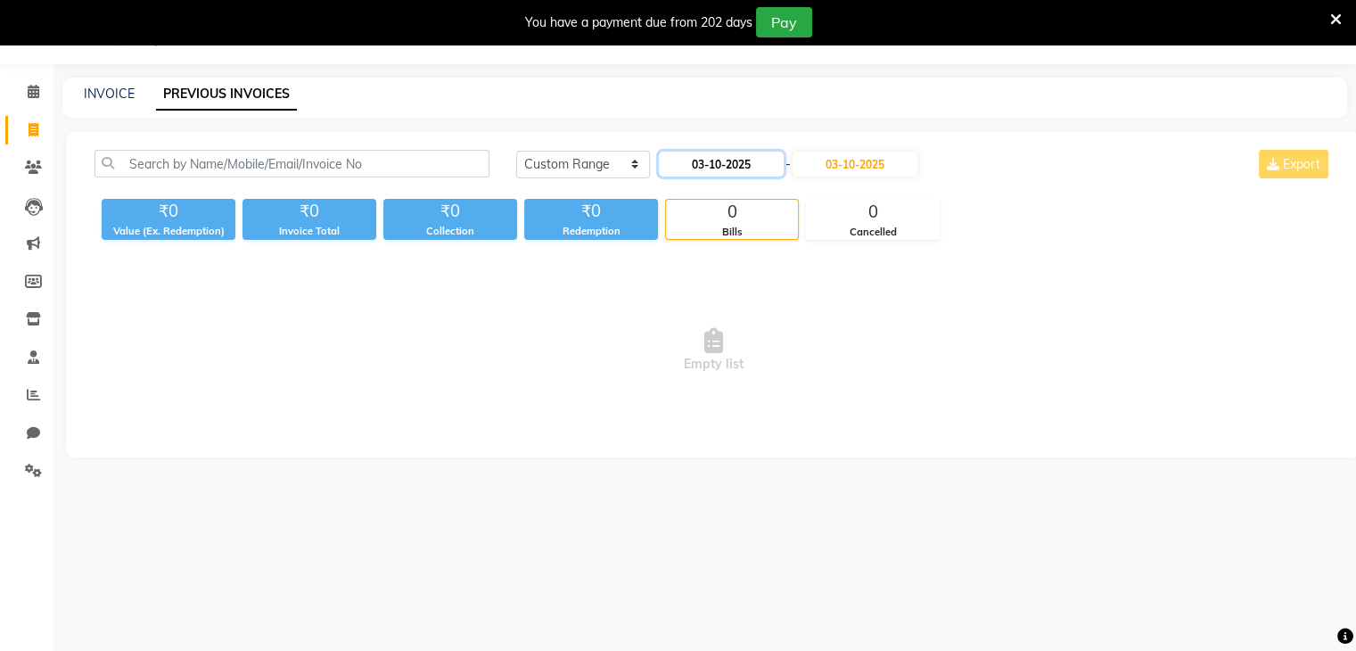
click at [721, 161] on input "03-10-2025" at bounding box center [721, 164] width 125 height 25
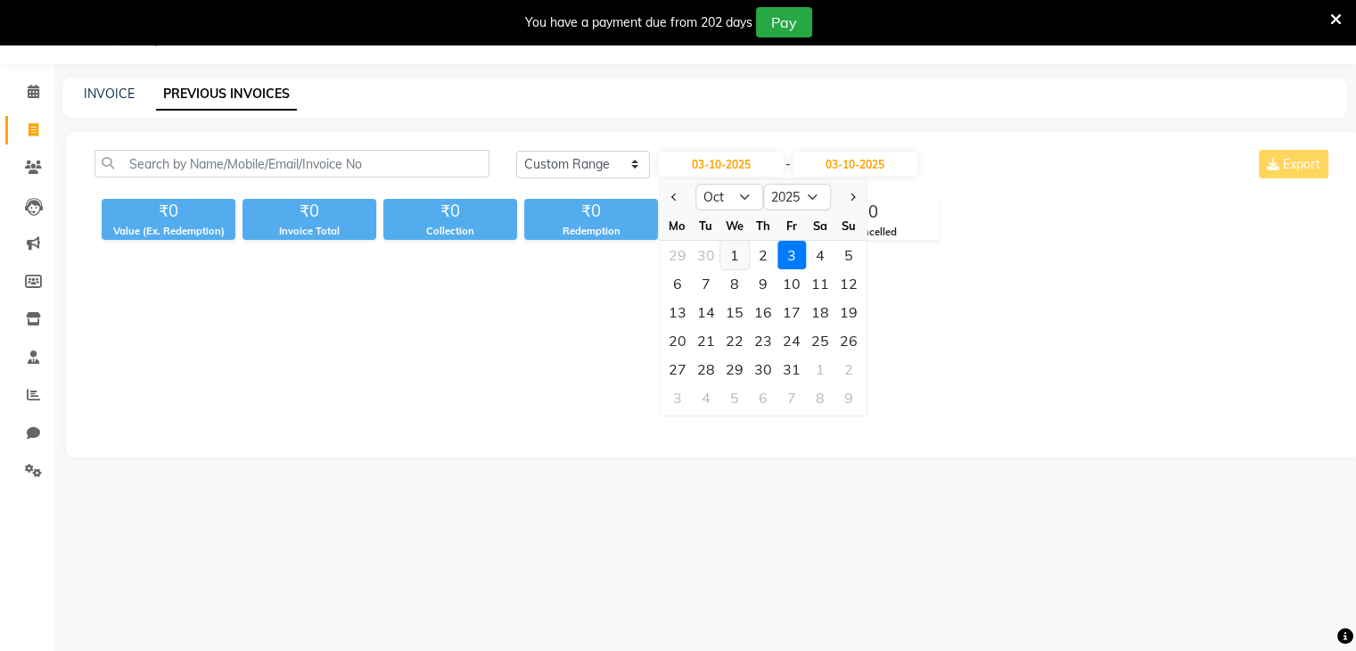
click at [729, 251] on div "1" at bounding box center [735, 255] width 29 height 29
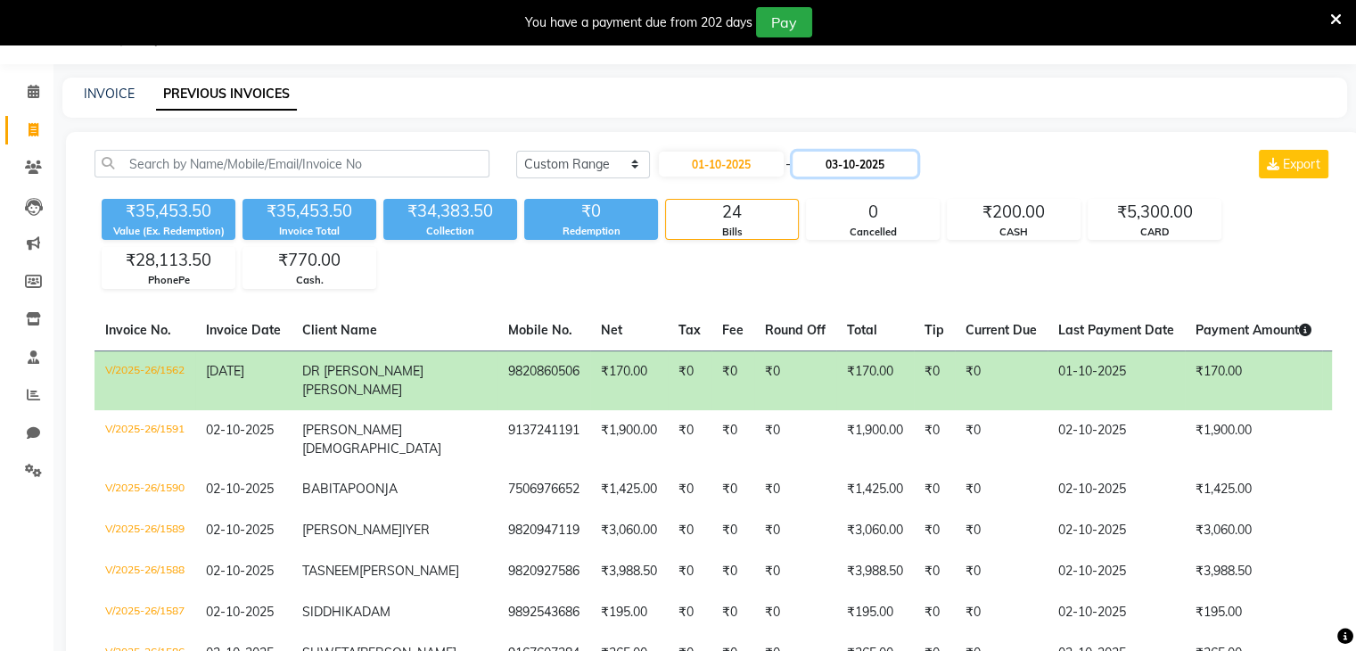
click at [838, 166] on input "03-10-2025" at bounding box center [855, 164] width 125 height 25
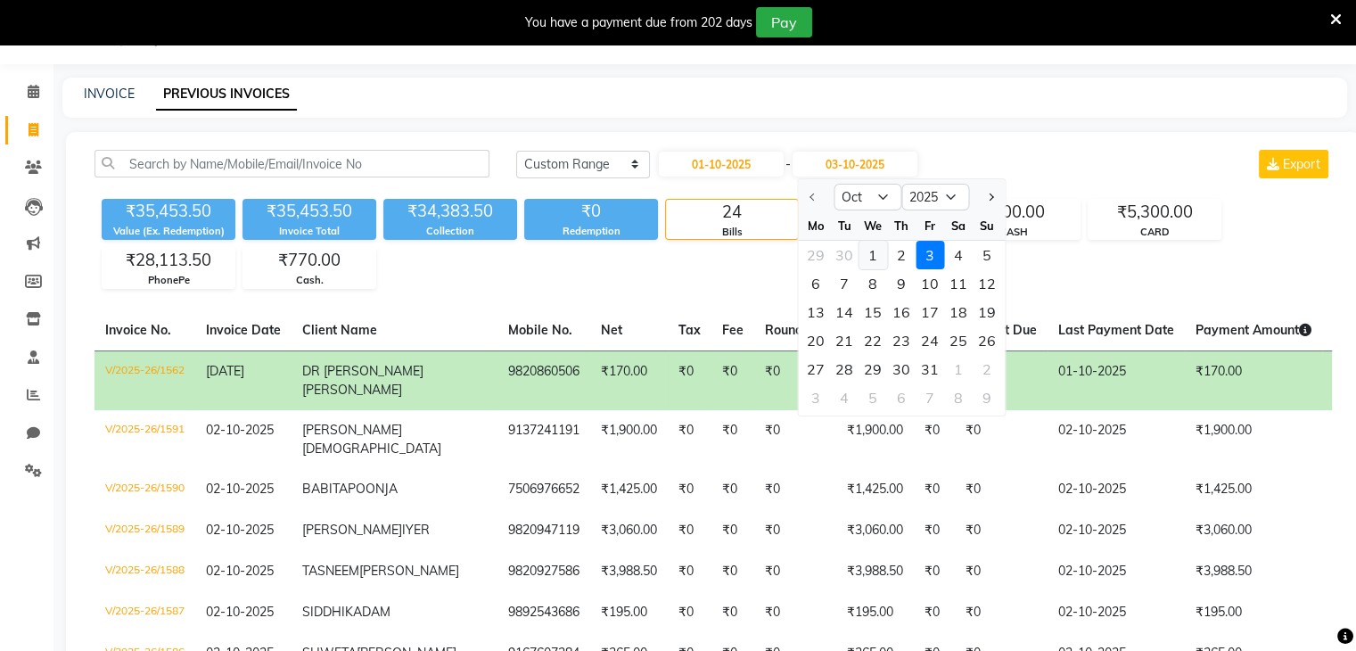
click at [869, 255] on div "1" at bounding box center [873, 255] width 29 height 29
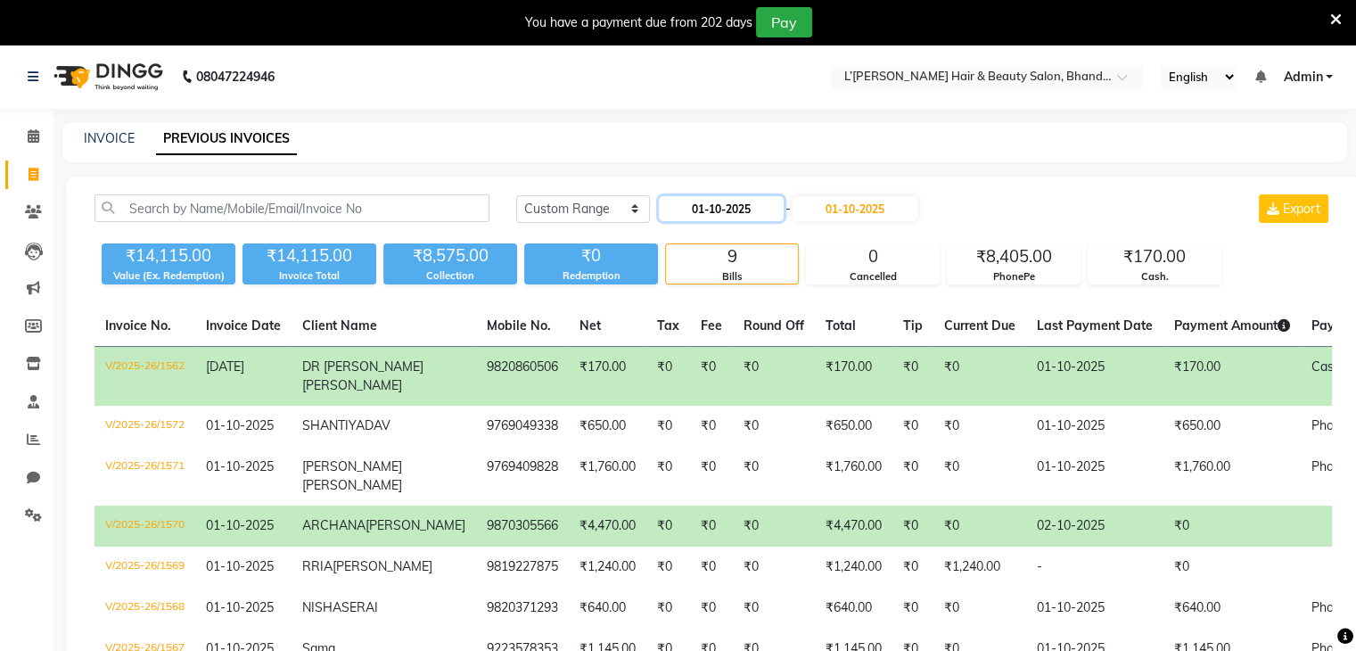
click at [773, 205] on input "01-10-2025" at bounding box center [721, 208] width 125 height 25
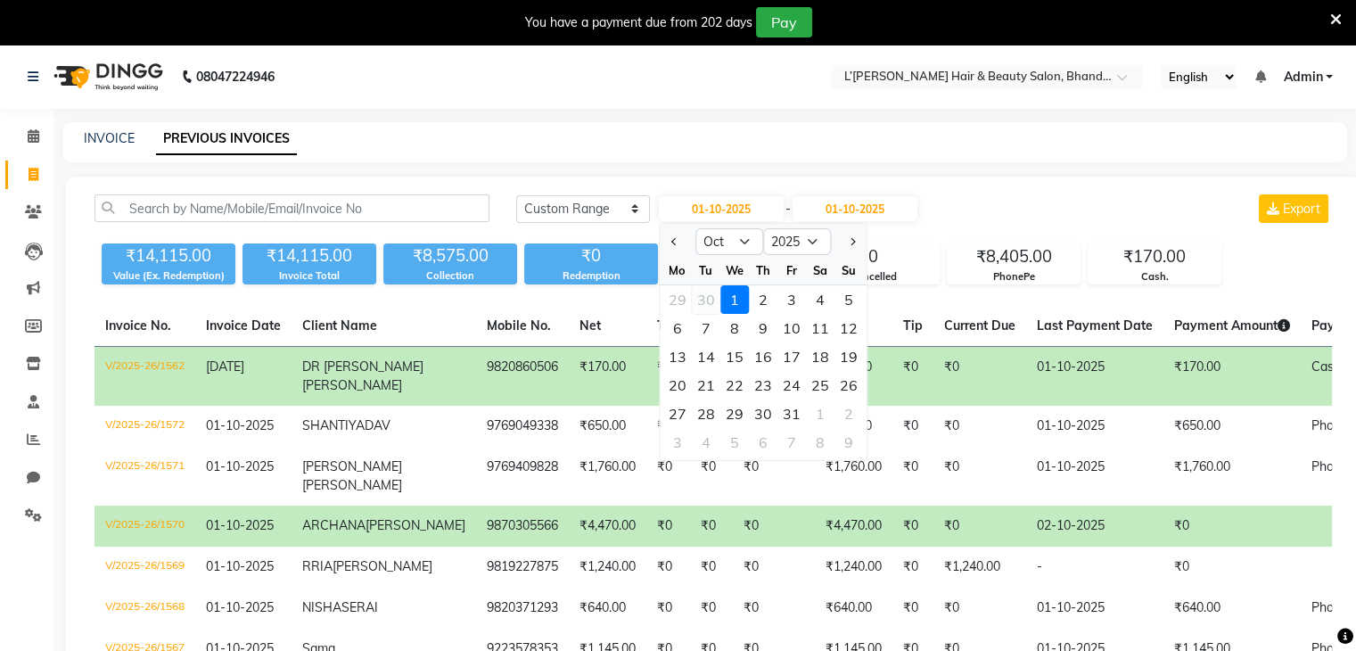
click at [702, 297] on div "30" at bounding box center [706, 299] width 29 height 29
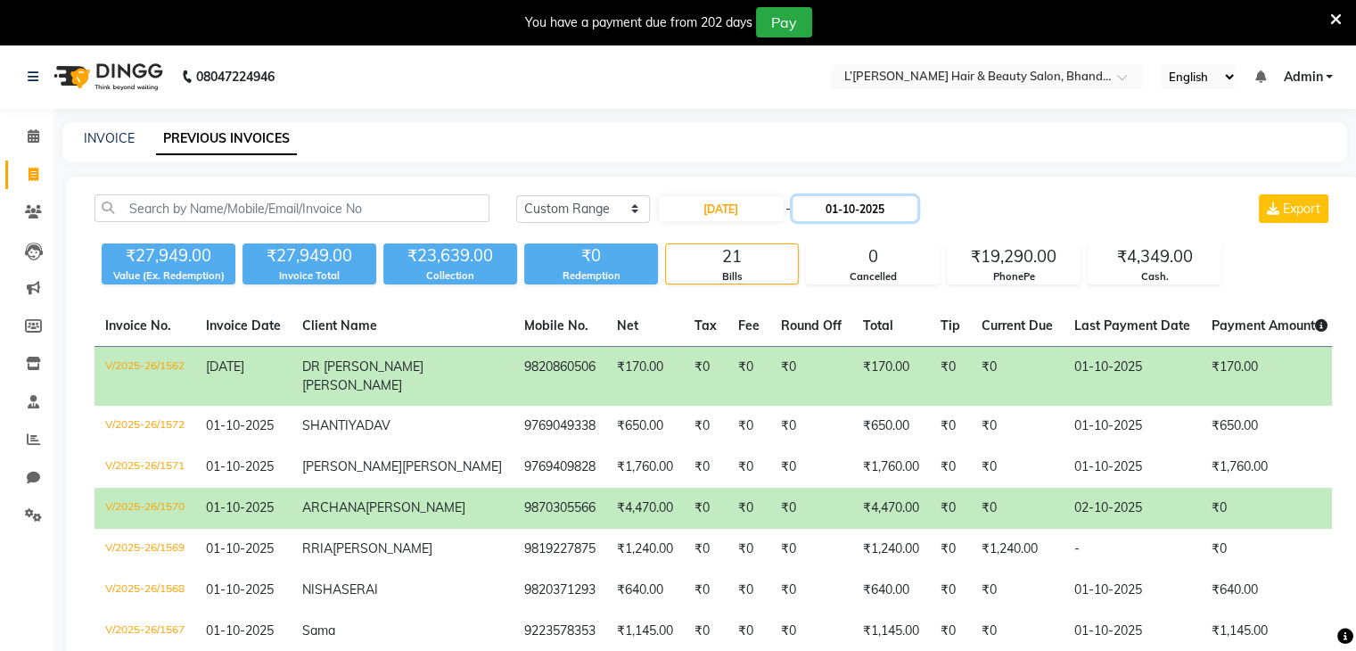
click at [855, 206] on input "01-10-2025" at bounding box center [855, 208] width 125 height 25
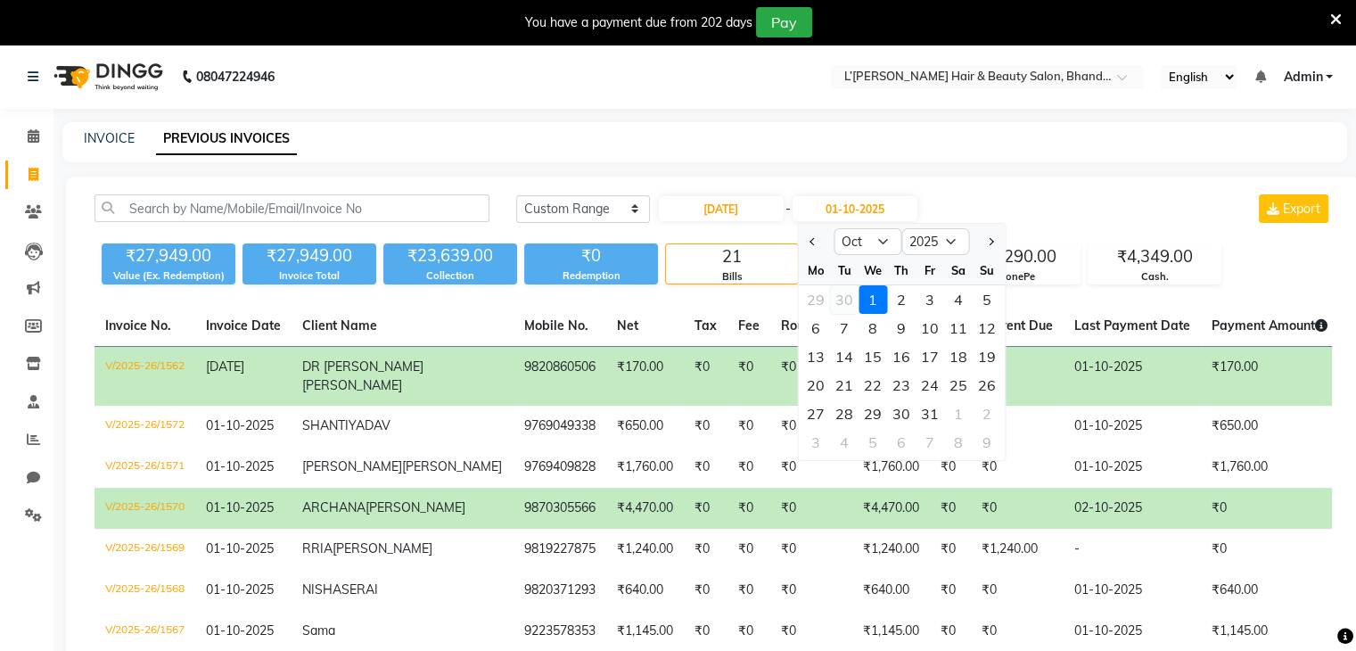
click at [841, 299] on div "30" at bounding box center [844, 299] width 29 height 29
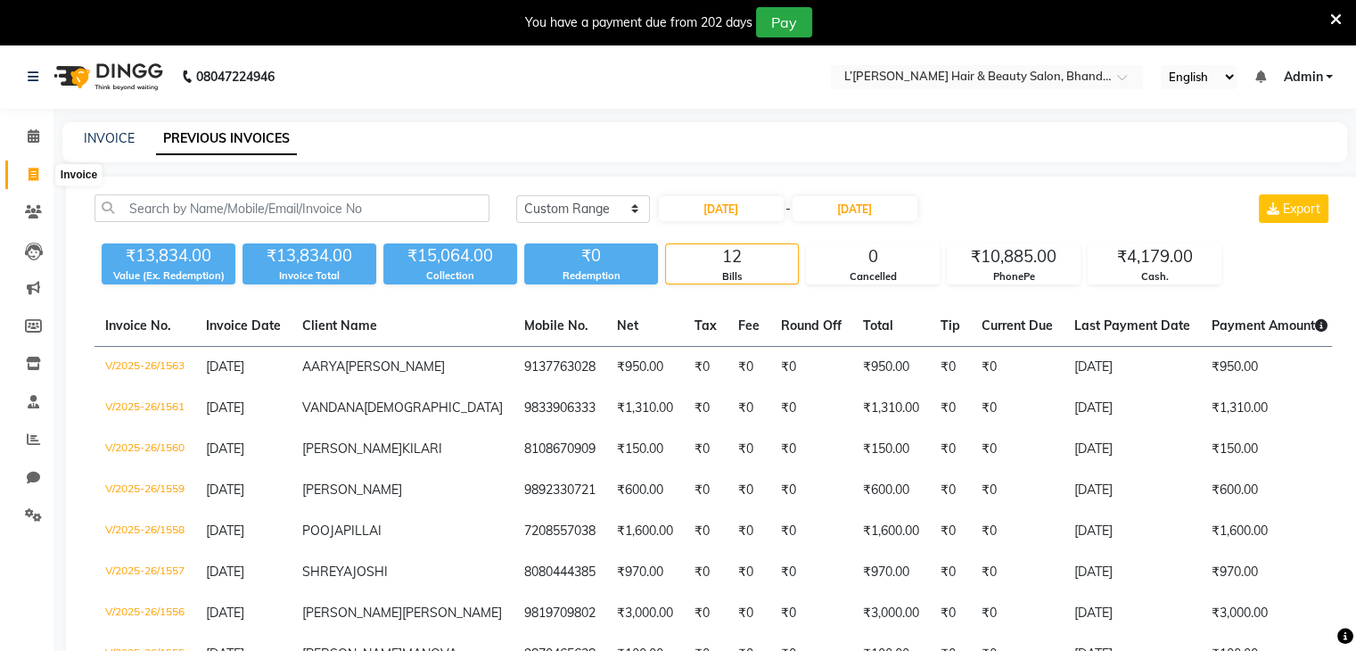
click at [32, 176] on icon at bounding box center [34, 174] width 10 height 13
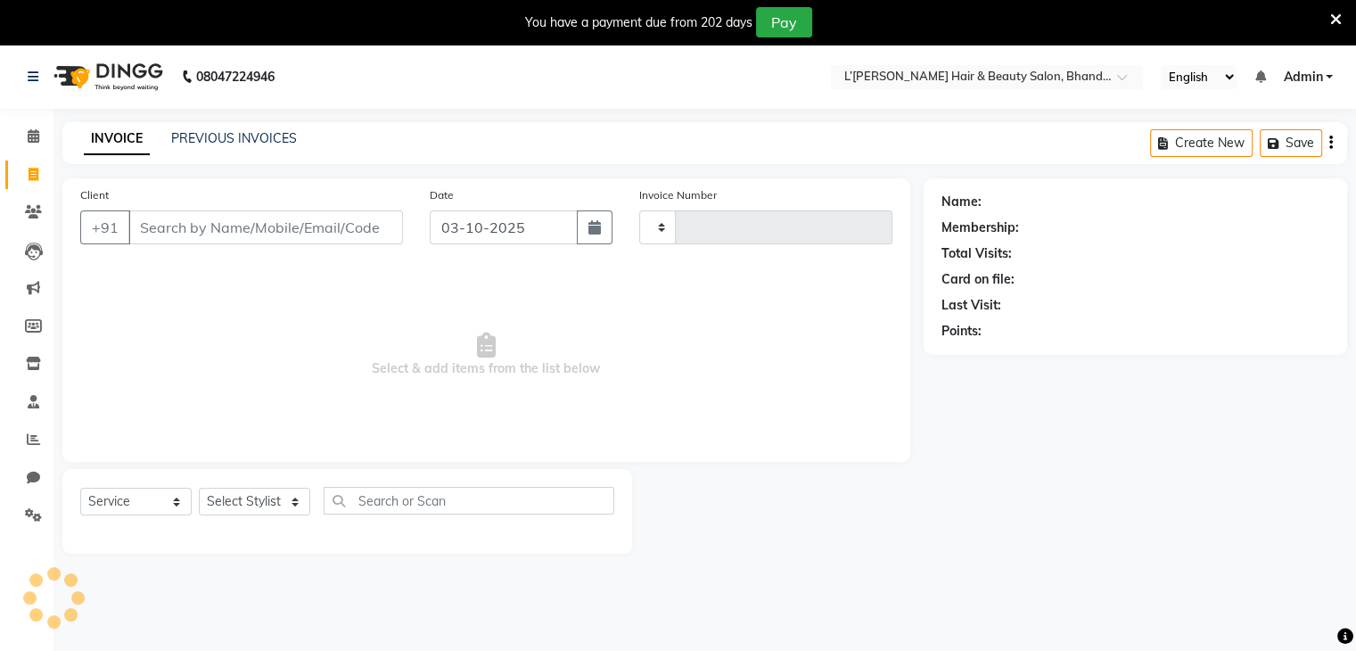
scroll to position [45, 0]
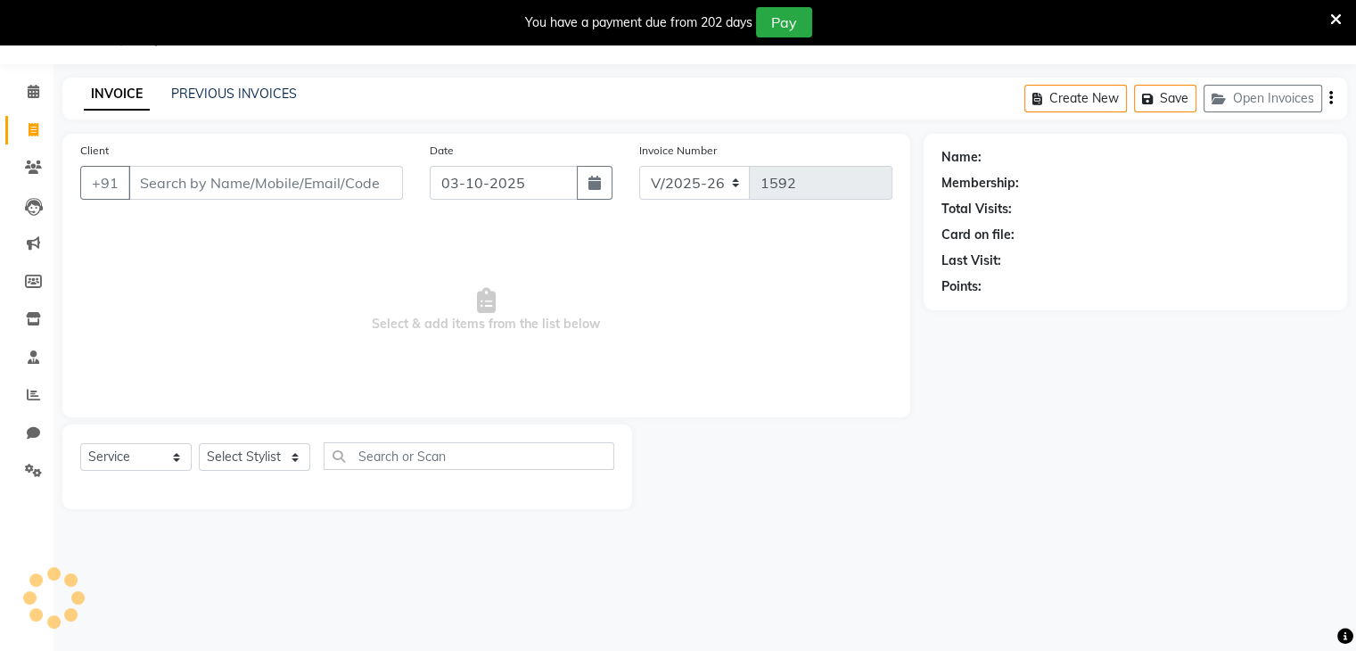
click at [163, 193] on input "Client" at bounding box center [265, 183] width 275 height 34
click at [153, 192] on input "Client" at bounding box center [265, 183] width 275 height 34
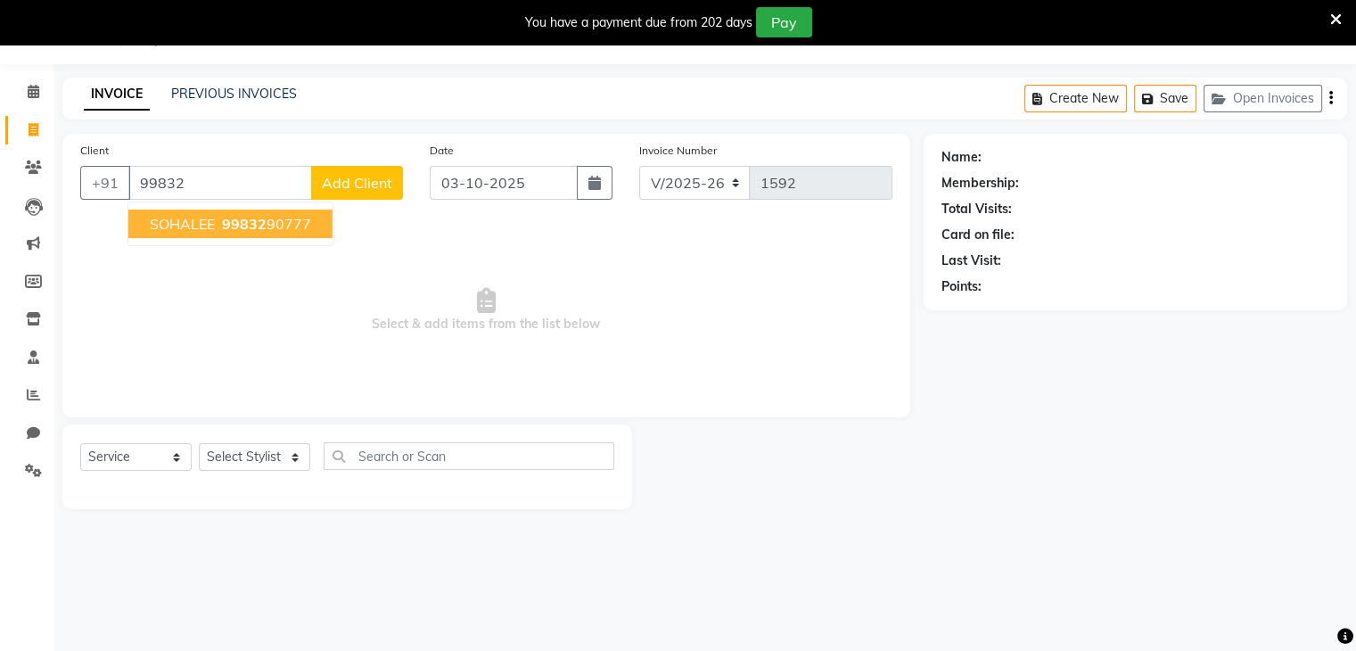
click at [175, 233] on button "SOHALEE 99832 90777" at bounding box center [230, 224] width 204 height 29
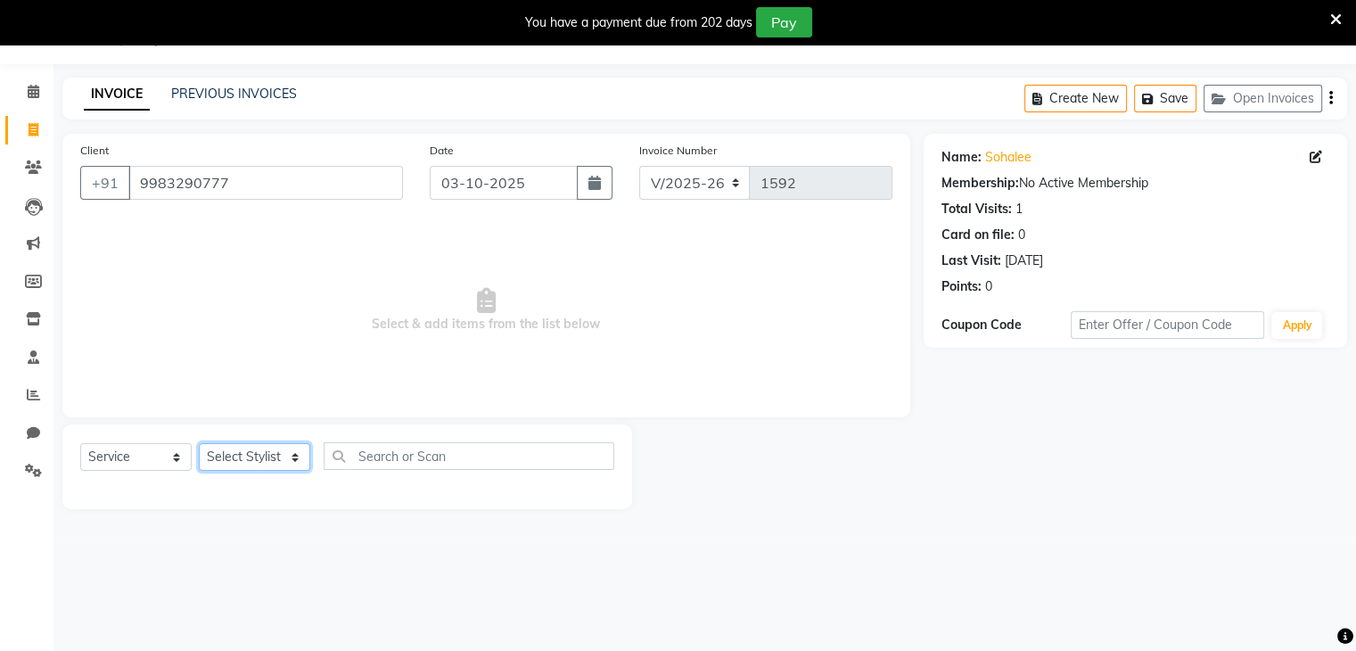
click at [243, 454] on select "Select Stylist Devi DIS Mamta Pinki [PERSON_NAME] Shweta Uma UNKNOWN [PERSON_NA…" at bounding box center [254, 457] width 111 height 28
click at [199, 444] on select "Select Stylist Devi DIS Mamta Pinki [PERSON_NAME] Shweta Uma UNKNOWN [PERSON_NA…" at bounding box center [254, 457] width 111 height 28
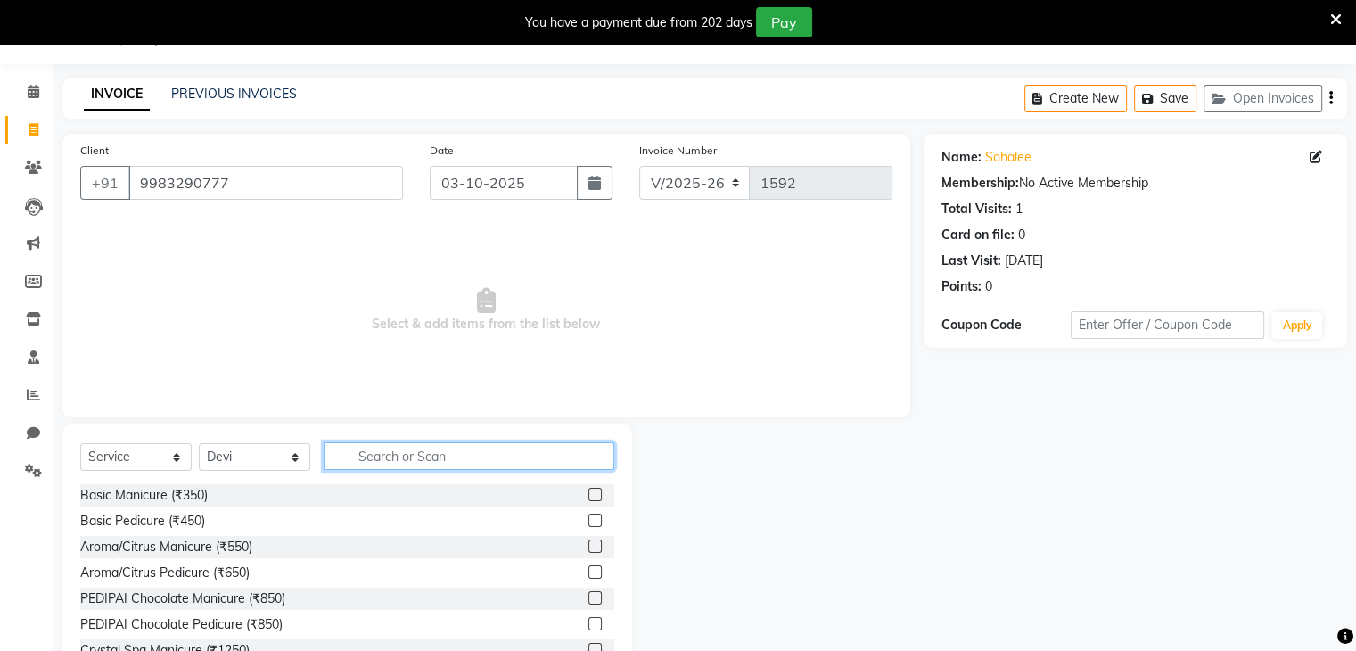
click at [346, 461] on input "text" at bounding box center [469, 456] width 291 height 28
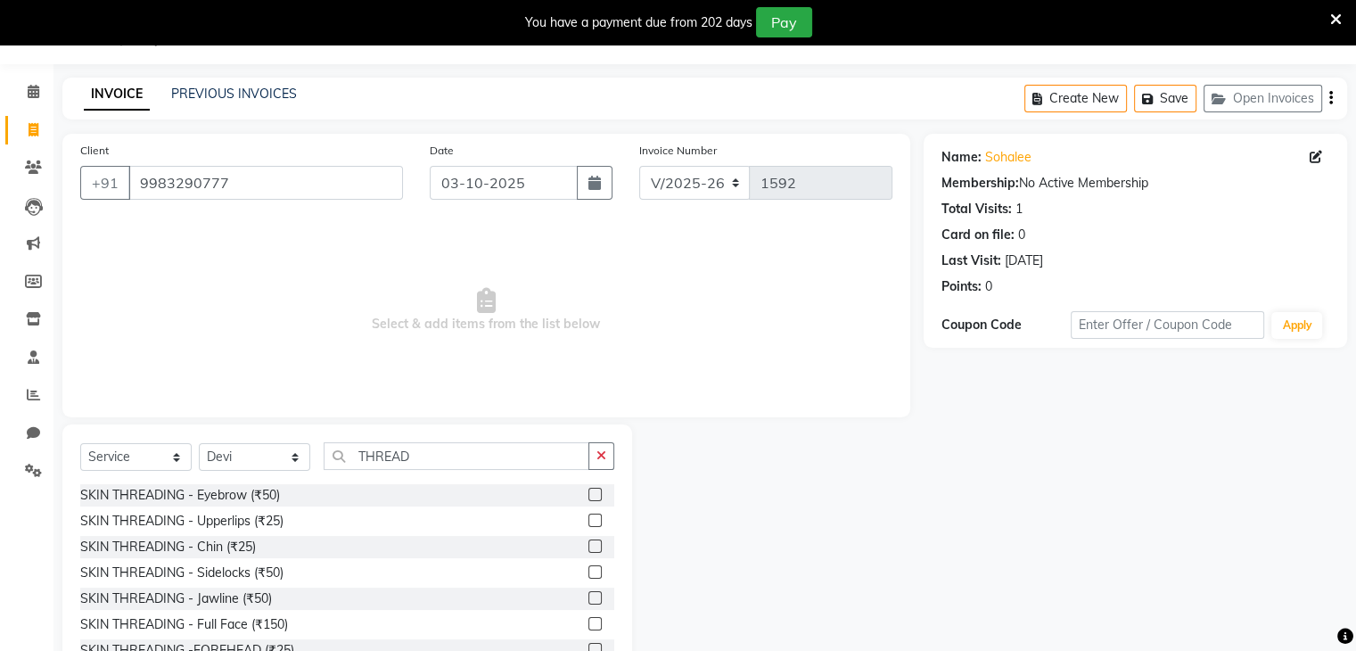
click at [589, 547] on label at bounding box center [595, 546] width 13 height 13
click at [589, 547] on input "checkbox" at bounding box center [595, 547] width 12 height 12
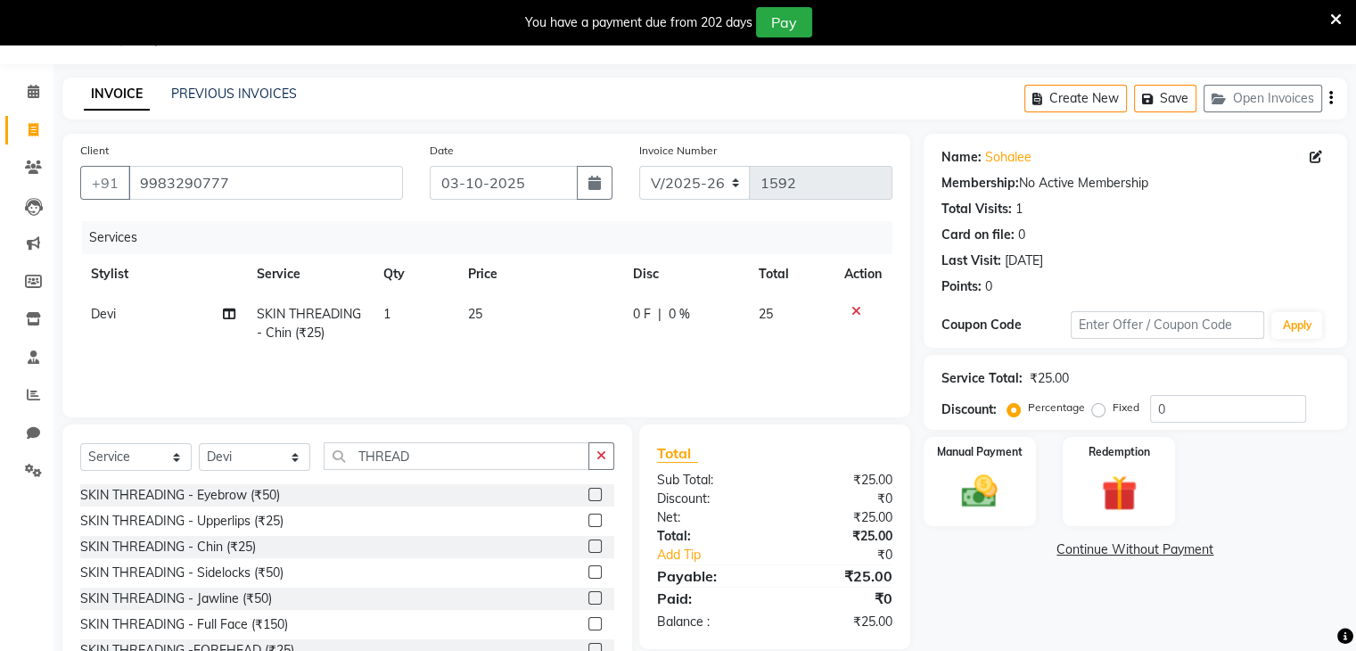
click at [589, 521] on label at bounding box center [595, 520] width 13 height 13
click at [589, 521] on input "checkbox" at bounding box center [595, 521] width 12 height 12
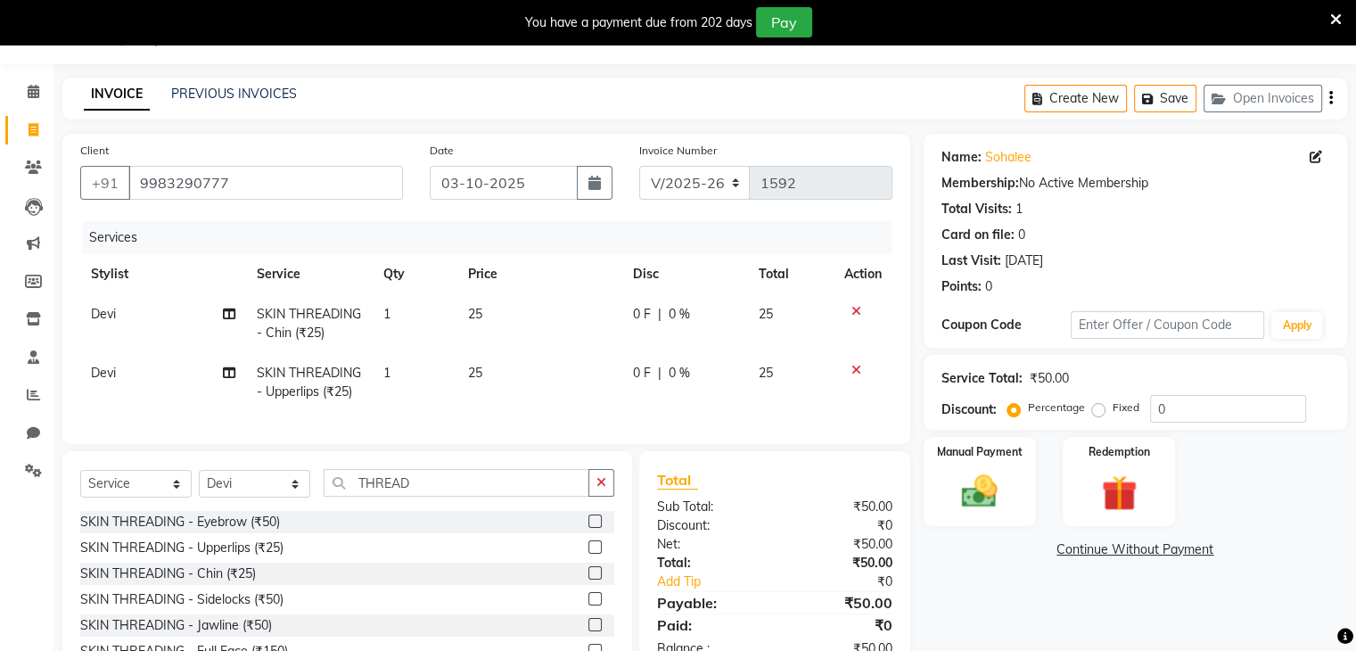
click at [589, 528] on label at bounding box center [595, 521] width 13 height 13
click at [589, 528] on input "checkbox" at bounding box center [595, 522] width 12 height 12
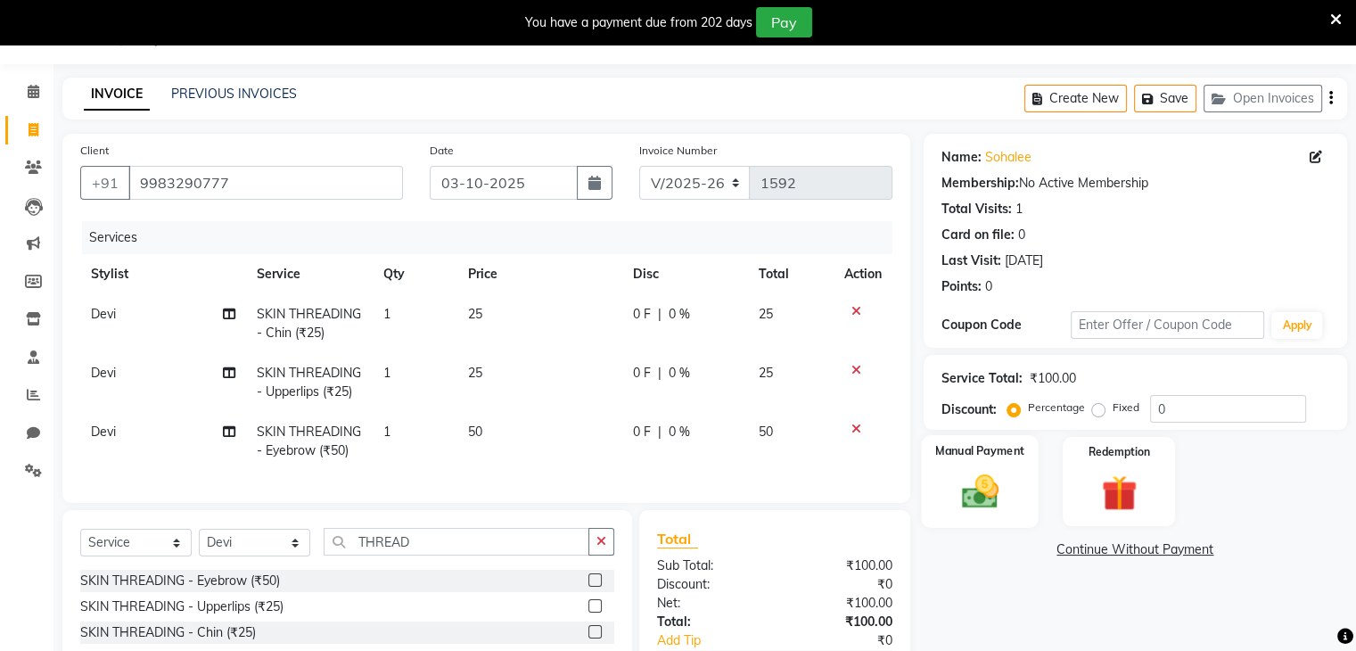
click at [970, 510] on img at bounding box center [980, 492] width 60 height 43
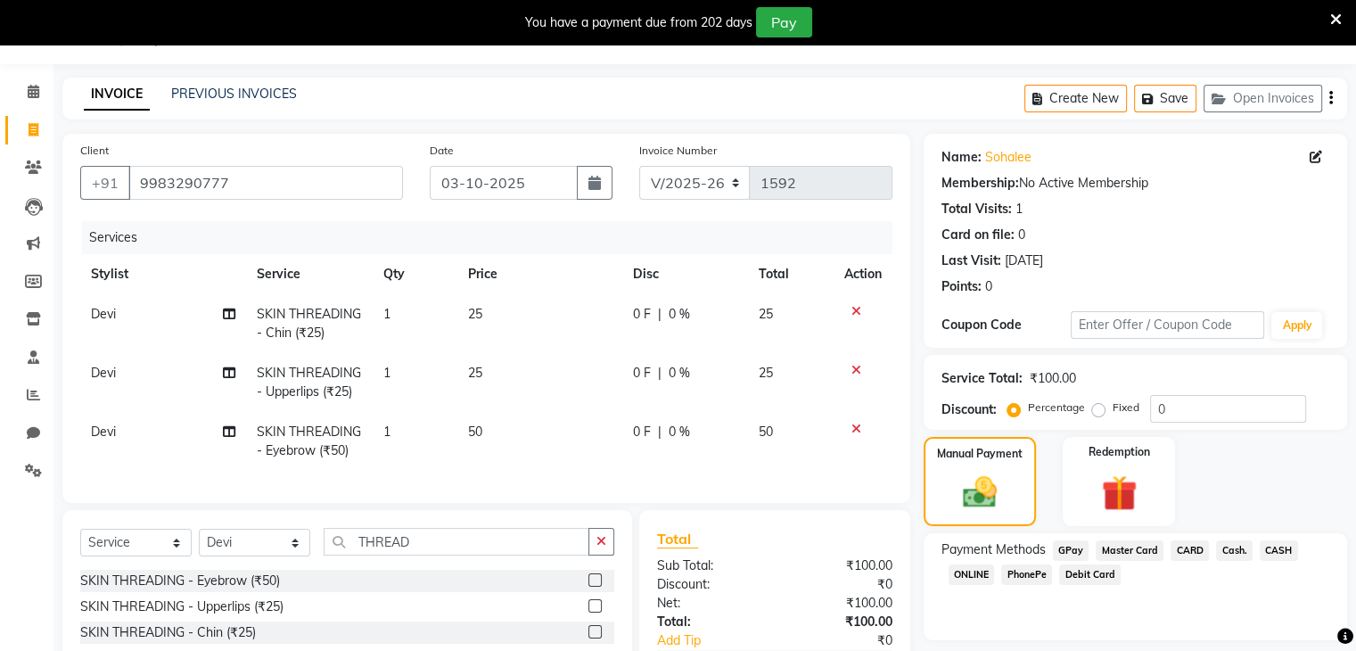
click at [1027, 572] on span "PhonePe" at bounding box center [1026, 574] width 51 height 21
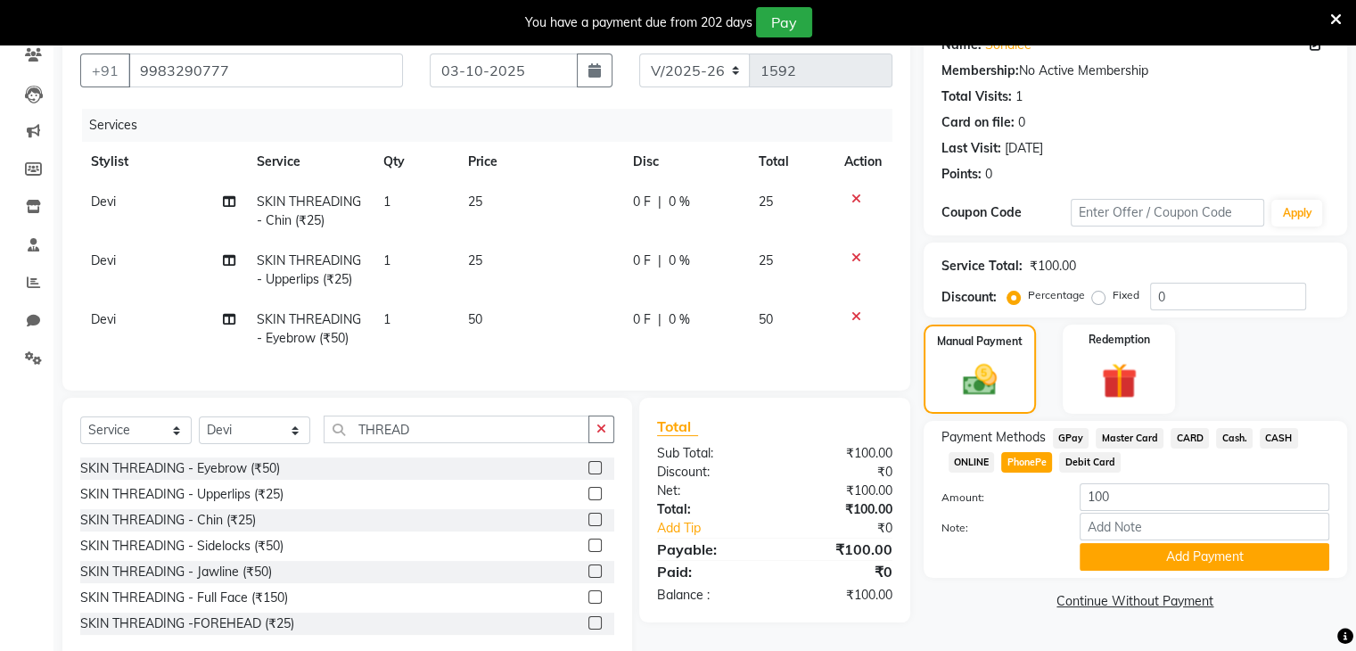
scroll to position [208, 0]
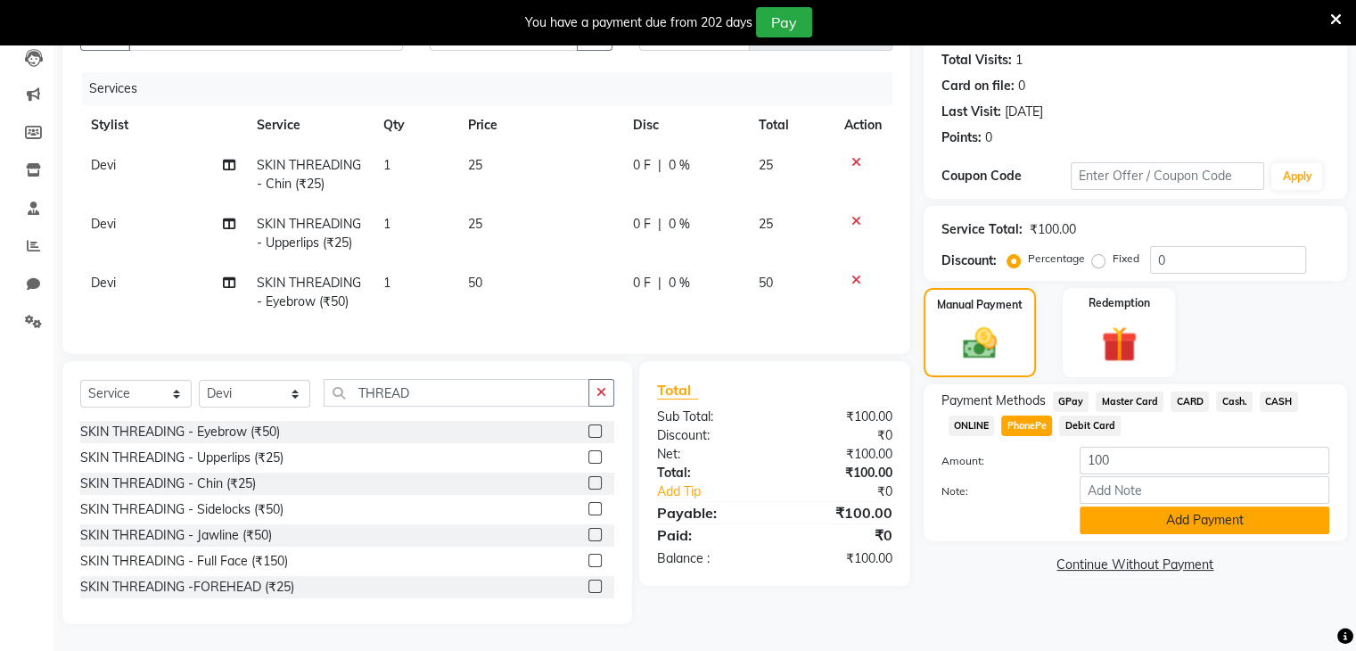
click at [1181, 507] on button "Add Payment" at bounding box center [1205, 521] width 250 height 28
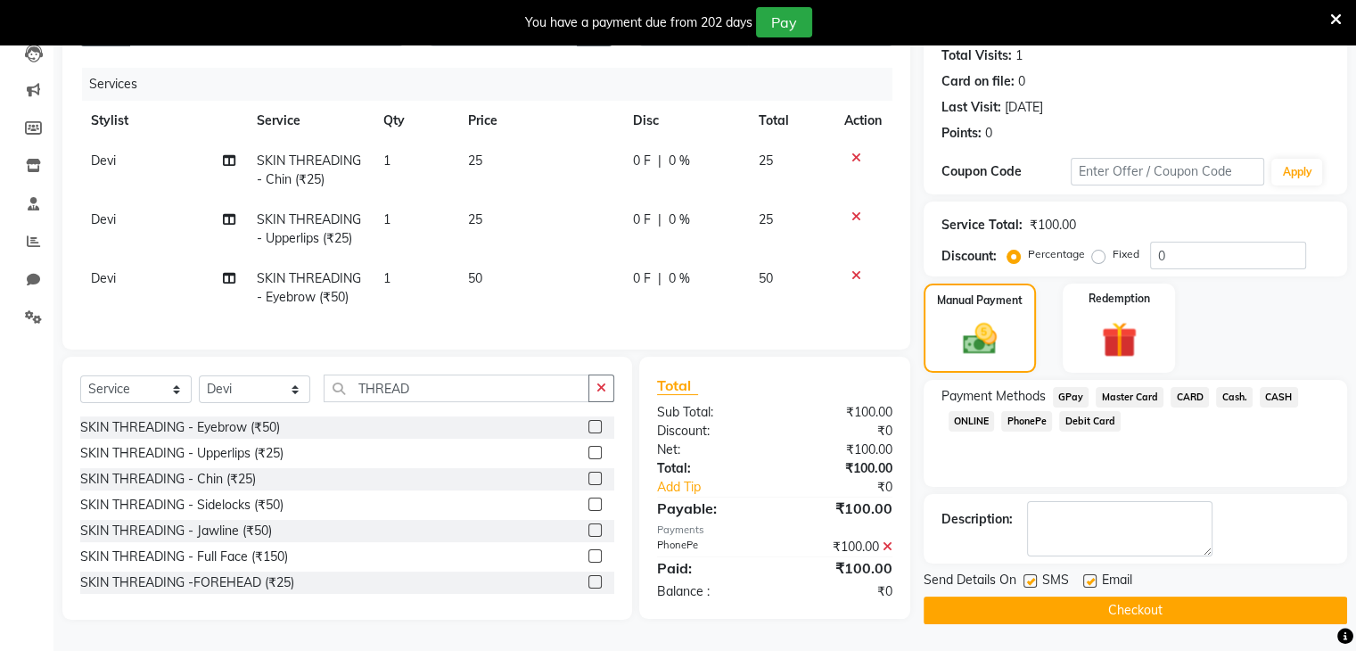
click at [1026, 574] on label at bounding box center [1030, 580] width 13 height 13
click at [1026, 576] on input "checkbox" at bounding box center [1030, 582] width 12 height 12
click at [1026, 574] on label at bounding box center [1030, 580] width 13 height 13
click at [1026, 576] on input "checkbox" at bounding box center [1030, 582] width 12 height 12
click at [1025, 598] on button "Checkout" at bounding box center [1136, 611] width 424 height 28
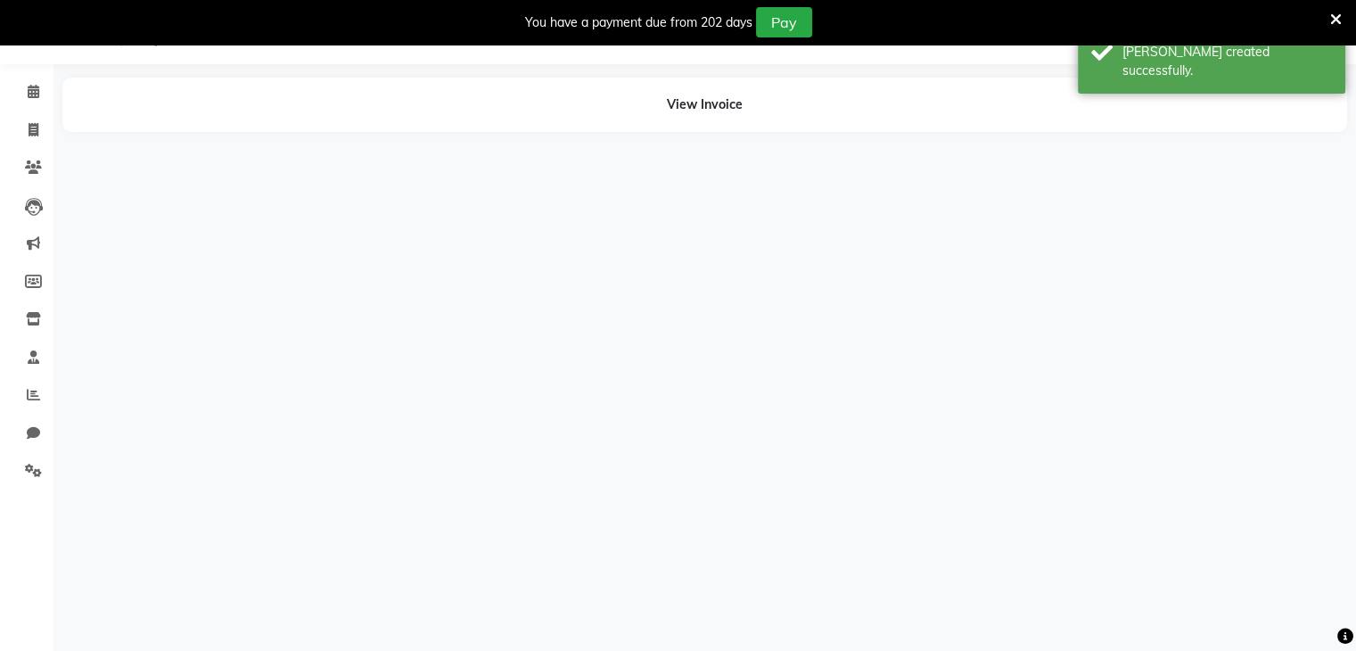
scroll to position [45, 0]
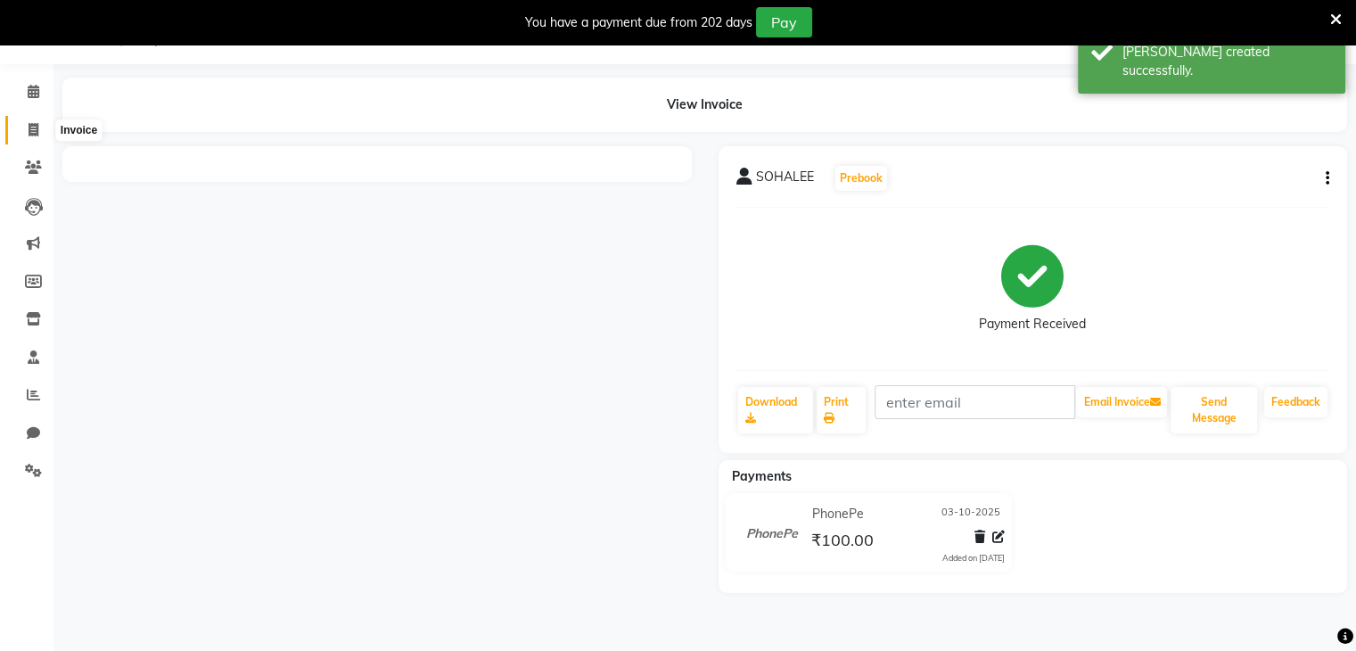
click at [36, 129] on icon at bounding box center [34, 129] width 10 height 13
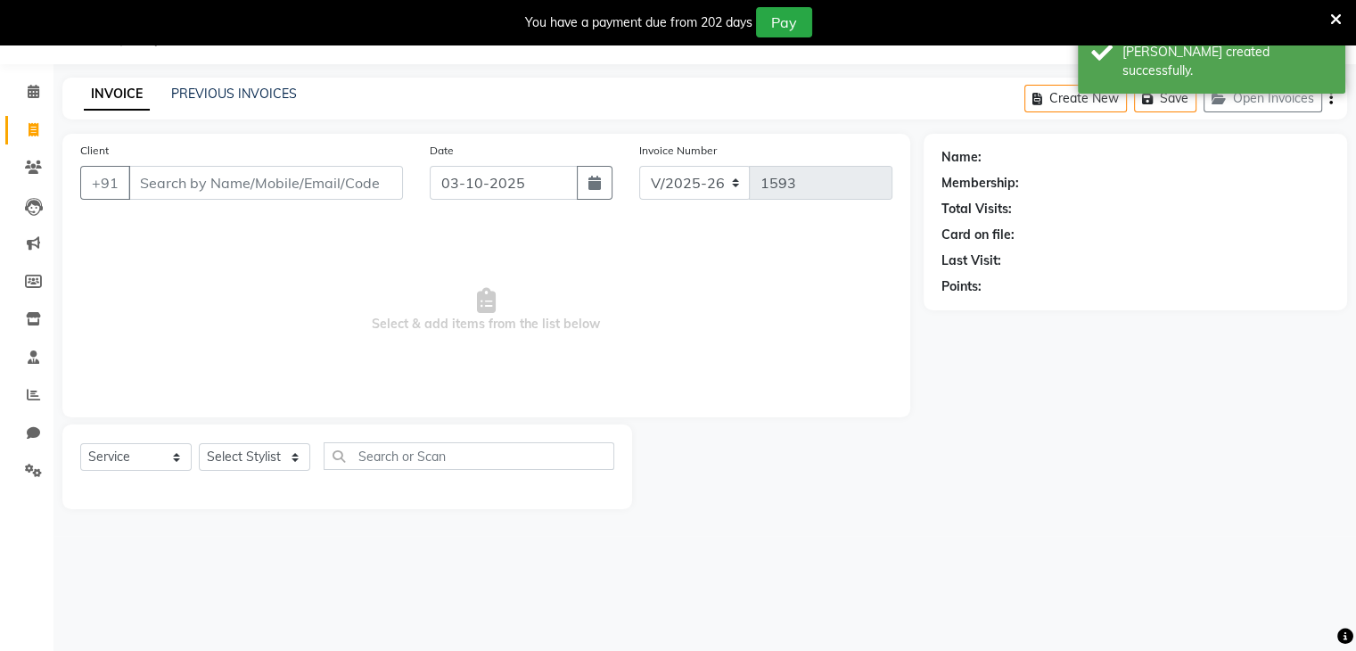
click at [152, 192] on input "Client" at bounding box center [265, 183] width 275 height 34
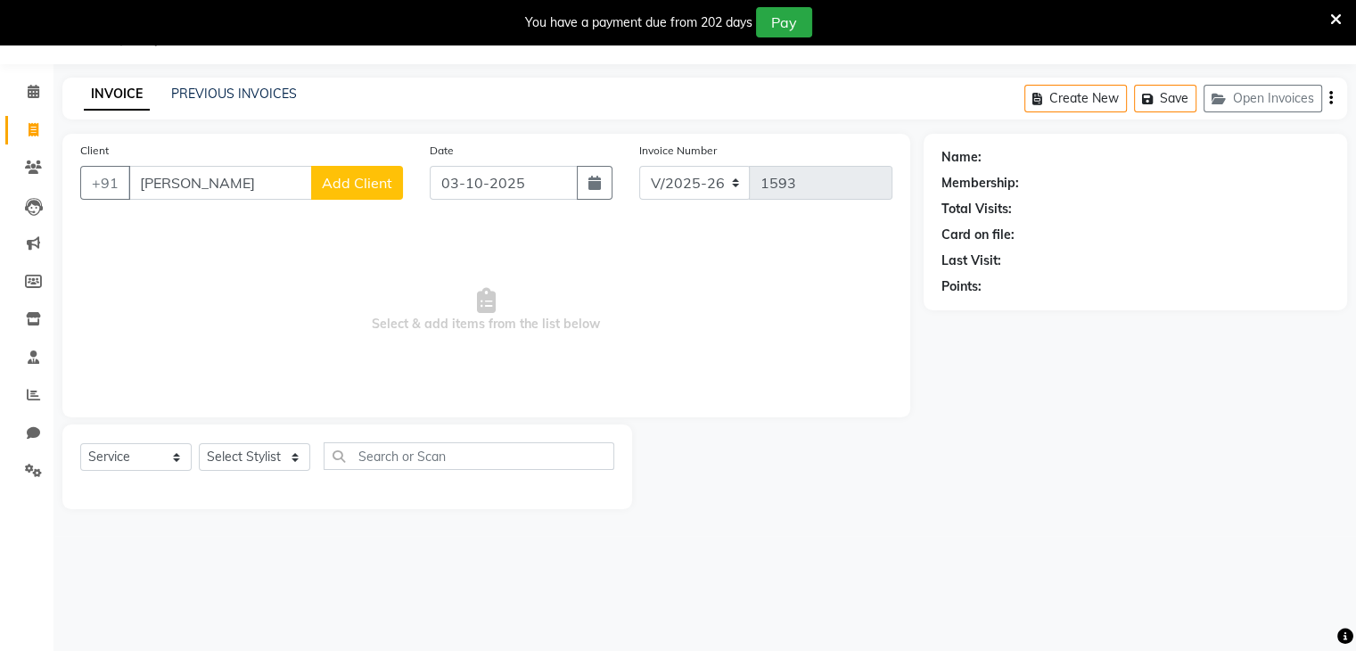
click at [210, 182] on input "[PERSON_NAME]" at bounding box center [220, 183] width 184 height 34
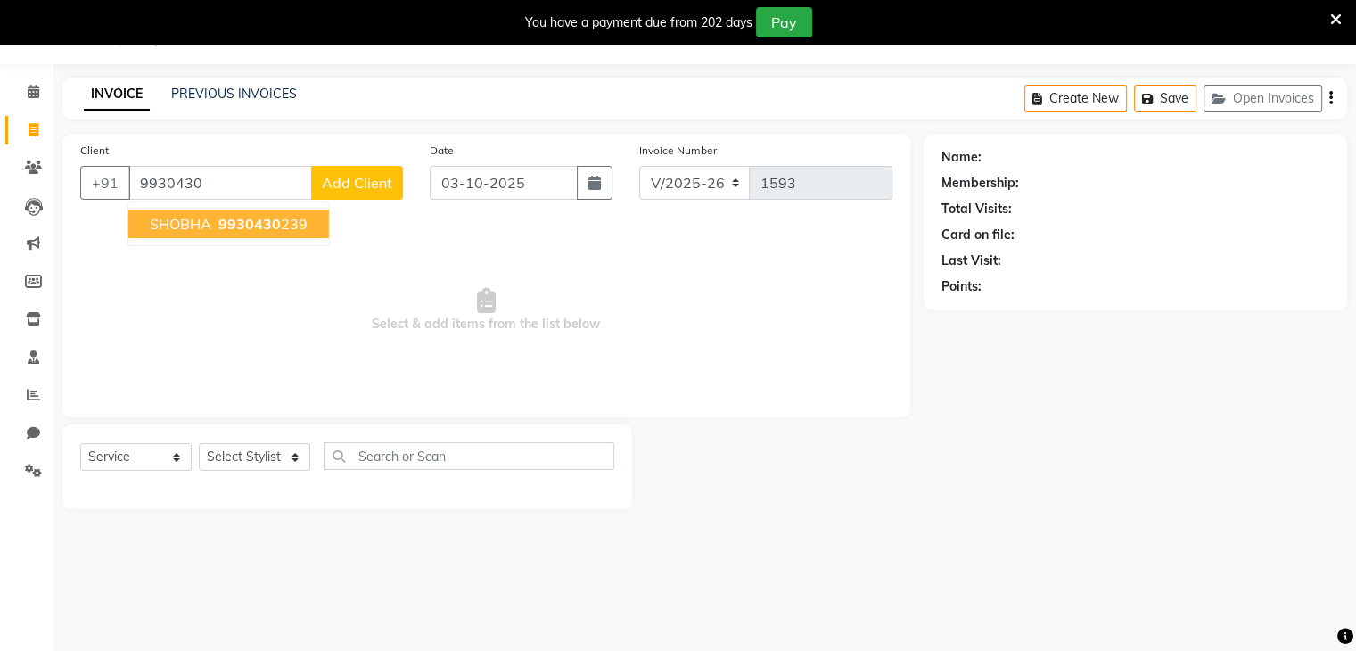
click at [240, 226] on span "9930430" at bounding box center [249, 224] width 62 height 18
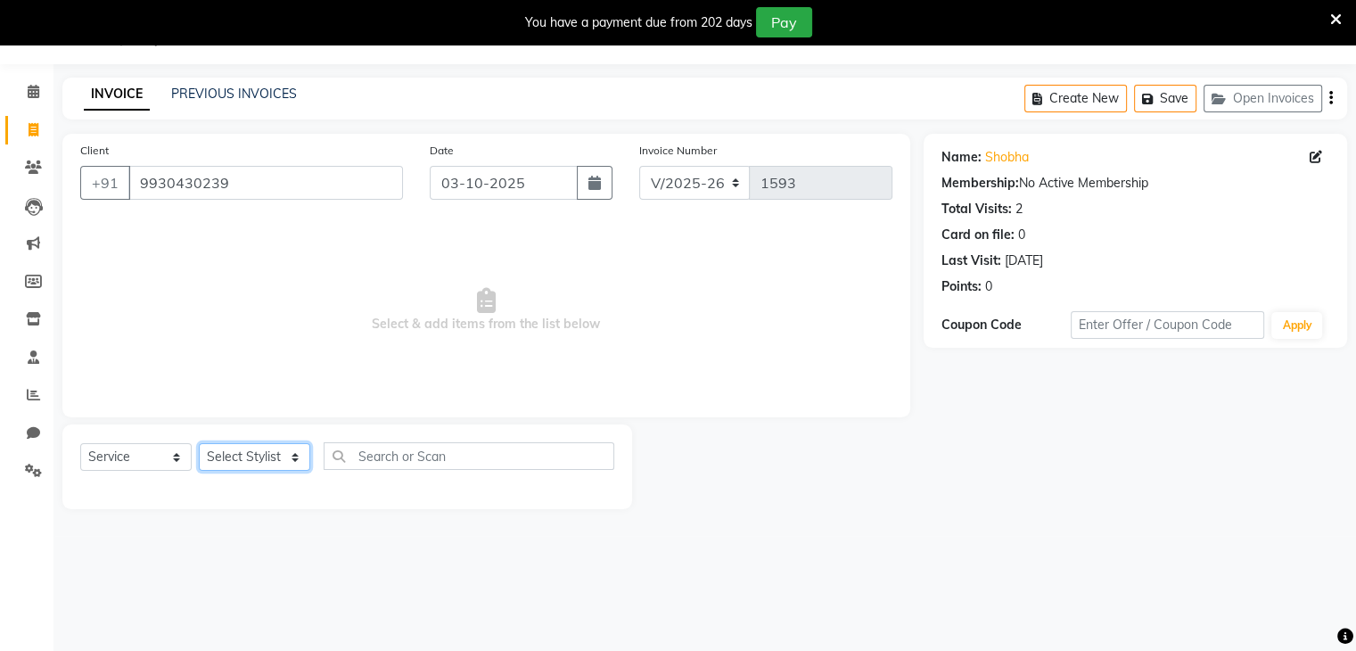
click at [278, 468] on select "Select Stylist Devi DIS Mamta Pinki [PERSON_NAME] Shweta Uma UNKNOWN [PERSON_NA…" at bounding box center [254, 457] width 111 height 28
click at [199, 444] on select "Select Stylist Devi DIS Mamta Pinki [PERSON_NAME] Shweta Uma UNKNOWN [PERSON_NA…" at bounding box center [254, 457] width 111 height 28
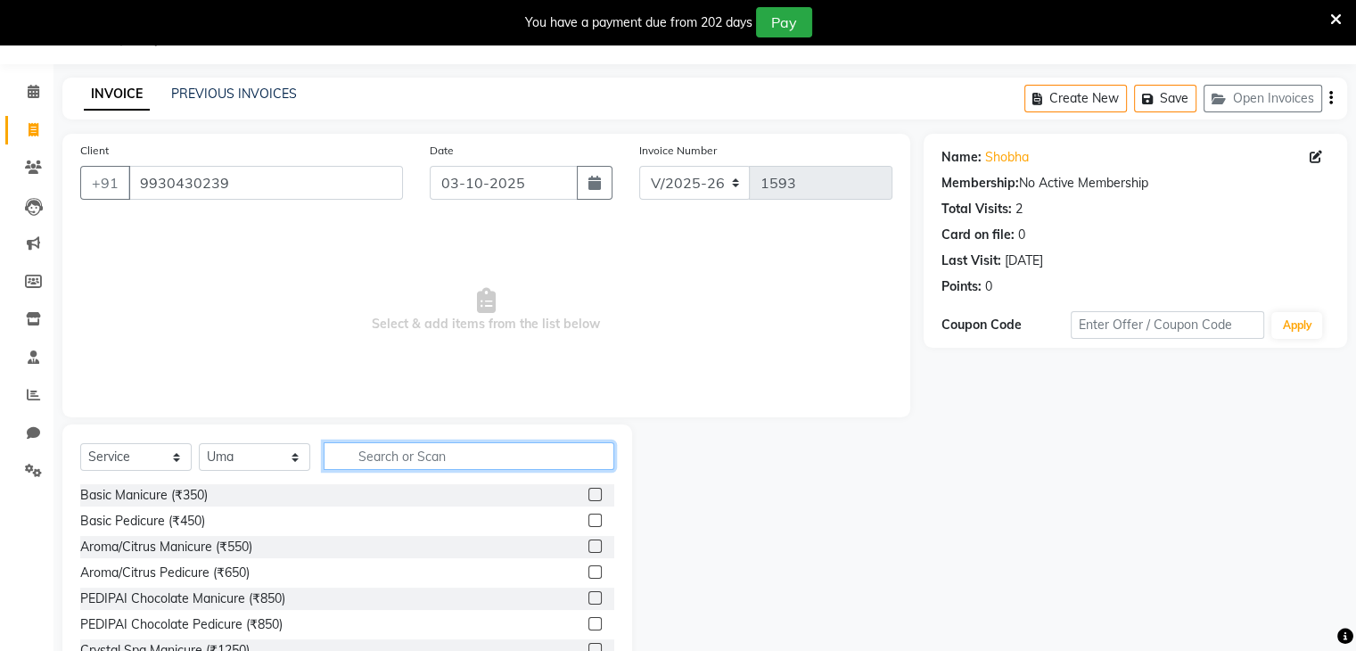
click at [371, 457] on input "text" at bounding box center [469, 456] width 291 height 28
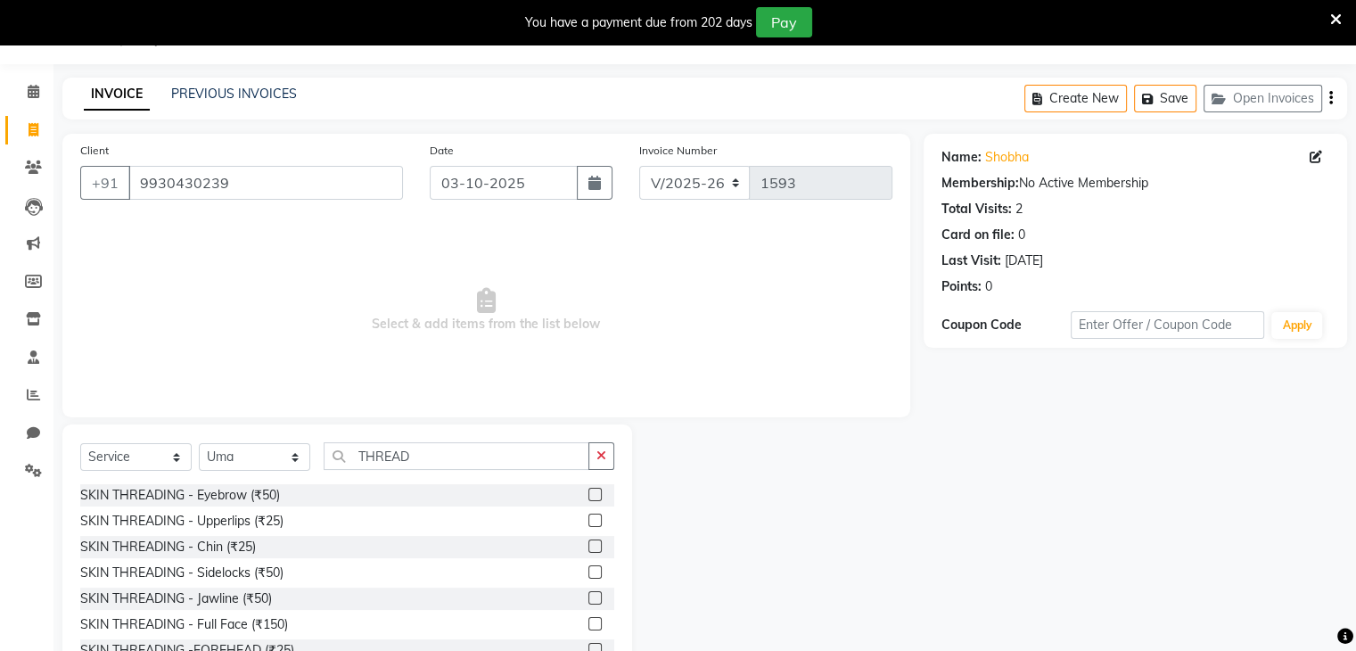
click at [589, 497] on label at bounding box center [595, 494] width 13 height 13
click at [589, 497] on input "checkbox" at bounding box center [595, 496] width 12 height 12
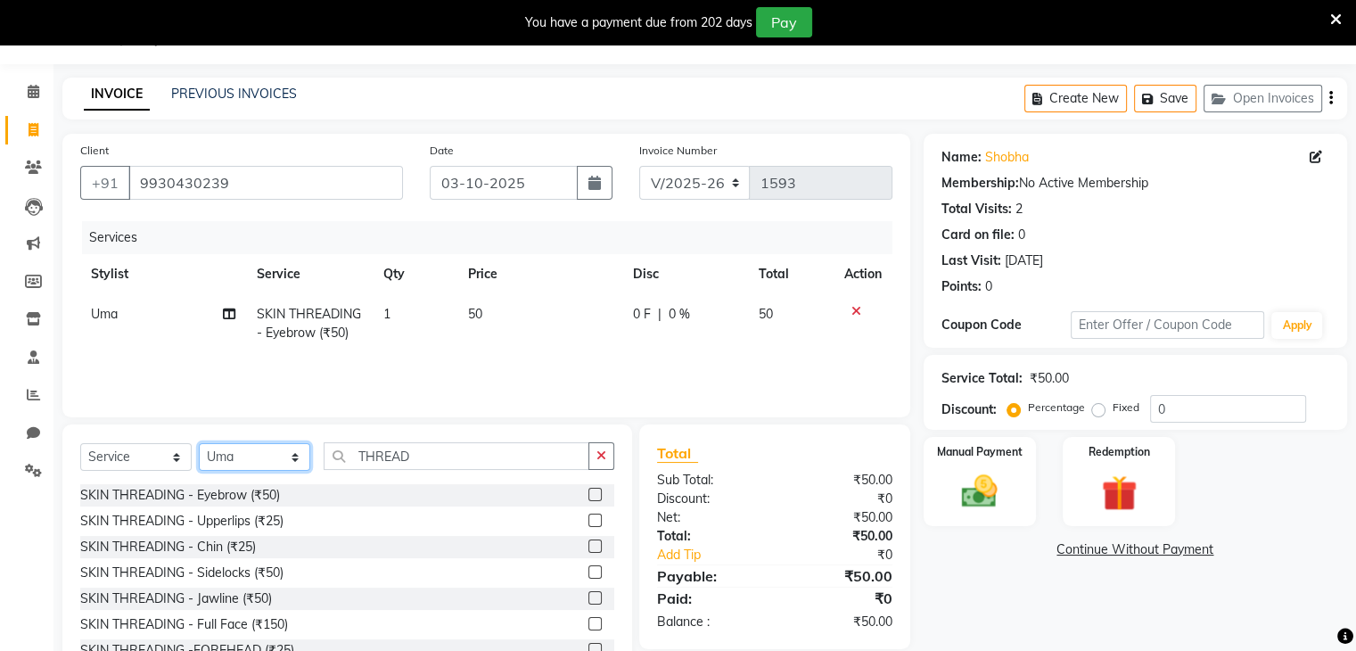
click at [290, 457] on select "Select Stylist Devi DIS Mamta Pinki [PERSON_NAME] Shweta Uma UNKNOWN [PERSON_NA…" at bounding box center [254, 457] width 111 height 28
click at [199, 444] on select "Select Stylist Devi DIS Mamta Pinki [PERSON_NAME] Shweta Uma UNKNOWN [PERSON_NA…" at bounding box center [254, 457] width 111 height 28
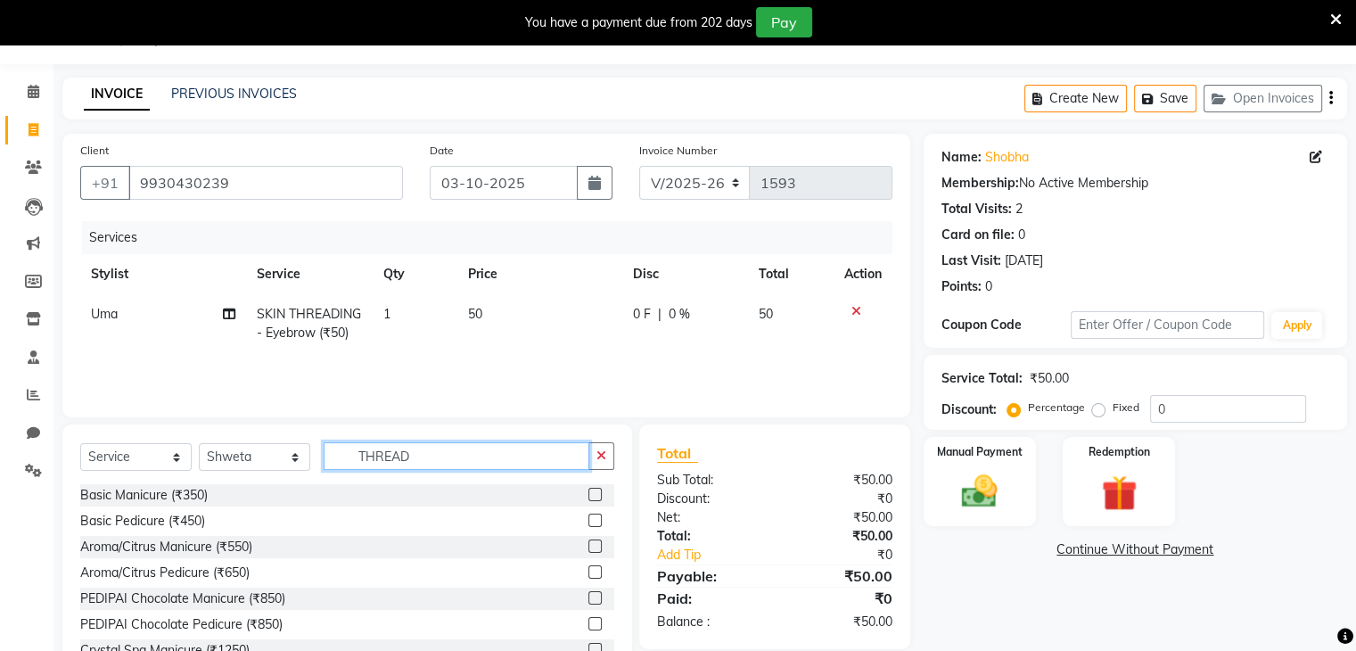
click at [442, 463] on input "THREAD" at bounding box center [457, 456] width 266 height 28
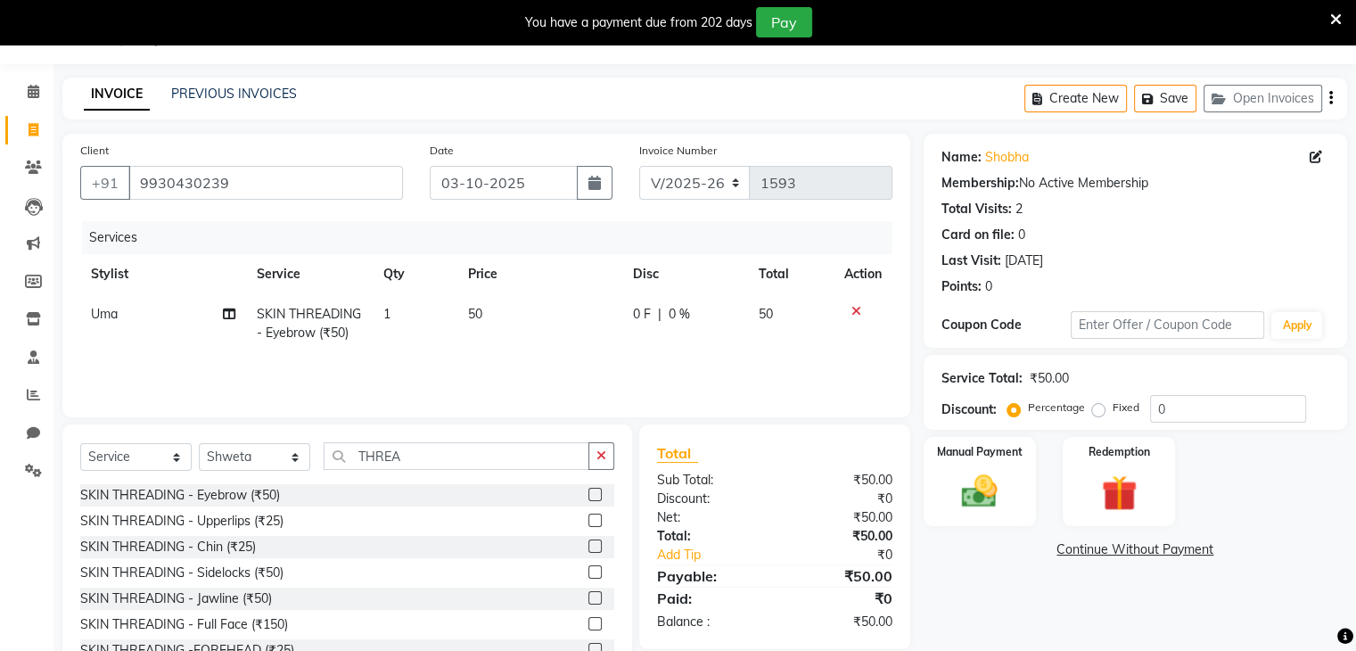
click at [589, 497] on label at bounding box center [595, 494] width 13 height 13
click at [589, 497] on input "checkbox" at bounding box center [595, 496] width 12 height 12
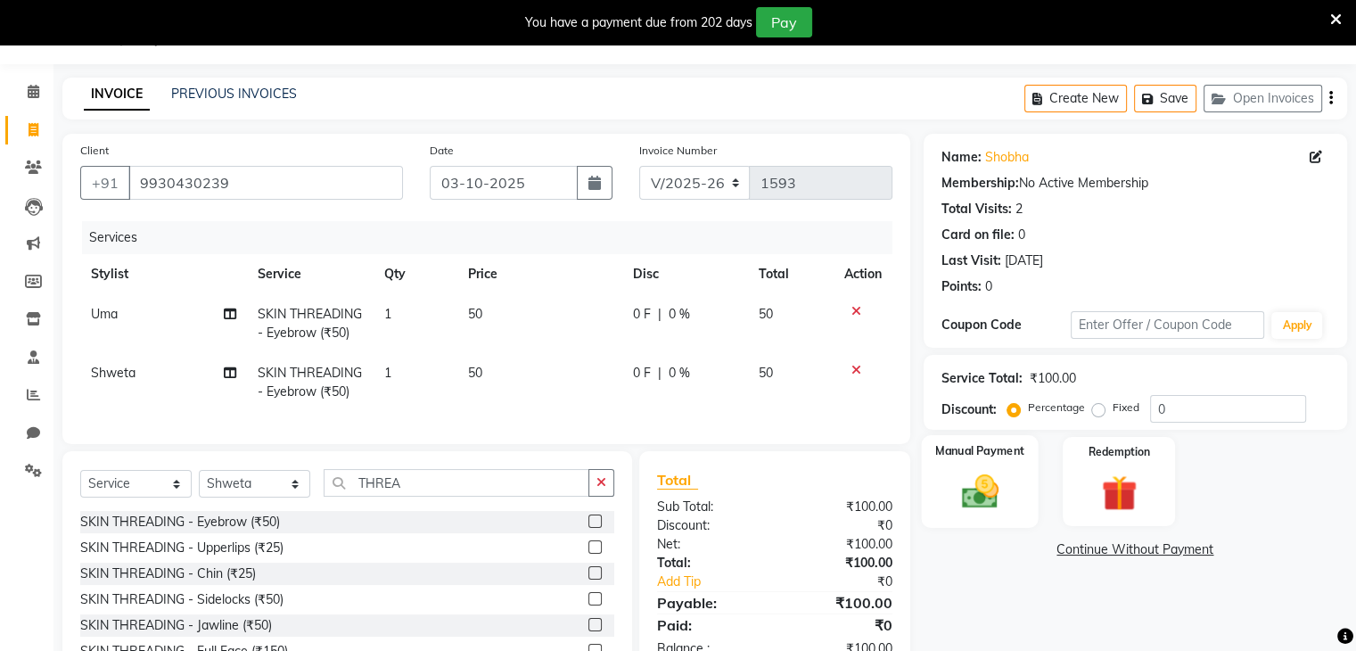
click at [975, 502] on img at bounding box center [980, 492] width 60 height 43
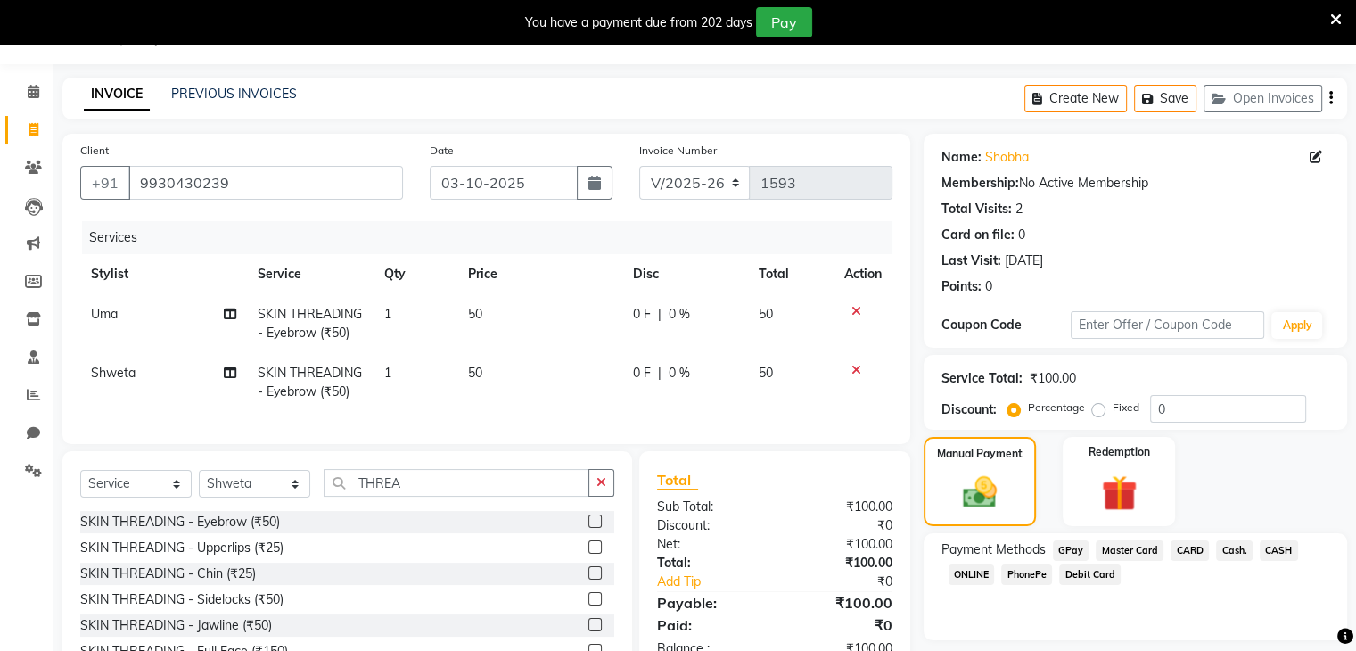
click at [1227, 549] on span "Cash." at bounding box center [1234, 550] width 37 height 21
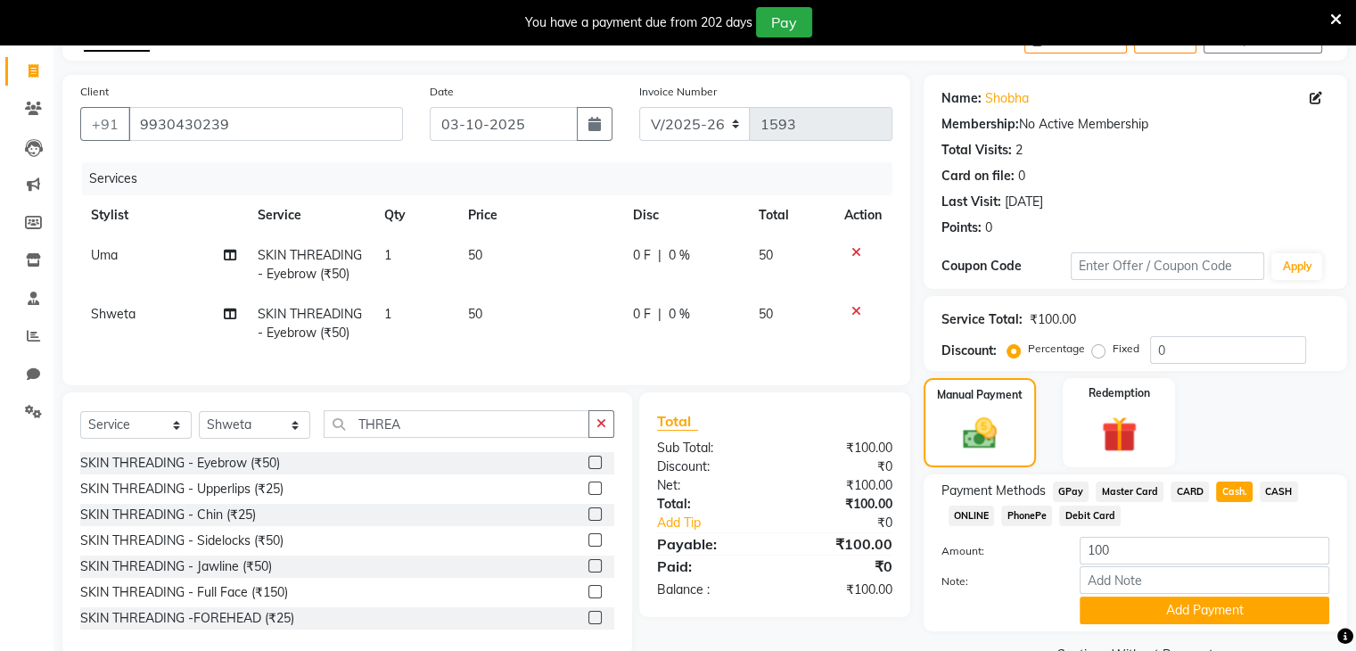
scroll to position [149, 0]
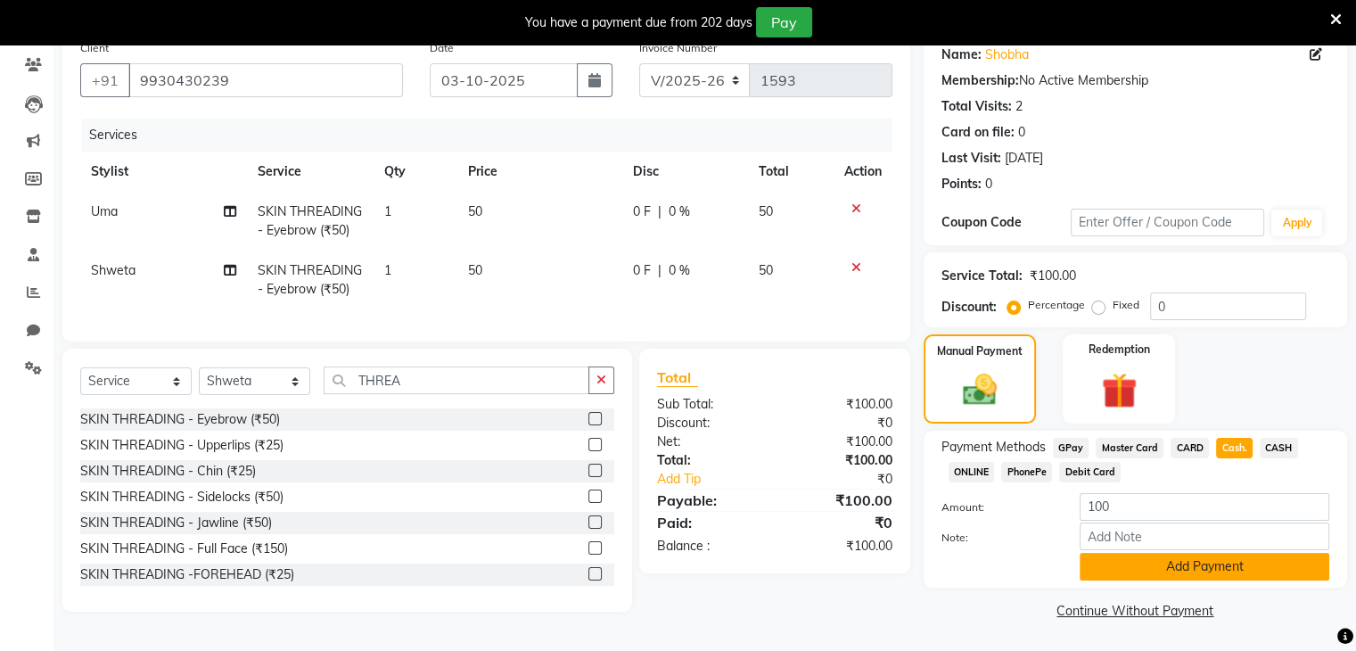
click at [1146, 573] on button "Add Payment" at bounding box center [1205, 567] width 250 height 28
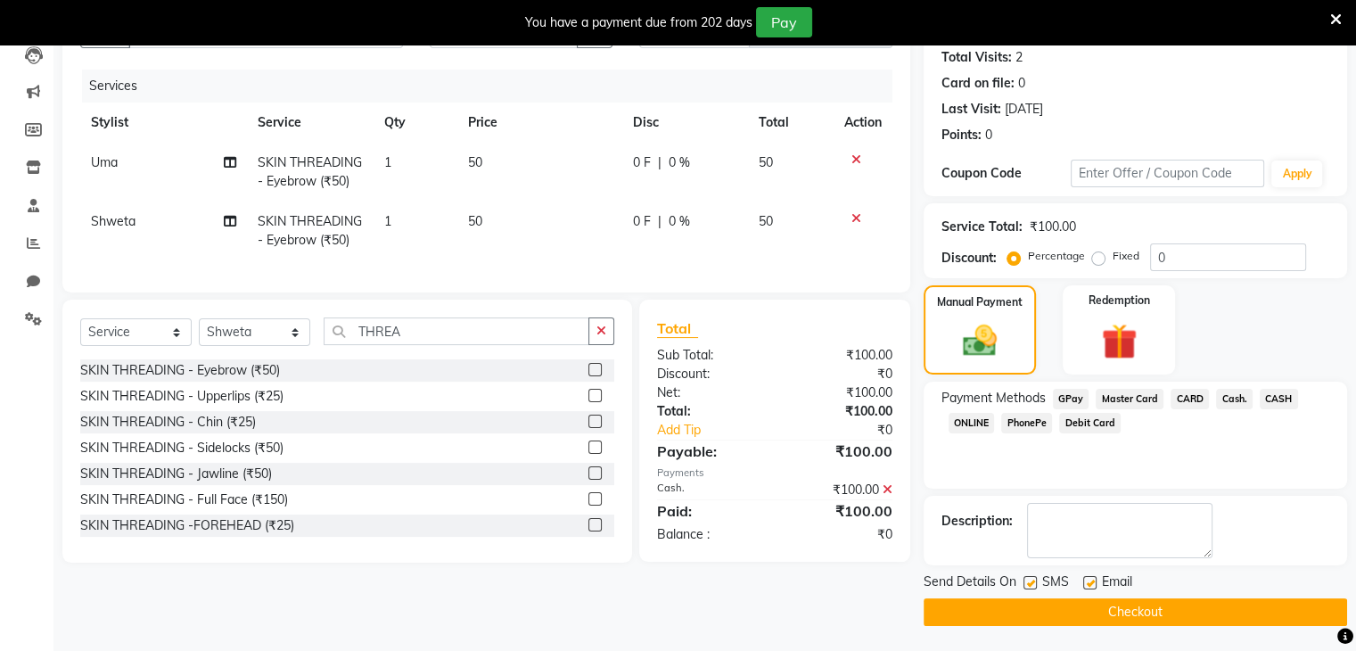
scroll to position [196, 0]
click at [1031, 586] on label at bounding box center [1030, 582] width 13 height 13
click at [1031, 586] on input "checkbox" at bounding box center [1030, 584] width 12 height 12
click at [1088, 581] on label at bounding box center [1089, 582] width 13 height 13
click at [1088, 581] on input "checkbox" at bounding box center [1089, 584] width 12 height 12
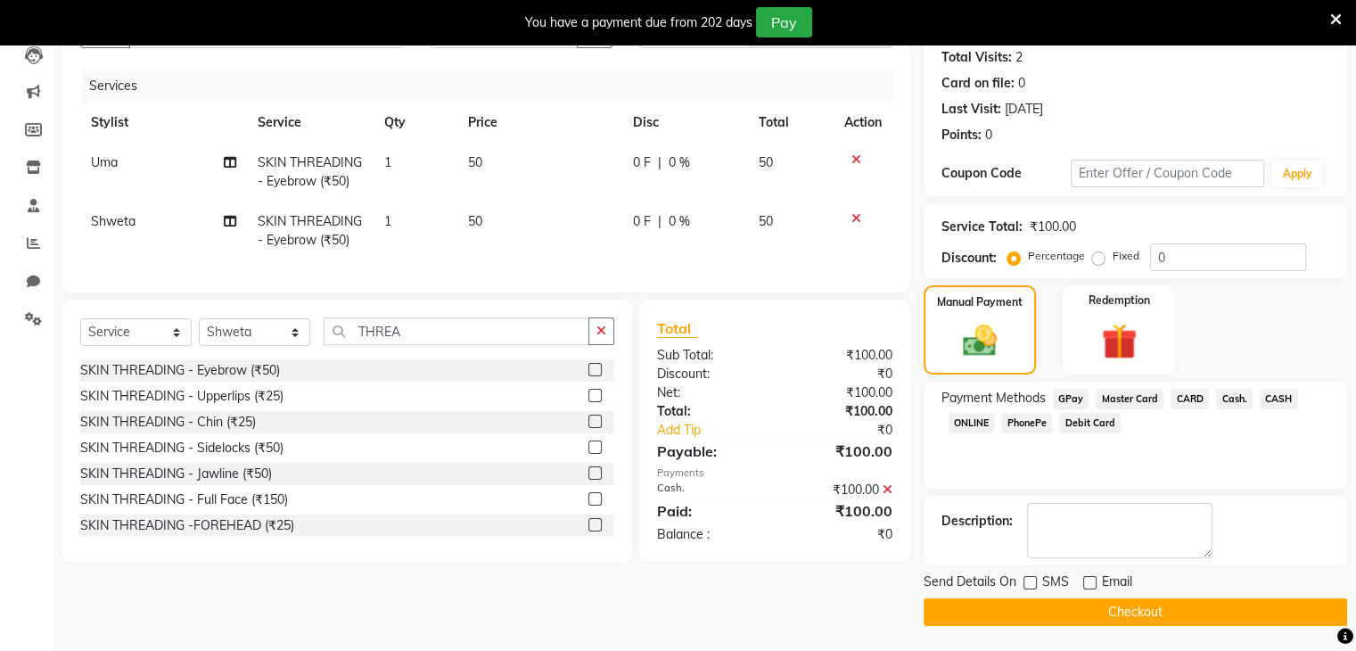
click at [1087, 606] on button "Checkout" at bounding box center [1136, 612] width 424 height 28
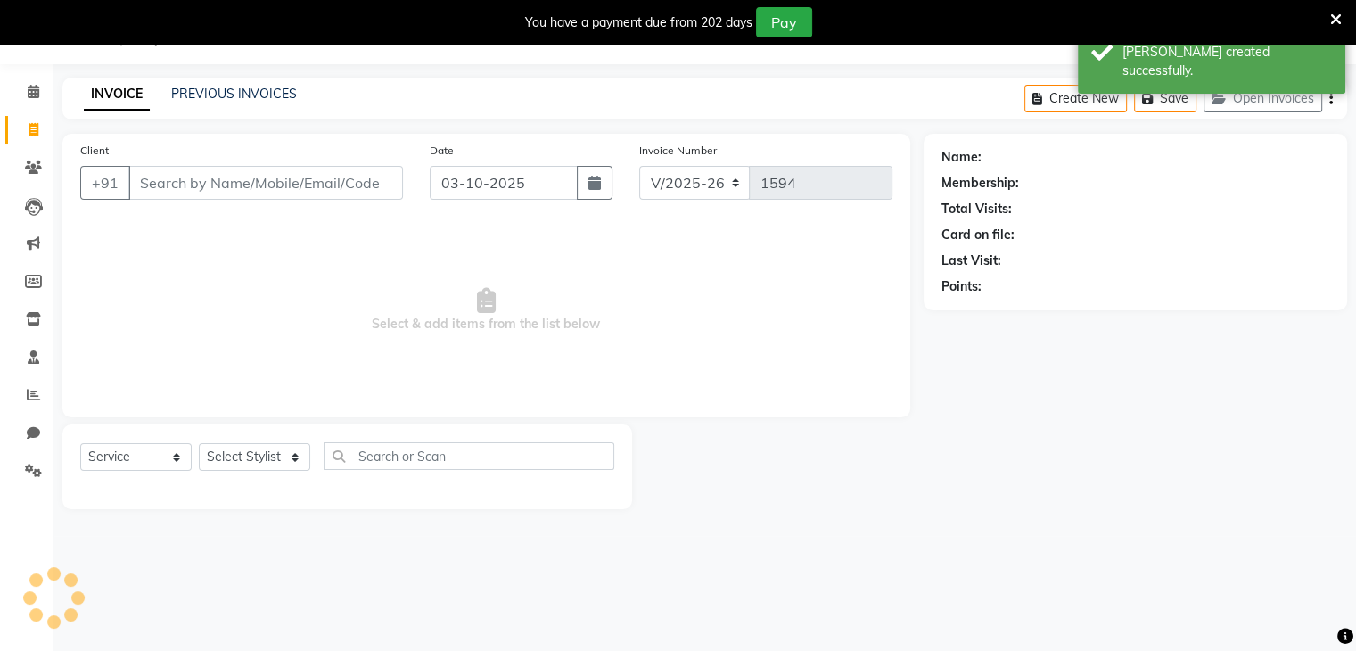
scroll to position [45, 0]
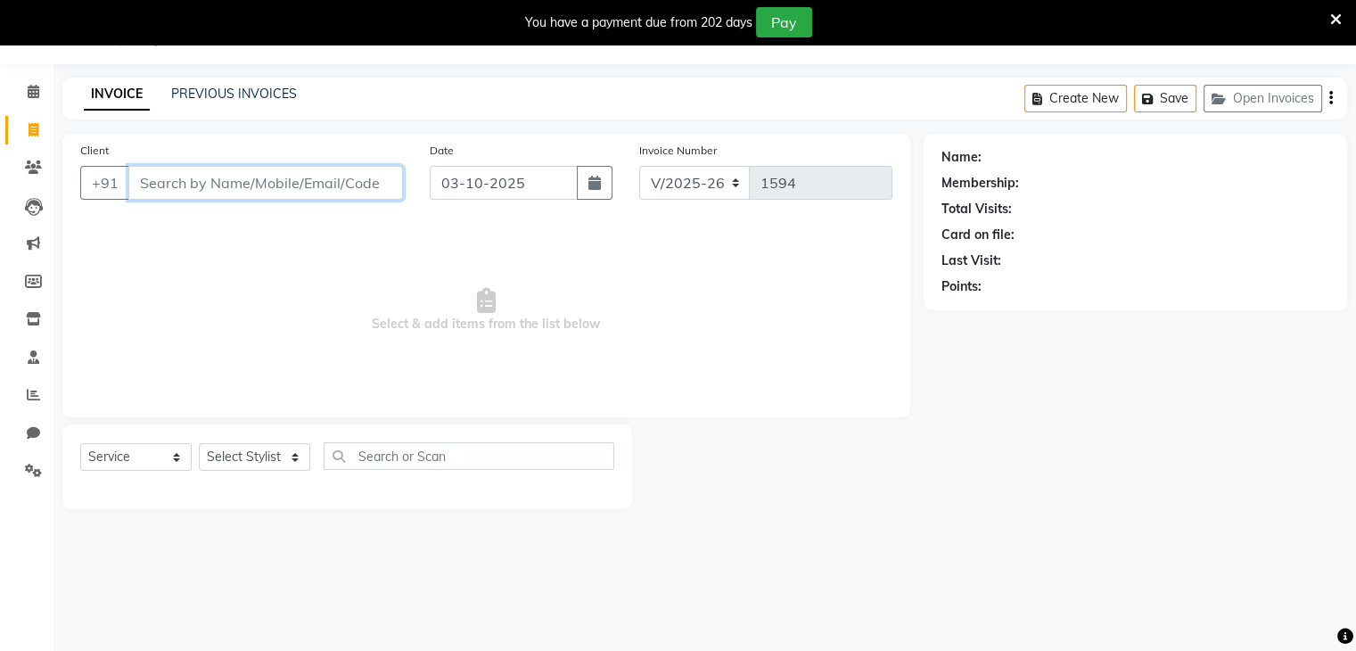
click at [182, 186] on input "Client" at bounding box center [265, 183] width 275 height 34
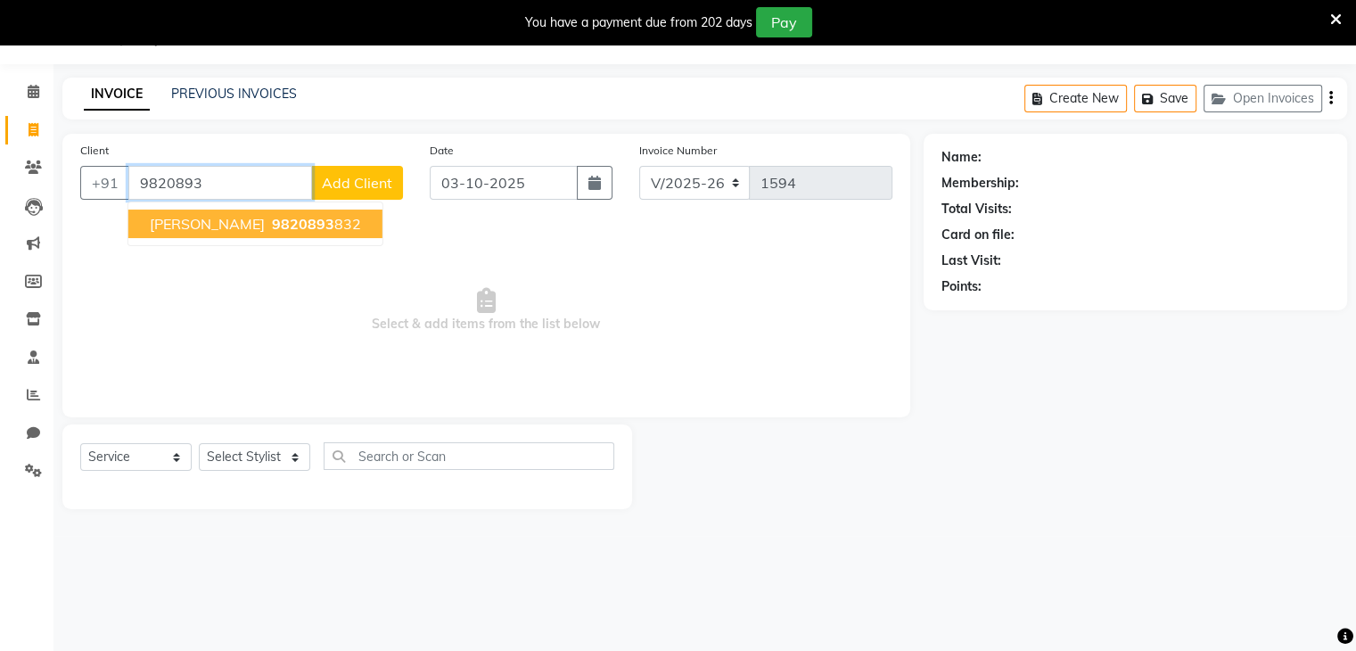
click at [272, 225] on span "9820893" at bounding box center [303, 224] width 62 height 18
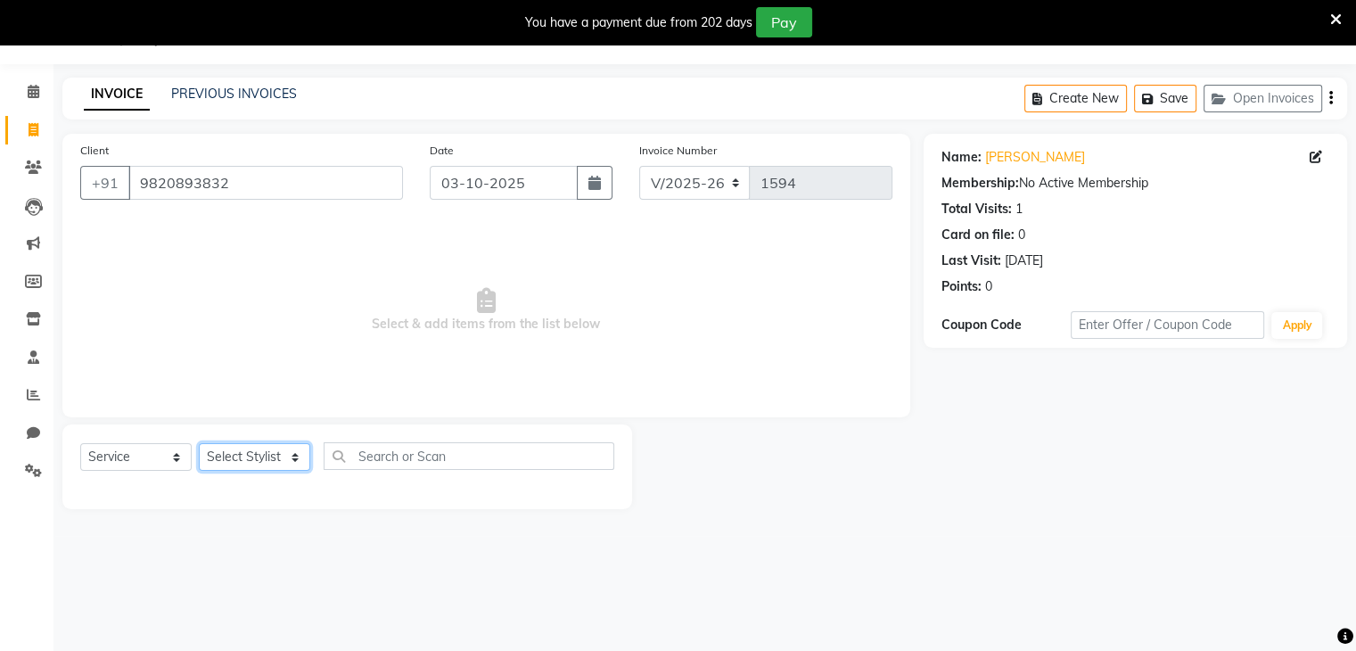
click at [273, 457] on select "Select Stylist Devi DIS Mamta Pinki [PERSON_NAME] Shweta Uma UNKNOWN [PERSON_NA…" at bounding box center [254, 457] width 111 height 28
click at [199, 444] on select "Select Stylist Devi DIS Mamta Pinki [PERSON_NAME] Shweta Uma UNKNOWN [PERSON_NA…" at bounding box center [254, 457] width 111 height 28
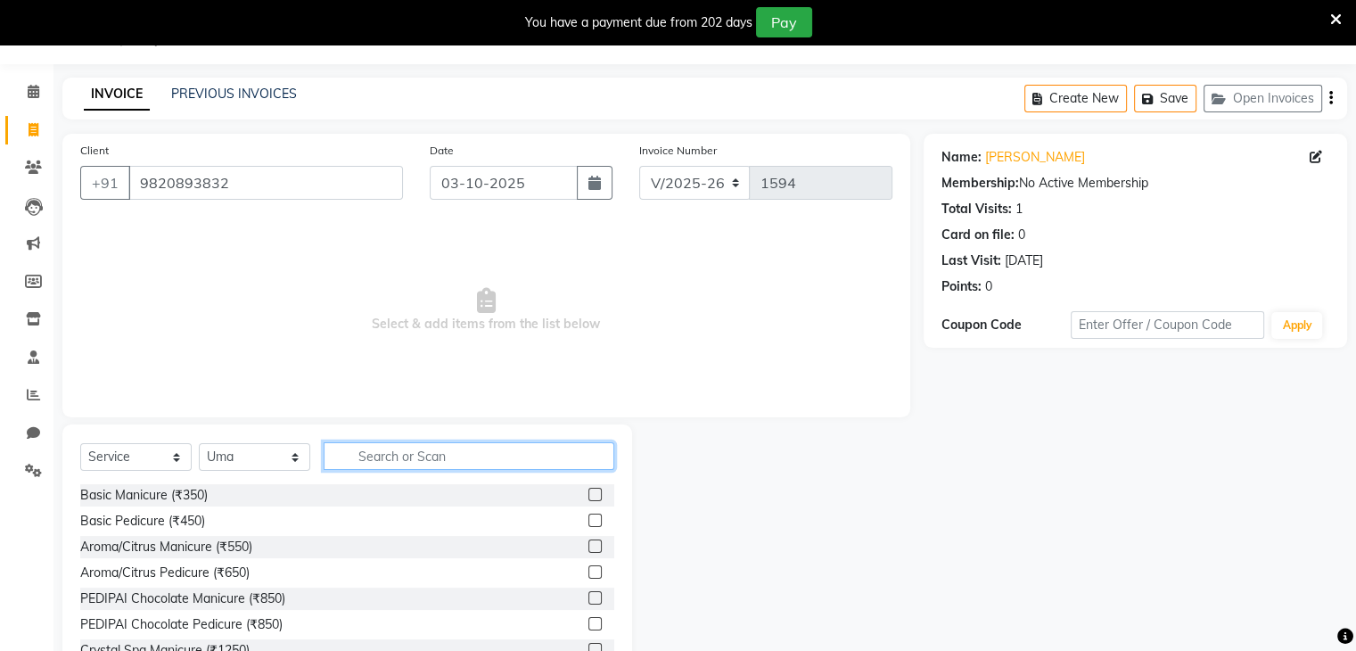
click at [356, 449] on input "text" at bounding box center [469, 456] width 291 height 28
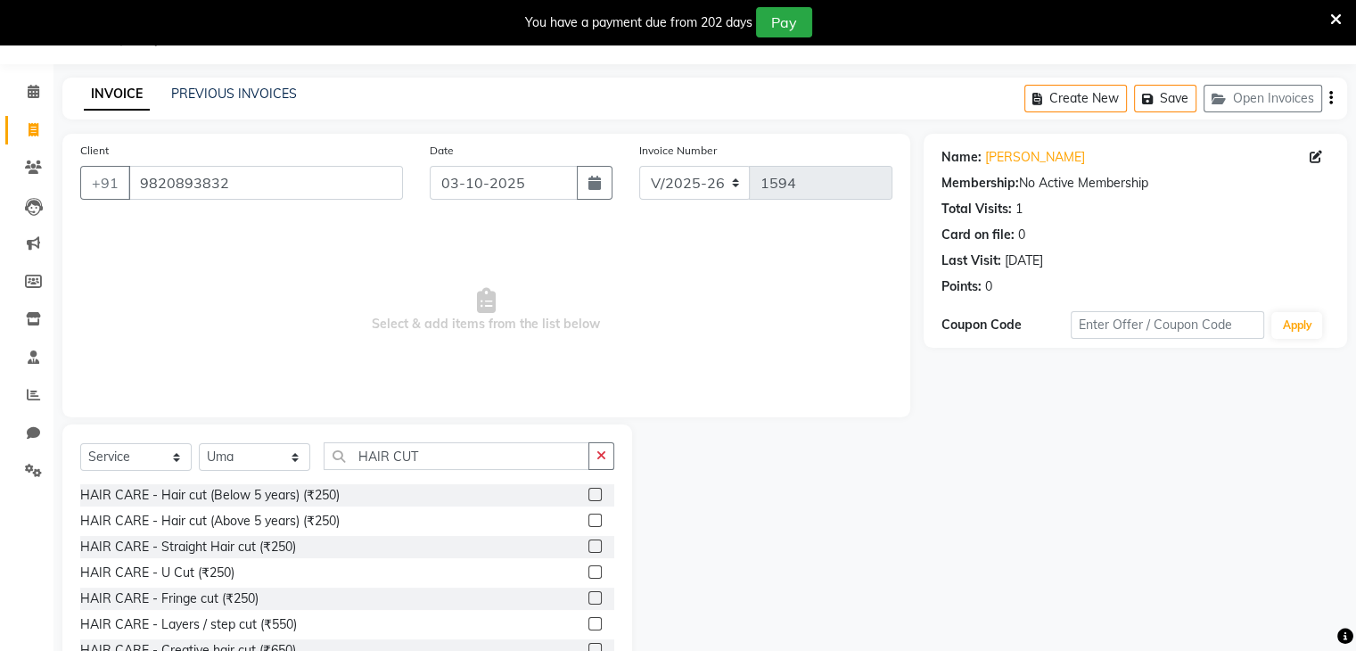
click at [589, 624] on label at bounding box center [595, 623] width 13 height 13
click at [589, 624] on input "checkbox" at bounding box center [595, 625] width 12 height 12
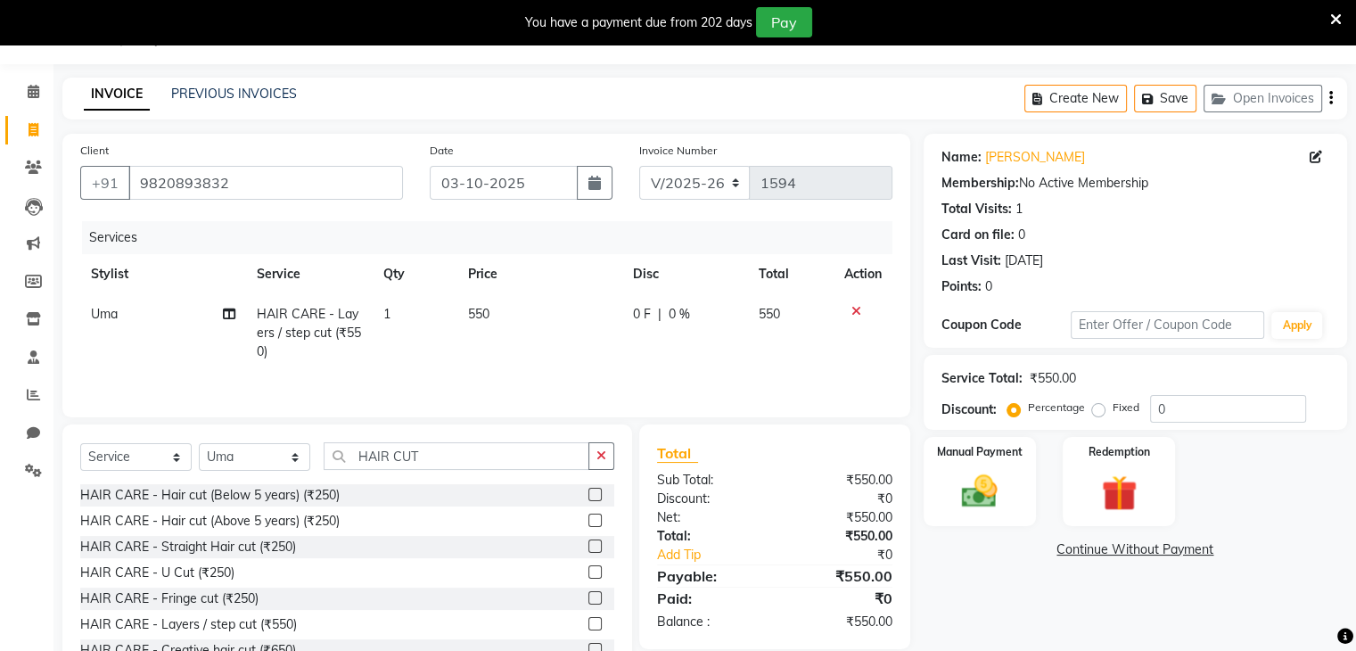
click at [503, 315] on td "550" at bounding box center [539, 333] width 165 height 78
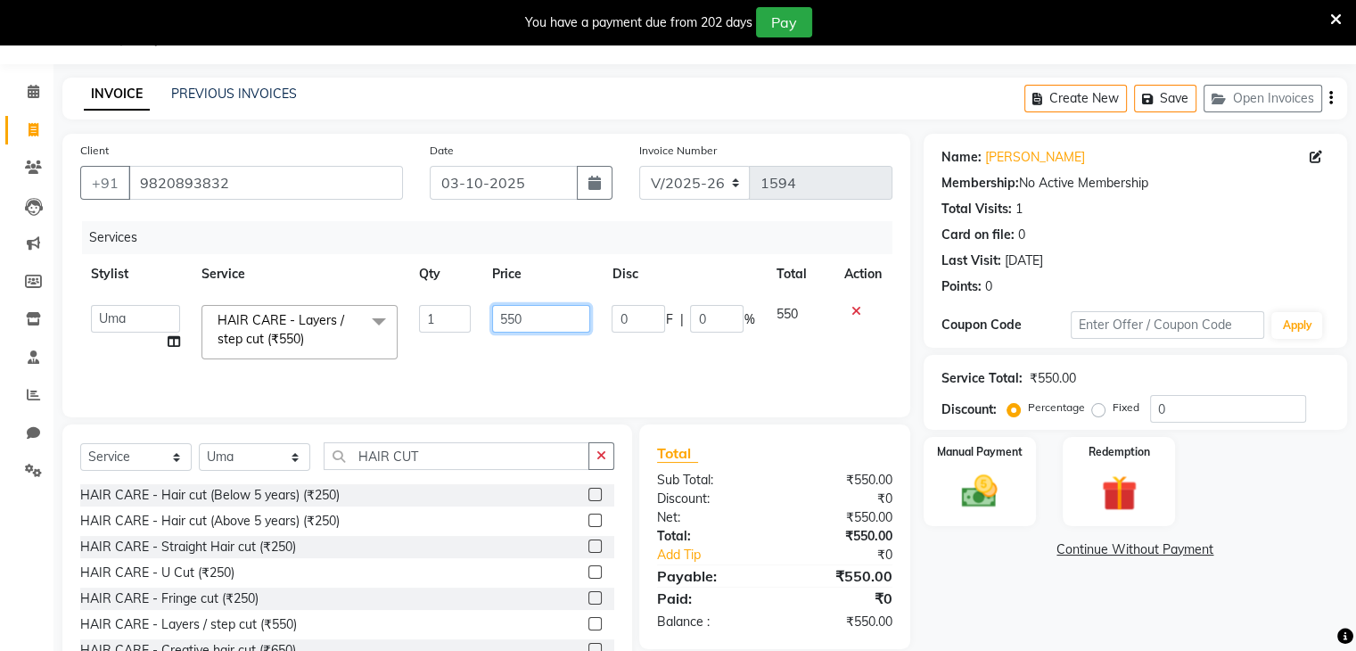
click at [532, 317] on input "550" at bounding box center [541, 319] width 98 height 28
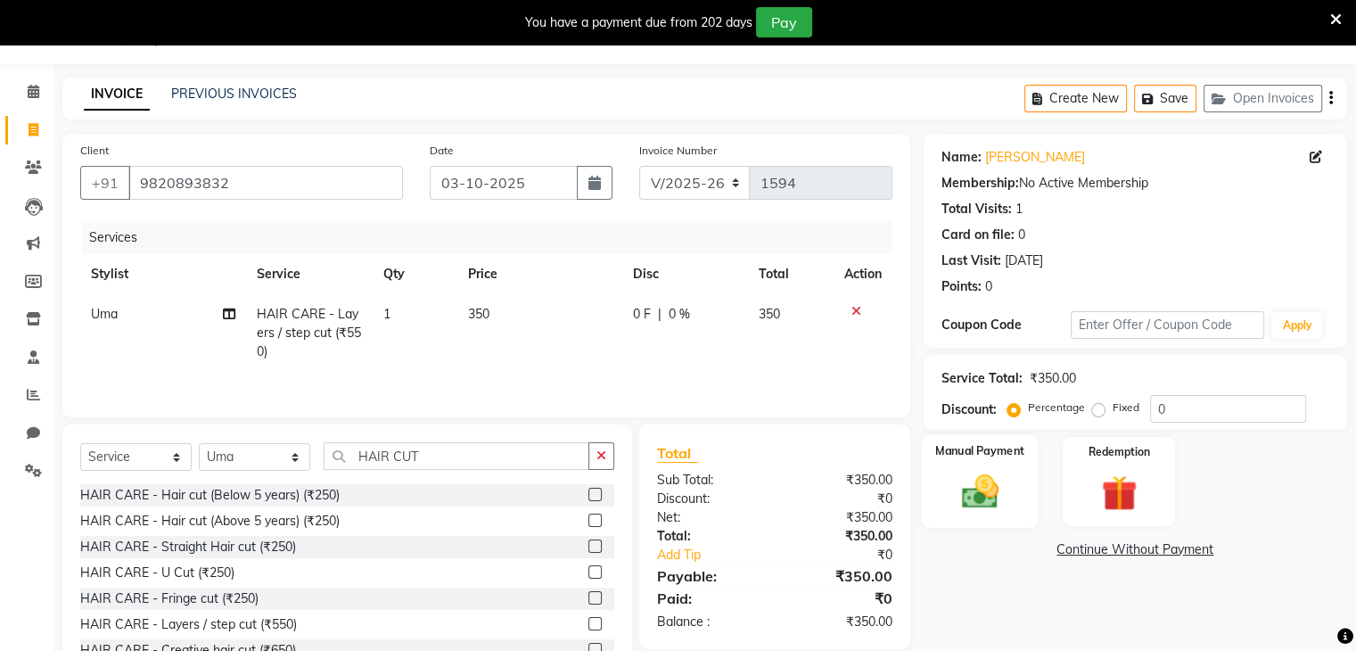
click at [972, 522] on div "Manual Payment" at bounding box center [979, 481] width 117 height 92
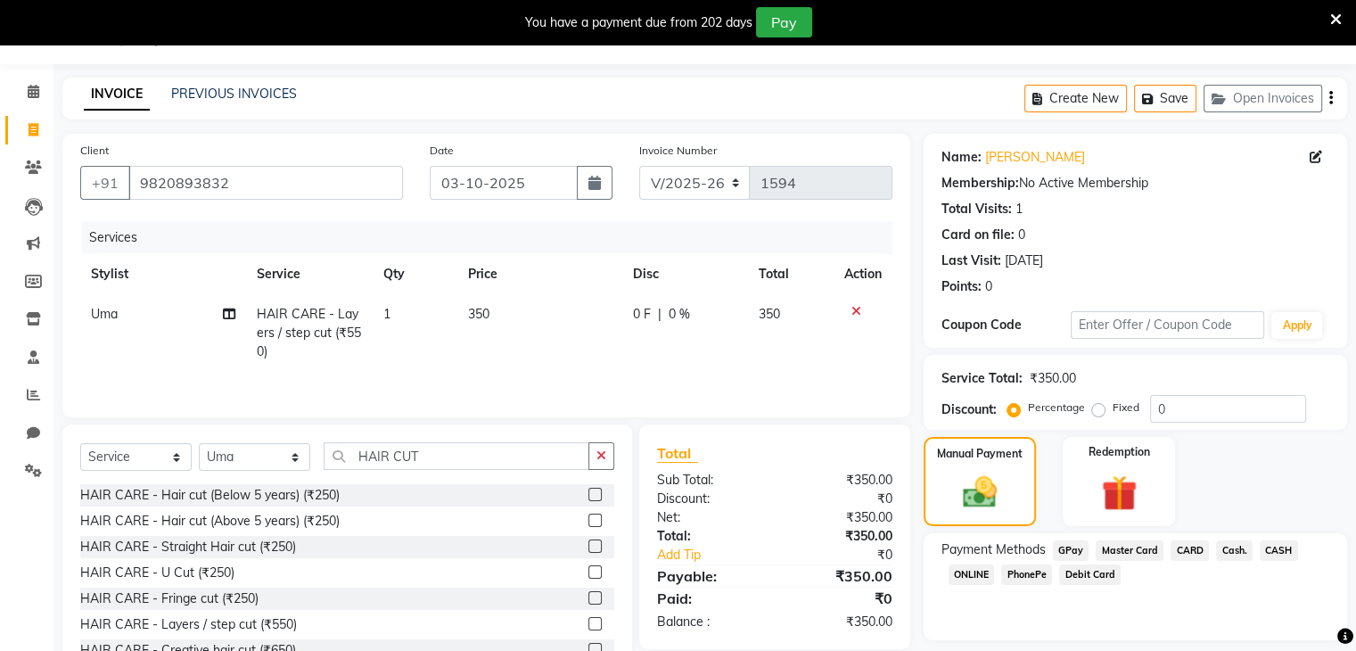
click at [1238, 550] on span "Cash." at bounding box center [1234, 550] width 37 height 21
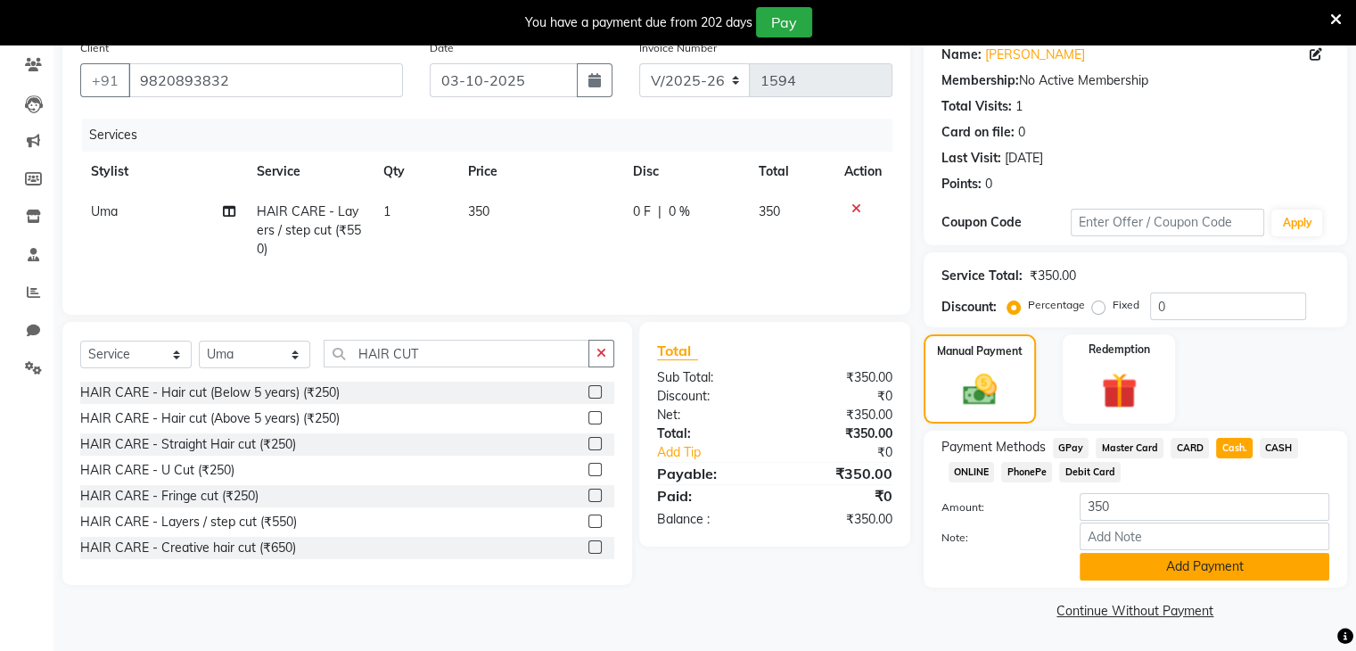
click at [1160, 577] on button "Add Payment" at bounding box center [1205, 567] width 250 height 28
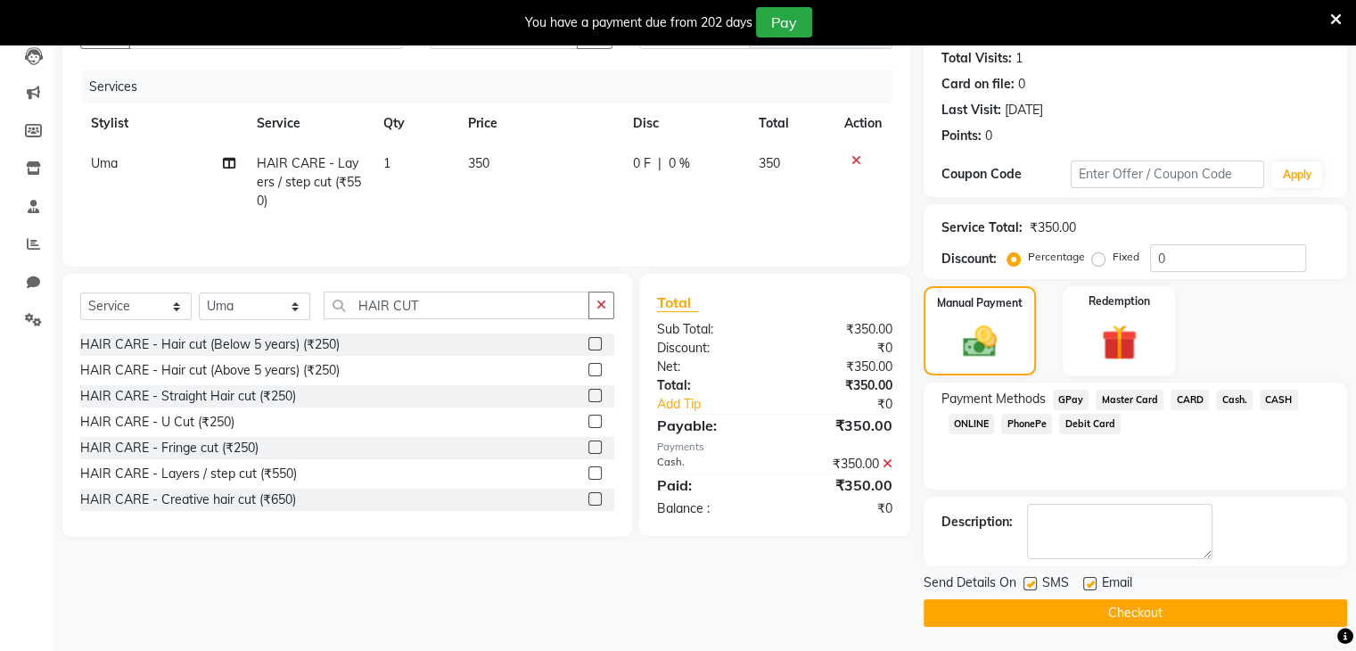
scroll to position [196, 0]
click at [1034, 579] on label at bounding box center [1030, 582] width 13 height 13
click at [1034, 579] on input "checkbox" at bounding box center [1030, 584] width 12 height 12
click at [1039, 610] on button "Checkout" at bounding box center [1136, 612] width 424 height 28
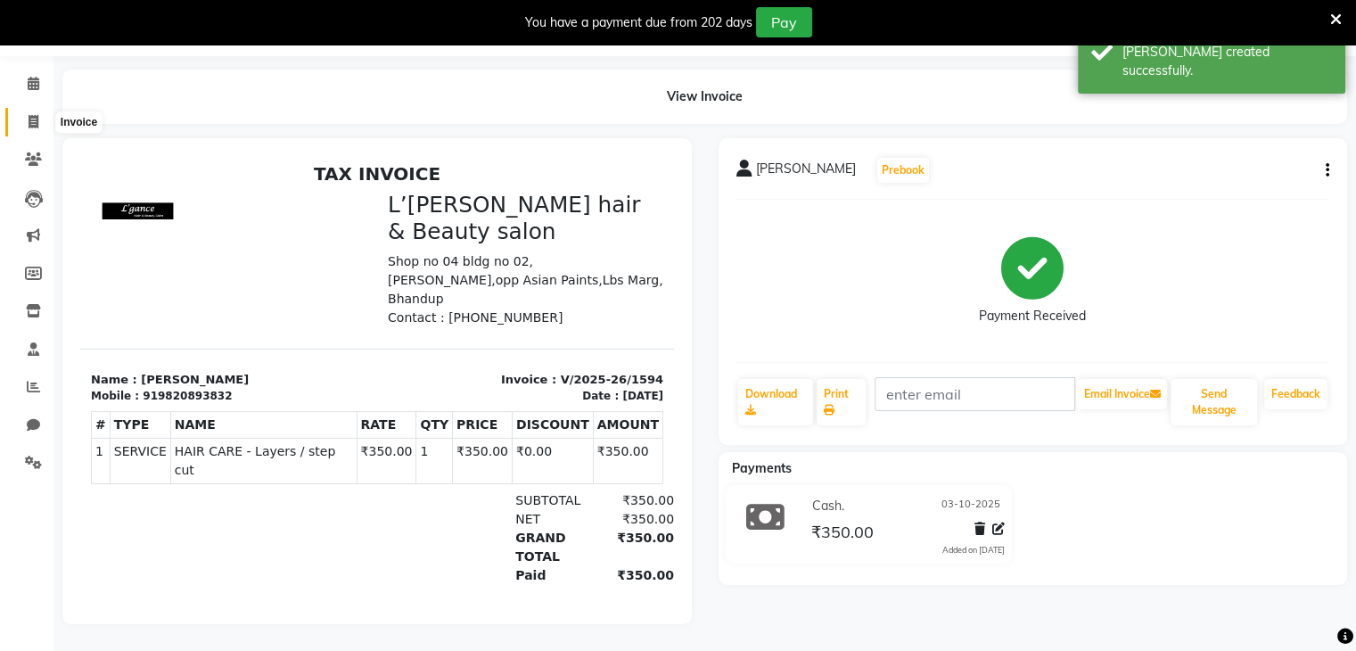
click at [32, 115] on icon at bounding box center [34, 121] width 10 height 13
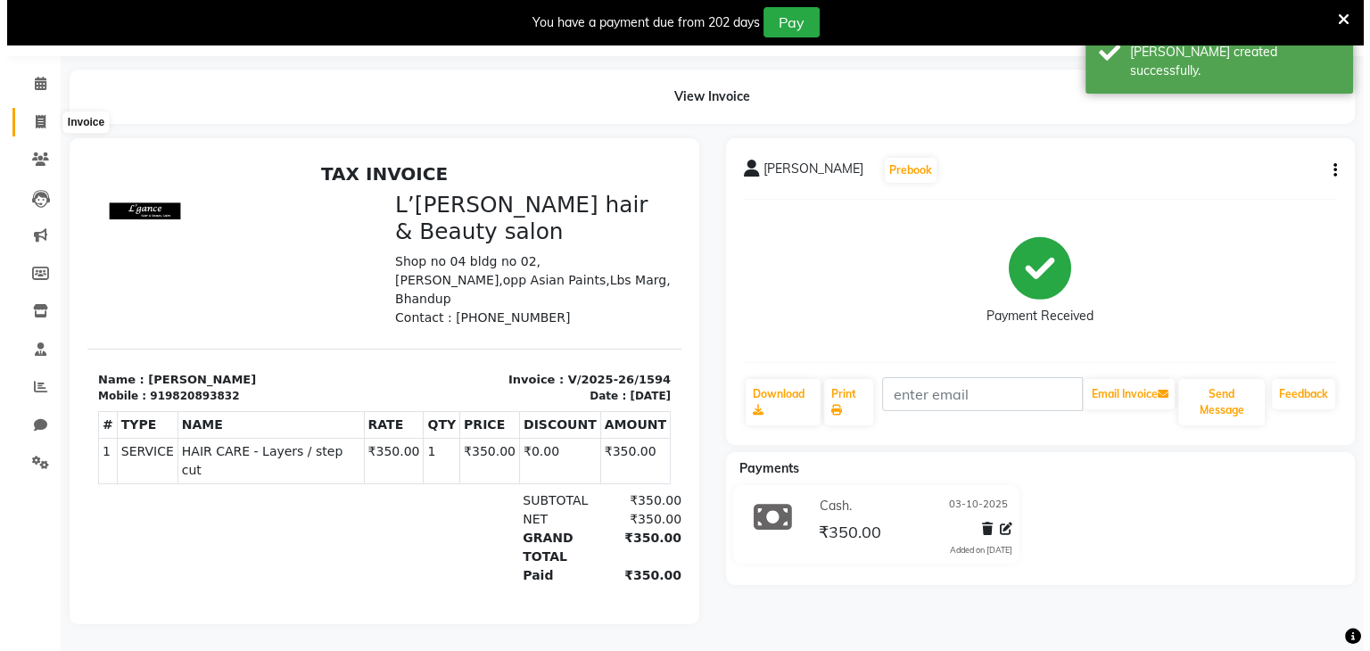
scroll to position [45, 0]
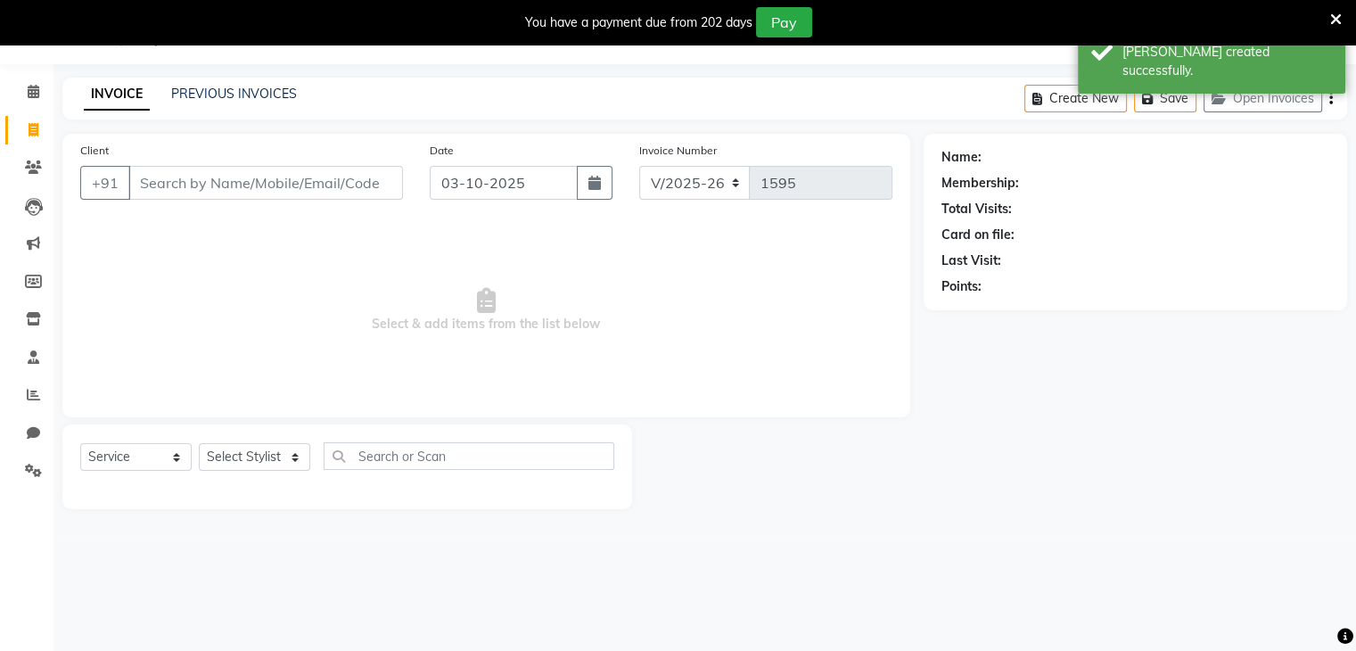
click at [232, 102] on div "PREVIOUS INVOICES" at bounding box center [234, 94] width 126 height 19
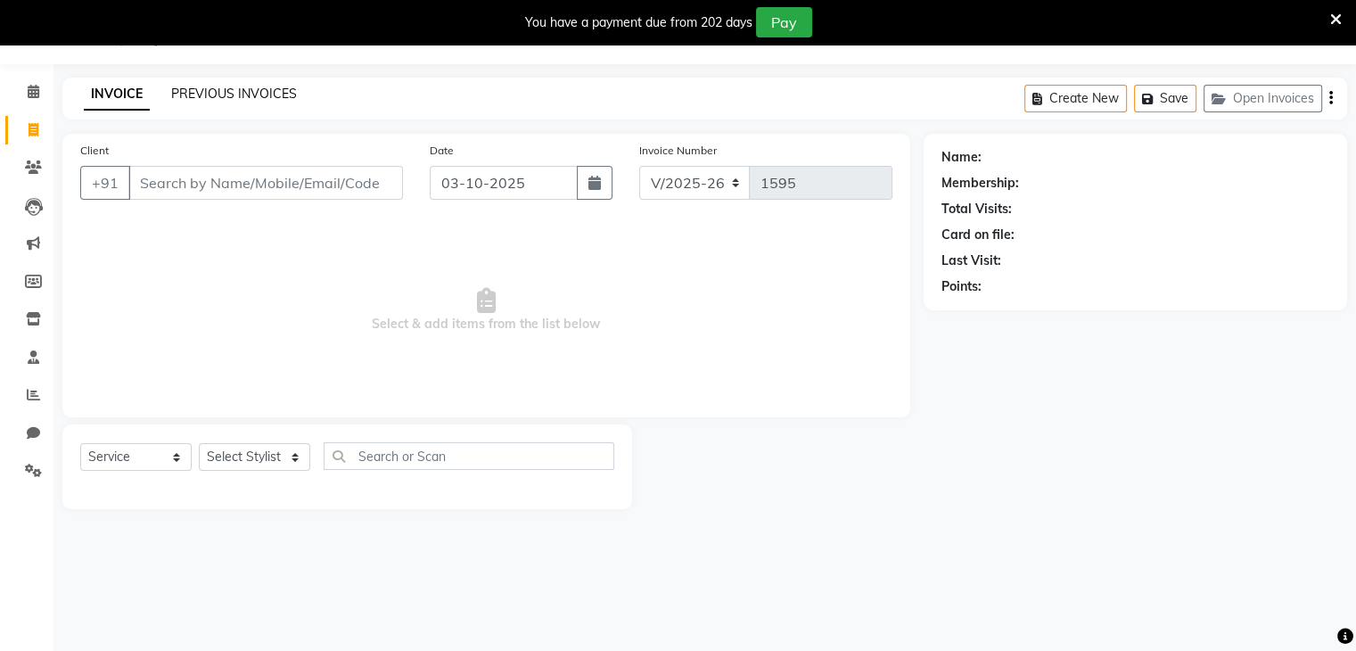
click at [236, 95] on link "PREVIOUS INVOICES" at bounding box center [234, 94] width 126 height 16
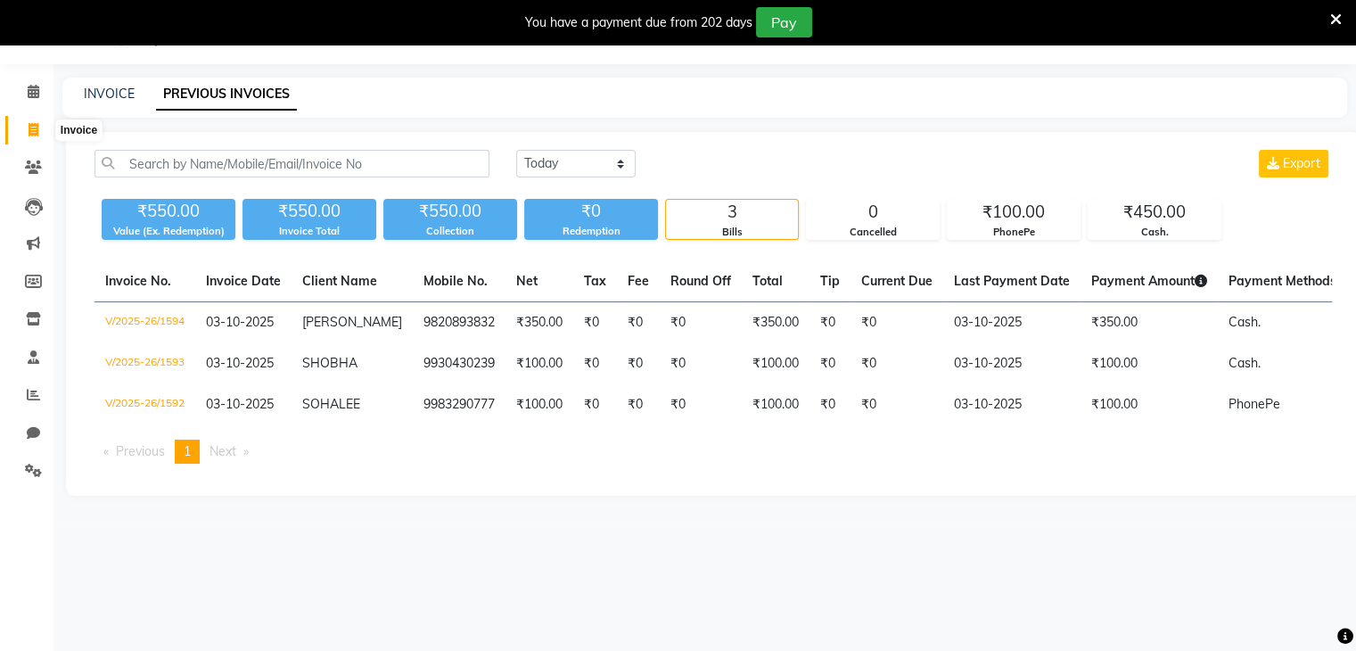
click at [37, 130] on icon at bounding box center [34, 129] width 10 height 13
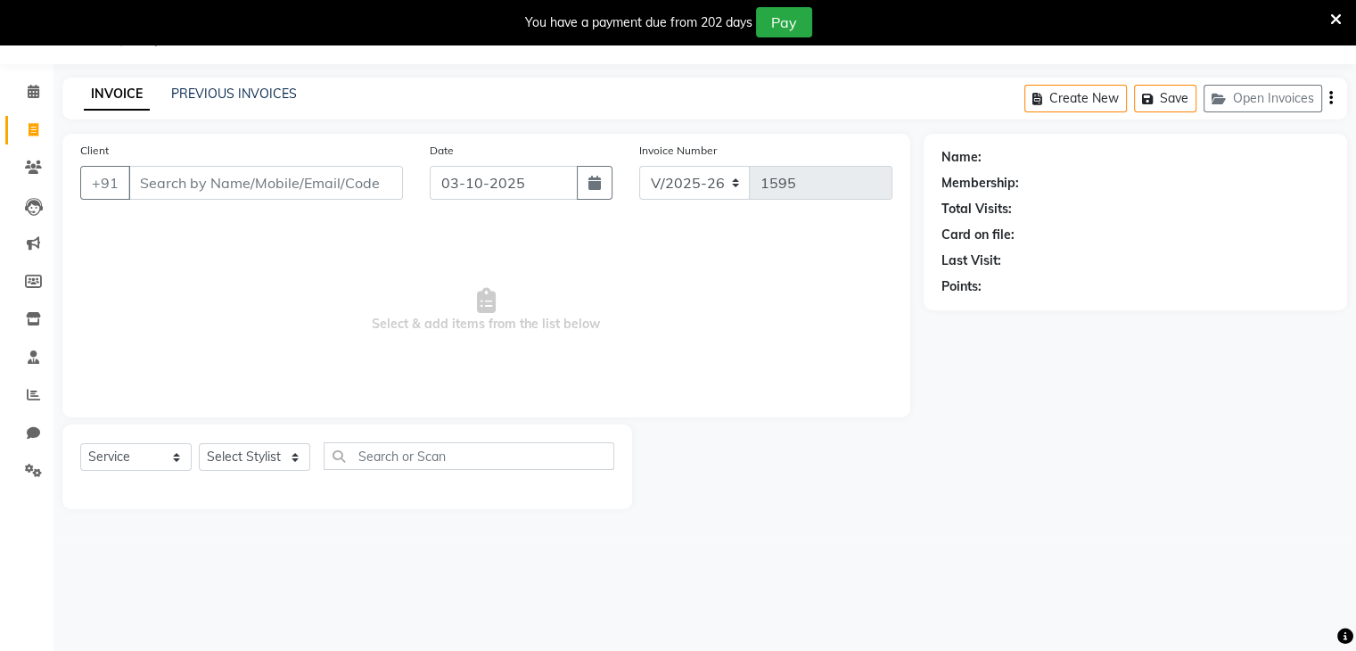
click at [148, 179] on input "Client" at bounding box center [265, 183] width 275 height 34
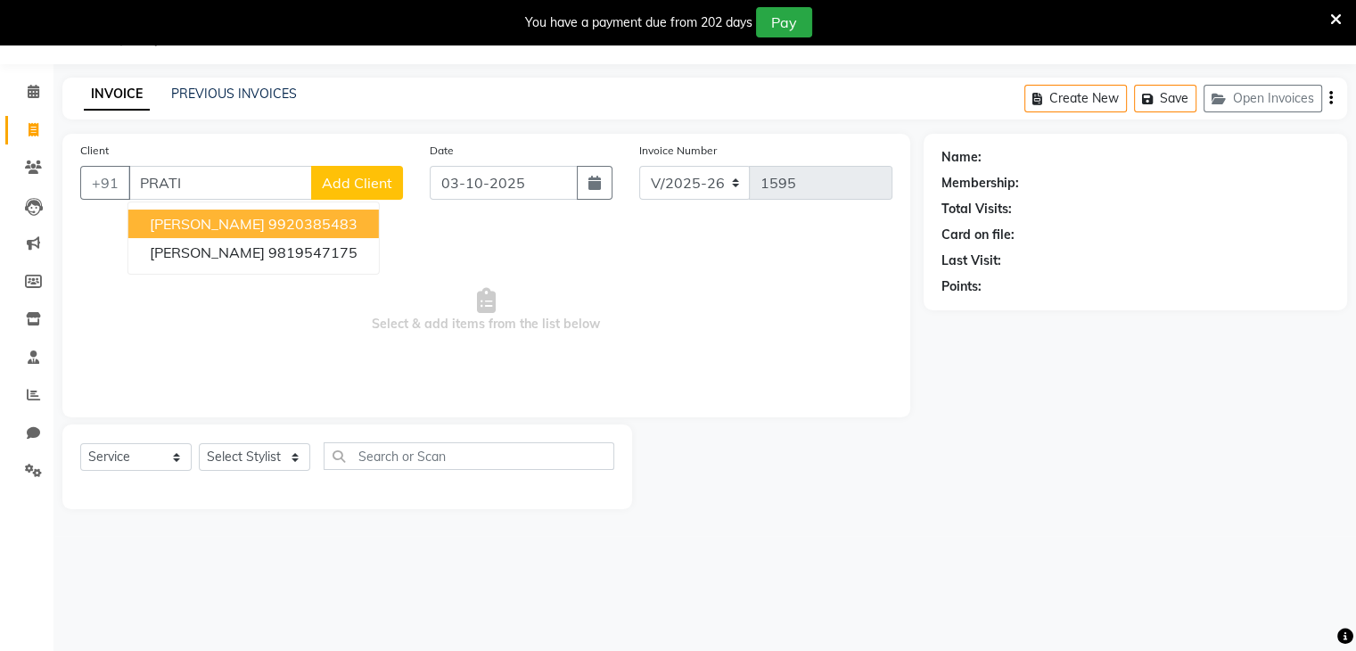
click at [210, 176] on input "PRATI" at bounding box center [220, 183] width 184 height 34
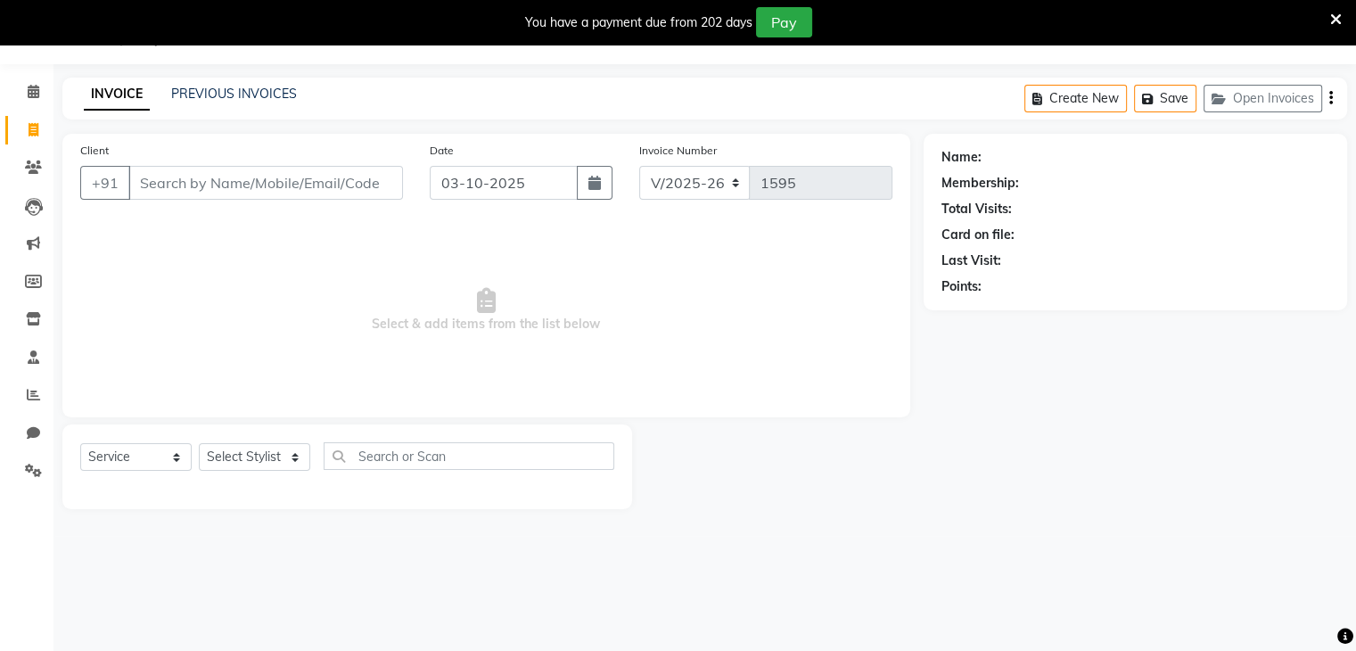
click at [146, 179] on input "Client" at bounding box center [265, 183] width 275 height 34
click at [341, 194] on button "Add Client" at bounding box center [357, 183] width 92 height 34
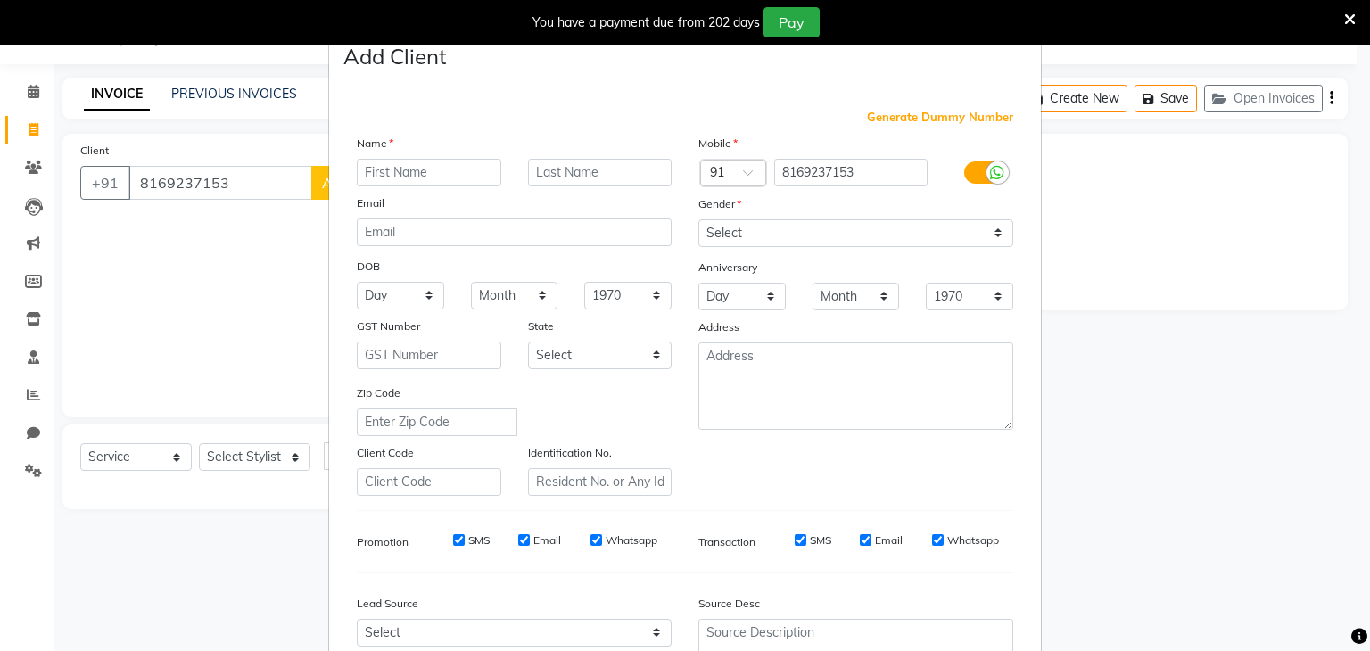
click at [366, 172] on input "text" at bounding box center [429, 173] width 144 height 28
click at [528, 179] on input "text" at bounding box center [600, 173] width 144 height 28
click at [759, 234] on select "Select [DEMOGRAPHIC_DATA] [DEMOGRAPHIC_DATA] Other Prefer Not To Say" at bounding box center [855, 233] width 315 height 28
click at [698, 220] on select "Select [DEMOGRAPHIC_DATA] [DEMOGRAPHIC_DATA] Other Prefer Not To Say" at bounding box center [855, 233] width 315 height 28
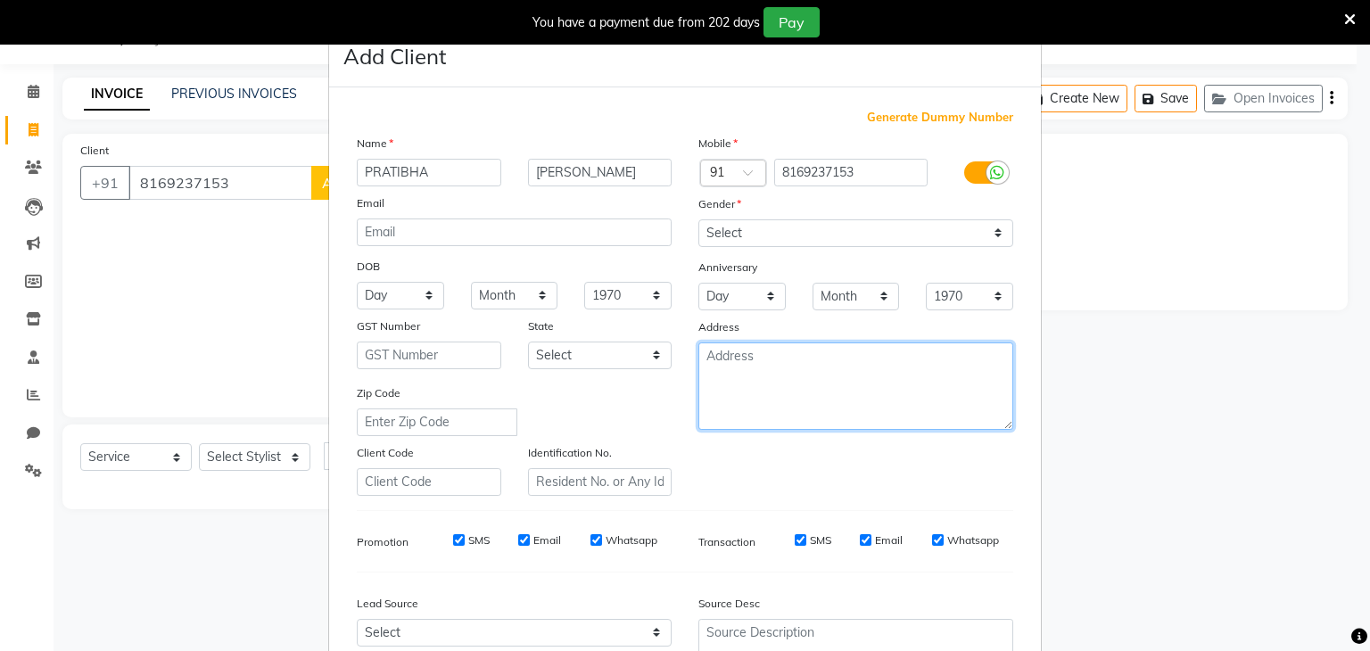
click at [730, 350] on textarea at bounding box center [855, 385] width 315 height 87
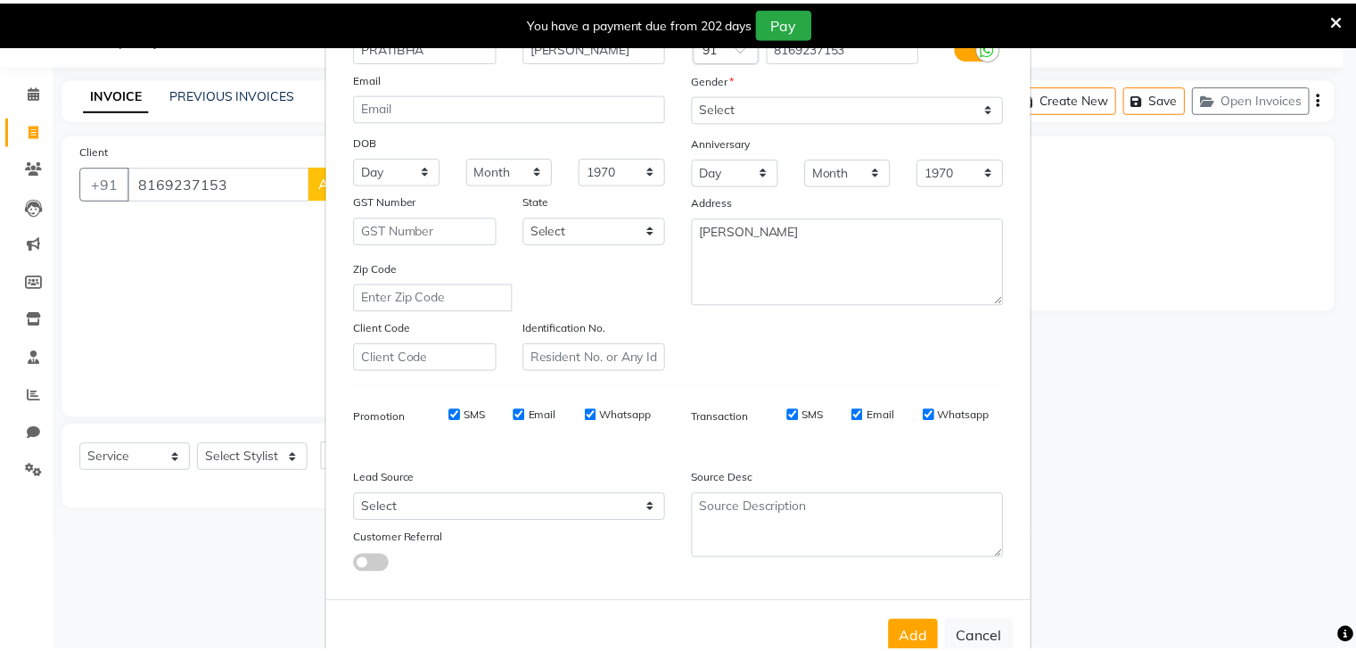
scroll to position [181, 0]
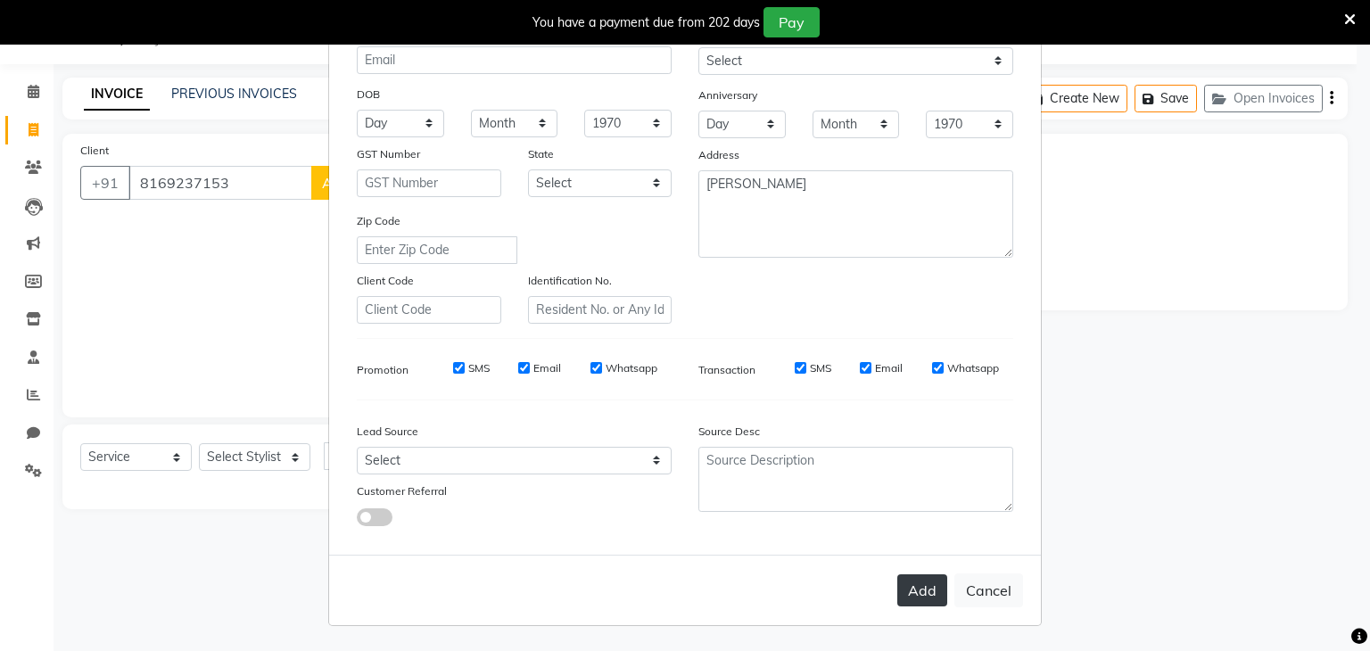
click at [911, 601] on button "Add" at bounding box center [922, 590] width 50 height 32
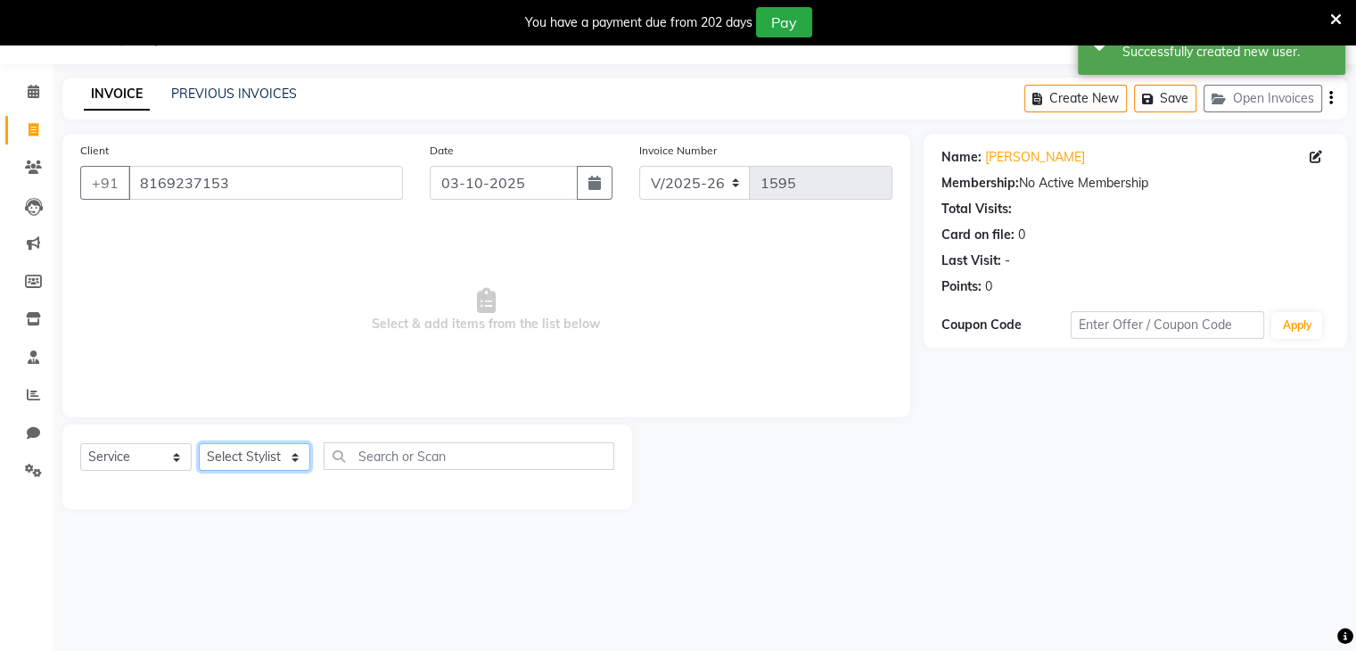
click at [242, 462] on select "Select Stylist Devi DIS Mamta Pinki [PERSON_NAME] Shweta Uma UNKNOWN [PERSON_NA…" at bounding box center [254, 457] width 111 height 28
click at [199, 444] on select "Select Stylist Devi DIS Mamta Pinki [PERSON_NAME] Shweta Uma UNKNOWN [PERSON_NA…" at bounding box center [254, 457] width 111 height 28
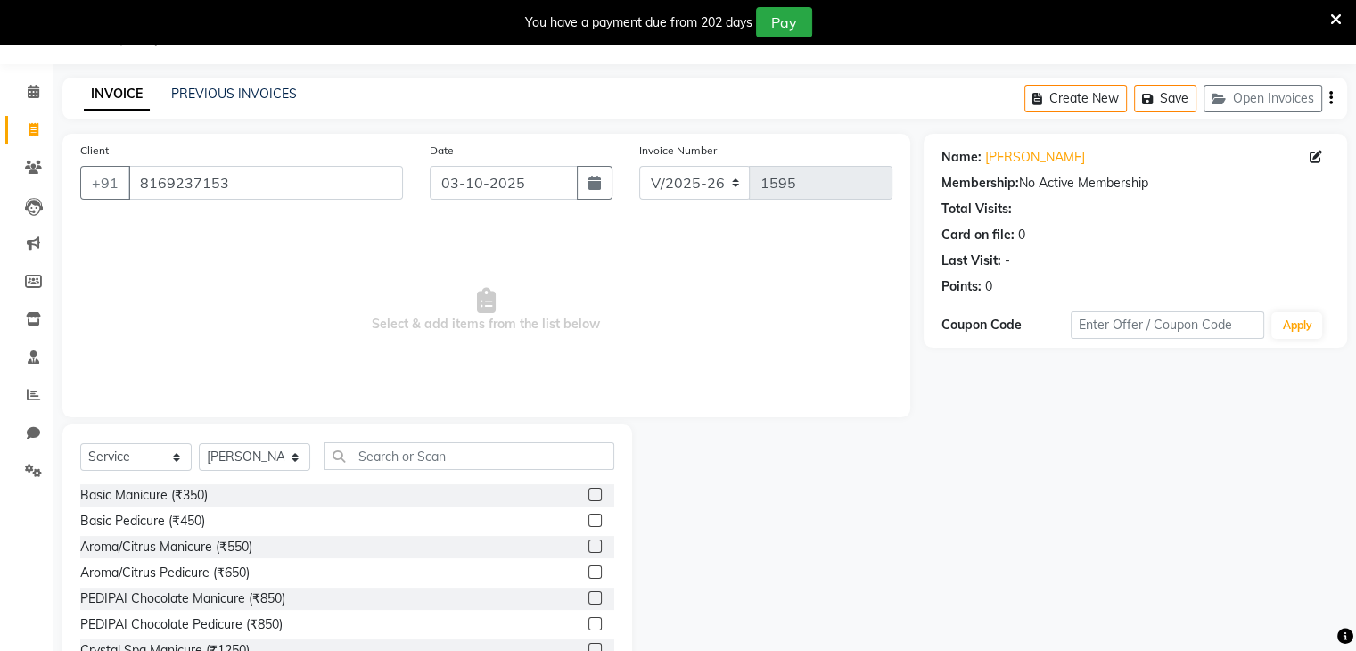
click at [1338, 9] on span at bounding box center [1336, 19] width 12 height 20
